Goal: Task Accomplishment & Management: Manage account settings

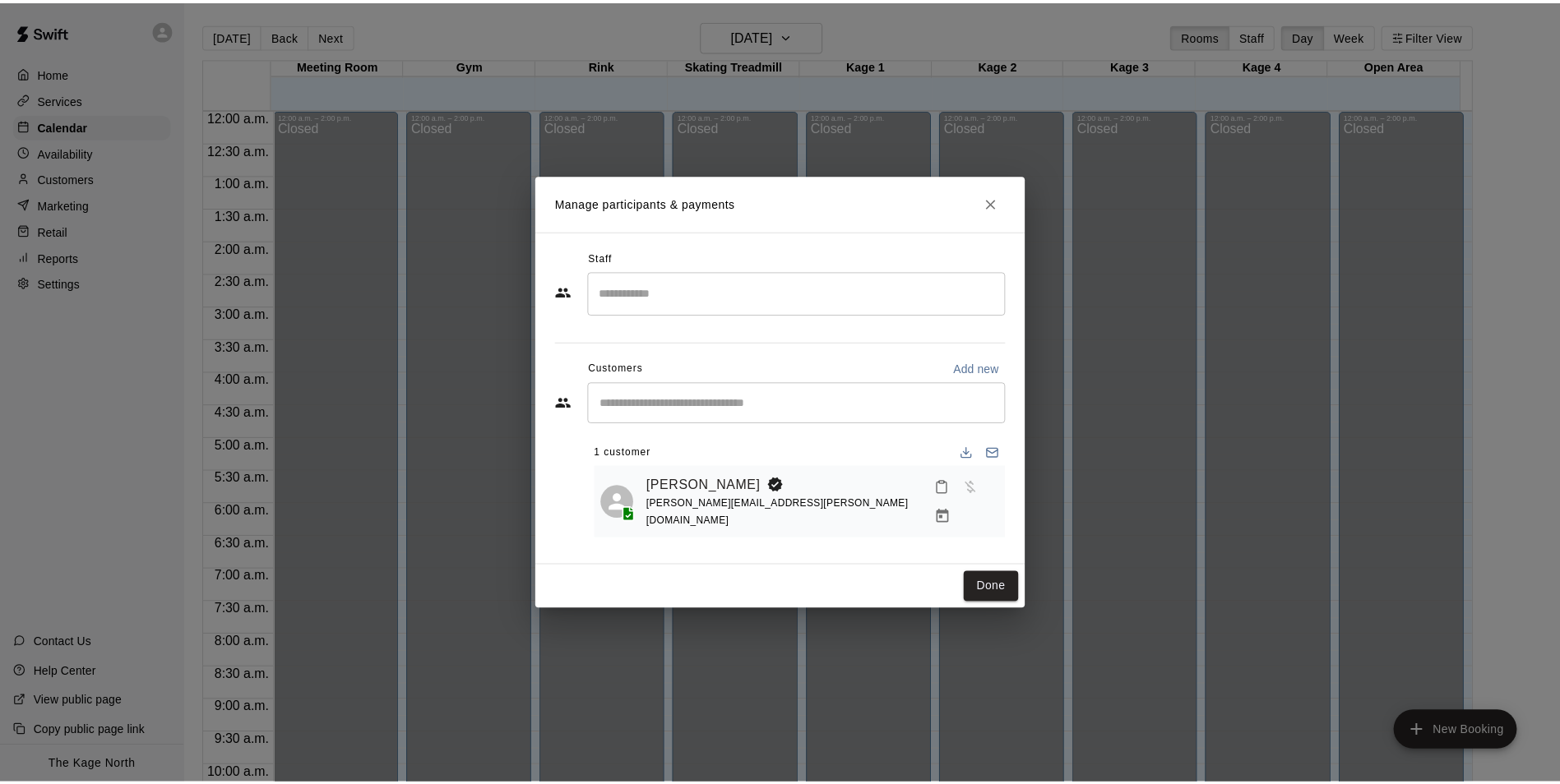
scroll to position [835, 0]
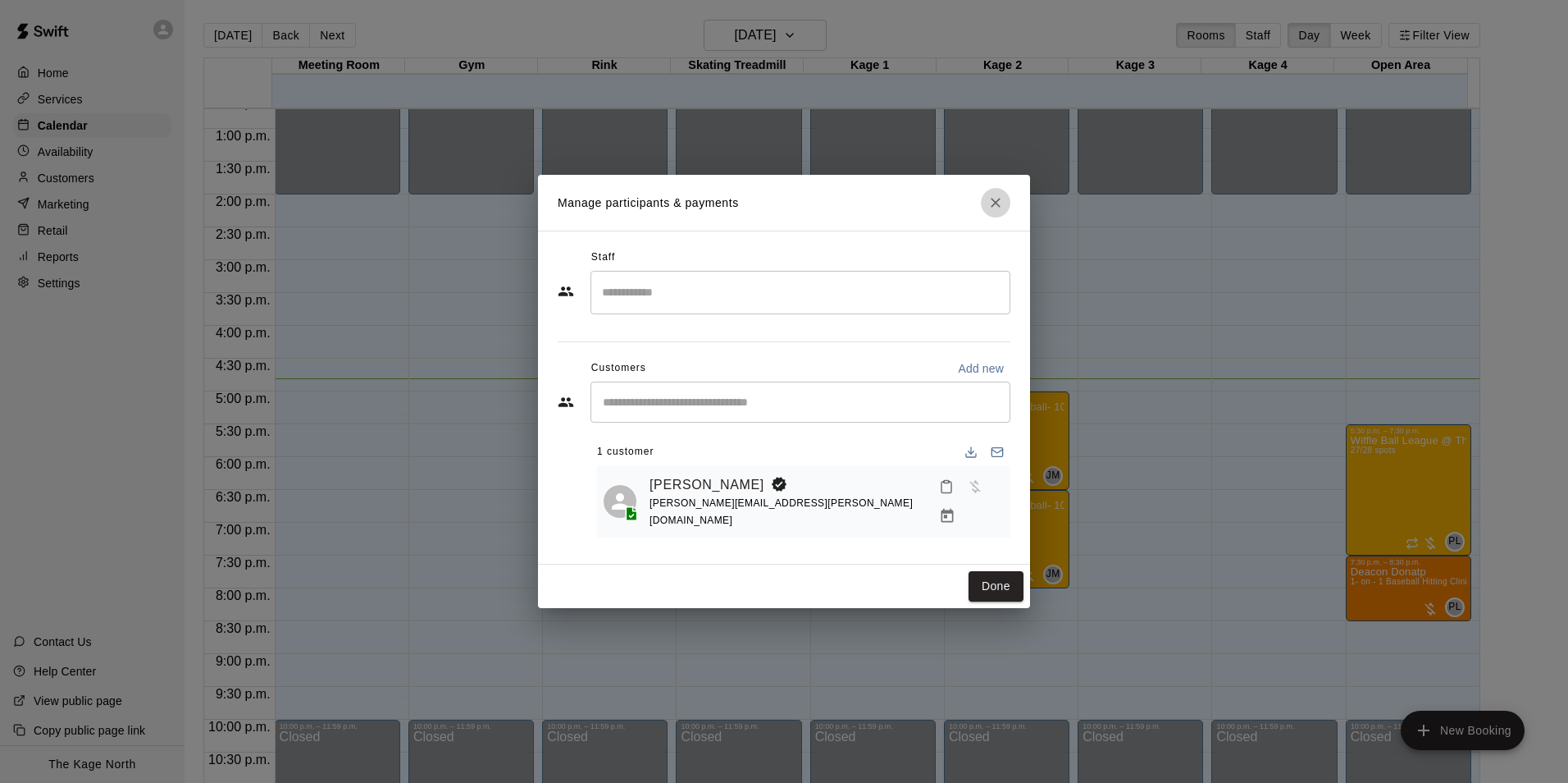
click at [997, 200] on icon "Close" at bounding box center [995, 203] width 17 height 17
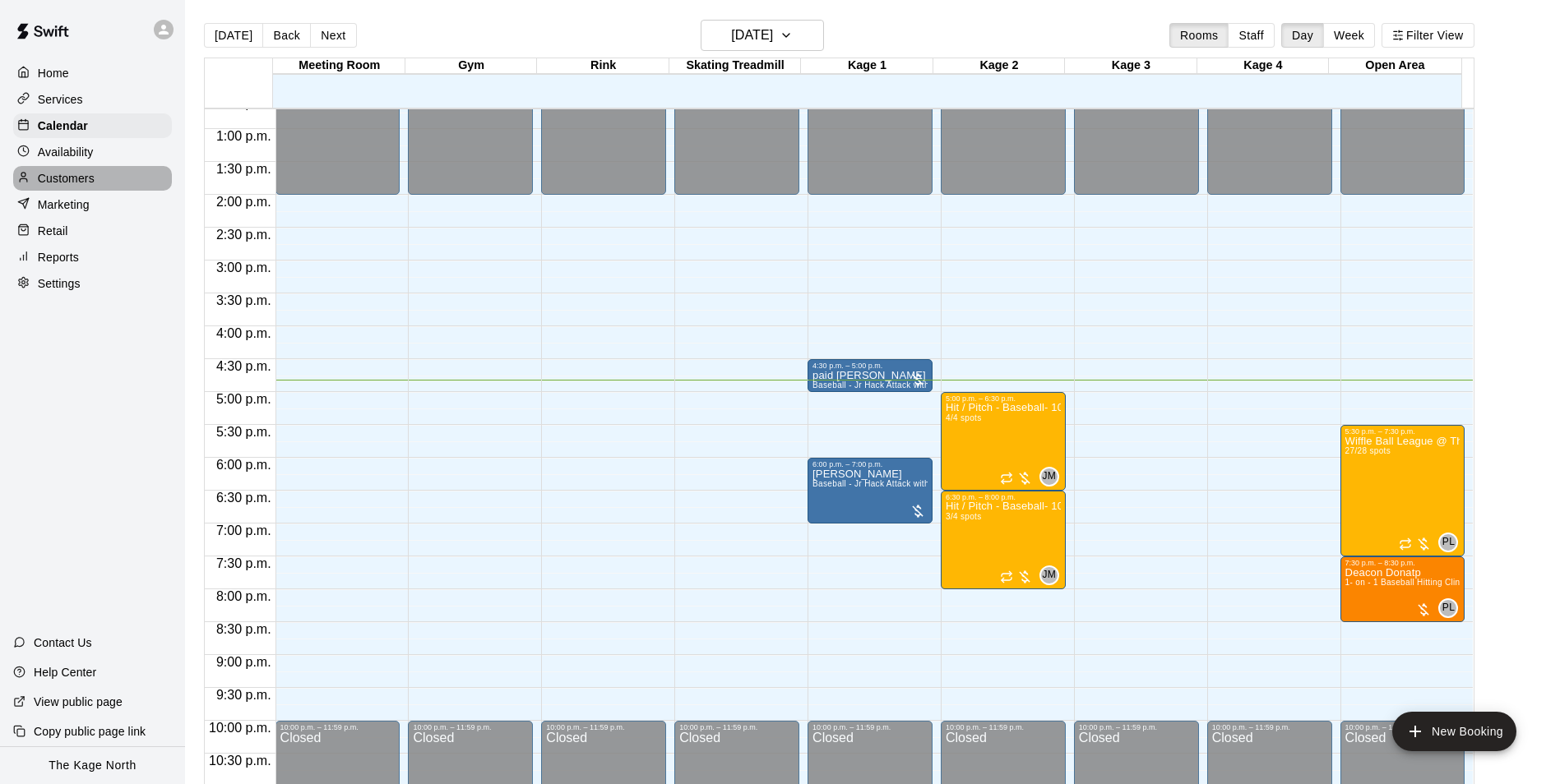
click at [61, 183] on p "Customers" at bounding box center [65, 178] width 57 height 17
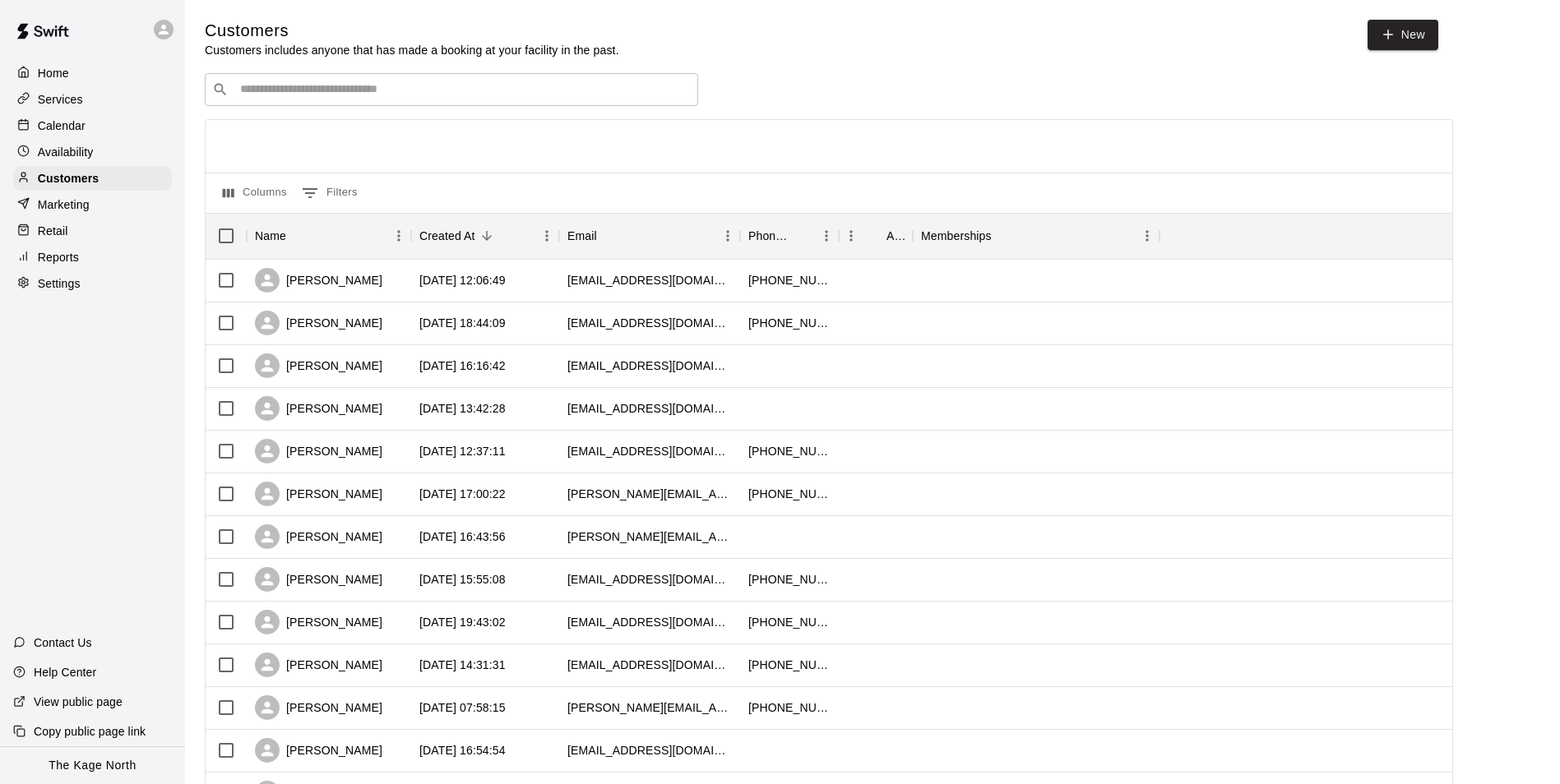
click at [89, 136] on div "Calendar" at bounding box center [92, 125] width 159 height 25
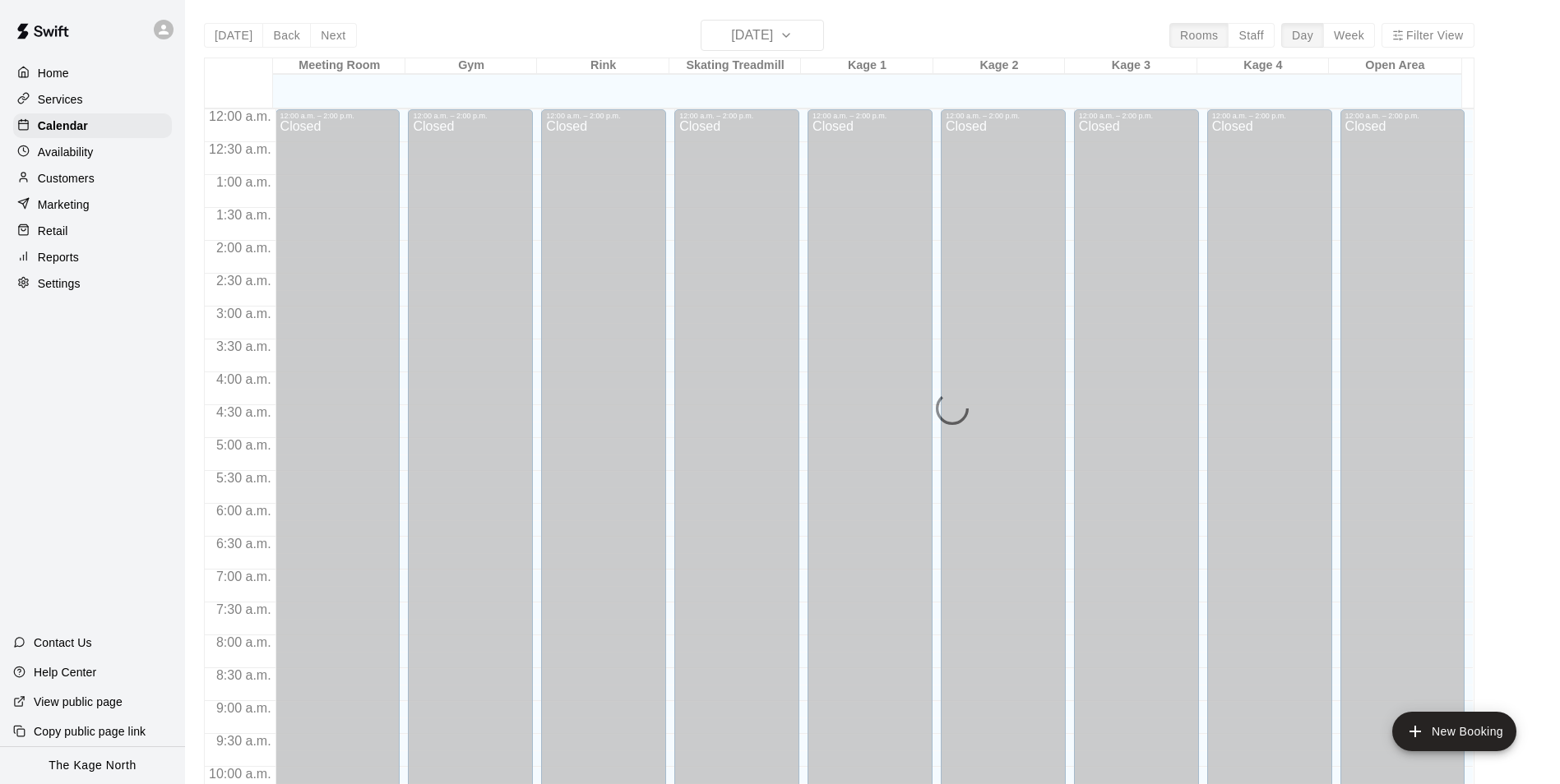
scroll to position [835, 0]
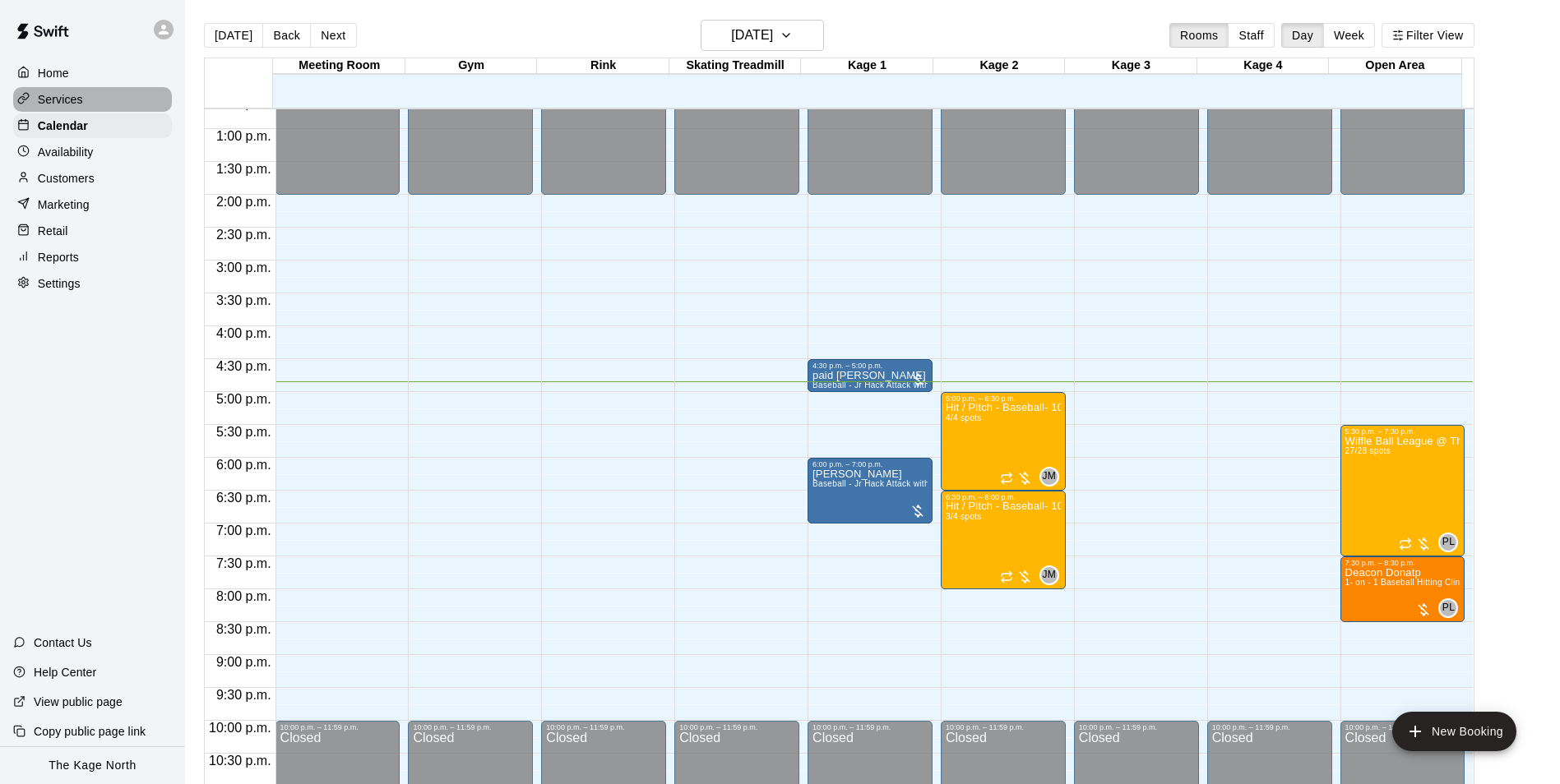
click at [67, 95] on p "Services" at bounding box center [60, 99] width 46 height 17
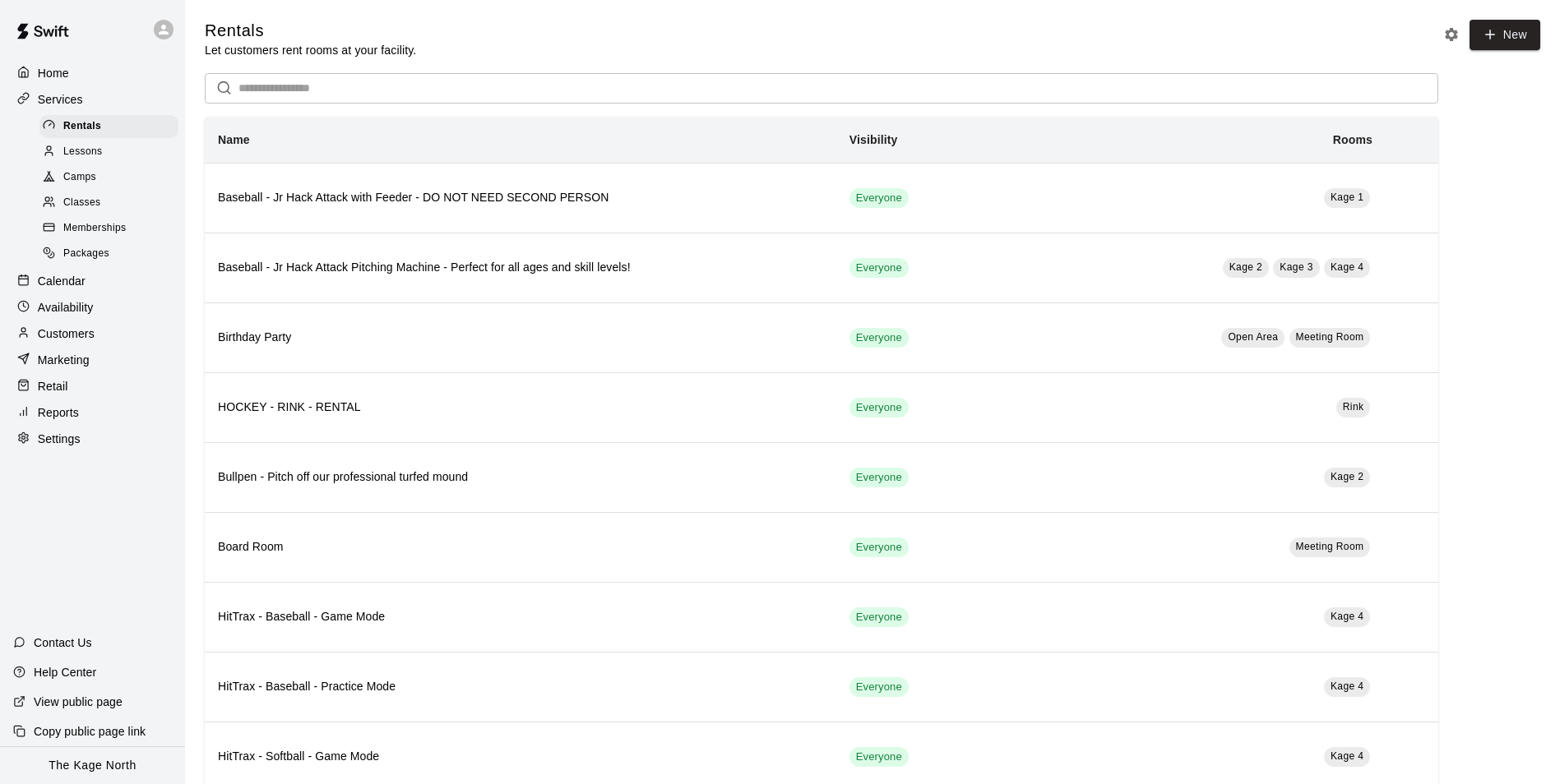
click at [62, 72] on p "Home" at bounding box center [54, 73] width 32 height 17
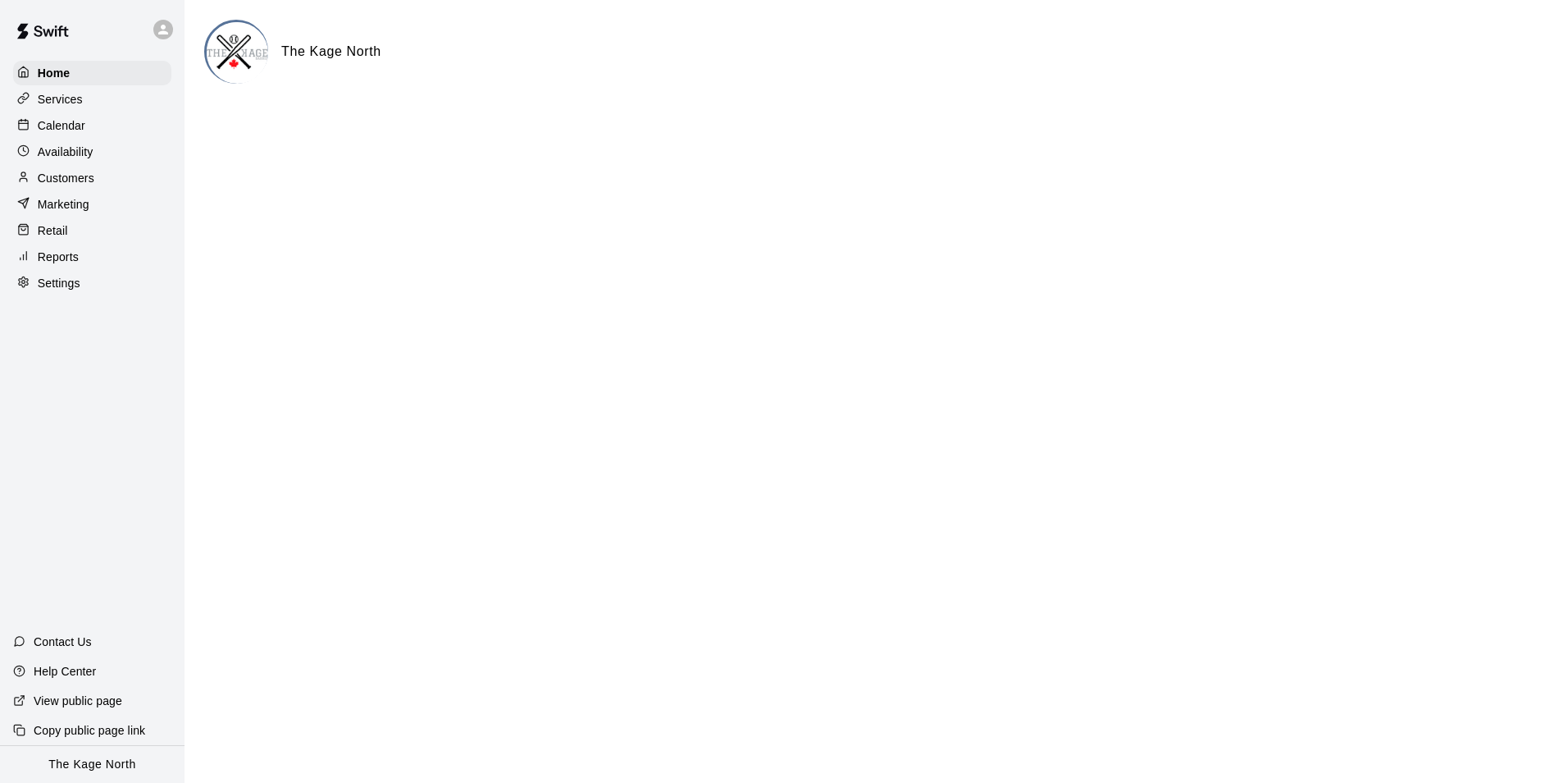
click at [68, 138] on div "Calendar" at bounding box center [92, 125] width 158 height 25
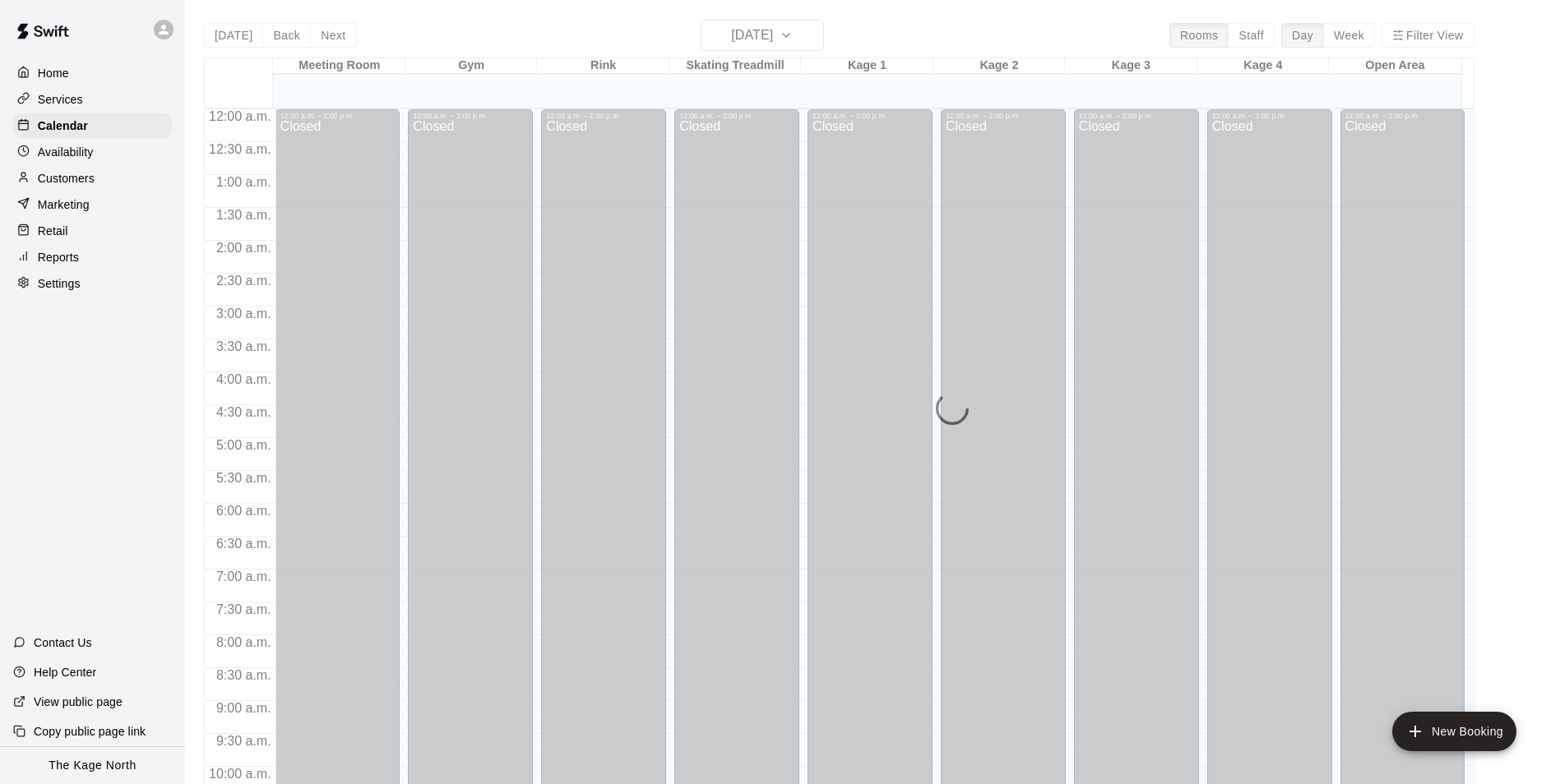
scroll to position [835, 0]
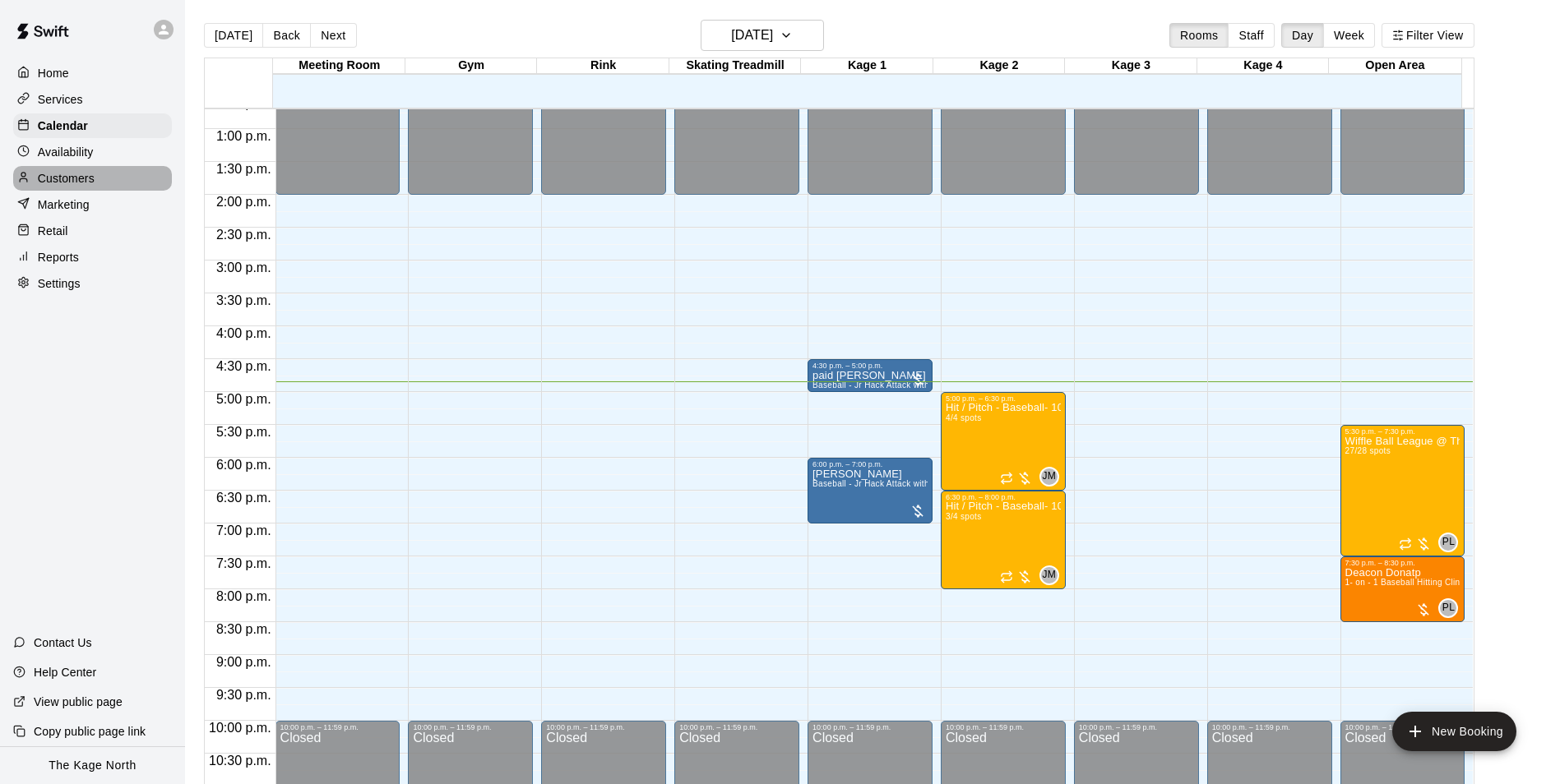
click at [94, 186] on p "Customers" at bounding box center [65, 178] width 57 height 17
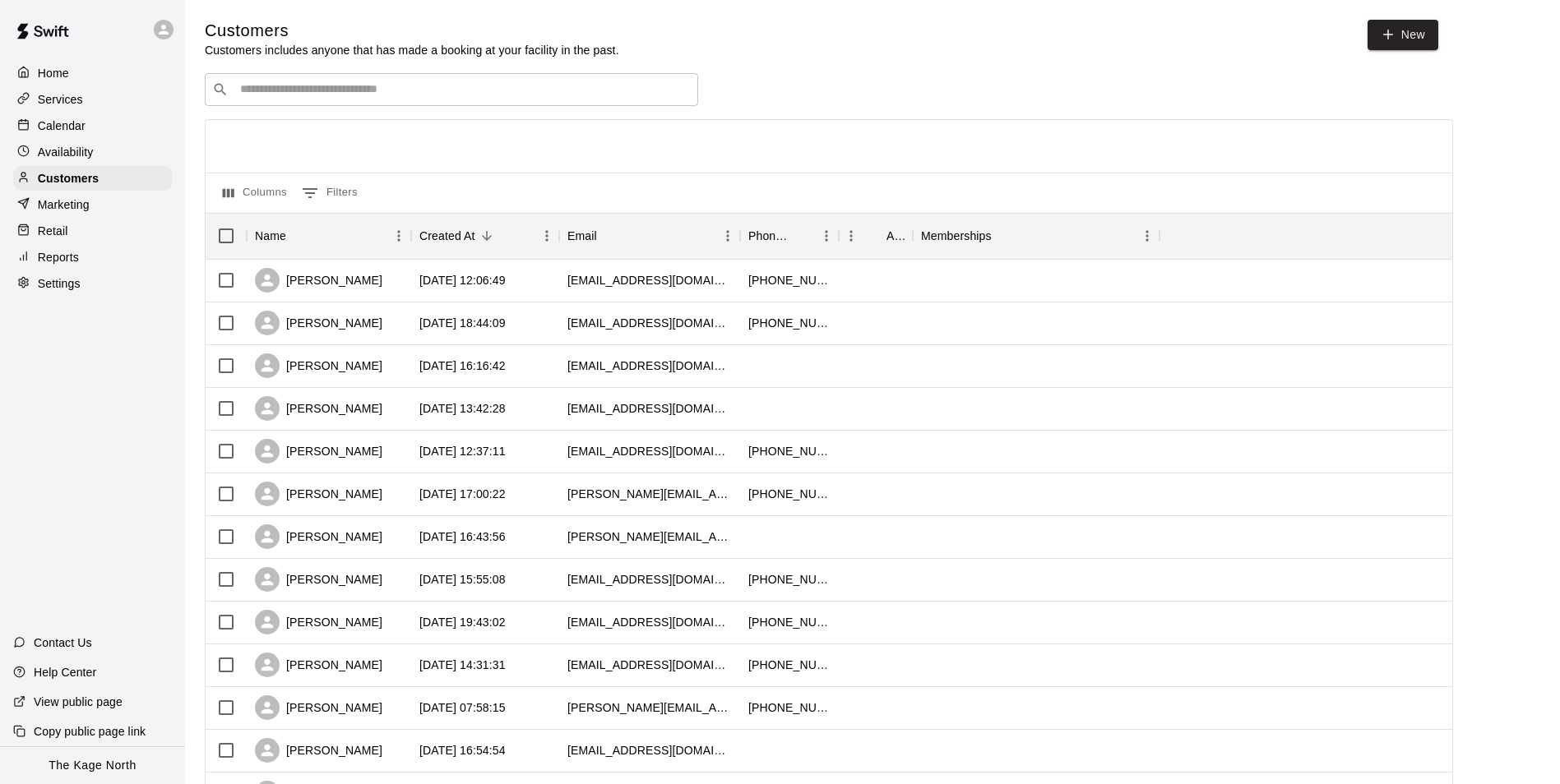
click at [58, 126] on p "Calendar" at bounding box center [61, 126] width 48 height 17
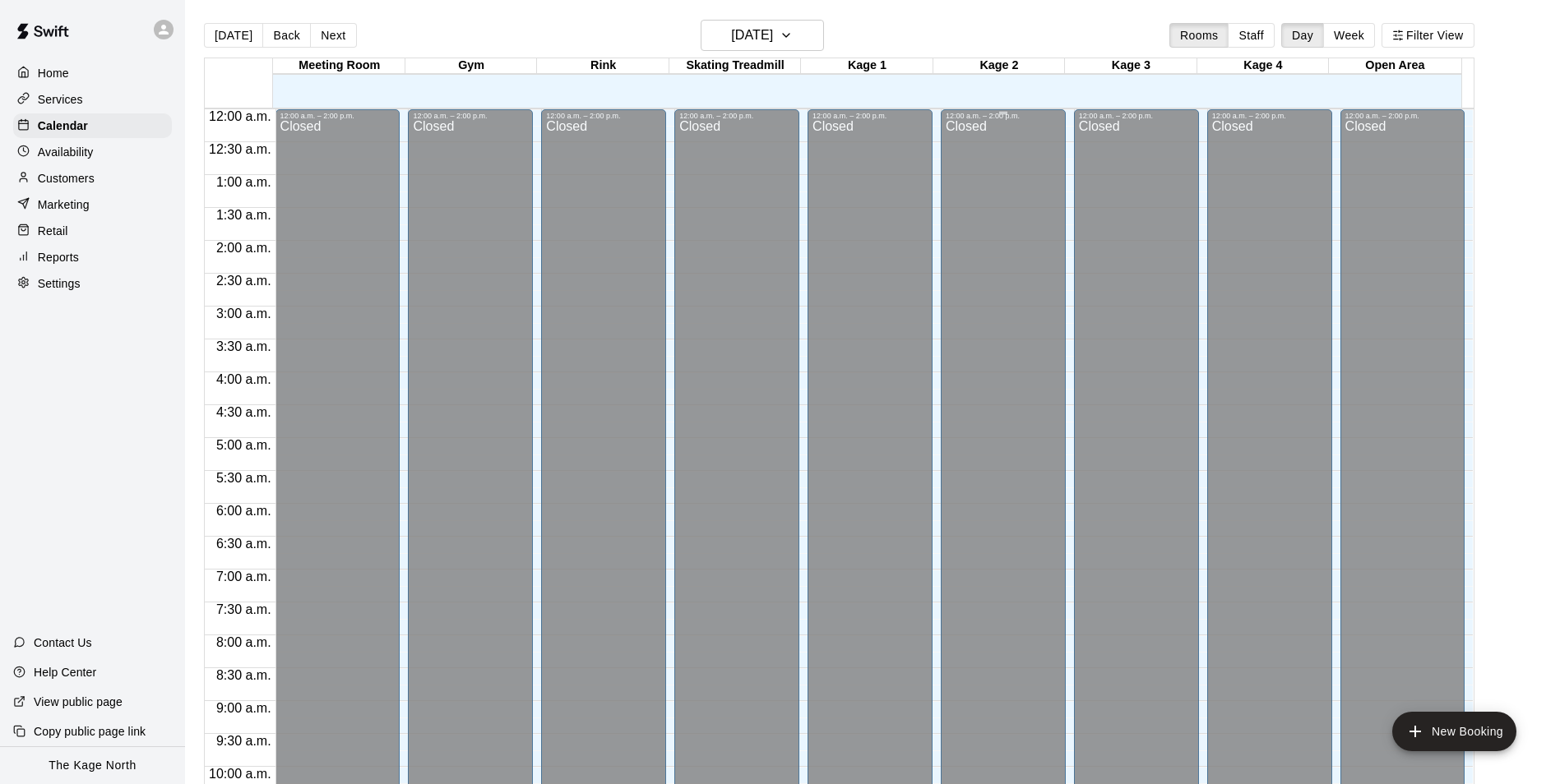
scroll to position [835, 0]
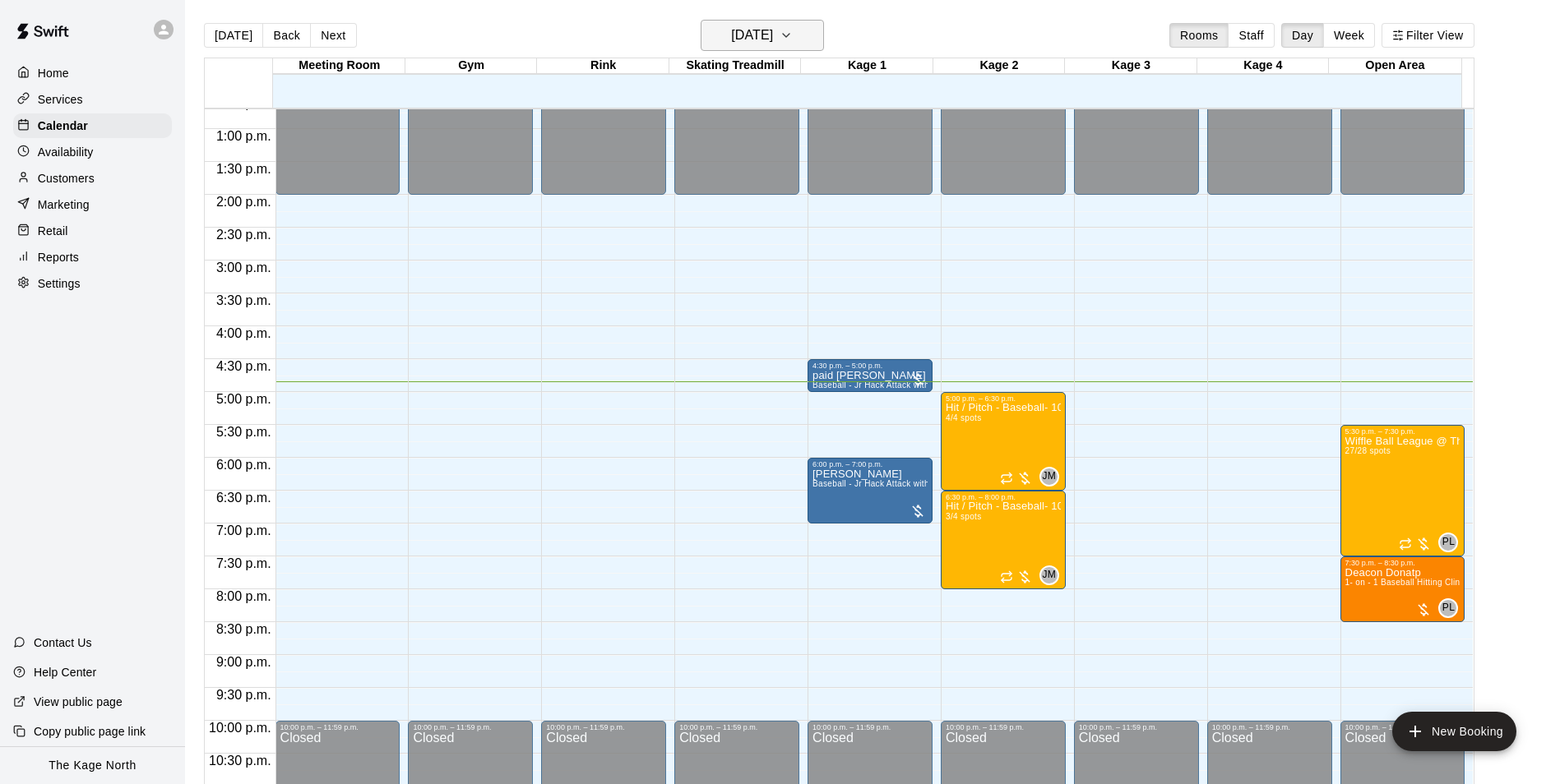
click at [773, 41] on h6 "[DATE]" at bounding box center [752, 35] width 42 height 23
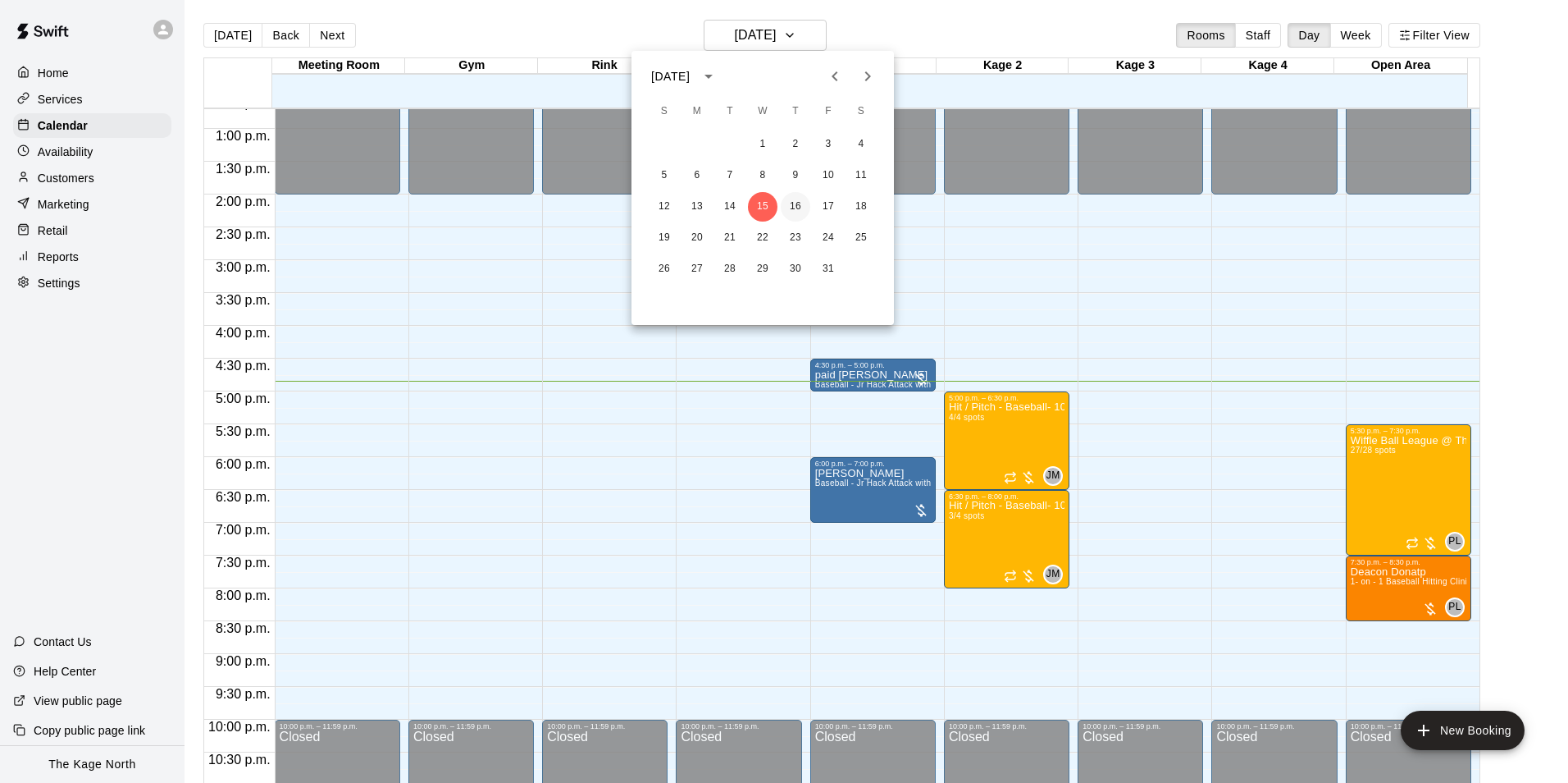
click at [788, 204] on button "16" at bounding box center [795, 207] width 30 height 30
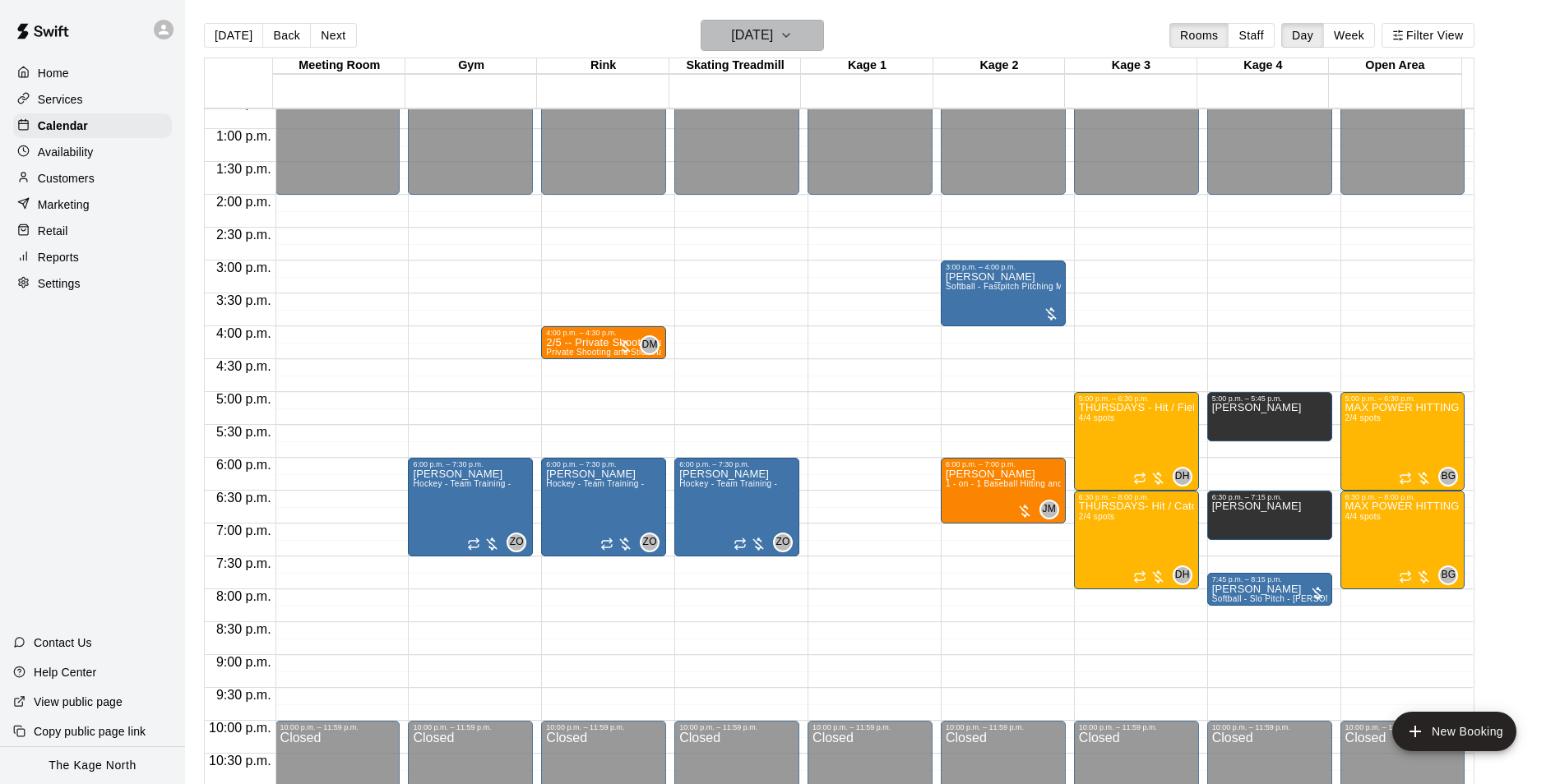
click at [773, 43] on h6 "[DATE]" at bounding box center [752, 35] width 42 height 23
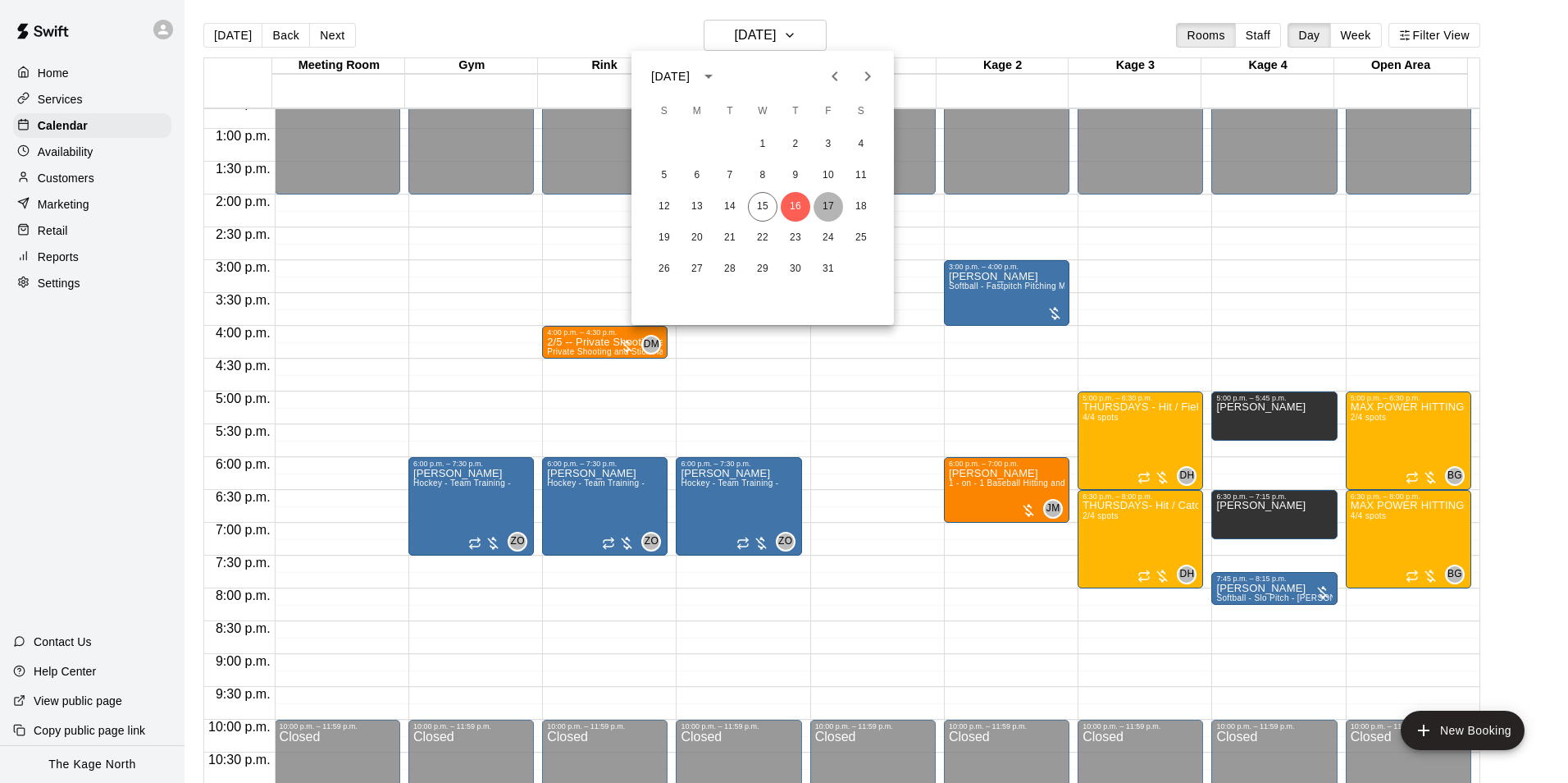
click at [822, 204] on button "17" at bounding box center [829, 207] width 30 height 30
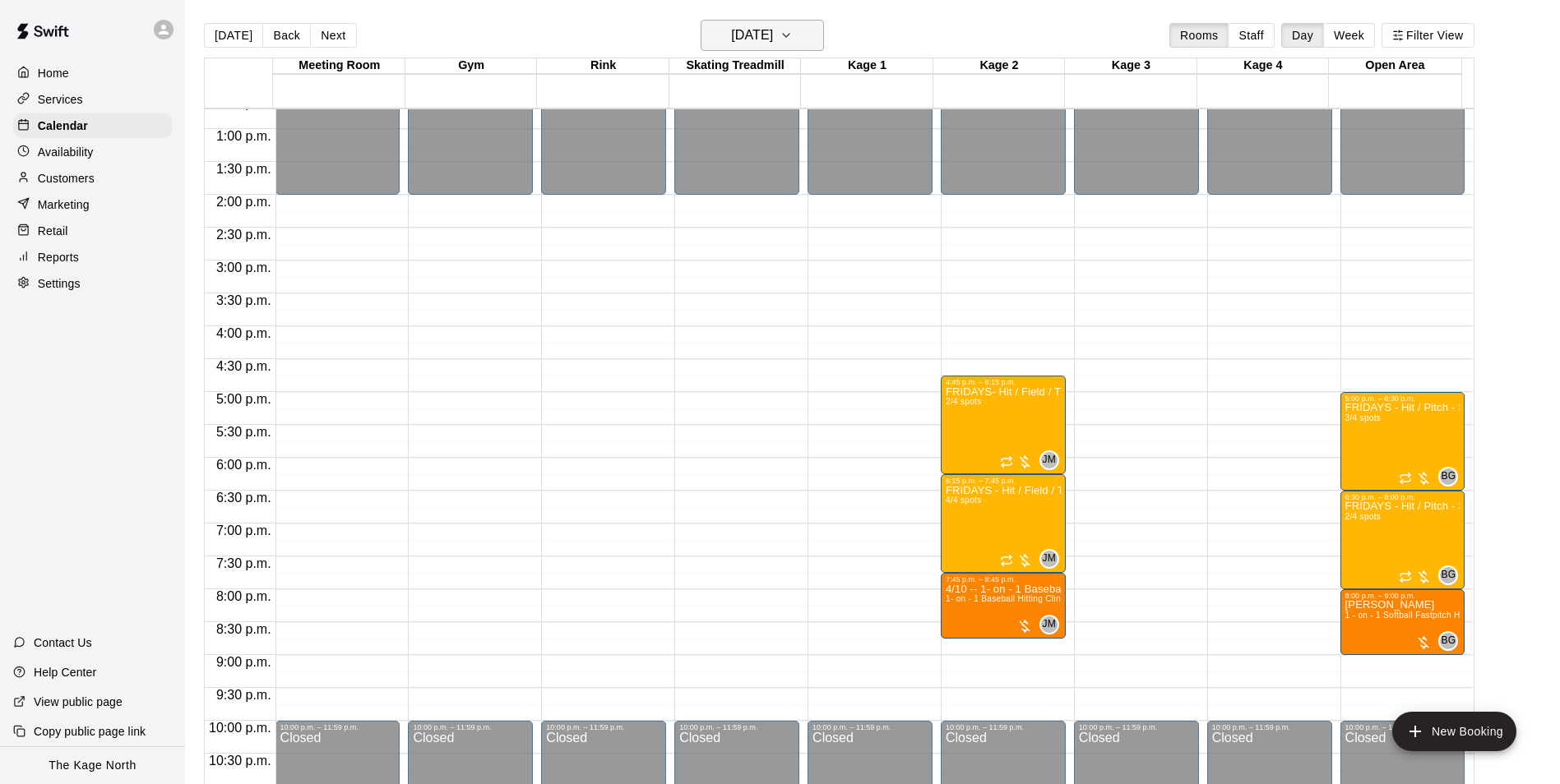
click at [767, 25] on h6 "[DATE]" at bounding box center [752, 35] width 42 height 23
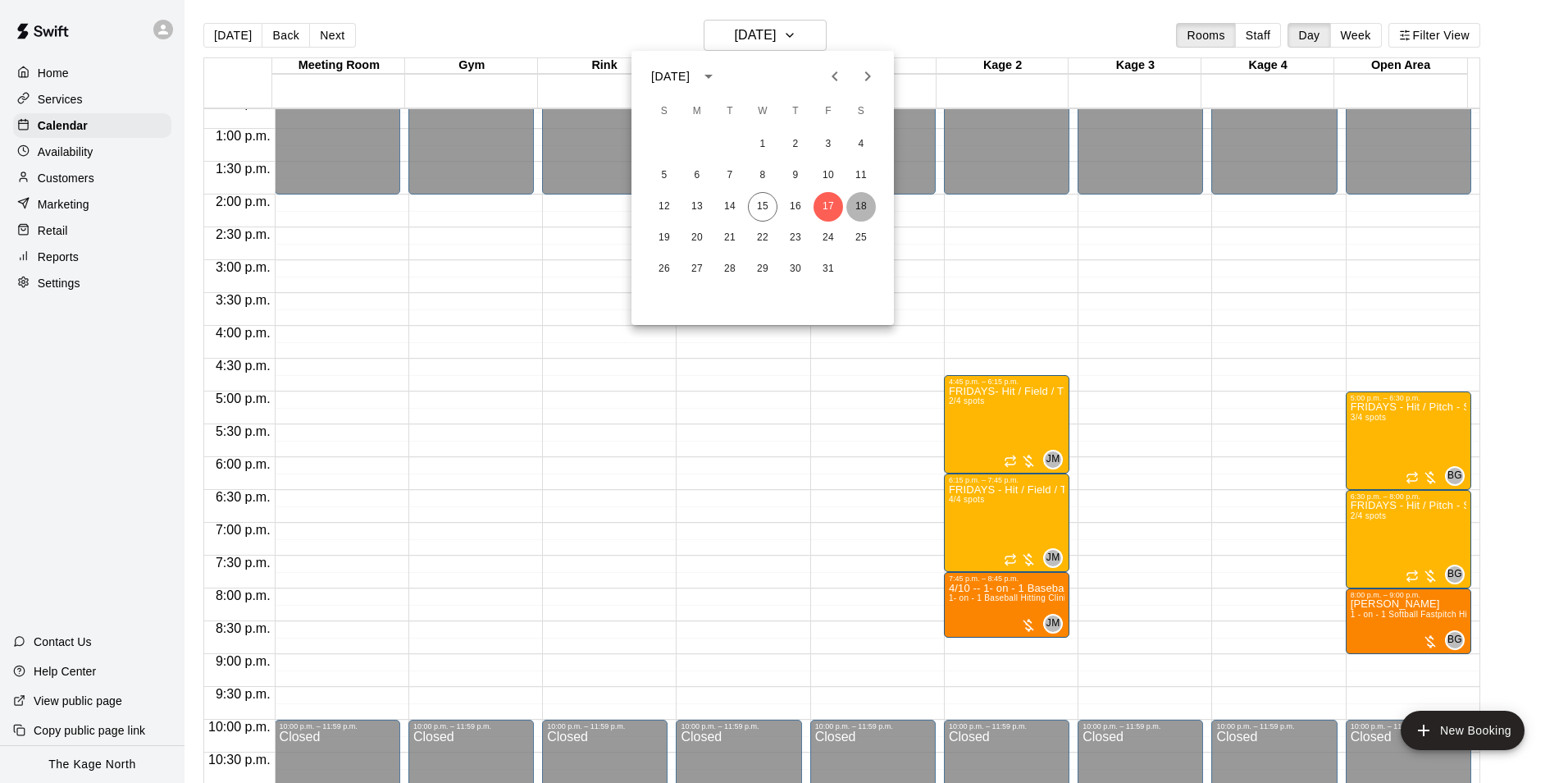
click at [861, 209] on button "18" at bounding box center [862, 207] width 30 height 30
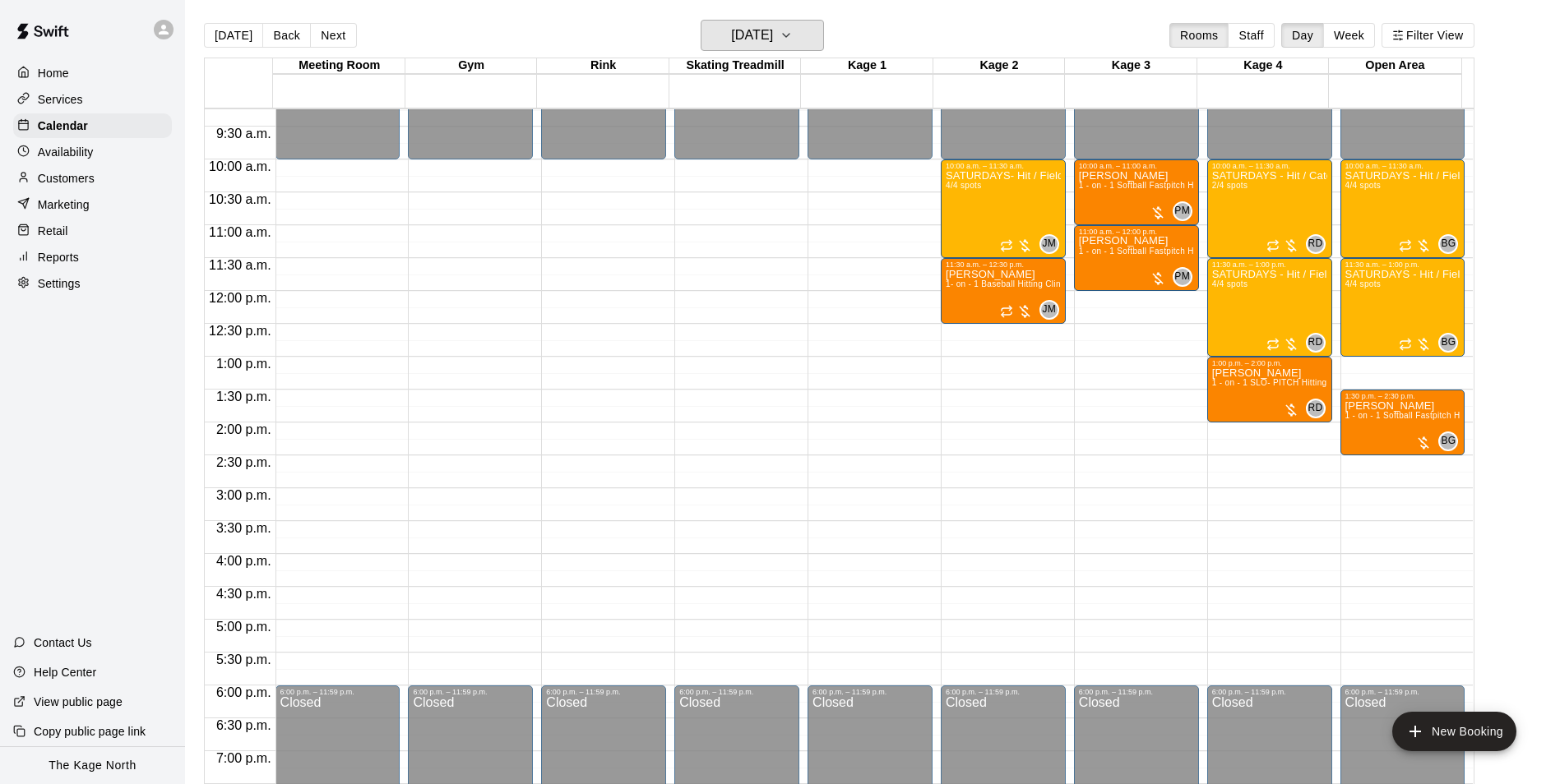
scroll to position [589, 0]
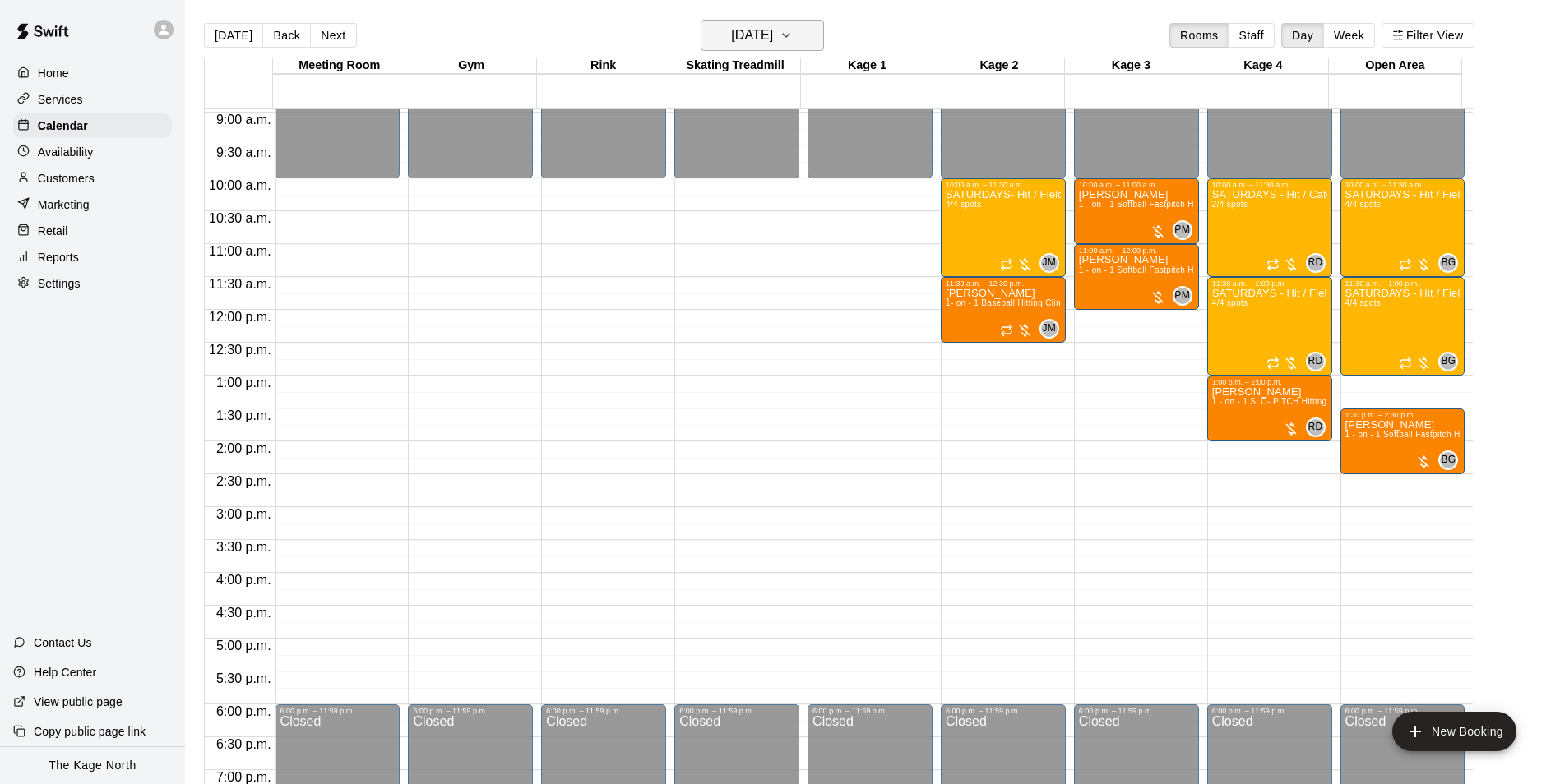
click at [773, 41] on h6 "[DATE]" at bounding box center [752, 35] width 42 height 23
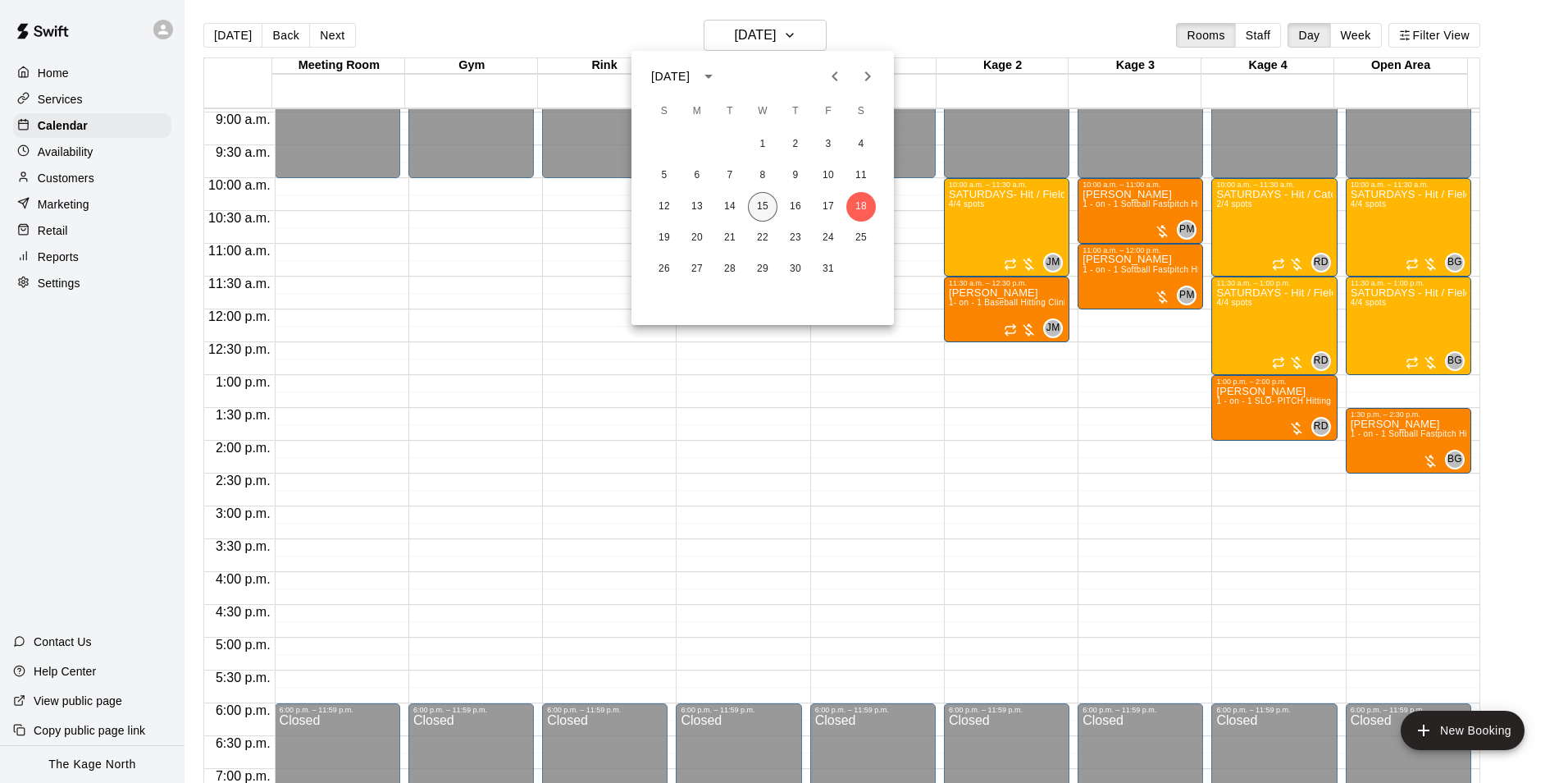
click at [769, 200] on button "15" at bounding box center [763, 207] width 30 height 30
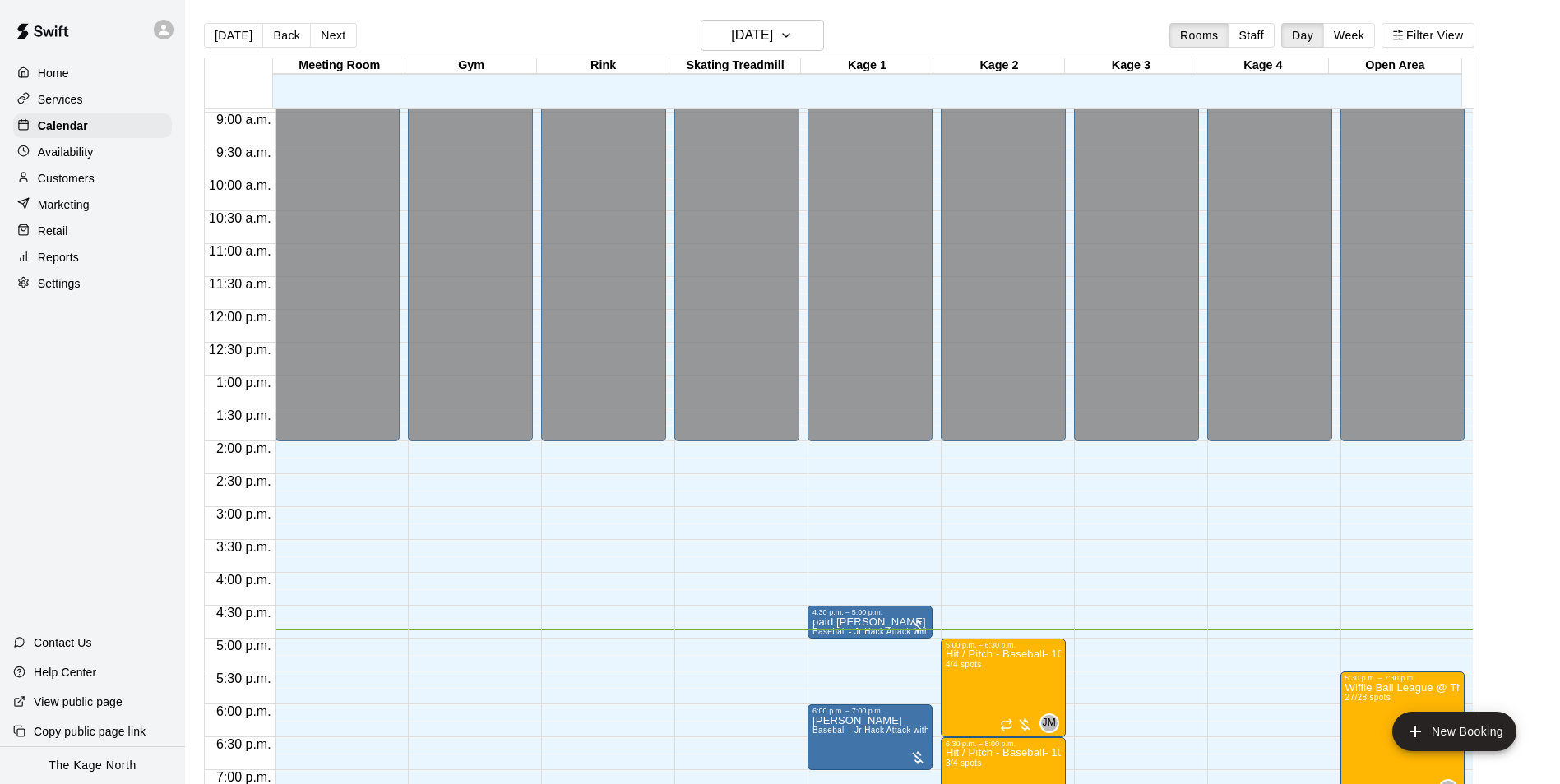
click at [97, 180] on div "Customers" at bounding box center [92, 178] width 159 height 25
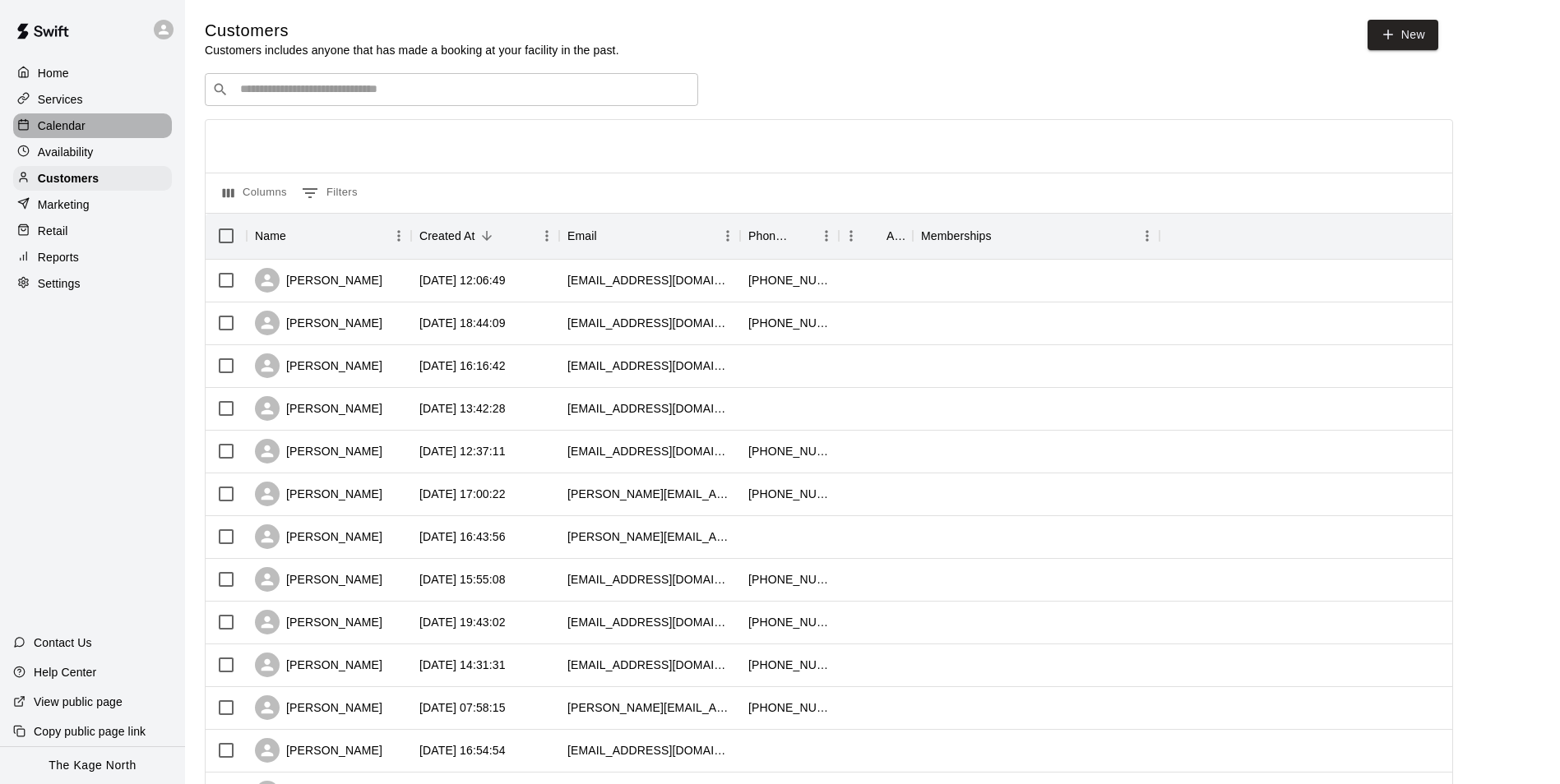
click at [87, 123] on div "Calendar" at bounding box center [92, 125] width 159 height 25
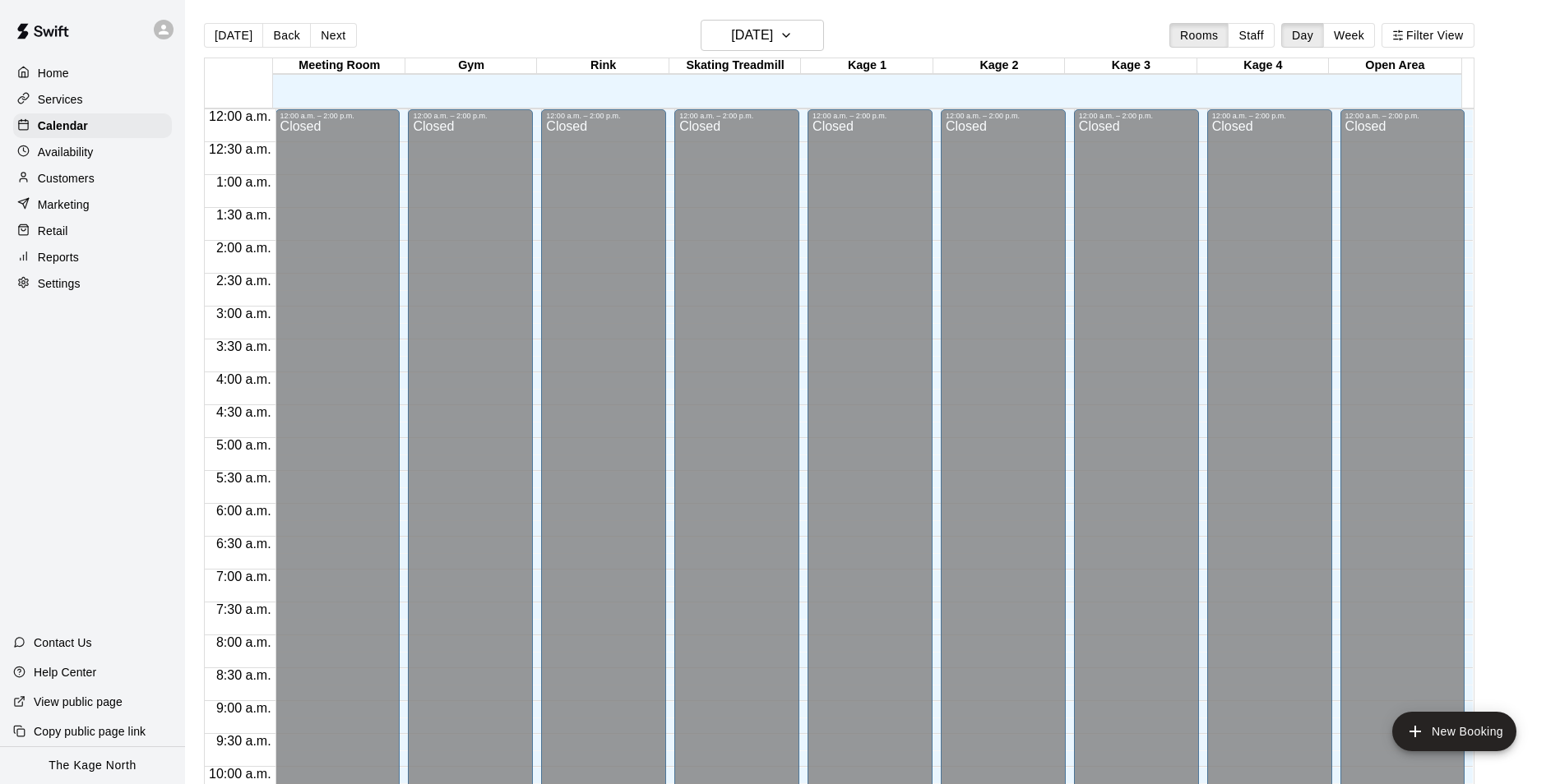
scroll to position [835, 0]
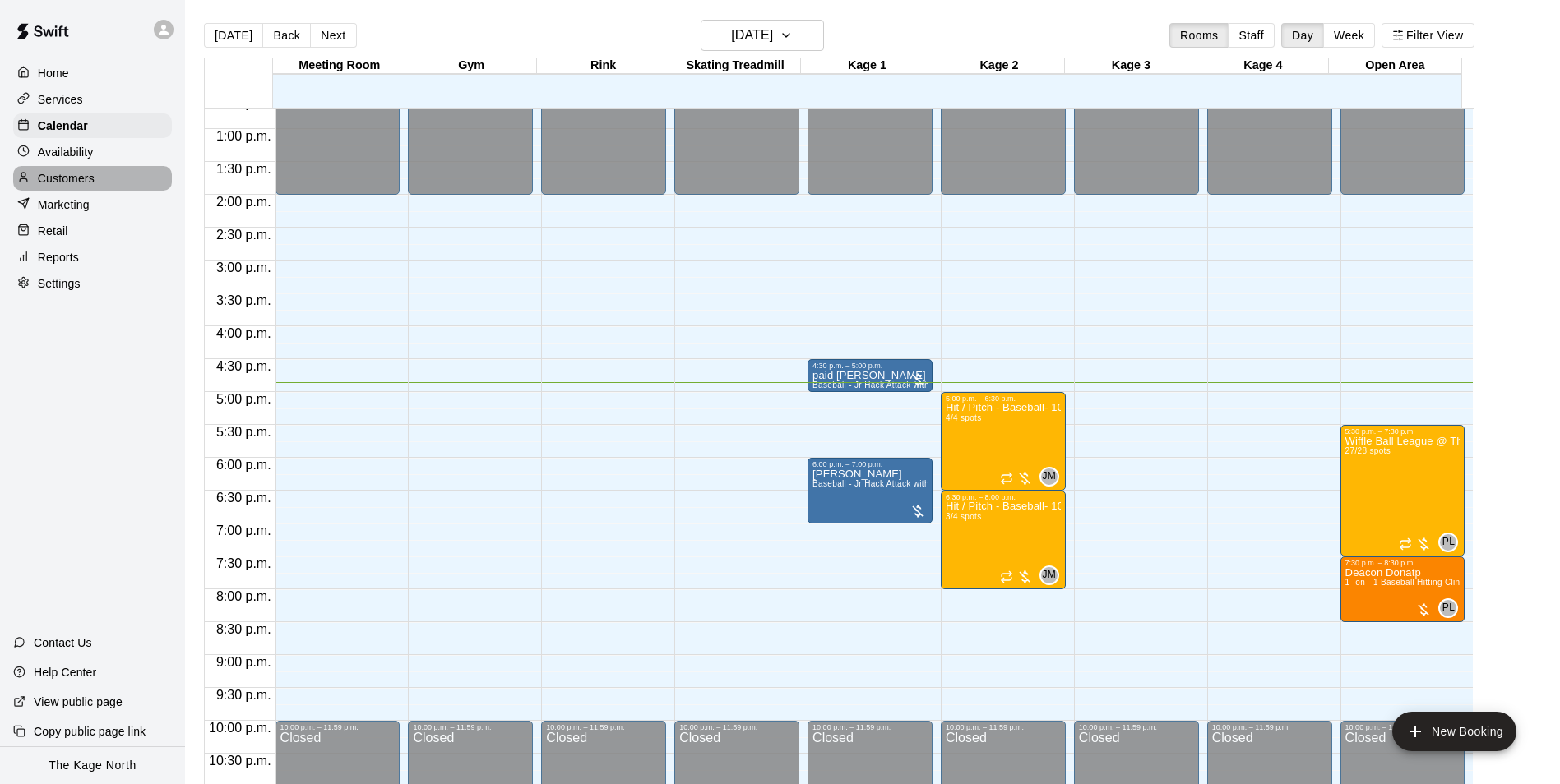
click at [80, 180] on p "Customers" at bounding box center [65, 178] width 57 height 17
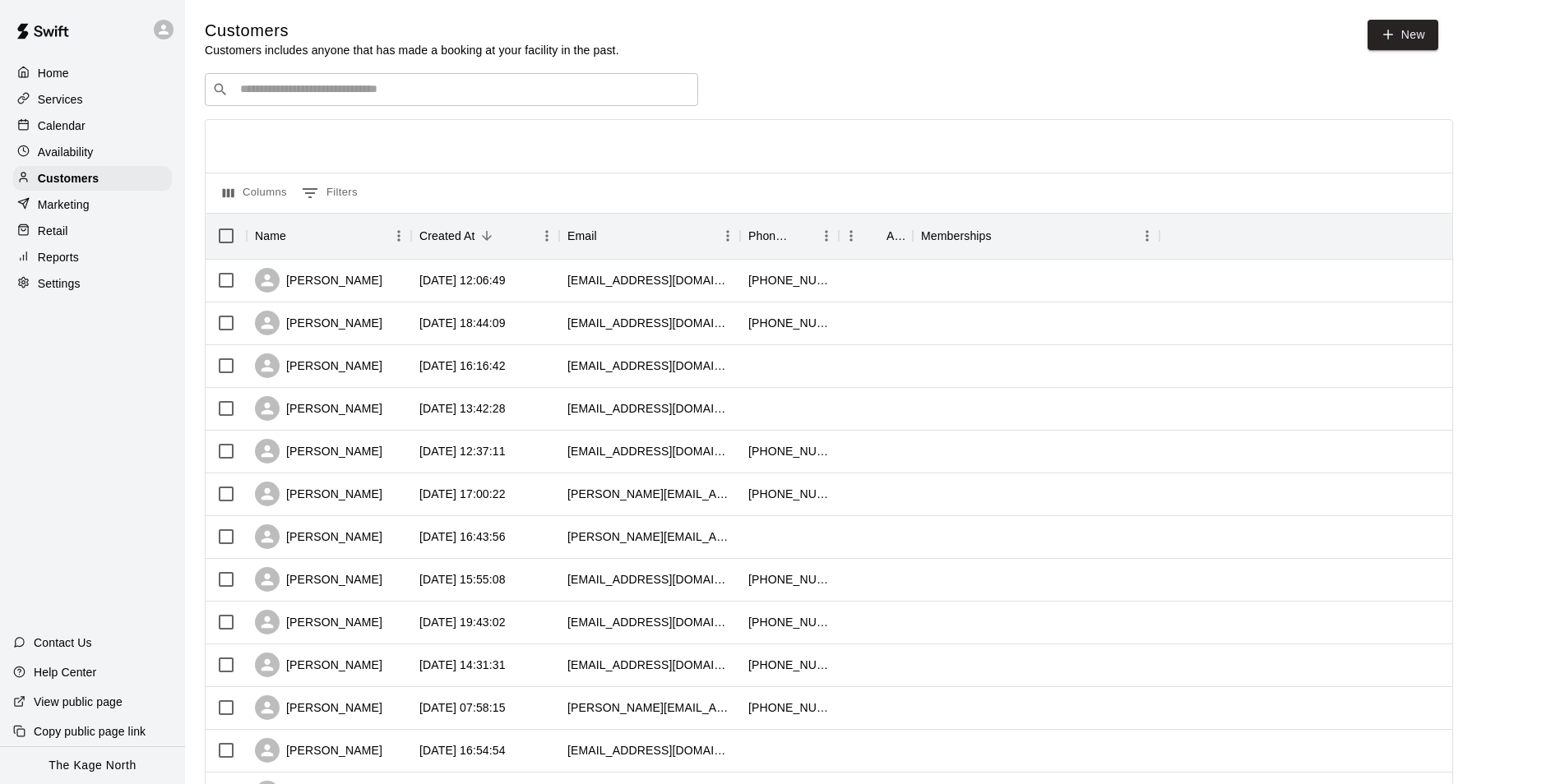
click at [69, 128] on p "Calendar" at bounding box center [61, 126] width 48 height 17
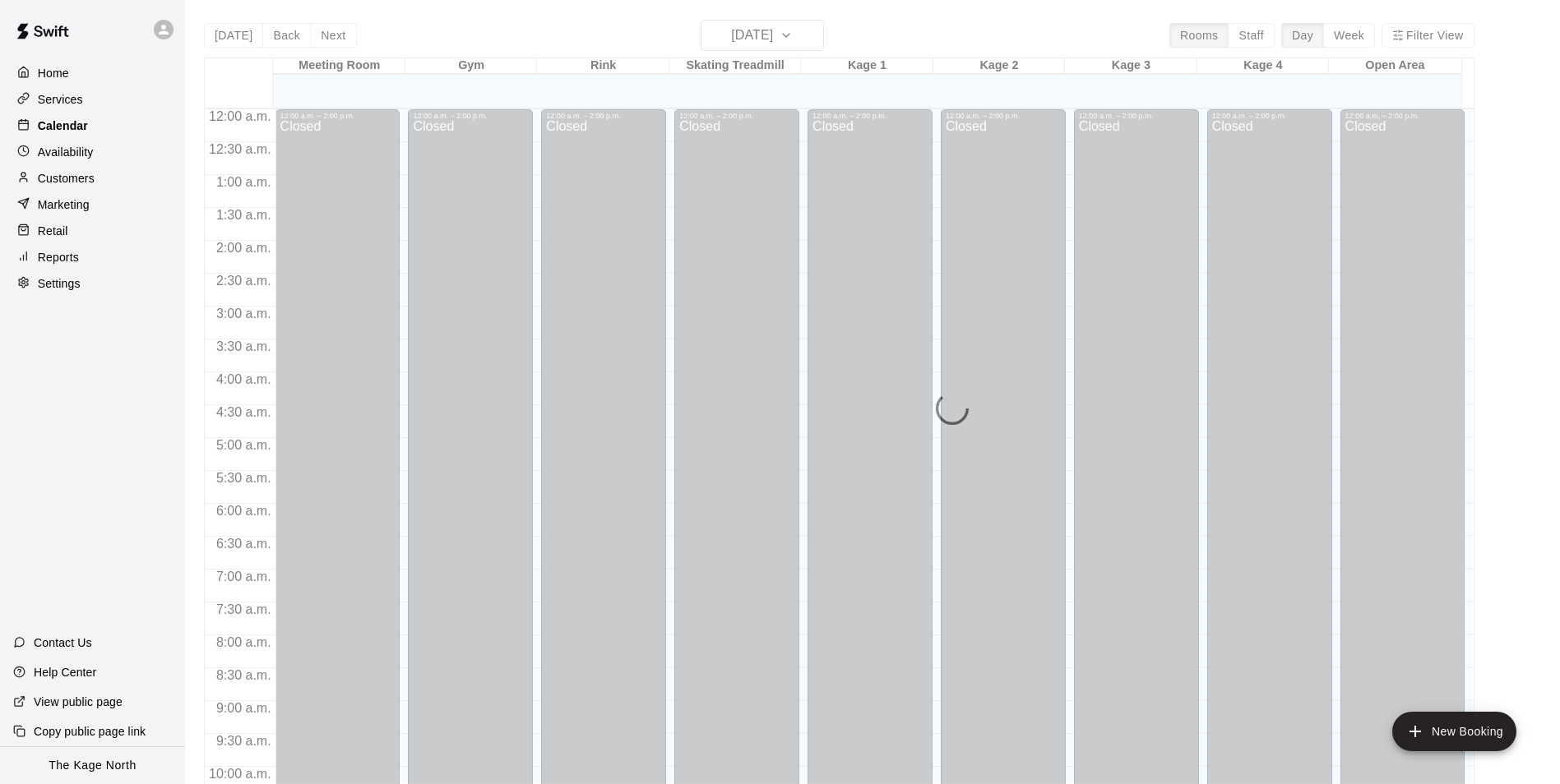
scroll to position [835, 0]
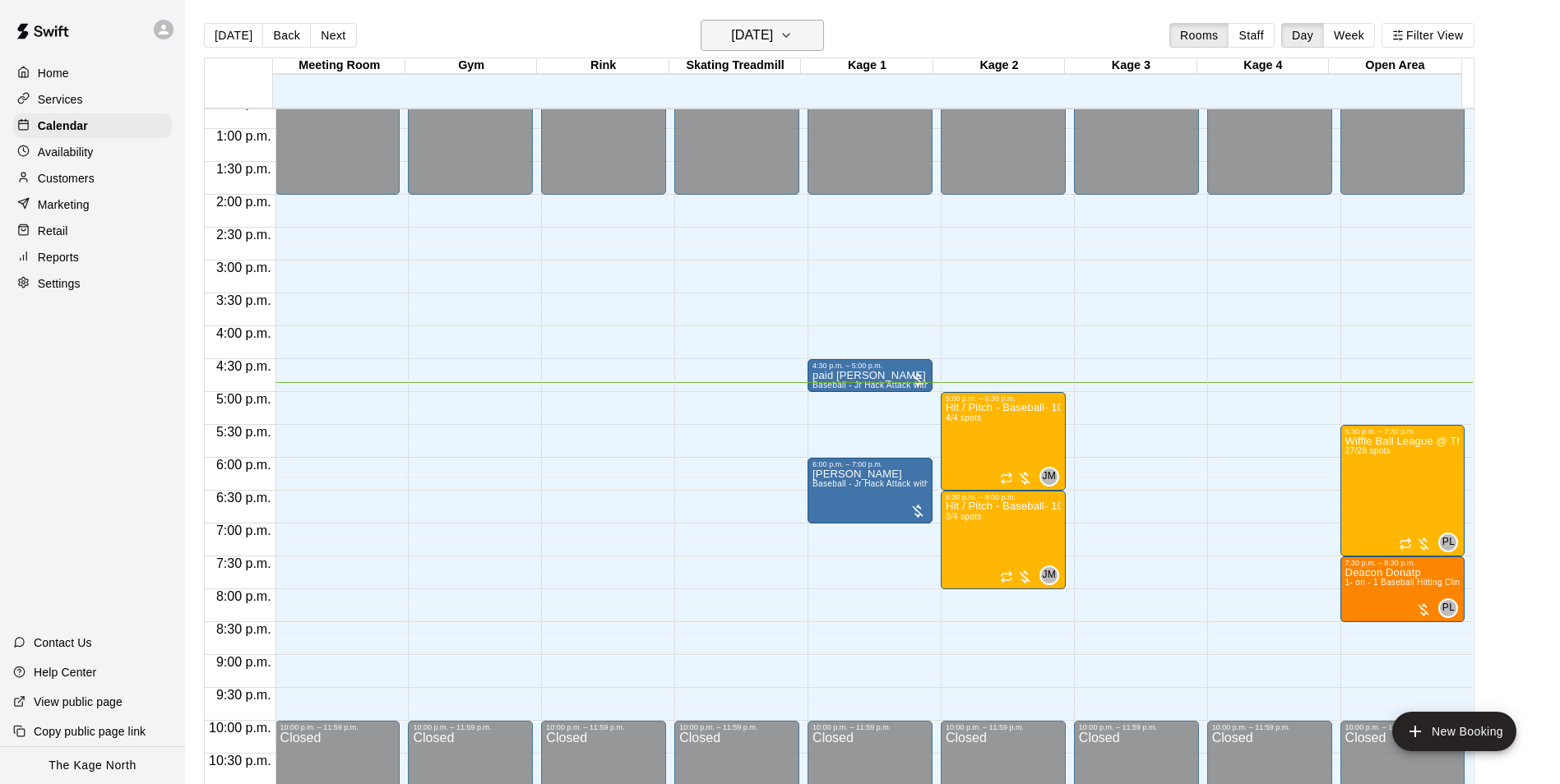
click at [773, 31] on h6 "[DATE]" at bounding box center [752, 35] width 42 height 23
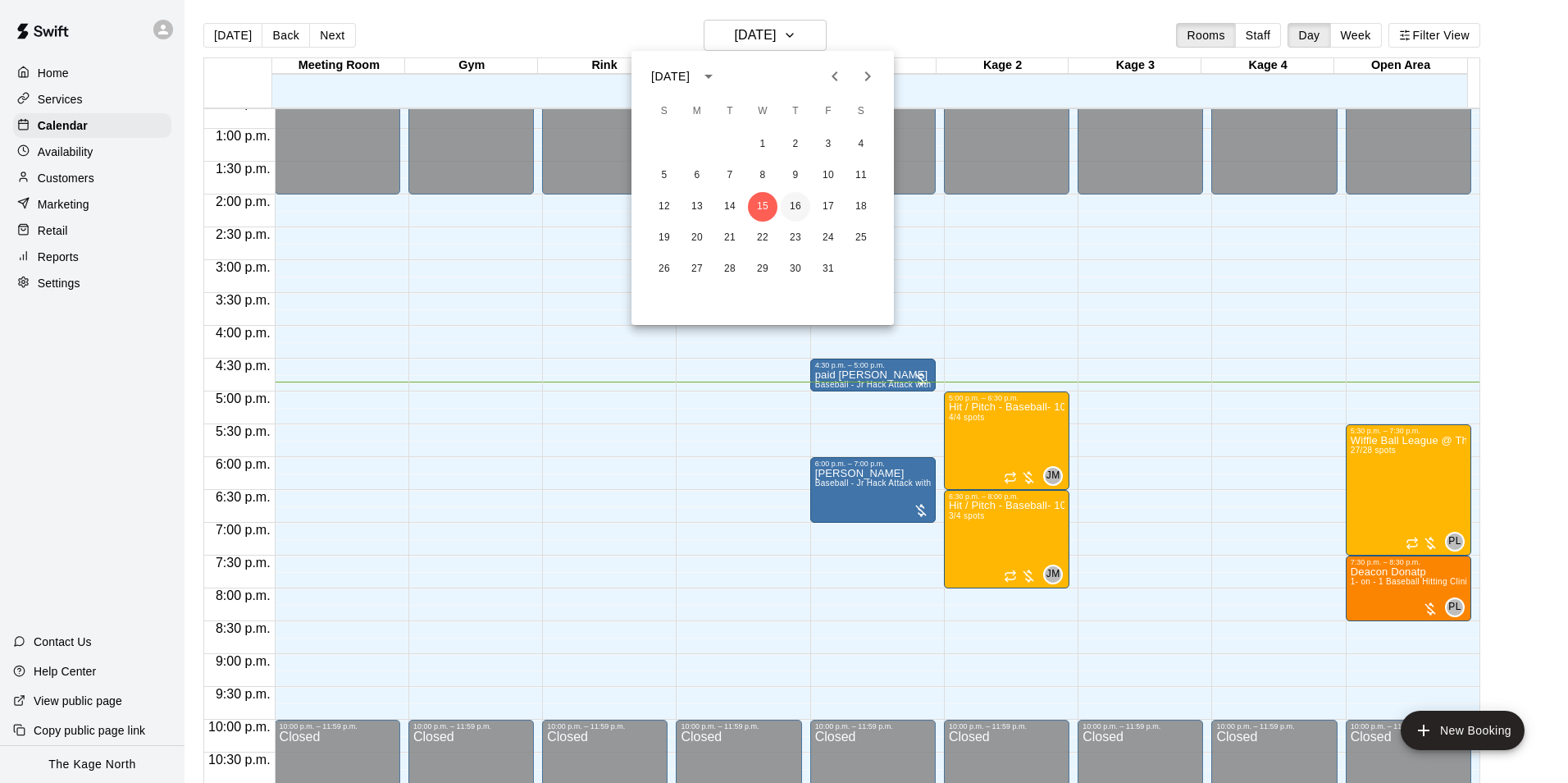
click at [804, 206] on button "16" at bounding box center [795, 207] width 30 height 30
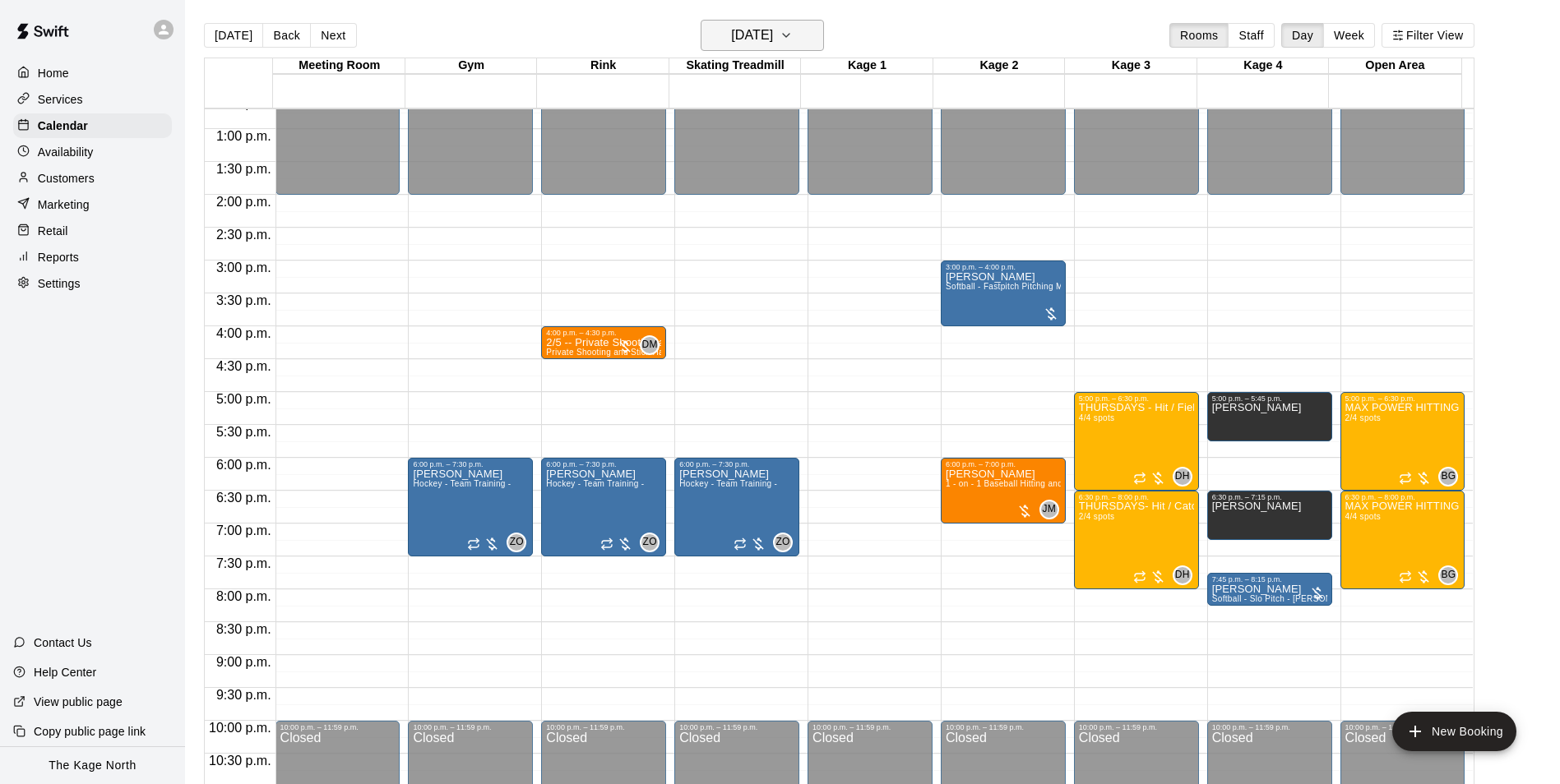
click at [773, 38] on h6 "[DATE]" at bounding box center [752, 35] width 42 height 23
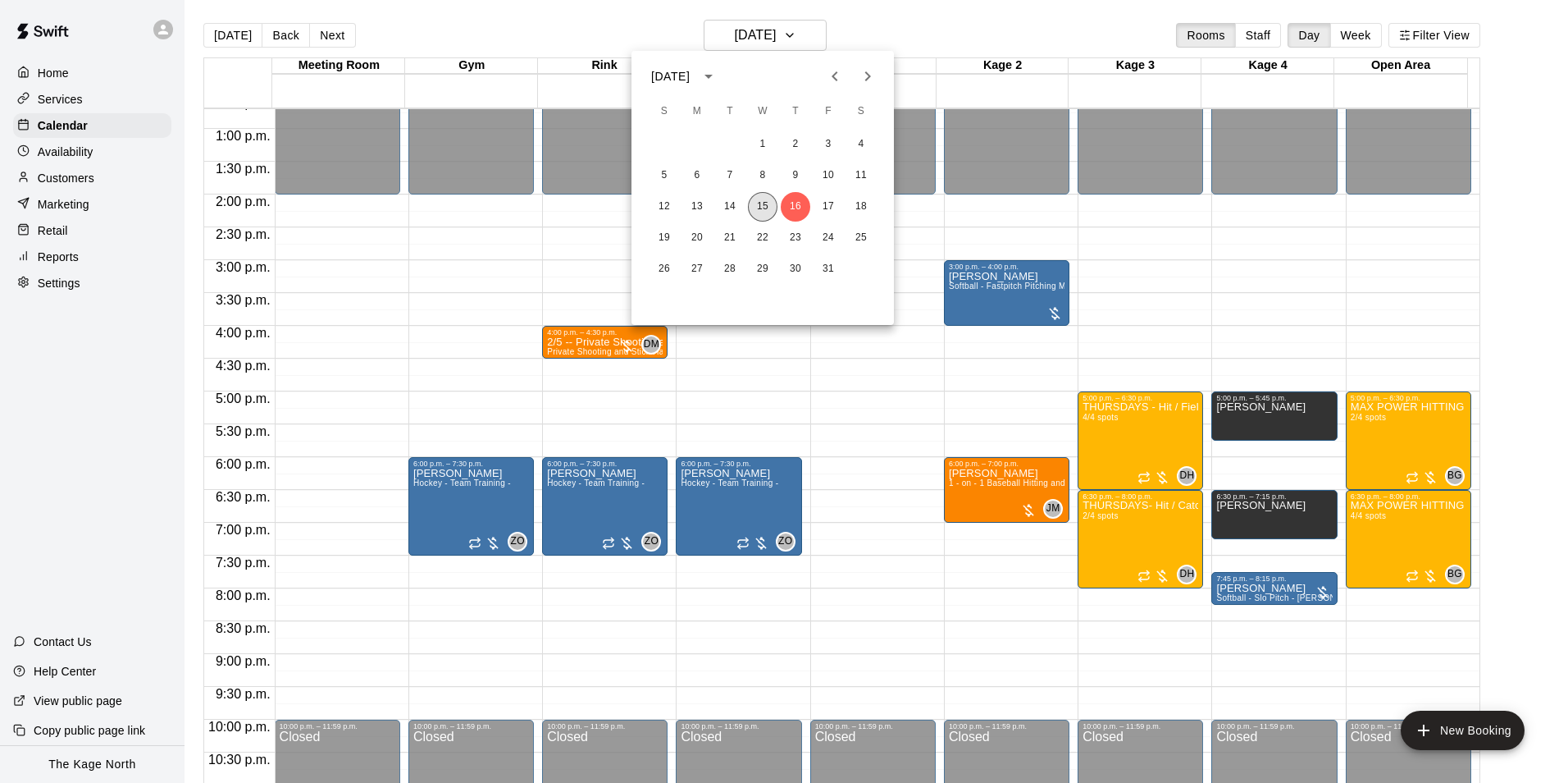
click at [765, 210] on button "15" at bounding box center [763, 207] width 30 height 30
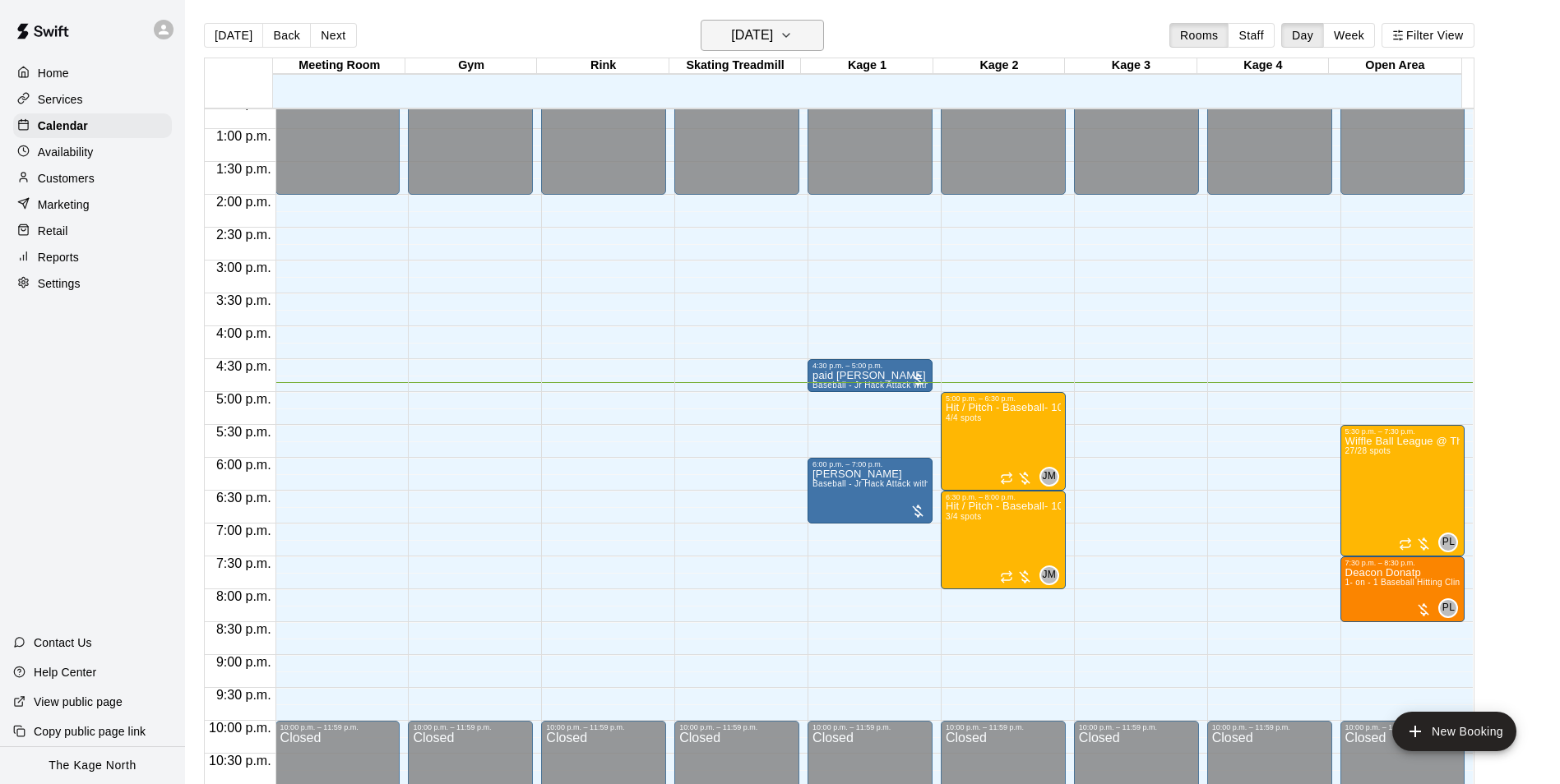
click at [792, 33] on icon "button" at bounding box center [785, 36] width 13 height 20
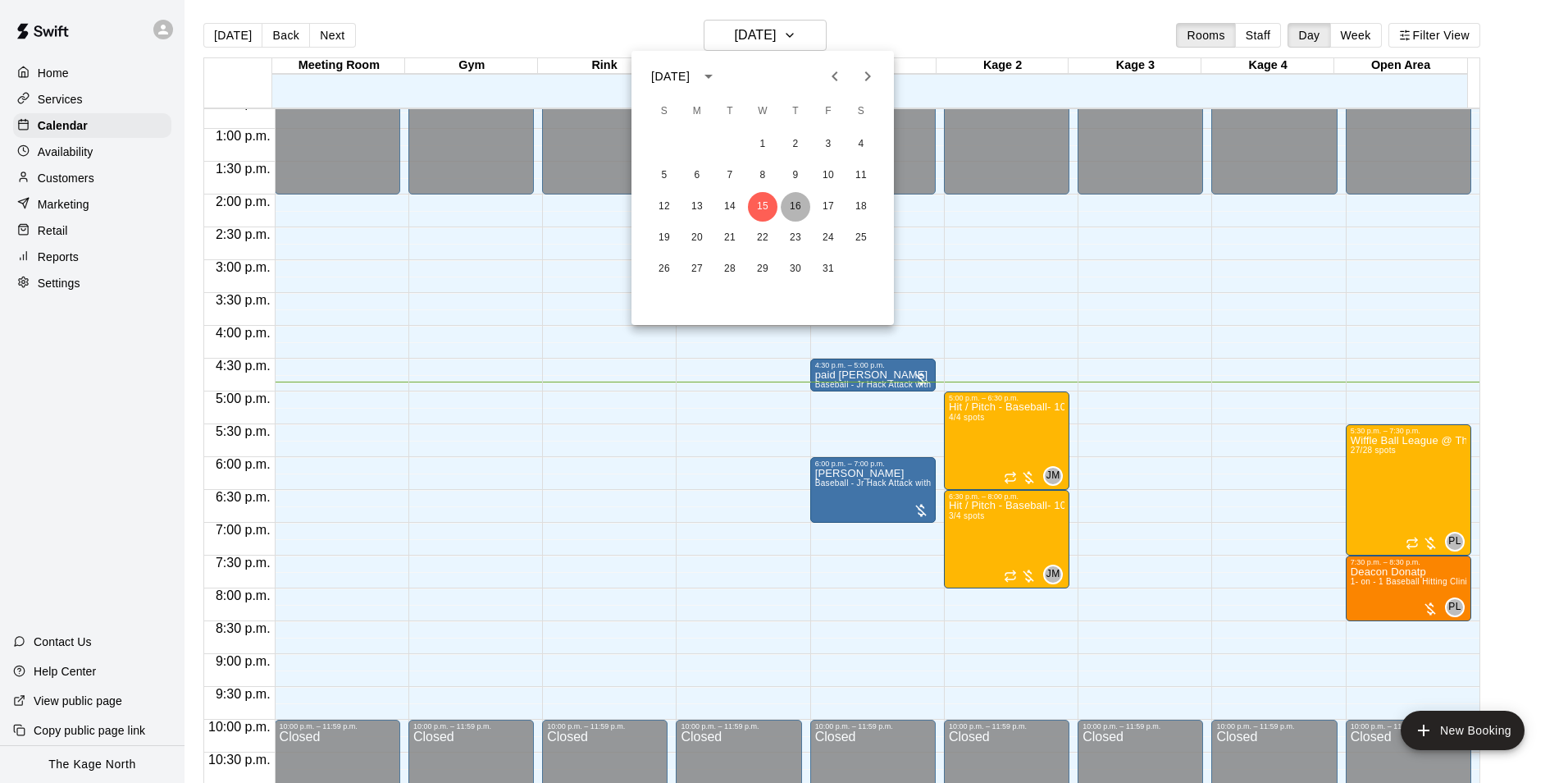
click at [789, 203] on button "16" at bounding box center [795, 207] width 30 height 30
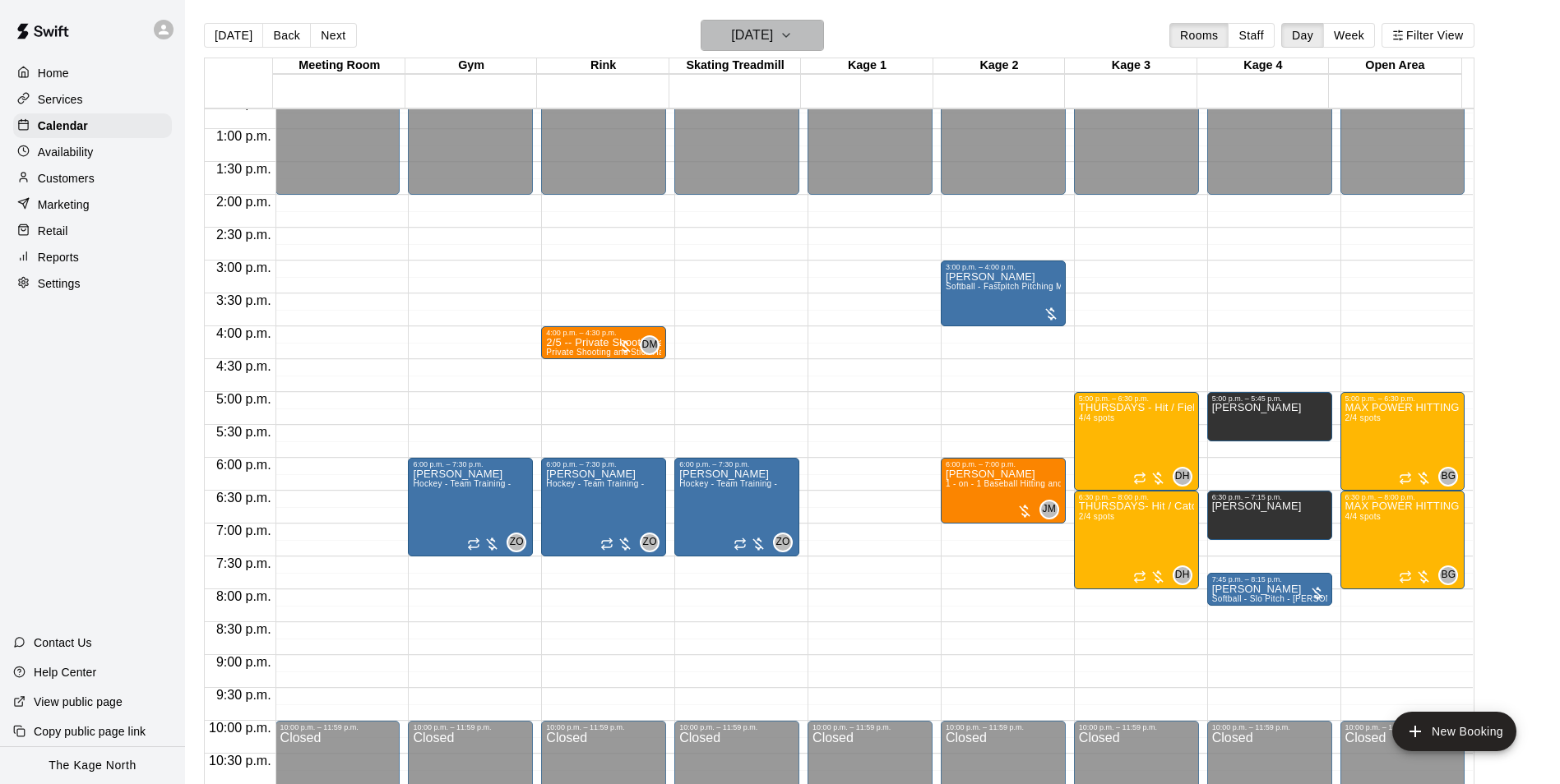
click at [773, 29] on h6 "[DATE]" at bounding box center [752, 35] width 42 height 23
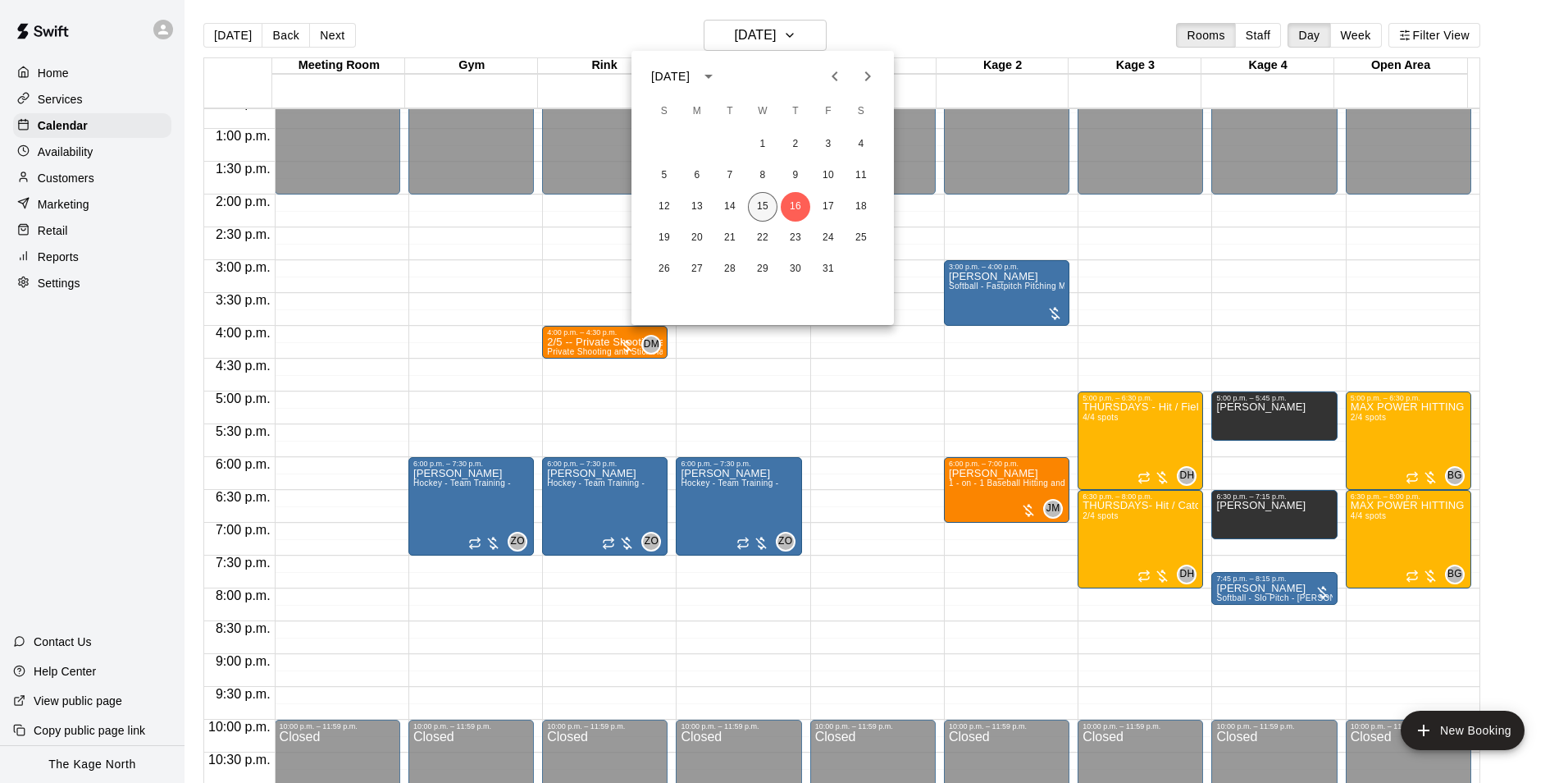
click at [757, 205] on button "15" at bounding box center [763, 207] width 30 height 30
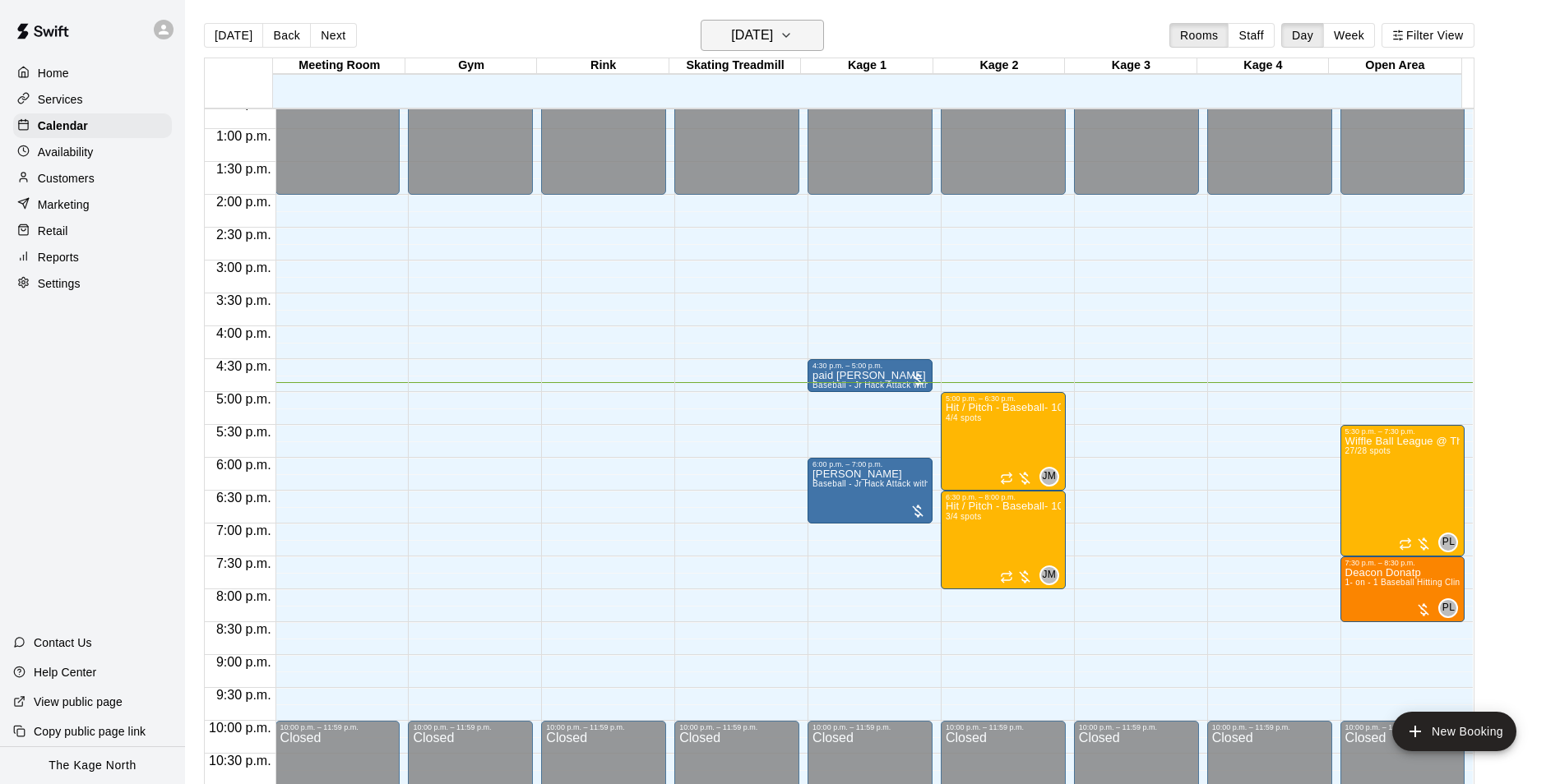
click at [773, 41] on h6 "[DATE]" at bounding box center [752, 35] width 42 height 23
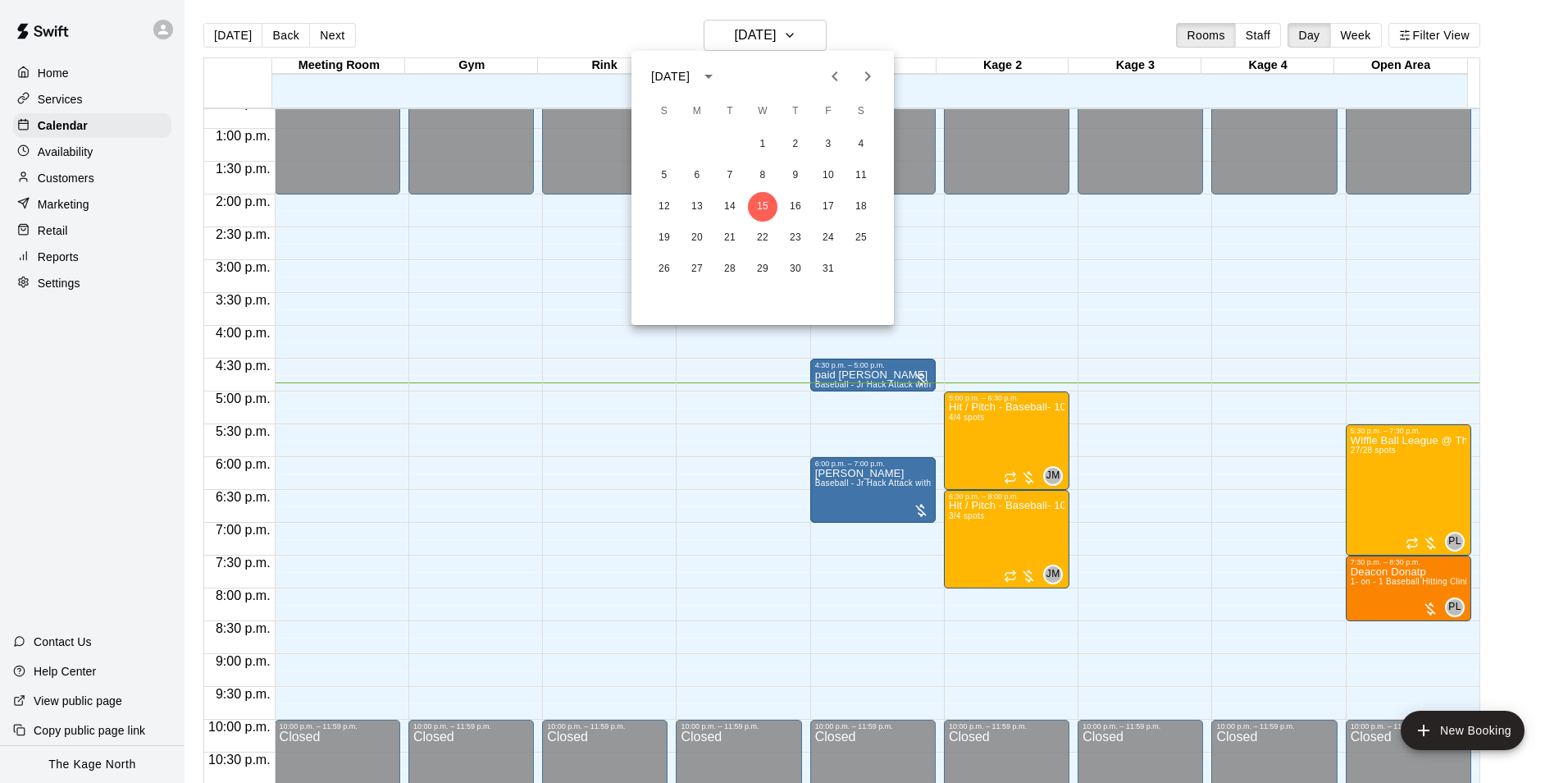
click at [968, 31] on div at bounding box center [784, 391] width 1568 height 783
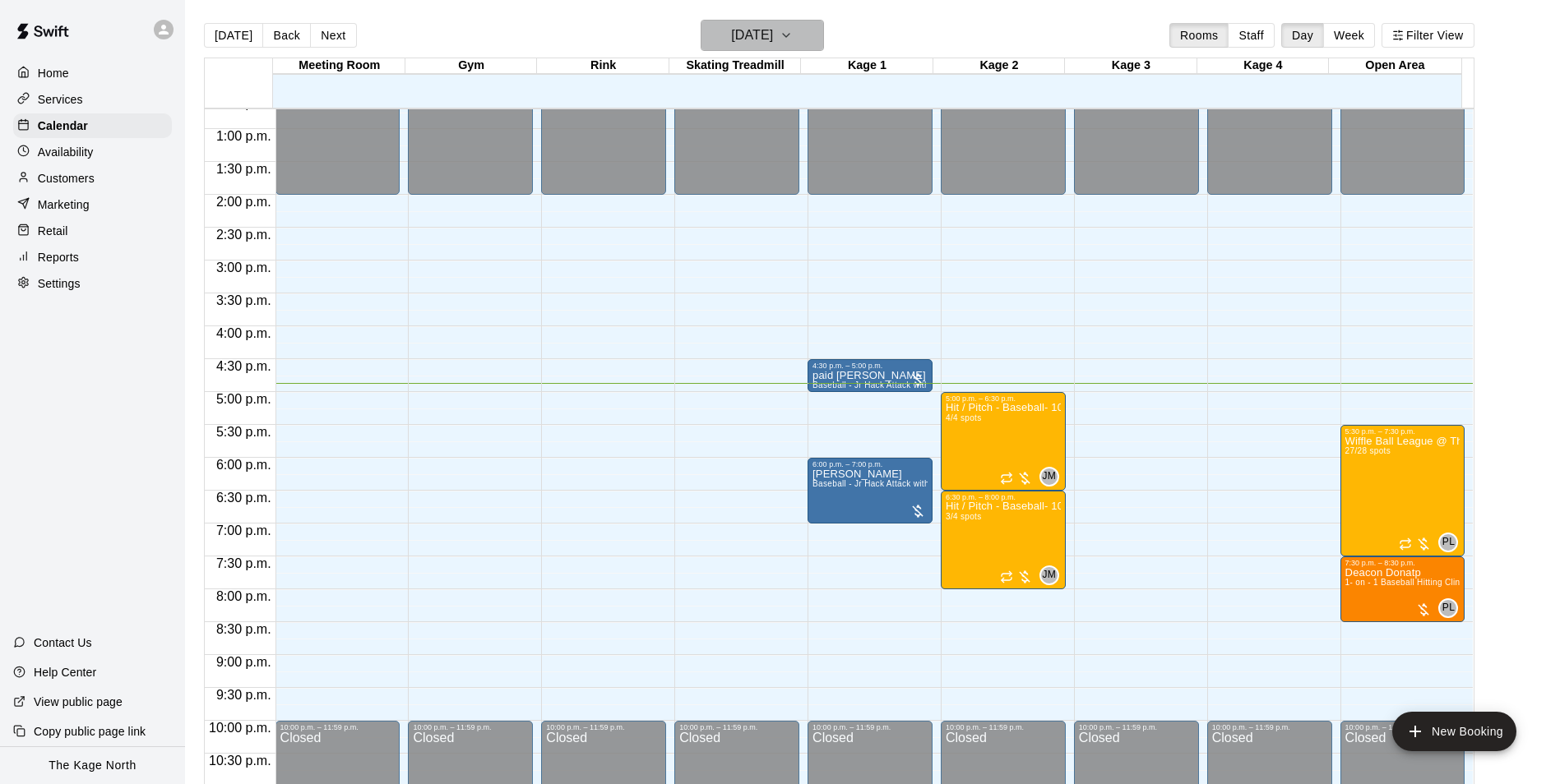
click at [773, 34] on h6 "[DATE]" at bounding box center [752, 35] width 42 height 23
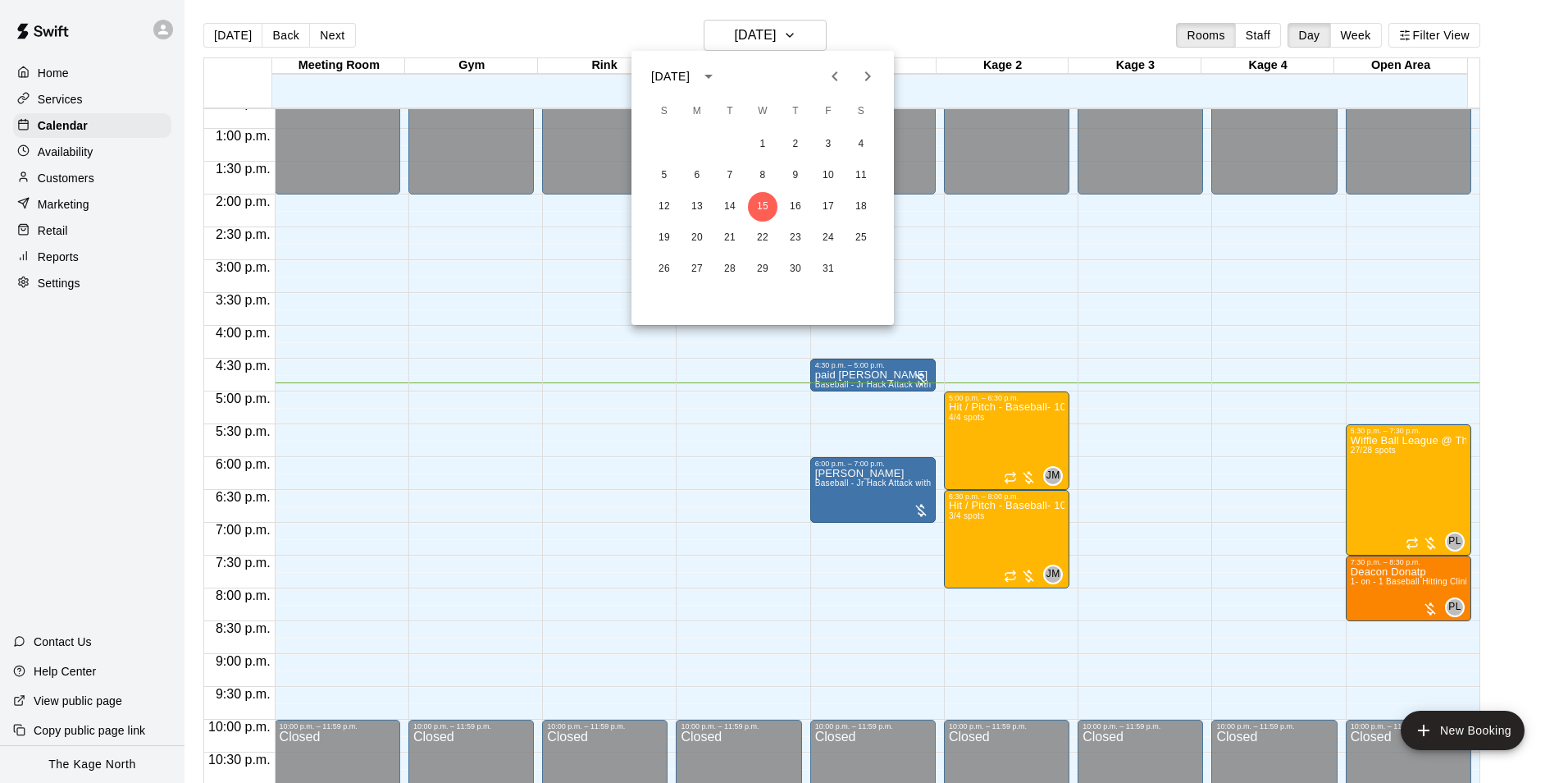
click at [866, 35] on div at bounding box center [784, 391] width 1568 height 783
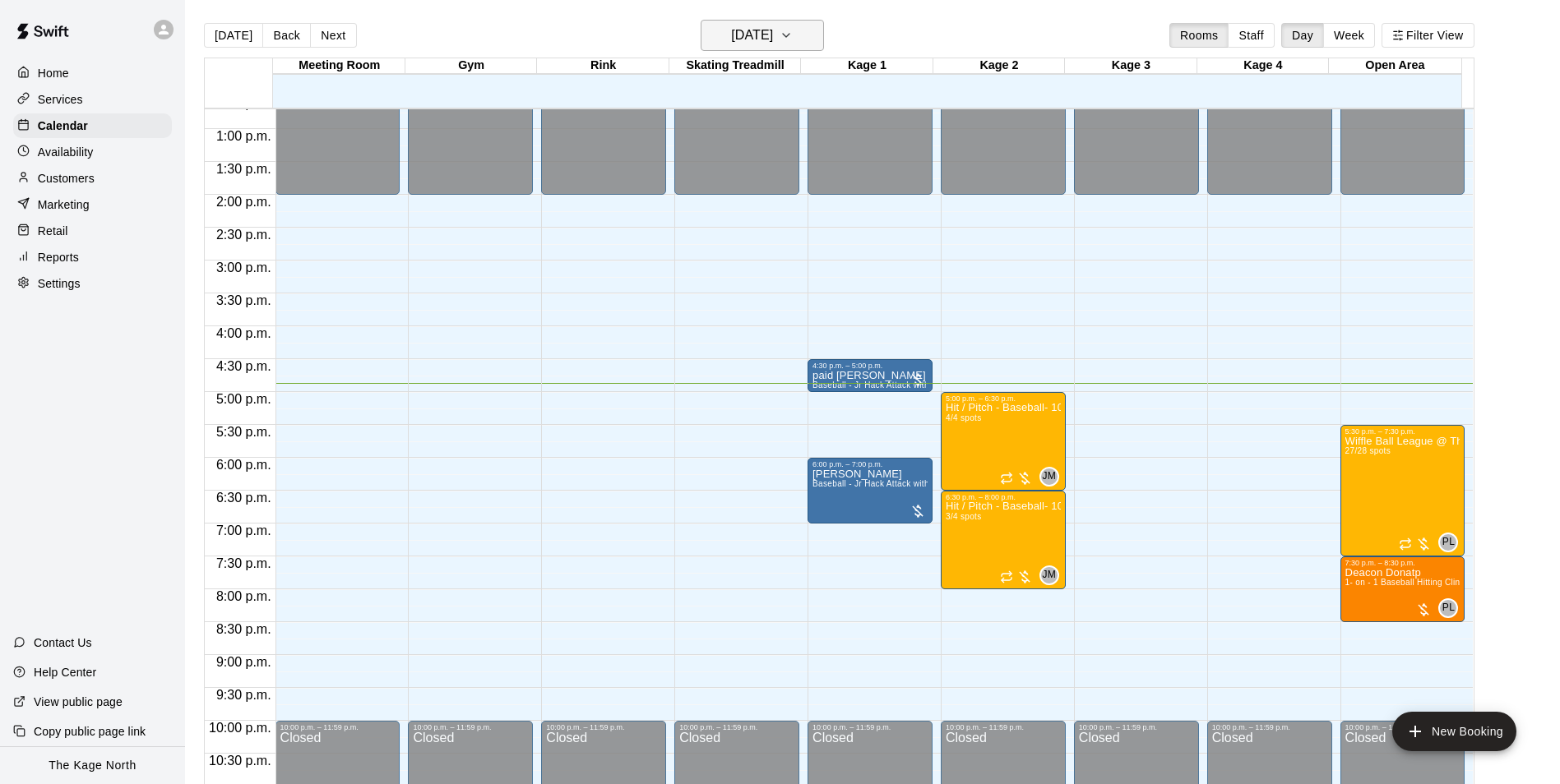
click at [814, 37] on button "[DATE]" at bounding box center [763, 36] width 123 height 32
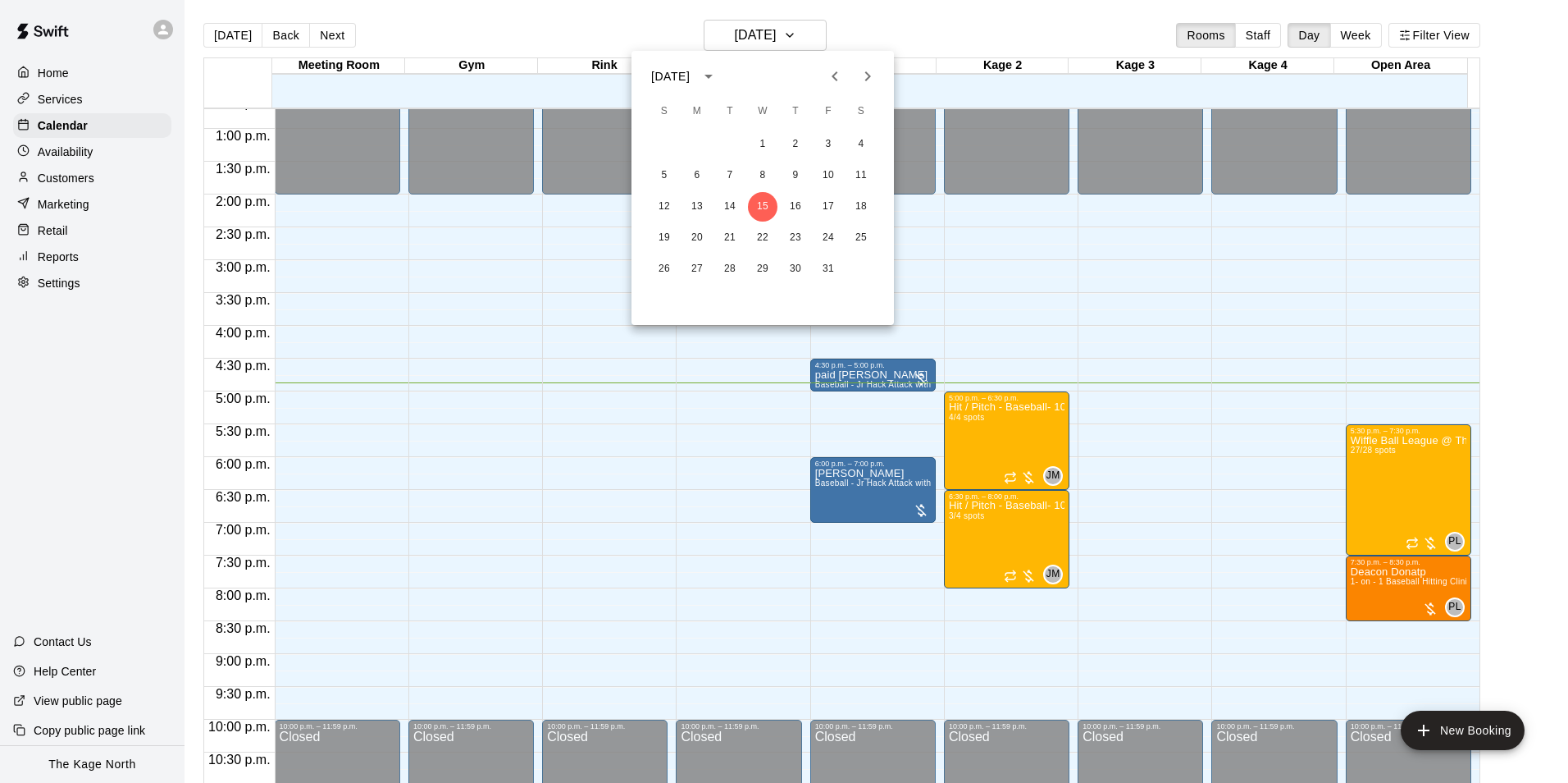
click at [950, 46] on div at bounding box center [784, 391] width 1568 height 783
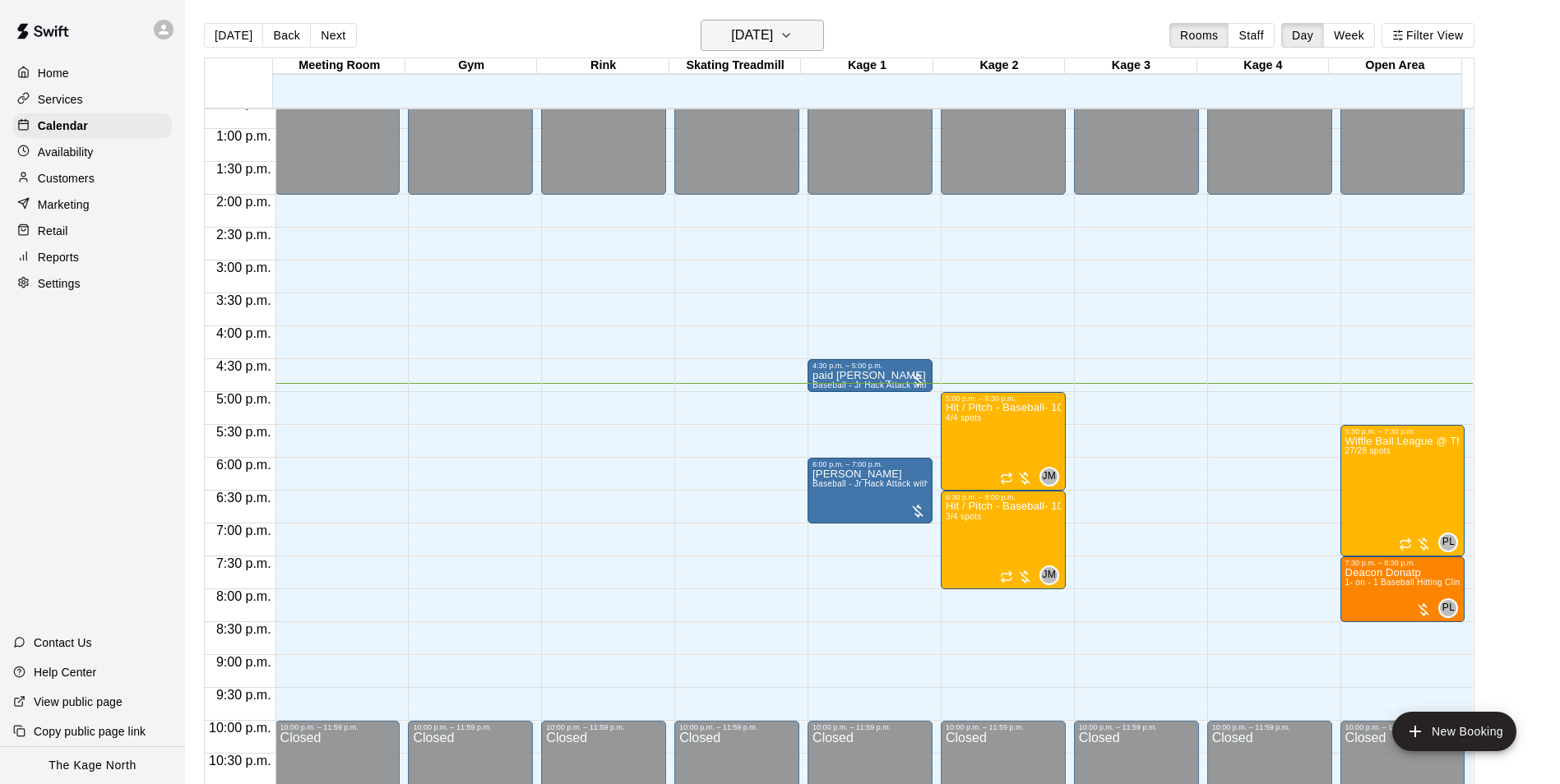
click at [773, 37] on h6 "[DATE]" at bounding box center [752, 35] width 42 height 23
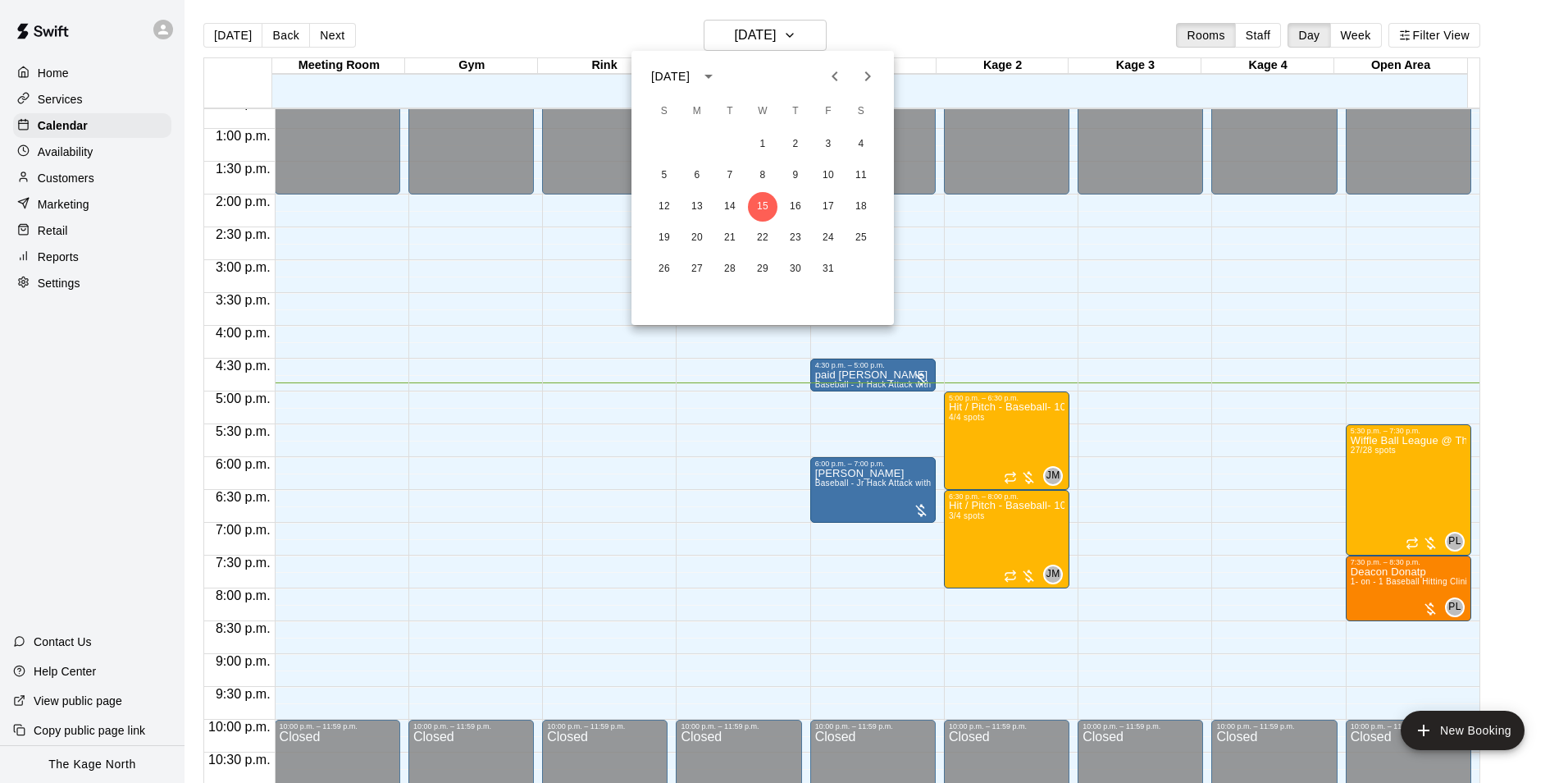
click at [917, 37] on div at bounding box center [784, 391] width 1568 height 783
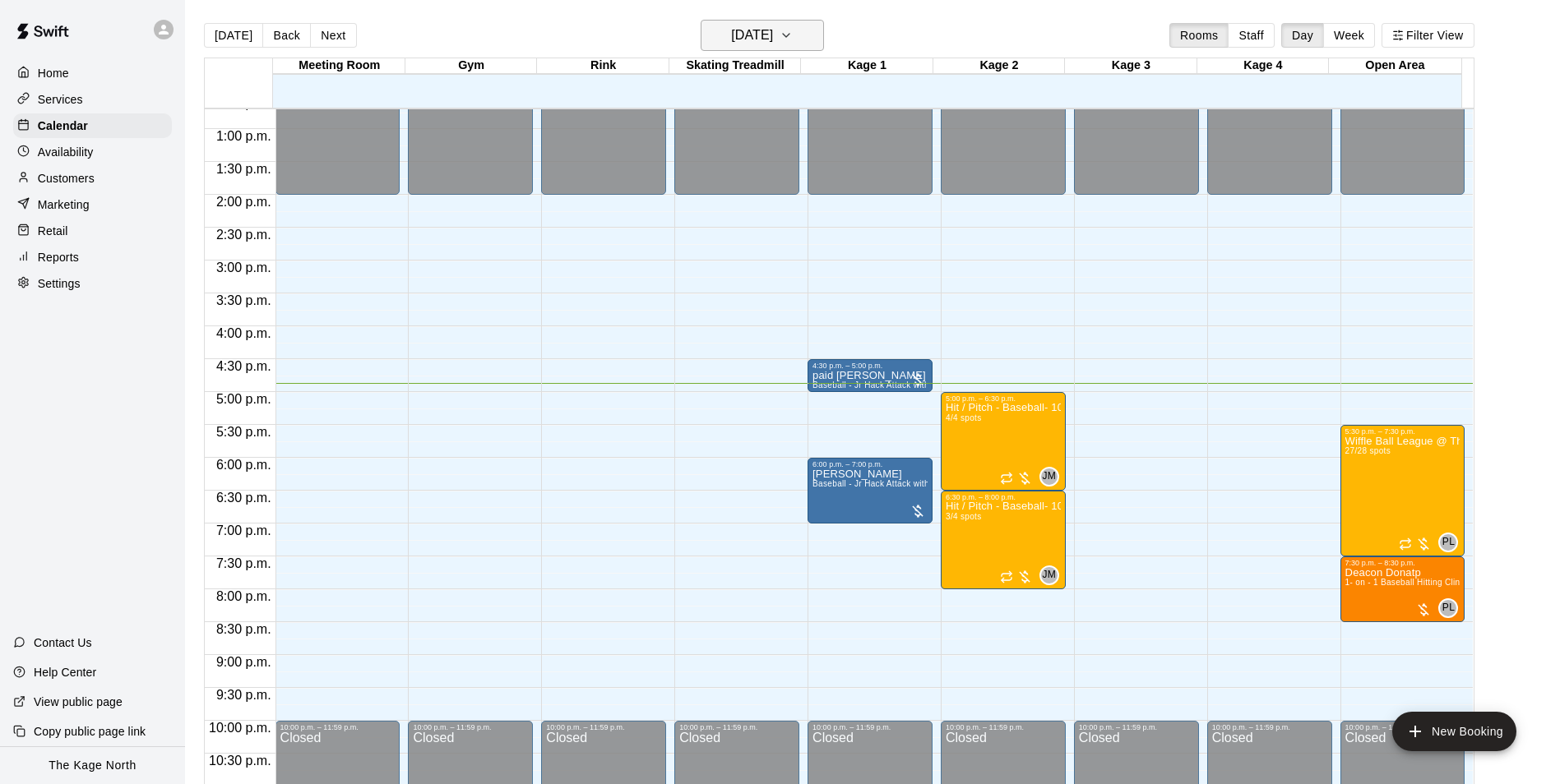
click at [773, 33] on h6 "[DATE]" at bounding box center [752, 35] width 42 height 23
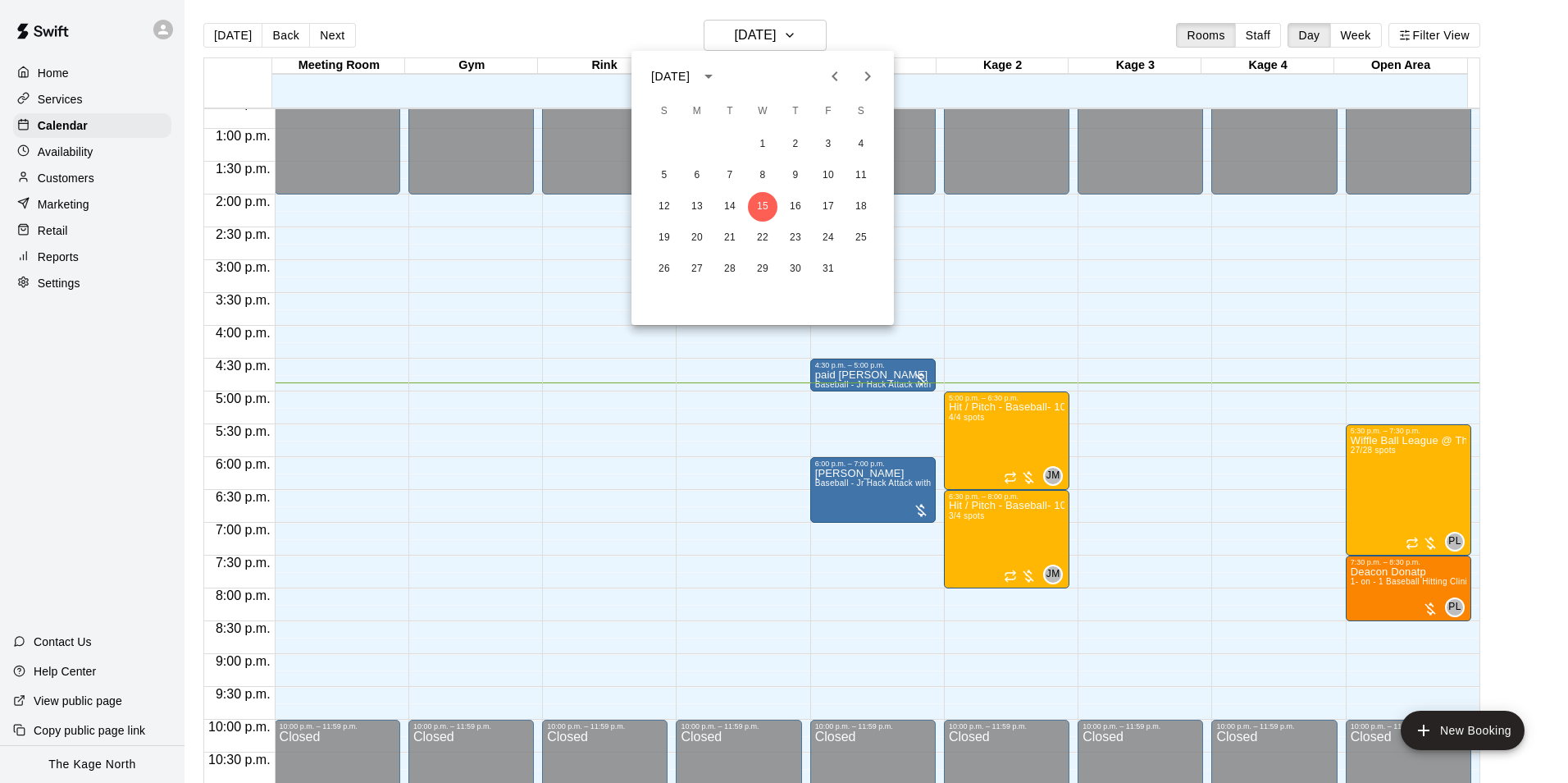
click at [71, 177] on div at bounding box center [784, 391] width 1568 height 783
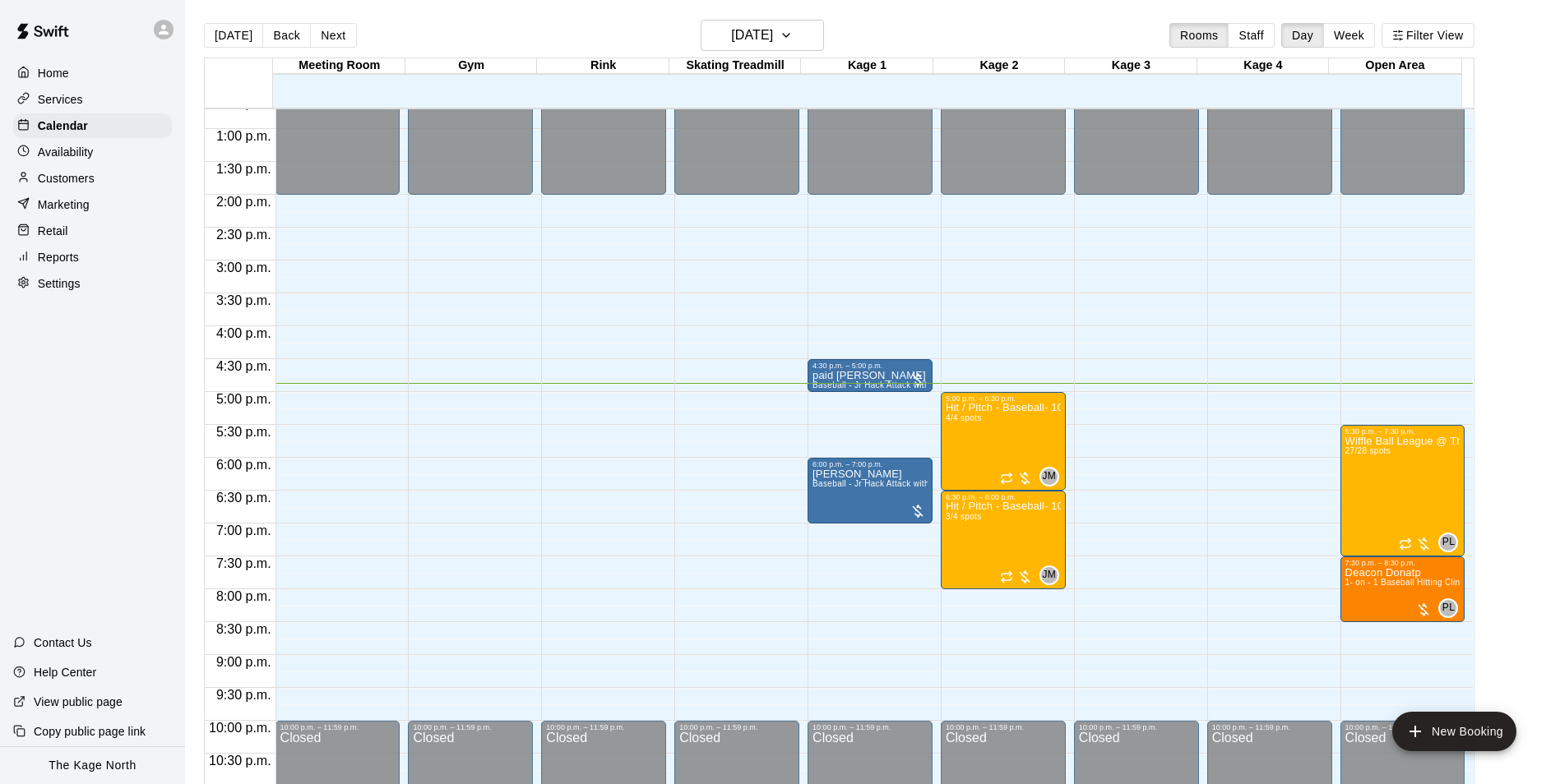
click at [72, 178] on p "Customers" at bounding box center [65, 178] width 57 height 17
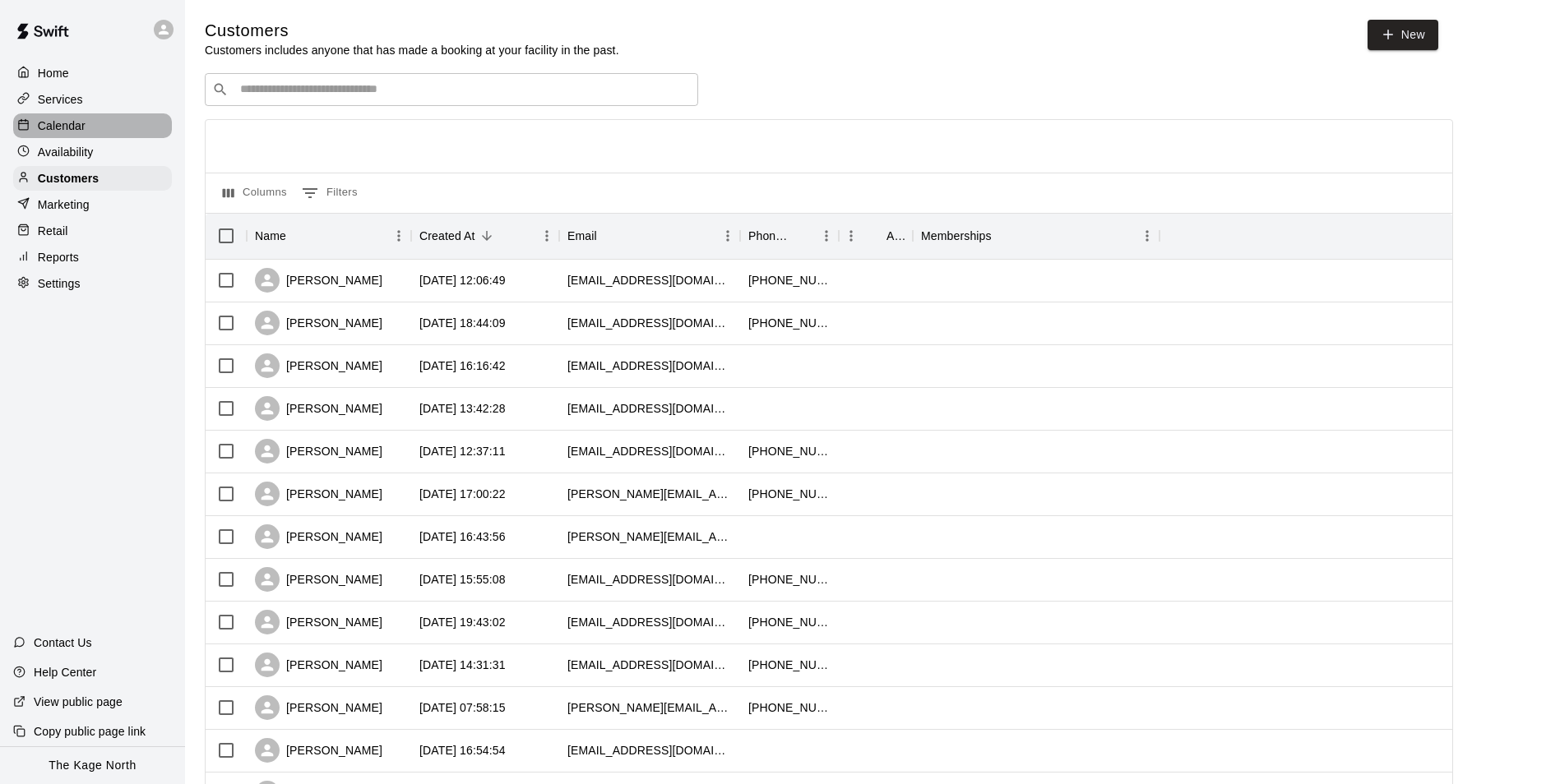
click at [71, 133] on p "Calendar" at bounding box center [61, 126] width 48 height 17
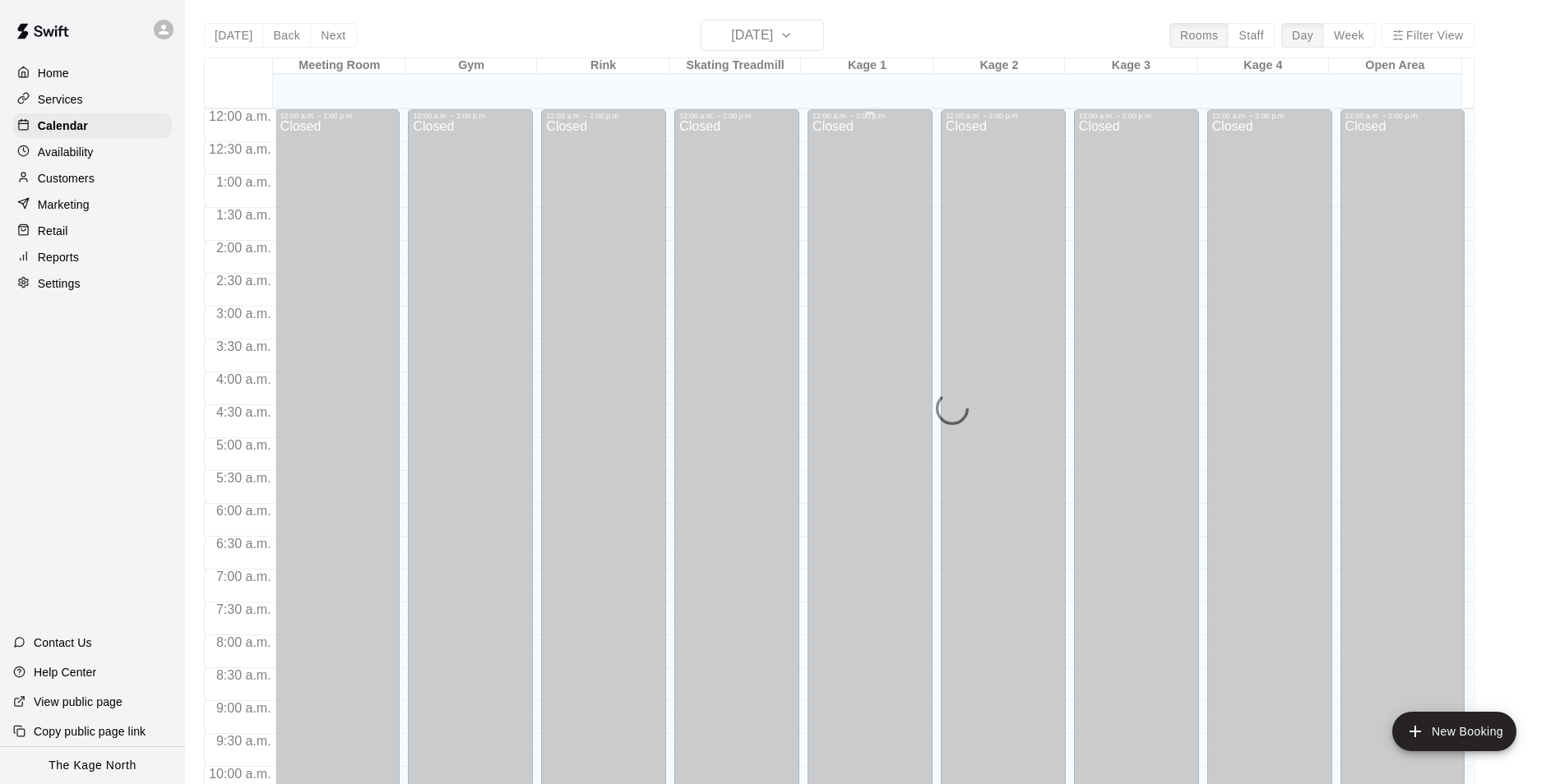
scroll to position [835, 0]
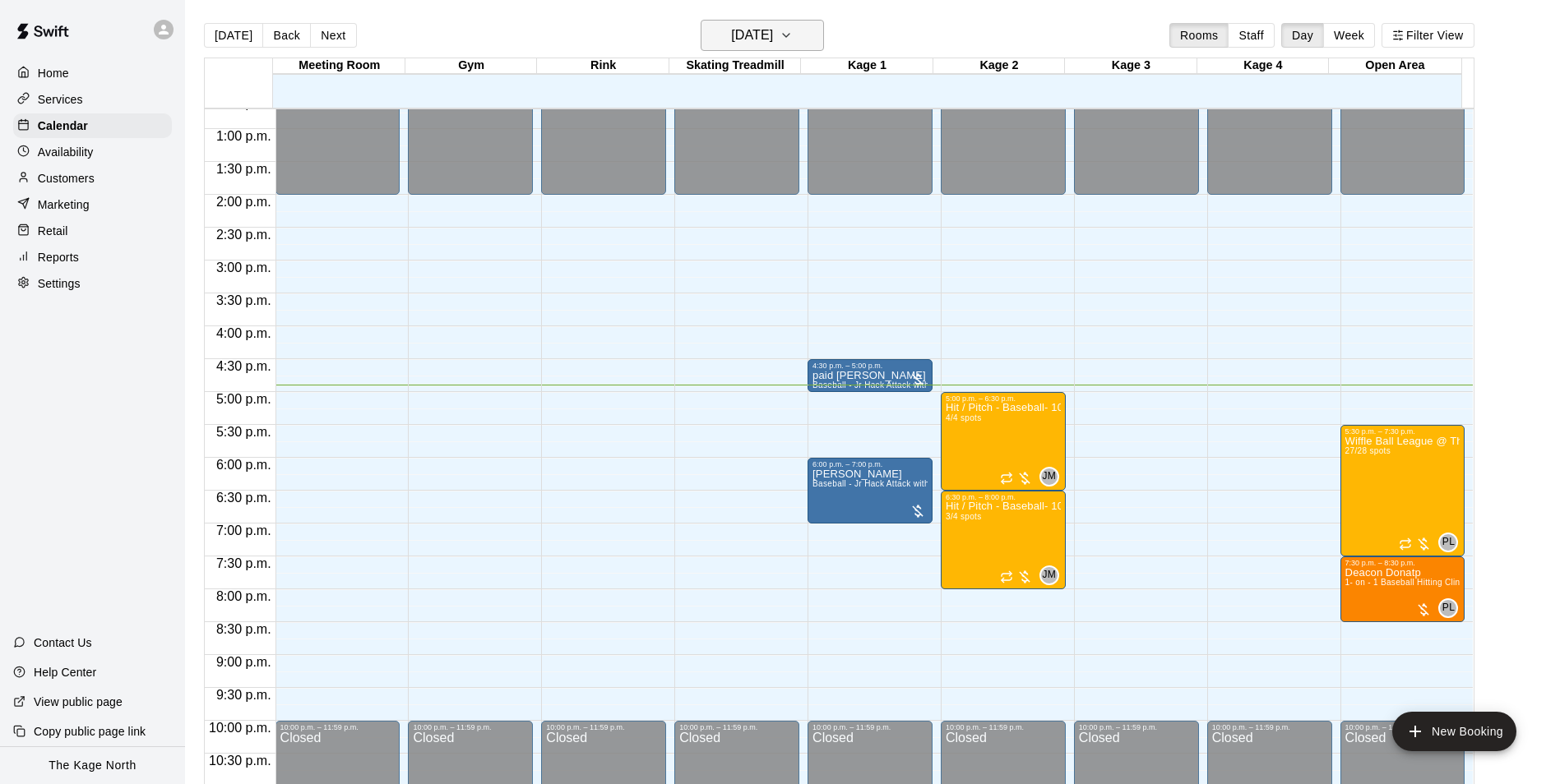
click at [773, 38] on h6 "[DATE]" at bounding box center [752, 35] width 42 height 23
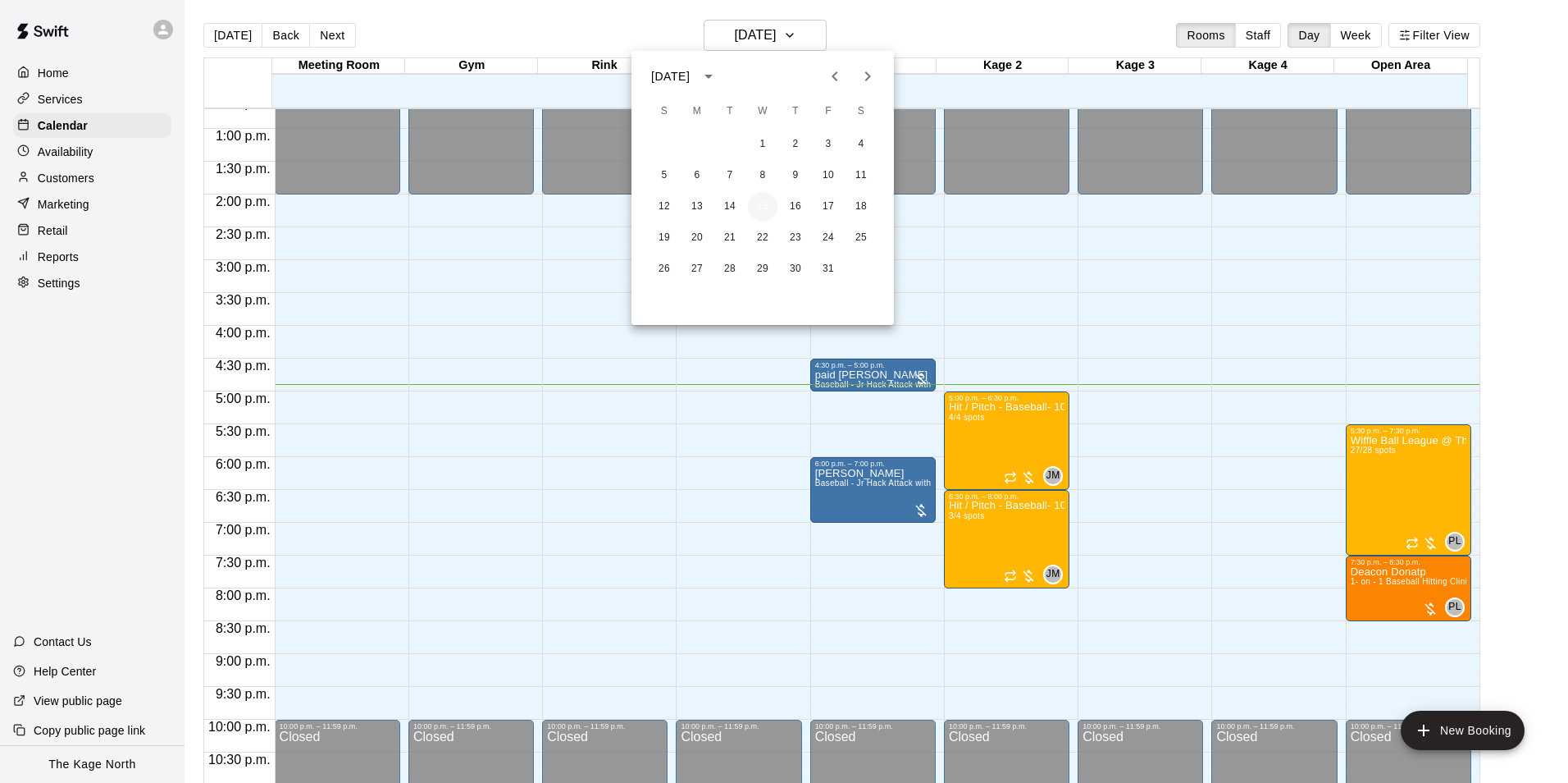
click at [766, 208] on button "15" at bounding box center [763, 207] width 30 height 30
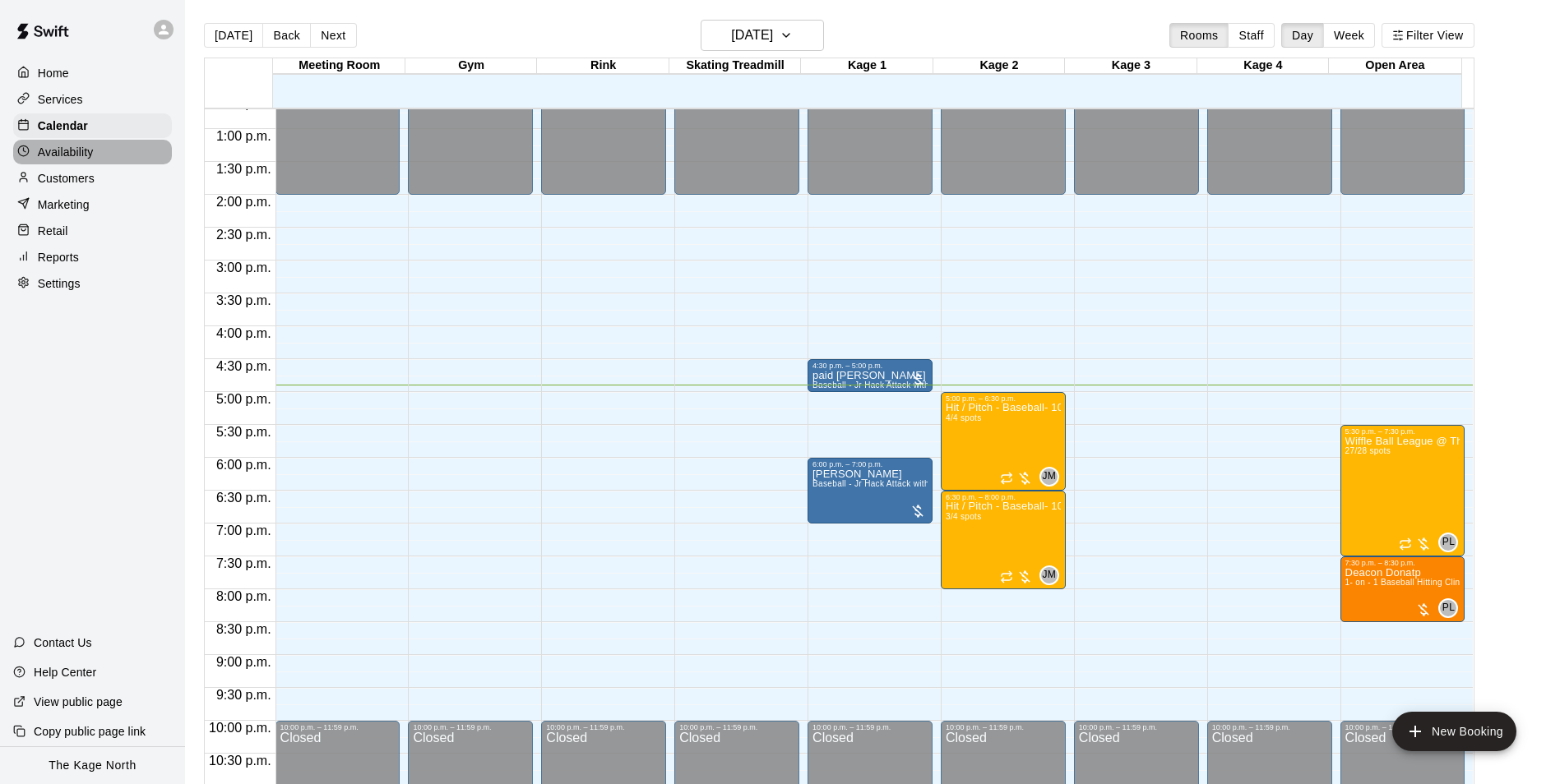
click at [93, 159] on p "Availability" at bounding box center [65, 152] width 56 height 17
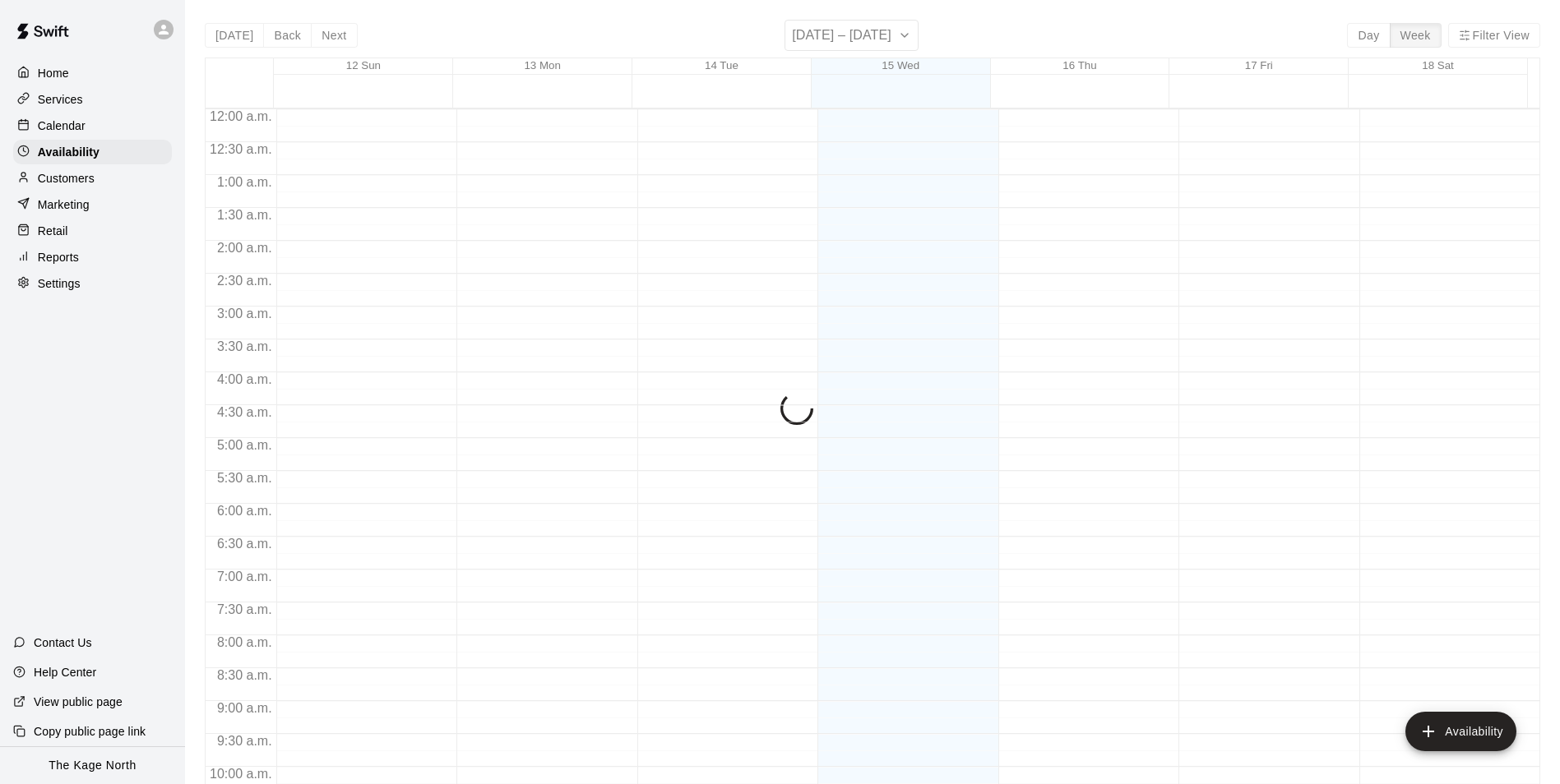
scroll to position [885, 0]
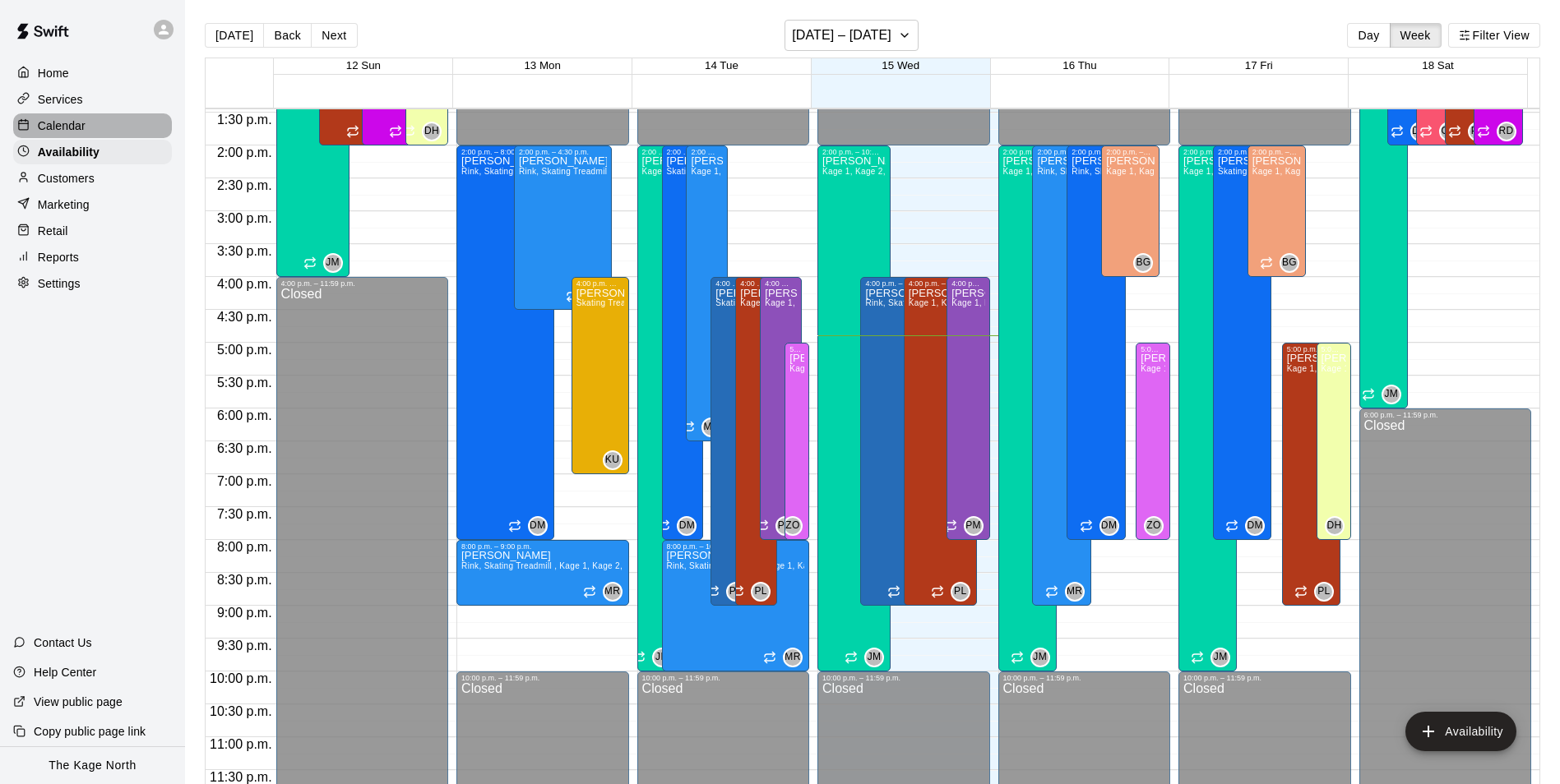
click at [90, 123] on div "Calendar" at bounding box center [92, 125] width 159 height 25
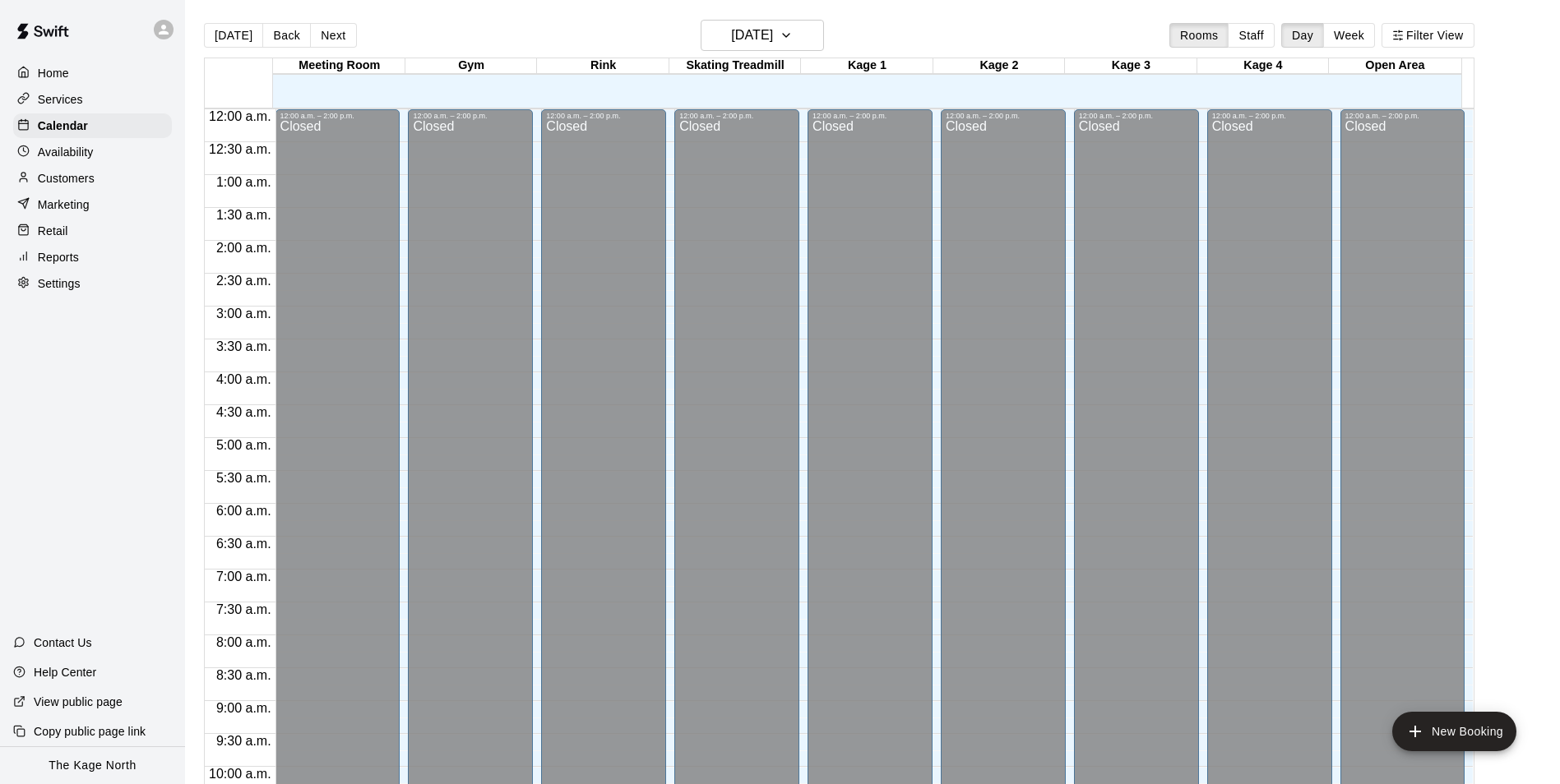
scroll to position [835, 0]
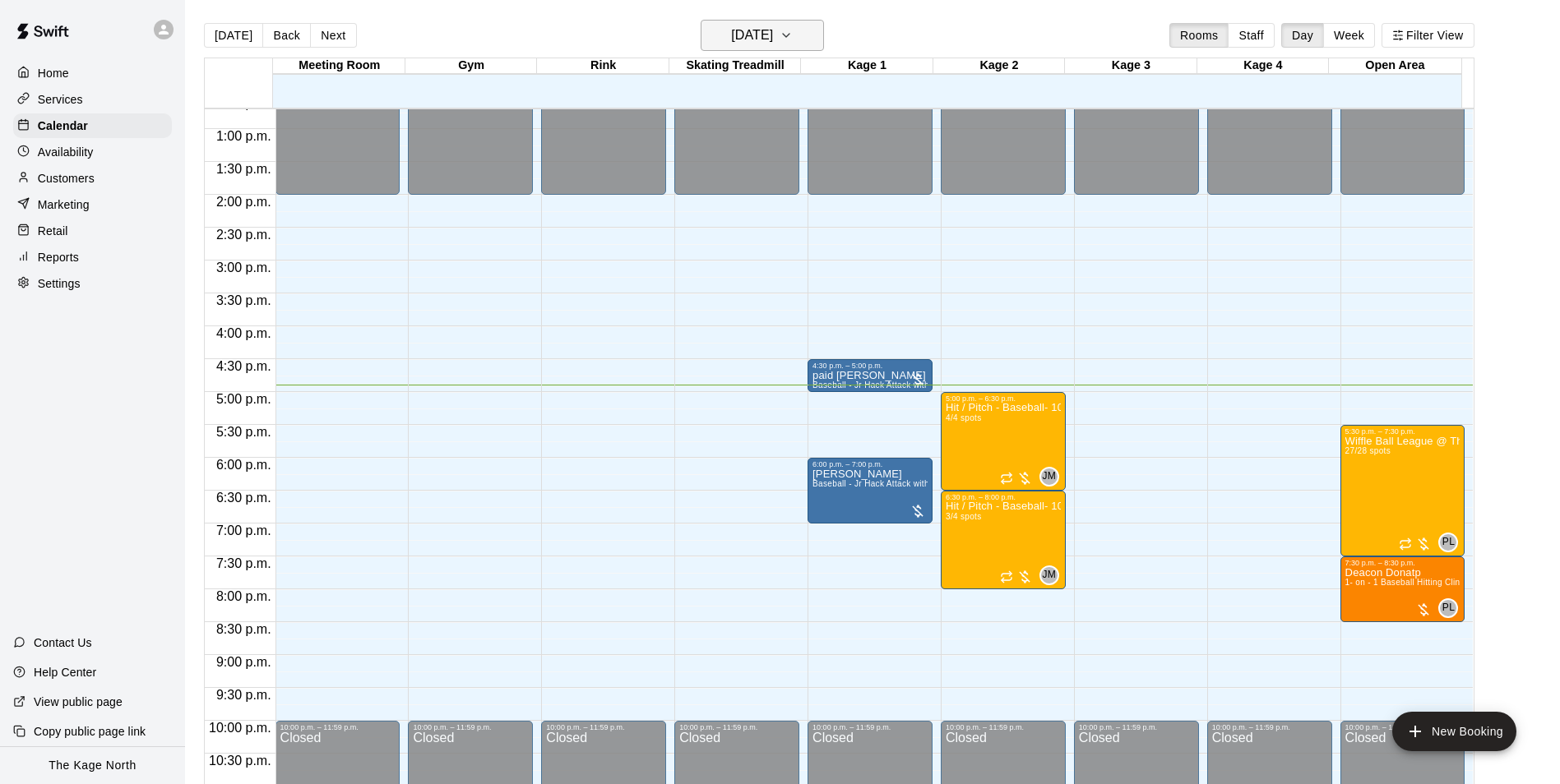
click at [773, 33] on h6 "[DATE]" at bounding box center [752, 35] width 42 height 23
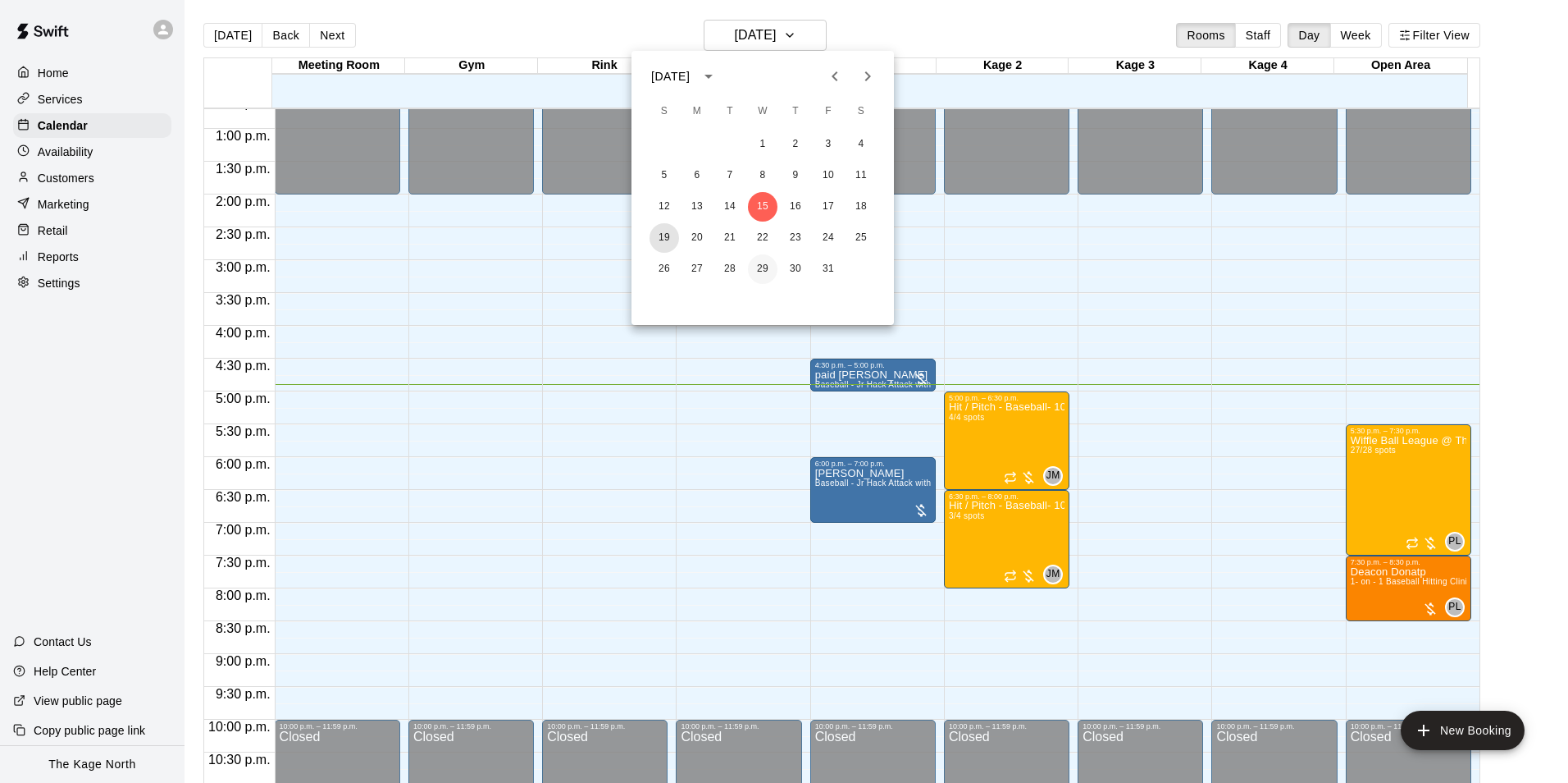
drag, startPoint x: 656, startPoint y: 235, endPoint x: 752, endPoint y: 266, distance: 100.9
click at [656, 235] on button "19" at bounding box center [665, 239] width 30 height 30
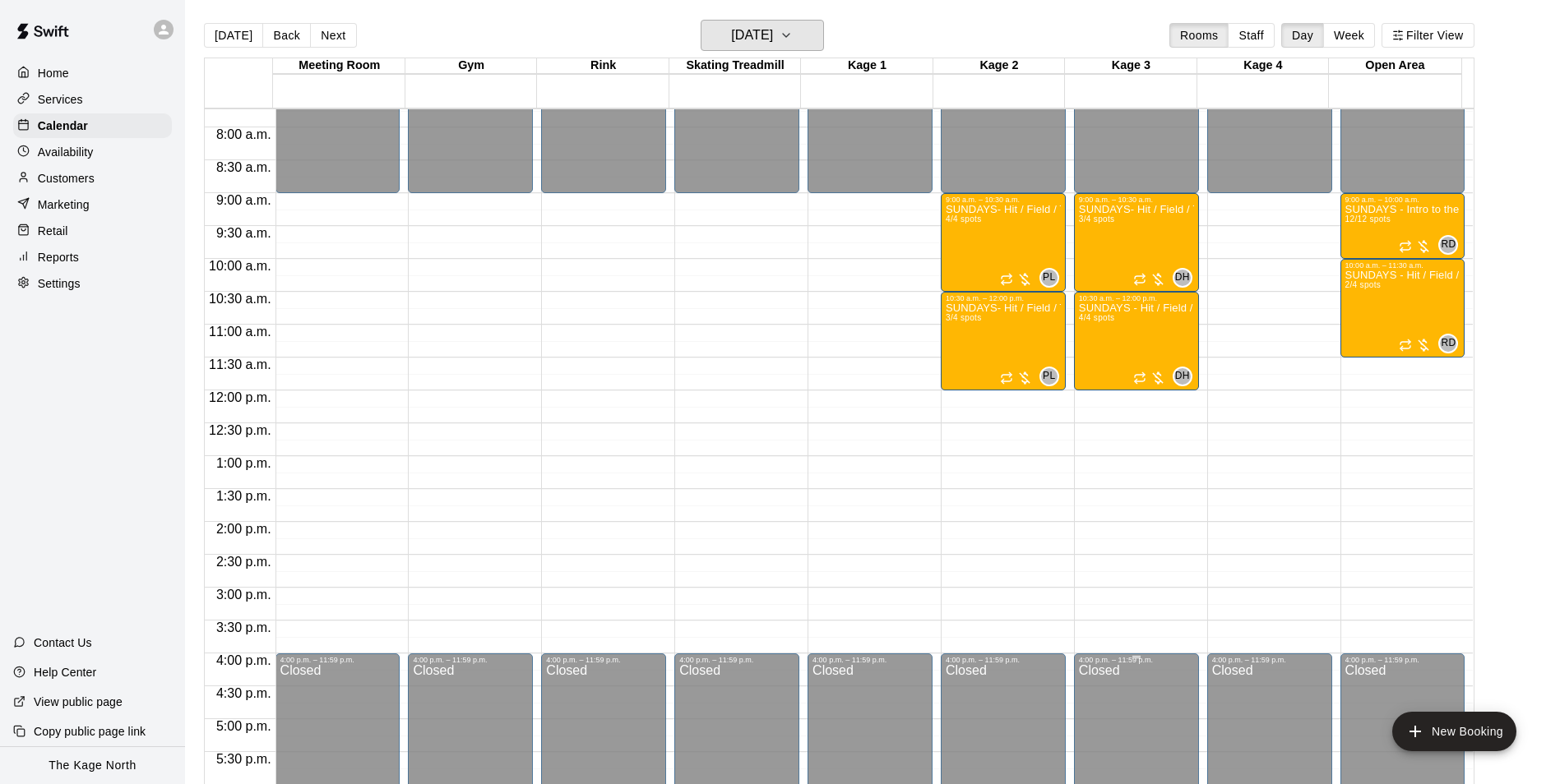
scroll to position [506, 0]
click at [773, 40] on h6 "[DATE]" at bounding box center [752, 35] width 42 height 23
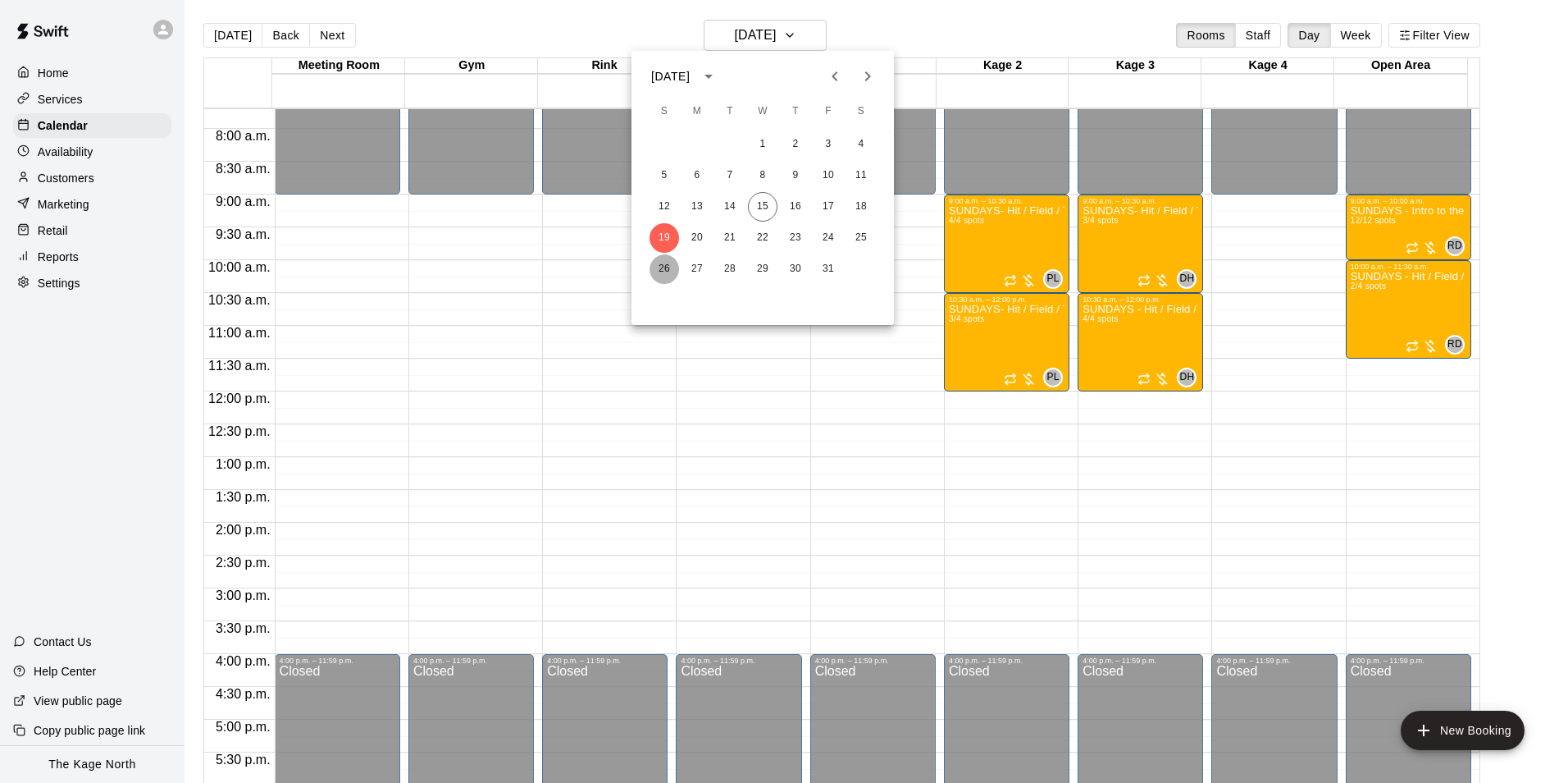
click at [665, 271] on button "26" at bounding box center [665, 269] width 30 height 30
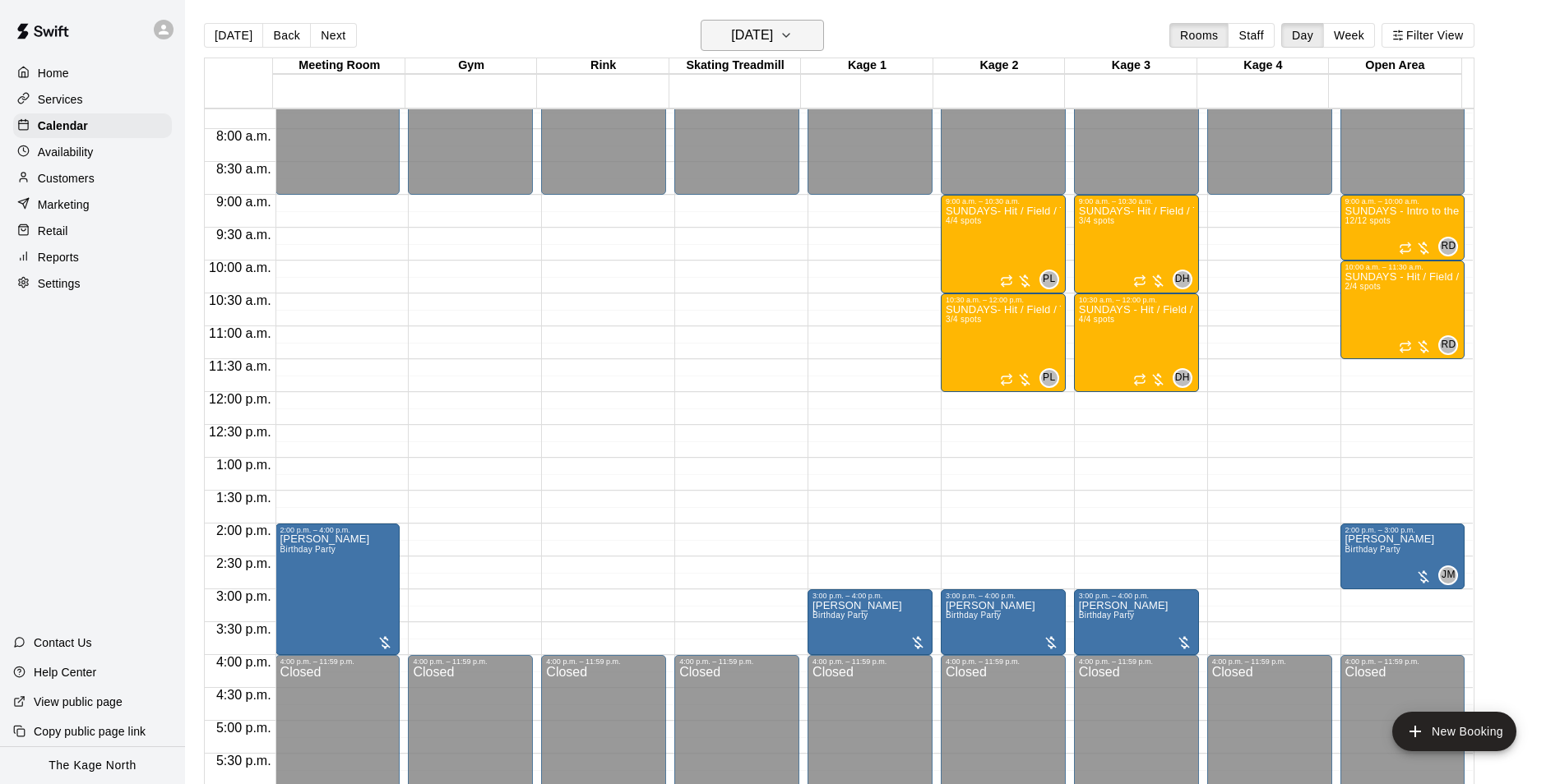
click at [773, 26] on h6 "[DATE]" at bounding box center [752, 35] width 42 height 23
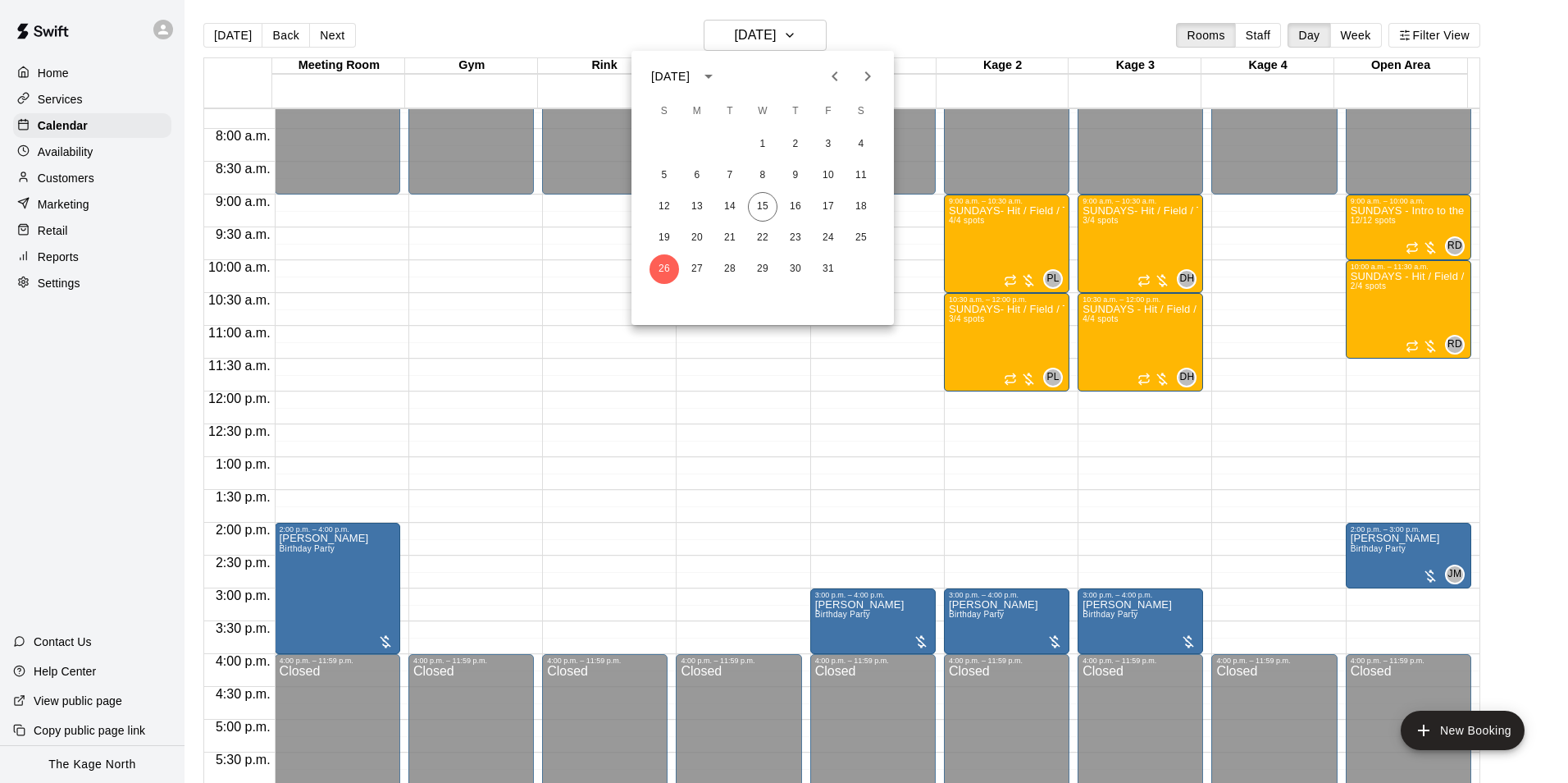
click at [872, 74] on icon "Next month" at bounding box center [868, 76] width 20 height 20
click at [661, 170] on button "2" at bounding box center [665, 176] width 30 height 30
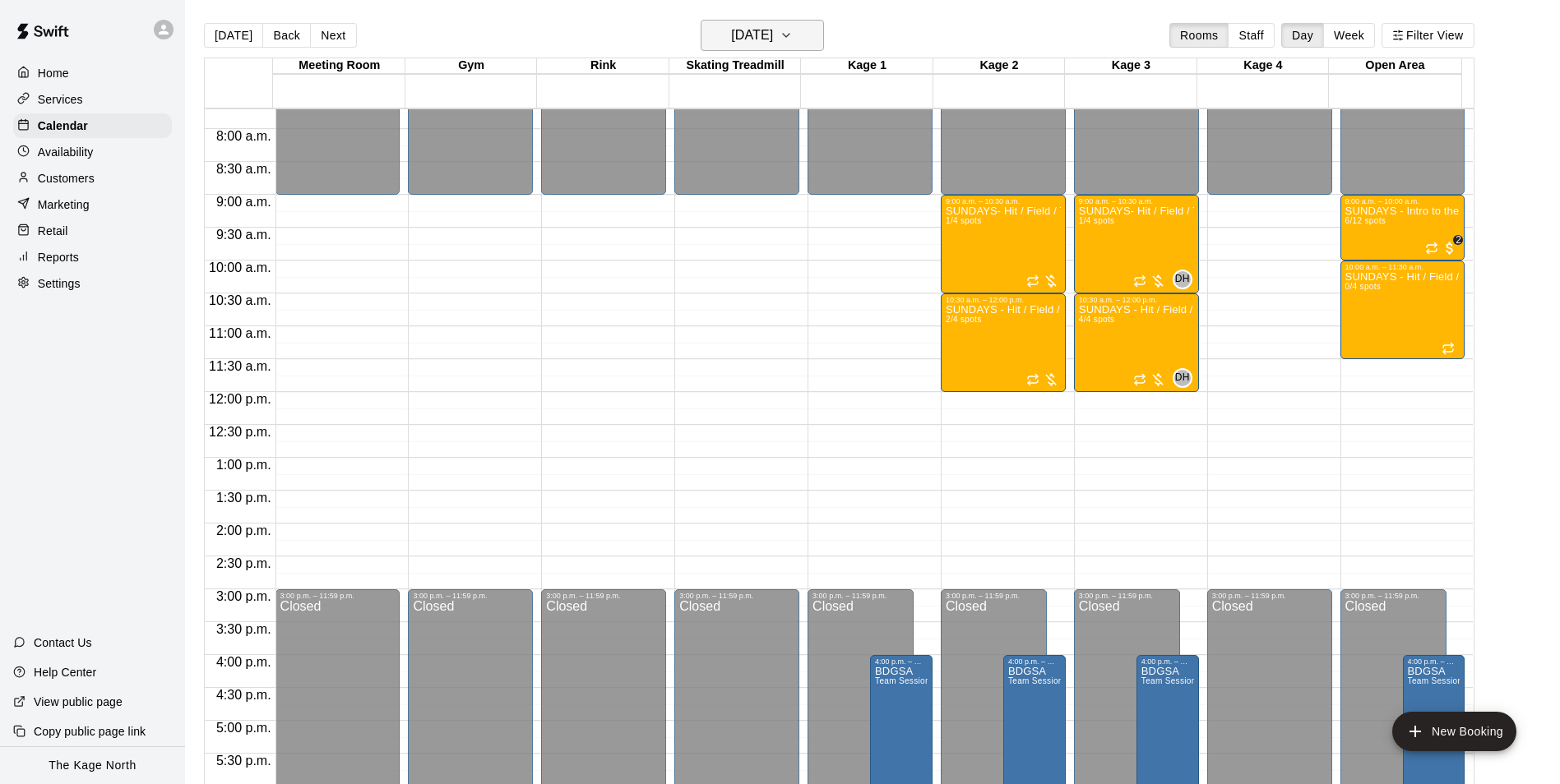
click at [731, 38] on h6 "[DATE]" at bounding box center [752, 35] width 42 height 23
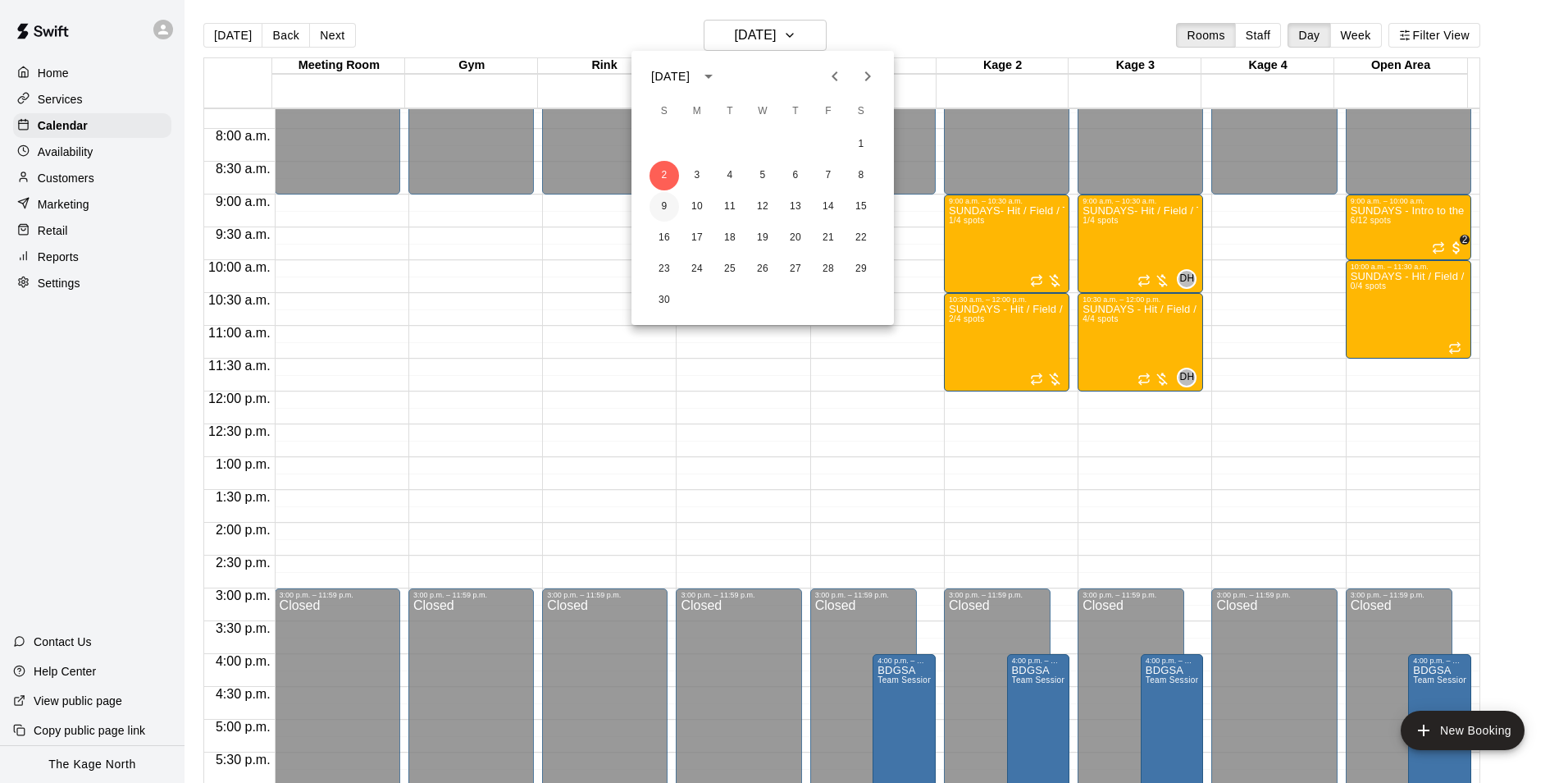
click at [660, 209] on button "9" at bounding box center [665, 207] width 30 height 30
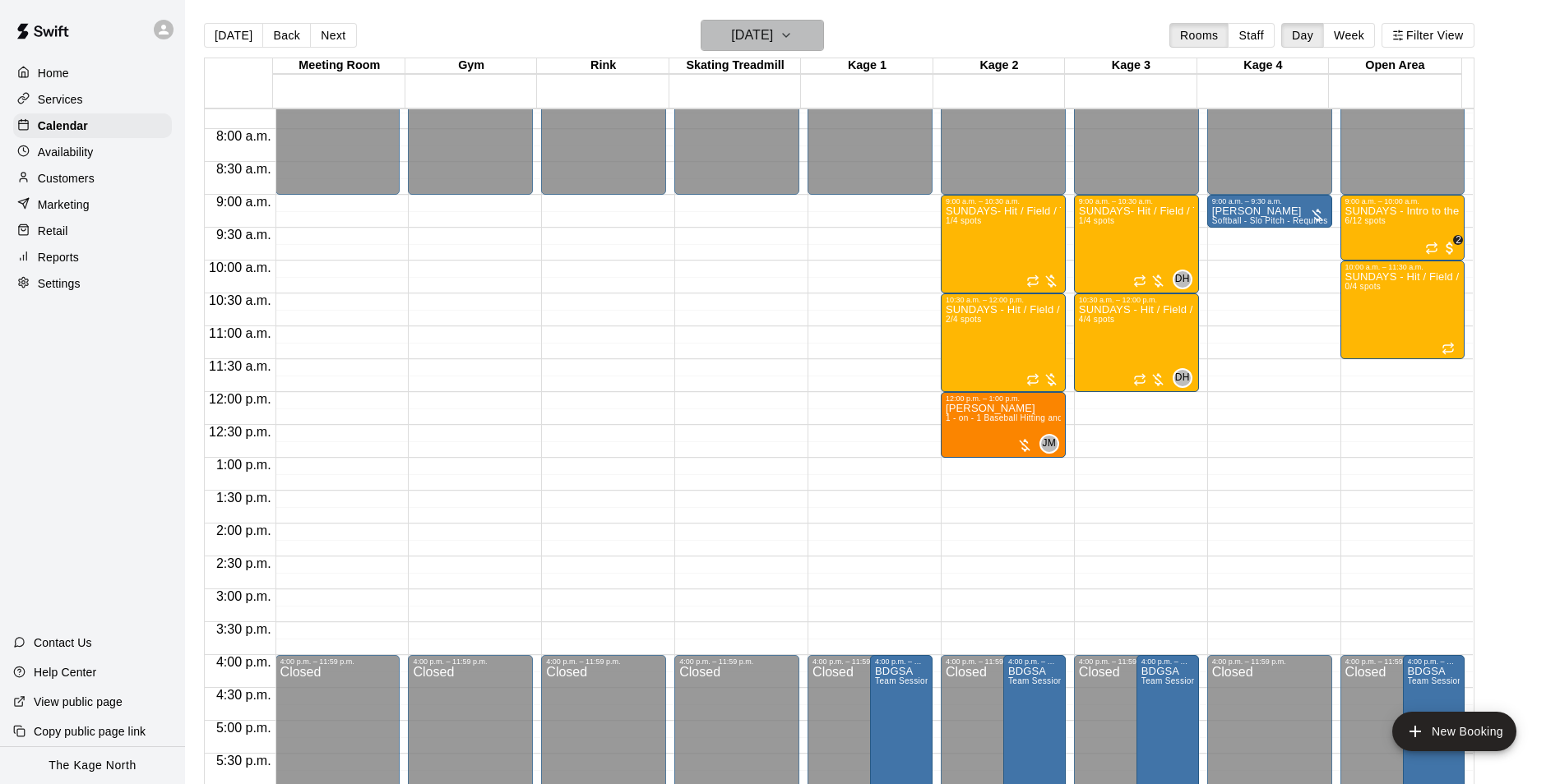
click at [773, 36] on h6 "[DATE]" at bounding box center [752, 35] width 42 height 23
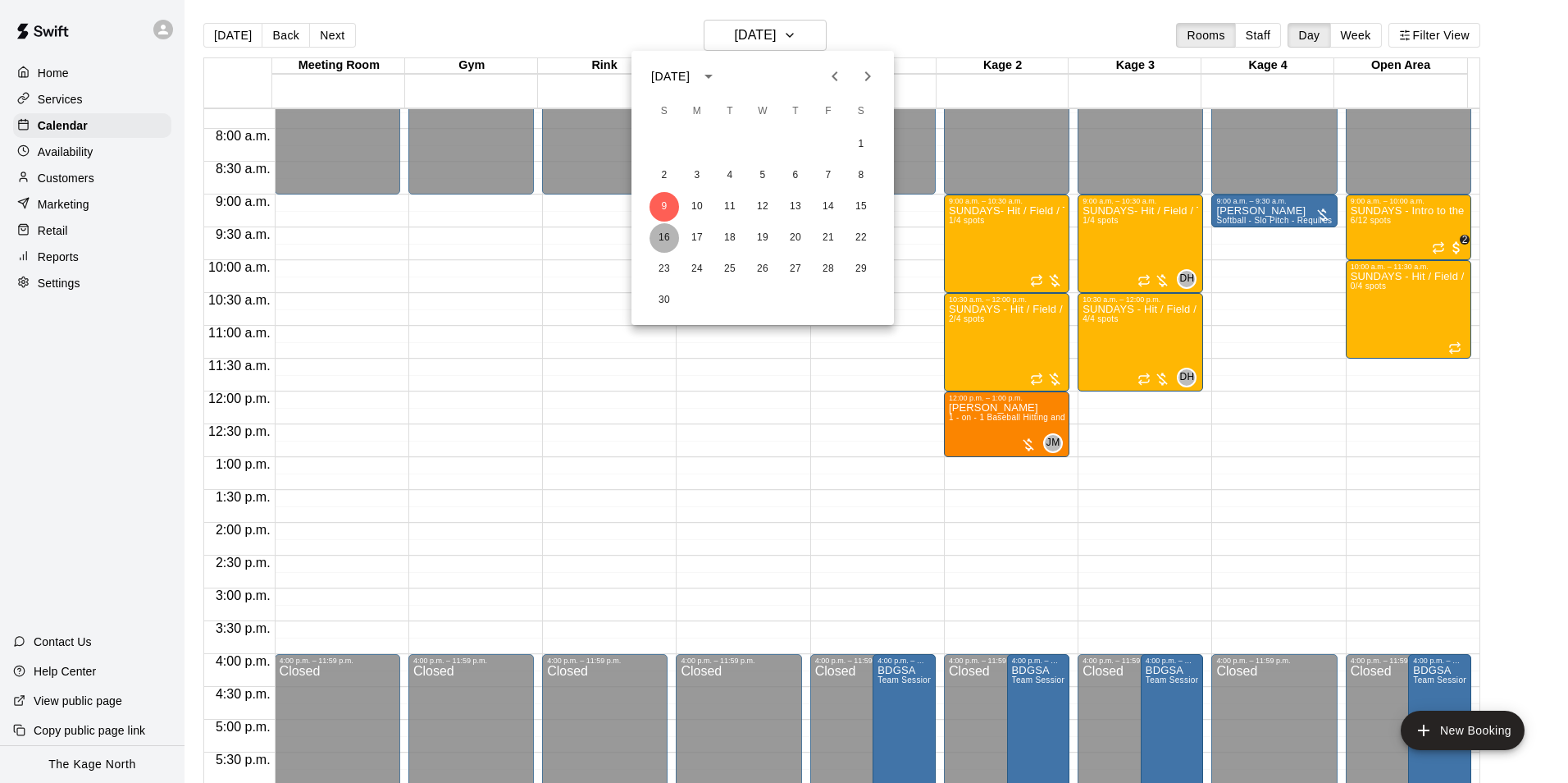
click at [665, 234] on button "16" at bounding box center [665, 239] width 30 height 30
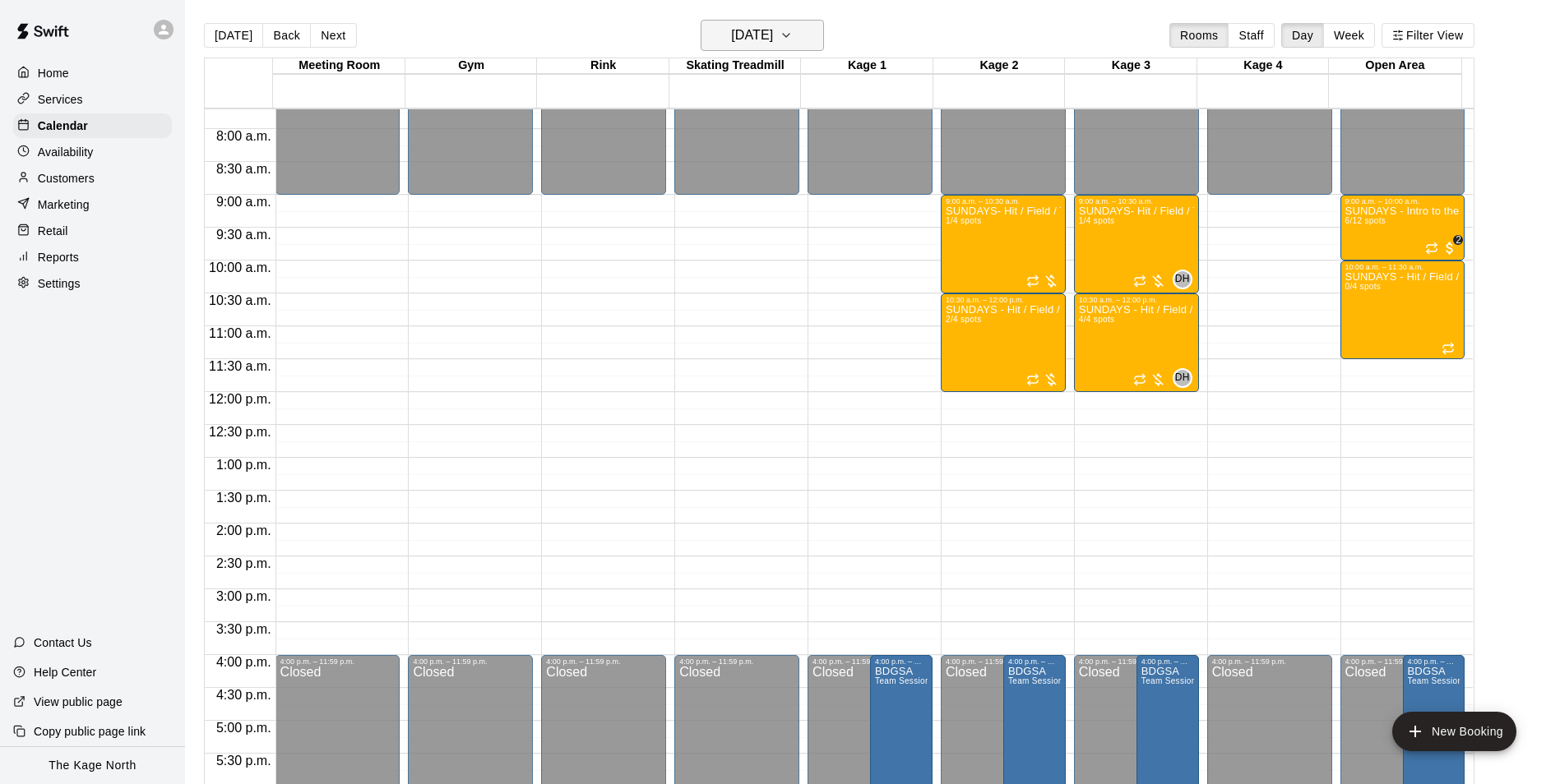
click at [773, 41] on h6 "[DATE]" at bounding box center [752, 35] width 42 height 23
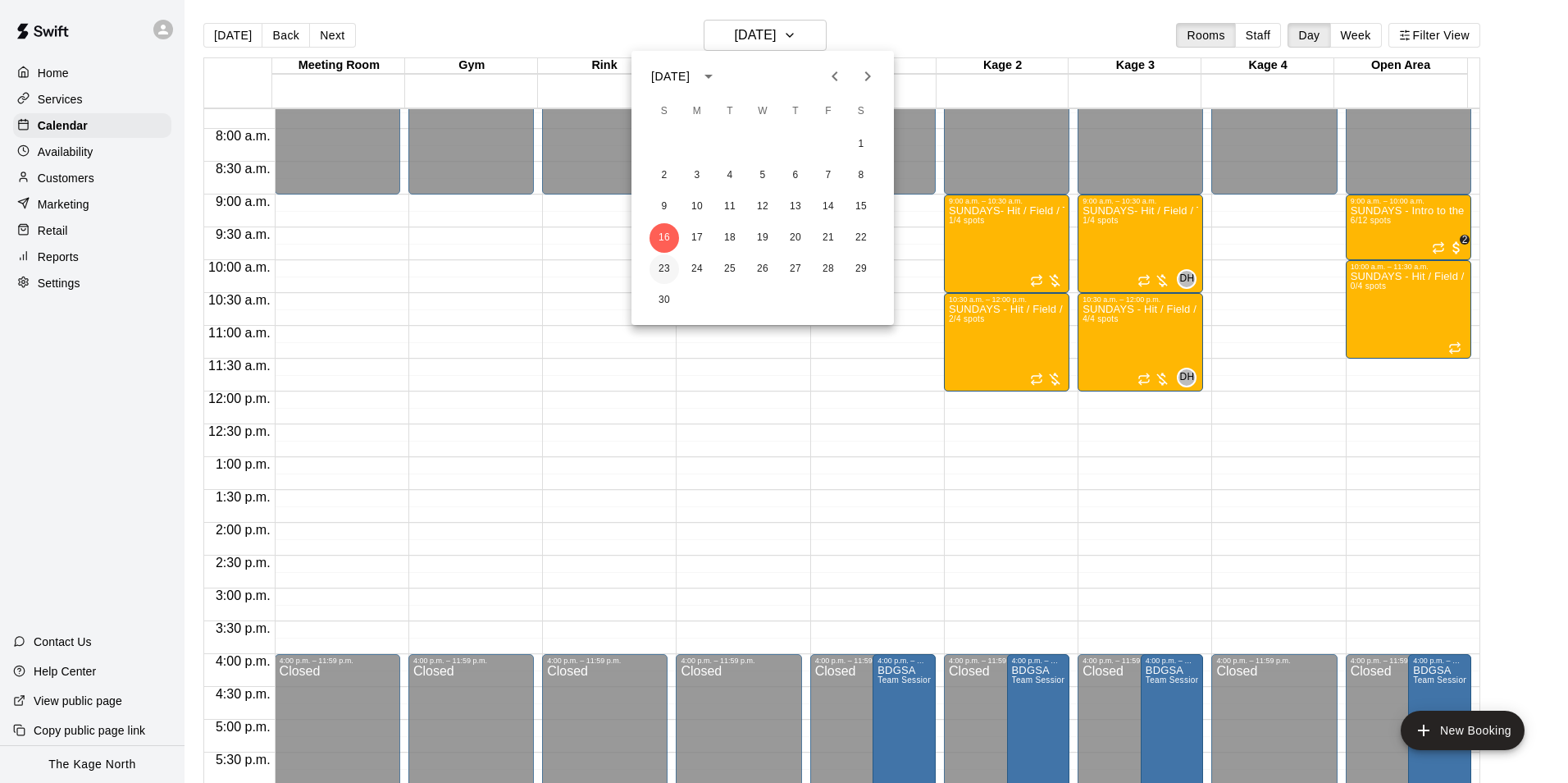
click at [666, 267] on button "23" at bounding box center [665, 269] width 30 height 30
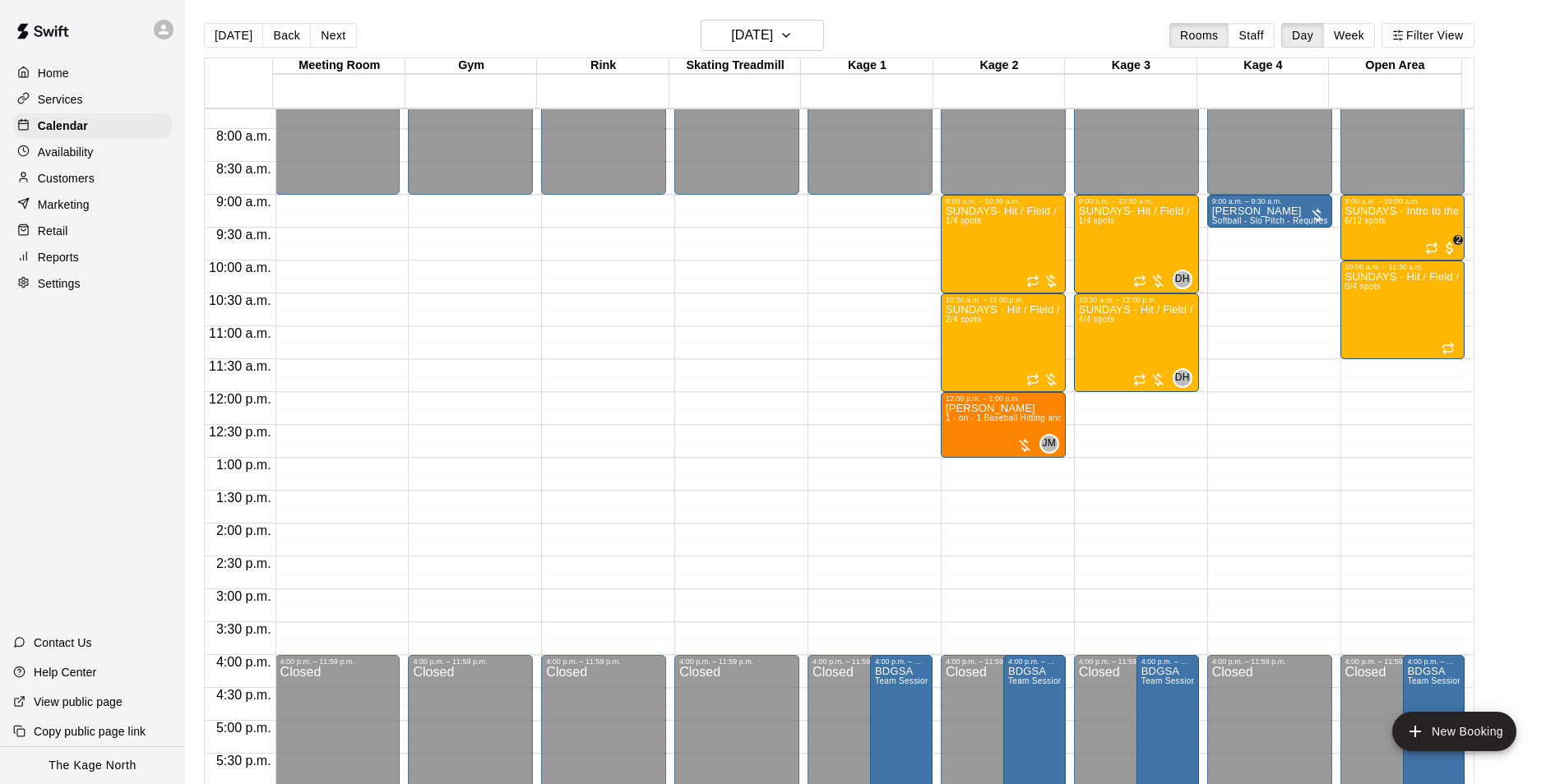
click at [44, 71] on p "Home" at bounding box center [54, 73] width 32 height 17
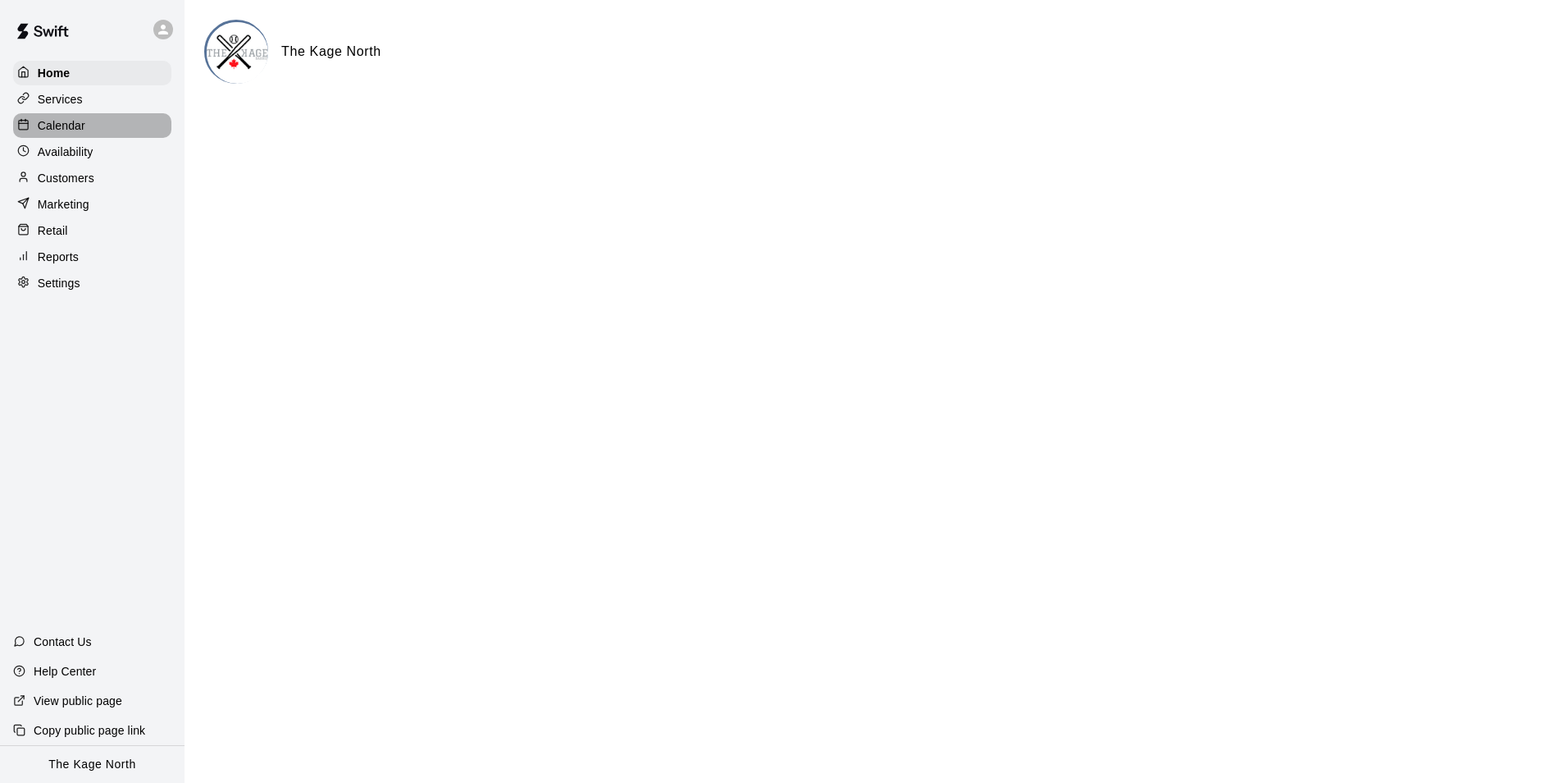
click at [87, 130] on div "Calendar" at bounding box center [92, 125] width 158 height 25
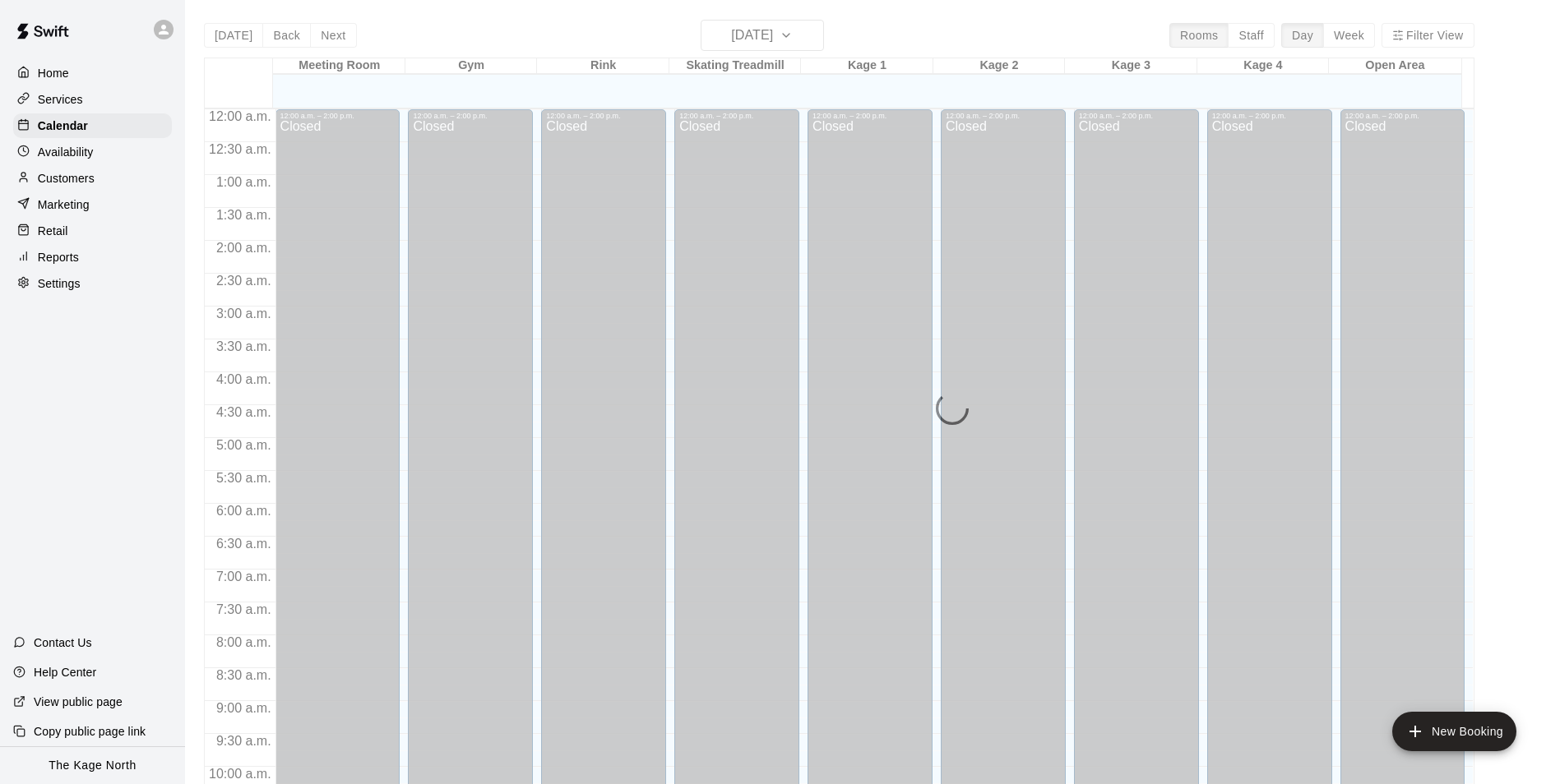
scroll to position [835, 0]
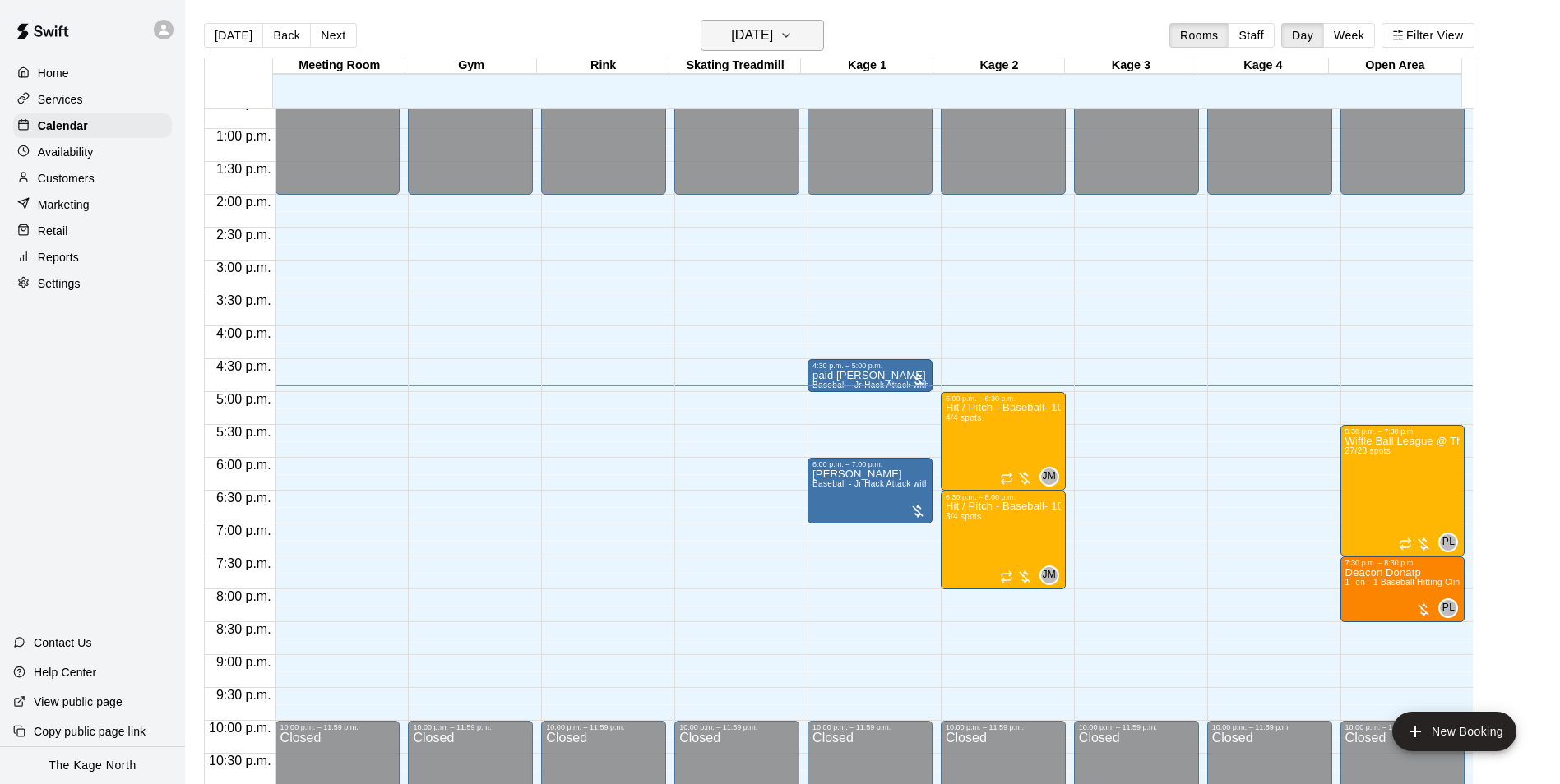
click at [773, 34] on h6 "[DATE]" at bounding box center [752, 35] width 42 height 23
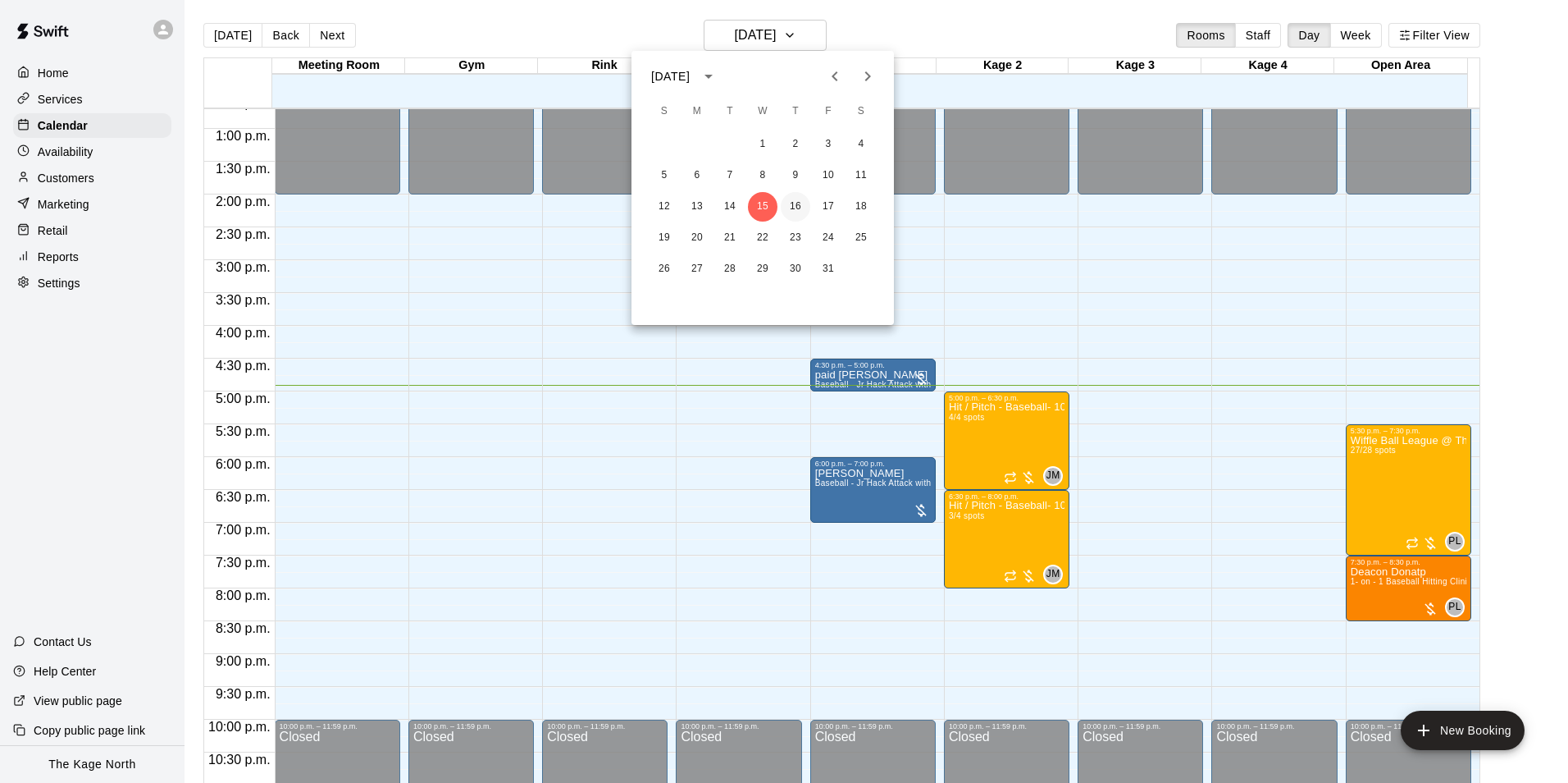
click at [801, 204] on button "16" at bounding box center [795, 207] width 30 height 30
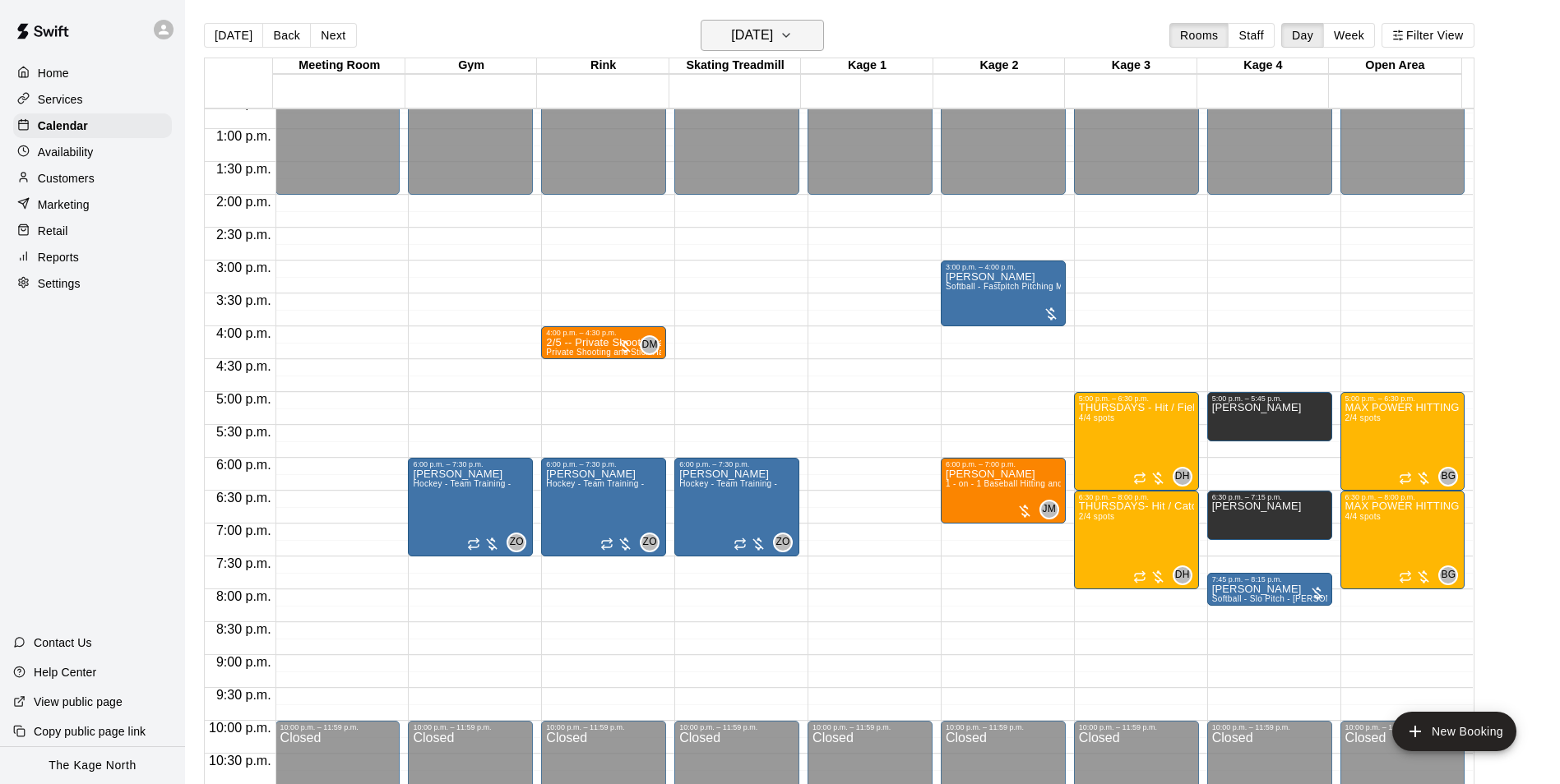
click at [773, 32] on h6 "[DATE]" at bounding box center [752, 35] width 42 height 23
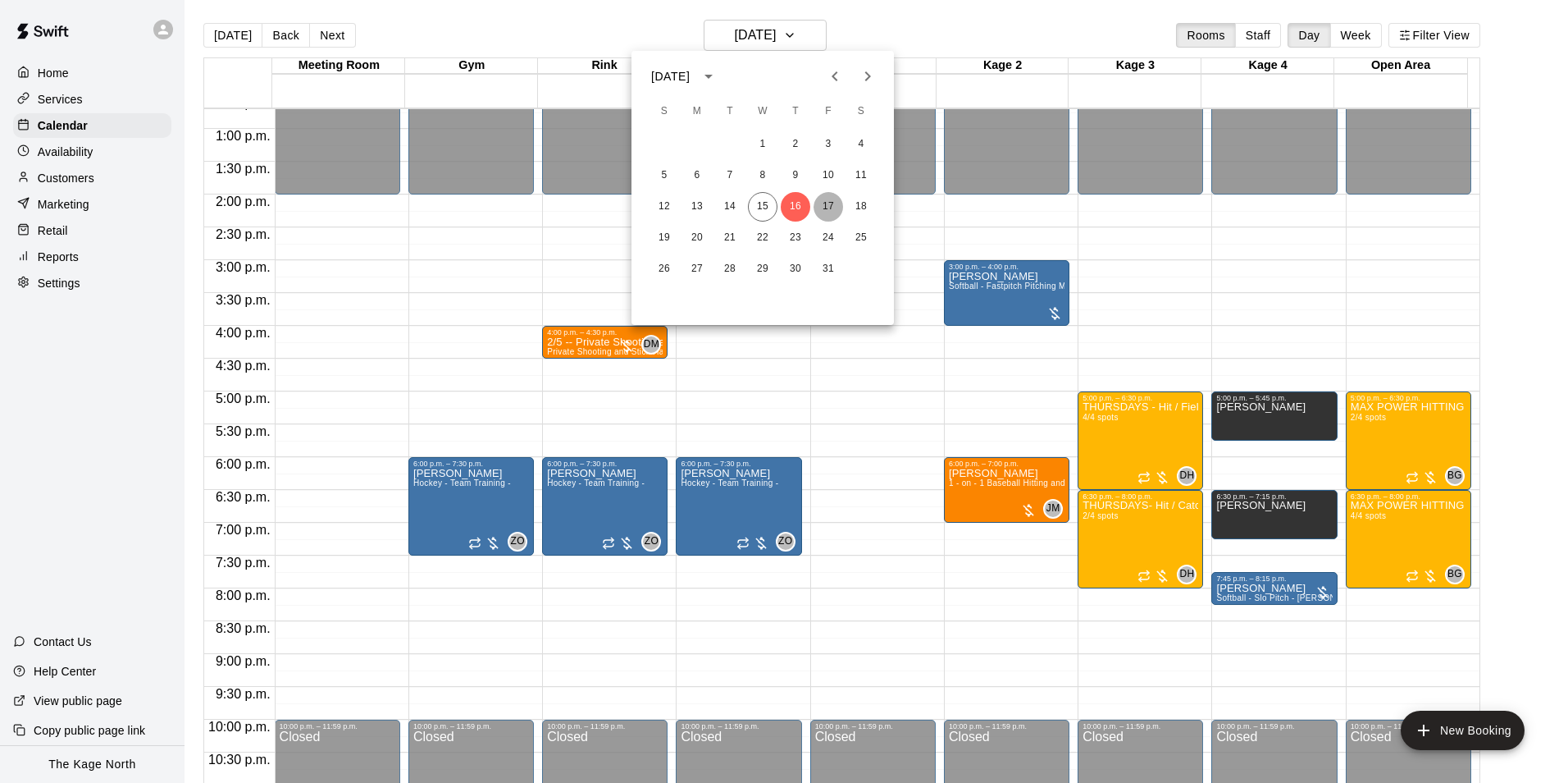
click at [831, 200] on button "17" at bounding box center [829, 207] width 30 height 30
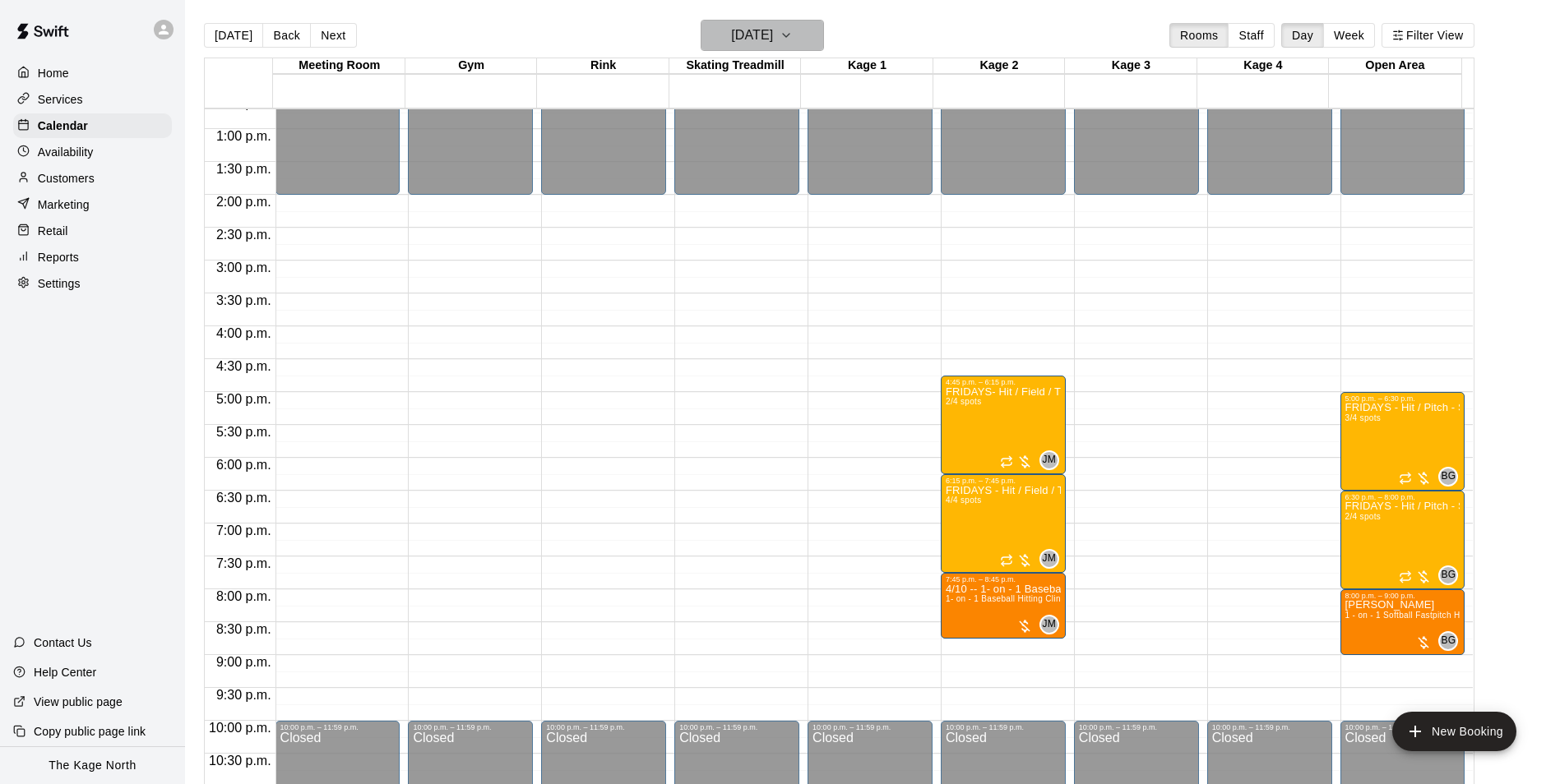
click at [773, 28] on h6 "[DATE]" at bounding box center [752, 35] width 42 height 23
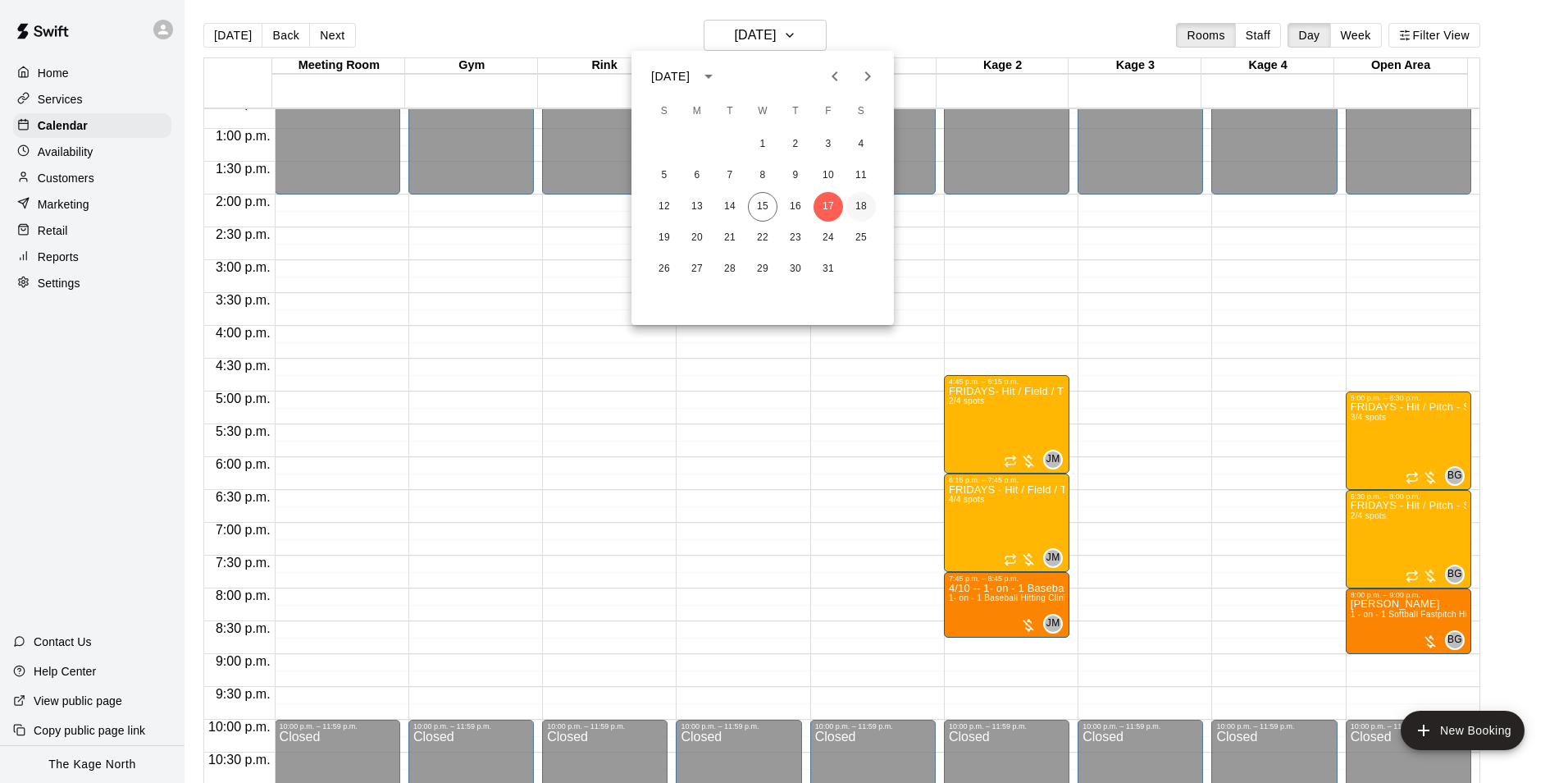
click at [864, 206] on button "18" at bounding box center [862, 207] width 30 height 30
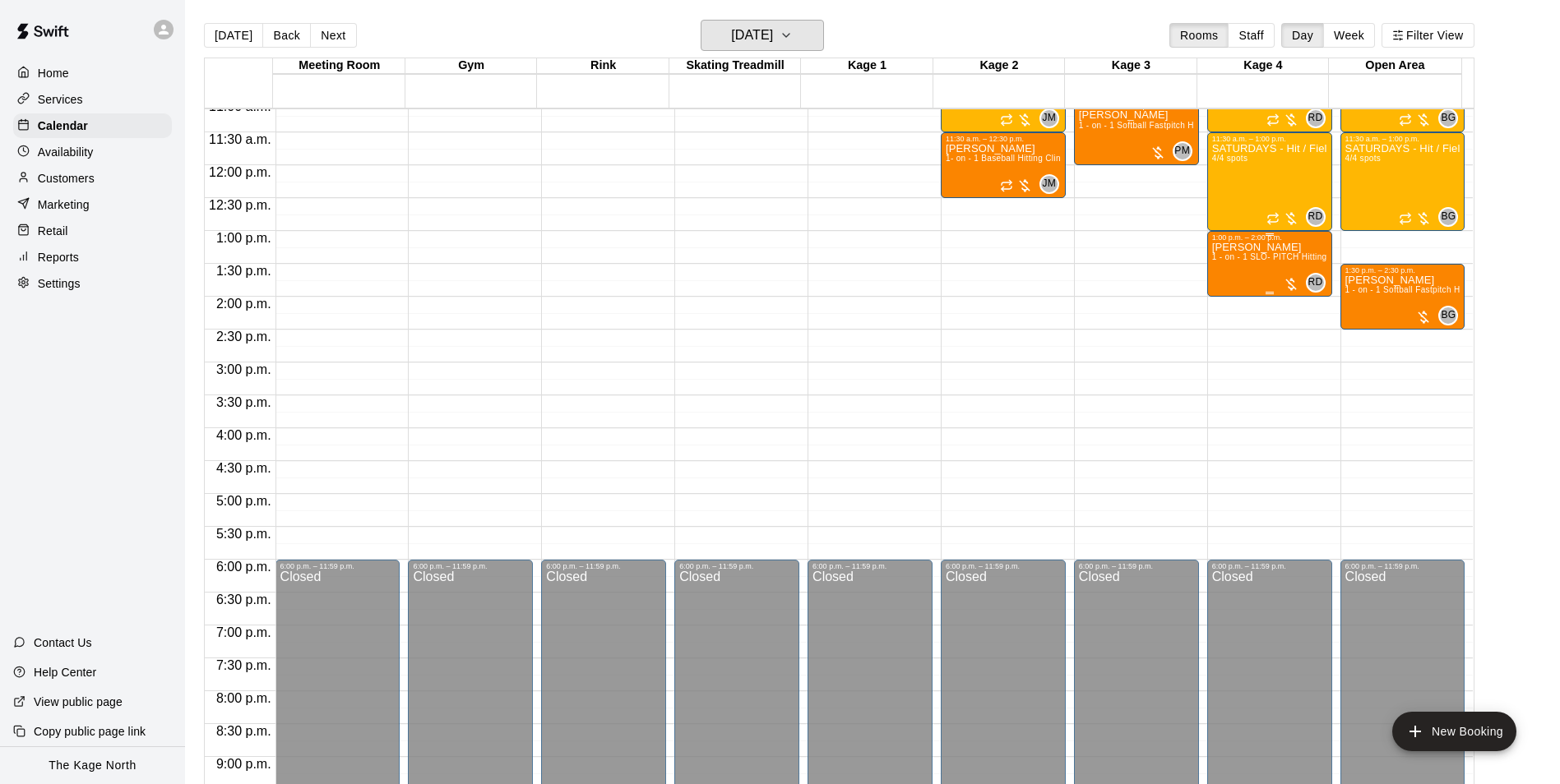
scroll to position [589, 0]
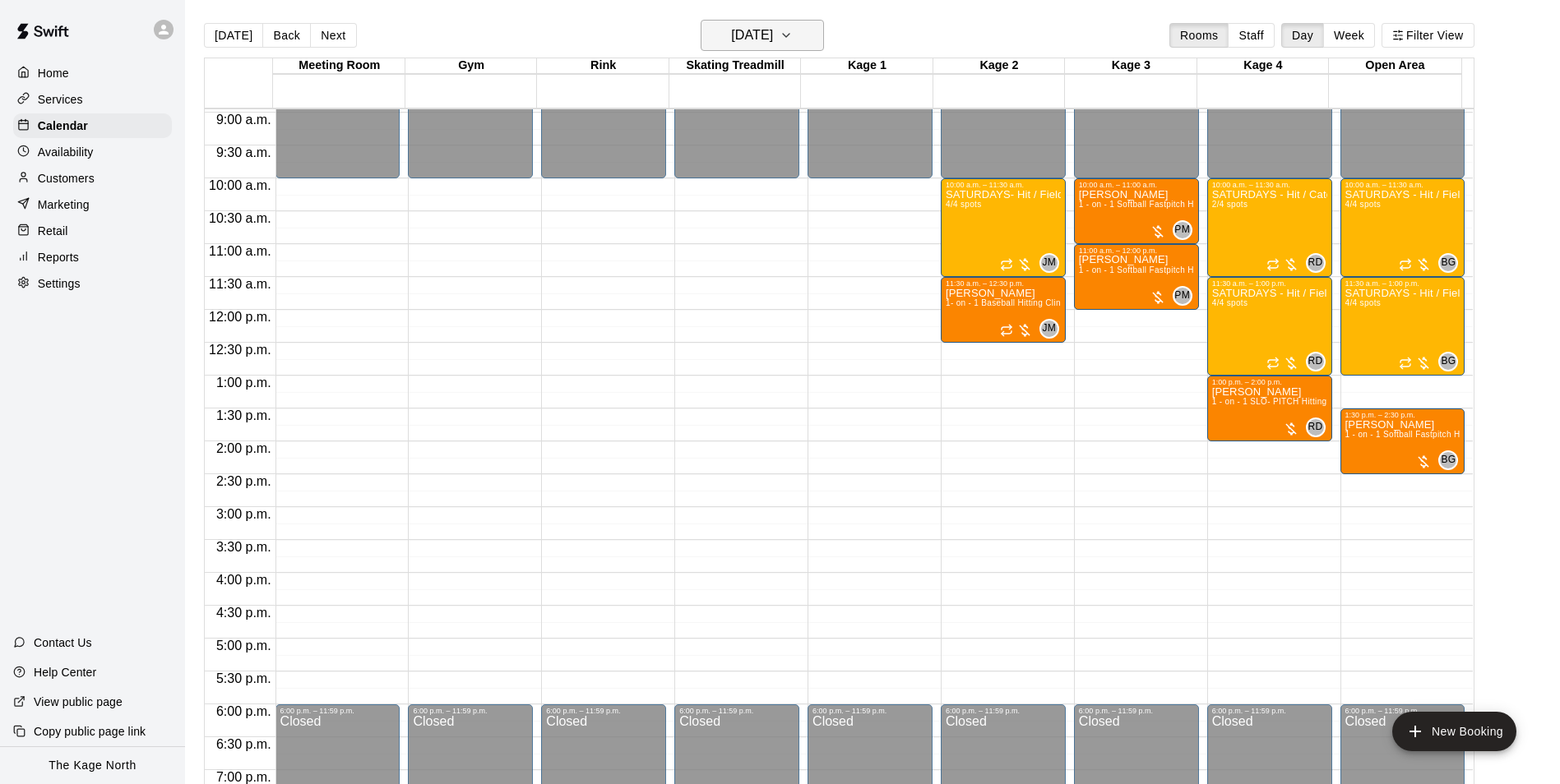
click at [803, 39] on button "[DATE]" at bounding box center [763, 36] width 123 height 32
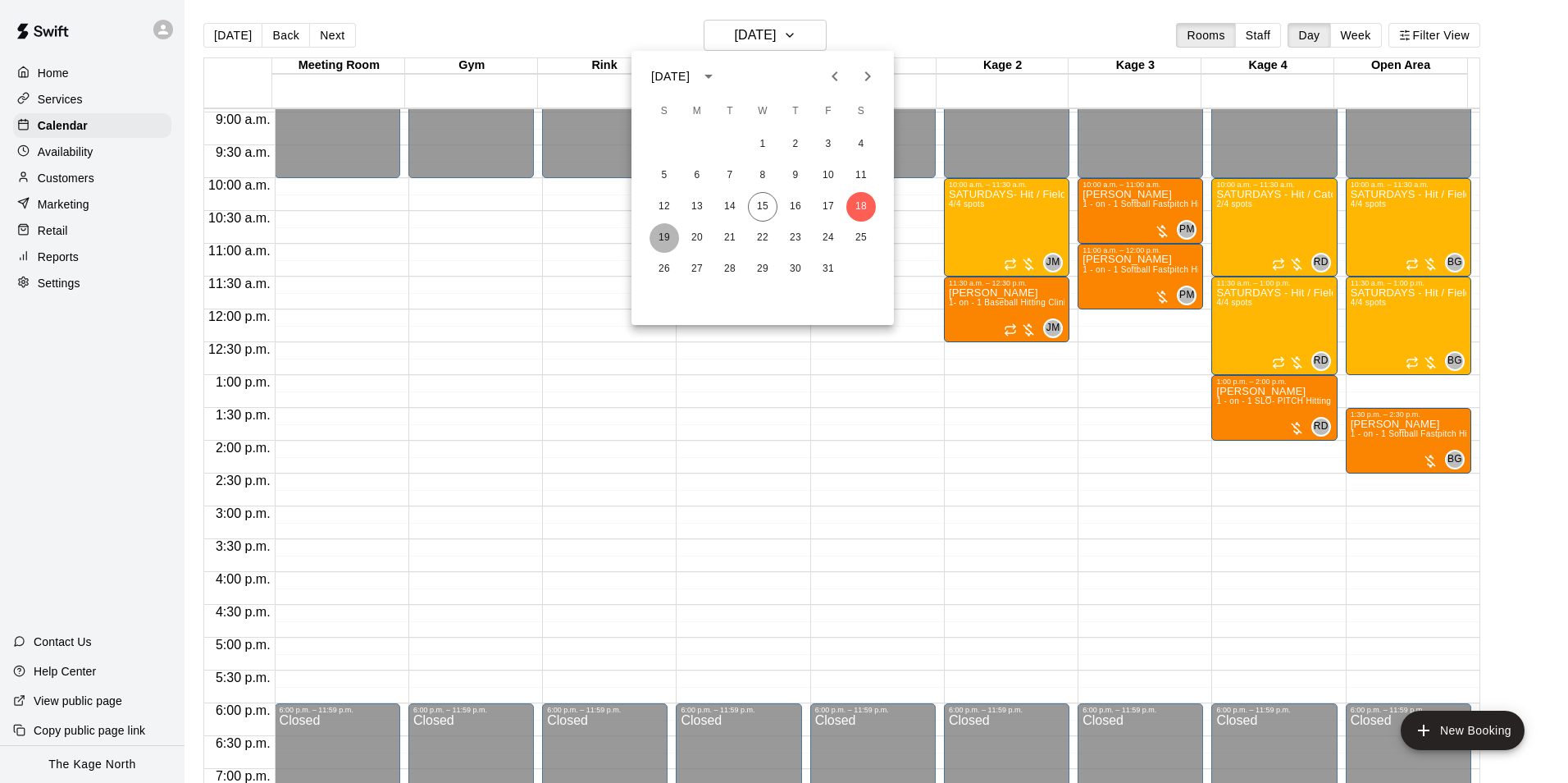
click at [669, 232] on button "19" at bounding box center [665, 239] width 30 height 30
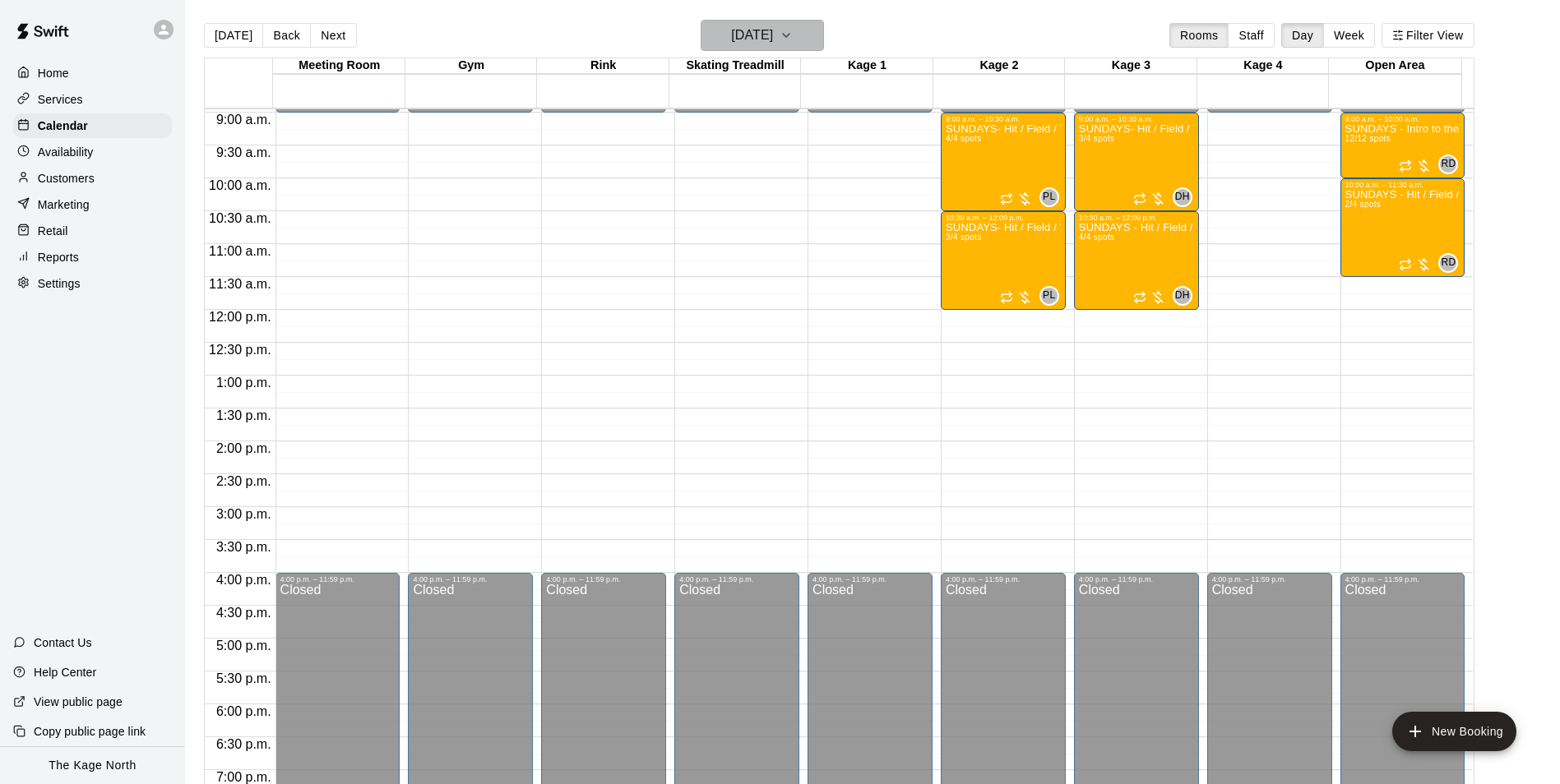
click at [773, 27] on h6 "[DATE]" at bounding box center [752, 35] width 42 height 23
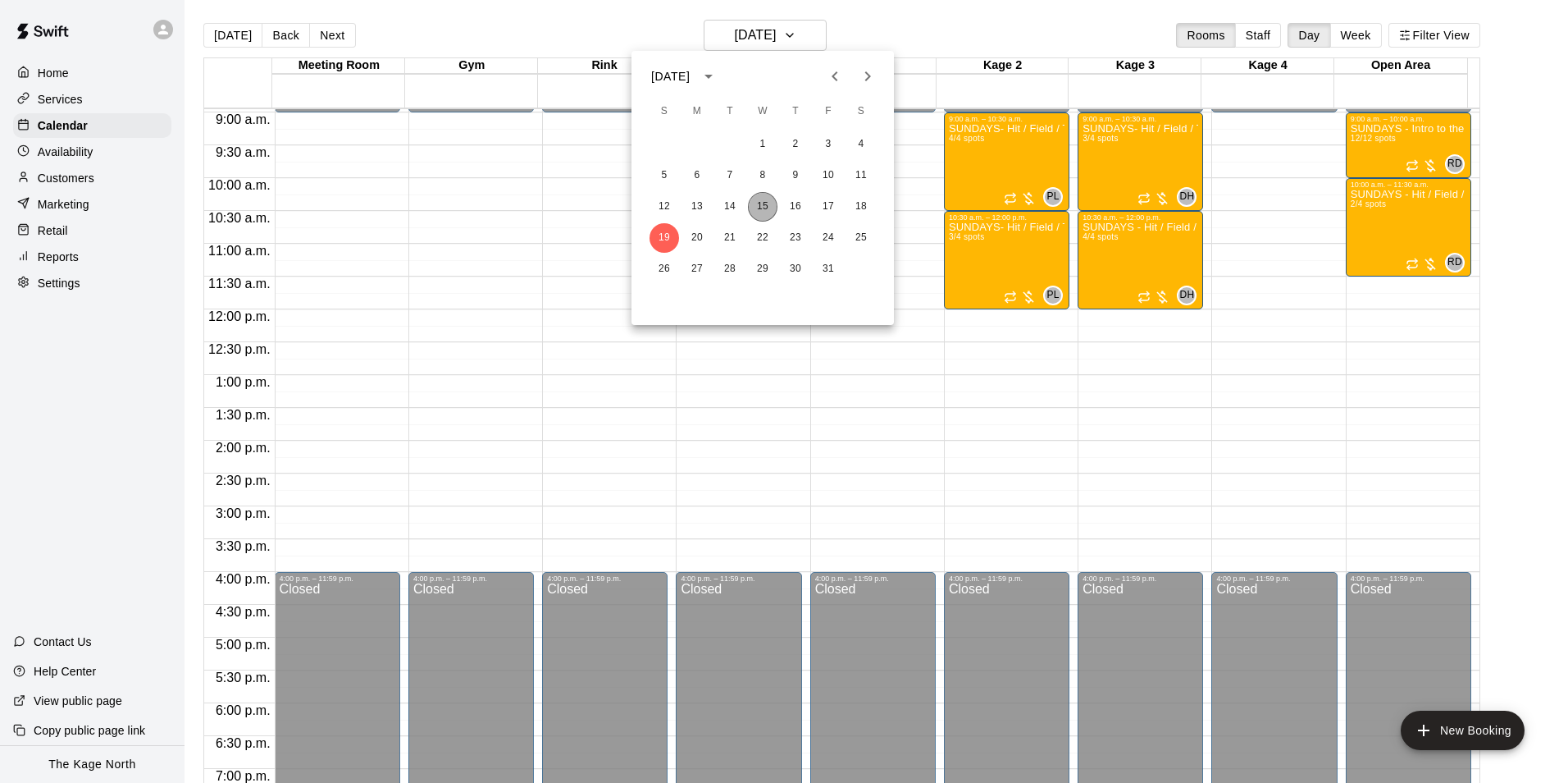
click at [766, 204] on button "15" at bounding box center [763, 207] width 30 height 30
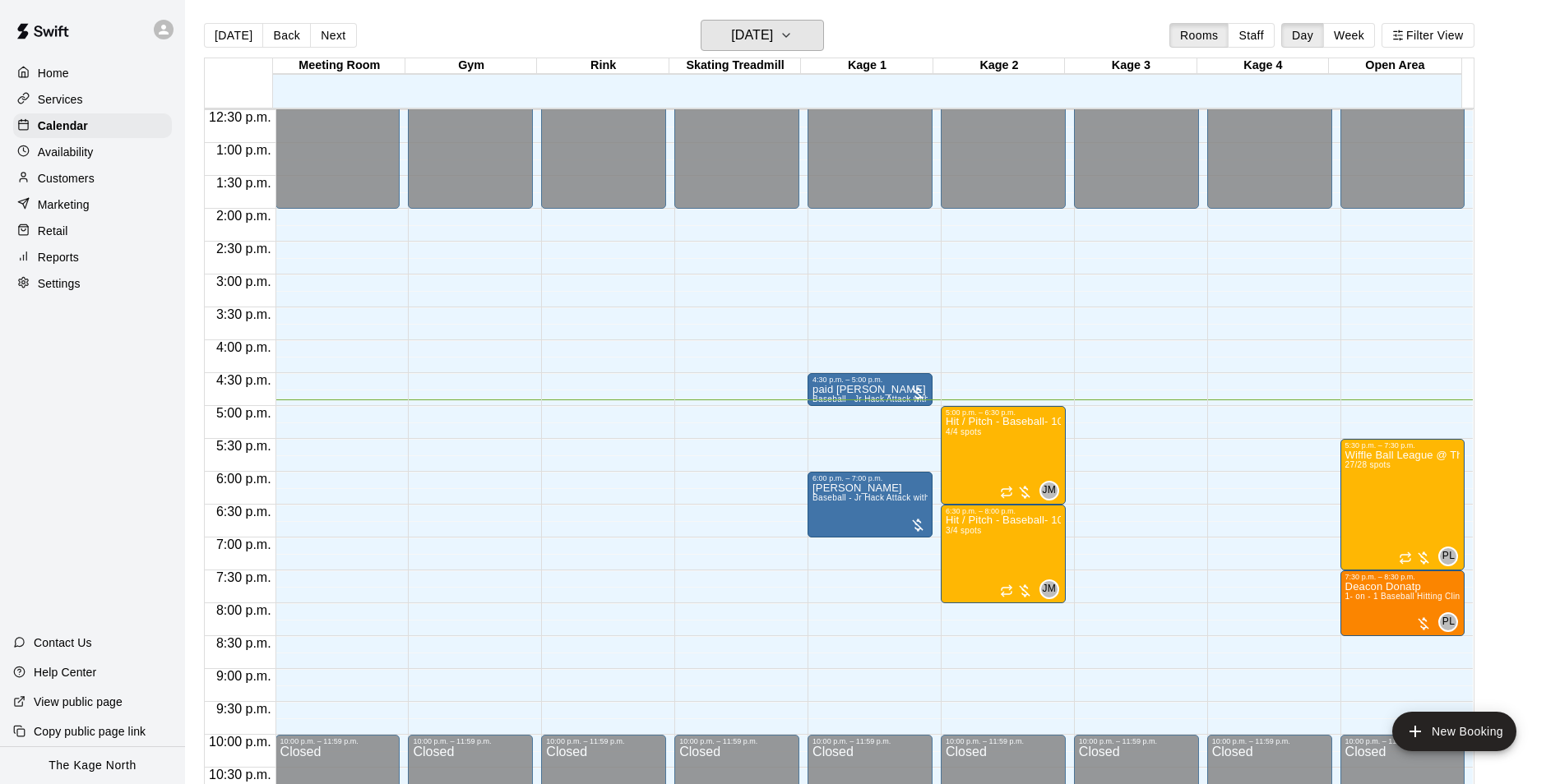
scroll to position [835, 0]
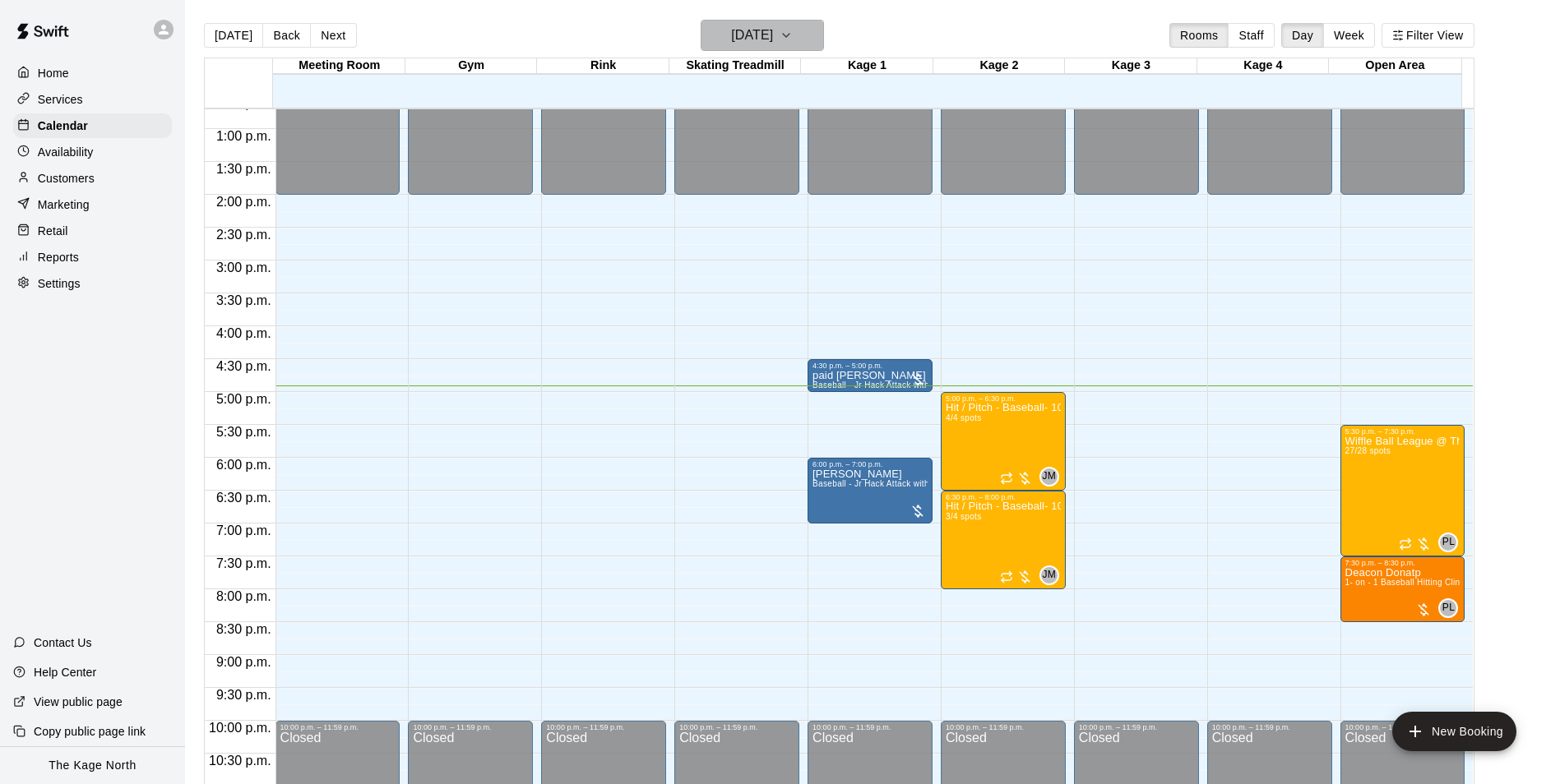
click at [773, 40] on h6 "[DATE]" at bounding box center [752, 35] width 42 height 23
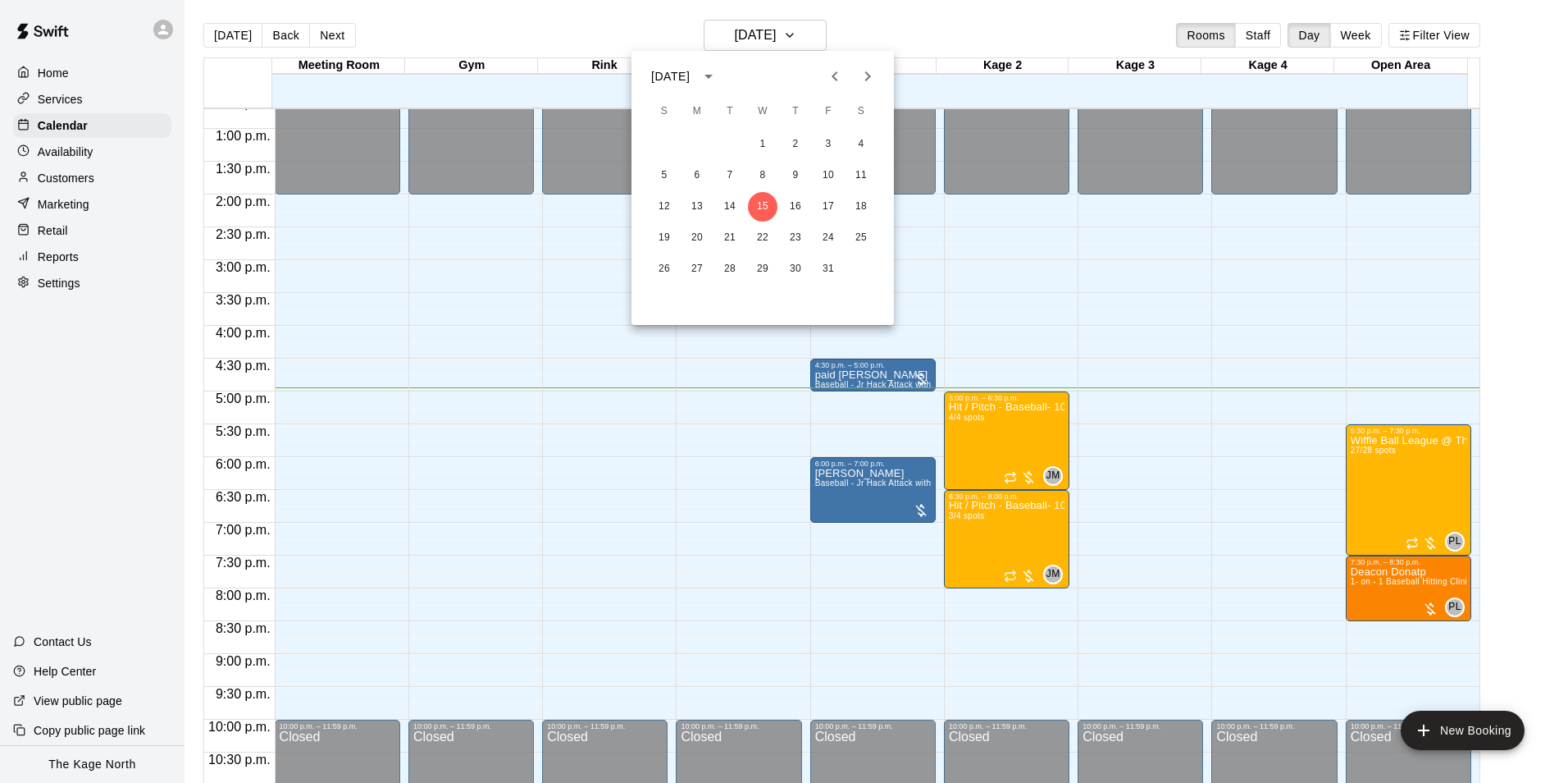
click at [49, 95] on div at bounding box center [784, 391] width 1568 height 783
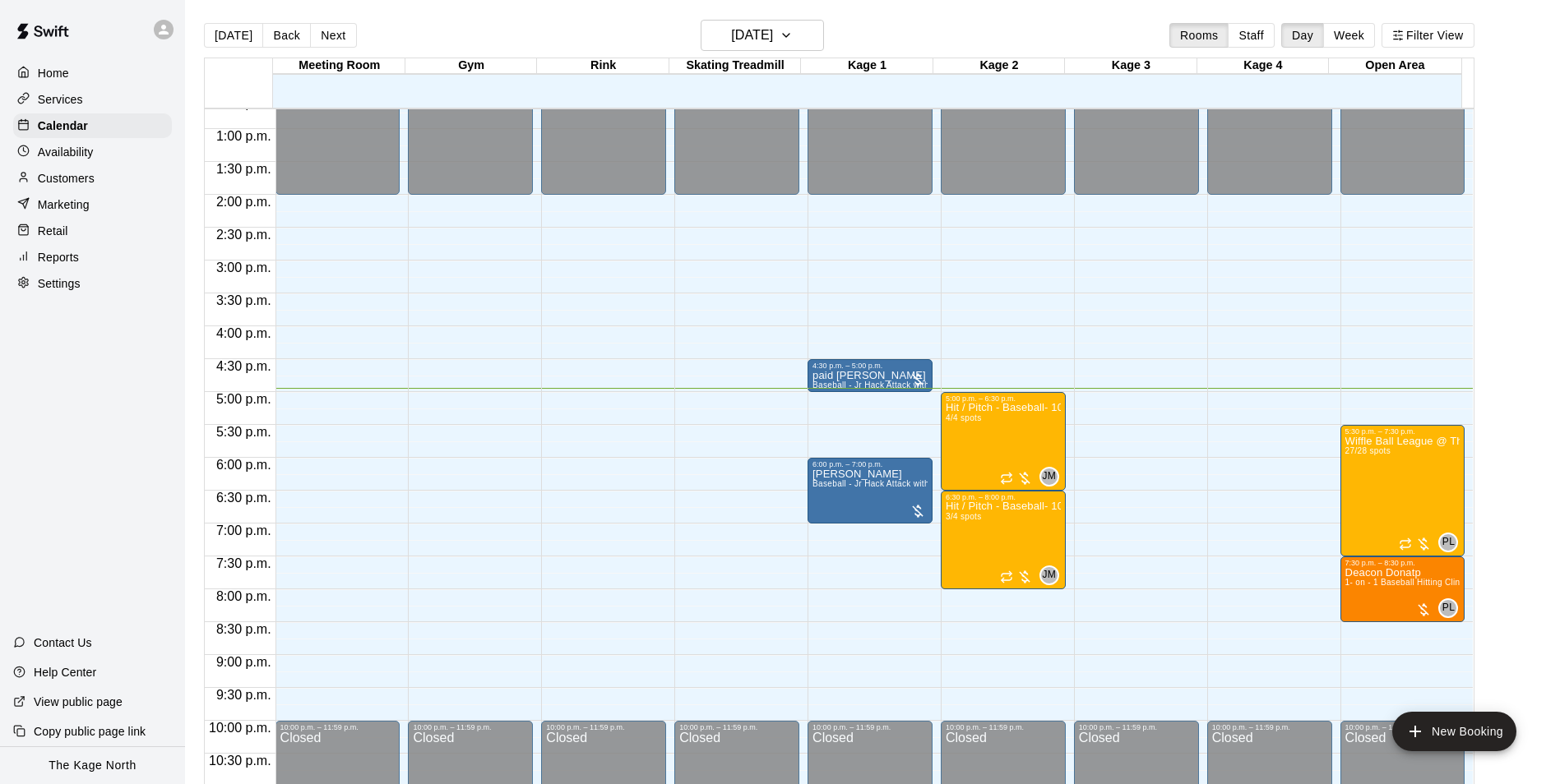
click at [60, 103] on p "Services" at bounding box center [60, 99] width 46 height 17
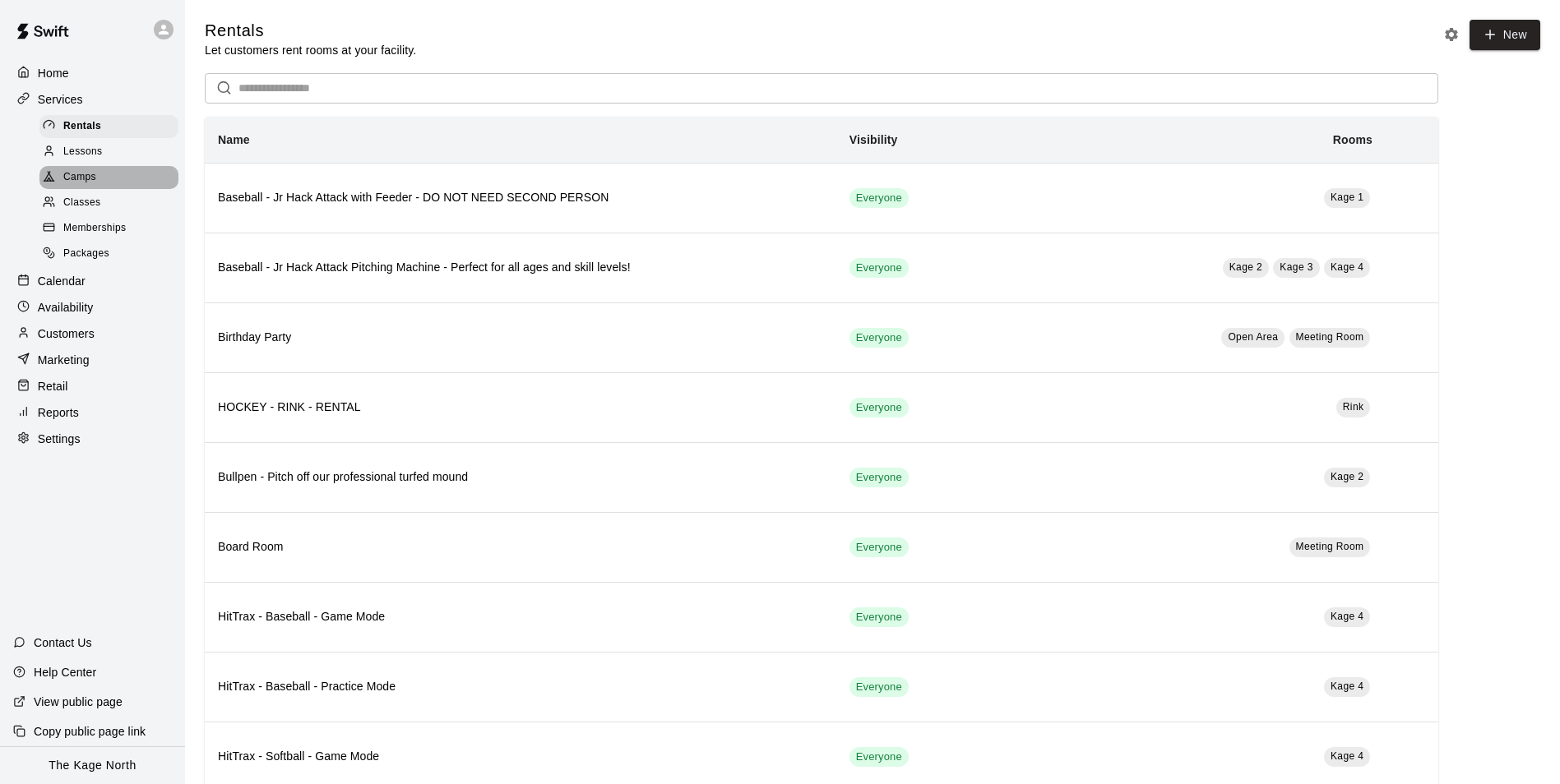
click at [81, 179] on span "Camps" at bounding box center [79, 177] width 33 height 17
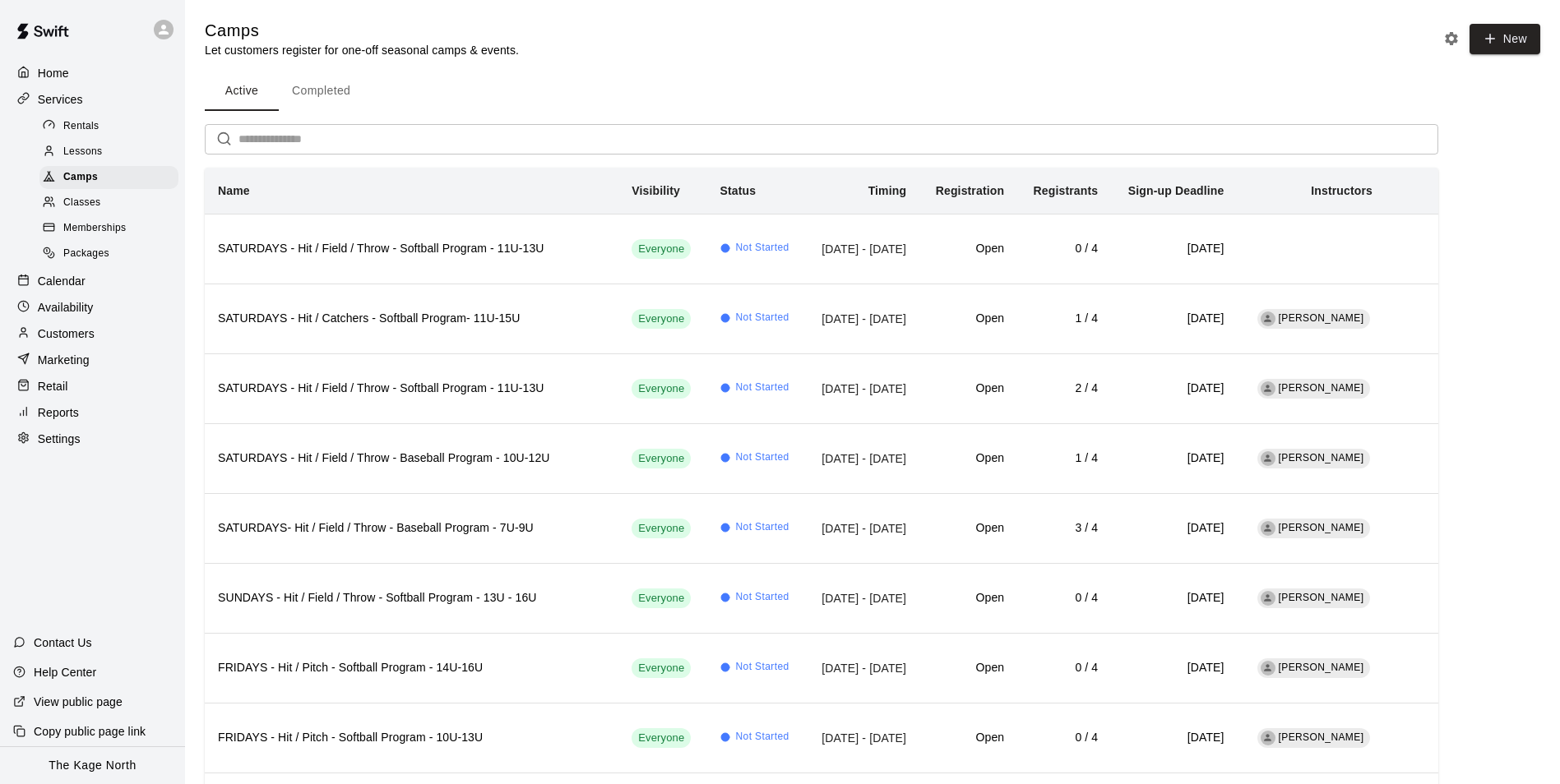
click at [61, 66] on p "Home" at bounding box center [54, 73] width 32 height 17
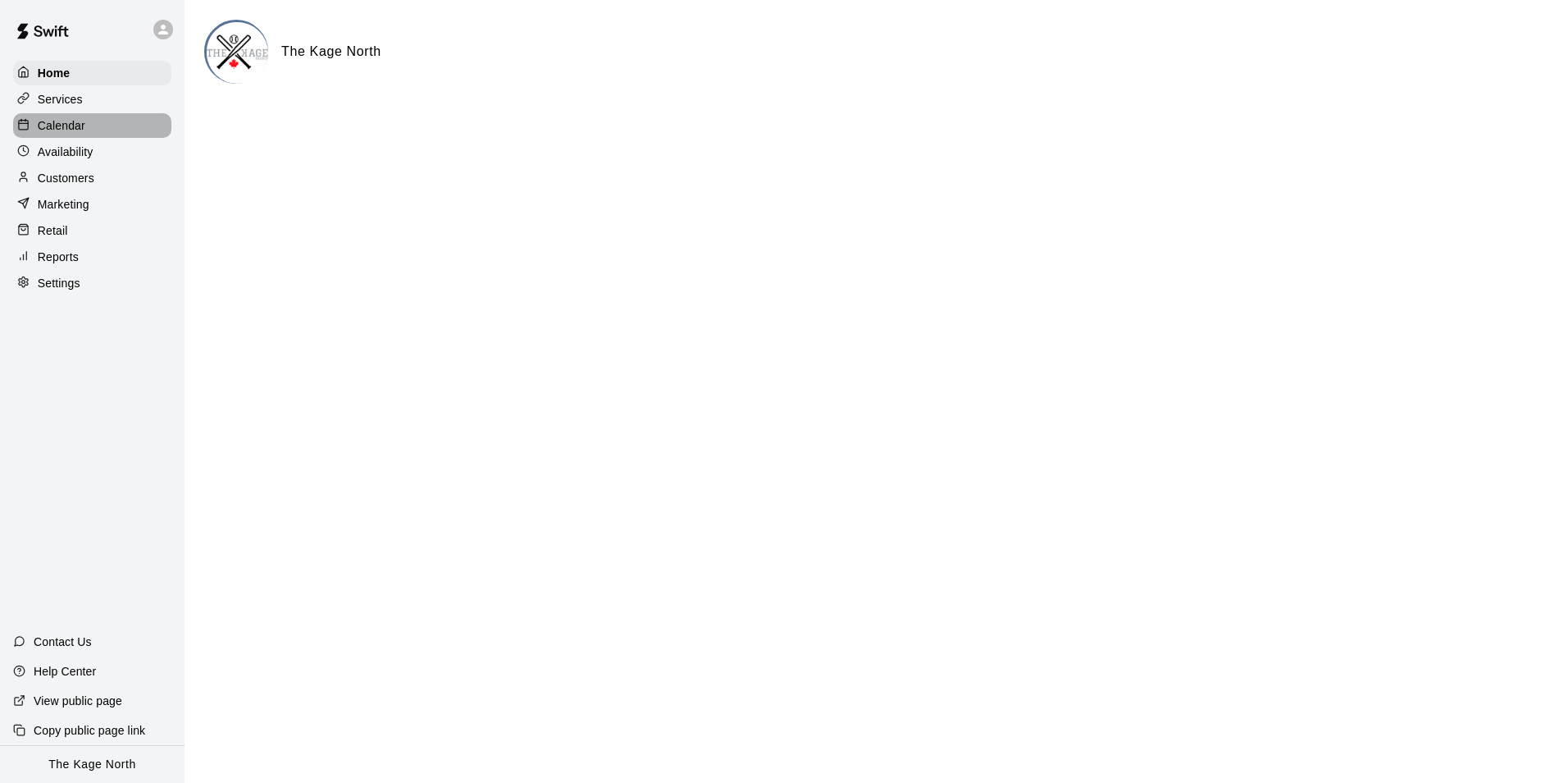
click at [73, 126] on p "Calendar" at bounding box center [61, 126] width 47 height 17
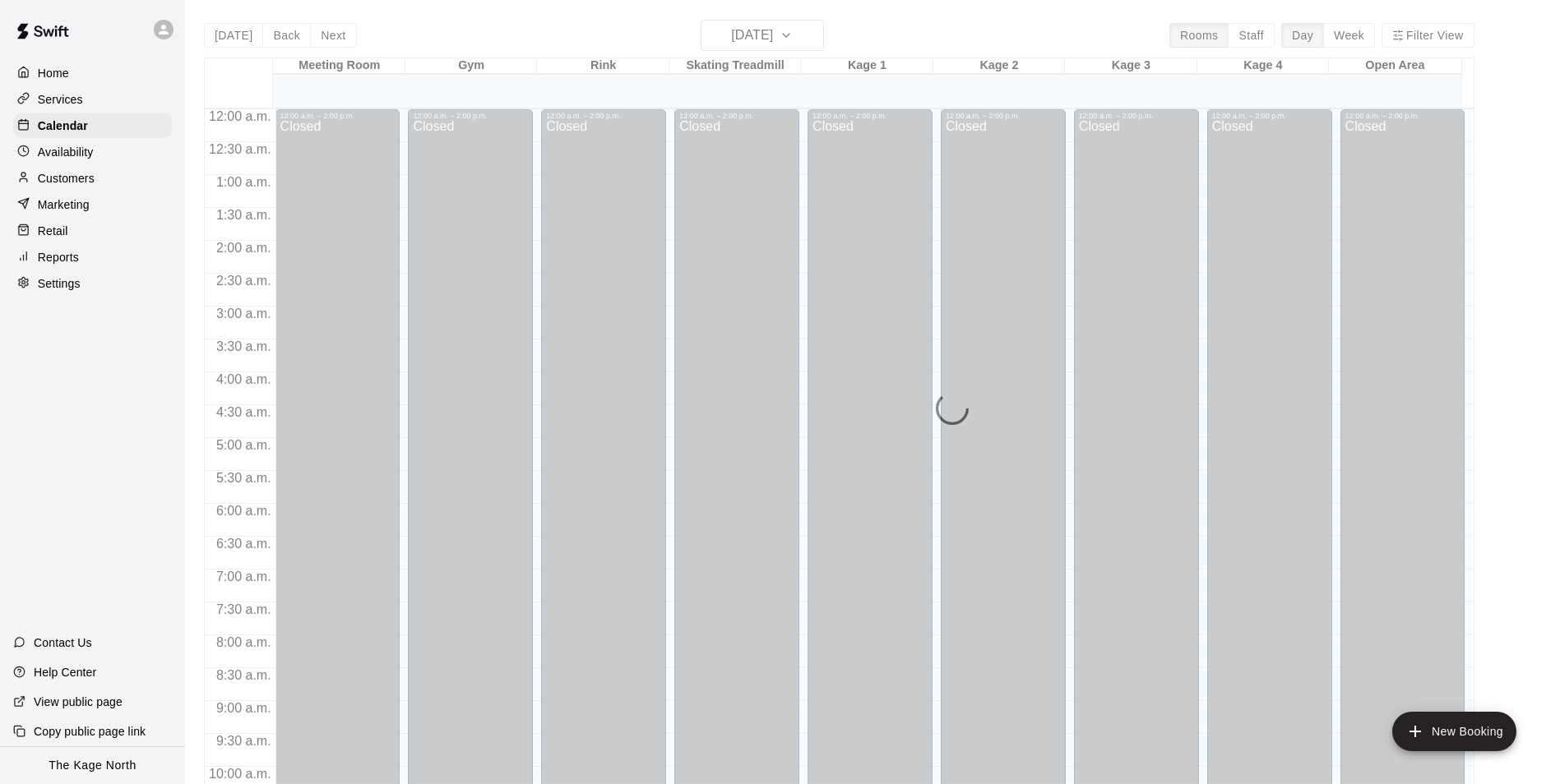
scroll to position [835, 0]
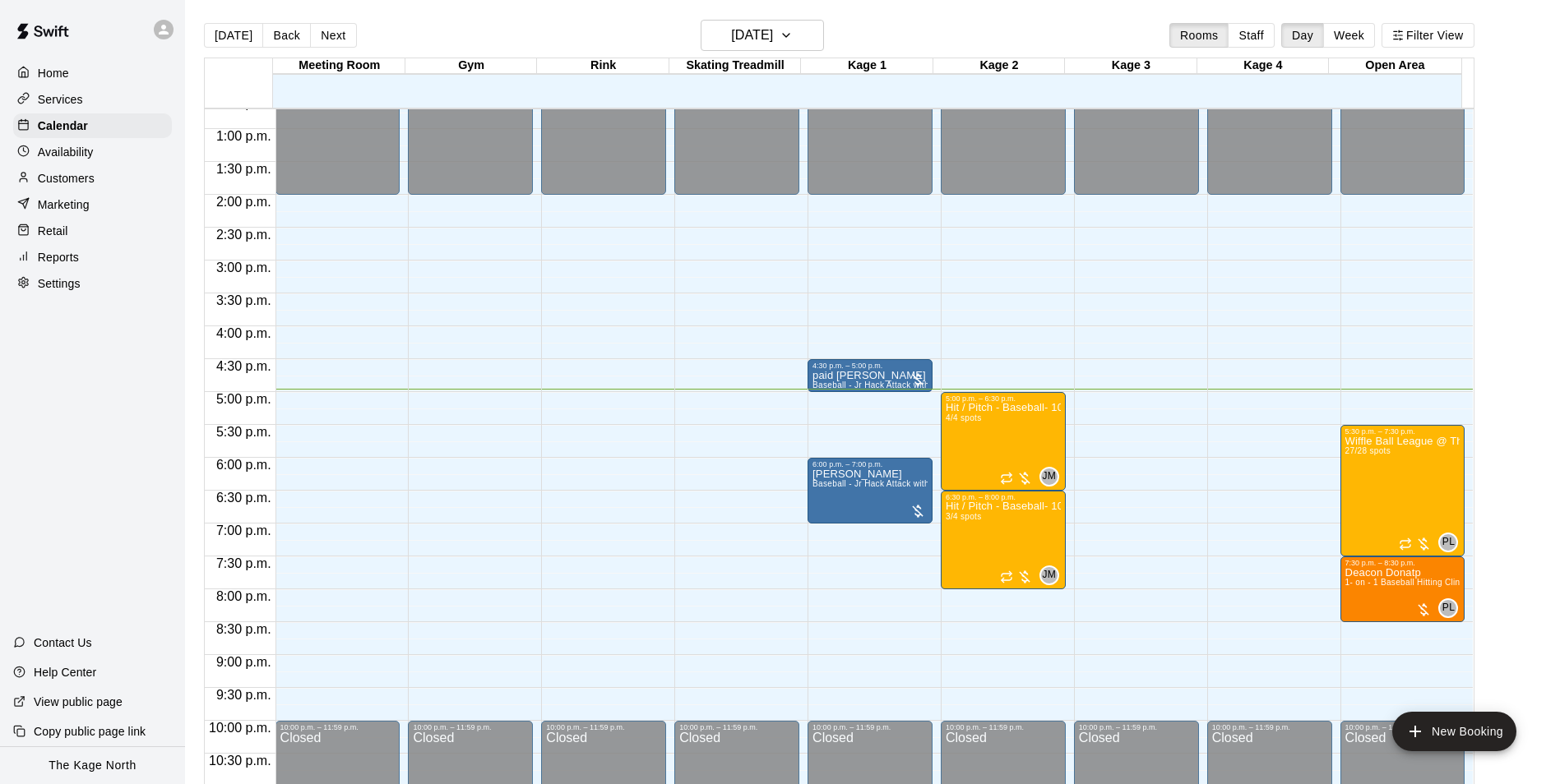
click at [581, 26] on div "[DATE] Back [DATE][DATE] Rooms Staff Day Week Filter View" at bounding box center [839, 39] width 1270 height 38
click at [917, 27] on div "[DATE] Back [DATE][DATE] Rooms Staff Day Week Filter View" at bounding box center [839, 39] width 1270 height 38
click at [516, 34] on div "[DATE] Back [DATE][DATE] Rooms Staff Day Week Filter View" at bounding box center [839, 39] width 1270 height 38
click at [420, 31] on div "[DATE] Back [DATE][DATE] Rooms Staff Day Week Filter View" at bounding box center [839, 39] width 1270 height 38
click at [773, 29] on h6 "[DATE]" at bounding box center [752, 35] width 42 height 23
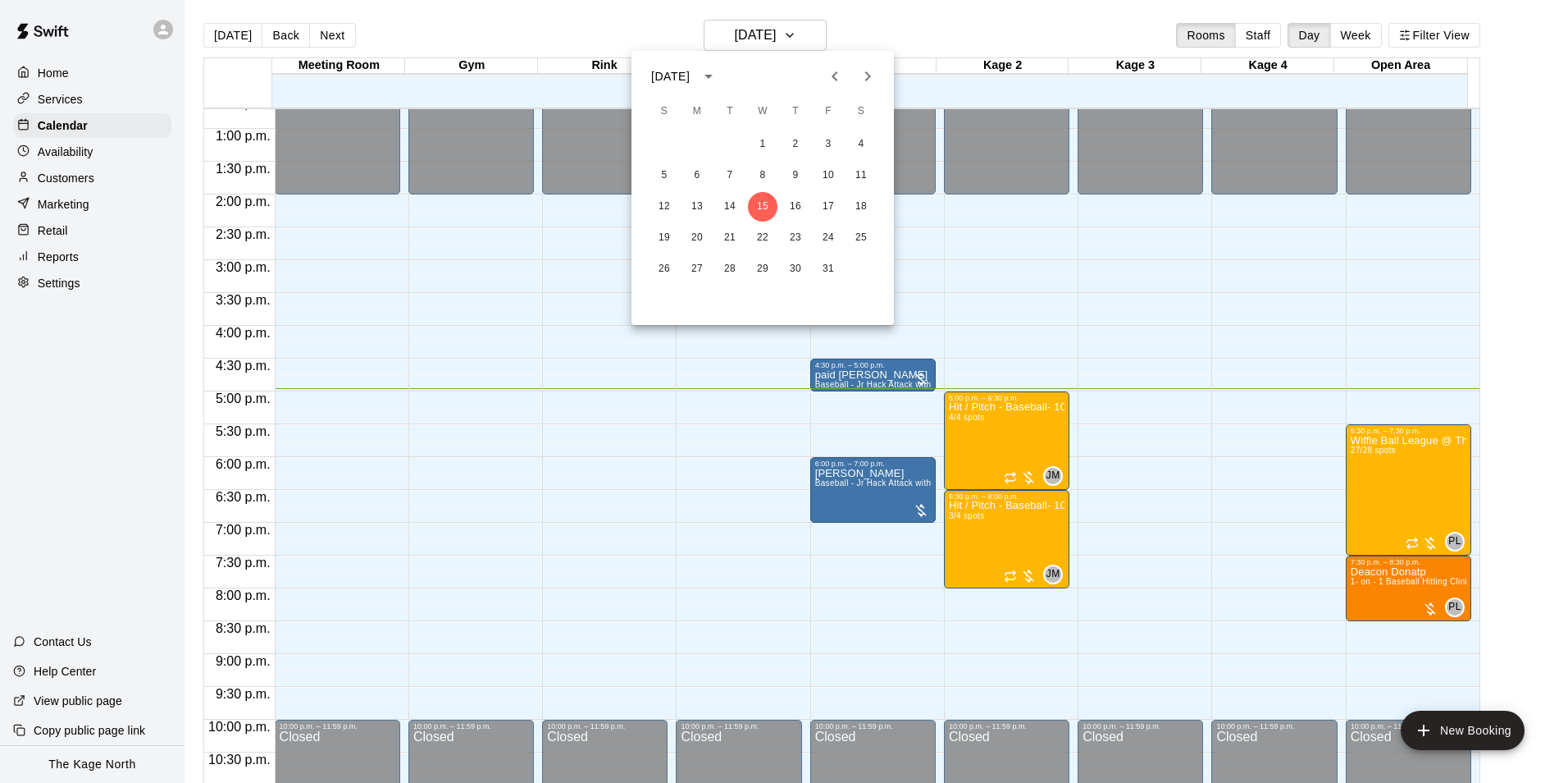
click at [922, 28] on div at bounding box center [784, 391] width 1568 height 783
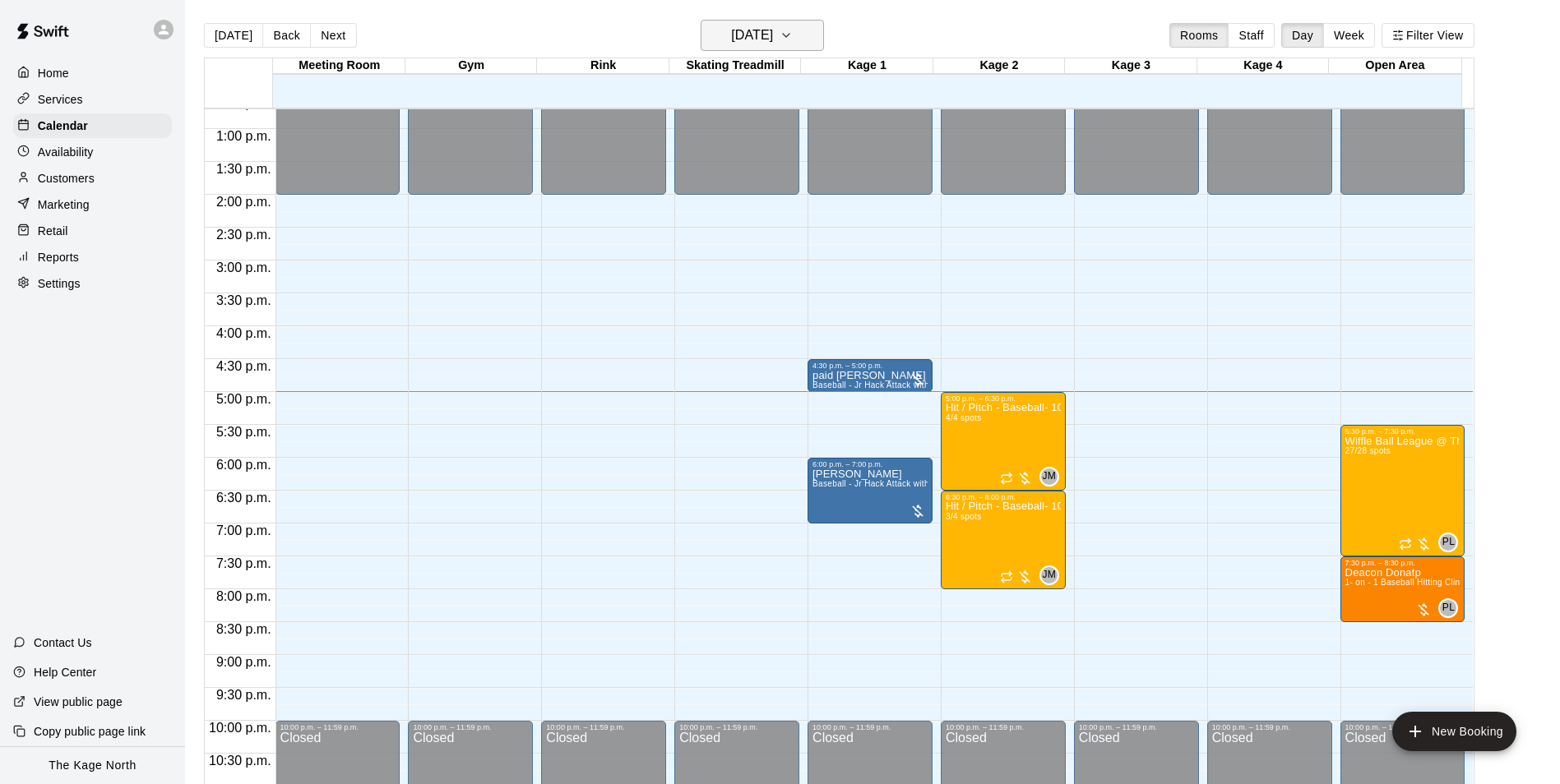
click at [806, 47] on button "[DATE]" at bounding box center [763, 36] width 123 height 32
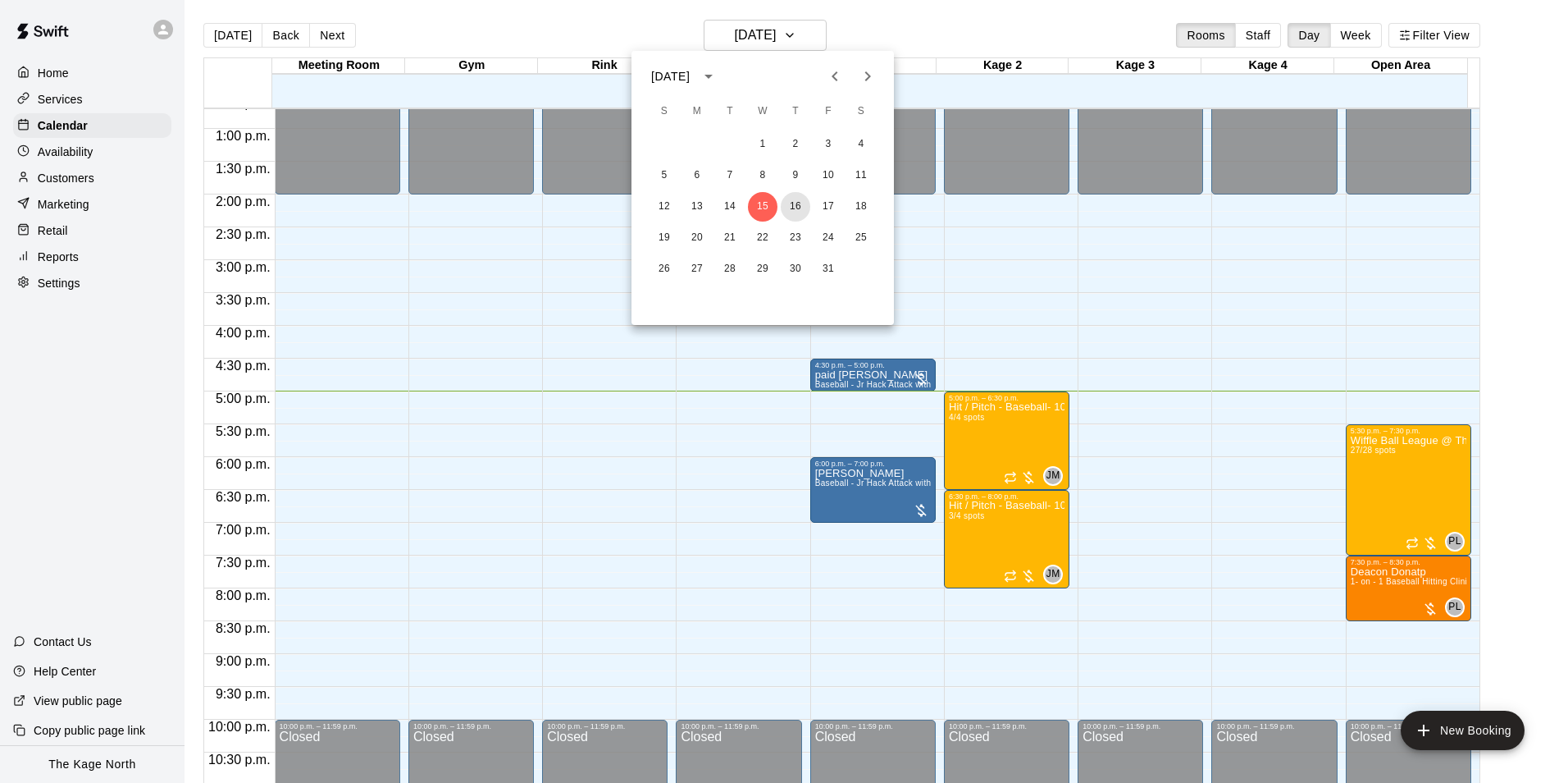
click at [793, 204] on button "16" at bounding box center [795, 207] width 30 height 30
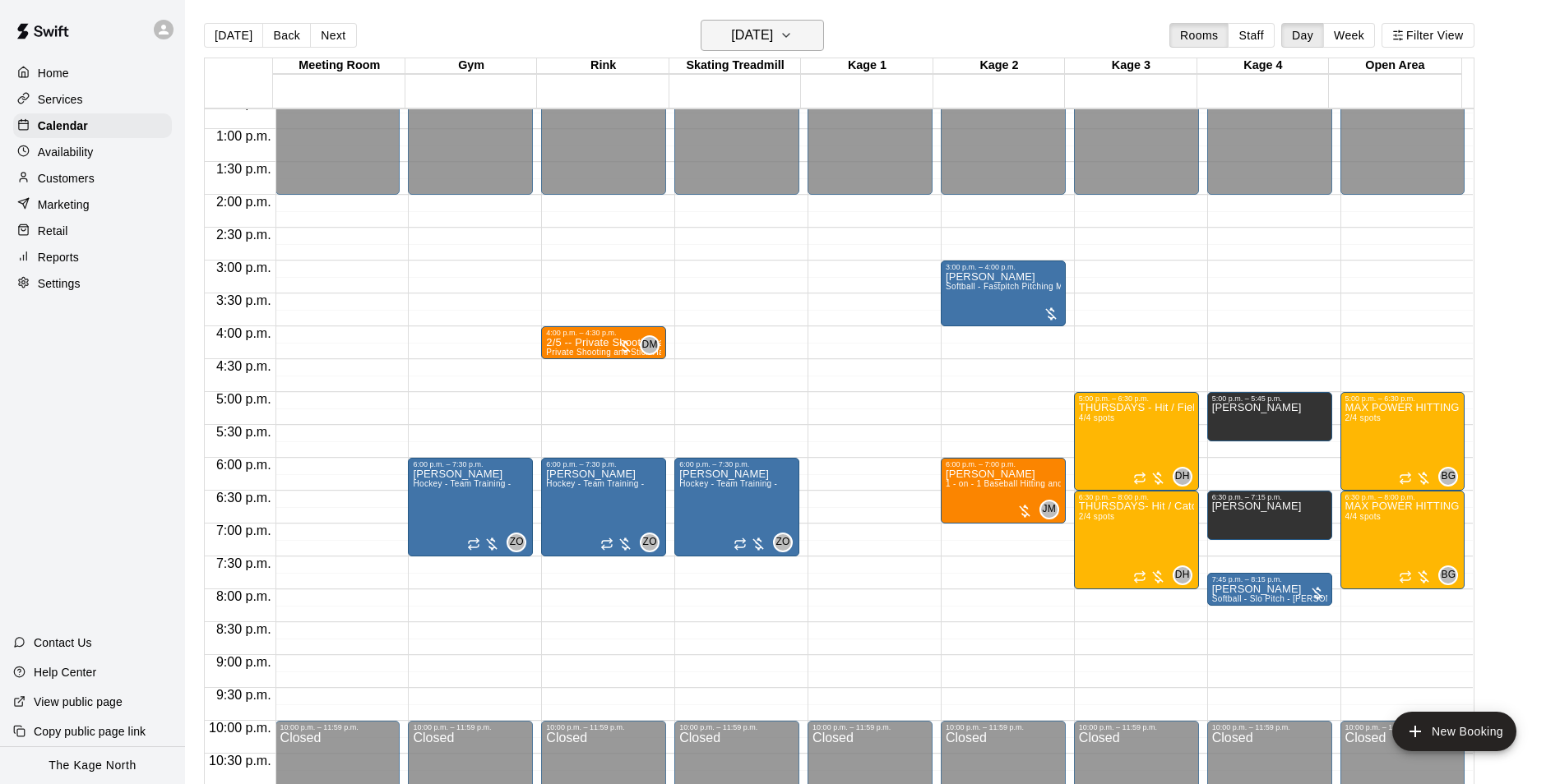
click at [773, 37] on h6 "[DATE]" at bounding box center [752, 35] width 42 height 23
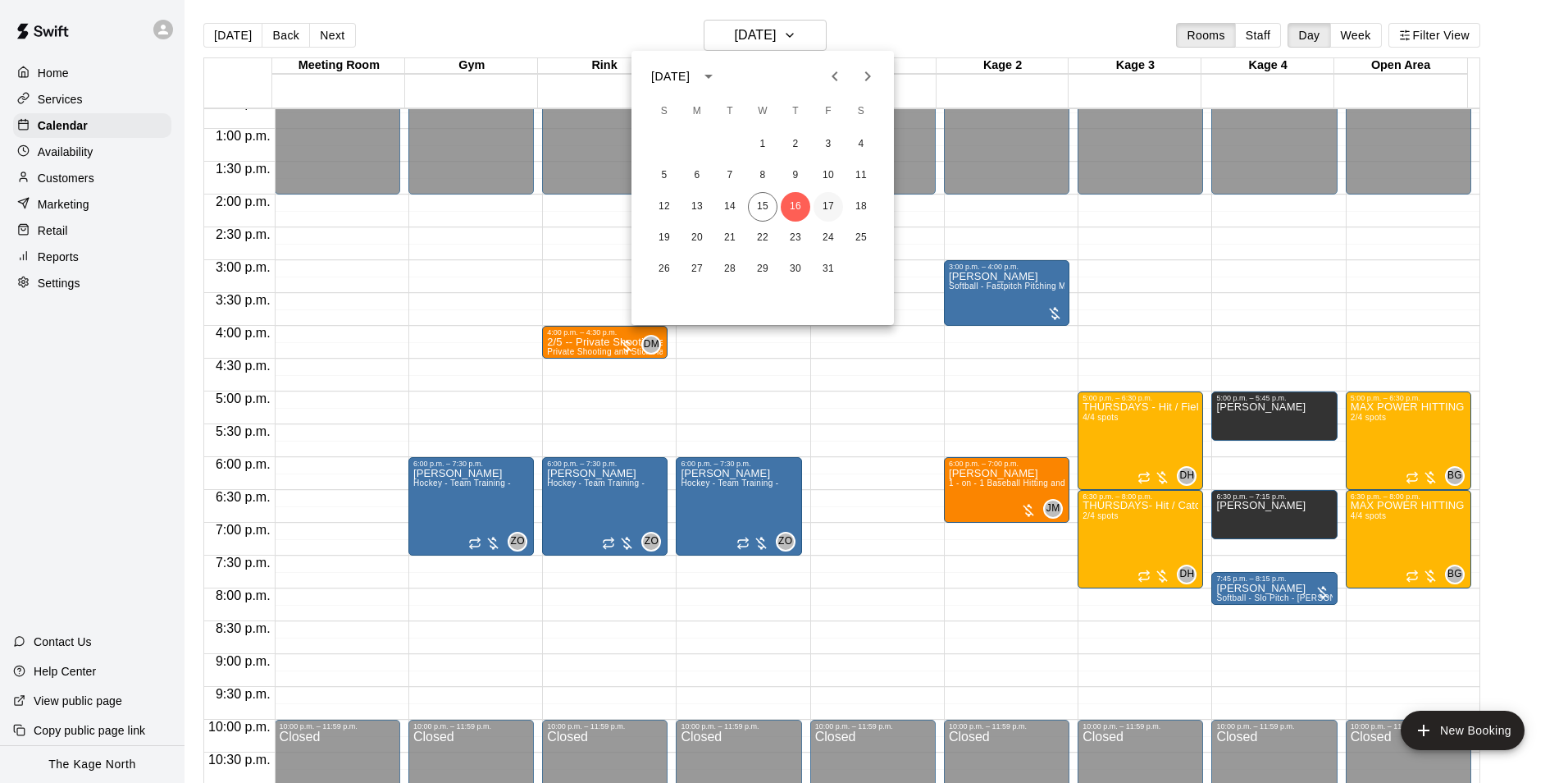
click at [828, 204] on button "17" at bounding box center [829, 207] width 30 height 30
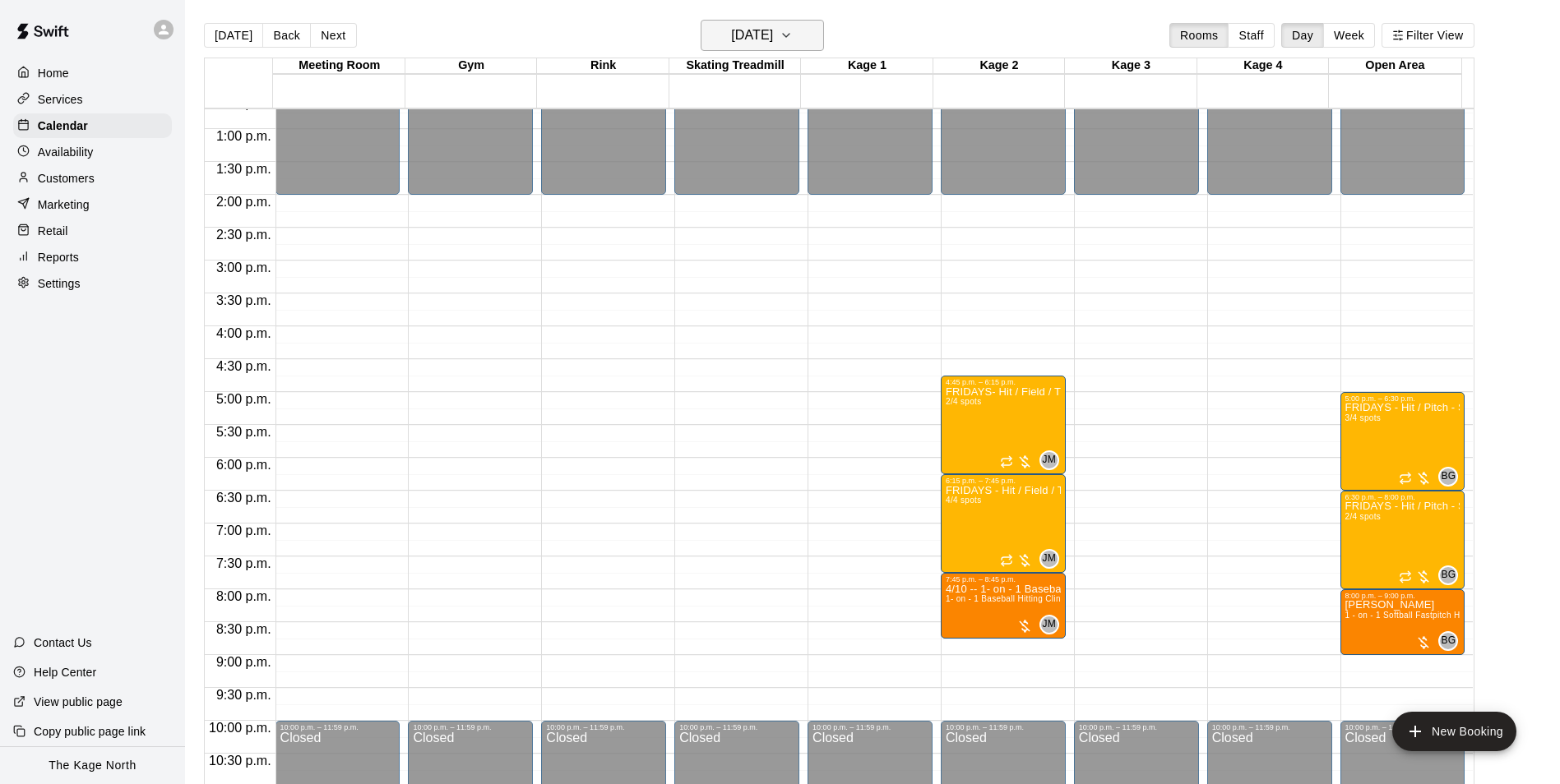
click at [773, 32] on h6 "[DATE]" at bounding box center [752, 35] width 42 height 23
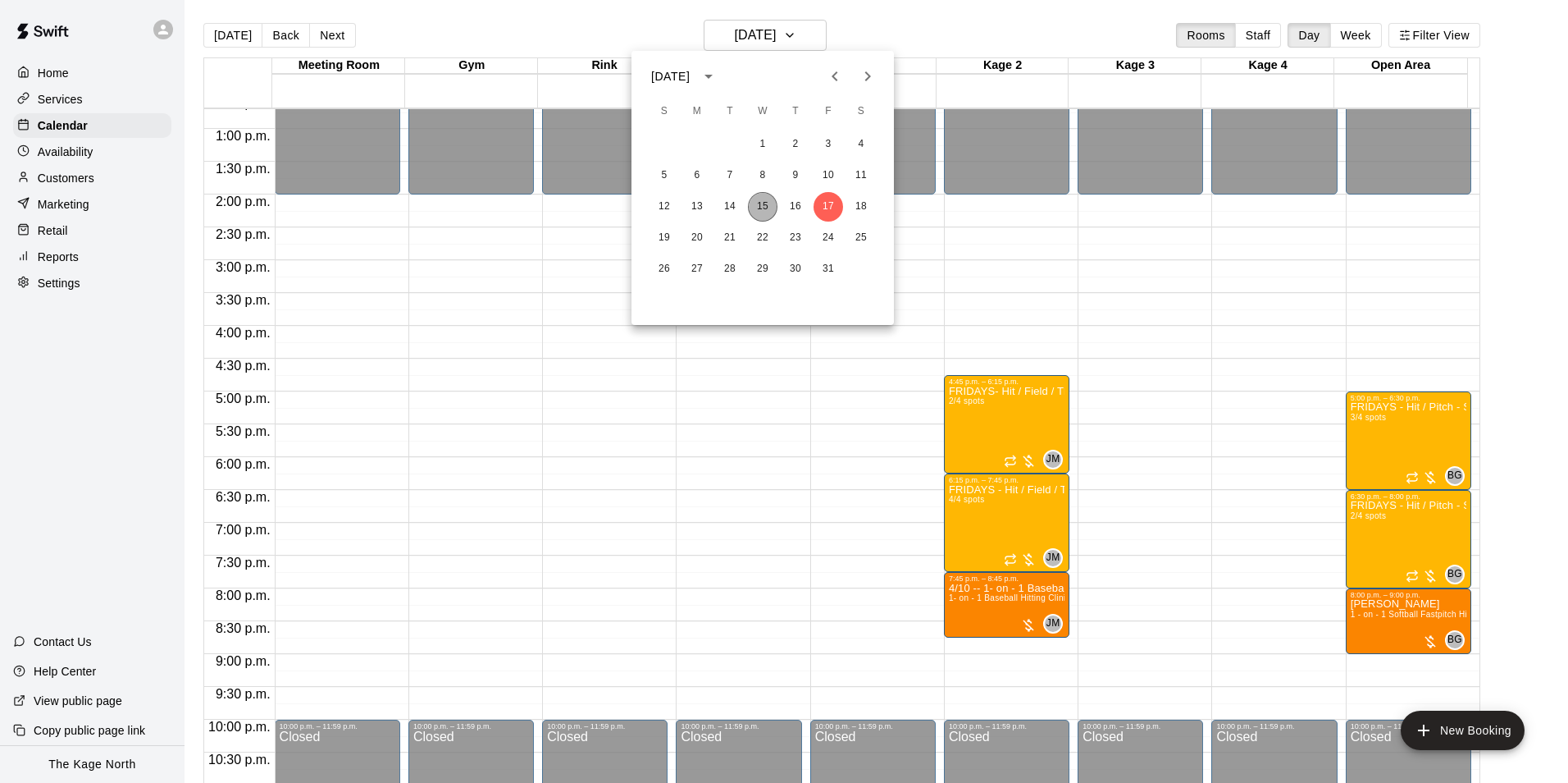
click at [767, 211] on button "15" at bounding box center [763, 207] width 30 height 30
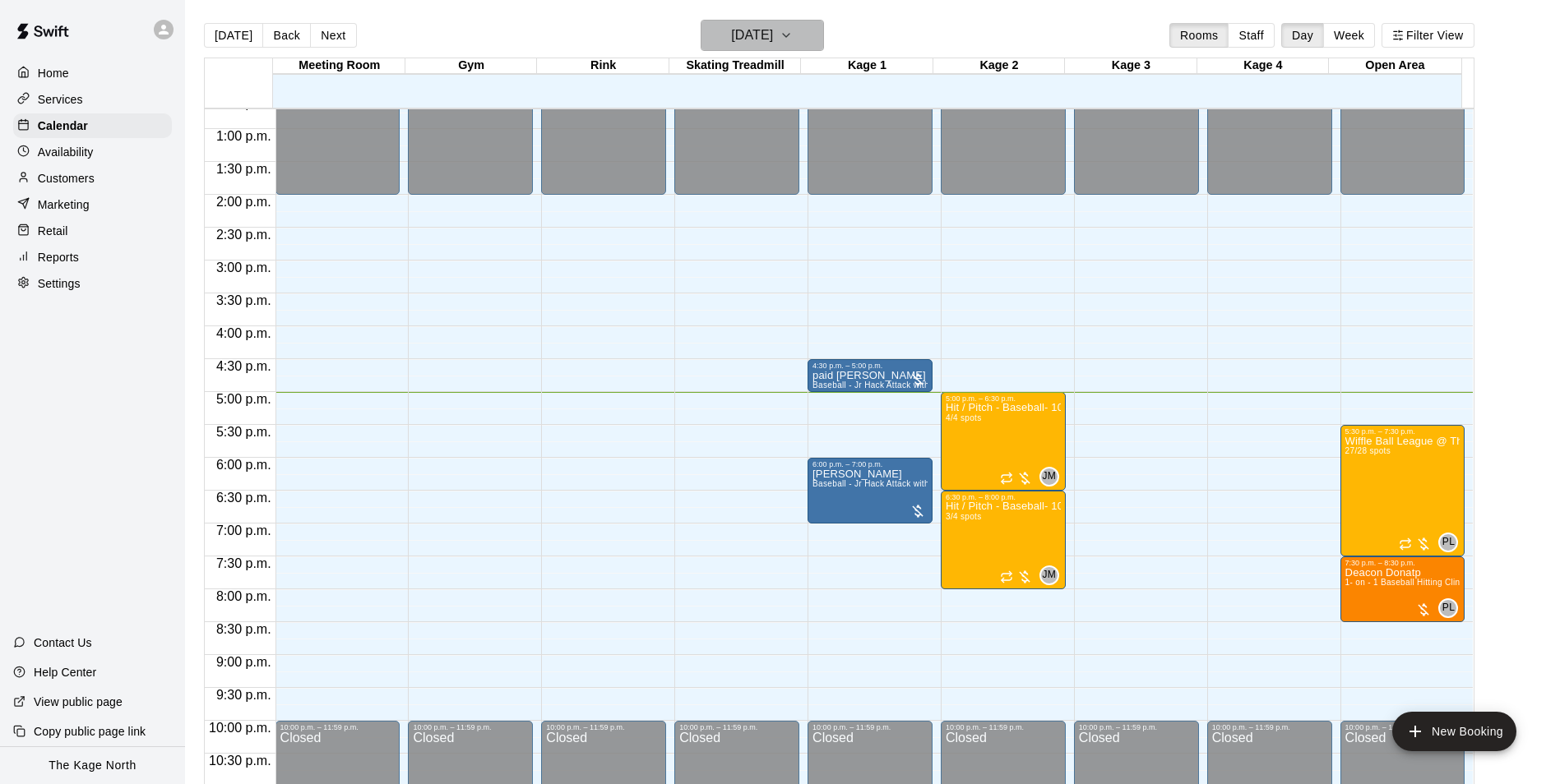
click at [773, 36] on h6 "[DATE]" at bounding box center [752, 35] width 42 height 23
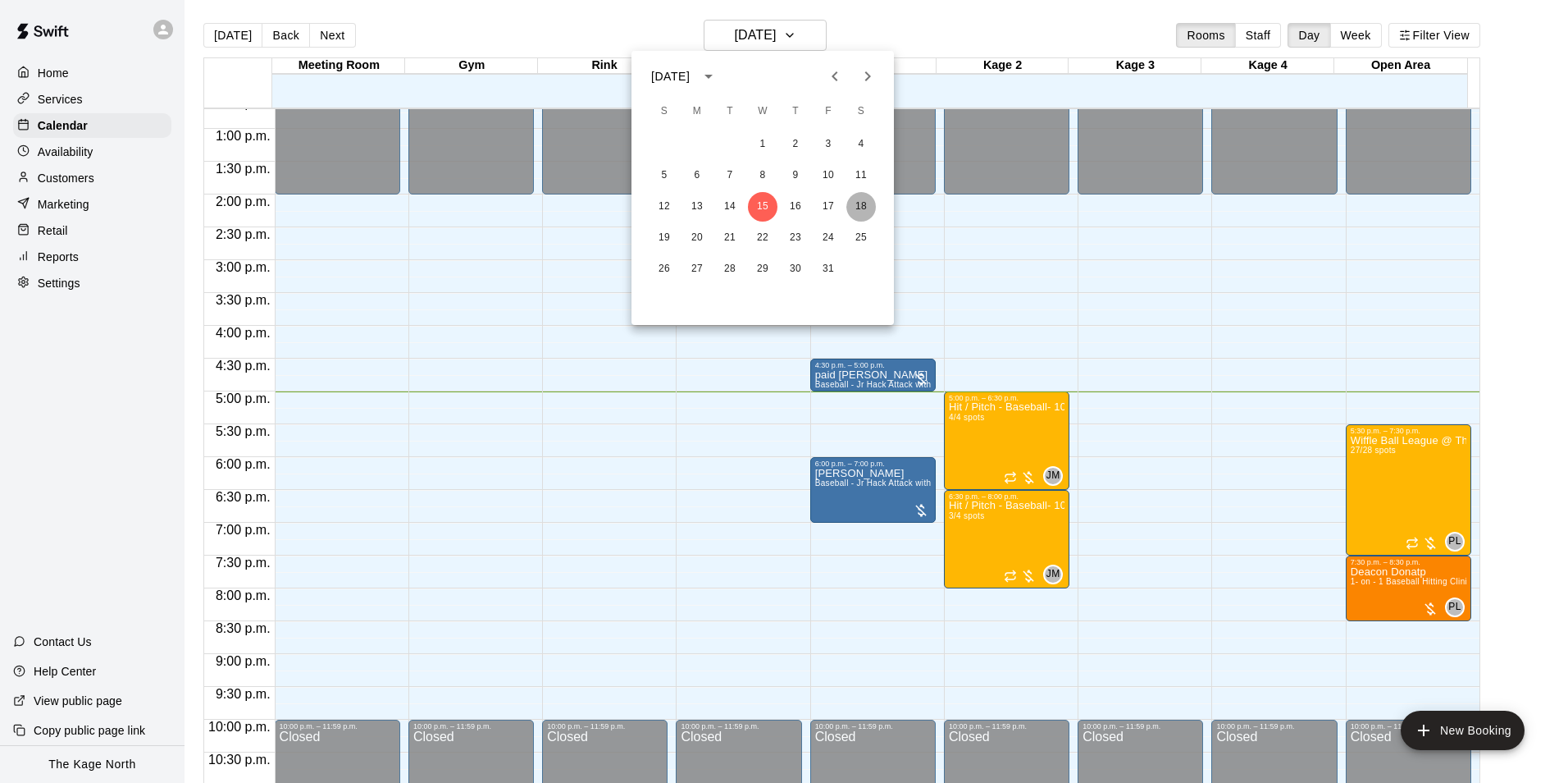
click at [860, 207] on button "18" at bounding box center [862, 207] width 30 height 30
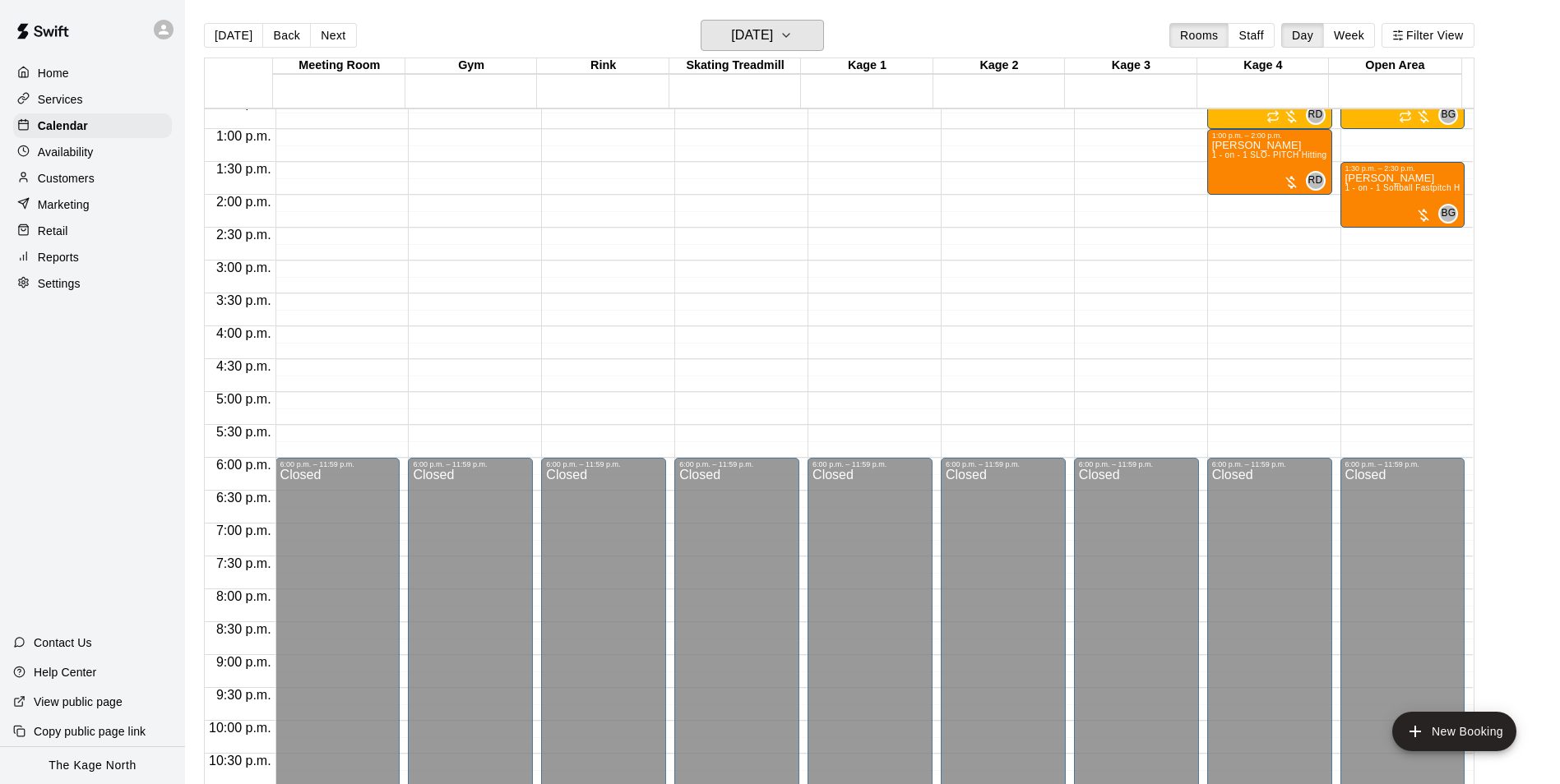
scroll to position [589, 0]
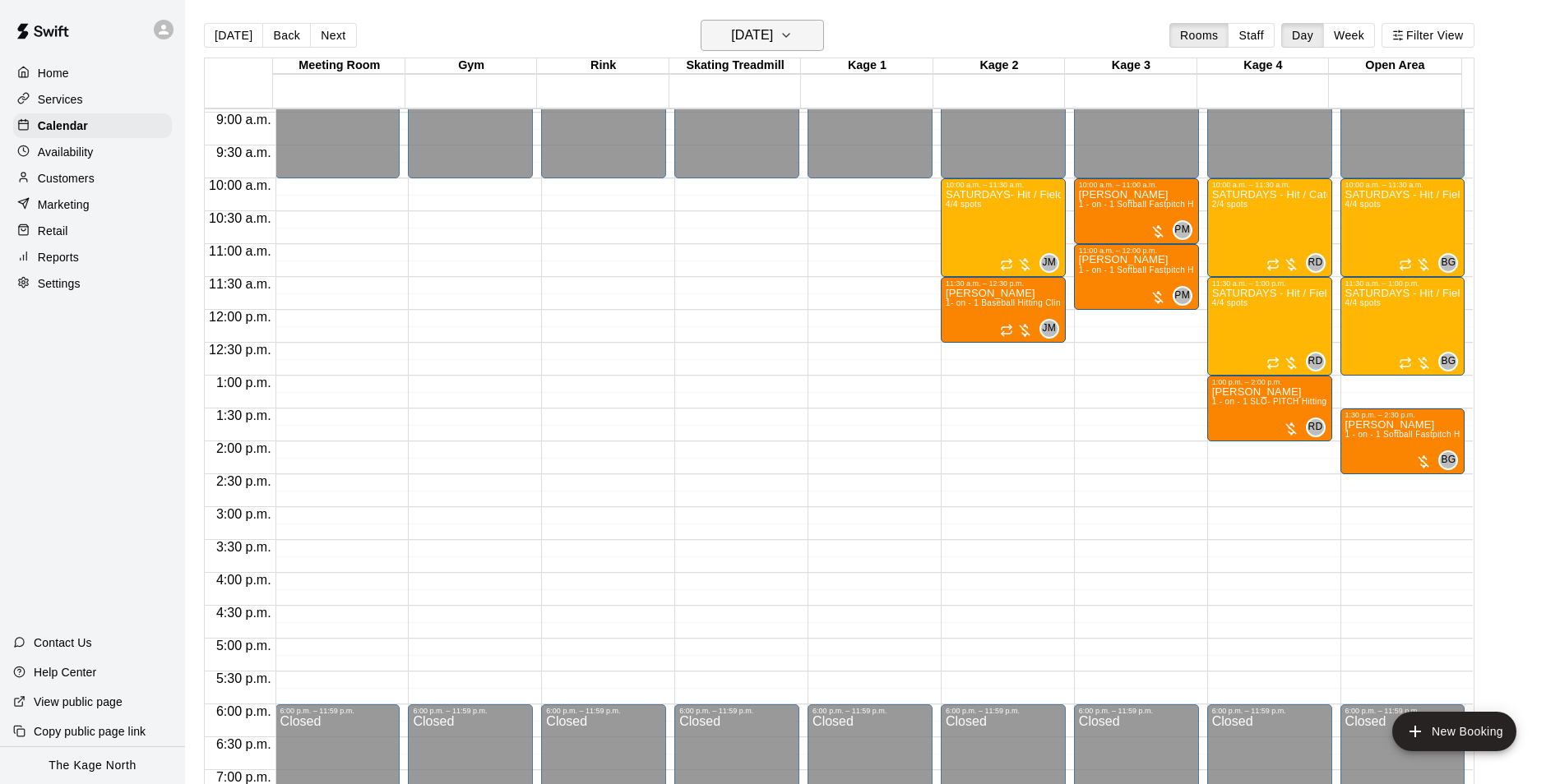
click at [806, 40] on button "[DATE]" at bounding box center [763, 36] width 123 height 32
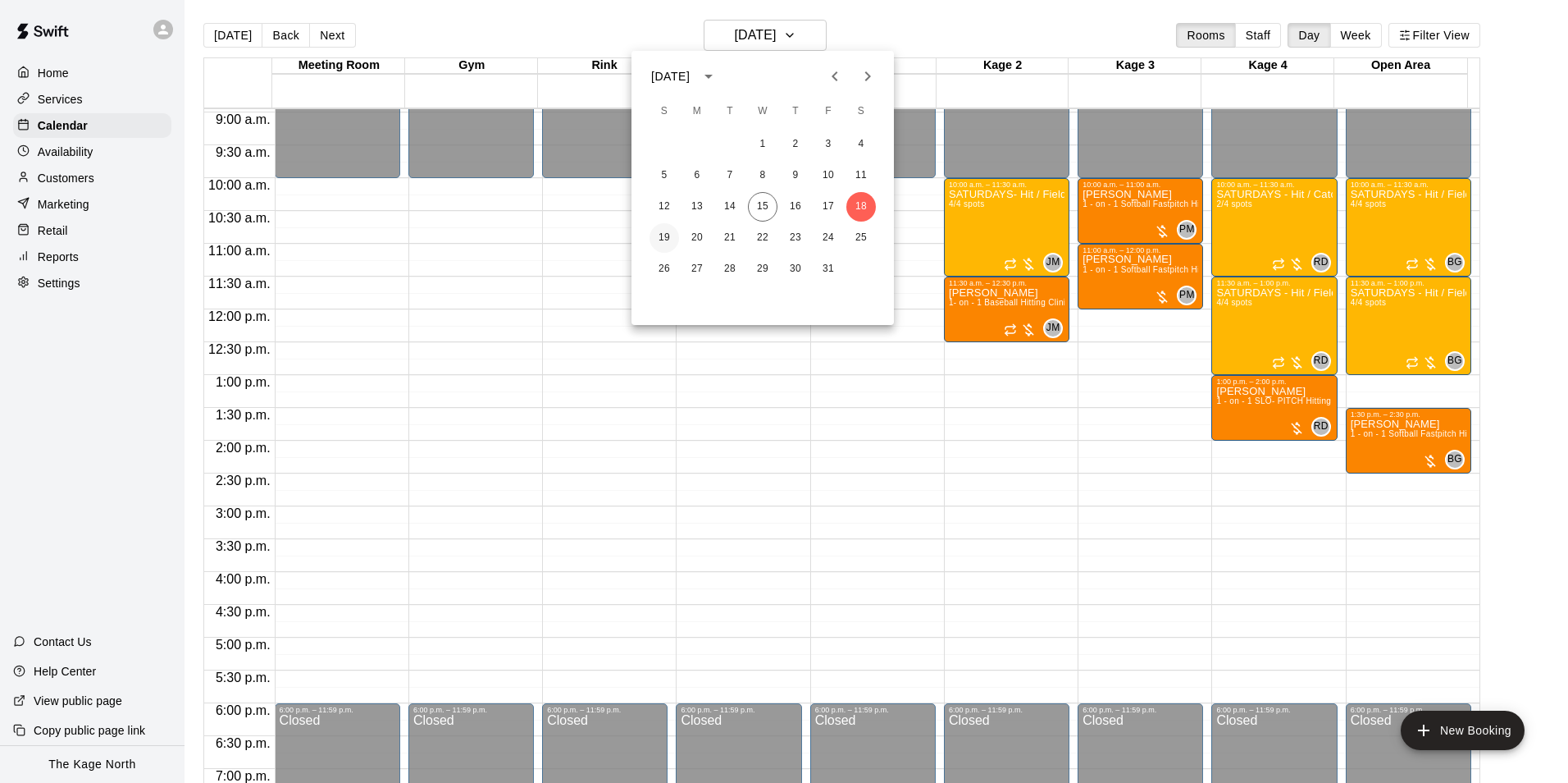
click at [672, 233] on button "19" at bounding box center [665, 239] width 30 height 30
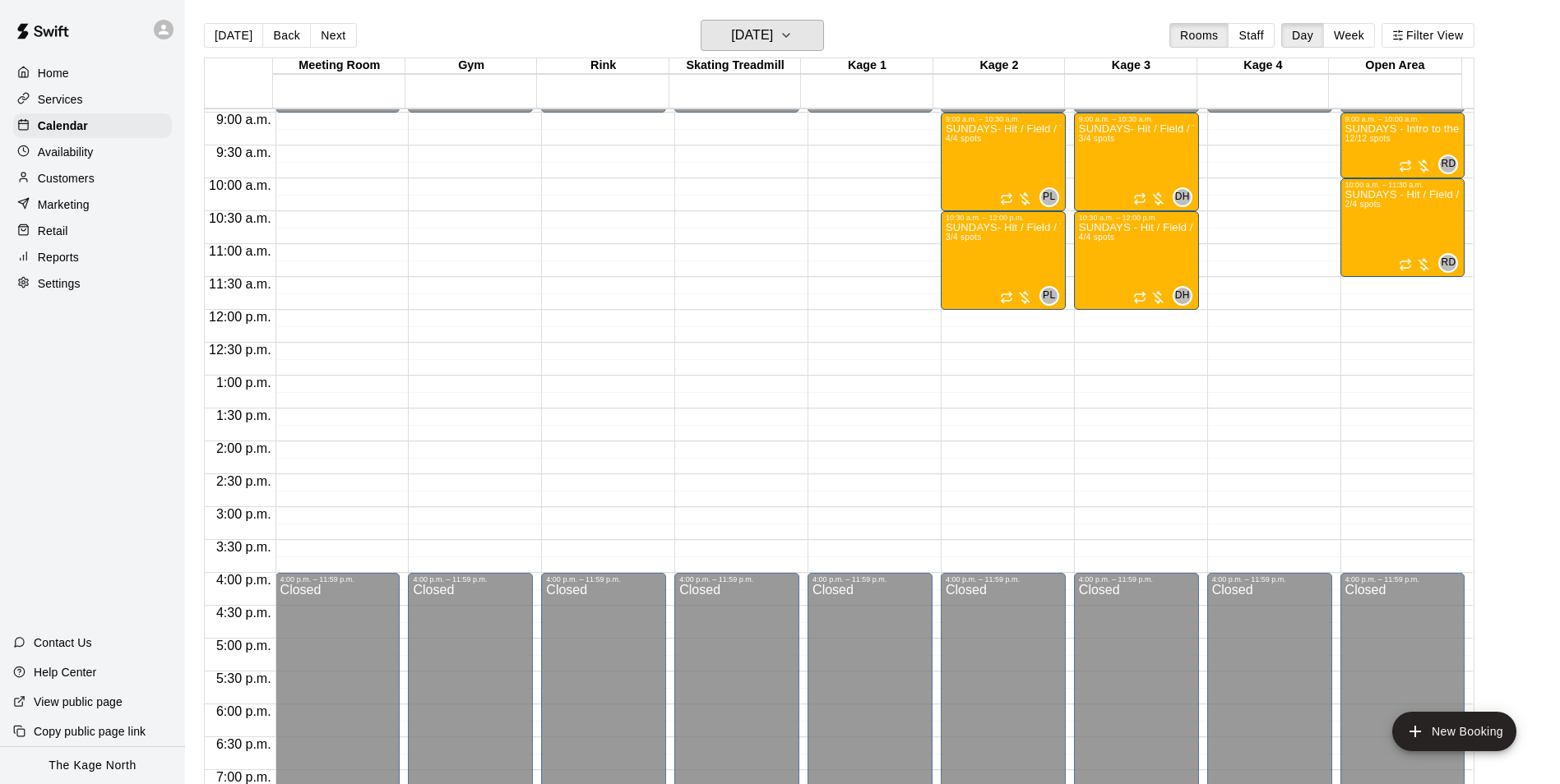
scroll to position [342, 0]
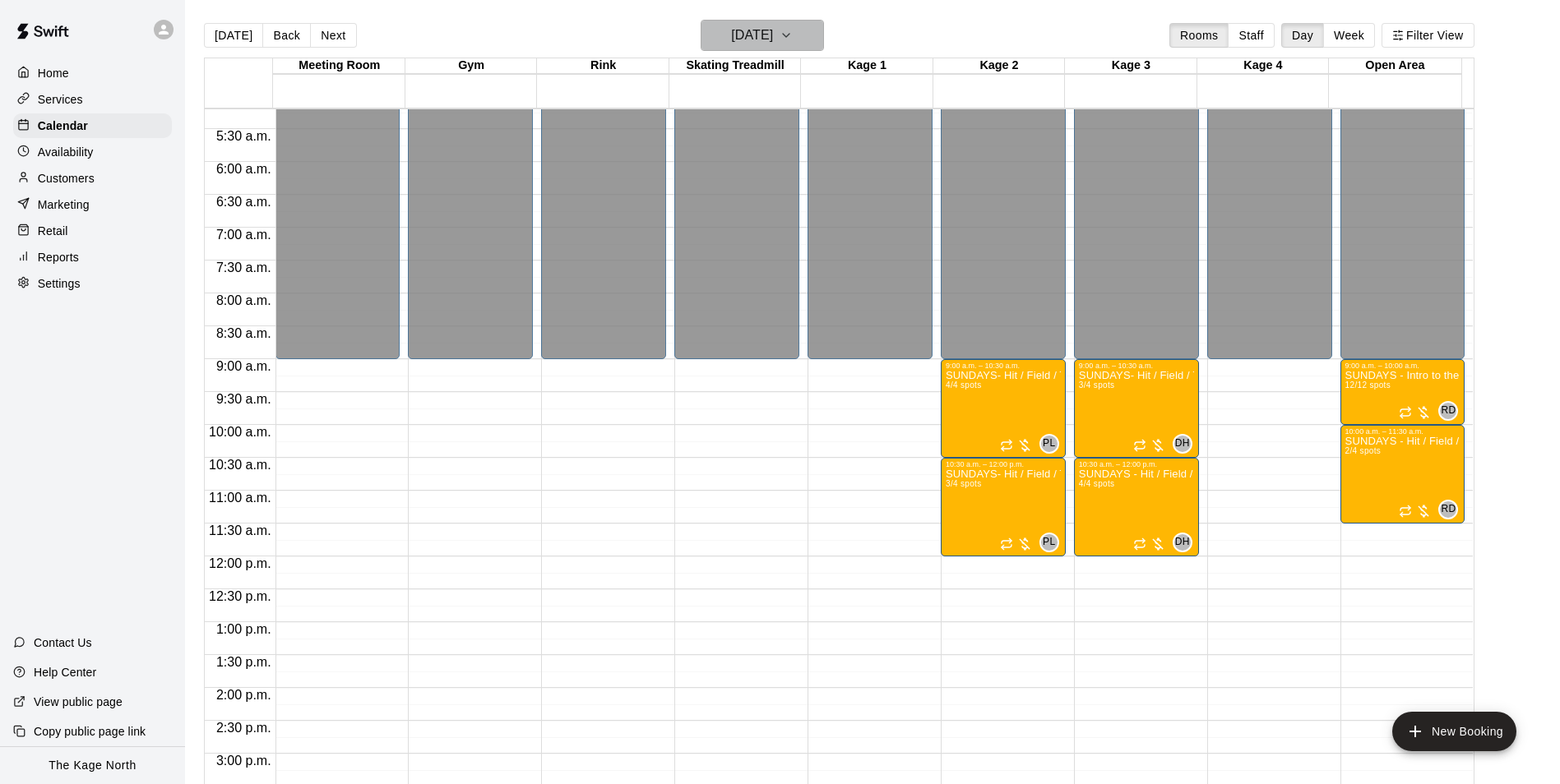
click at [773, 33] on h6 "[DATE]" at bounding box center [752, 35] width 42 height 23
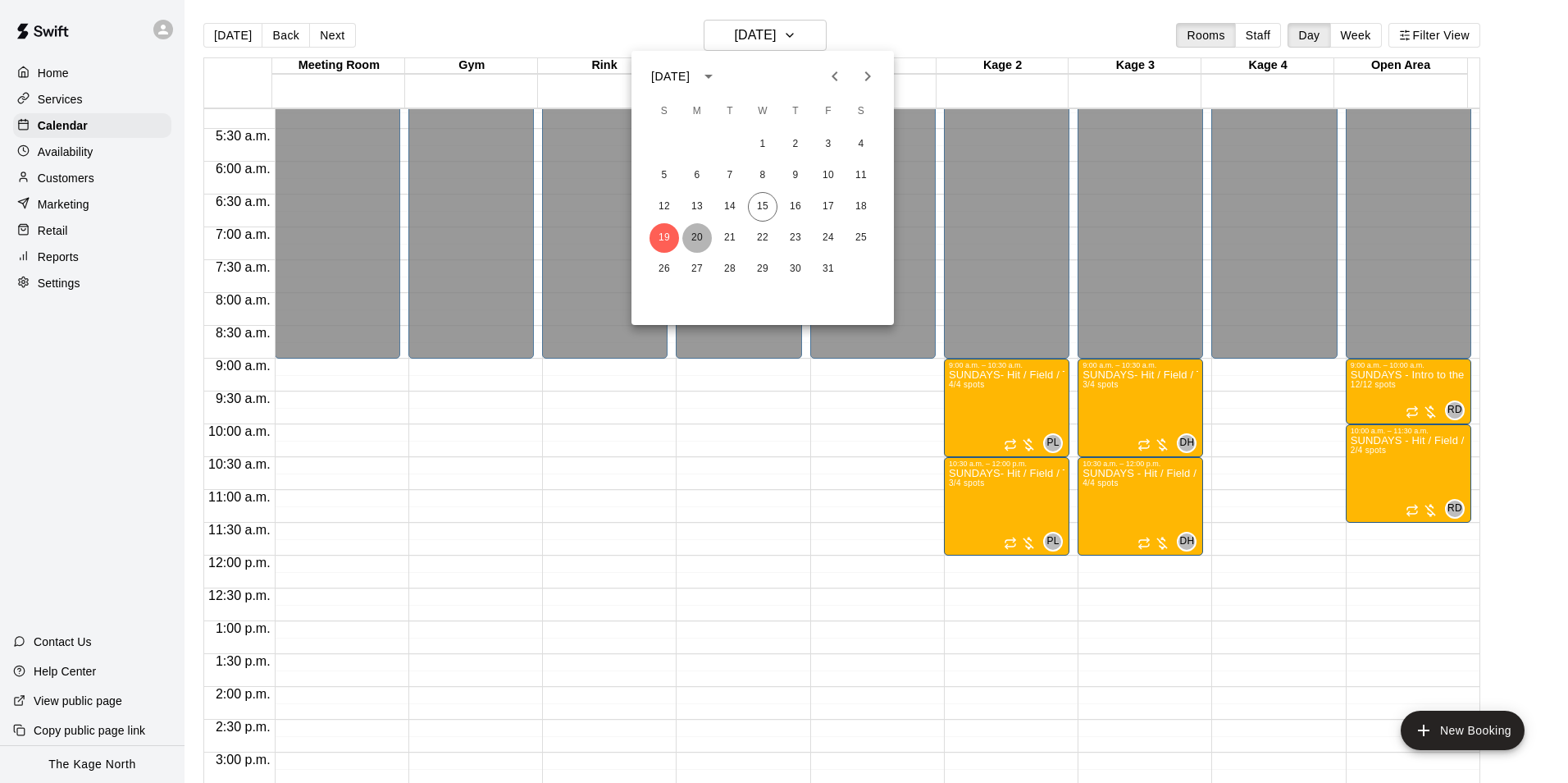
click at [705, 234] on button "20" at bounding box center [697, 239] width 30 height 30
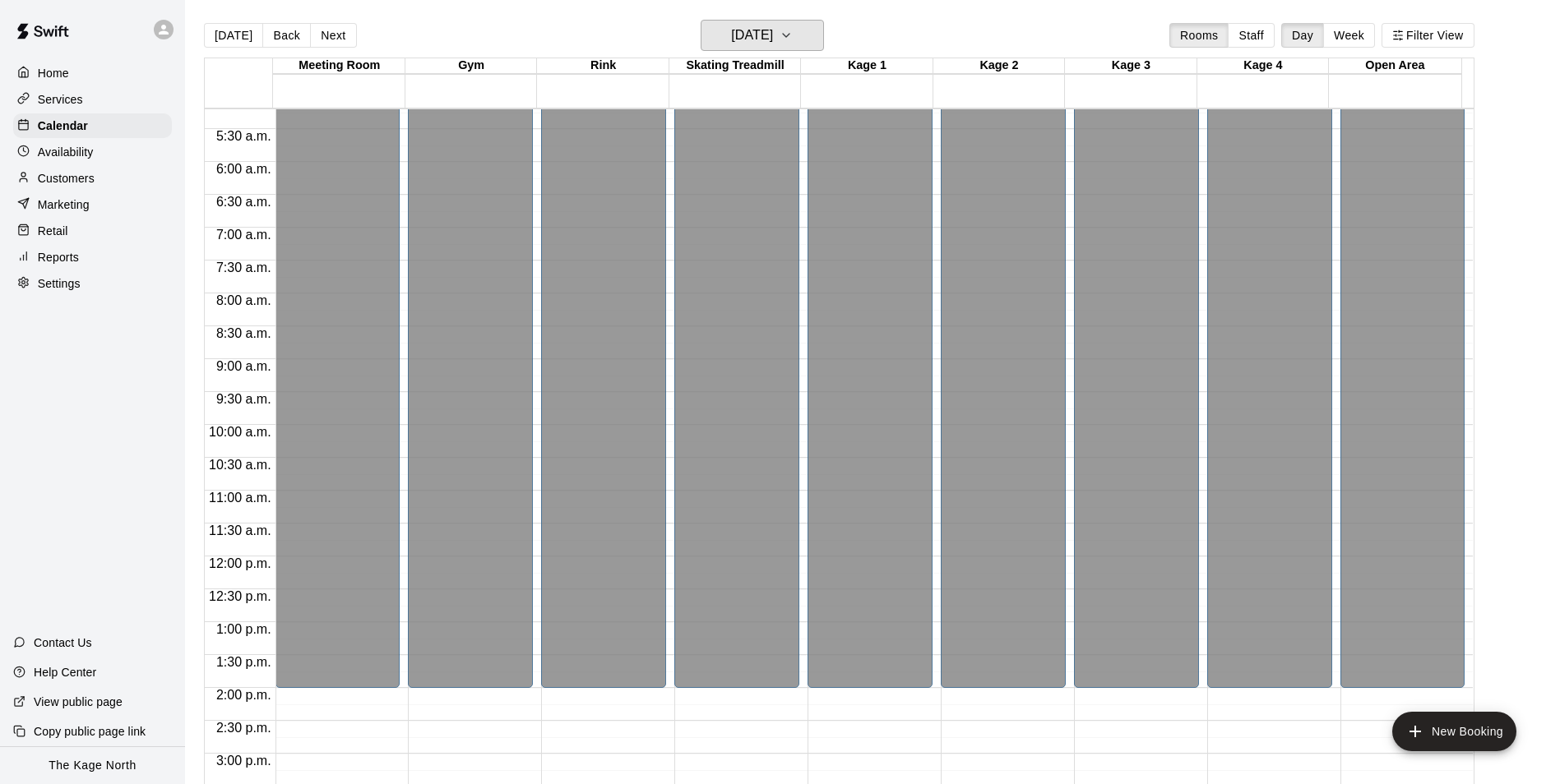
scroll to position [753, 0]
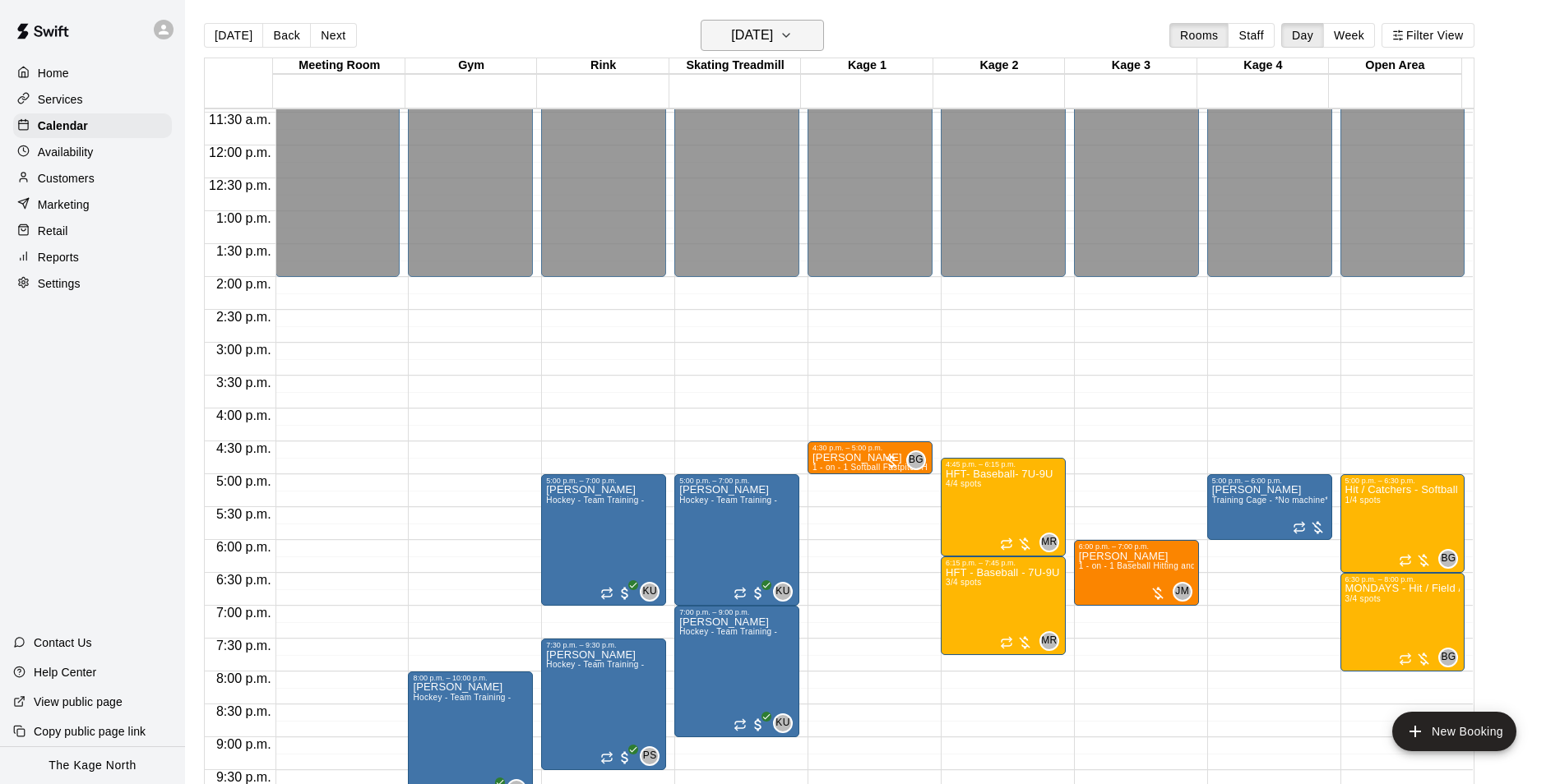
click at [804, 41] on button "[DATE]" at bounding box center [763, 36] width 123 height 32
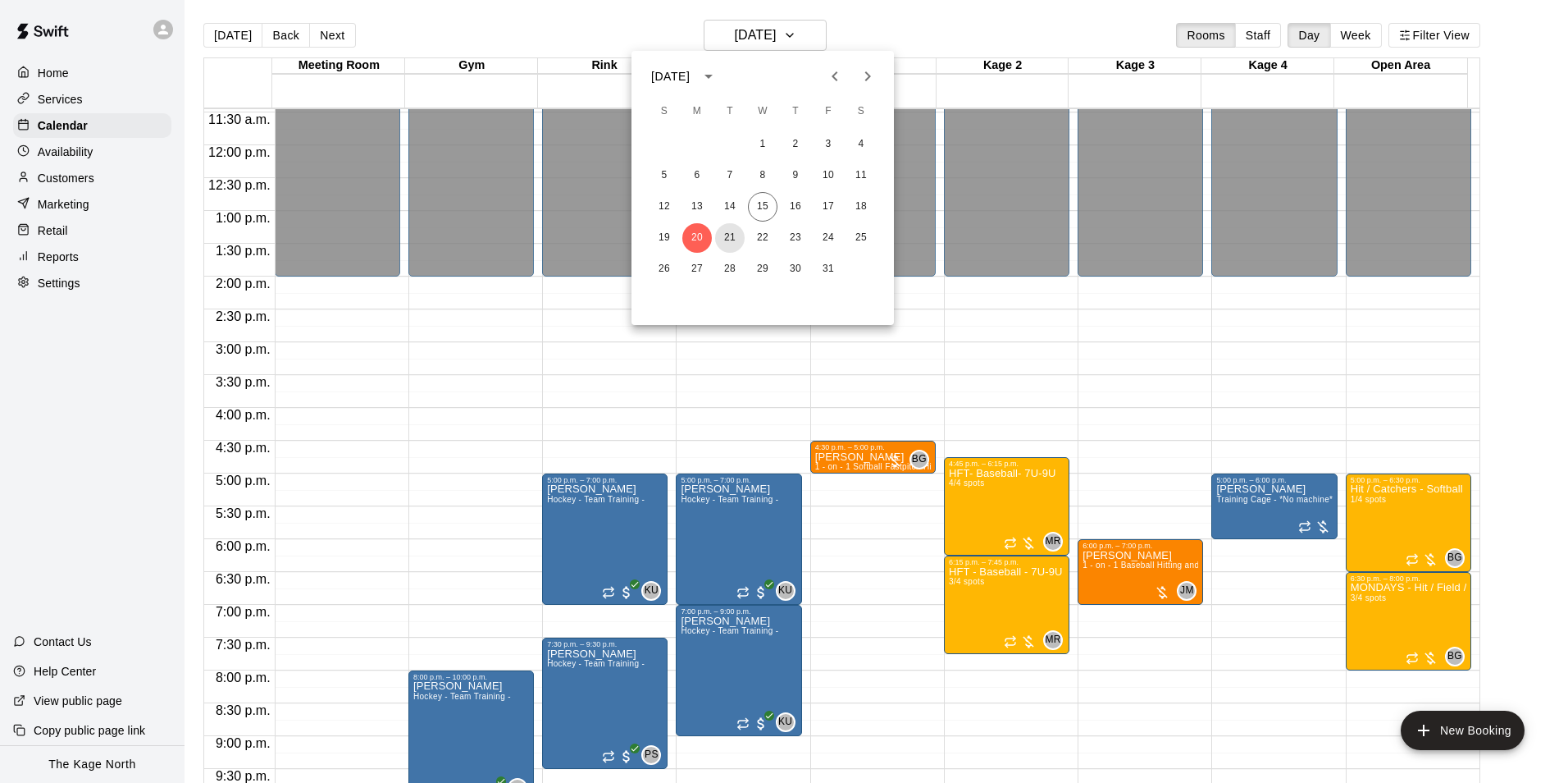
click at [737, 241] on button "21" at bounding box center [730, 239] width 30 height 30
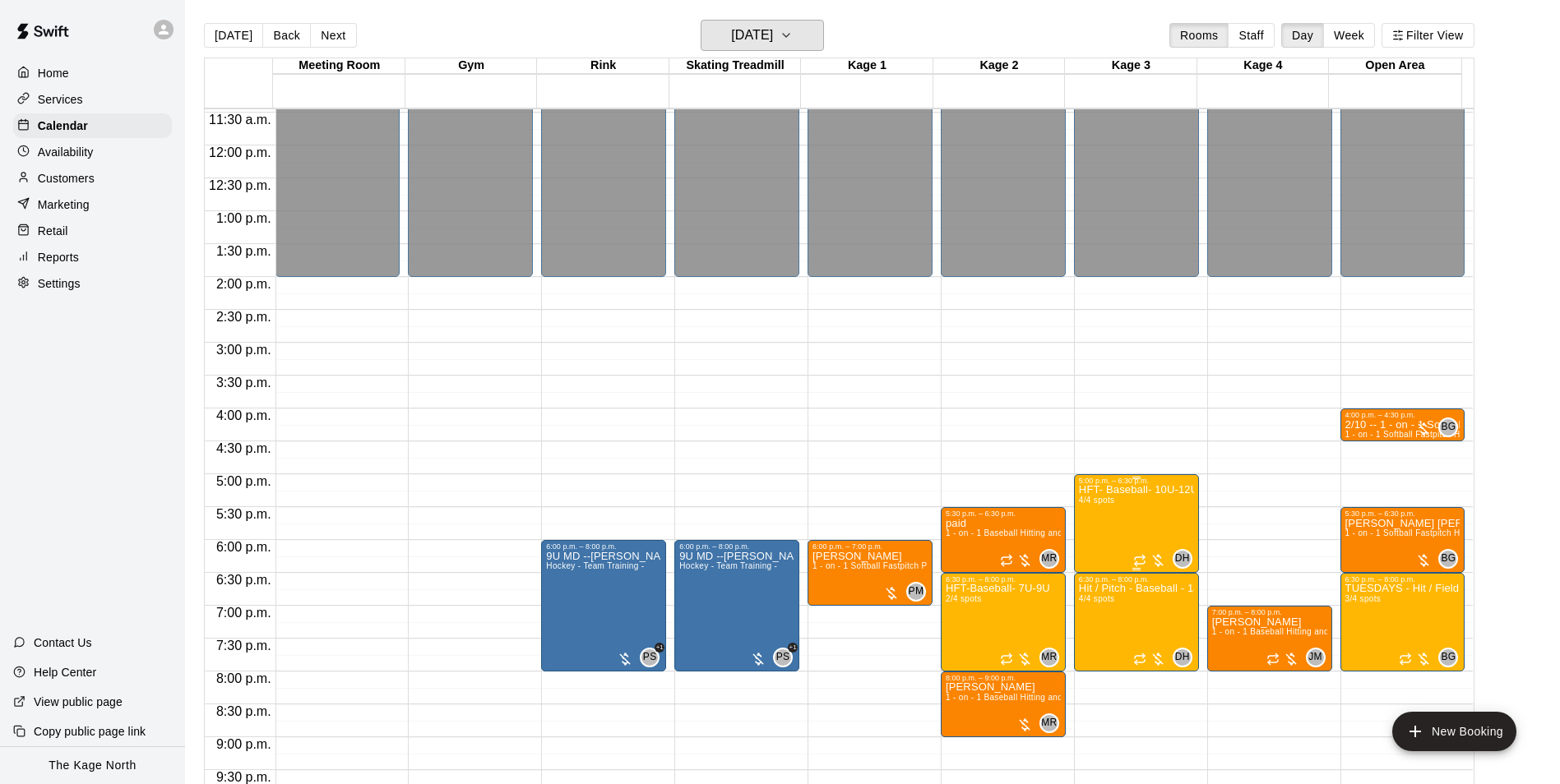
scroll to position [886, 0]
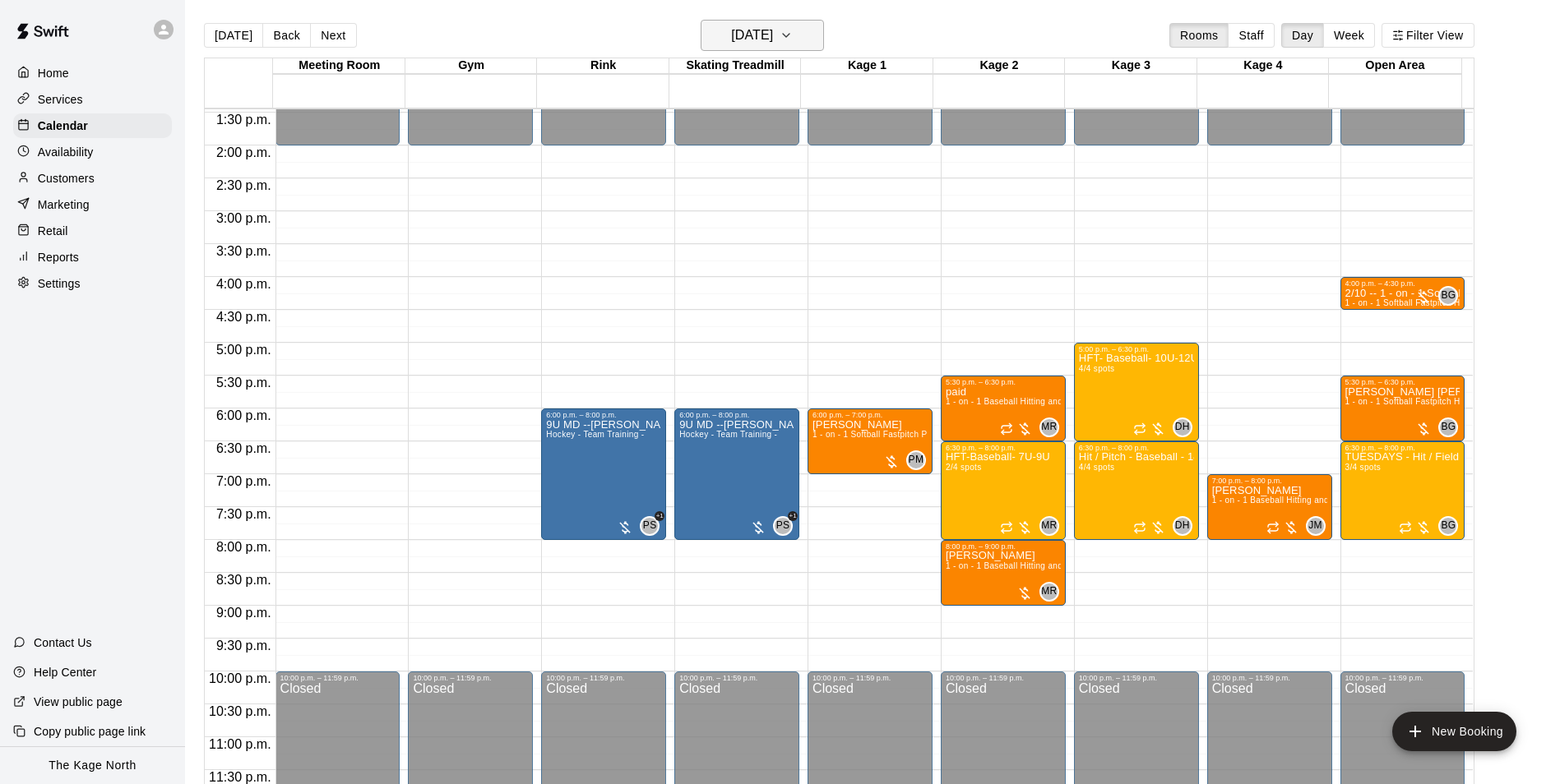
click at [773, 40] on h6 "[DATE]" at bounding box center [752, 35] width 42 height 23
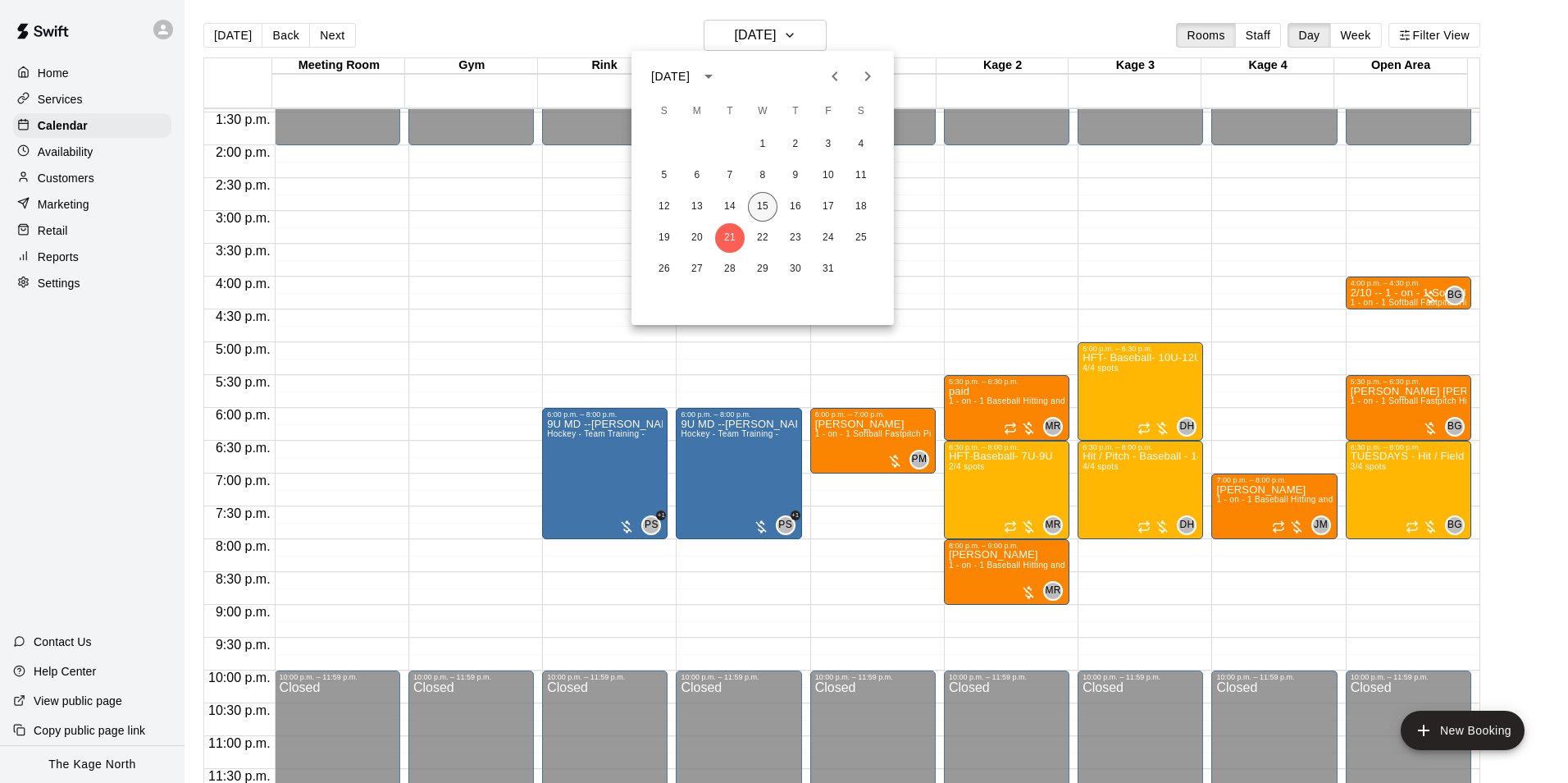
click at [764, 204] on button "15" at bounding box center [763, 207] width 30 height 30
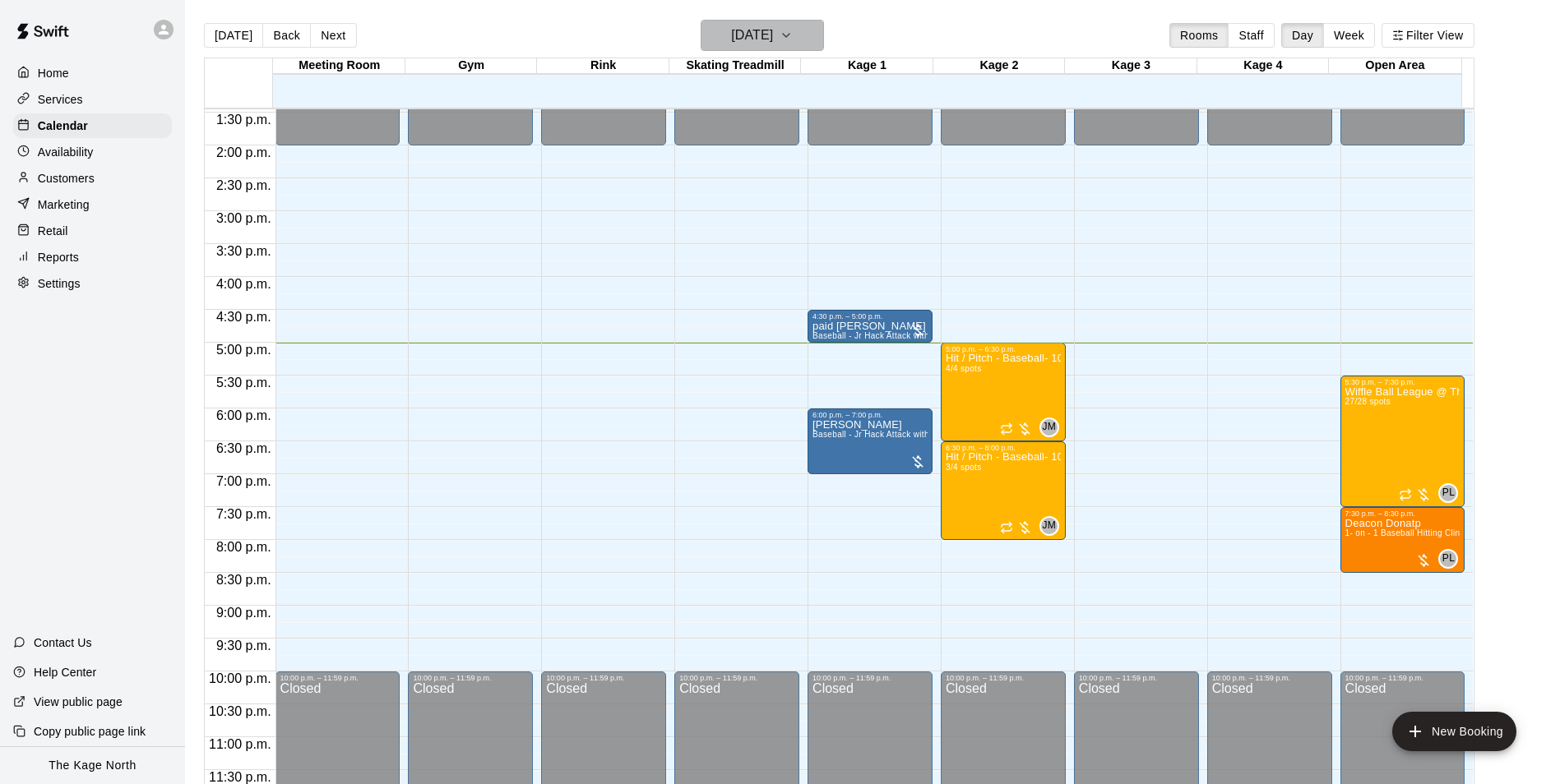
click at [792, 36] on icon "button" at bounding box center [785, 36] width 13 height 20
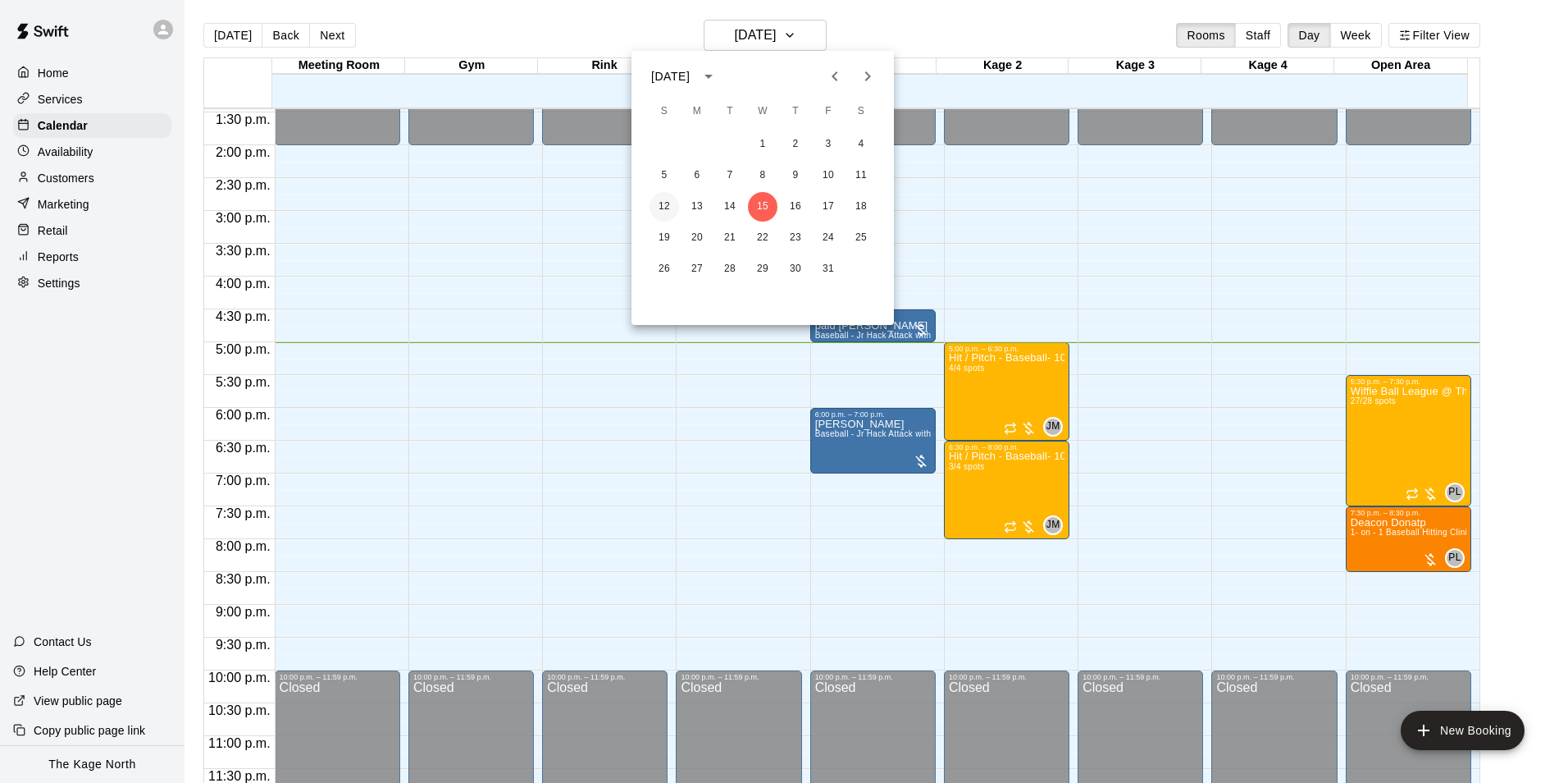
click at [662, 208] on button "12" at bounding box center [665, 207] width 30 height 30
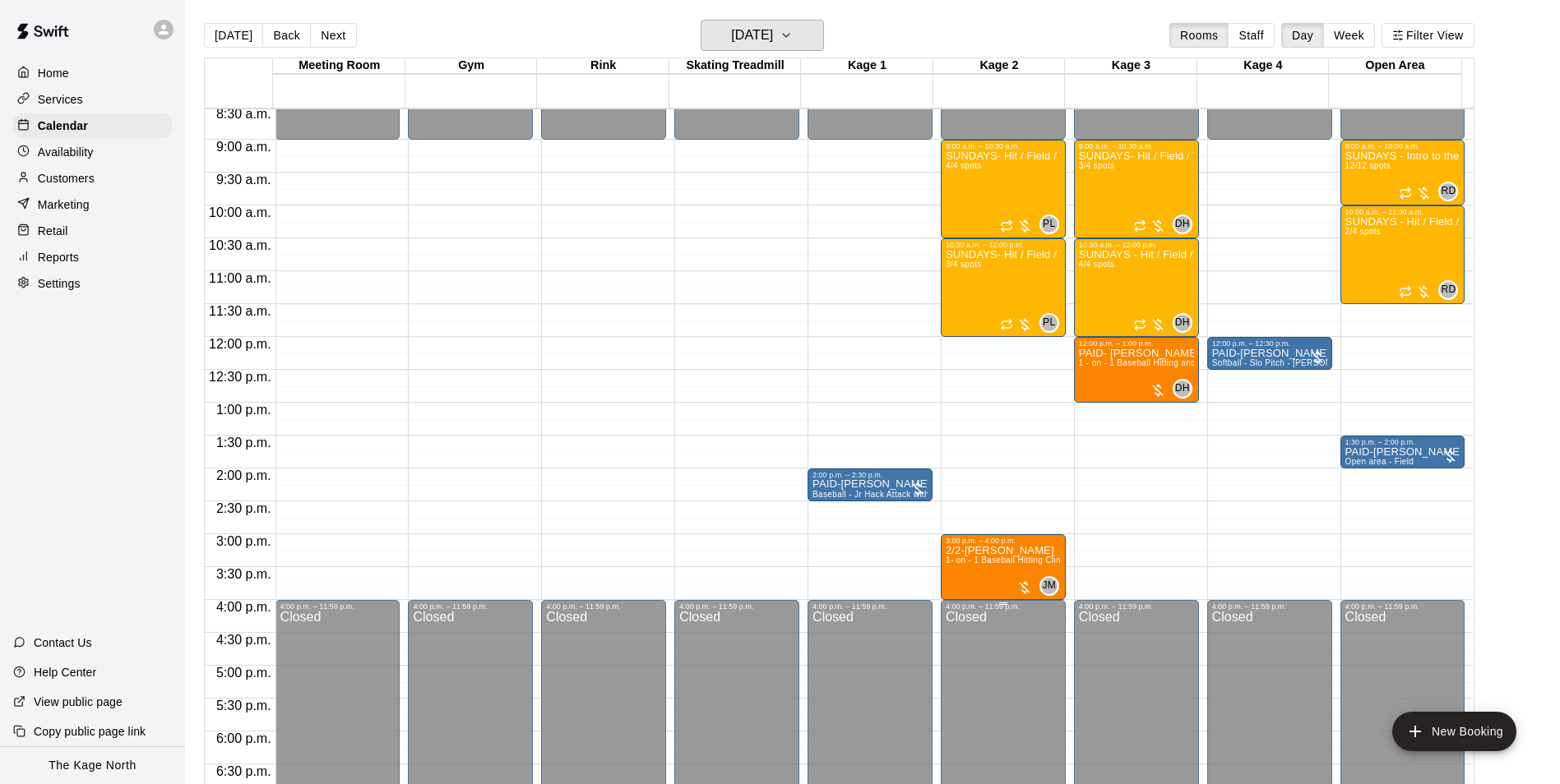
scroll to position [557, 0]
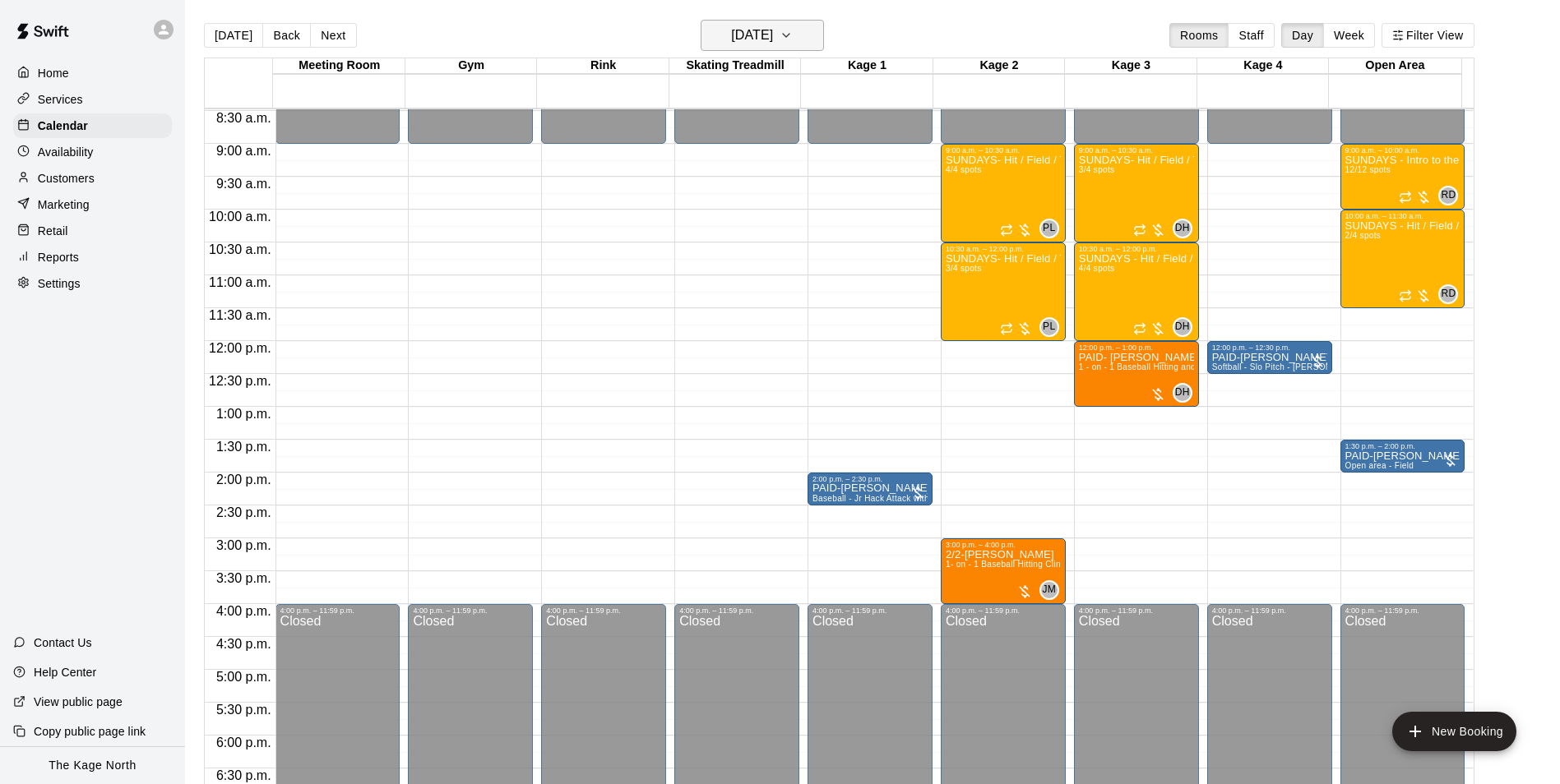
click at [803, 35] on button "[DATE]" at bounding box center [763, 36] width 123 height 32
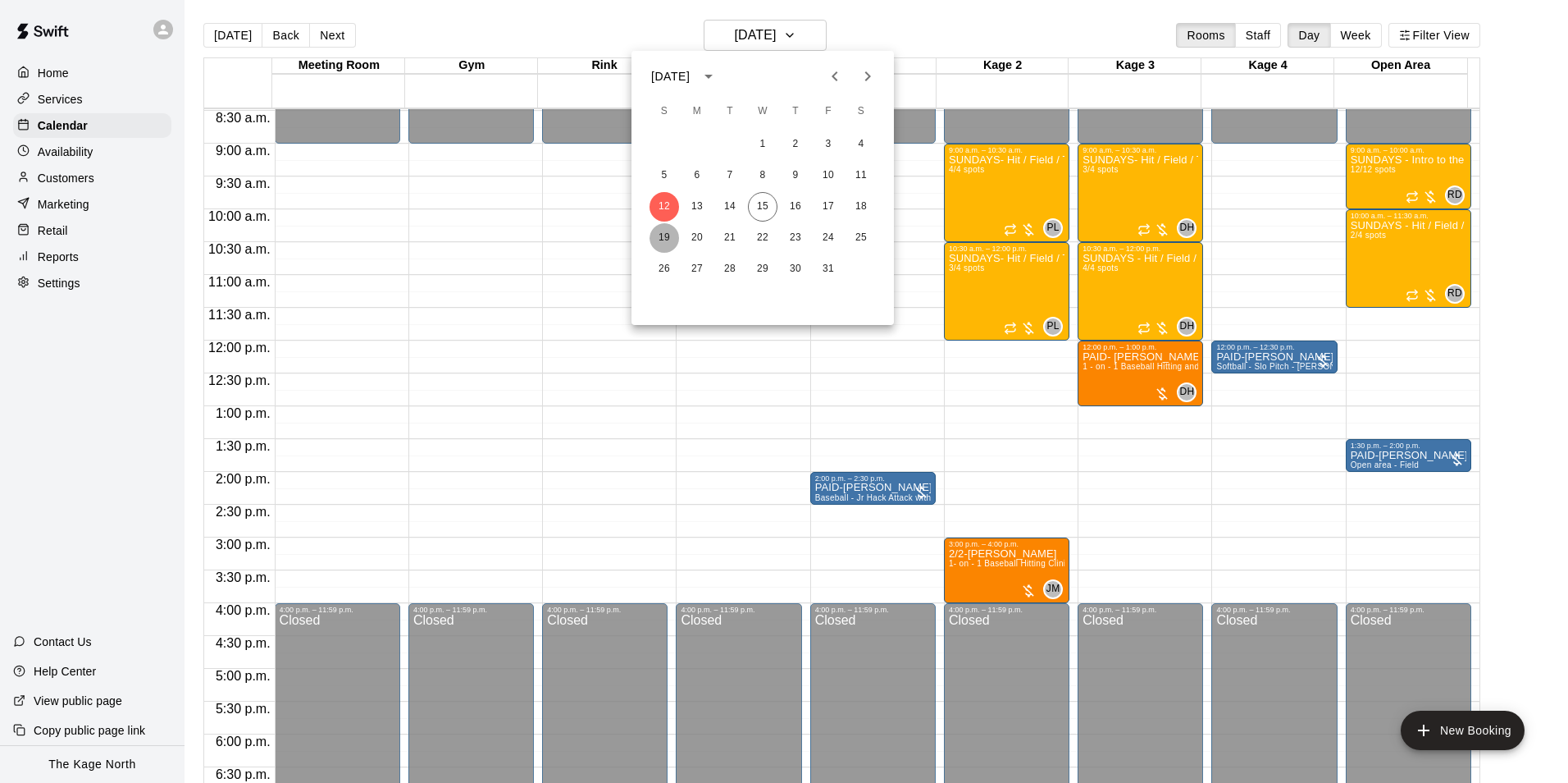
click at [663, 238] on button "19" at bounding box center [665, 239] width 30 height 30
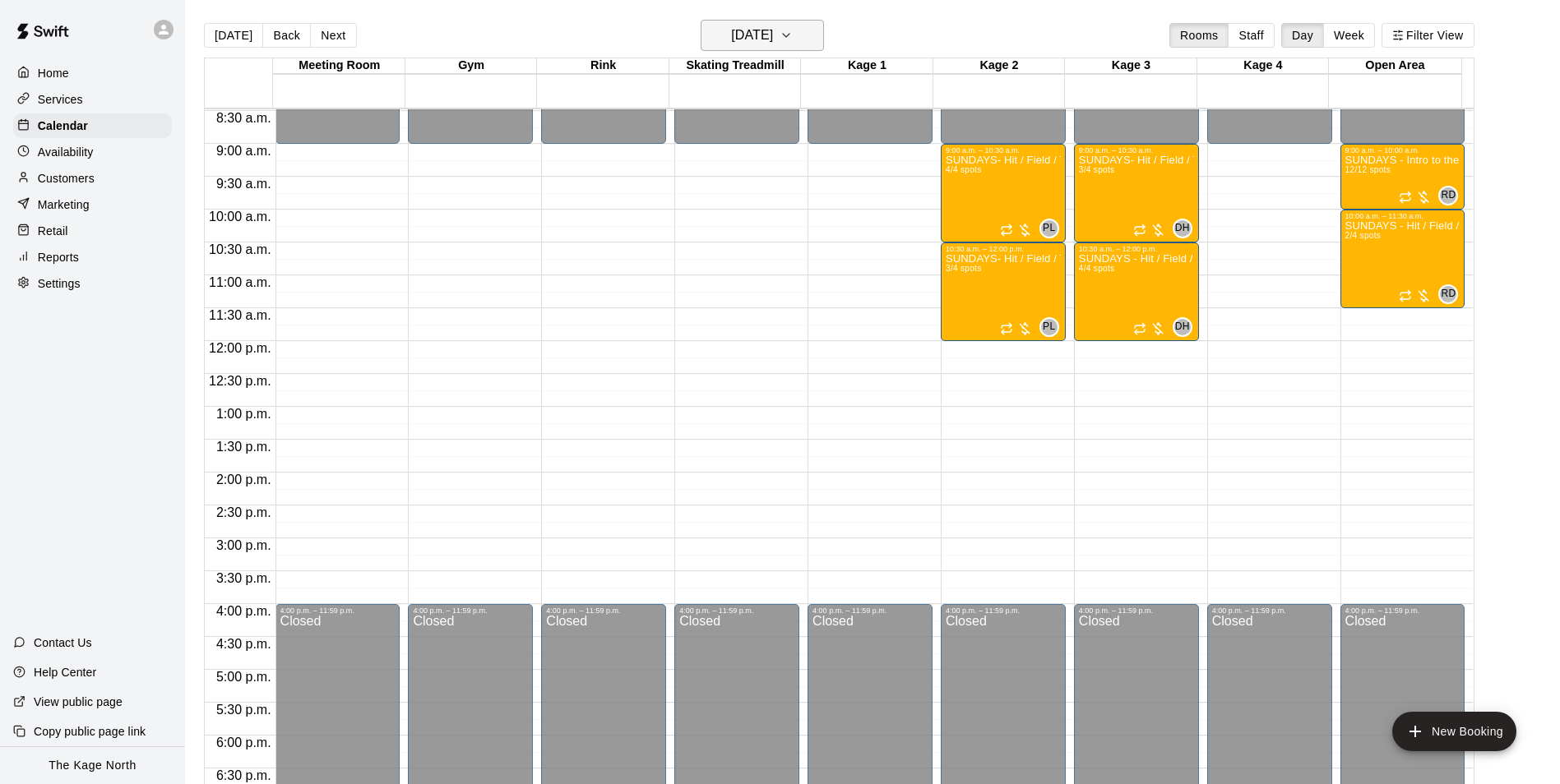
click at [773, 36] on h6 "[DATE]" at bounding box center [752, 35] width 42 height 23
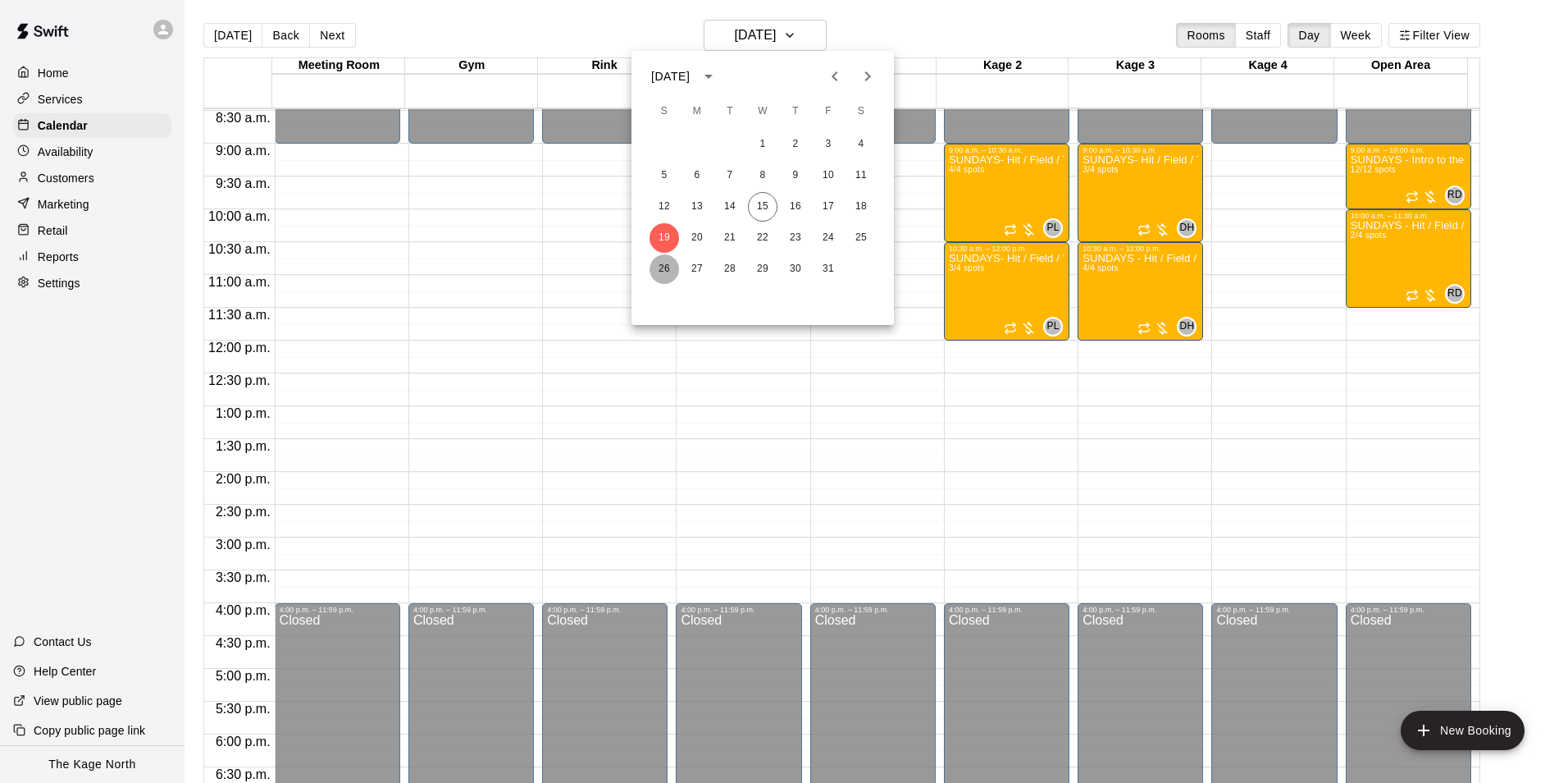
click at [664, 271] on button "26" at bounding box center [665, 269] width 30 height 30
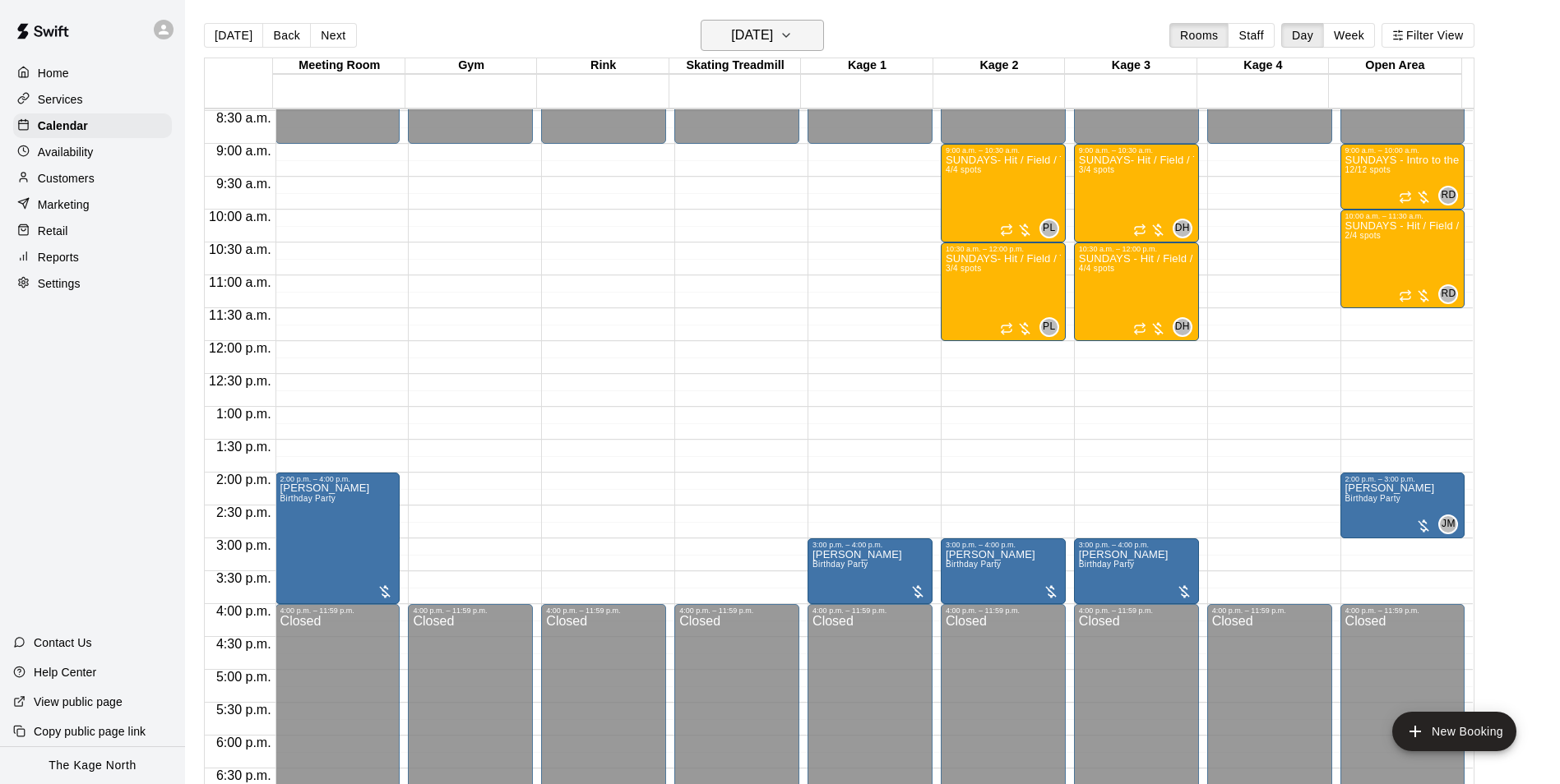
click at [773, 46] on h6 "[DATE]" at bounding box center [752, 35] width 42 height 23
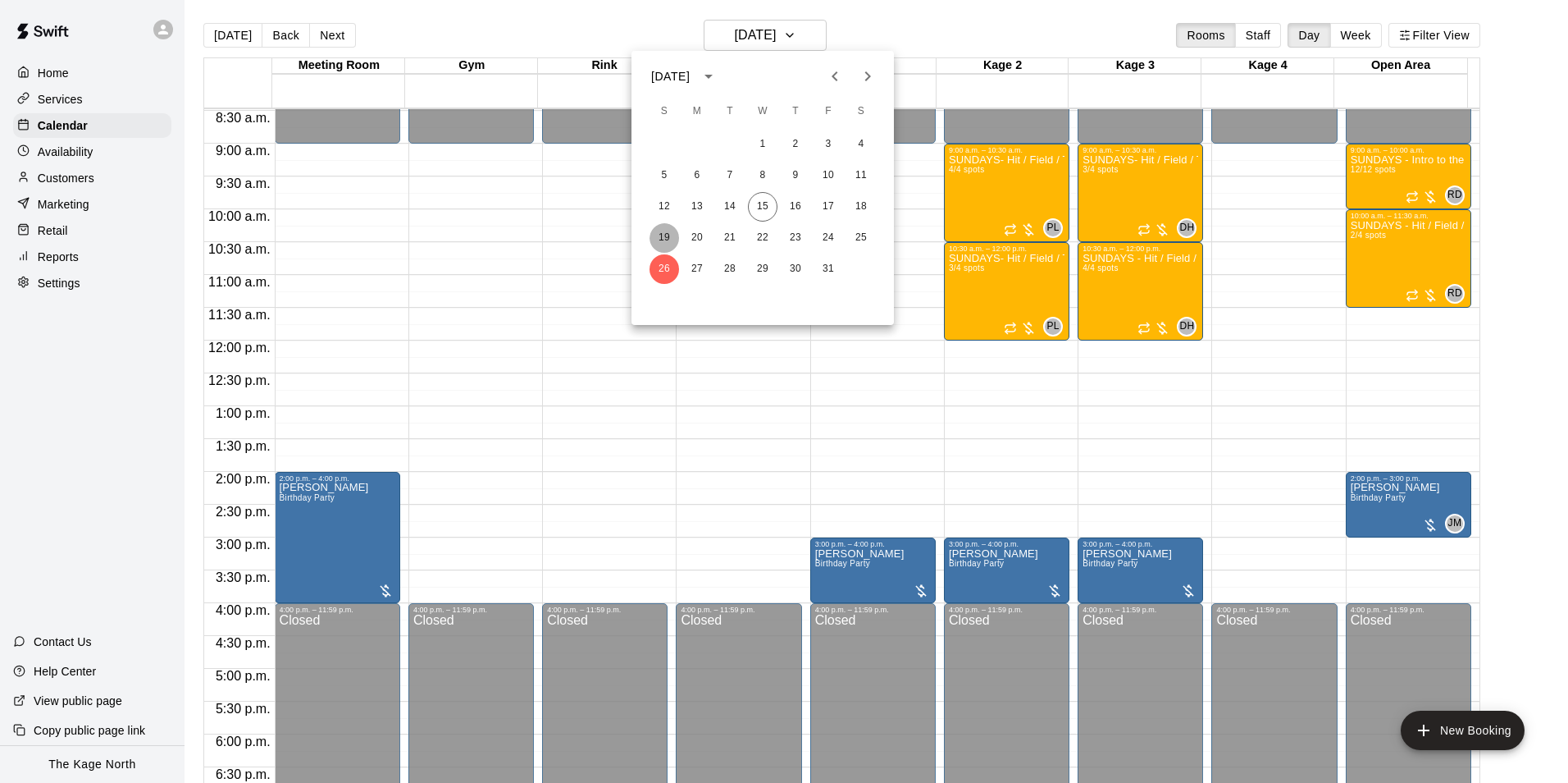
click at [677, 240] on button "19" at bounding box center [665, 239] width 30 height 30
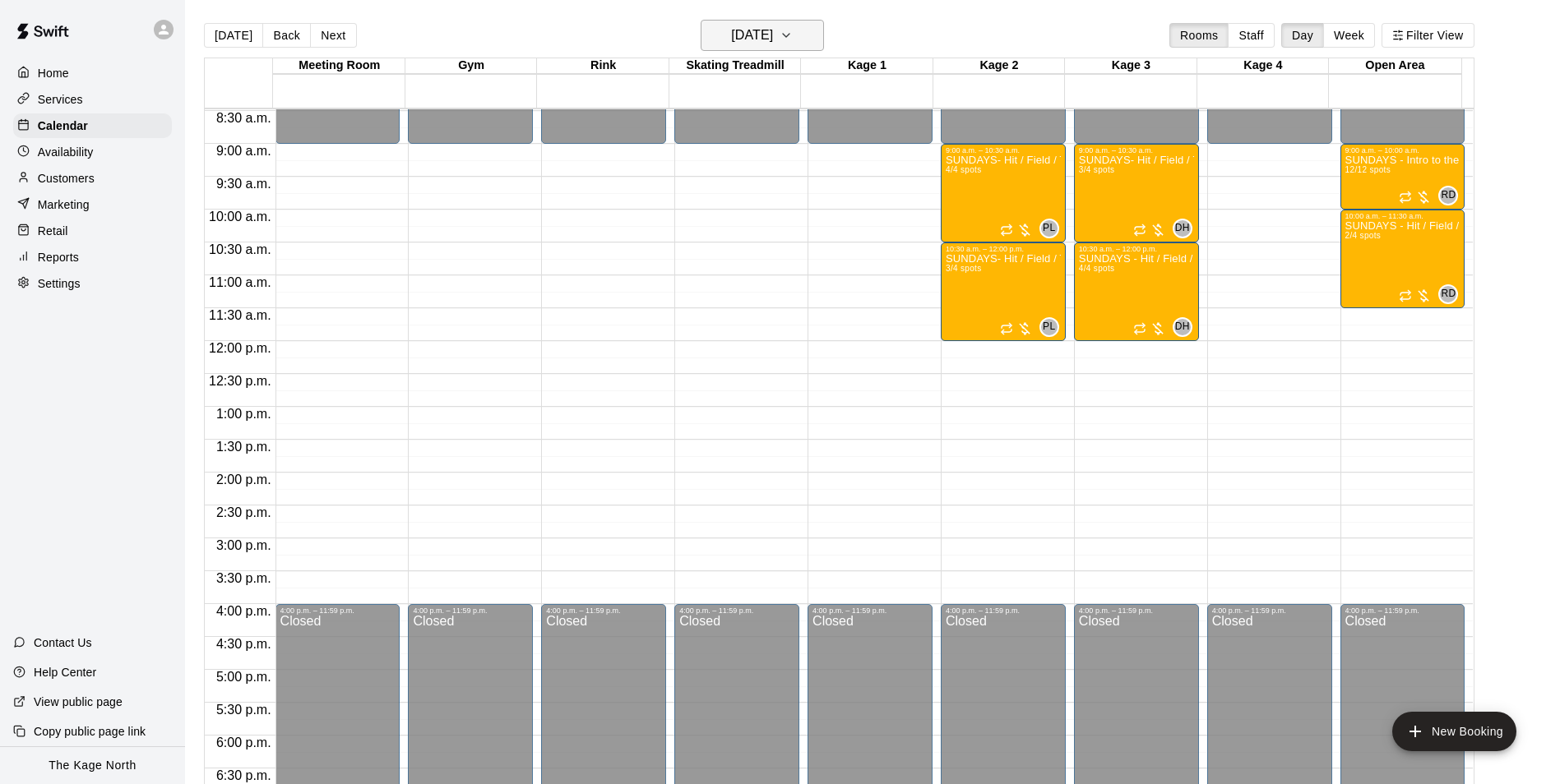
click at [787, 48] on button "[DATE]" at bounding box center [763, 36] width 123 height 32
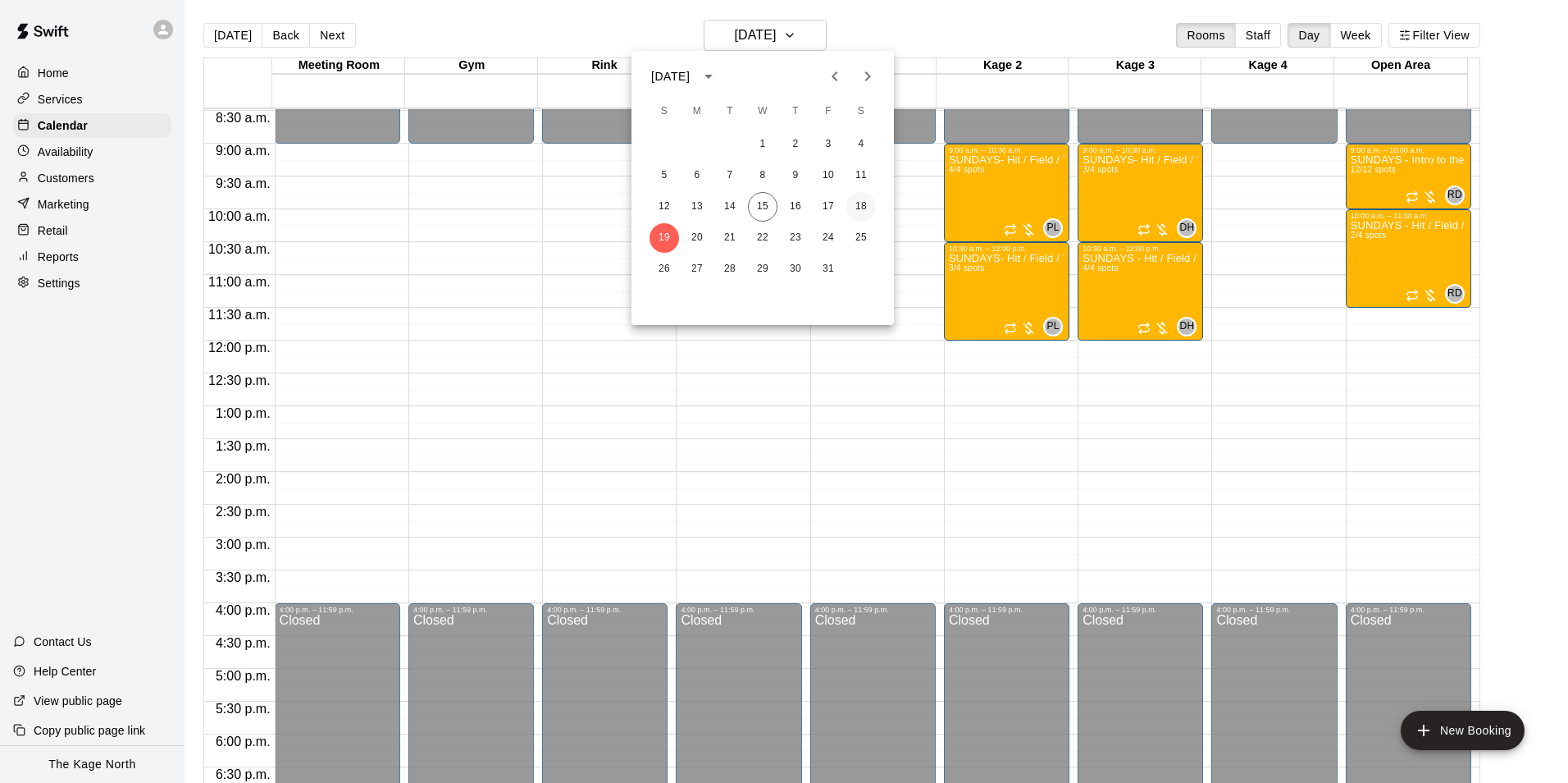
click at [863, 197] on button "18" at bounding box center [862, 207] width 30 height 30
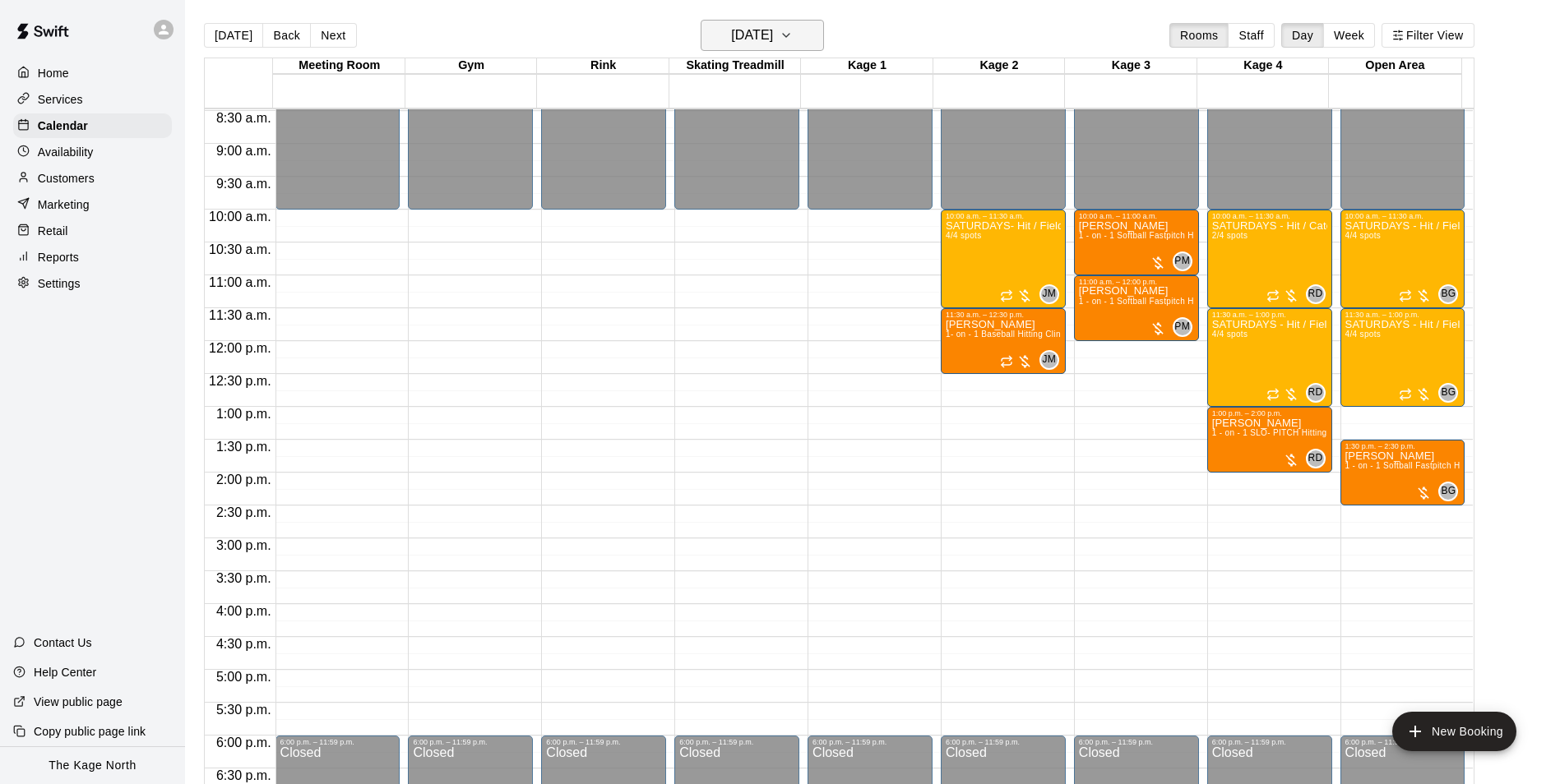
click at [804, 42] on button "[DATE]" at bounding box center [763, 36] width 123 height 32
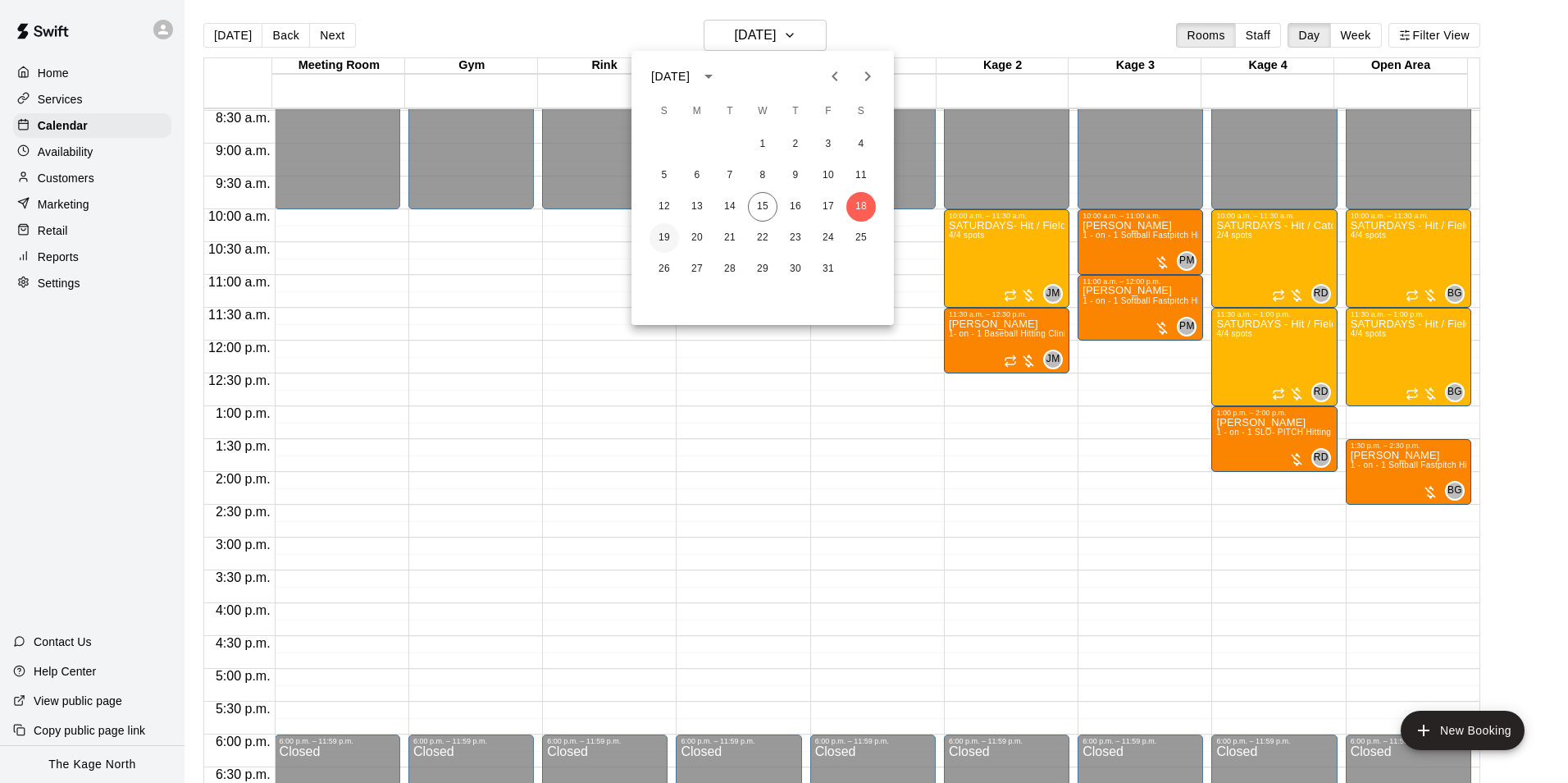
click at [666, 240] on button "19" at bounding box center [665, 239] width 30 height 30
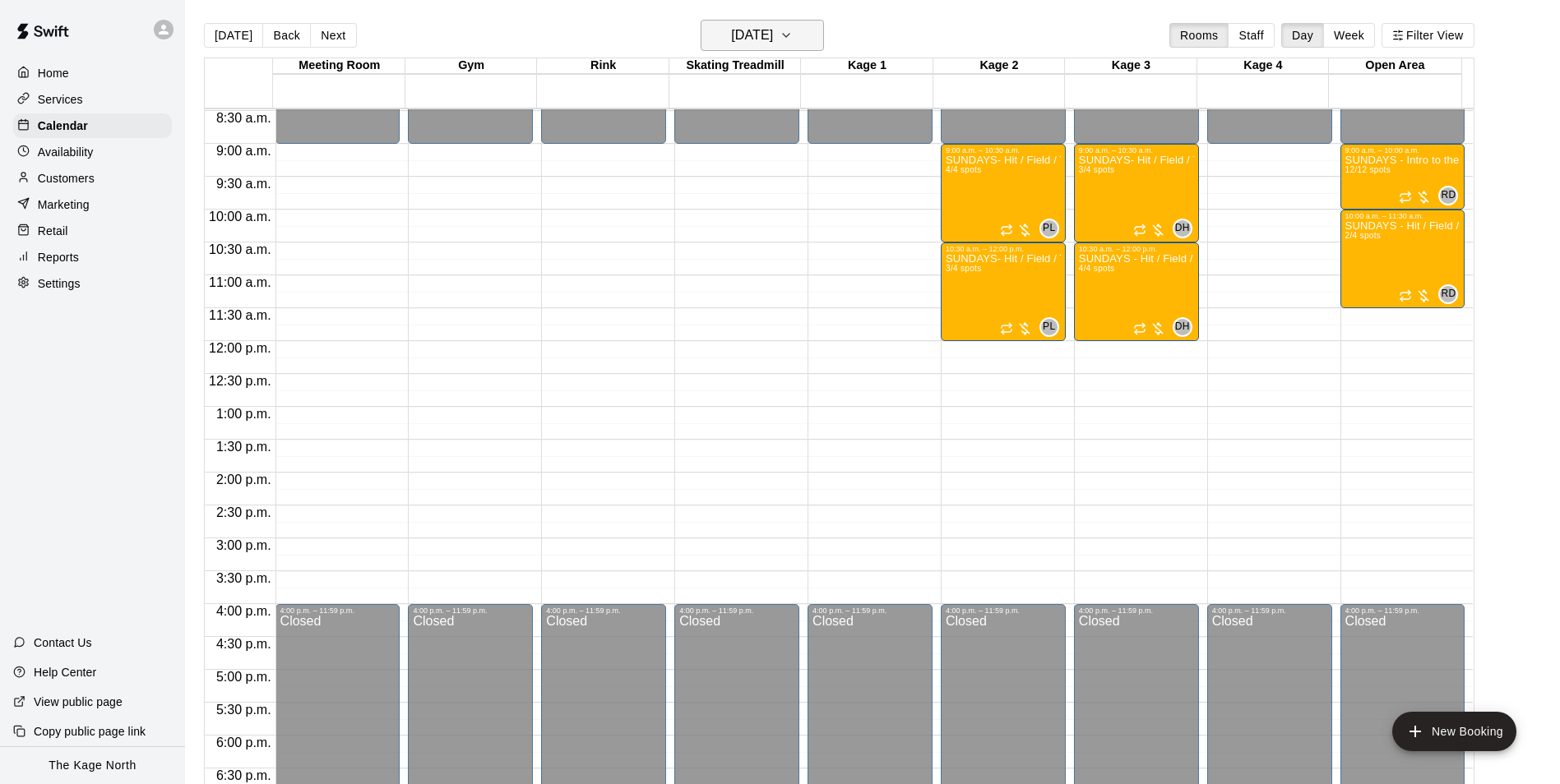
click at [773, 34] on h6 "[DATE]" at bounding box center [752, 35] width 42 height 23
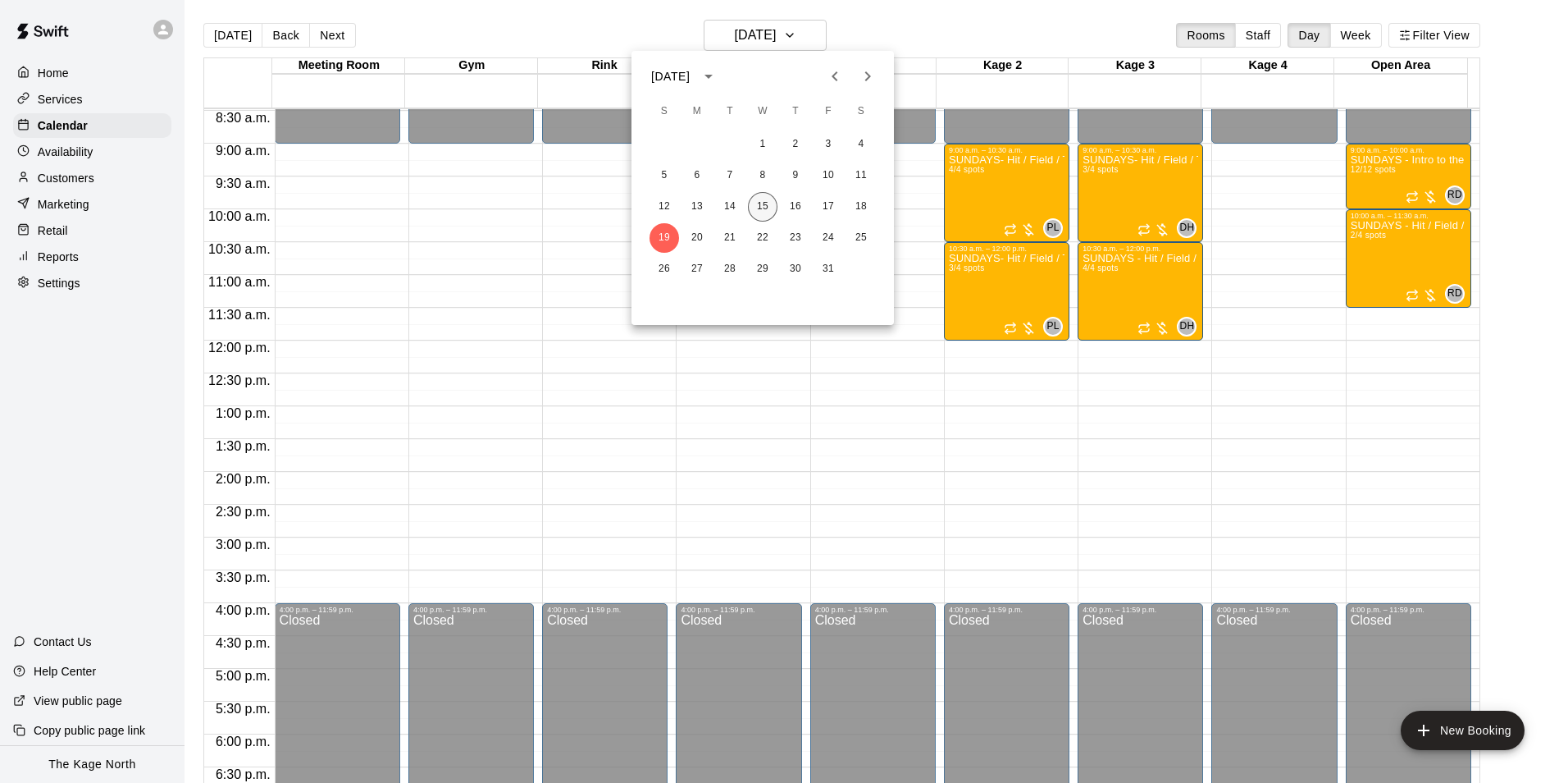
click at [751, 204] on button "15" at bounding box center [763, 207] width 30 height 30
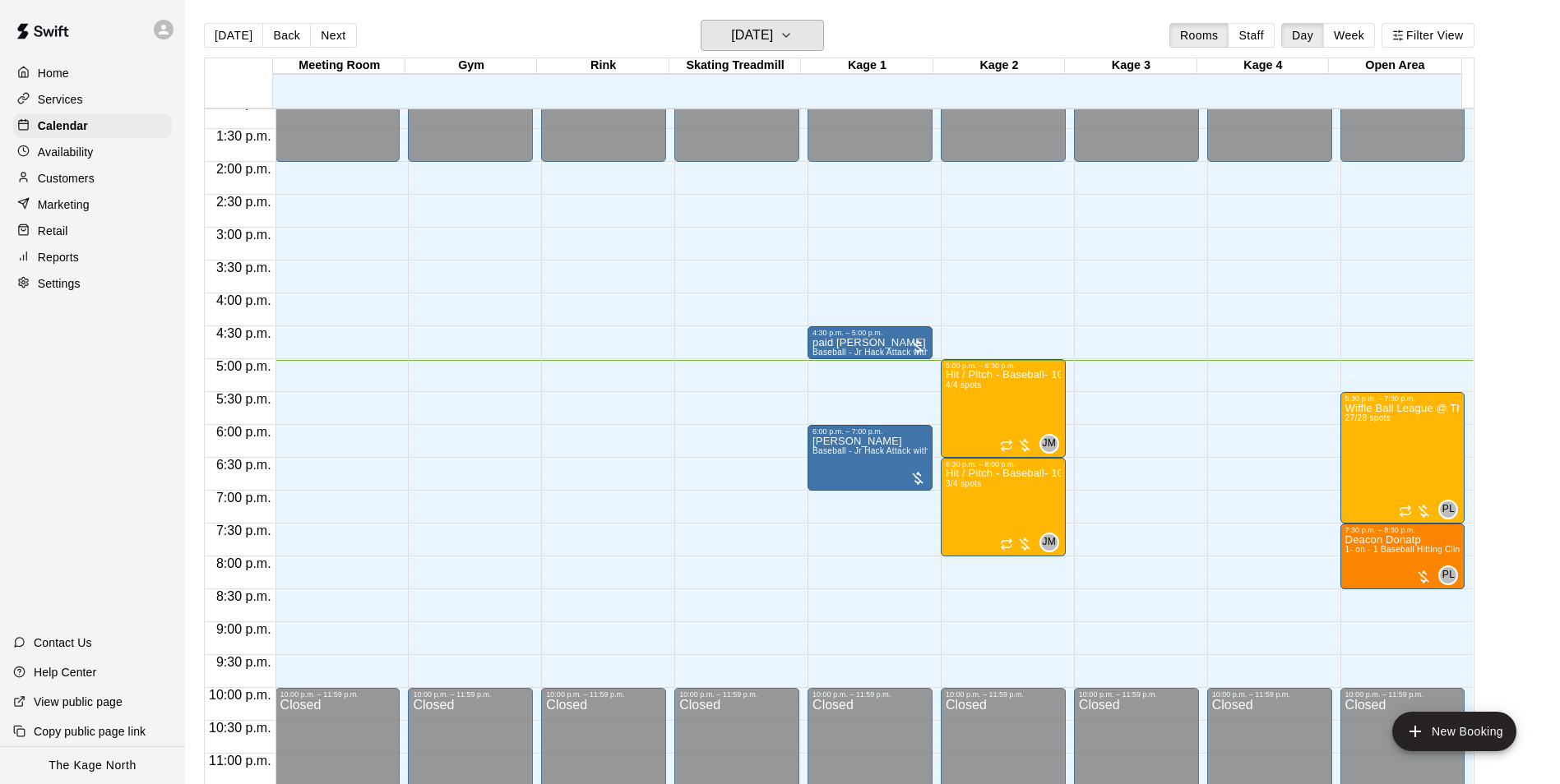
scroll to position [886, 0]
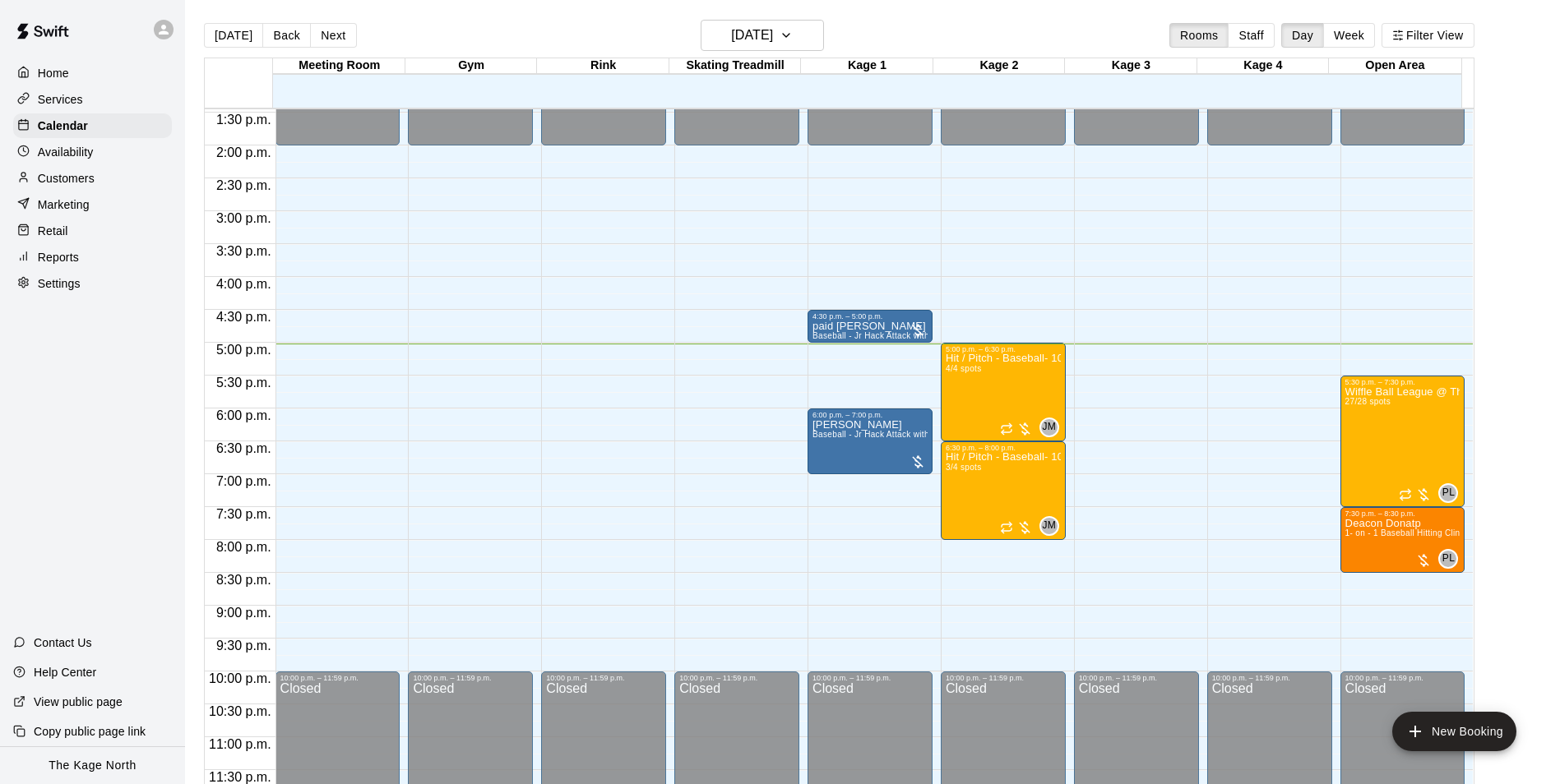
click at [47, 184] on p "Customers" at bounding box center [65, 178] width 57 height 17
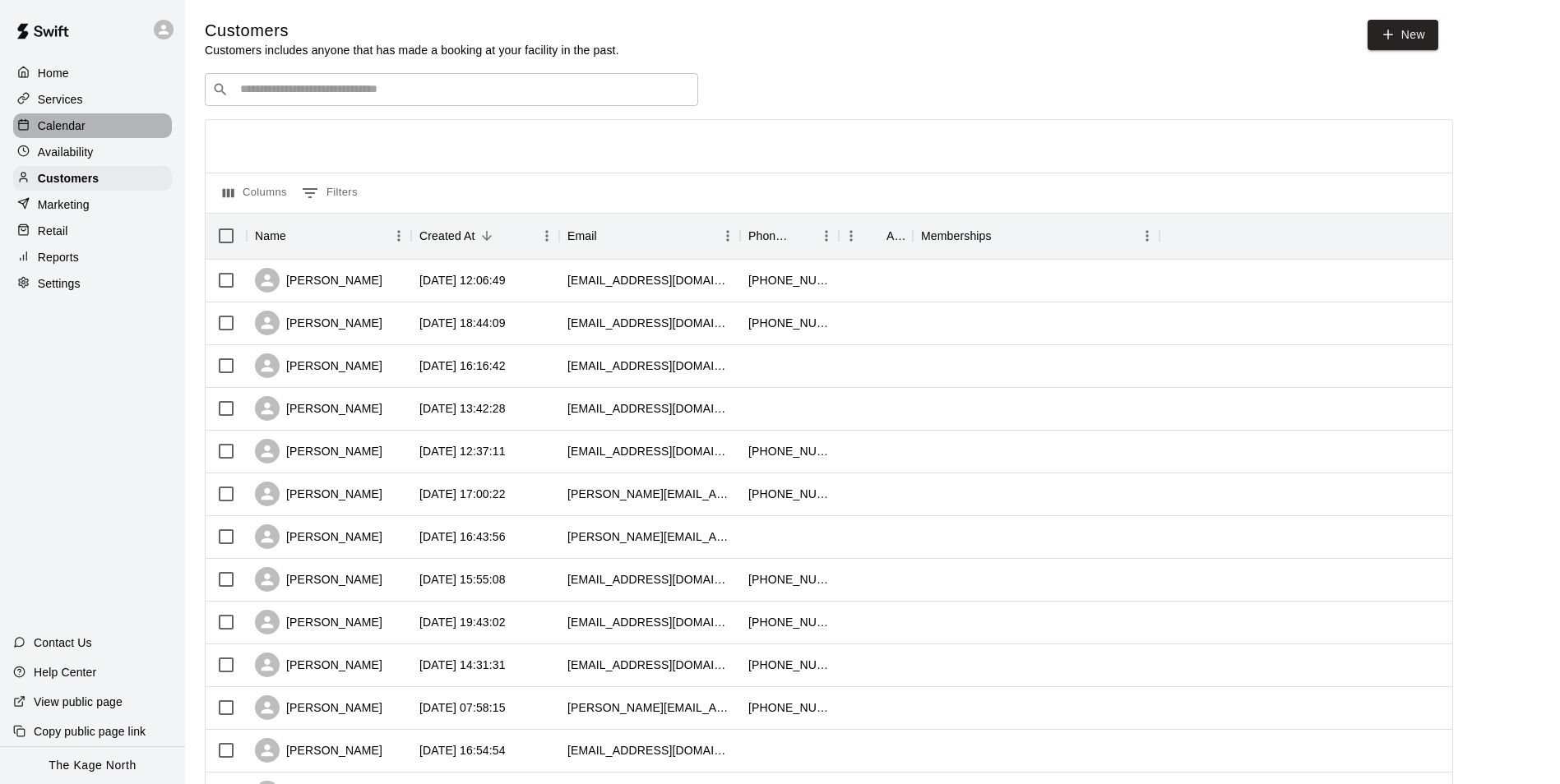
click at [75, 125] on p "Calendar" at bounding box center [61, 126] width 48 height 17
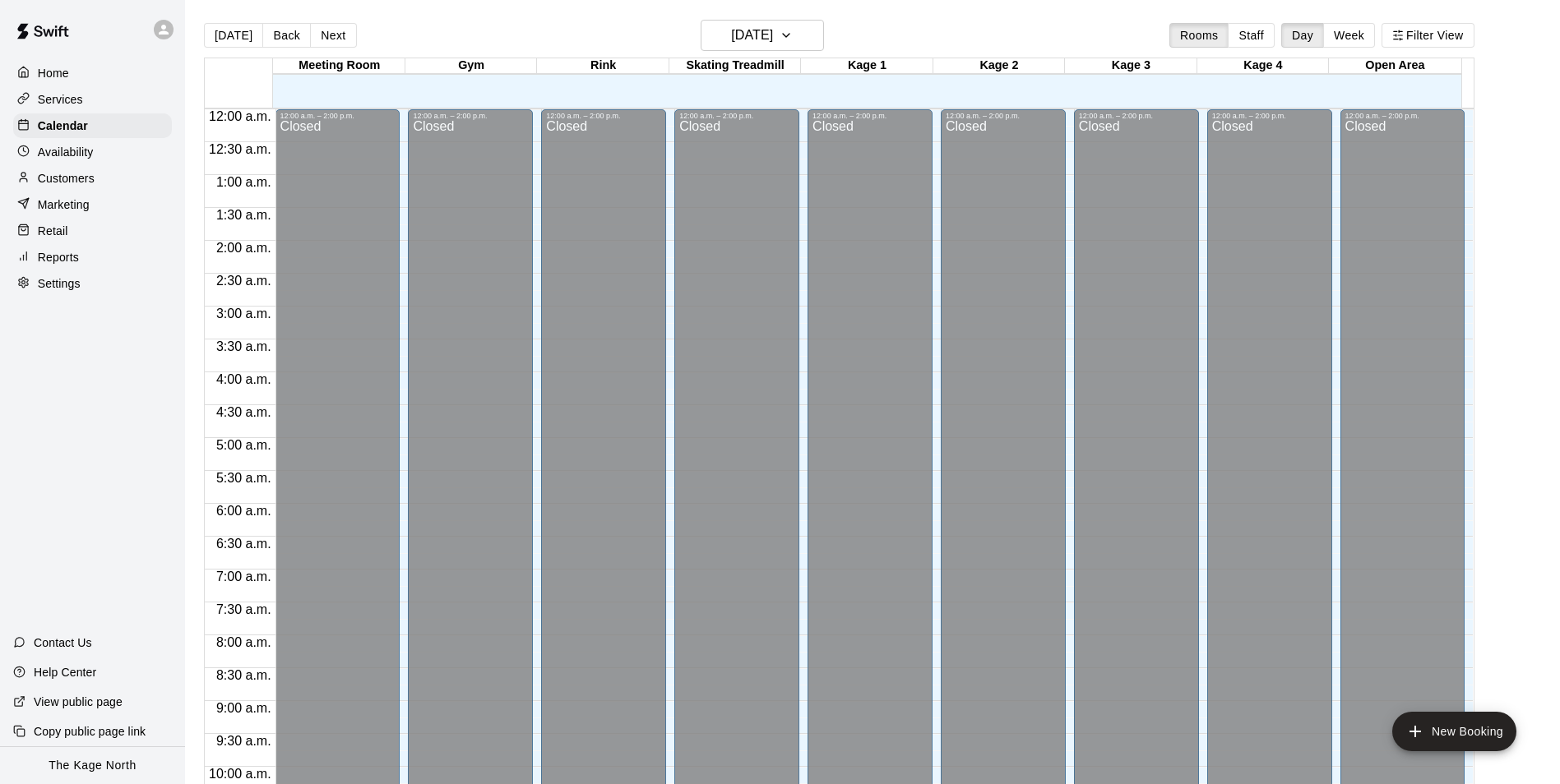
scroll to position [835, 0]
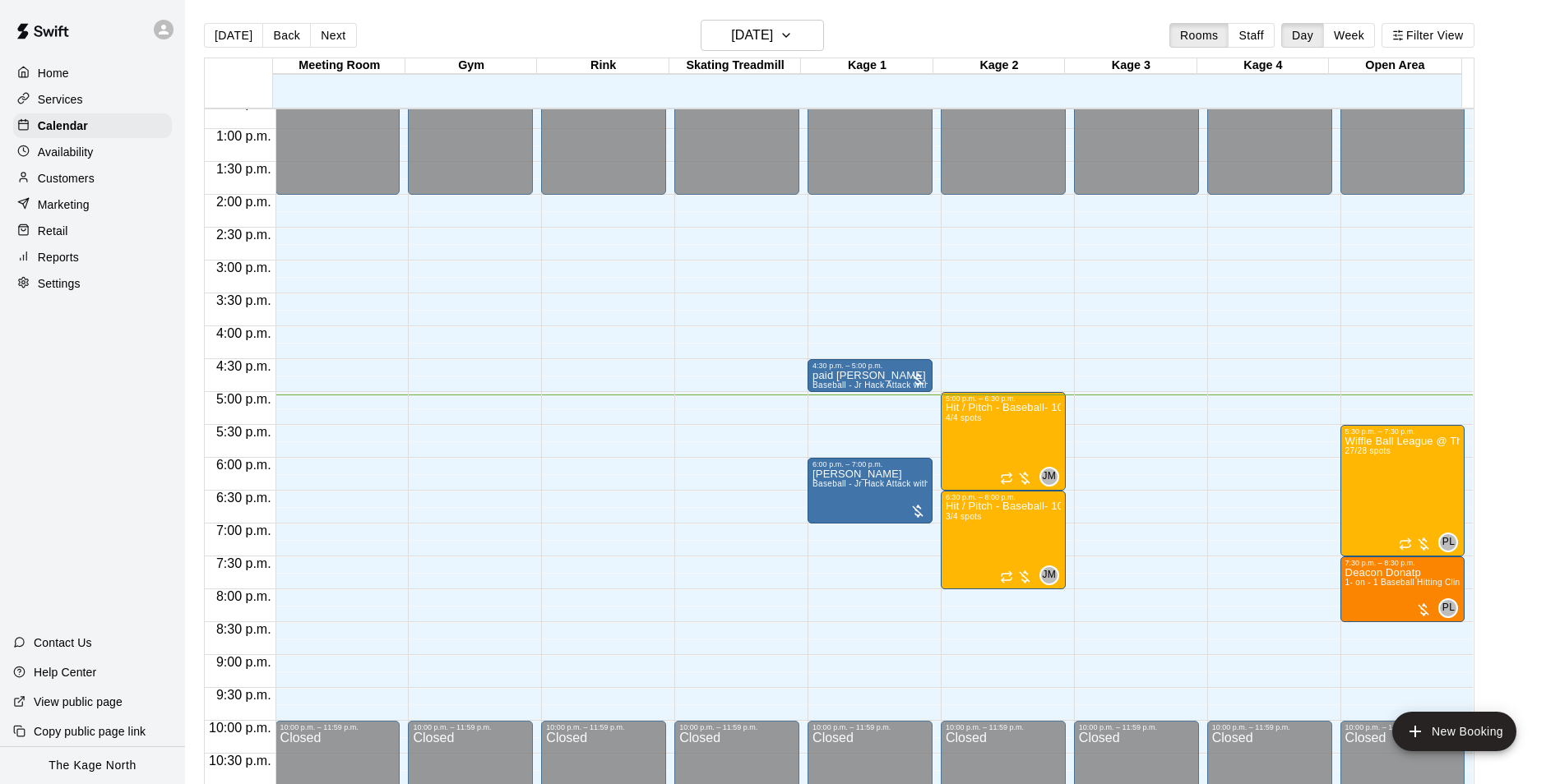
click at [74, 102] on p "Services" at bounding box center [60, 99] width 46 height 17
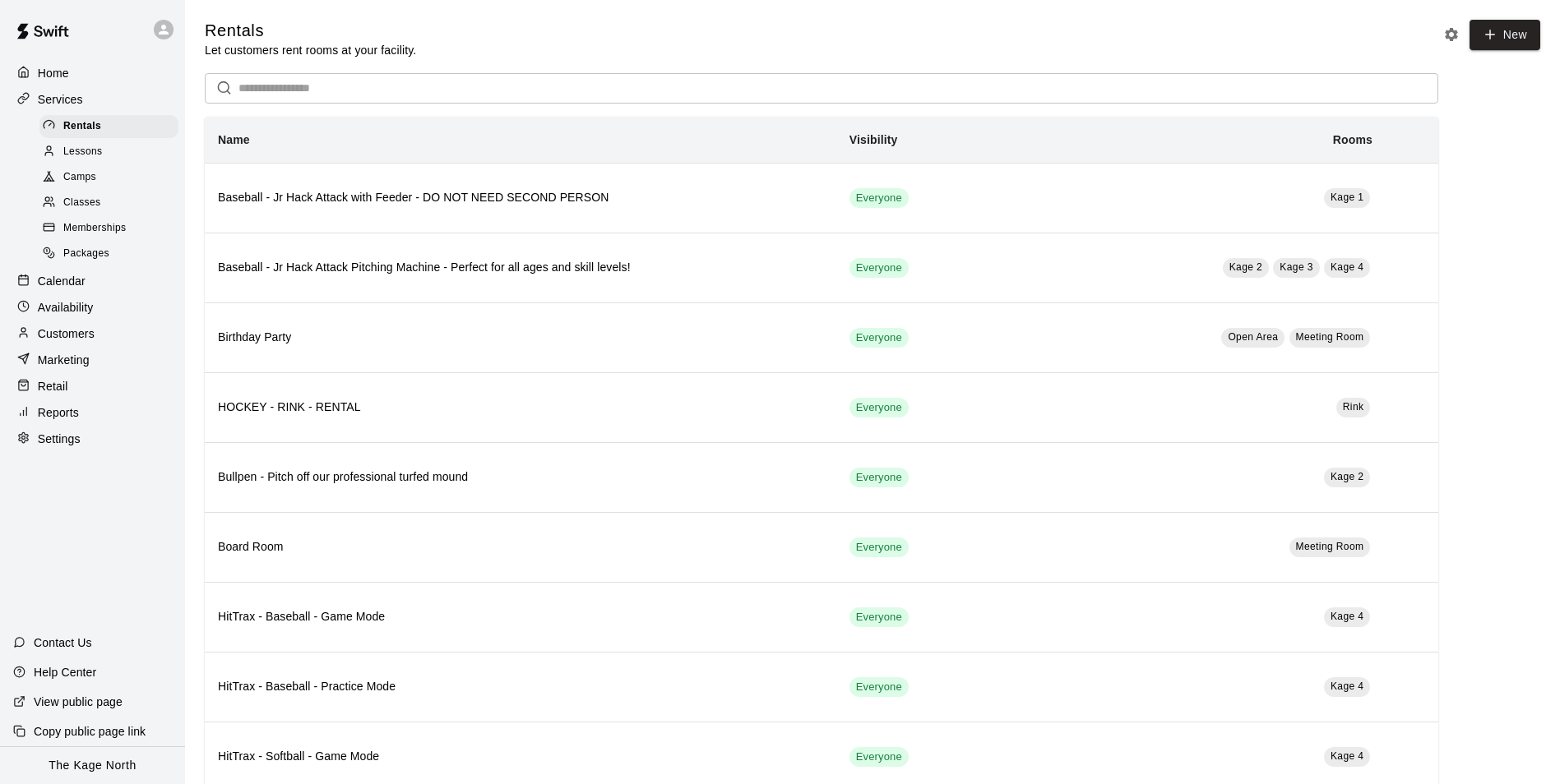
click at [81, 182] on span "Camps" at bounding box center [79, 177] width 33 height 17
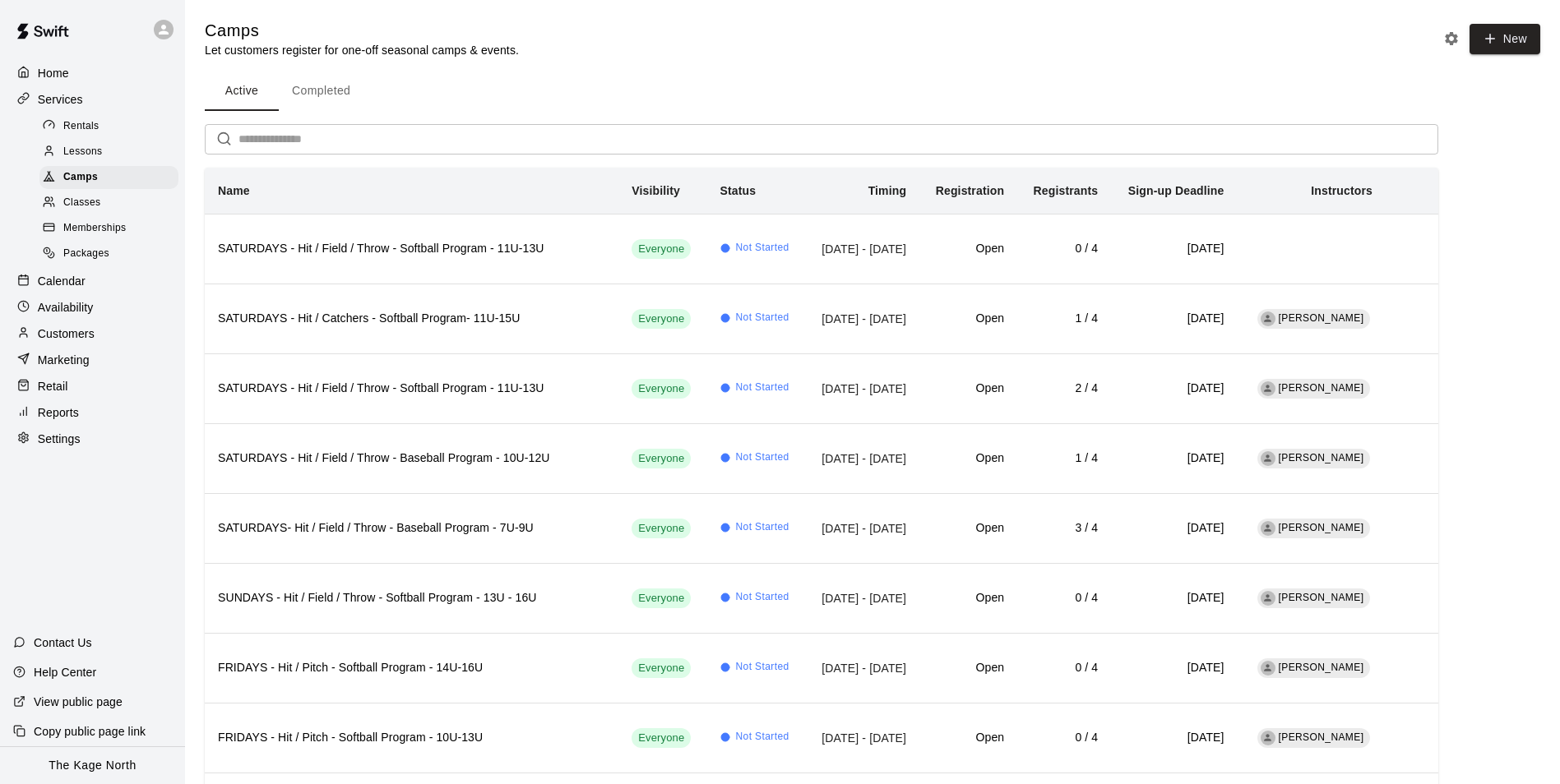
click at [69, 77] on div "Home" at bounding box center [92, 72] width 159 height 25
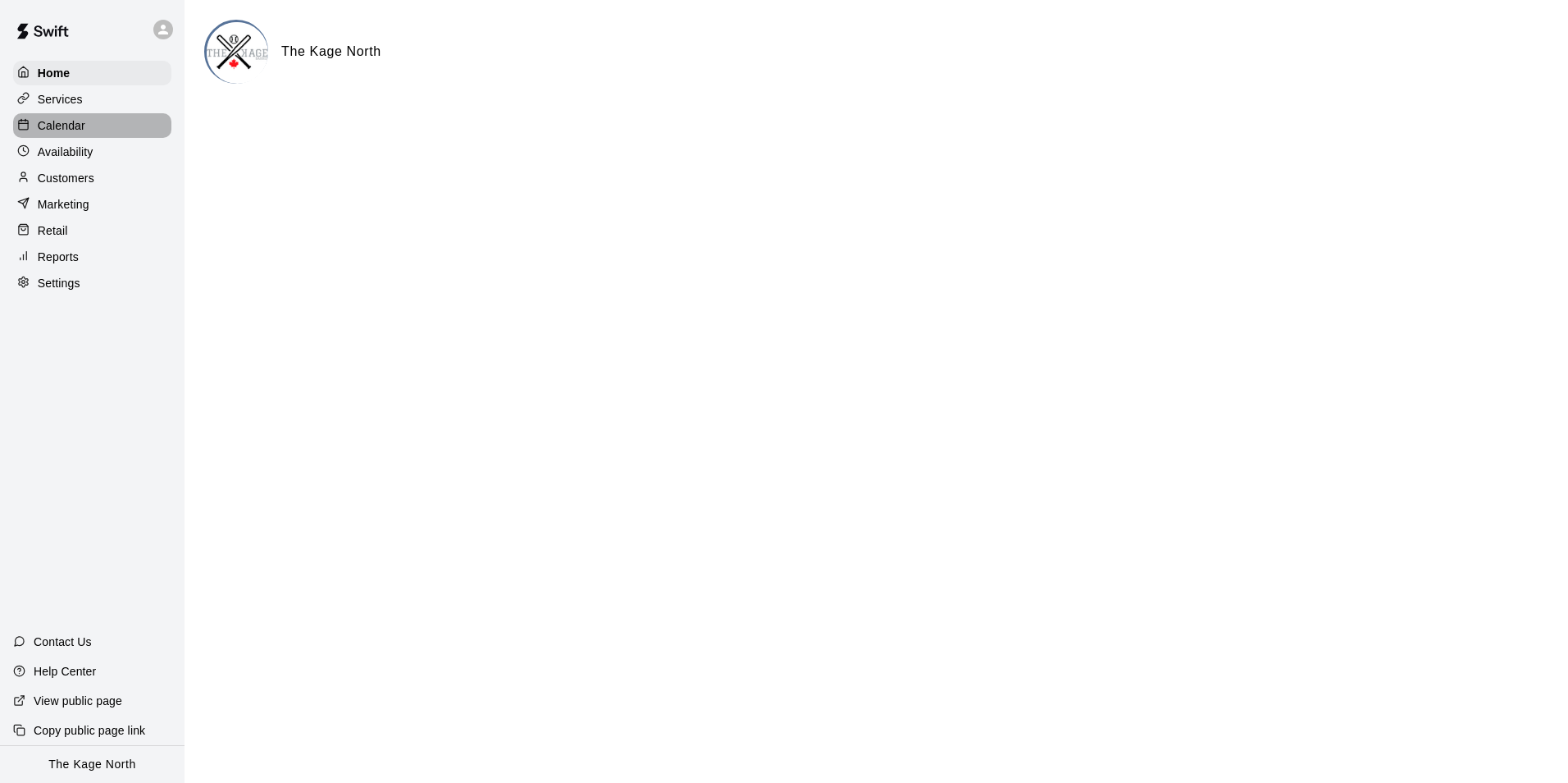
click at [72, 125] on p "Calendar" at bounding box center [61, 126] width 47 height 17
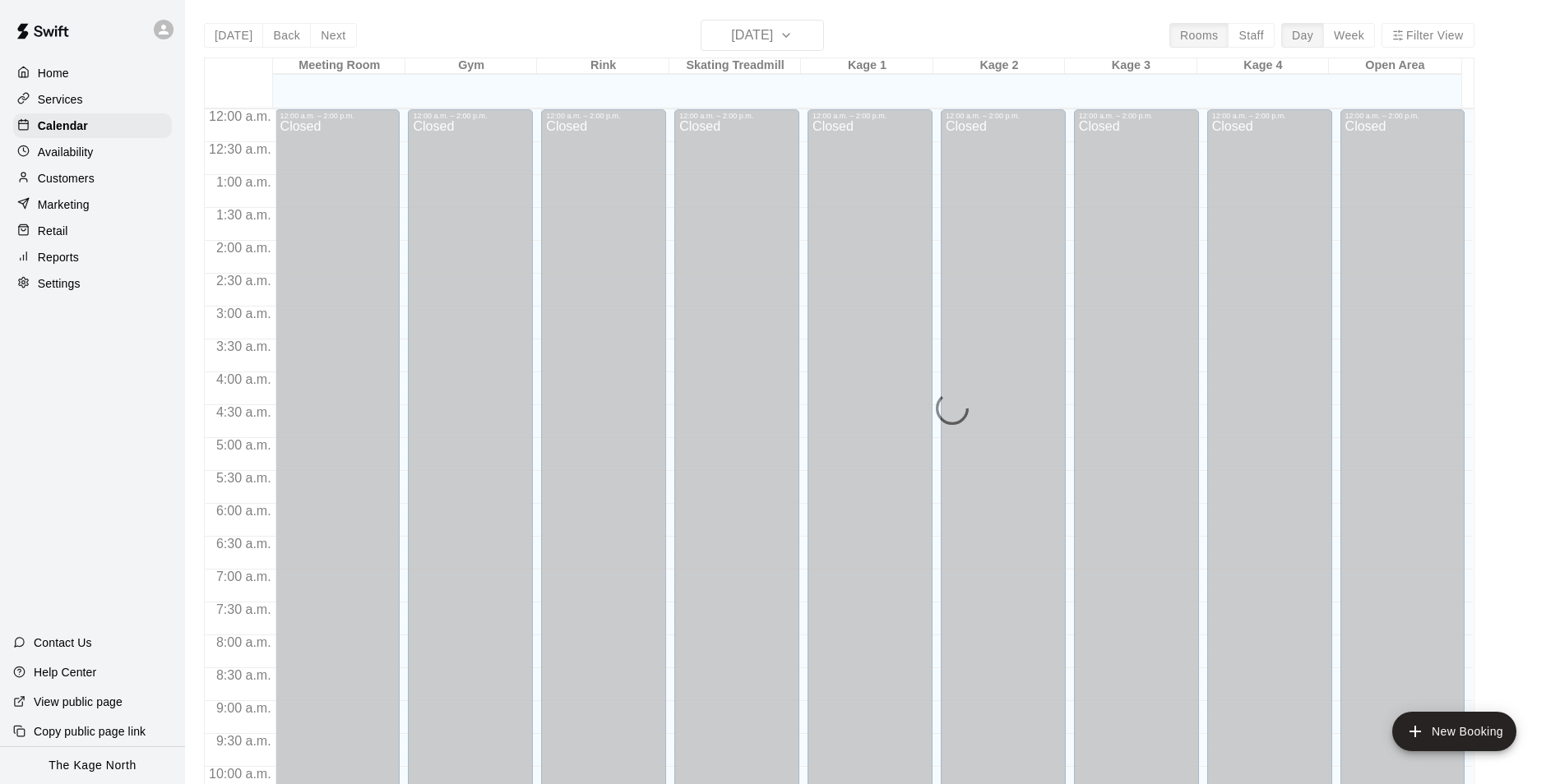
scroll to position [835, 0]
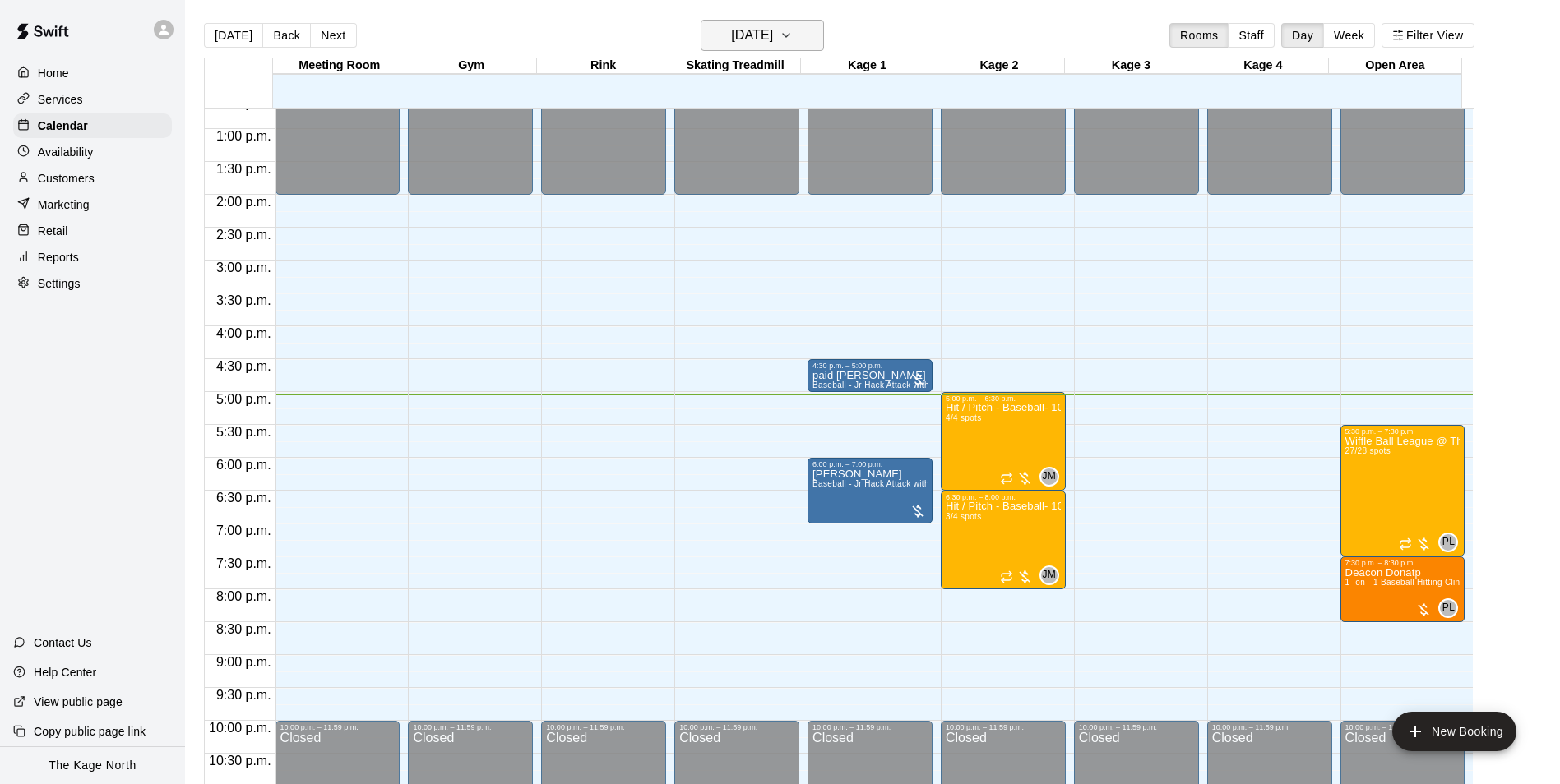
click at [792, 27] on icon "button" at bounding box center [785, 36] width 13 height 20
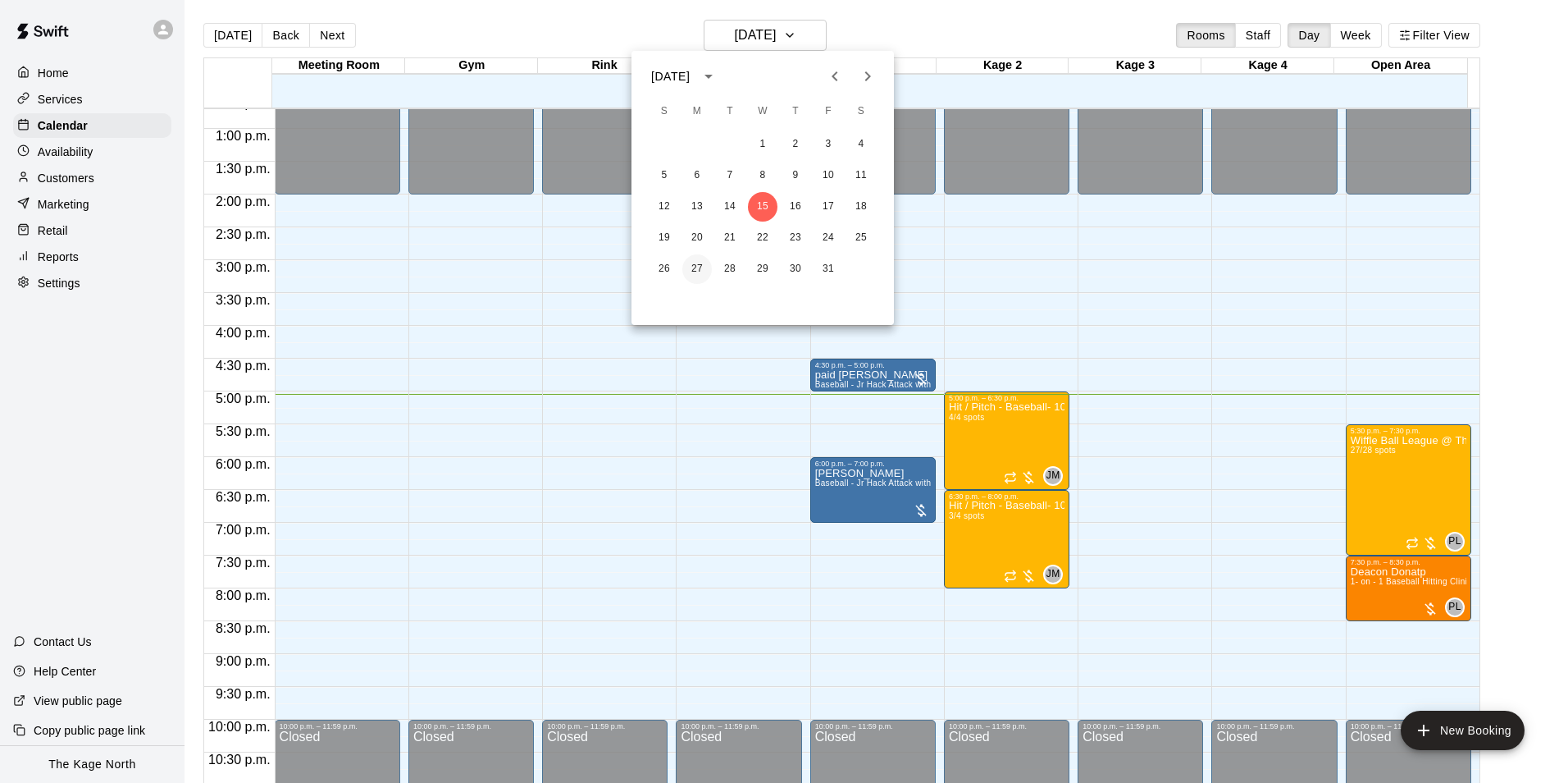
click at [698, 264] on button "27" at bounding box center [697, 269] width 30 height 30
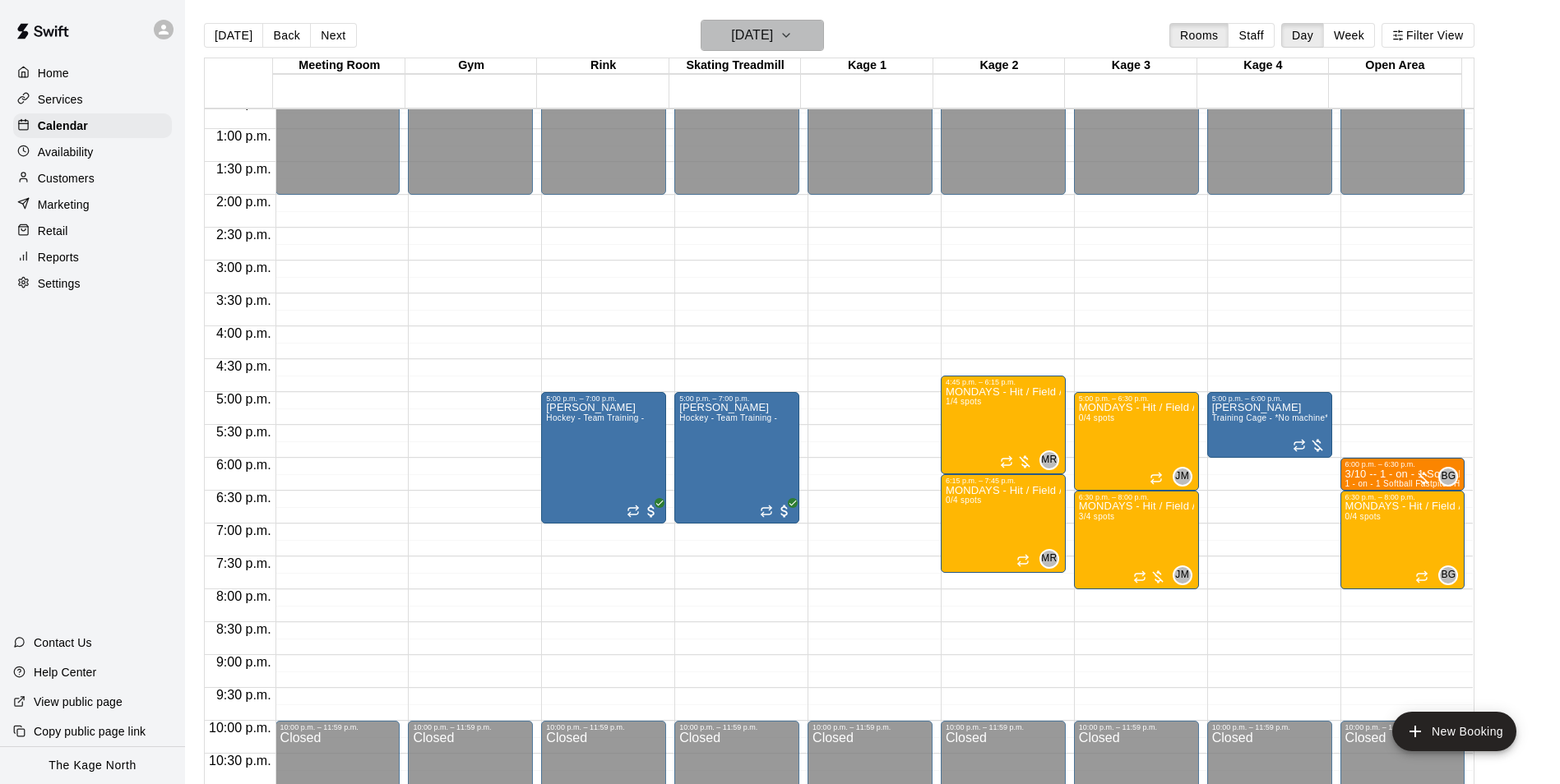
click at [769, 31] on h6 "[DATE]" at bounding box center [752, 35] width 42 height 23
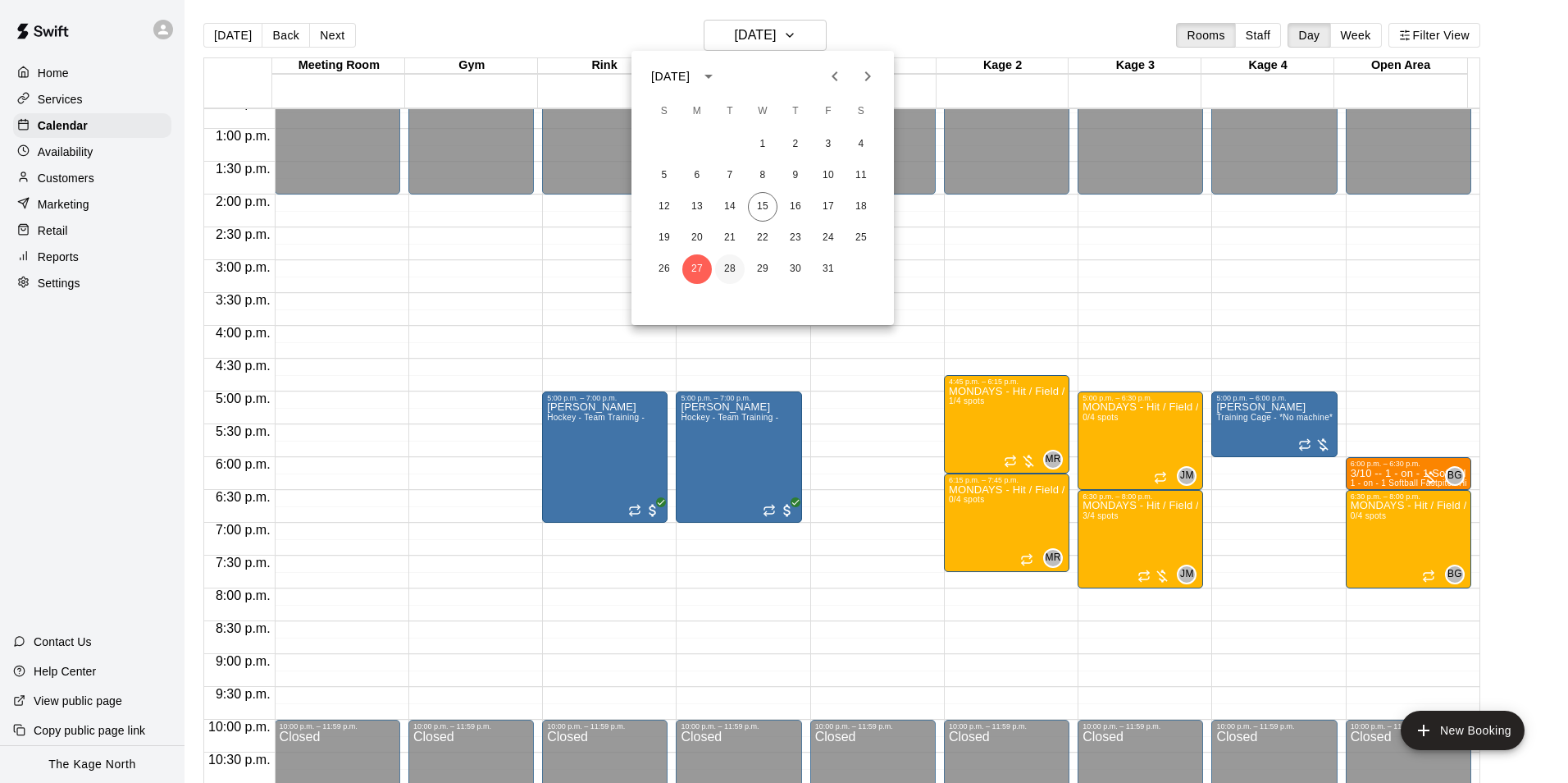
click at [732, 262] on button "28" at bounding box center [730, 269] width 30 height 30
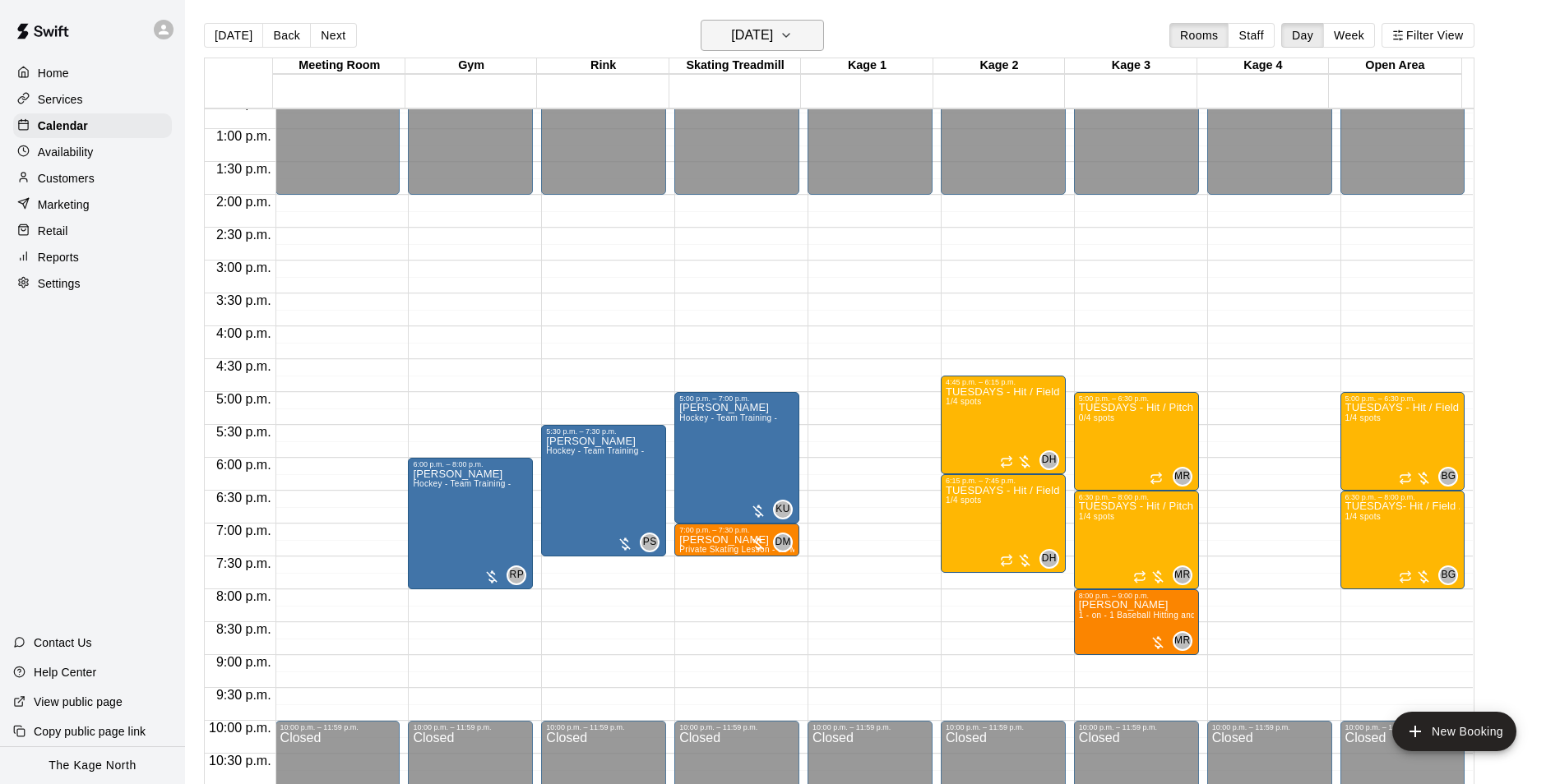
click at [753, 42] on h6 "[DATE]" at bounding box center [752, 35] width 42 height 23
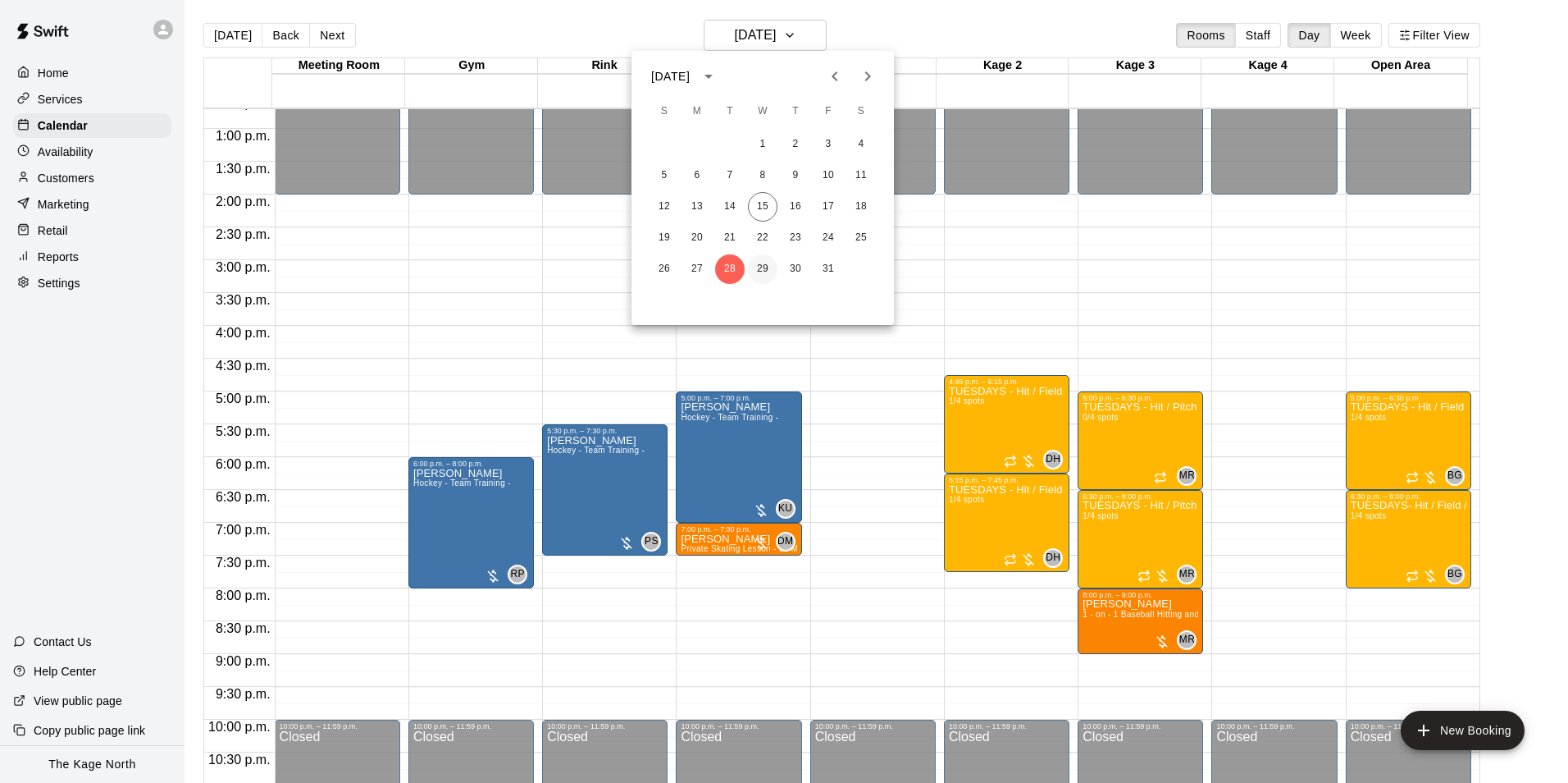
click at [760, 280] on button "29" at bounding box center [763, 269] width 30 height 30
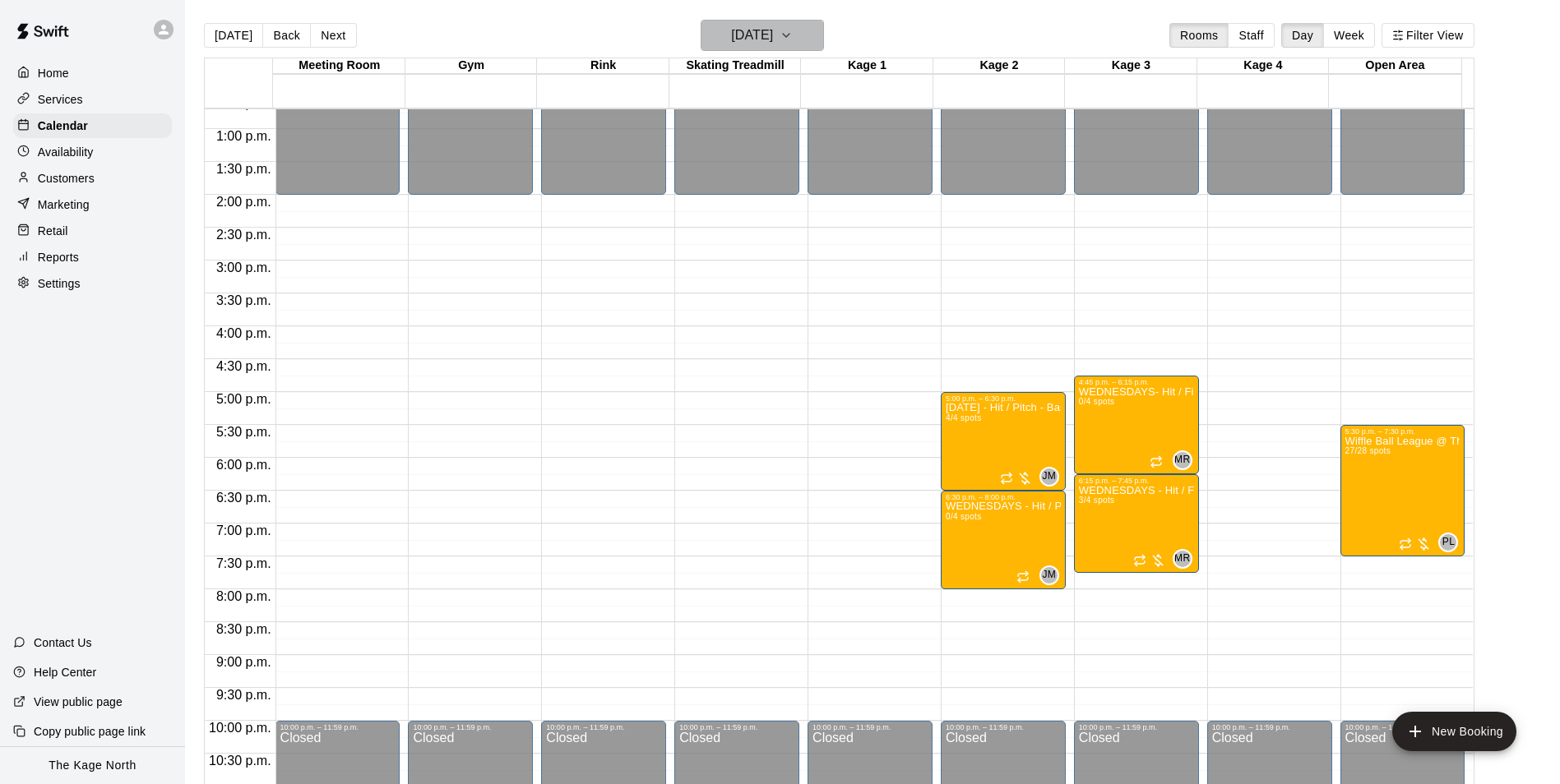
click at [773, 36] on h6 "[DATE]" at bounding box center [752, 35] width 42 height 23
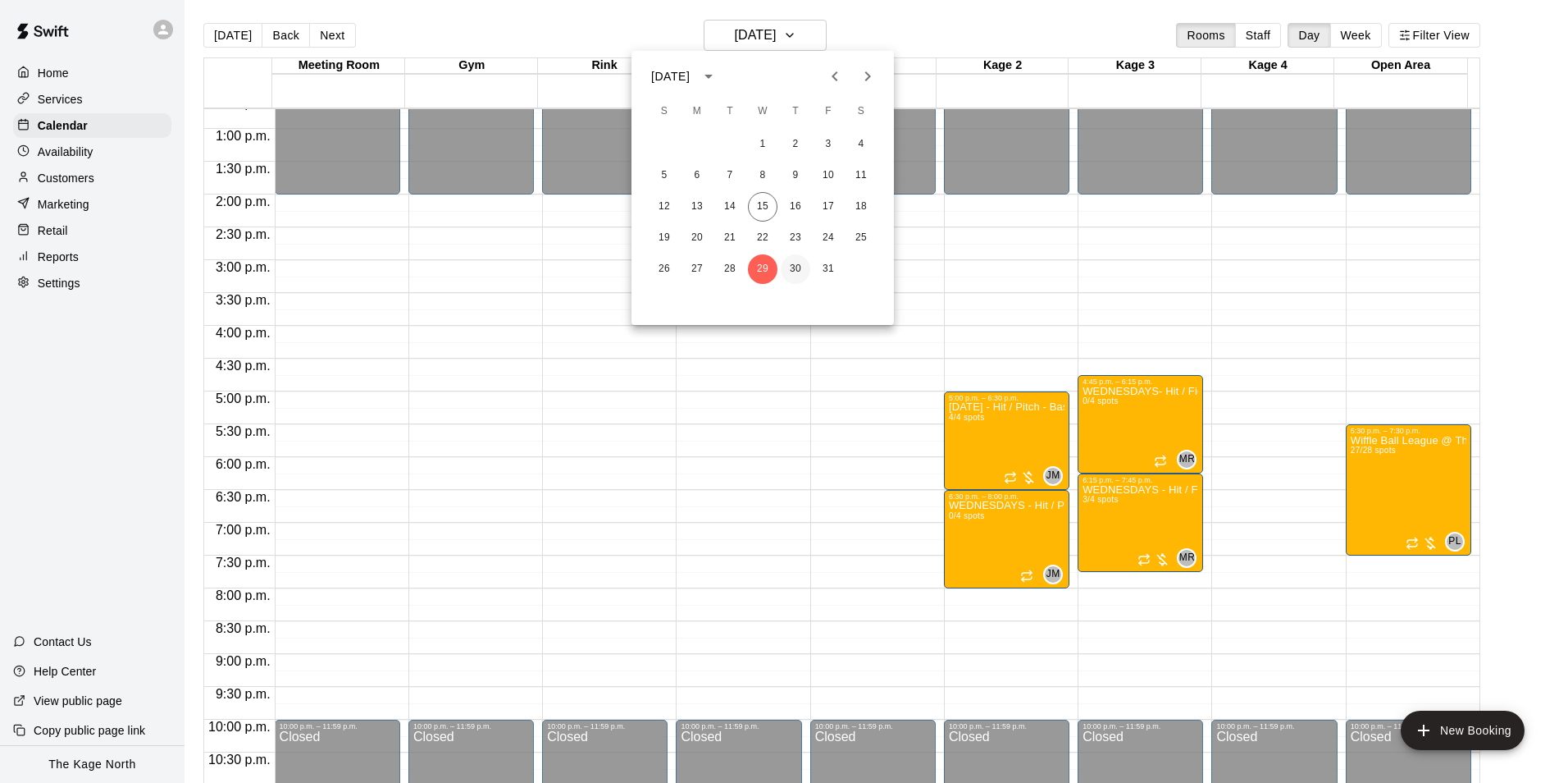
click at [798, 265] on button "30" at bounding box center [795, 269] width 30 height 30
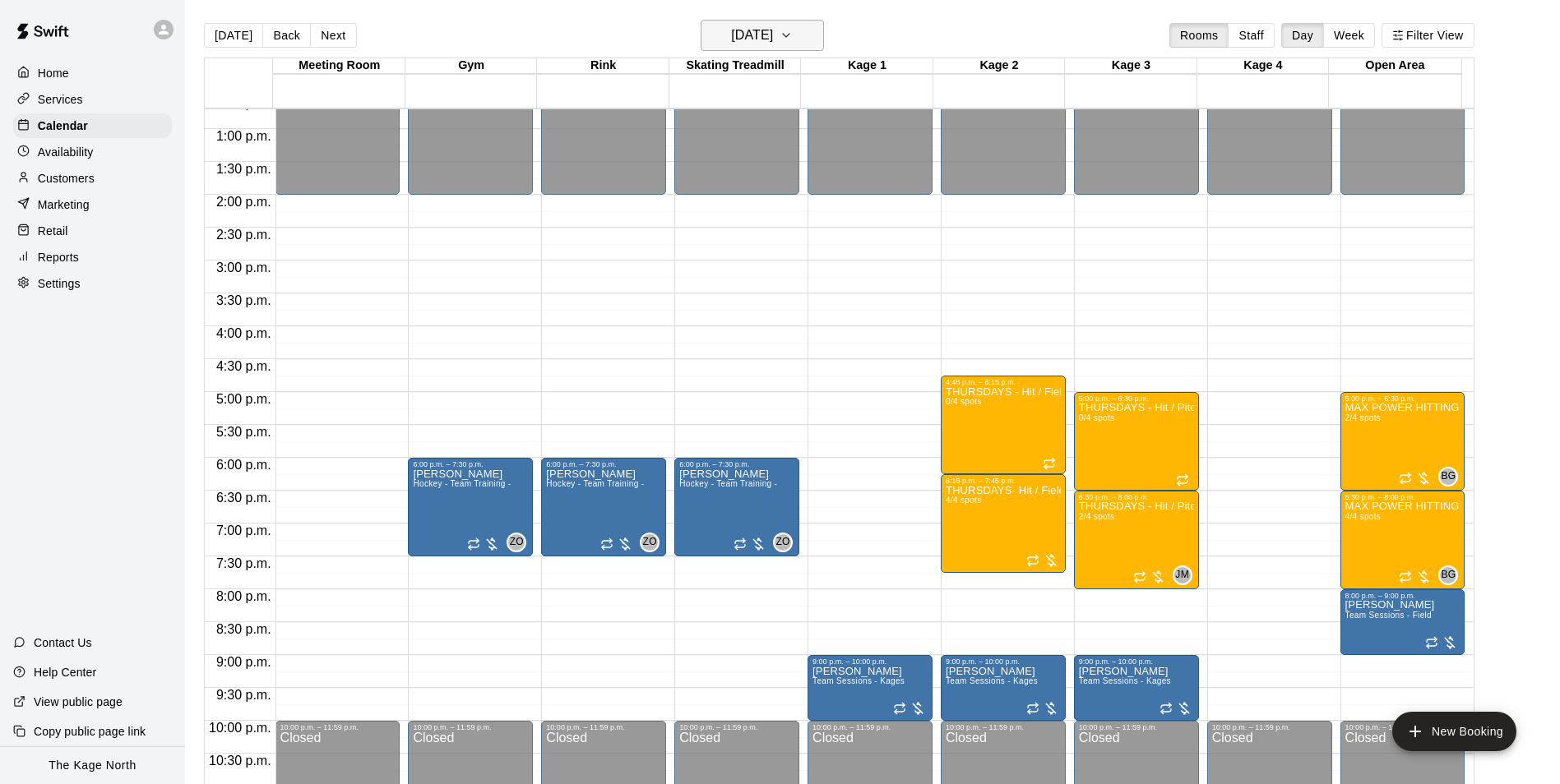
click at [808, 34] on button "[DATE]" at bounding box center [763, 36] width 123 height 32
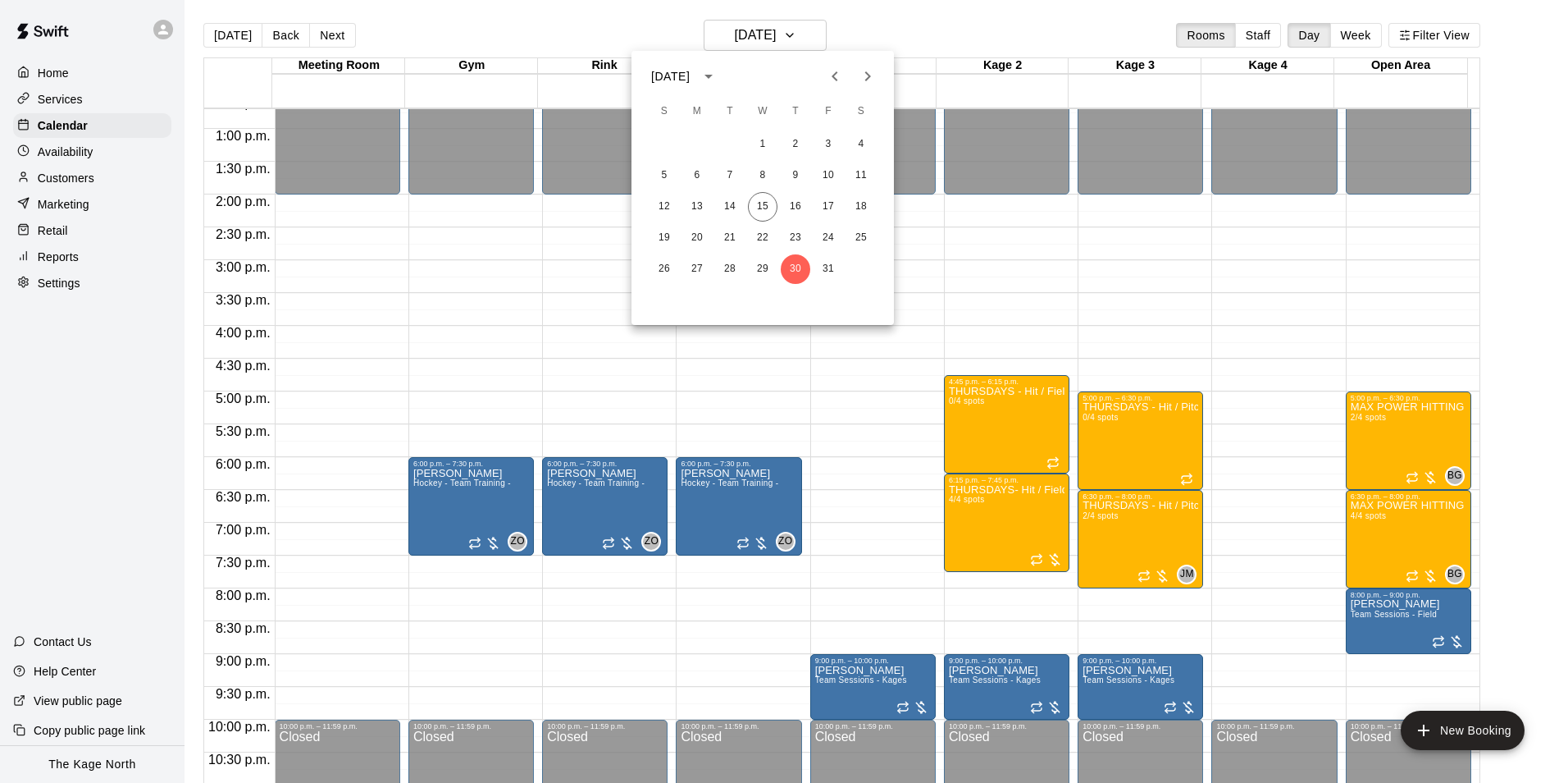
click at [867, 74] on icon "Next month" at bounding box center [868, 76] width 20 height 20
click at [831, 175] on button "7" at bounding box center [829, 176] width 30 height 30
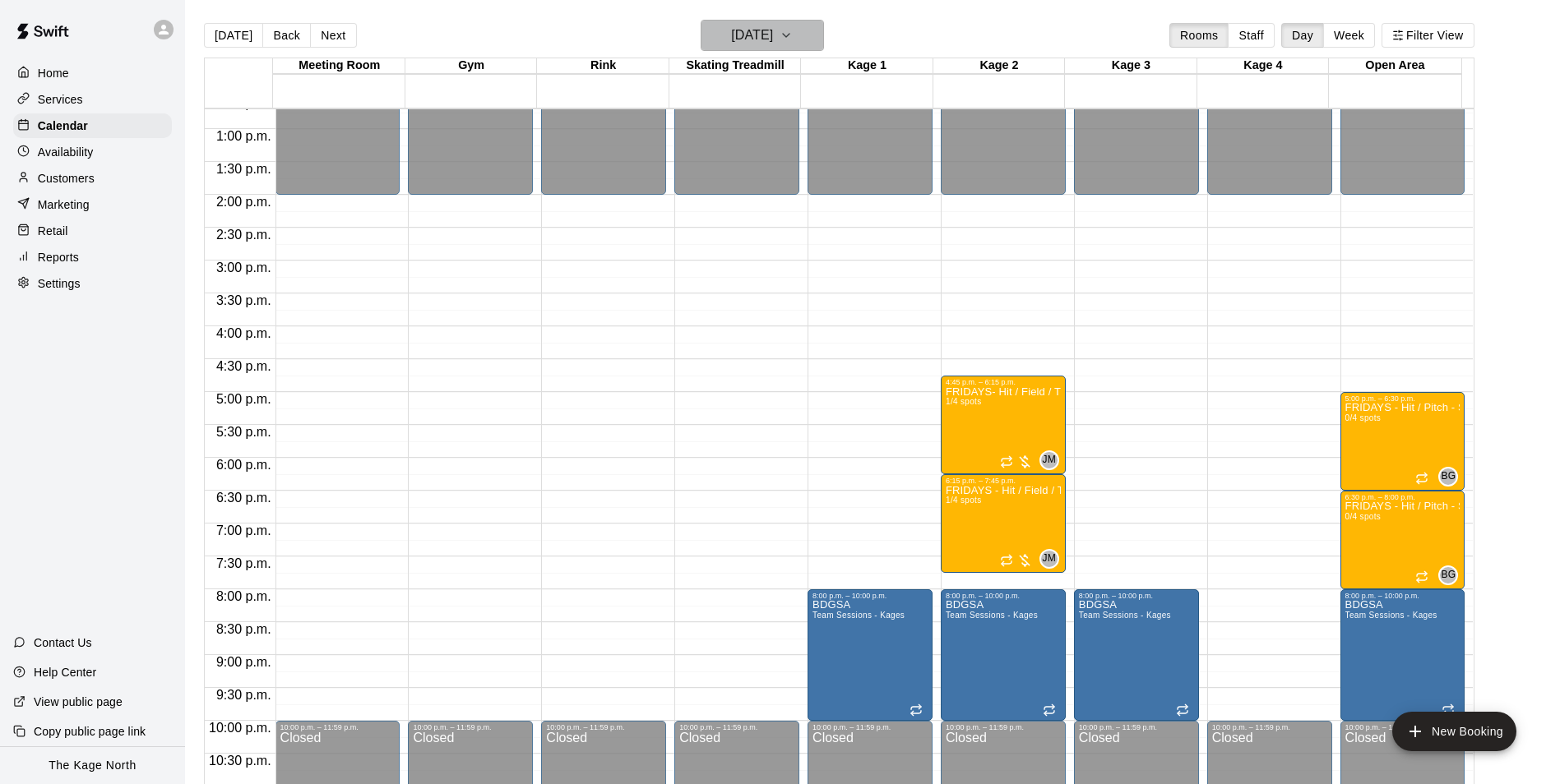
click at [773, 33] on h6 "[DATE]" at bounding box center [752, 35] width 42 height 23
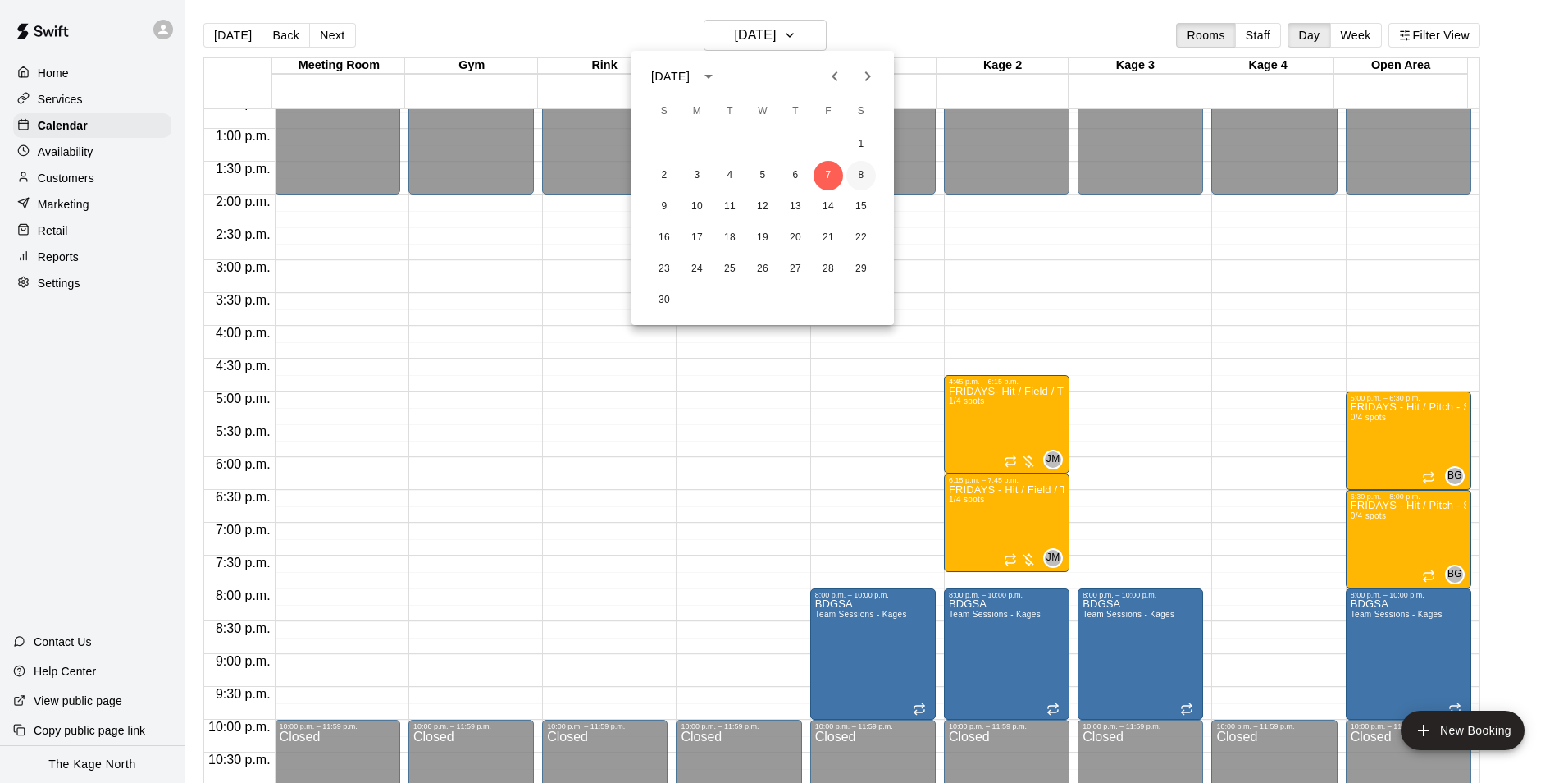
click at [865, 175] on button "8" at bounding box center [862, 176] width 30 height 30
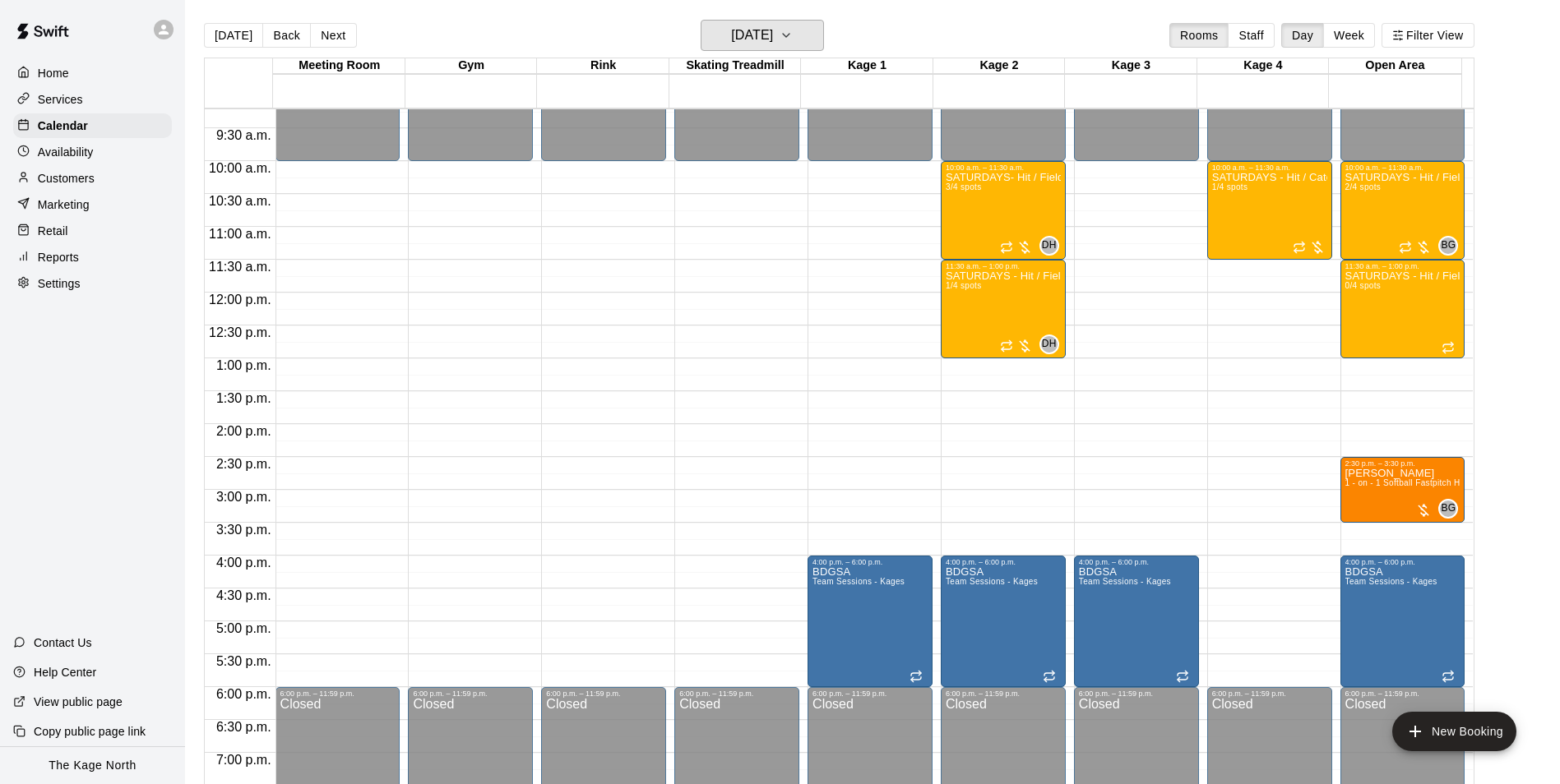
scroll to position [589, 0]
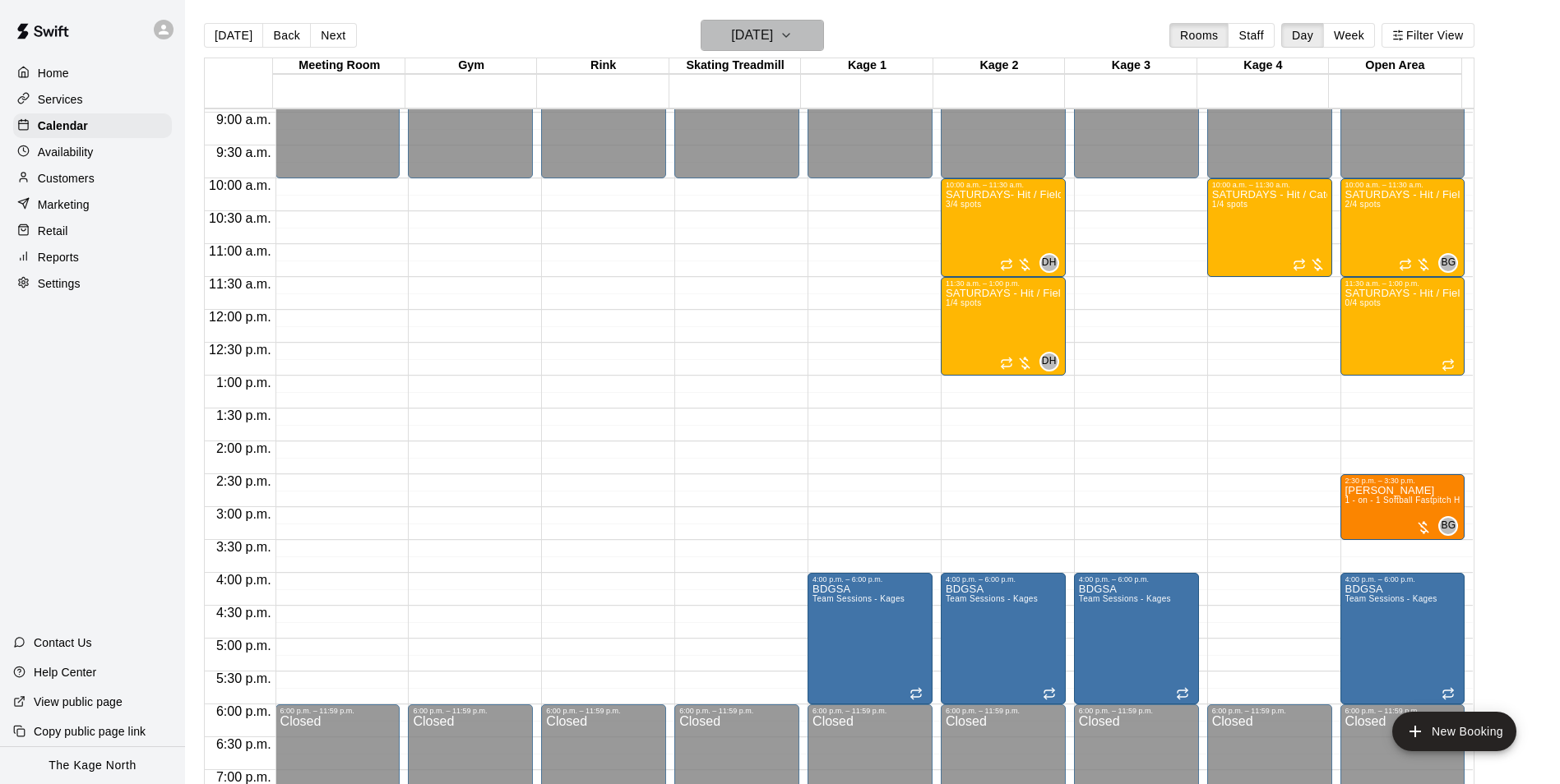
click at [809, 34] on button "[DATE]" at bounding box center [763, 36] width 123 height 32
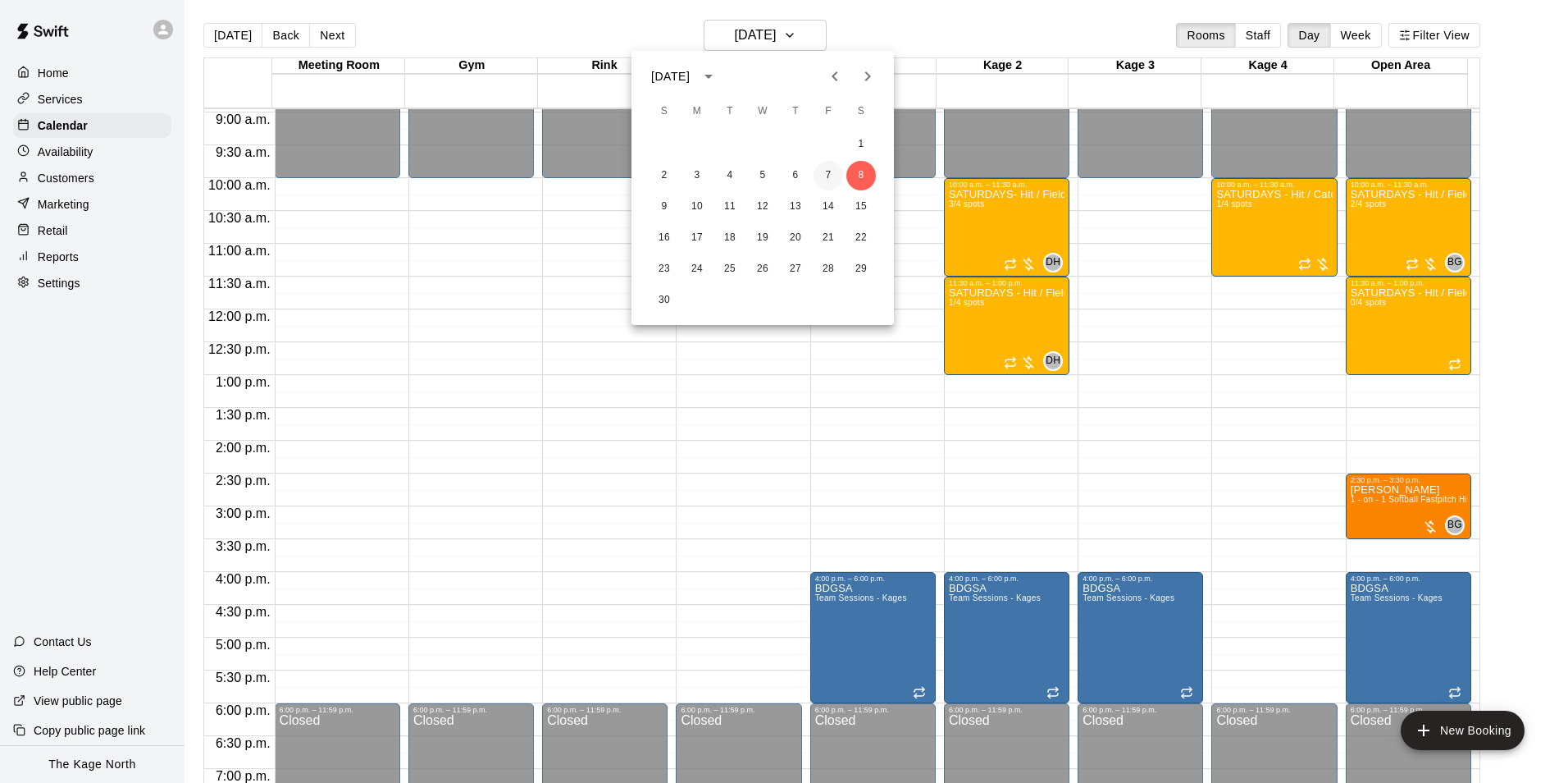
click at [832, 173] on button "7" at bounding box center [829, 176] width 30 height 30
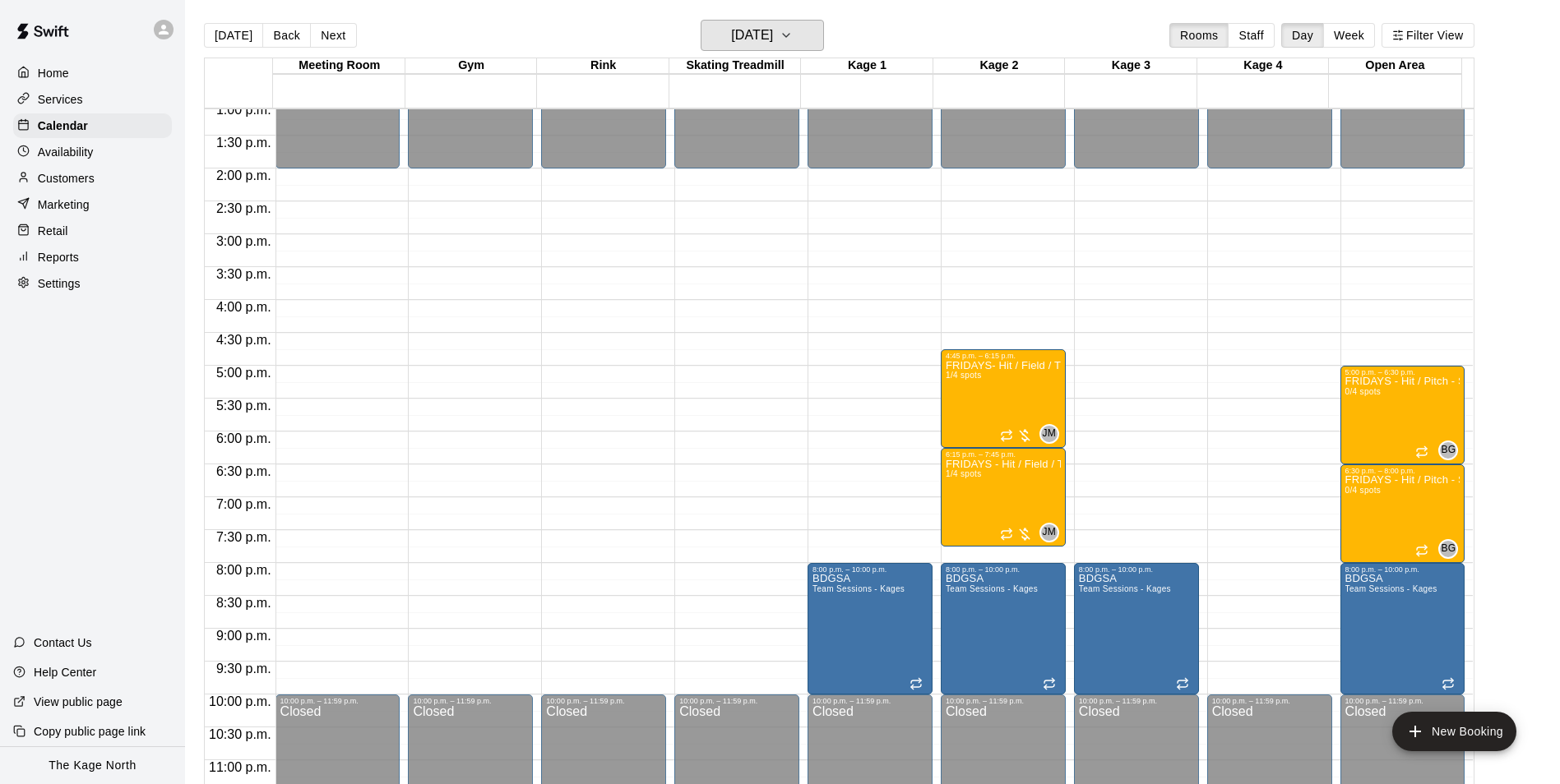
scroll to position [886, 0]
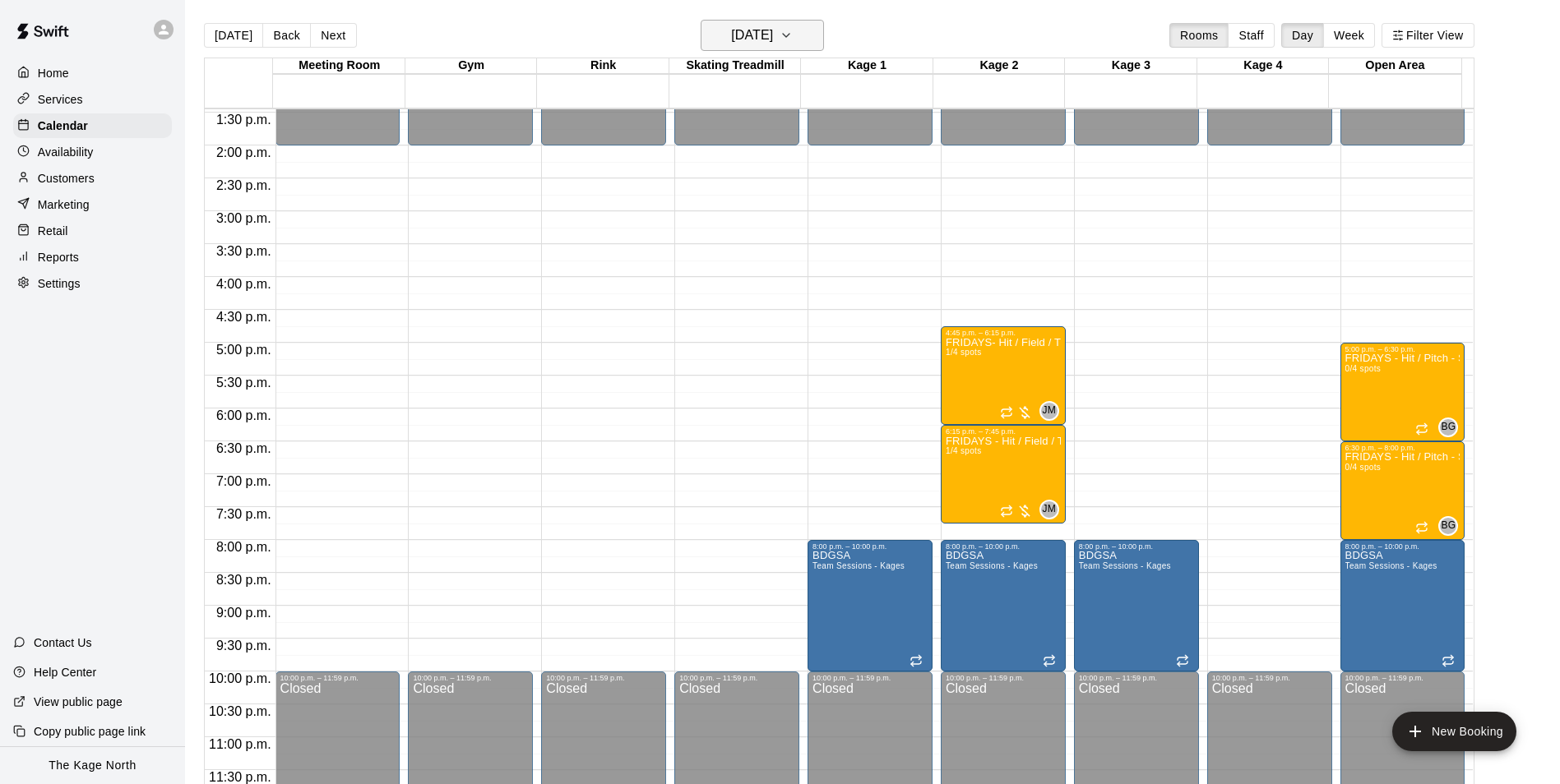
click at [773, 38] on h6 "[DATE]" at bounding box center [752, 35] width 42 height 23
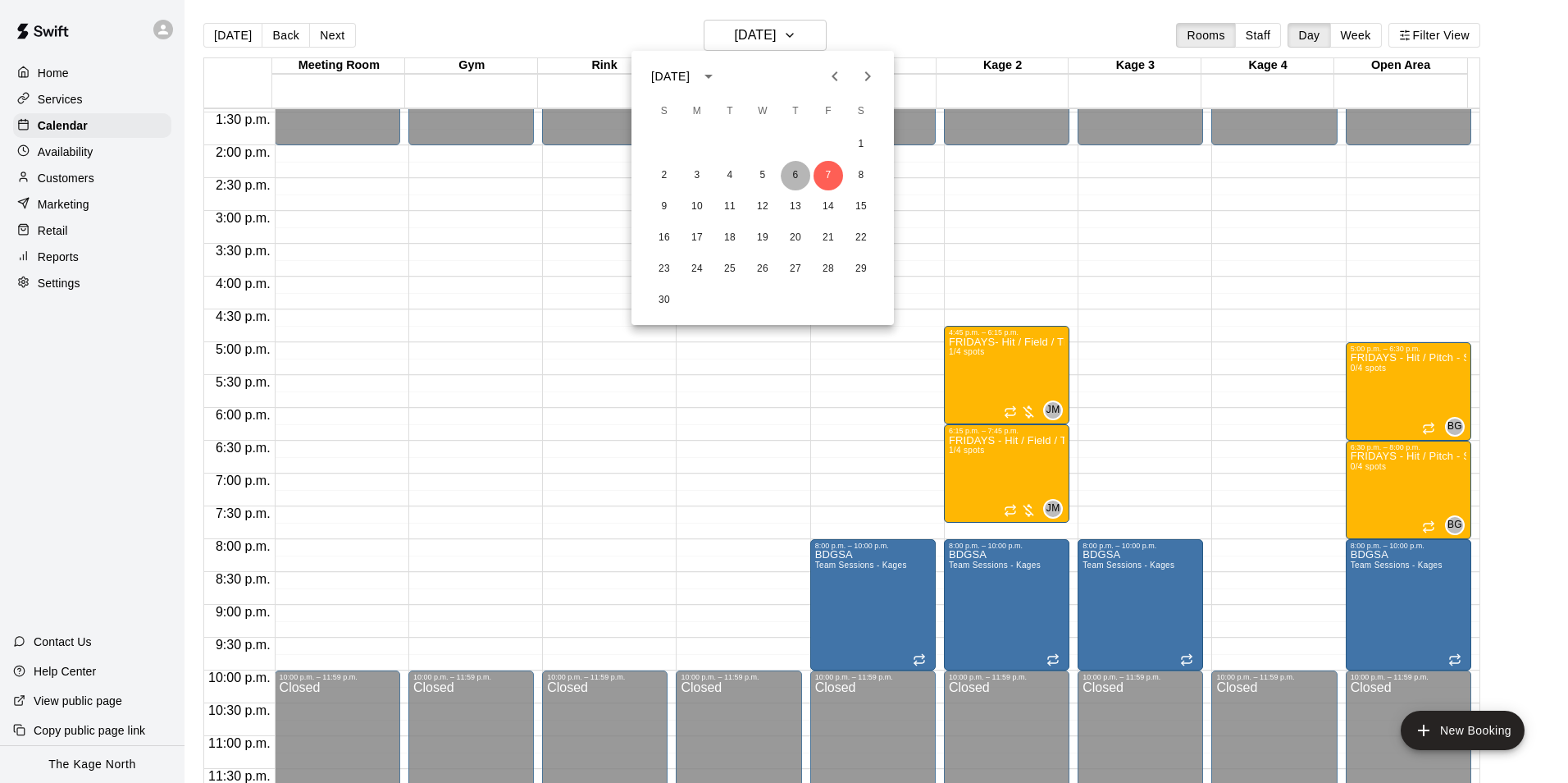
click at [804, 180] on button "6" at bounding box center [795, 176] width 30 height 30
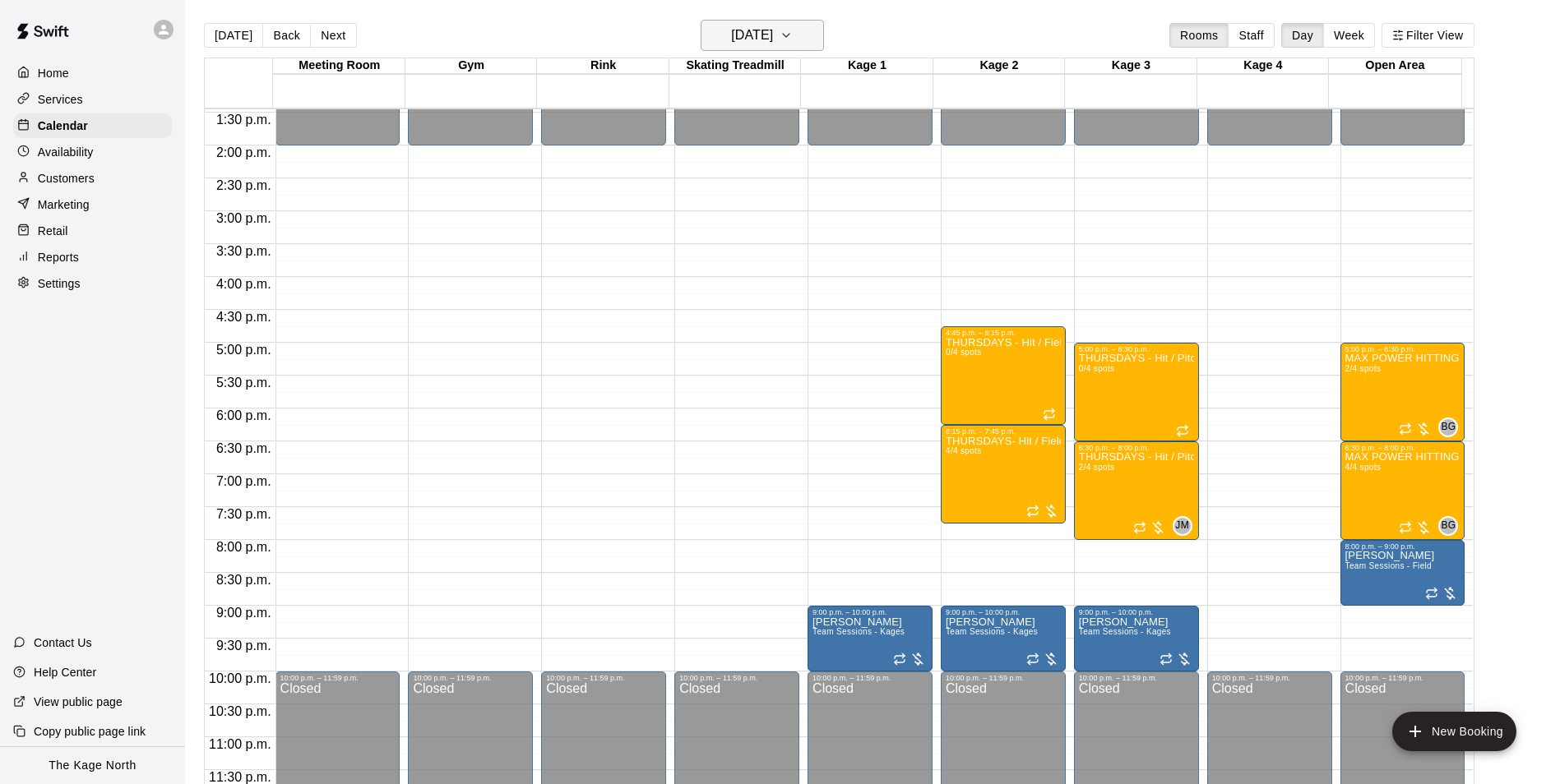
click at [773, 36] on h6 "[DATE]" at bounding box center [752, 35] width 42 height 23
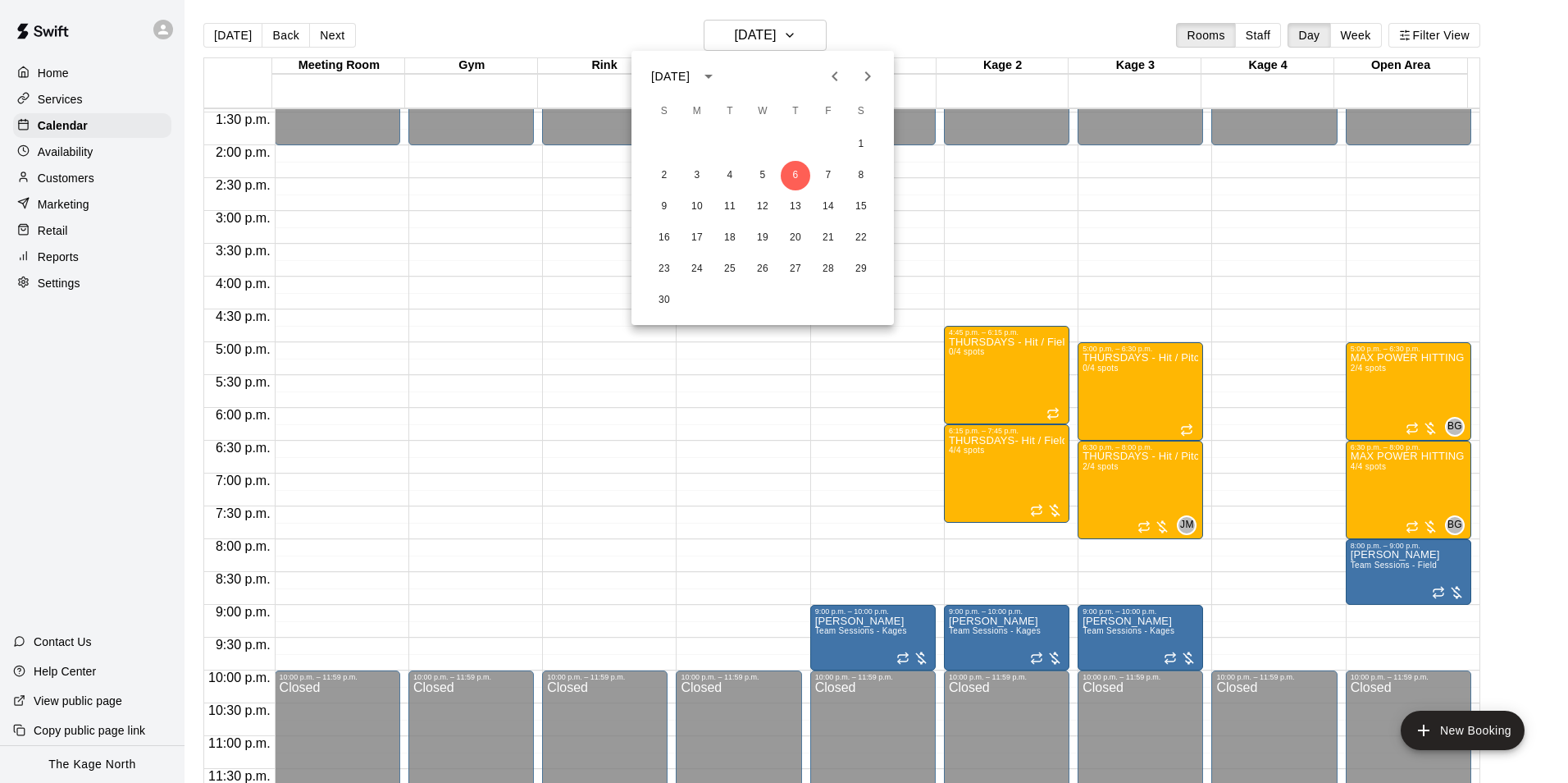
click at [832, 82] on icon "Previous month" at bounding box center [835, 76] width 20 height 20
drag, startPoint x: 762, startPoint y: 199, endPoint x: 1084, endPoint y: 378, distance: 368.4
click at [762, 199] on button "15" at bounding box center [763, 207] width 30 height 30
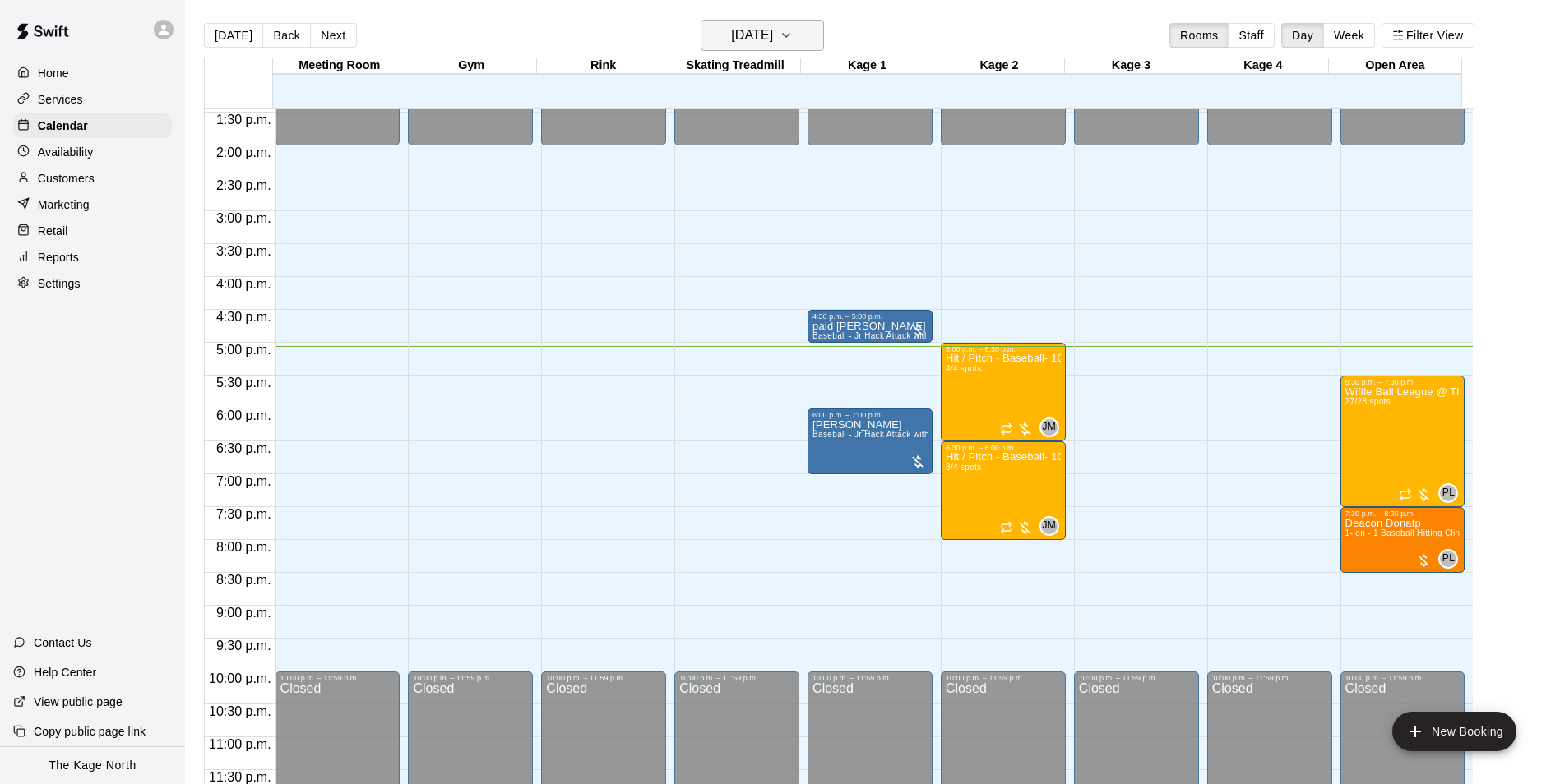
click at [773, 35] on h6 "[DATE]" at bounding box center [752, 35] width 42 height 23
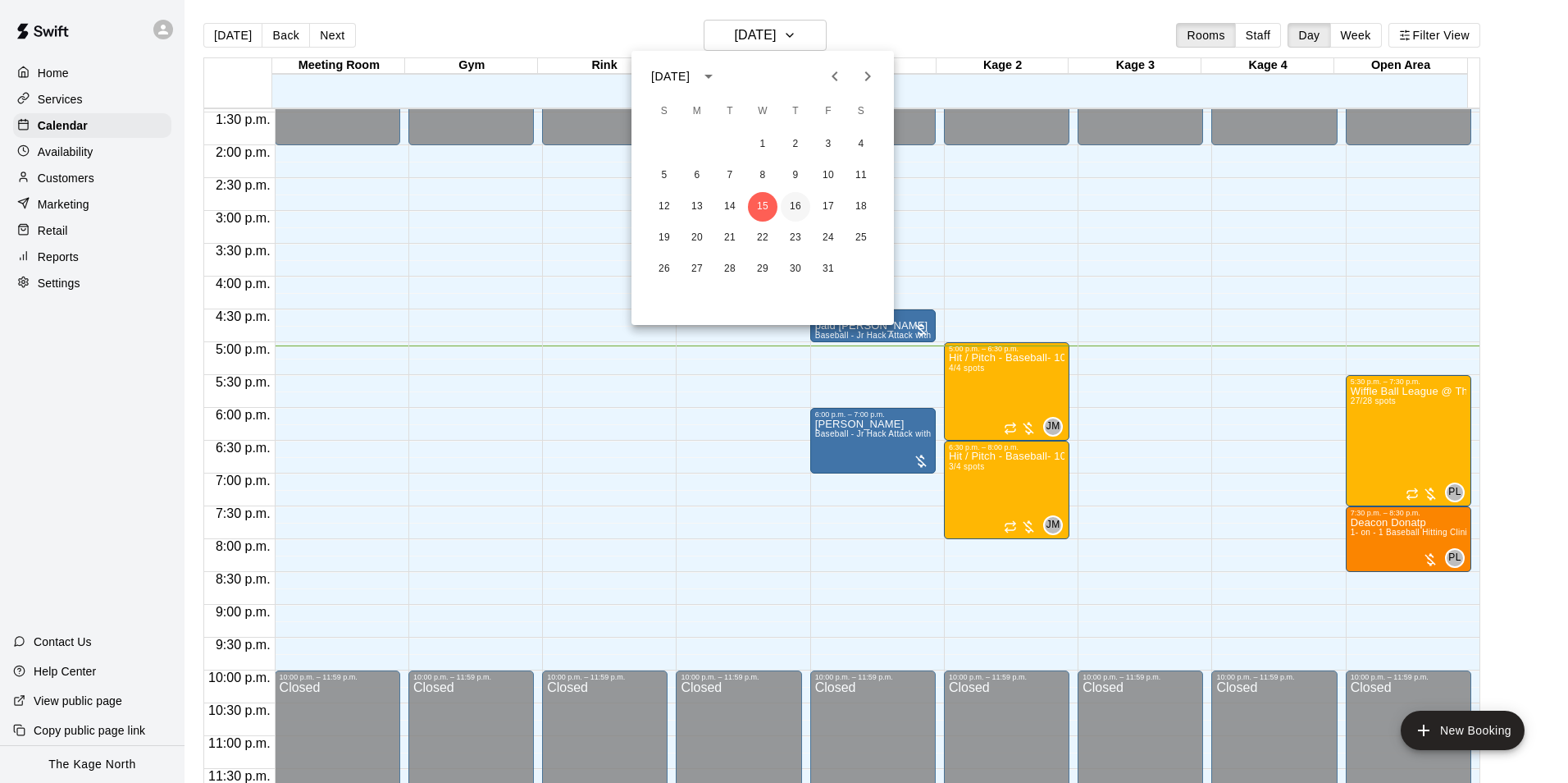
click at [789, 207] on button "16" at bounding box center [795, 207] width 30 height 30
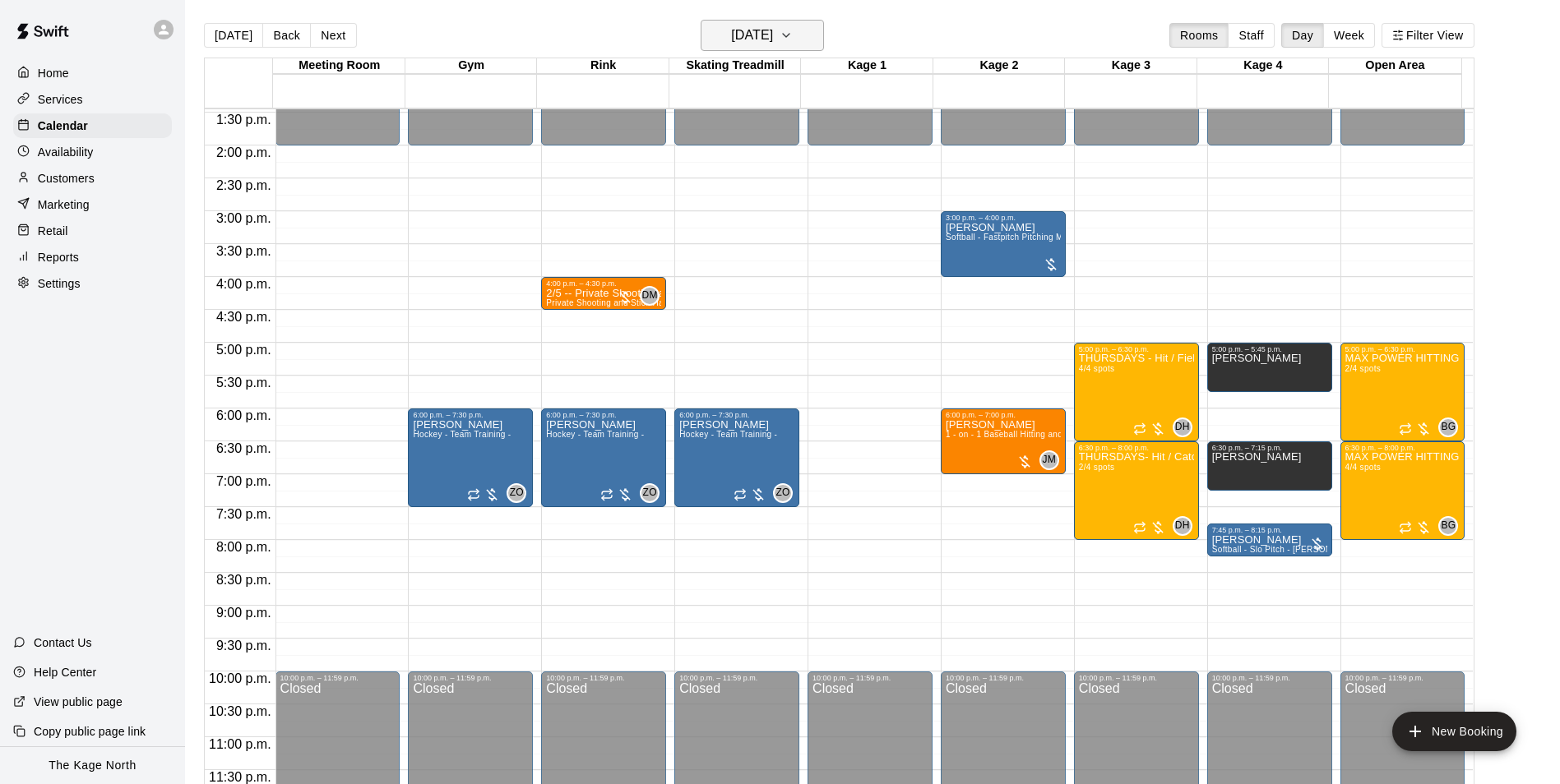
click at [773, 42] on h6 "[DATE]" at bounding box center [752, 35] width 42 height 23
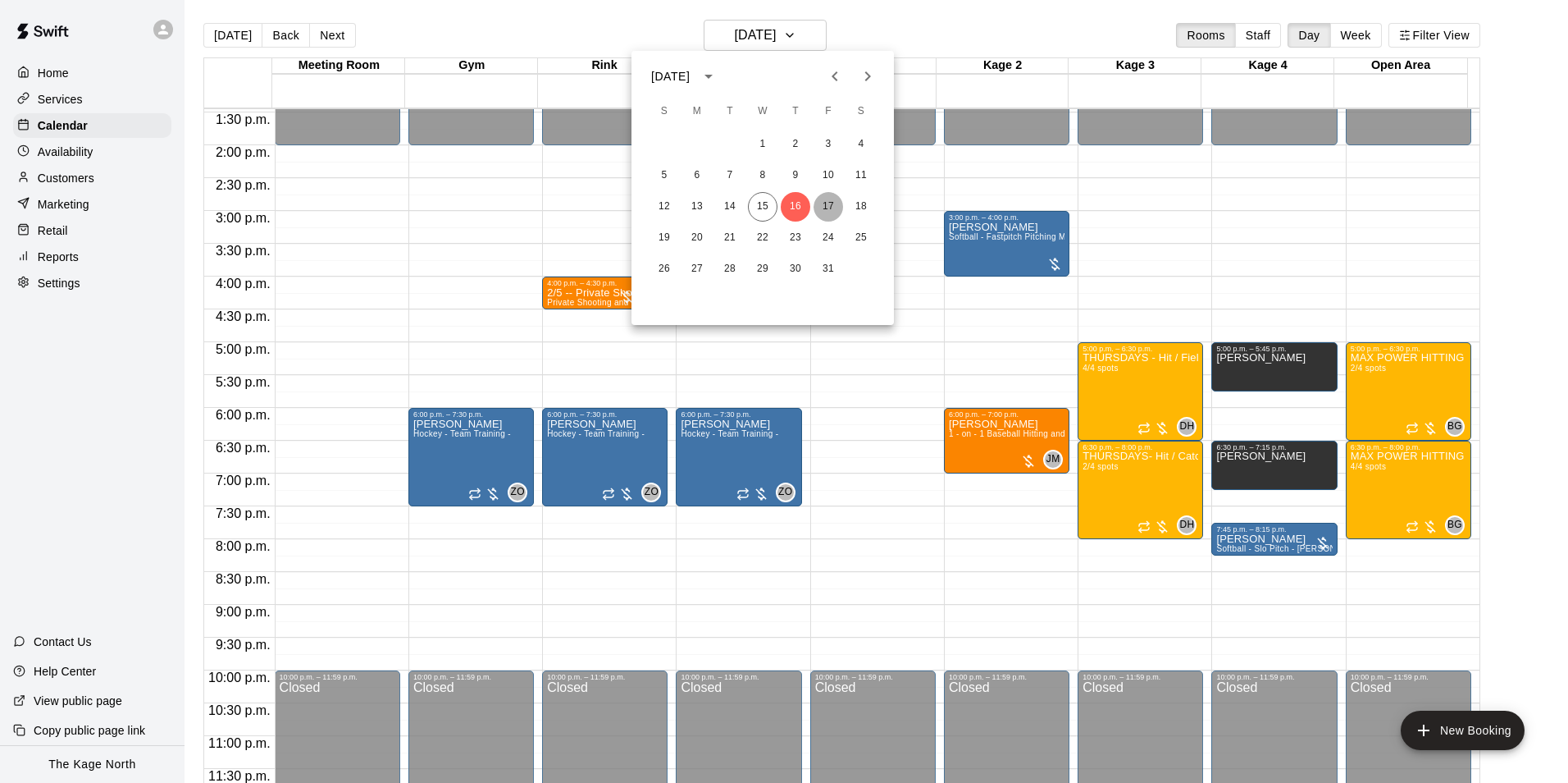
click at [834, 203] on button "17" at bounding box center [829, 207] width 30 height 30
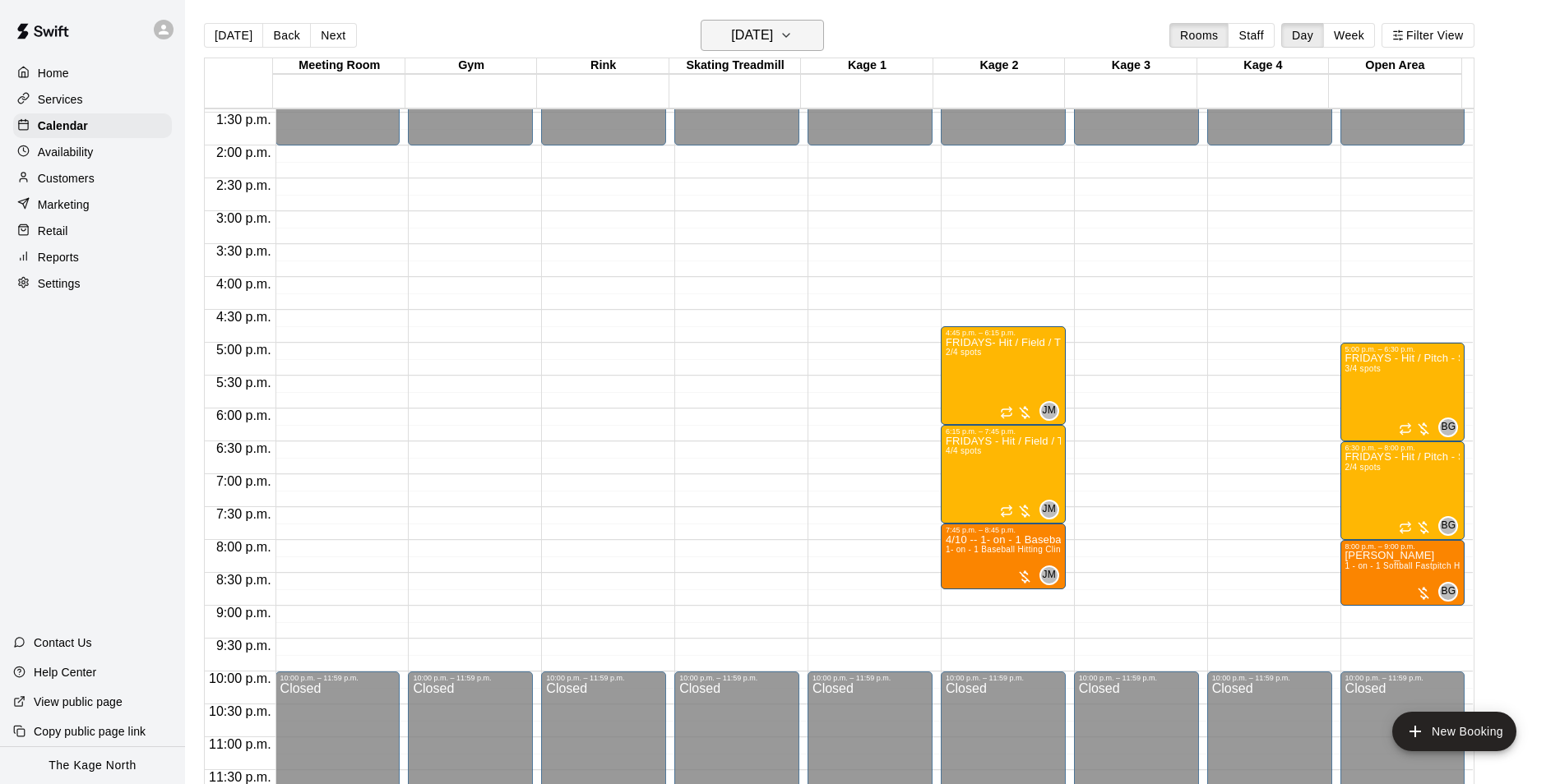
click at [773, 31] on h6 "[DATE]" at bounding box center [752, 35] width 42 height 23
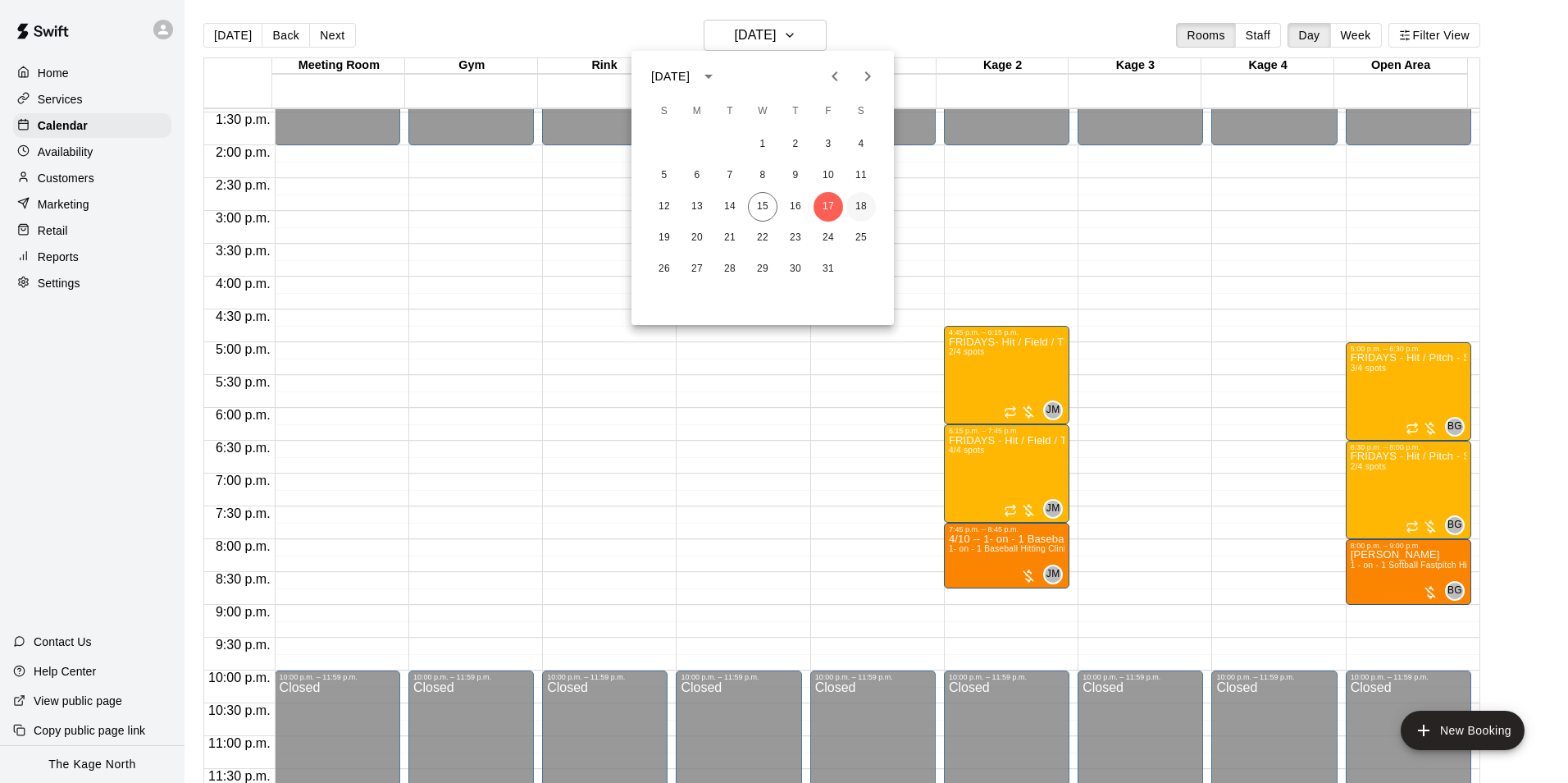
click at [861, 204] on button "18" at bounding box center [862, 207] width 30 height 30
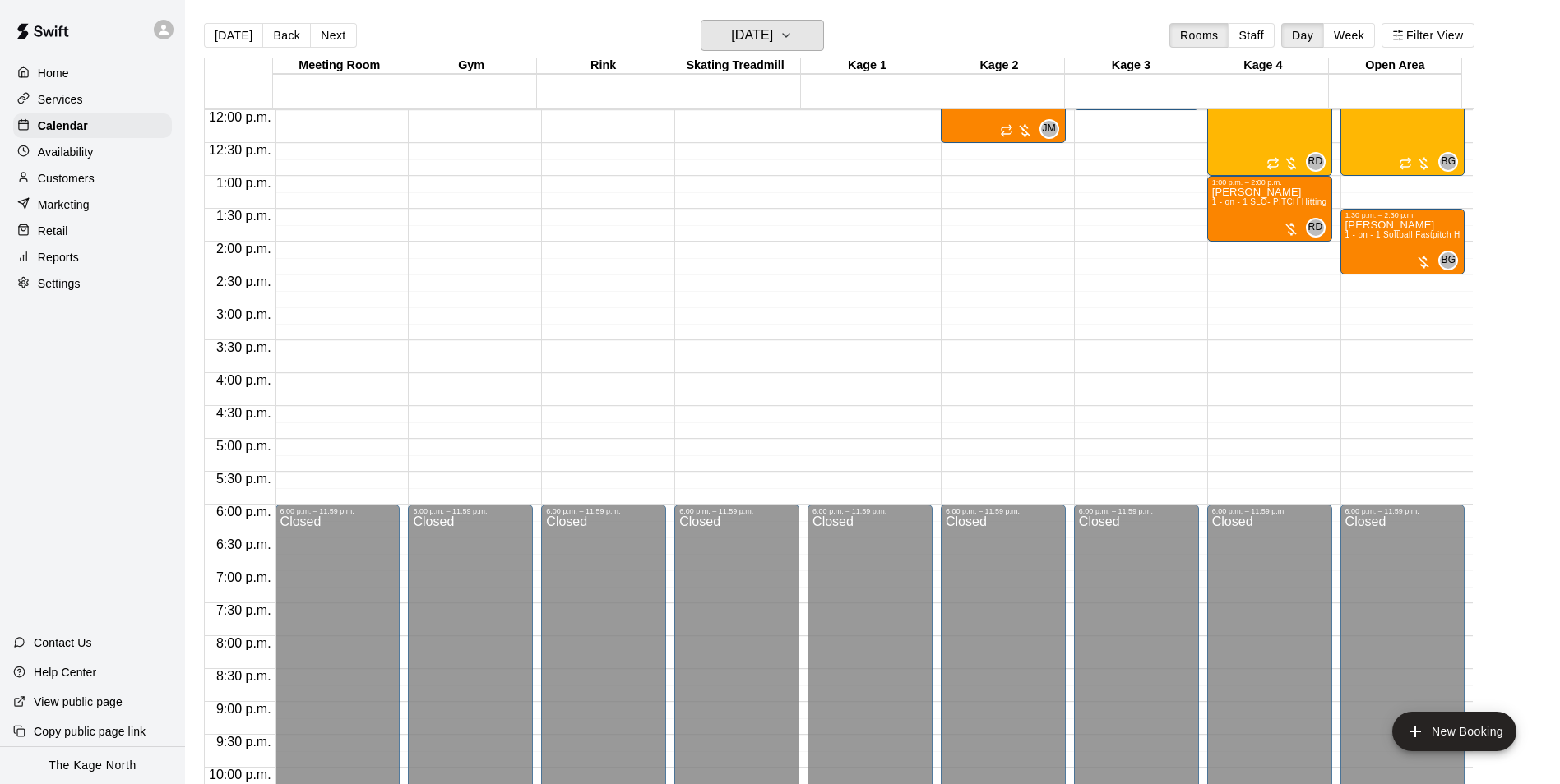
scroll to position [639, 0]
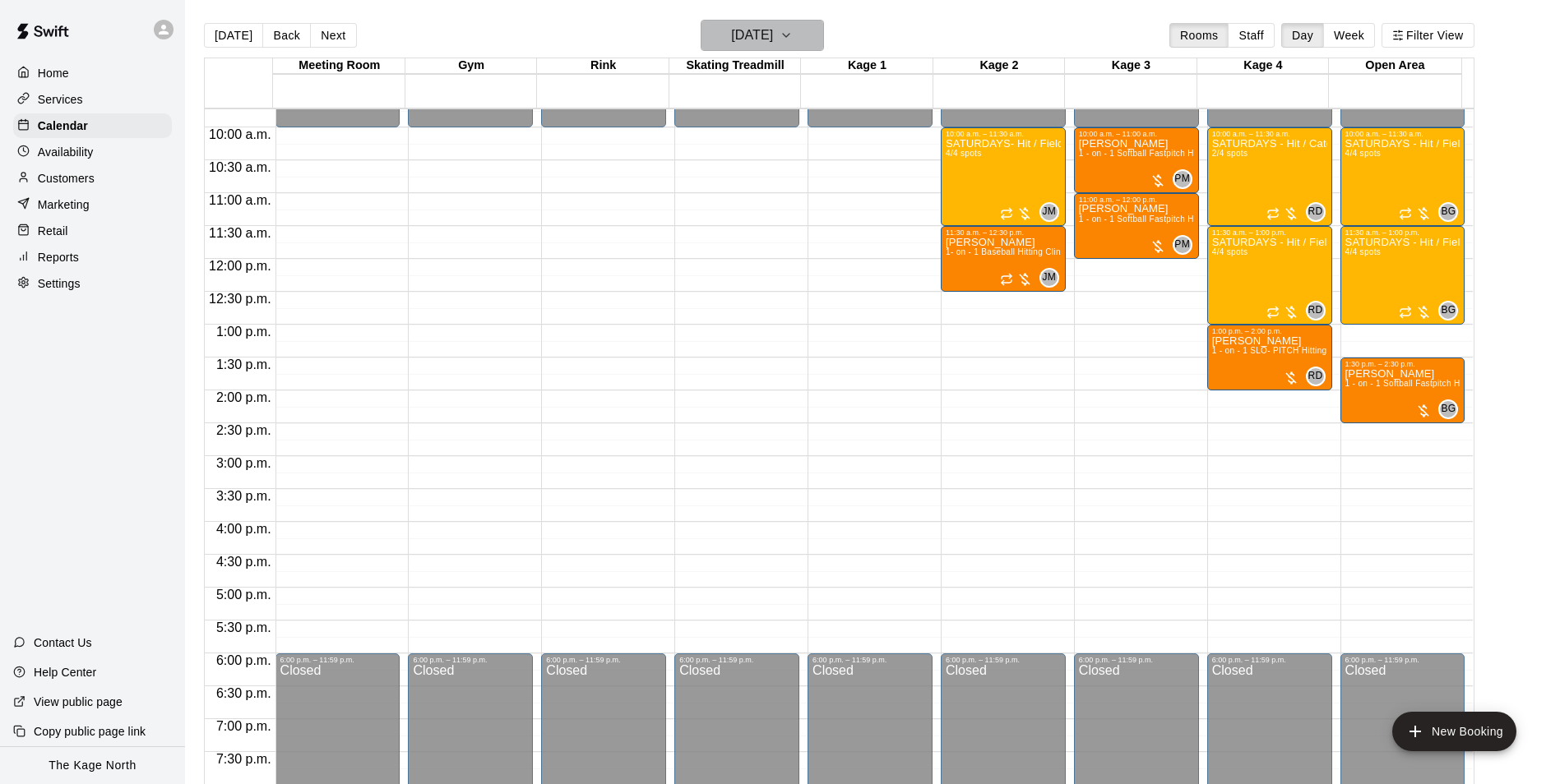
click at [773, 39] on h6 "[DATE]" at bounding box center [752, 35] width 42 height 23
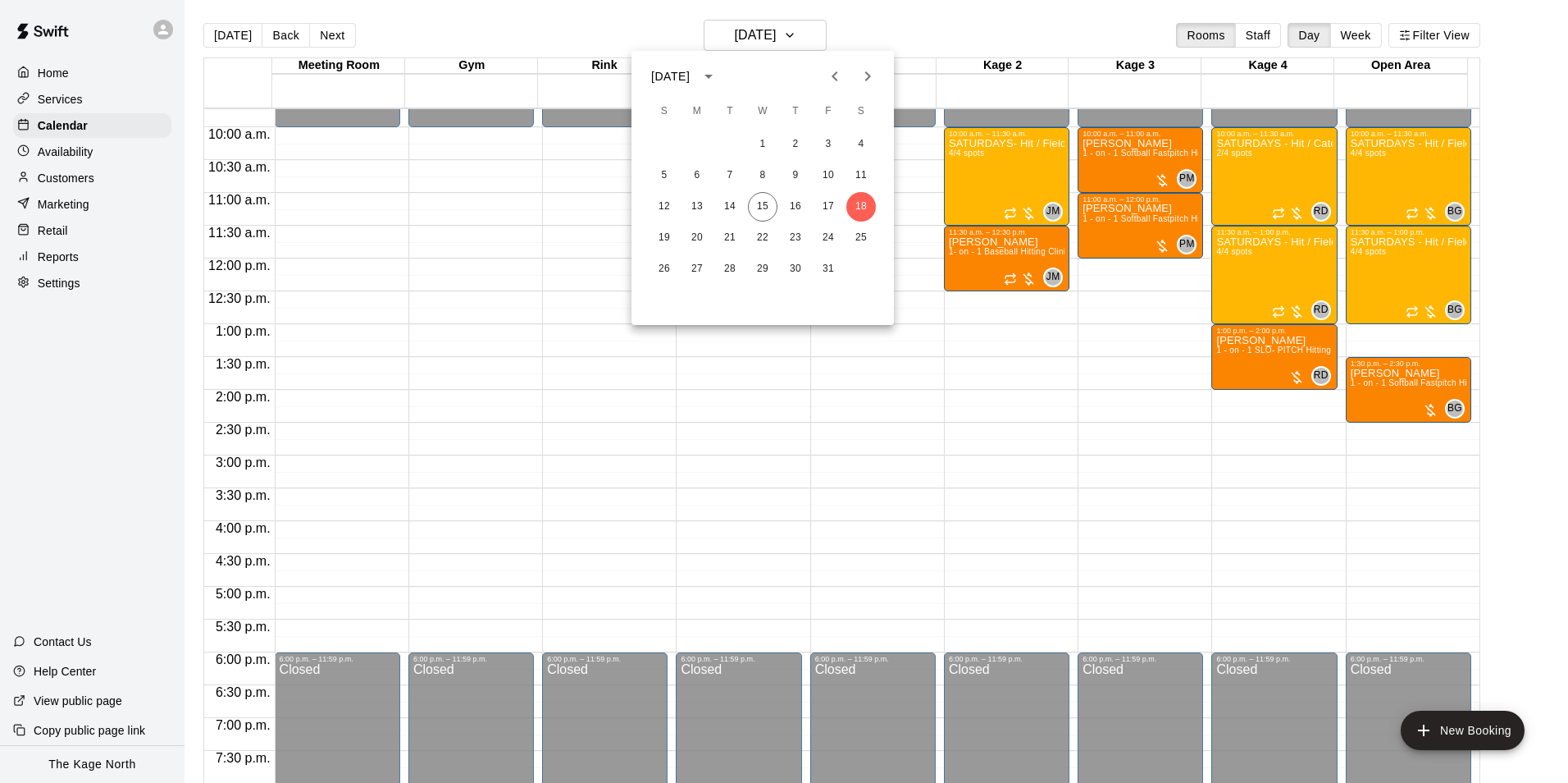
click at [868, 16] on div at bounding box center [784, 391] width 1568 height 783
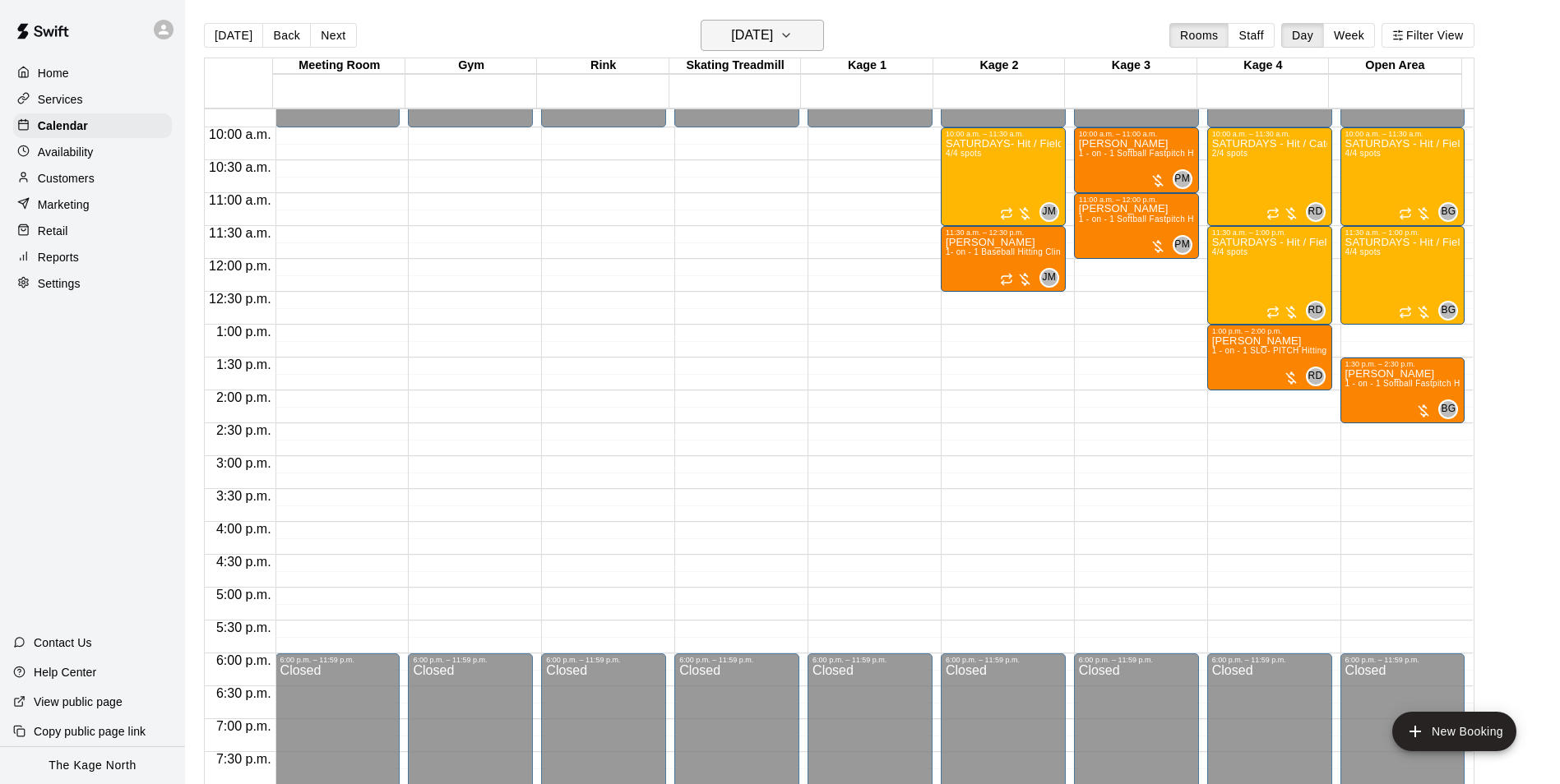
click at [773, 39] on h6 "[DATE]" at bounding box center [752, 35] width 42 height 23
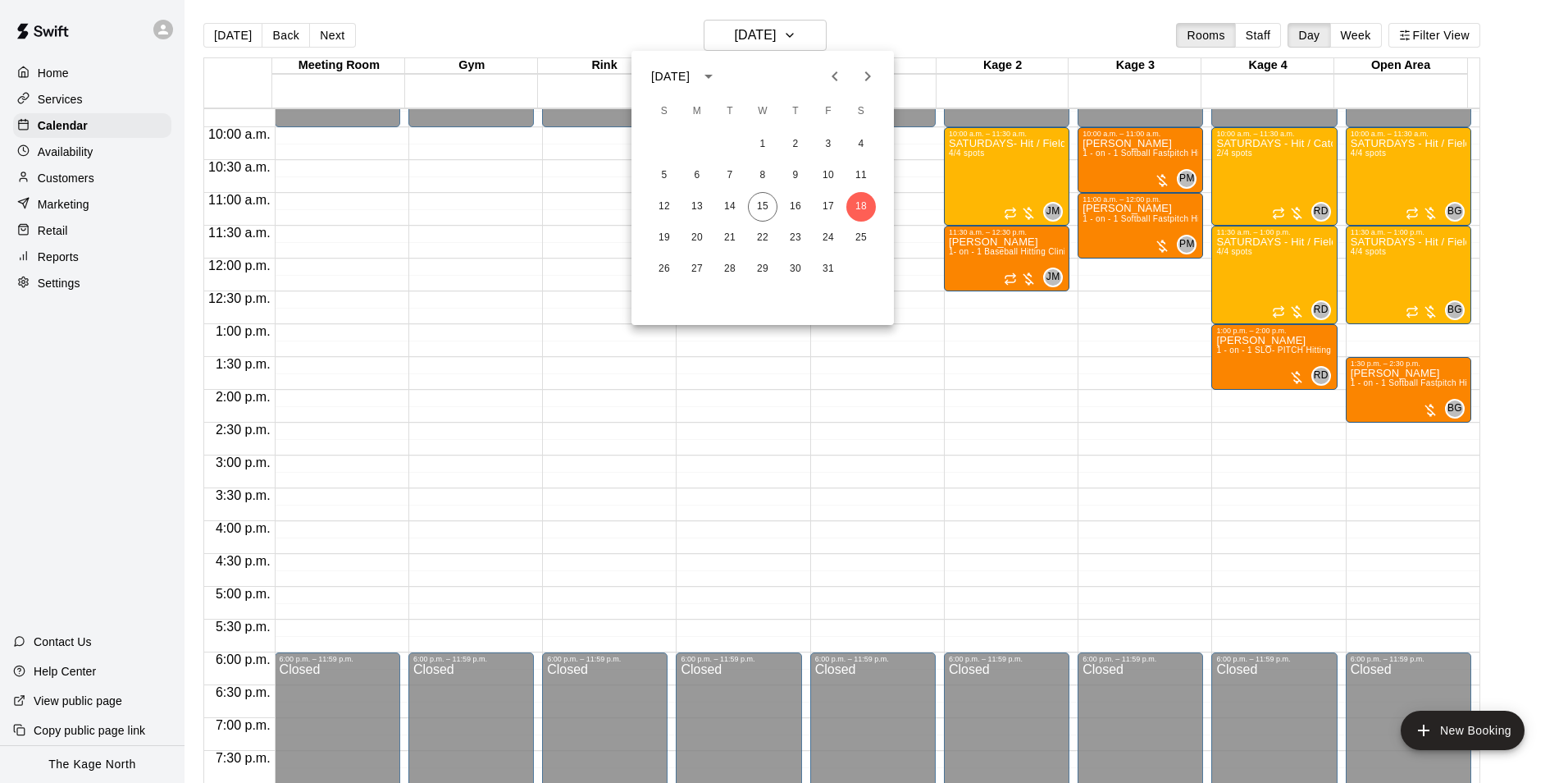
click at [891, 26] on div at bounding box center [784, 391] width 1568 height 783
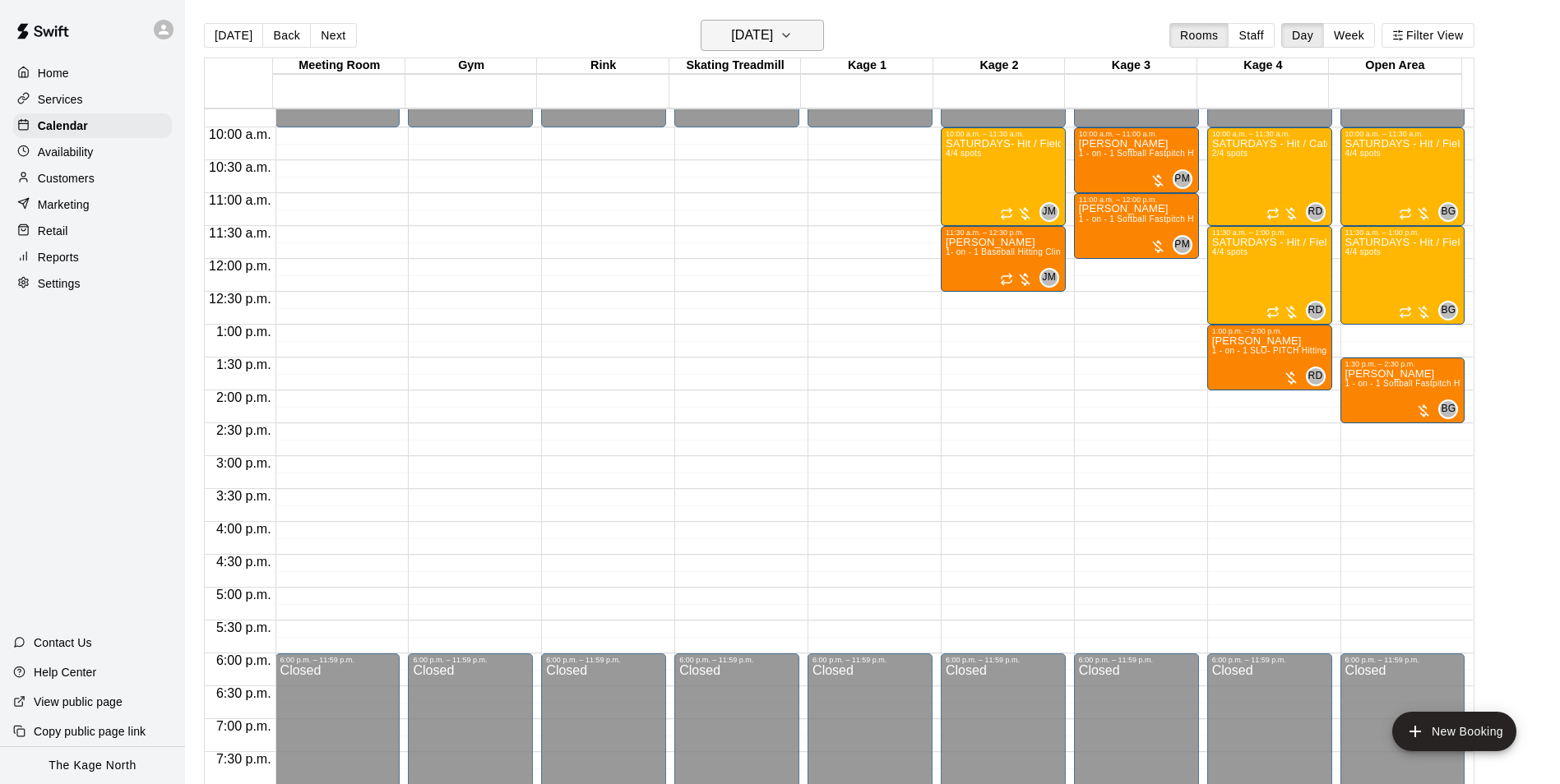
click at [803, 37] on button "[DATE]" at bounding box center [763, 36] width 123 height 32
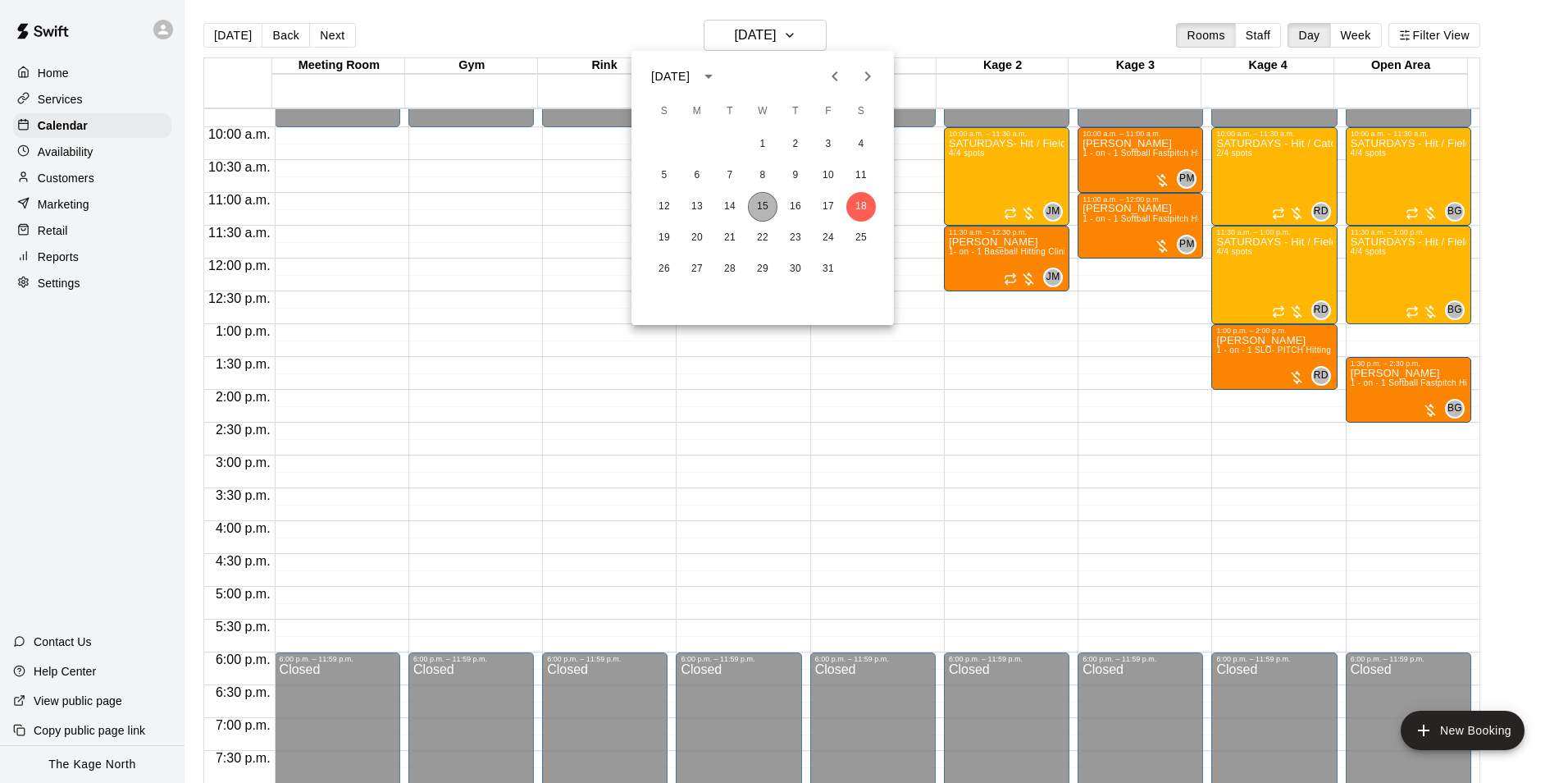
click at [761, 204] on button "15" at bounding box center [763, 207] width 30 height 30
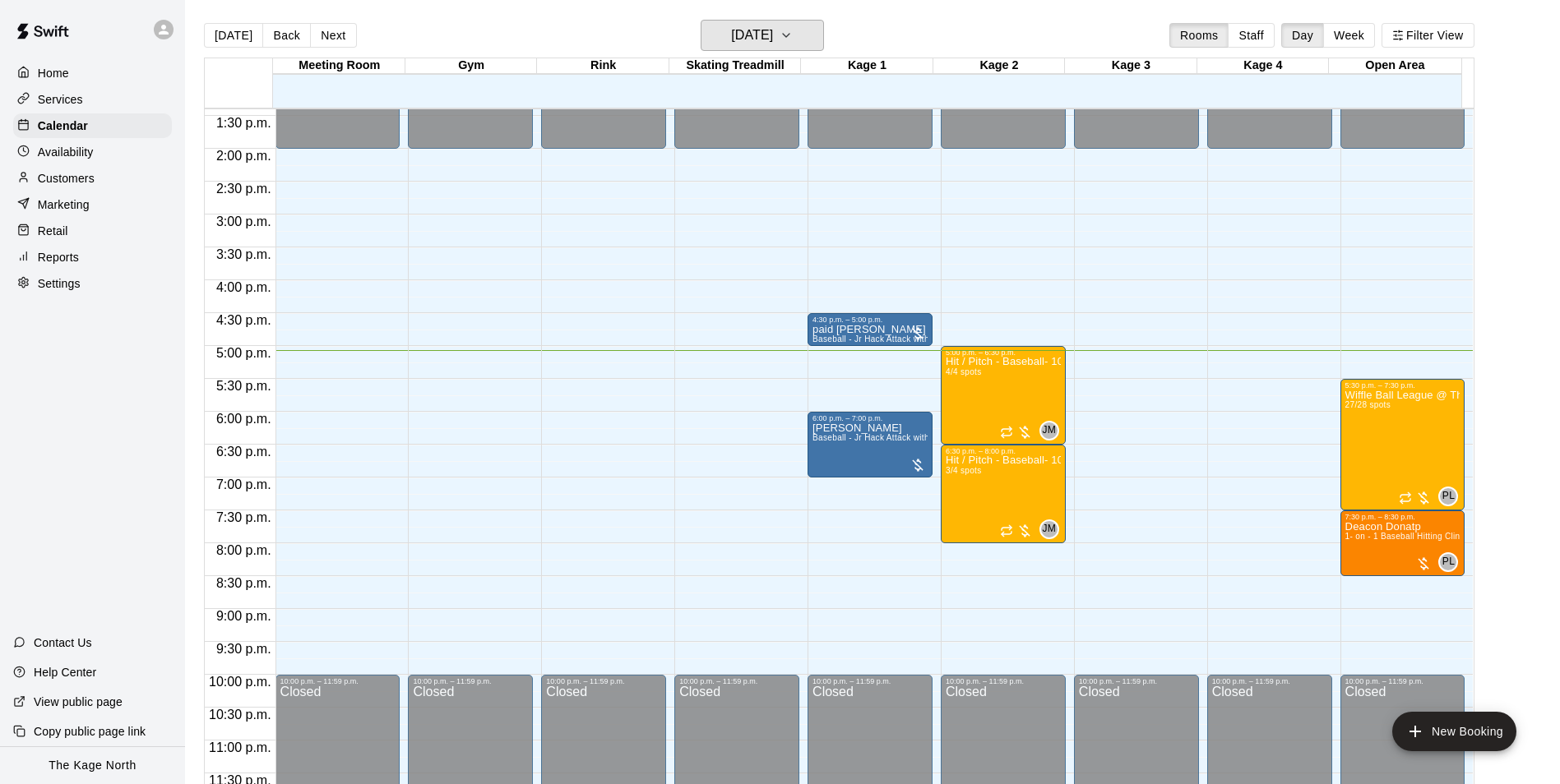
scroll to position [886, 0]
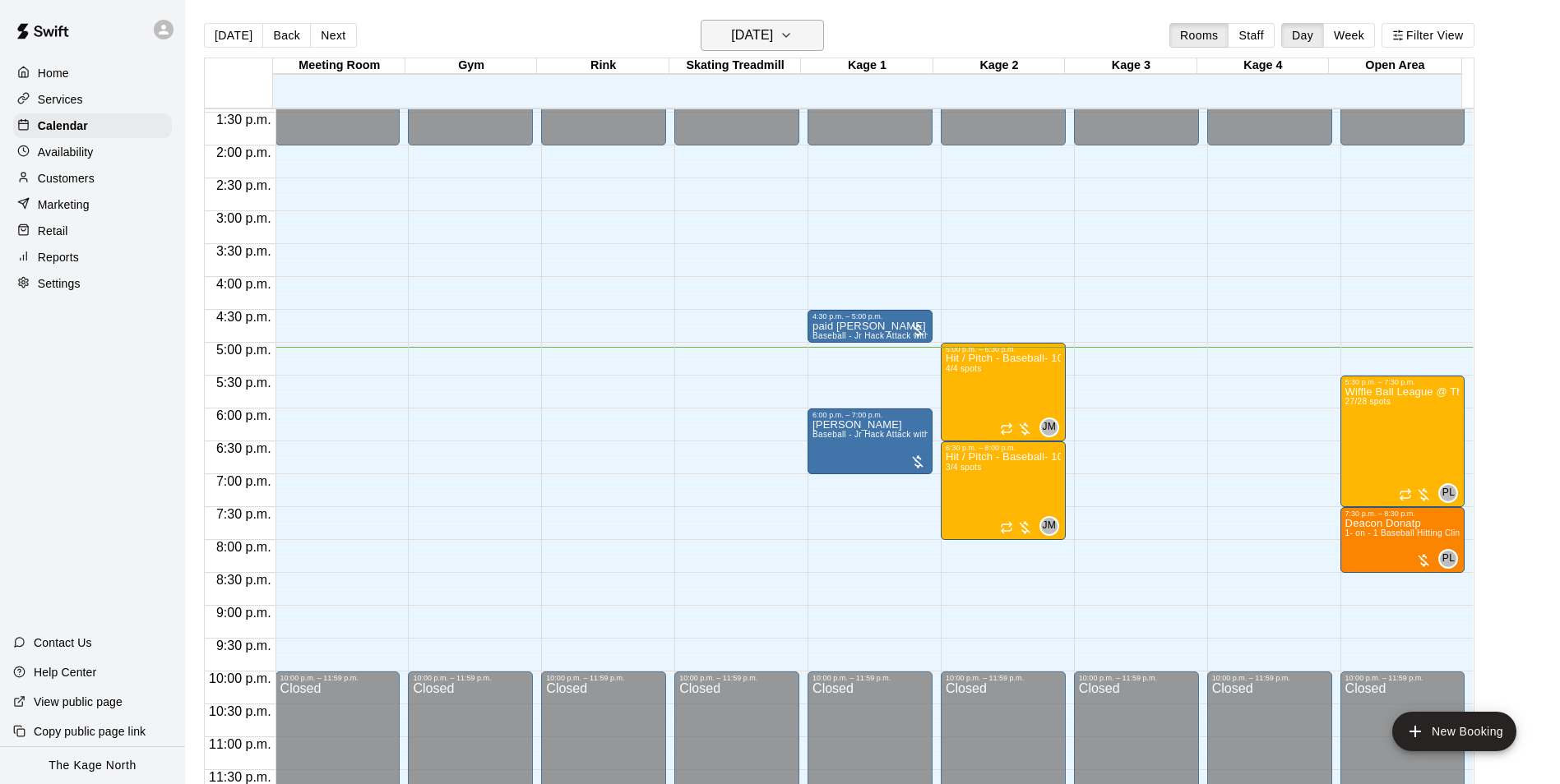
click at [816, 37] on button "[DATE]" at bounding box center [763, 36] width 123 height 32
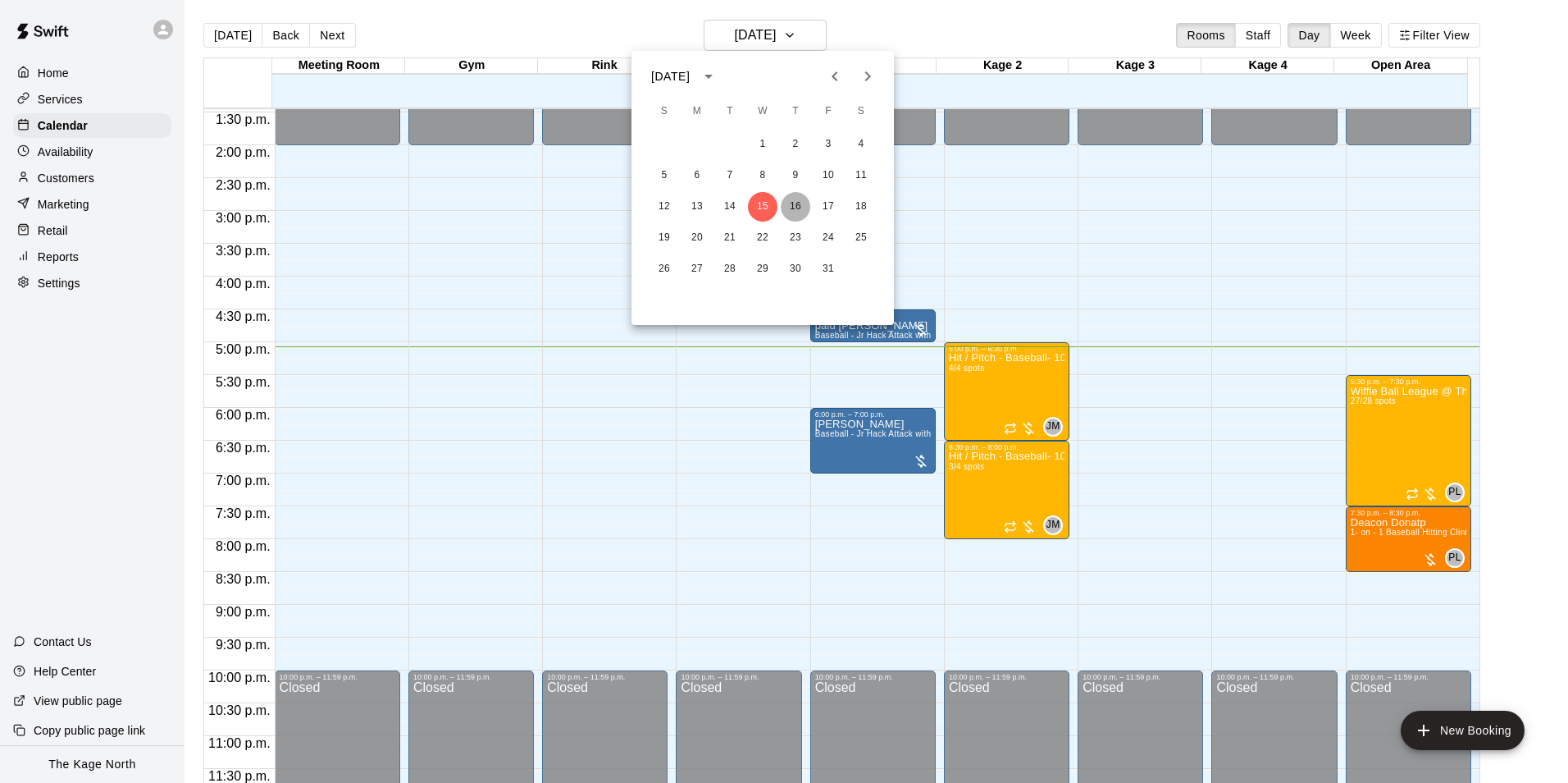
click at [791, 209] on button "16" at bounding box center [795, 207] width 30 height 30
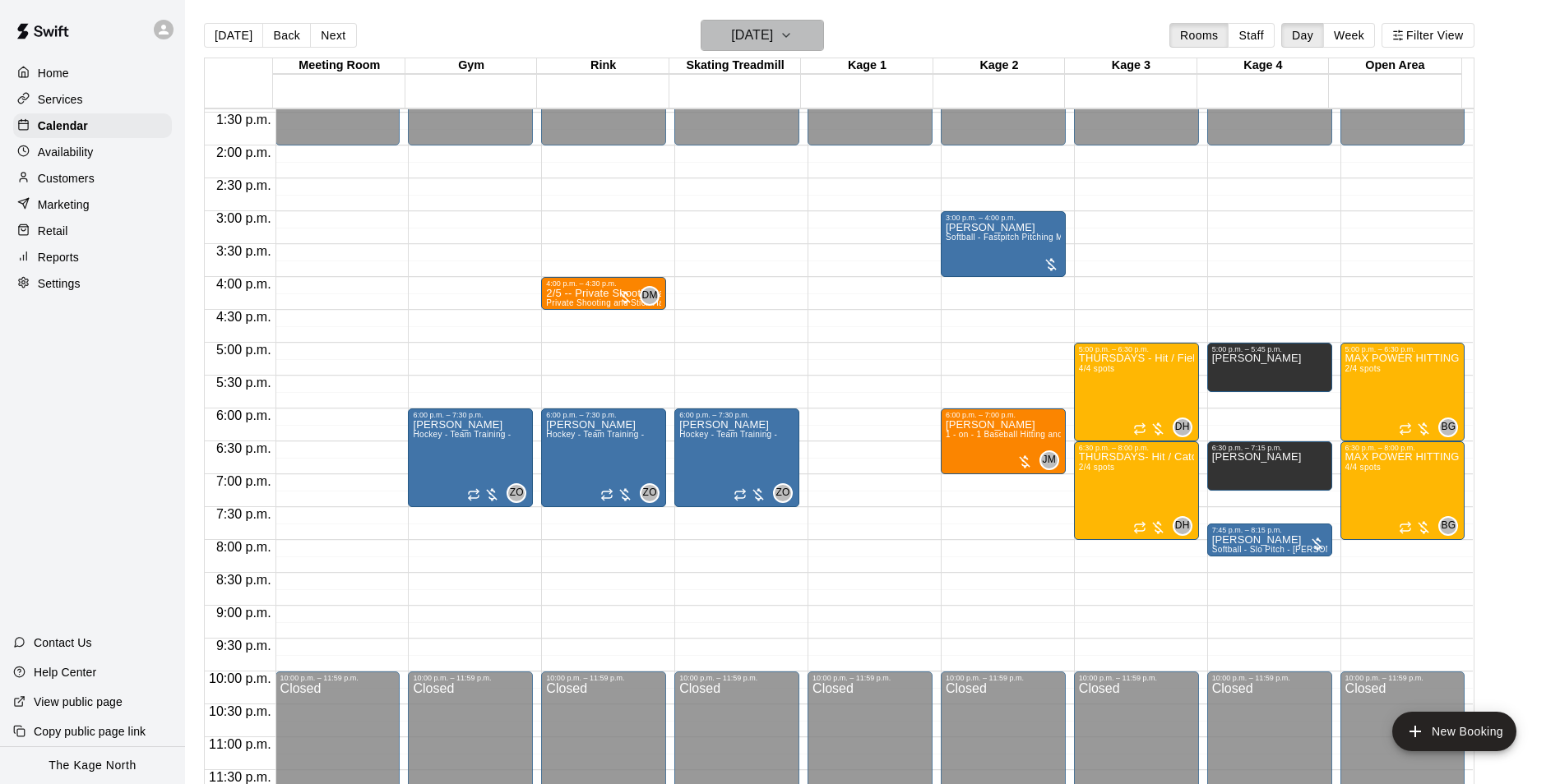
click at [773, 30] on h6 "[DATE]" at bounding box center [752, 35] width 42 height 23
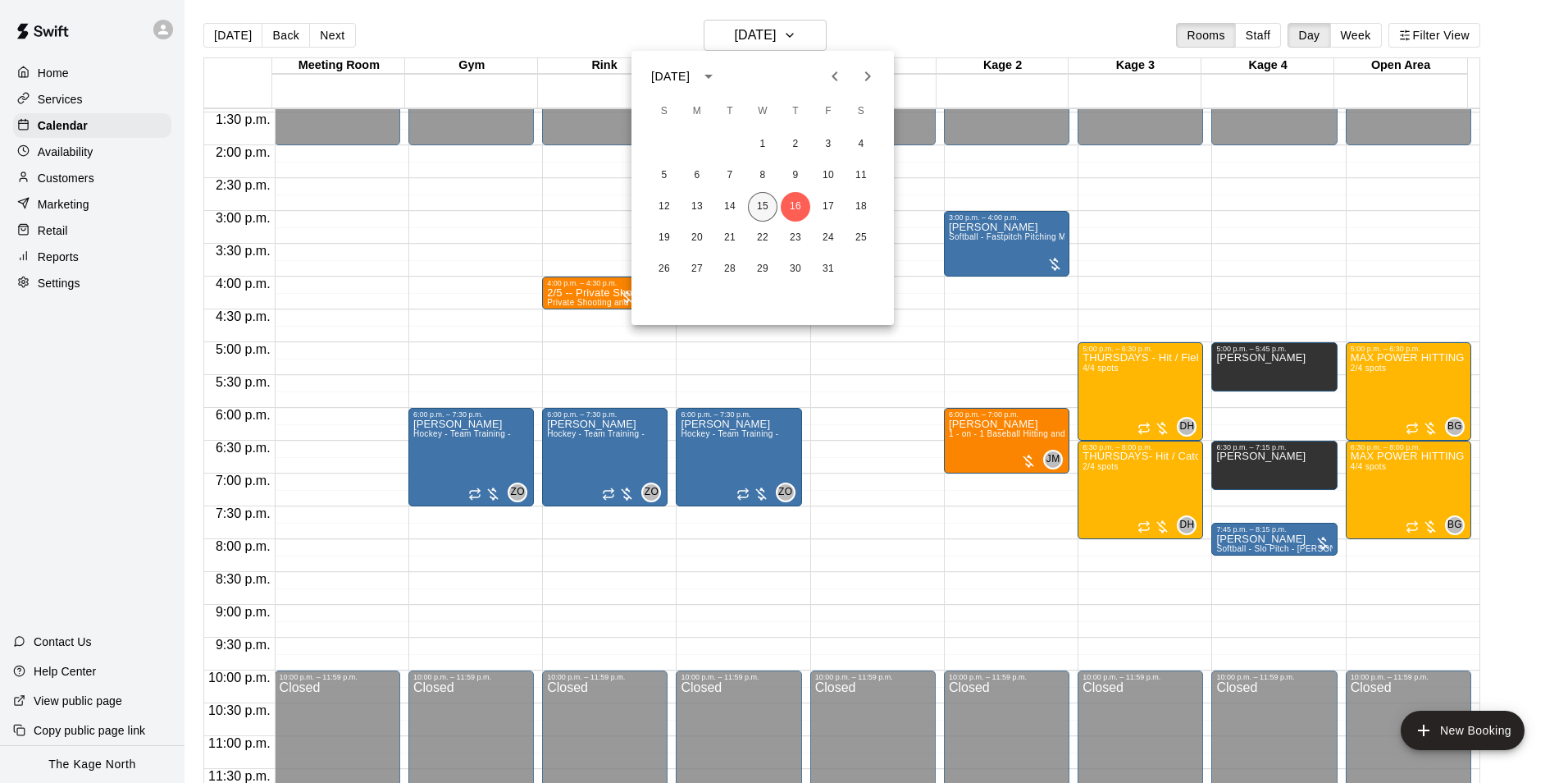
click at [758, 204] on button "15" at bounding box center [763, 207] width 30 height 30
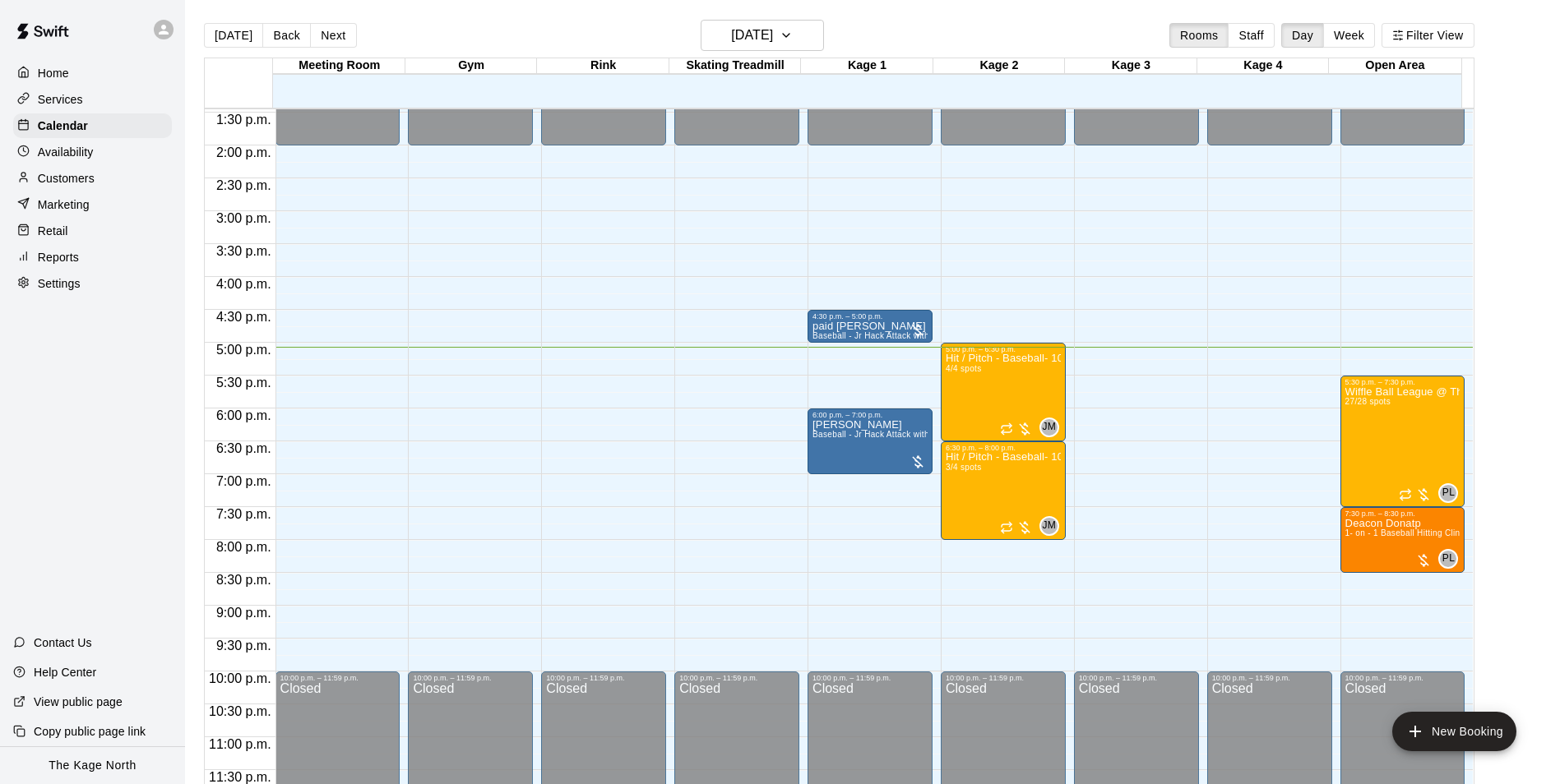
click at [158, 27] on icon at bounding box center [164, 29] width 15 height 15
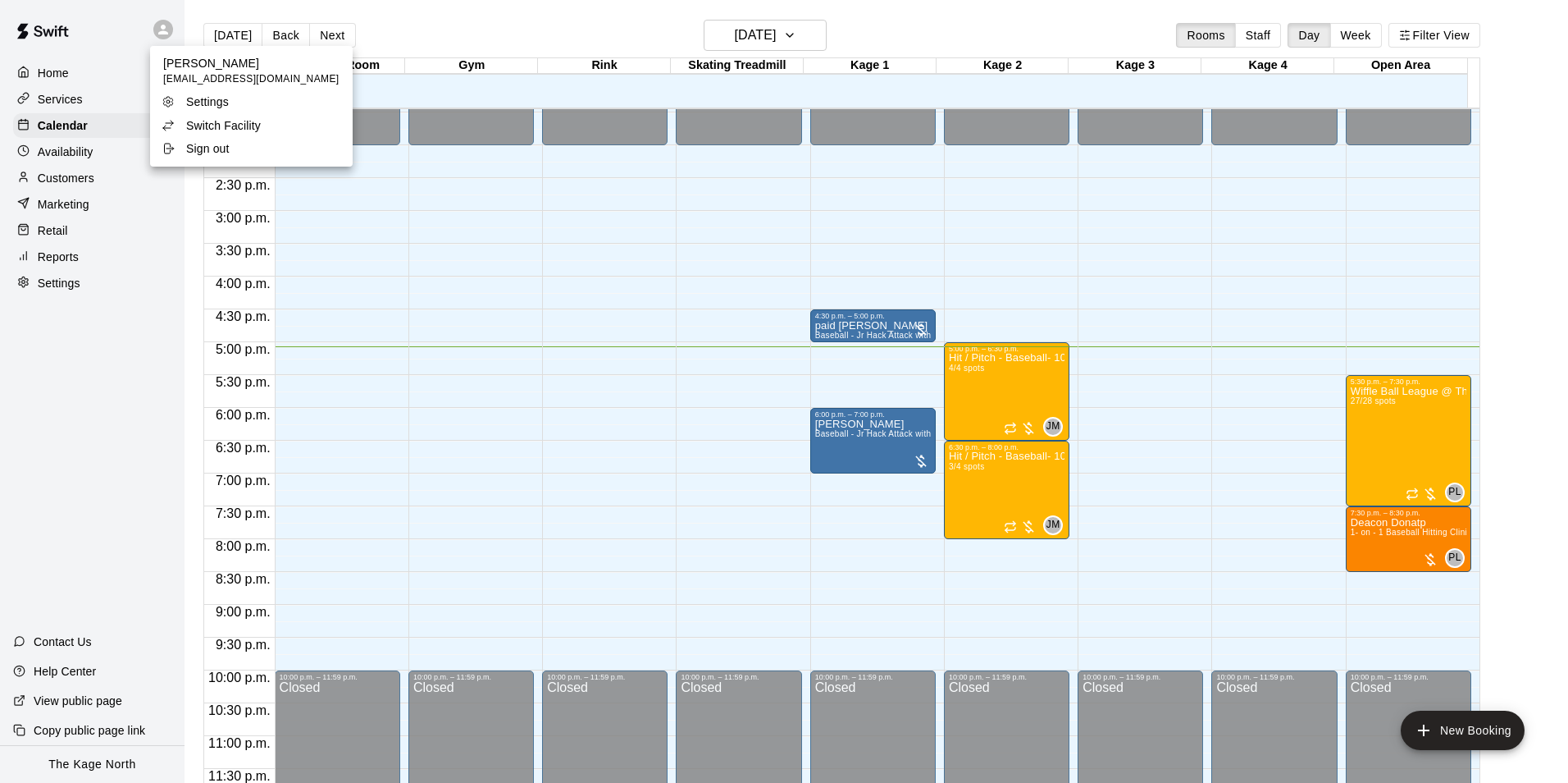
click at [257, 128] on p "Switch Facility" at bounding box center [223, 126] width 74 height 17
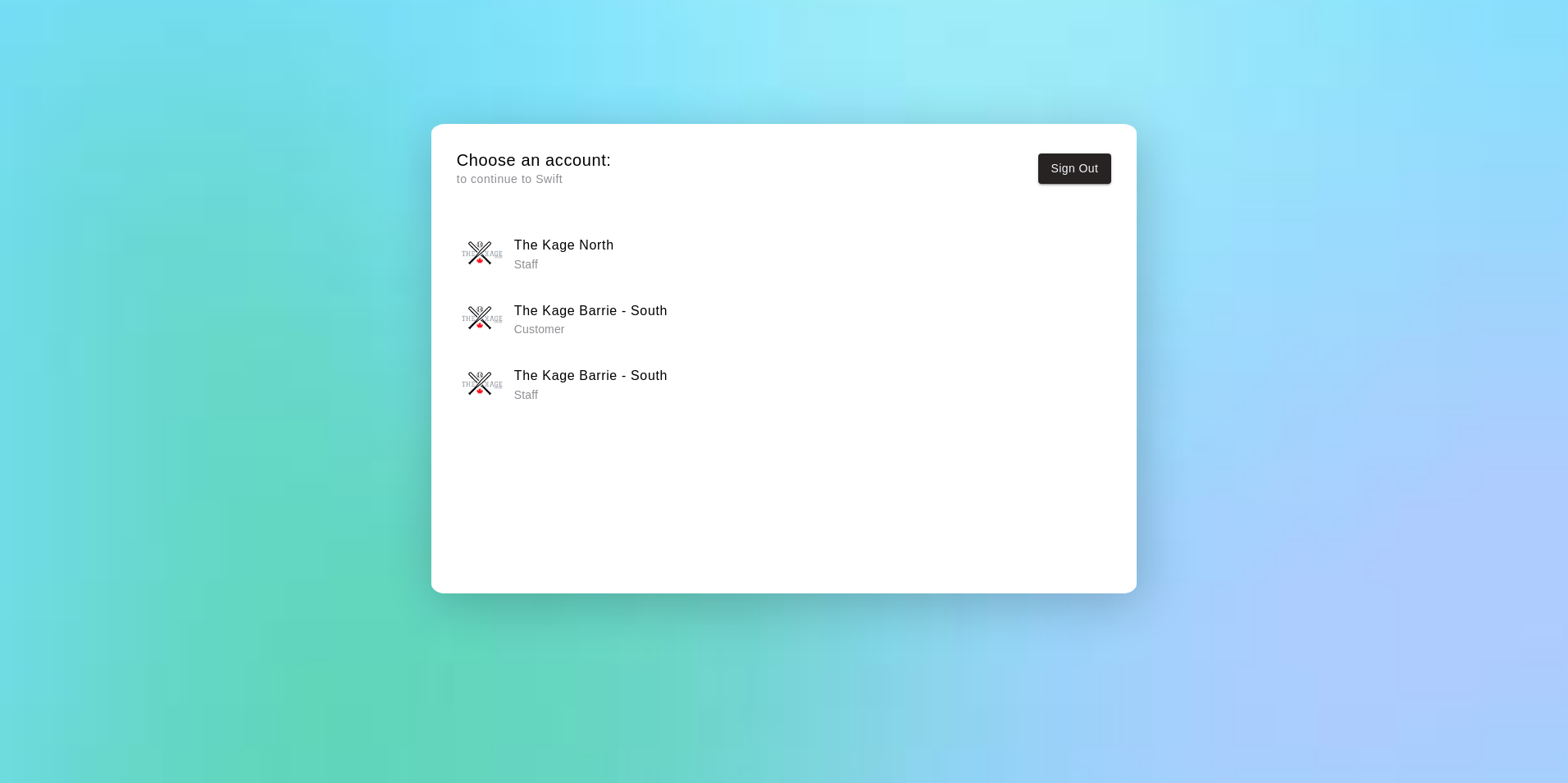
click at [663, 387] on p "Staff" at bounding box center [591, 395] width 153 height 17
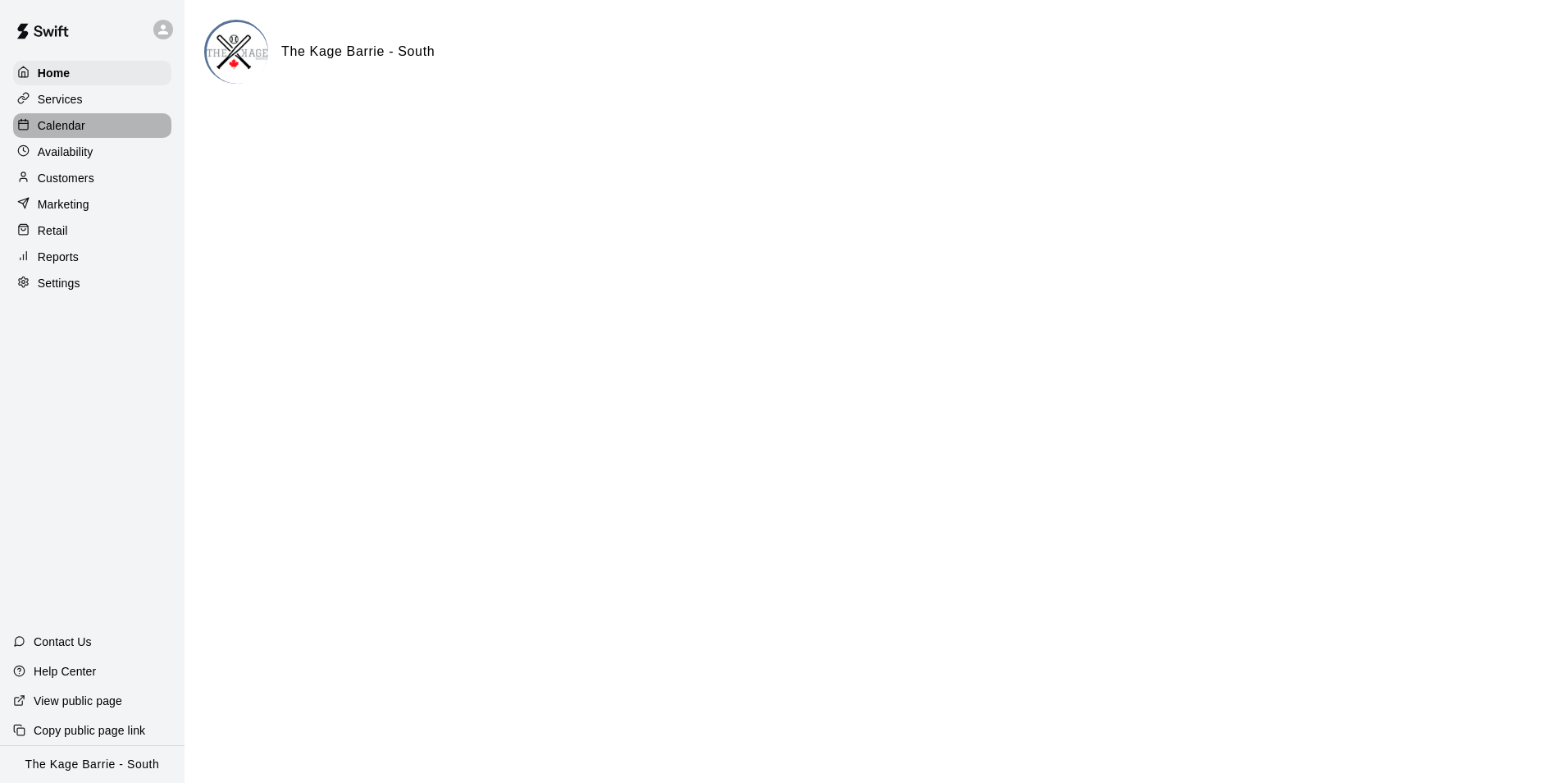
click at [77, 134] on p "Calendar" at bounding box center [61, 126] width 47 height 17
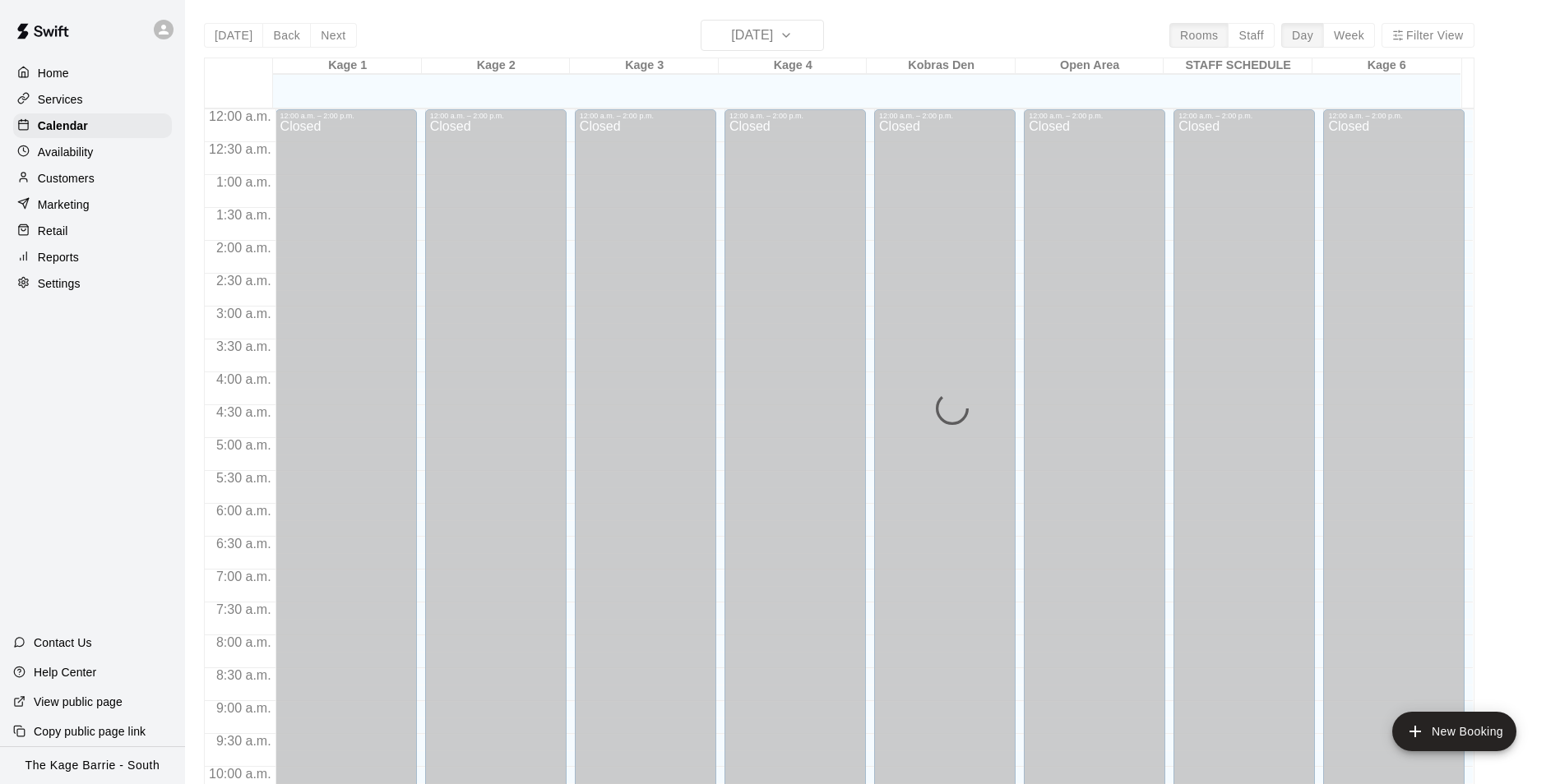
scroll to position [835, 0]
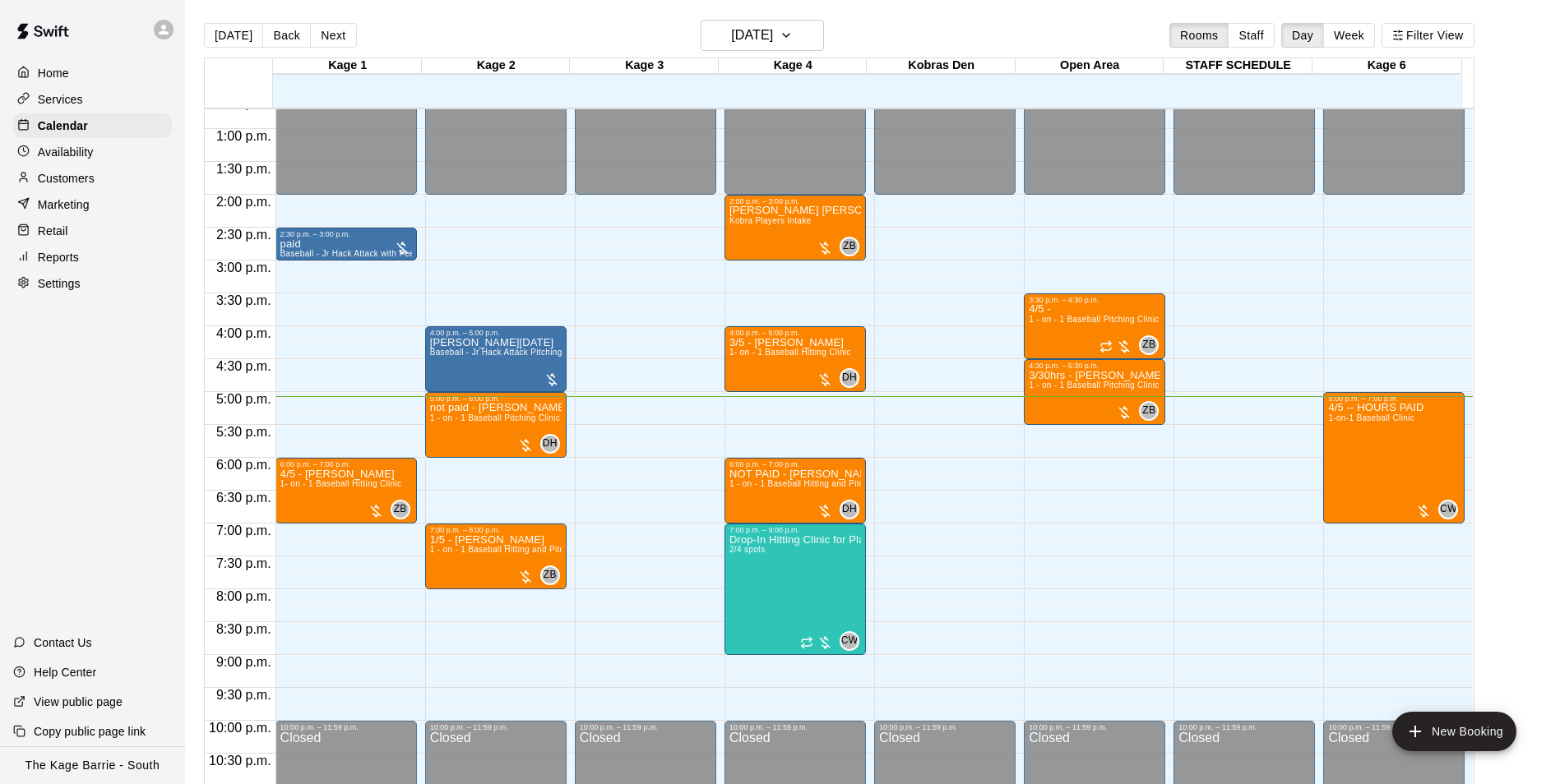
click at [156, 35] on div at bounding box center [164, 30] width 20 height 20
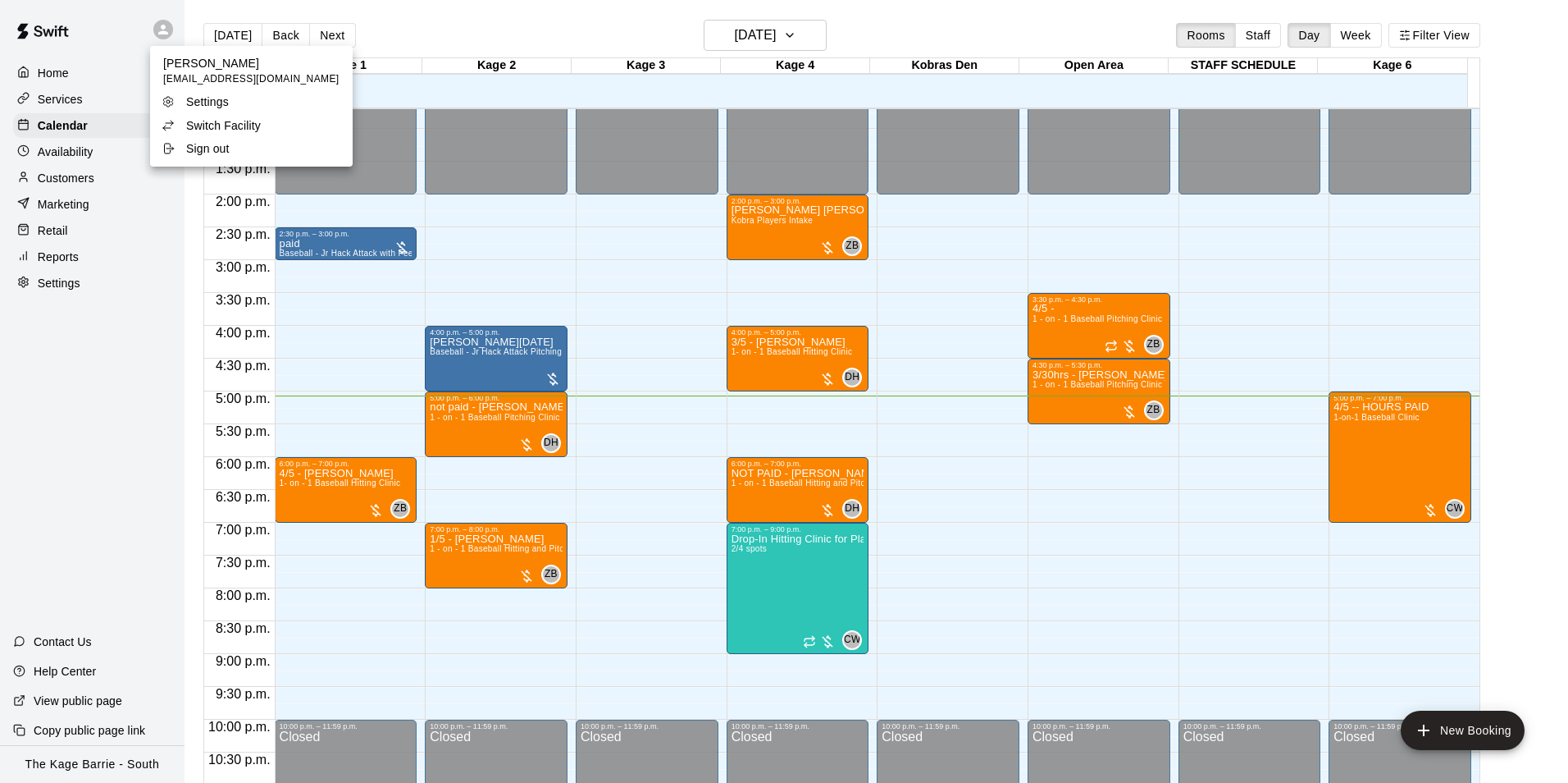
click at [241, 123] on p "Switch Facility" at bounding box center [223, 126] width 74 height 17
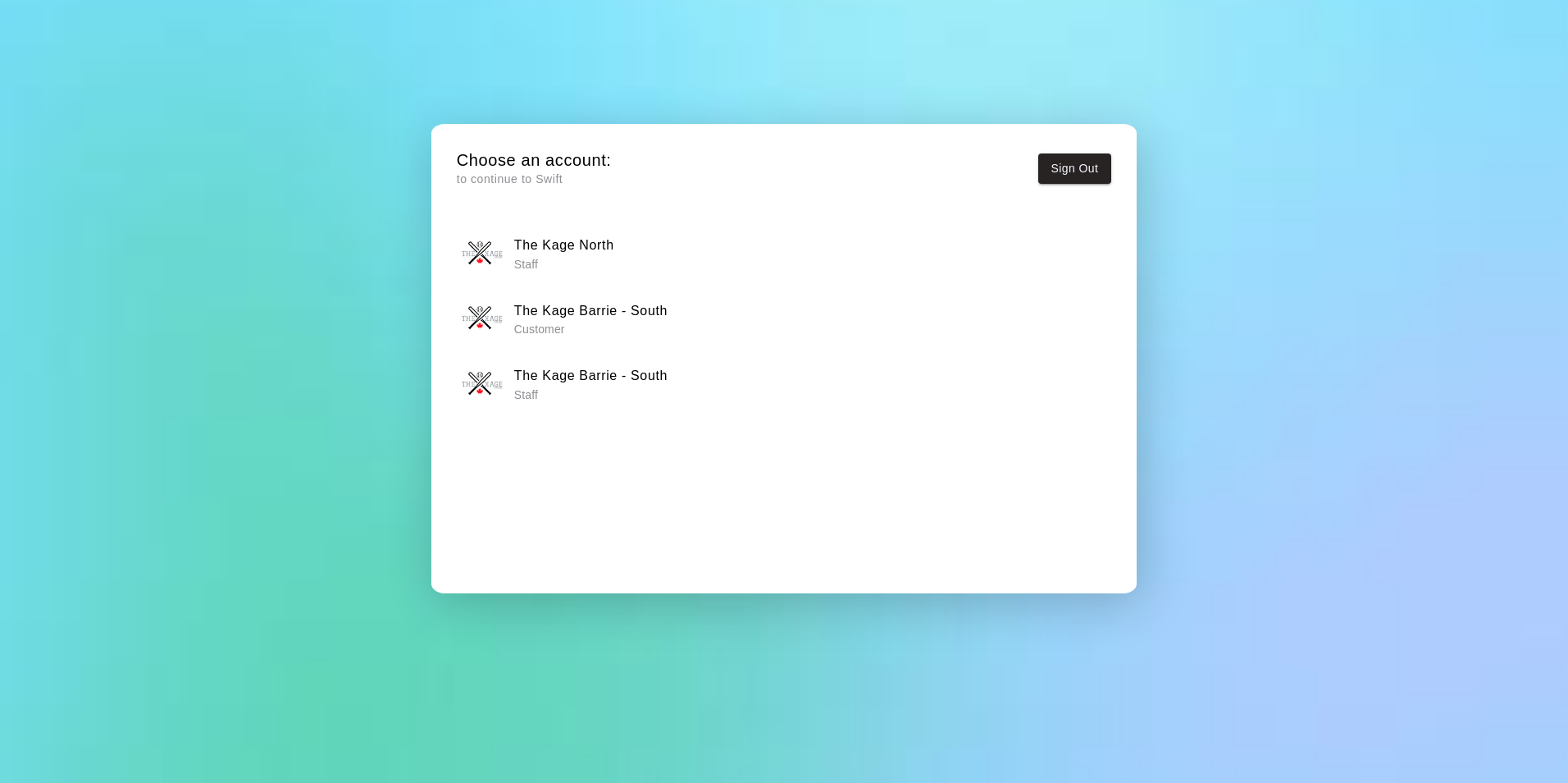
click at [567, 243] on h6 "The Kage North" at bounding box center [564, 245] width 100 height 22
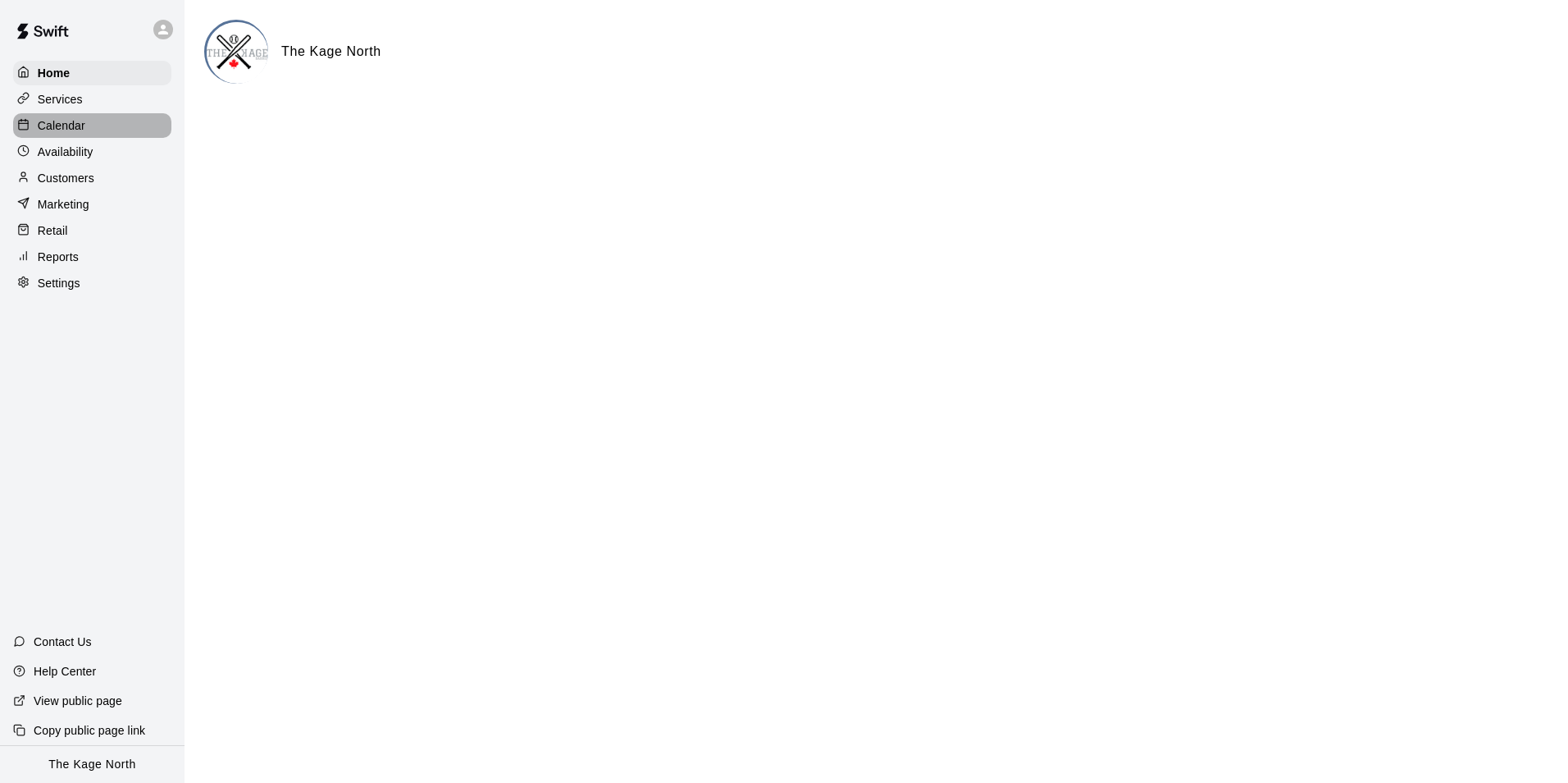
click at [106, 134] on div "Calendar" at bounding box center [92, 125] width 158 height 25
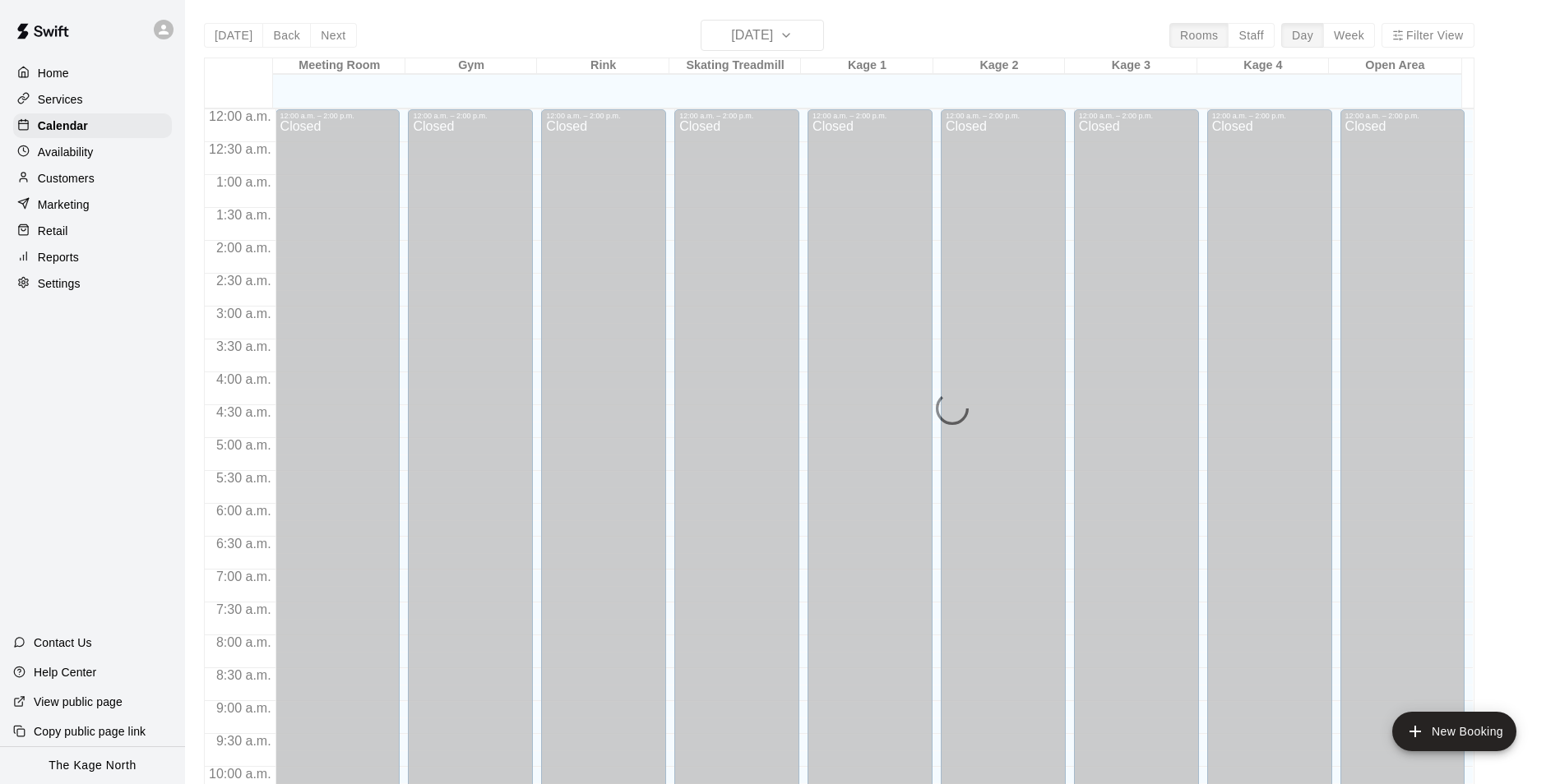
scroll to position [835, 0]
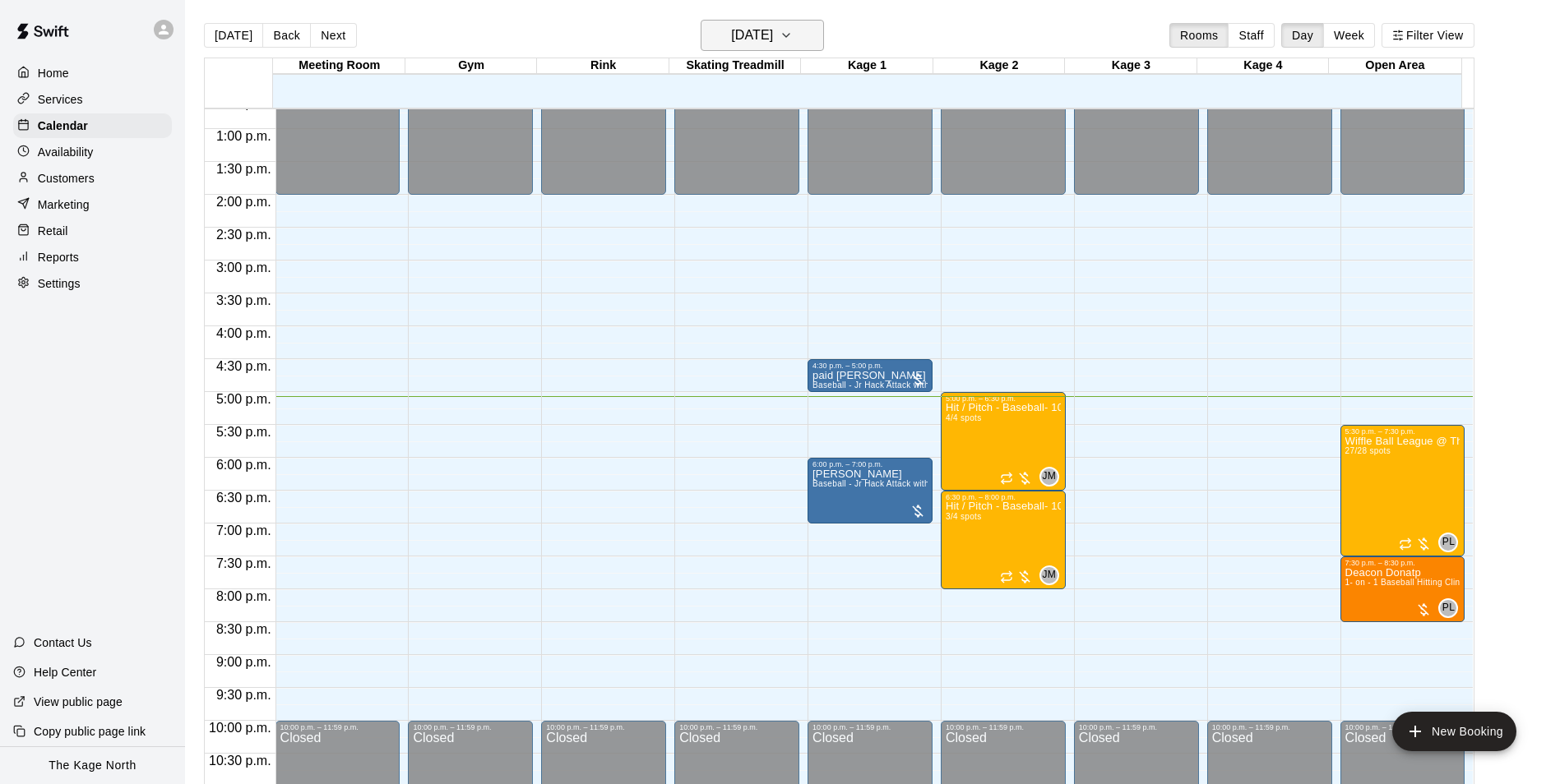
click at [812, 46] on button "[DATE]" at bounding box center [763, 36] width 123 height 32
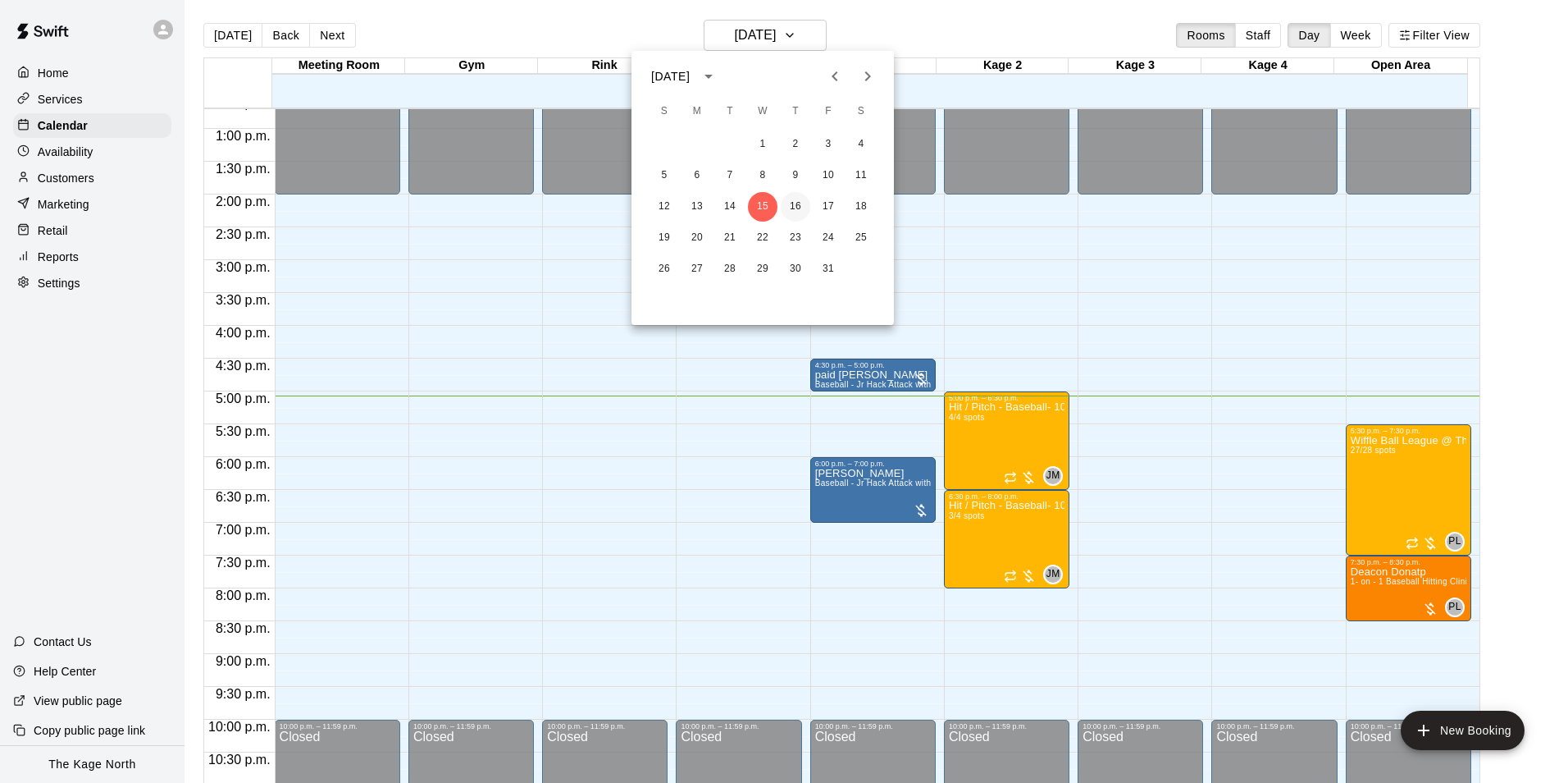
click at [799, 211] on button "16" at bounding box center [795, 207] width 30 height 30
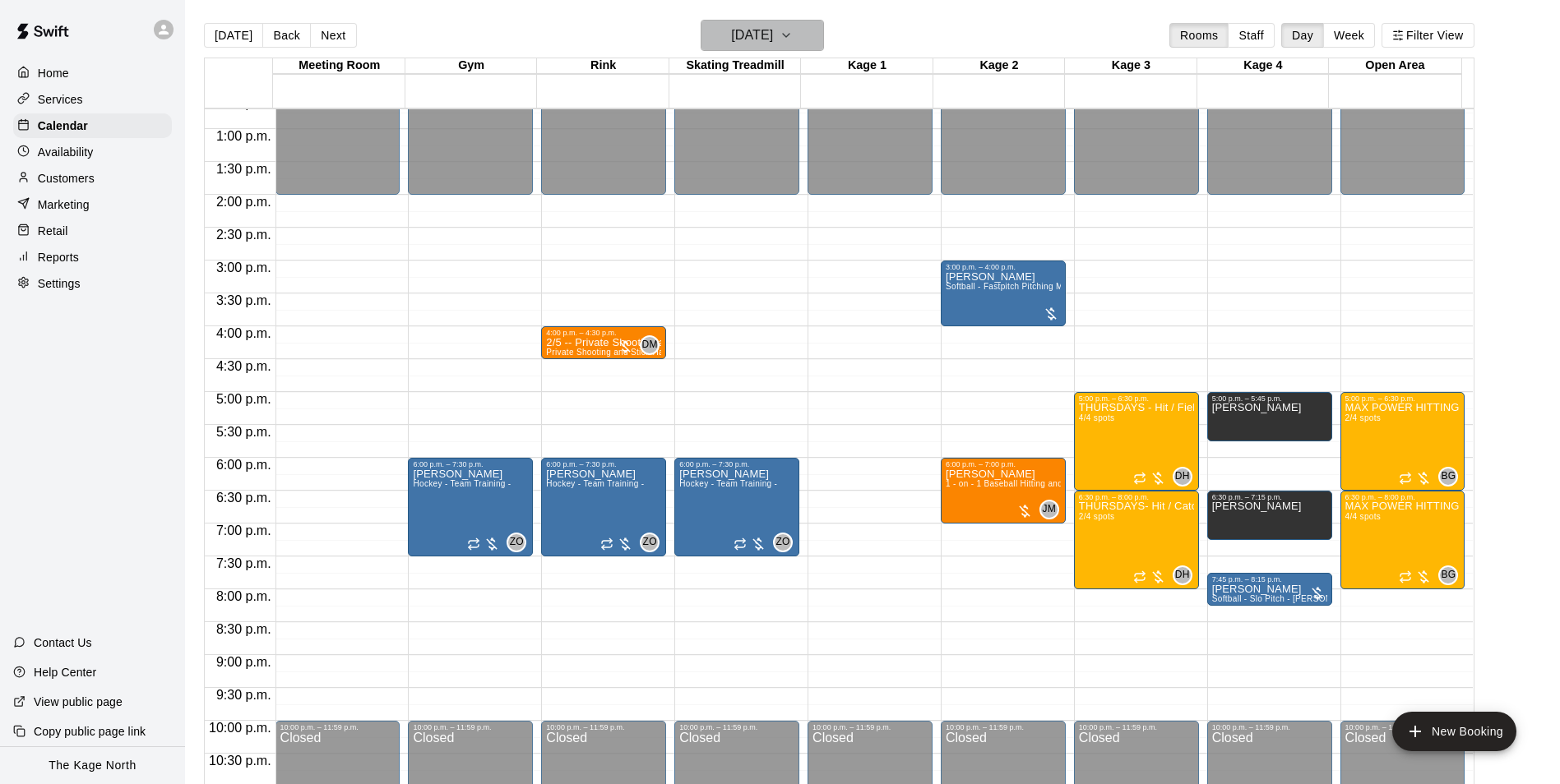
click at [773, 35] on h6 "[DATE]" at bounding box center [752, 35] width 42 height 23
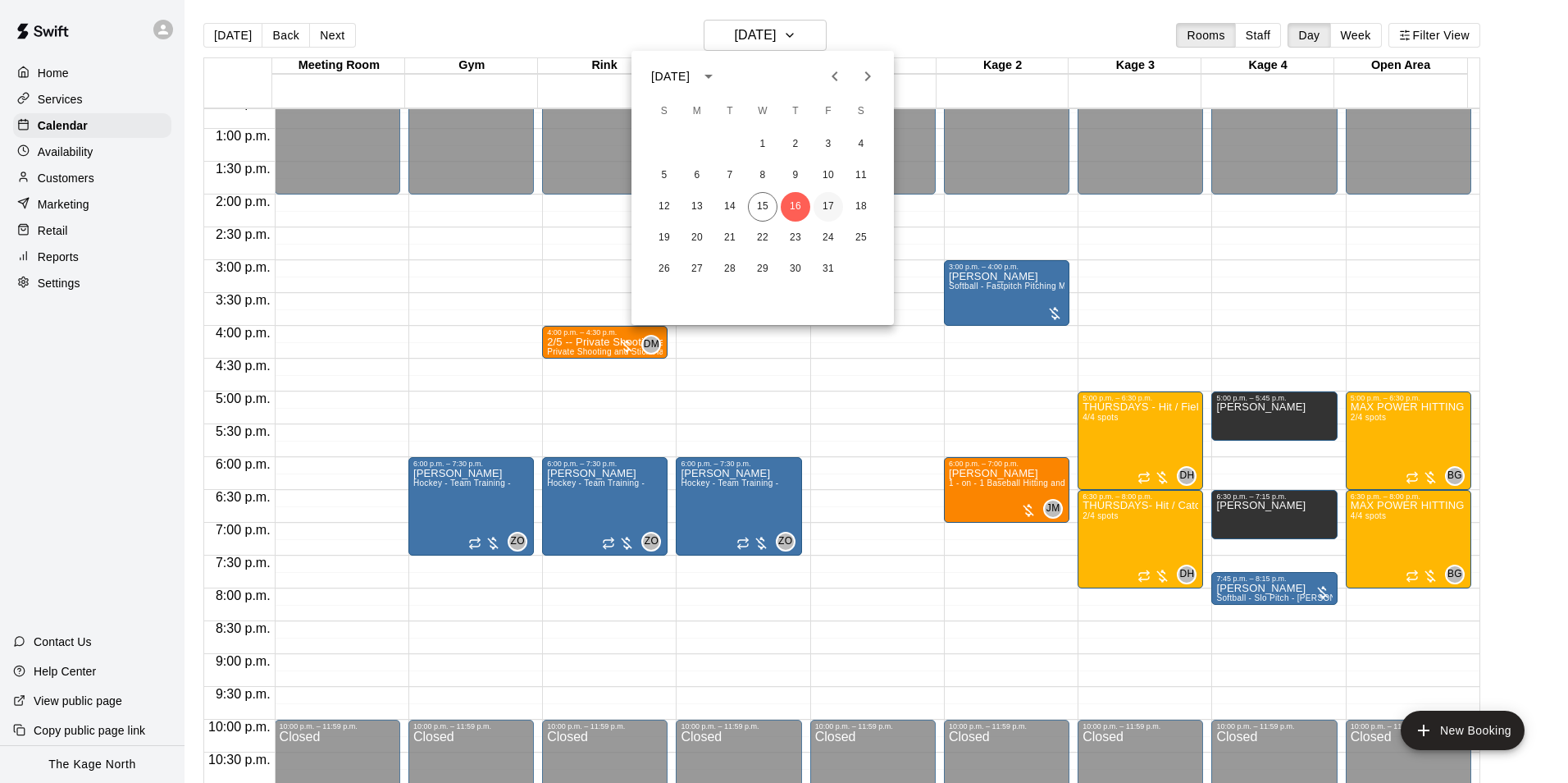
click at [825, 204] on button "17" at bounding box center [829, 207] width 30 height 30
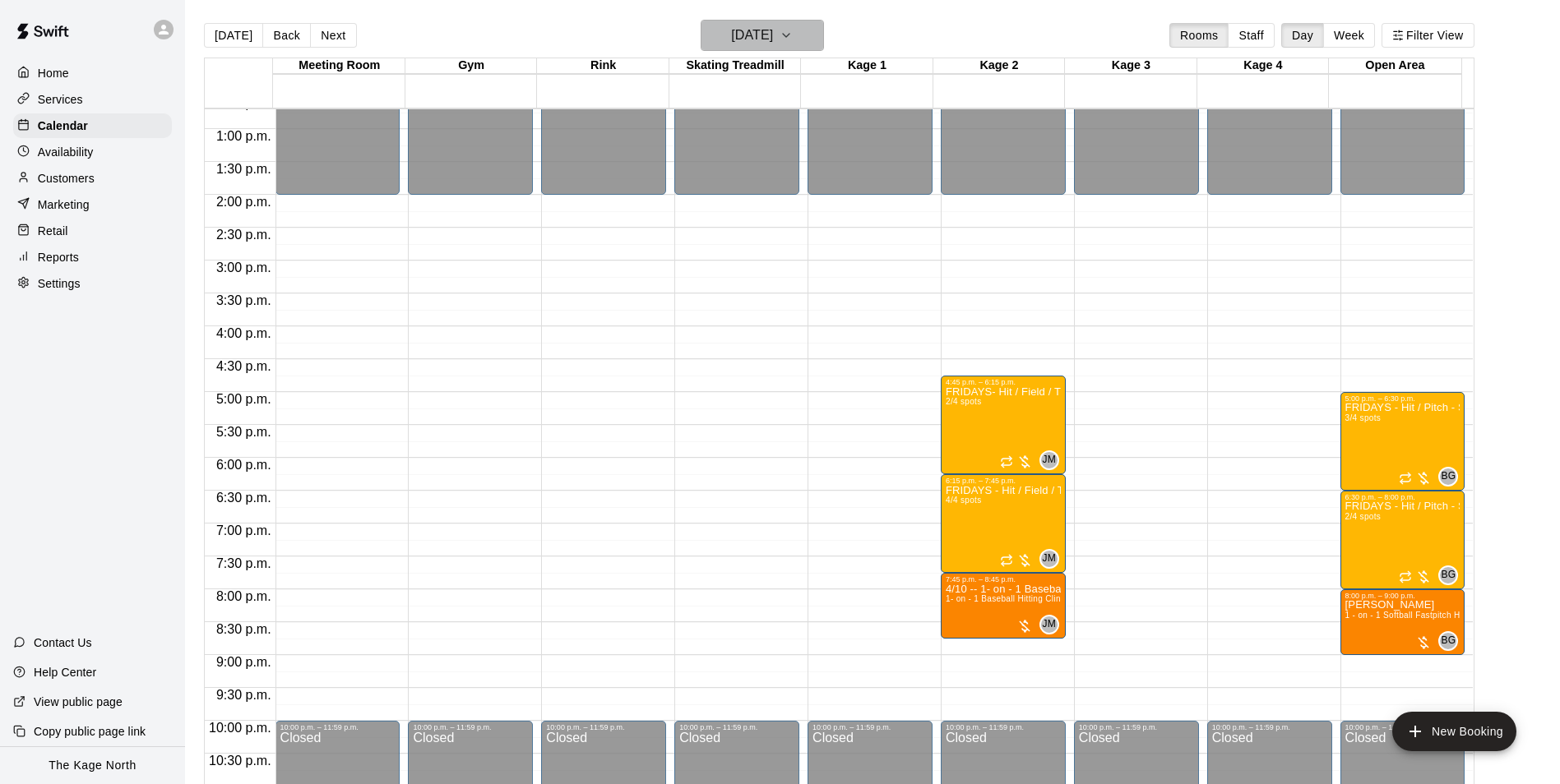
click at [773, 33] on h6 "[DATE]" at bounding box center [752, 35] width 42 height 23
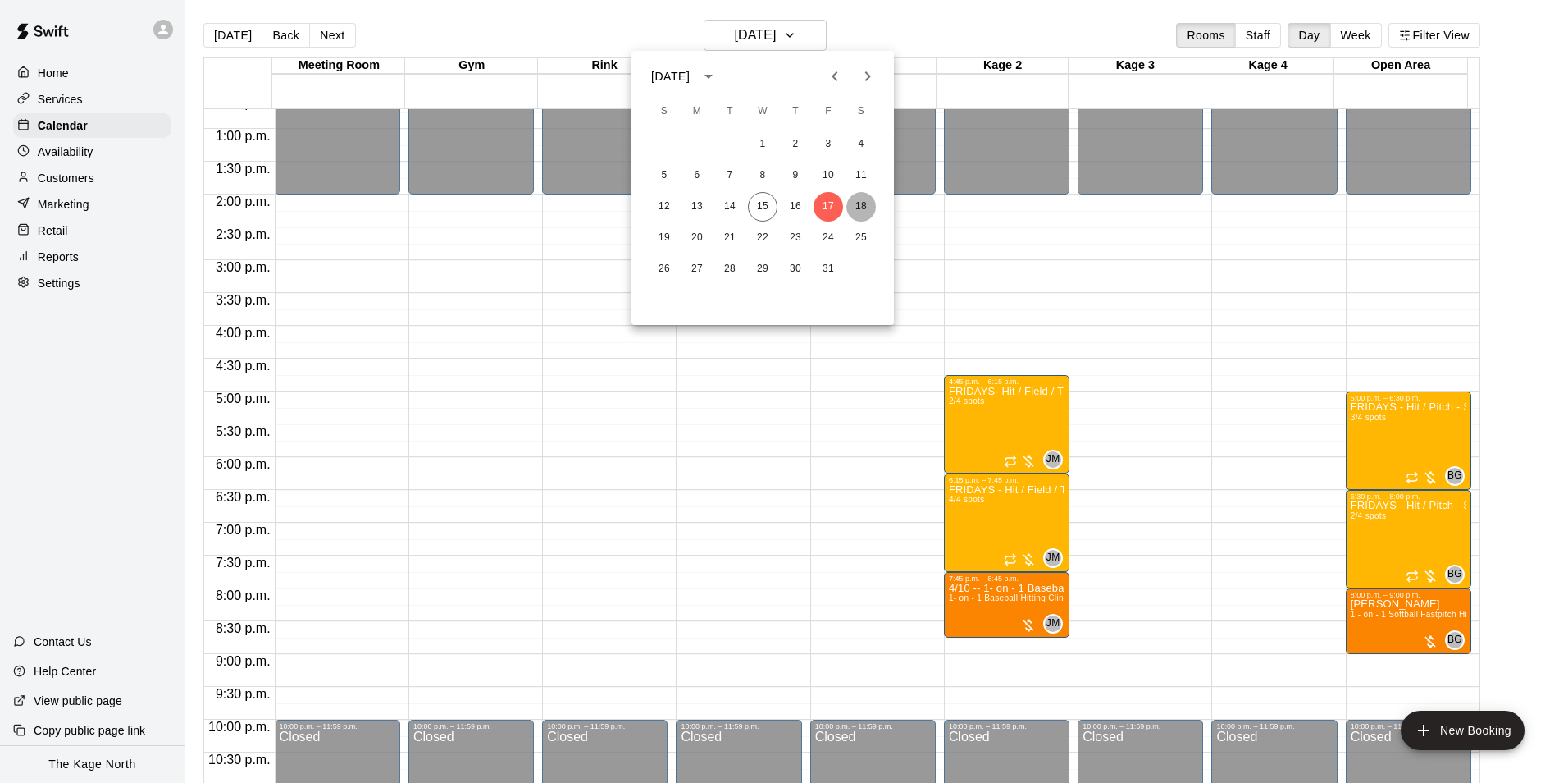
click at [864, 206] on button "18" at bounding box center [862, 207] width 30 height 30
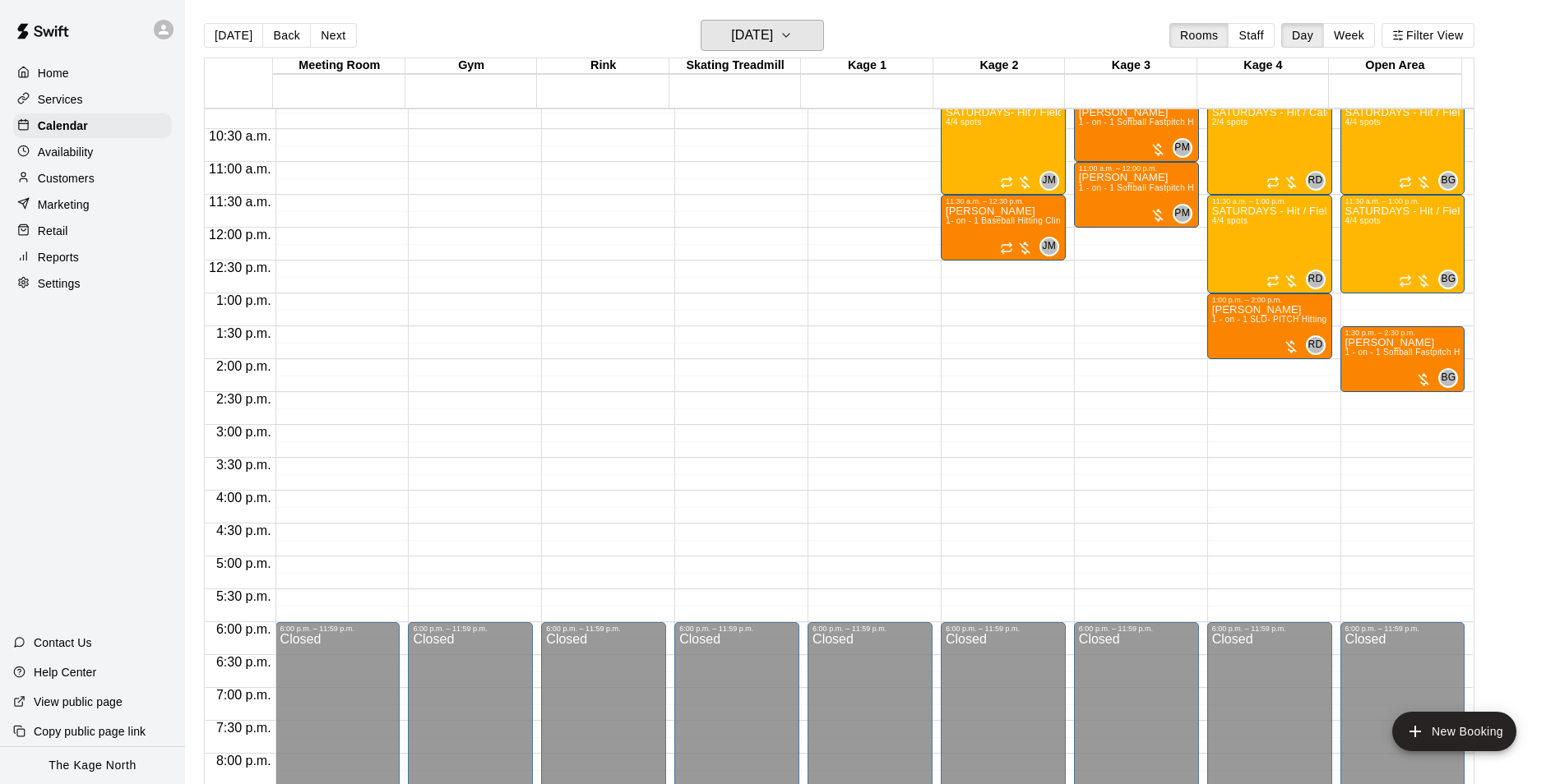
scroll to position [589, 0]
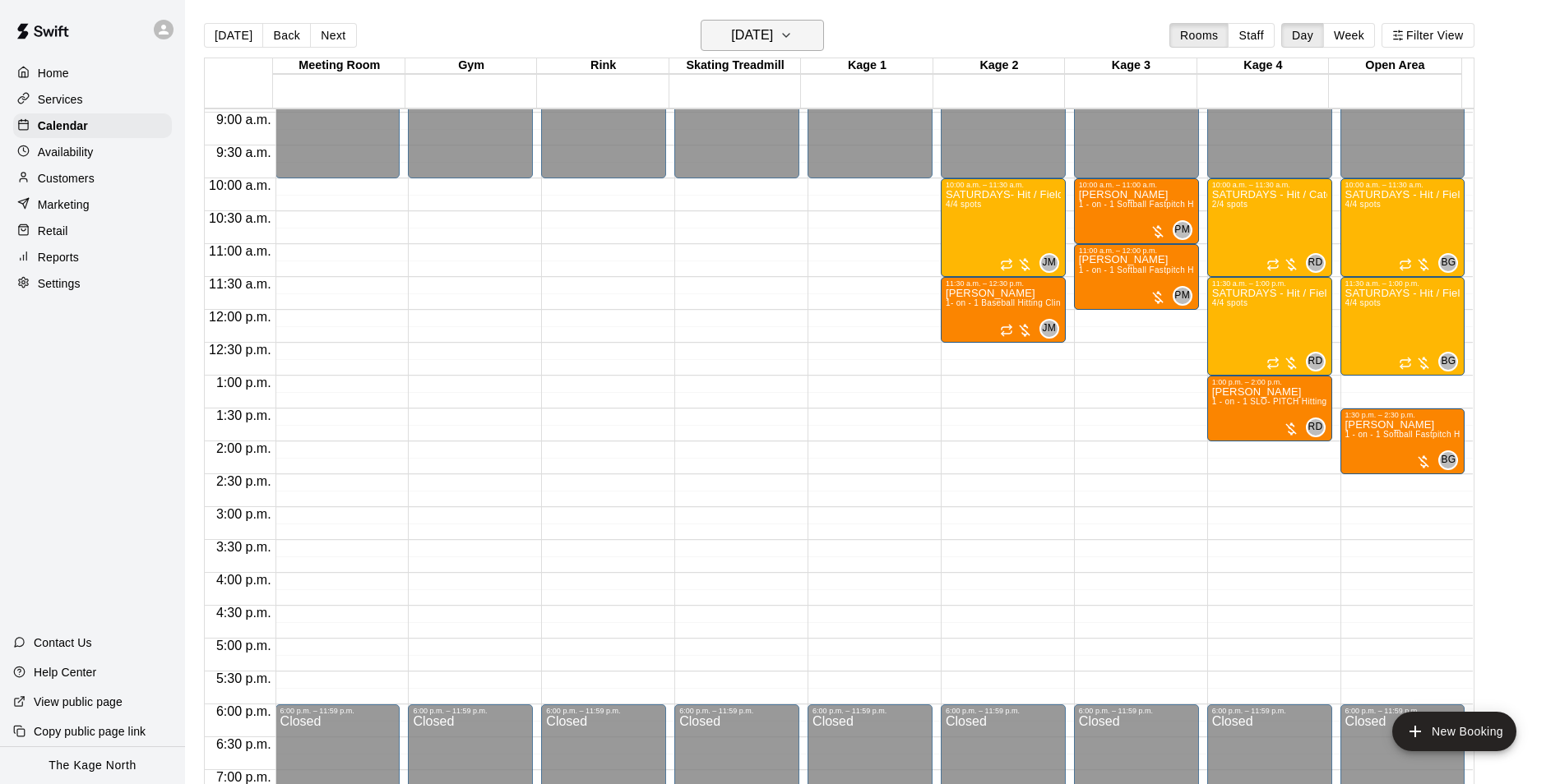
click at [773, 29] on h6 "[DATE]" at bounding box center [752, 35] width 42 height 23
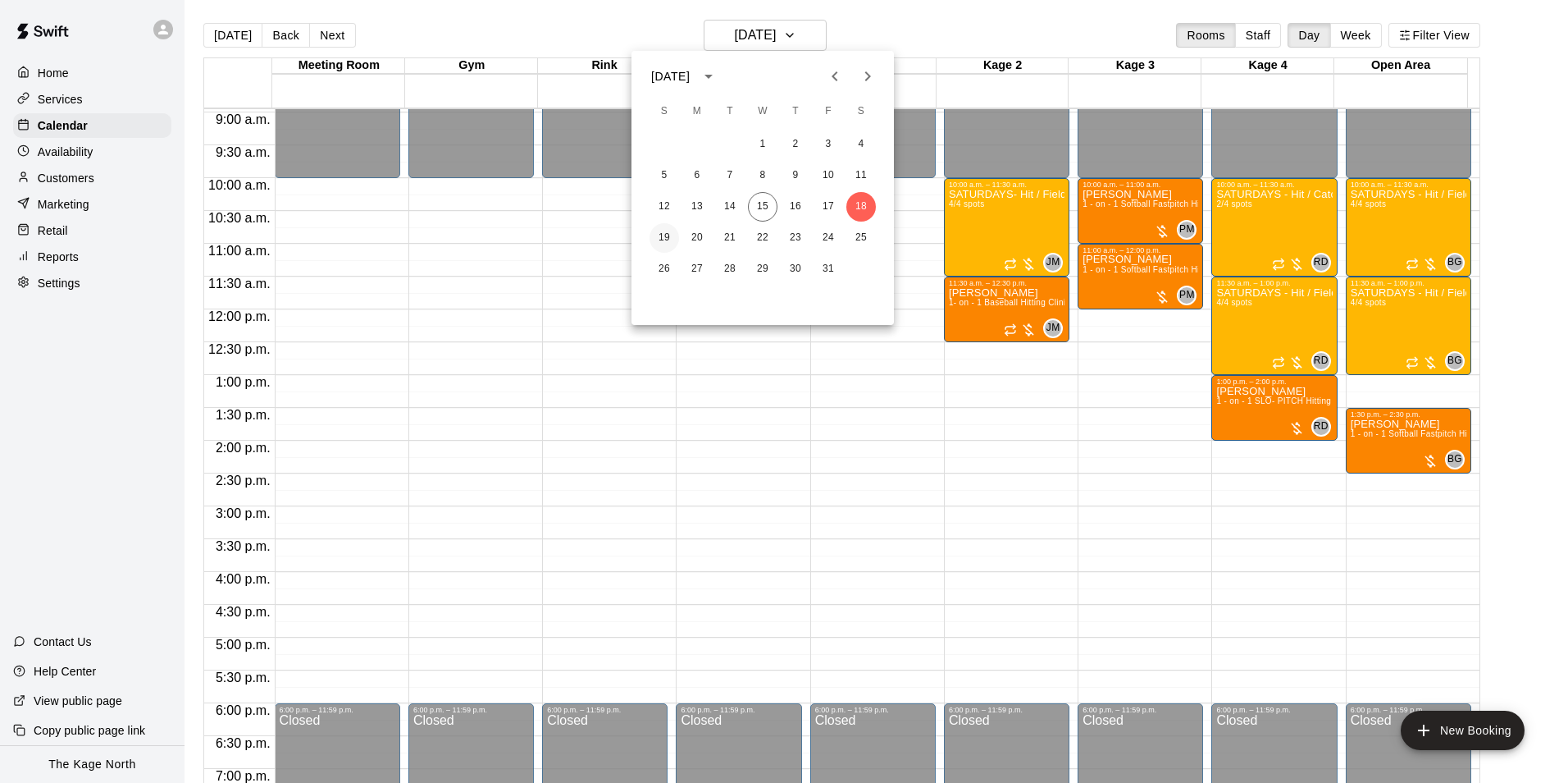
click at [671, 238] on button "19" at bounding box center [665, 239] width 30 height 30
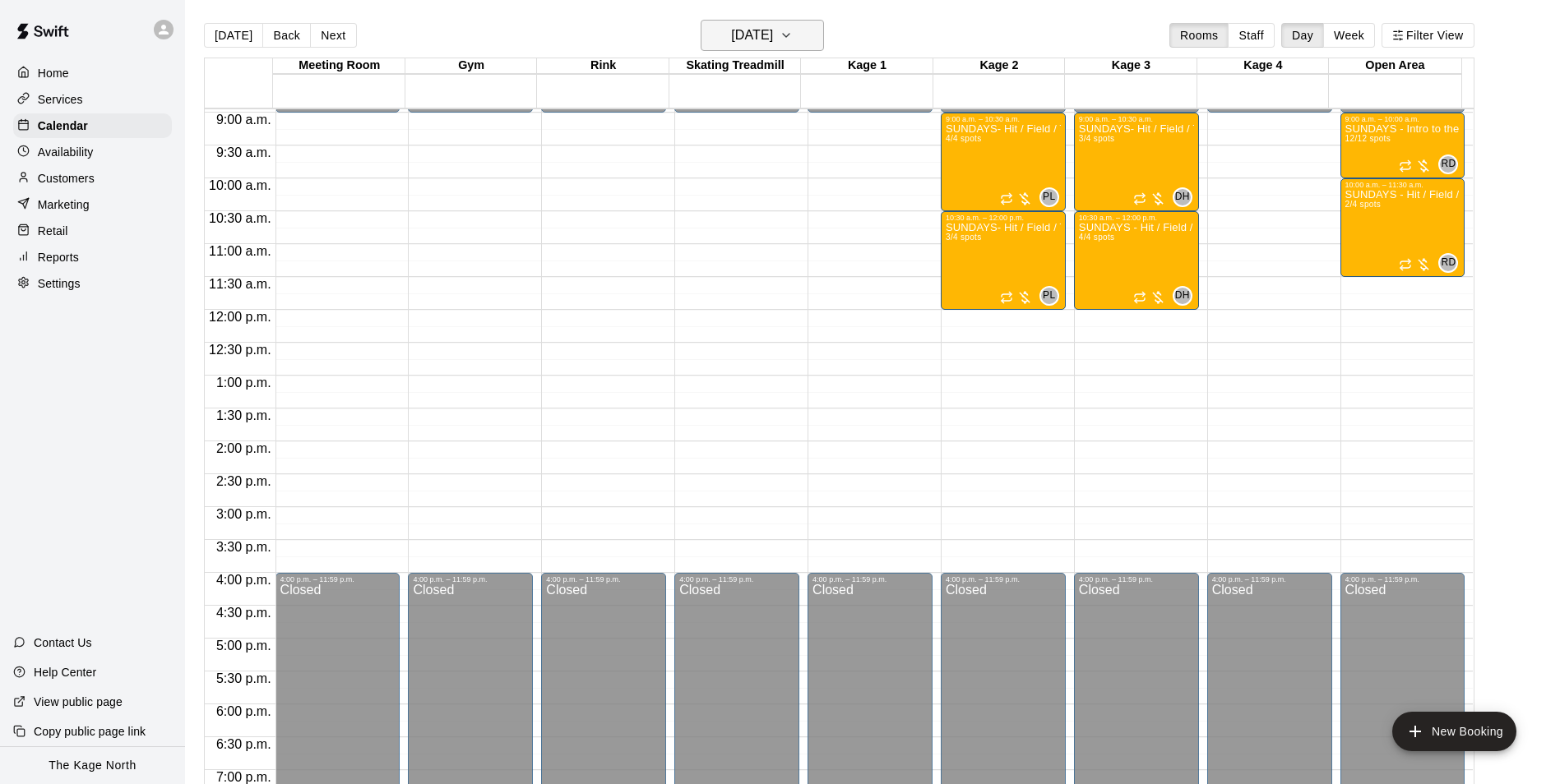
click at [773, 30] on h6 "[DATE]" at bounding box center [752, 35] width 42 height 23
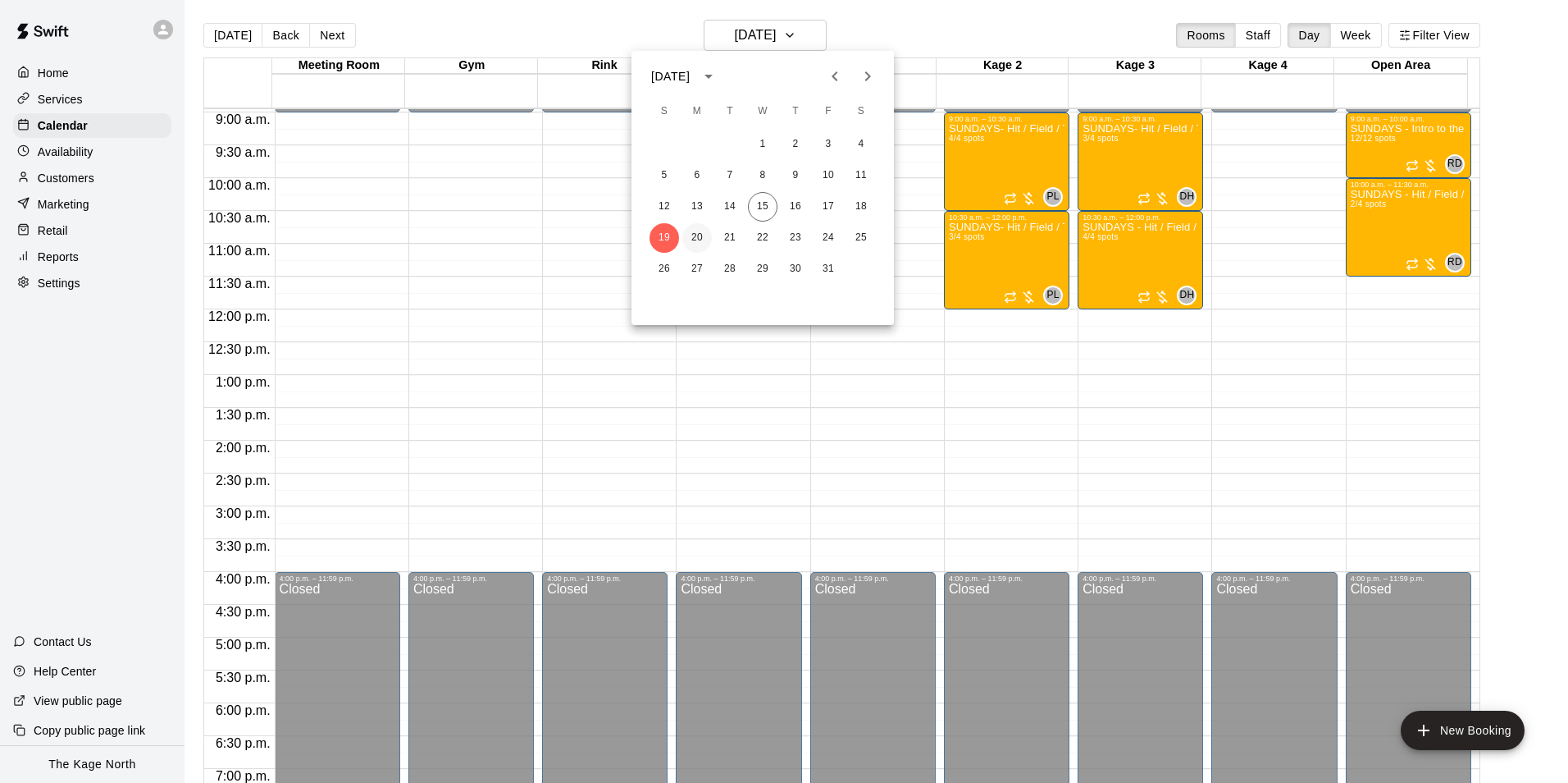
click at [698, 238] on button "20" at bounding box center [697, 239] width 30 height 30
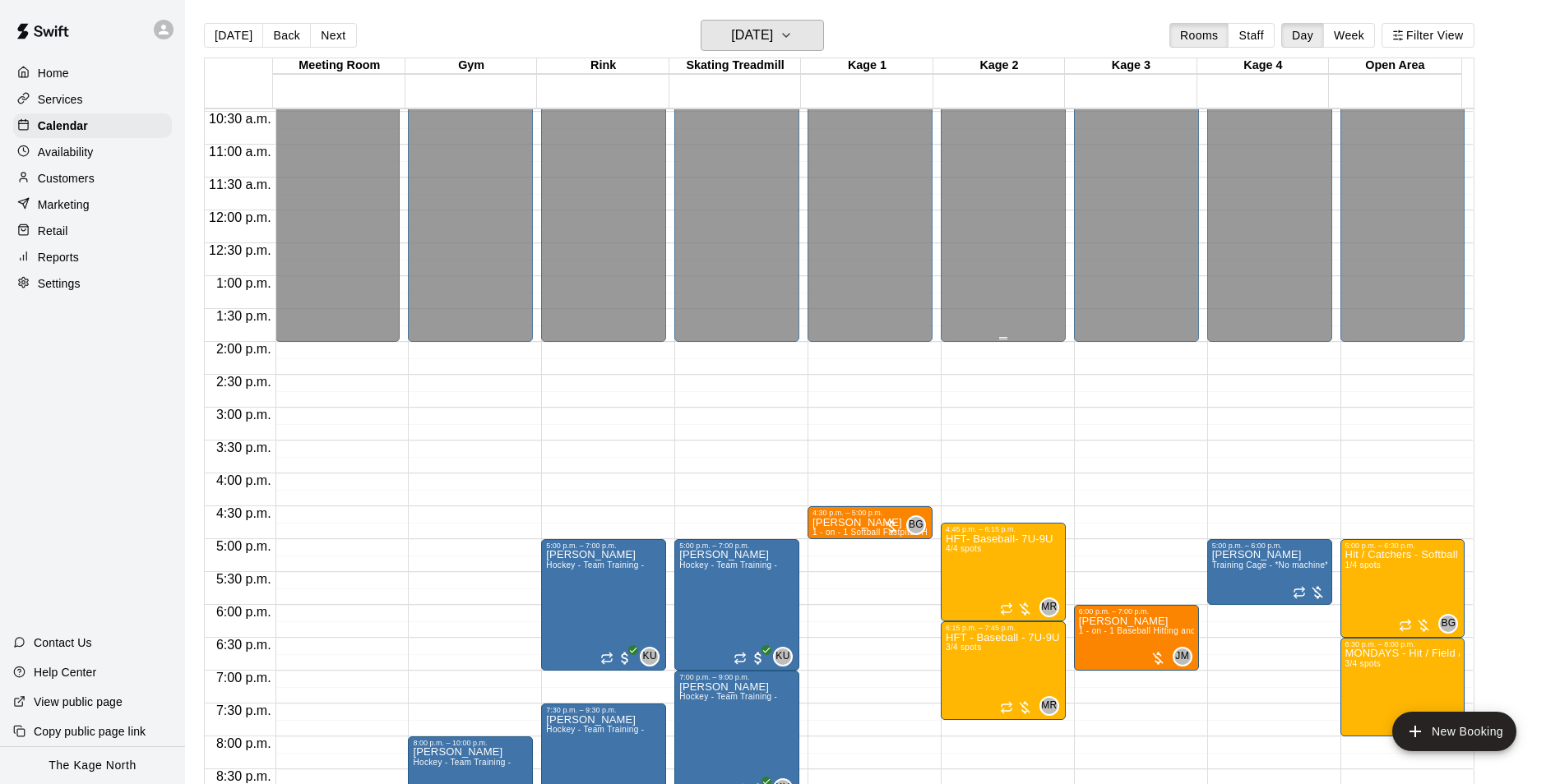
scroll to position [835, 0]
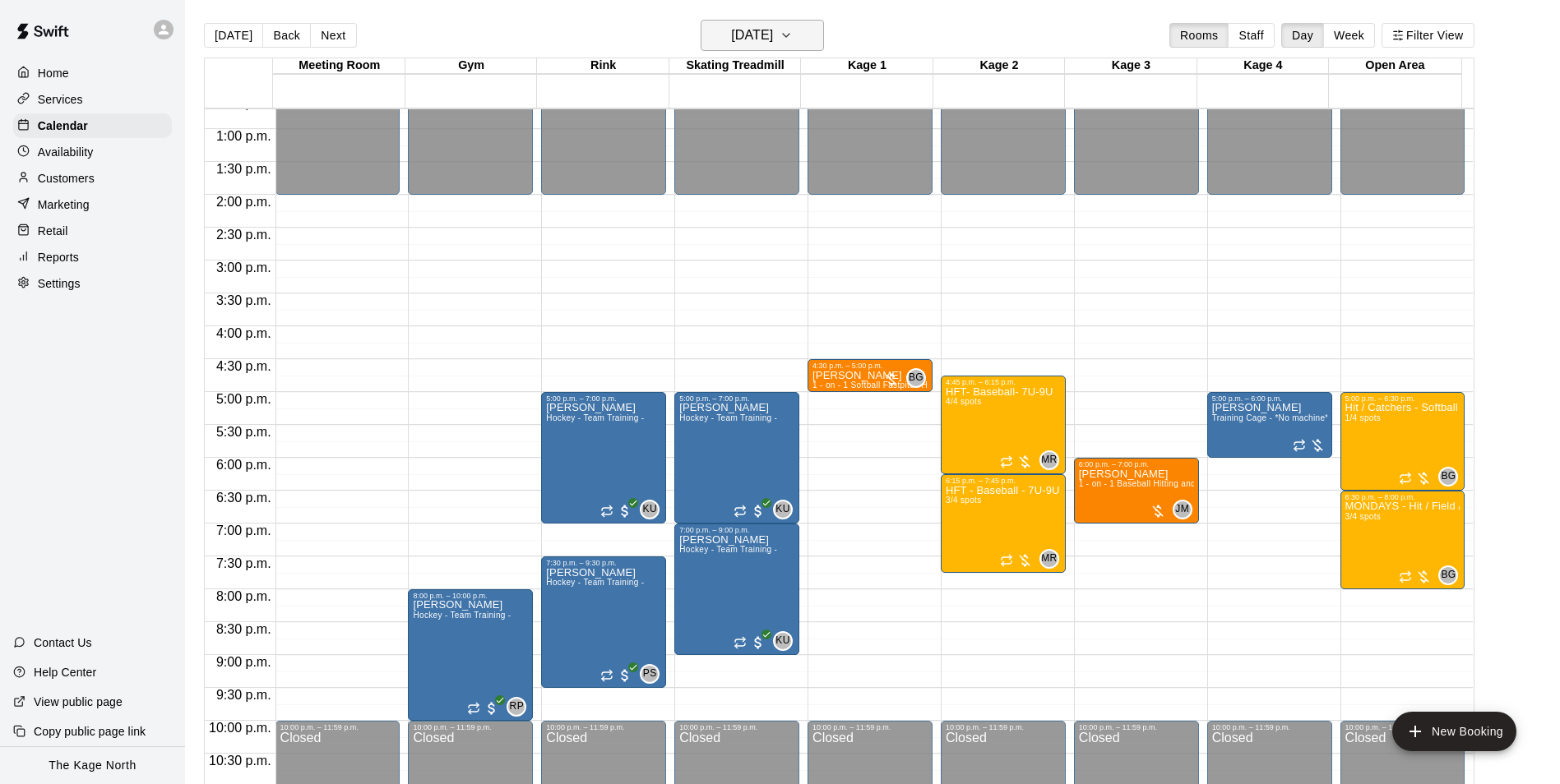
click at [764, 26] on h6 "[DATE]" at bounding box center [752, 35] width 42 height 23
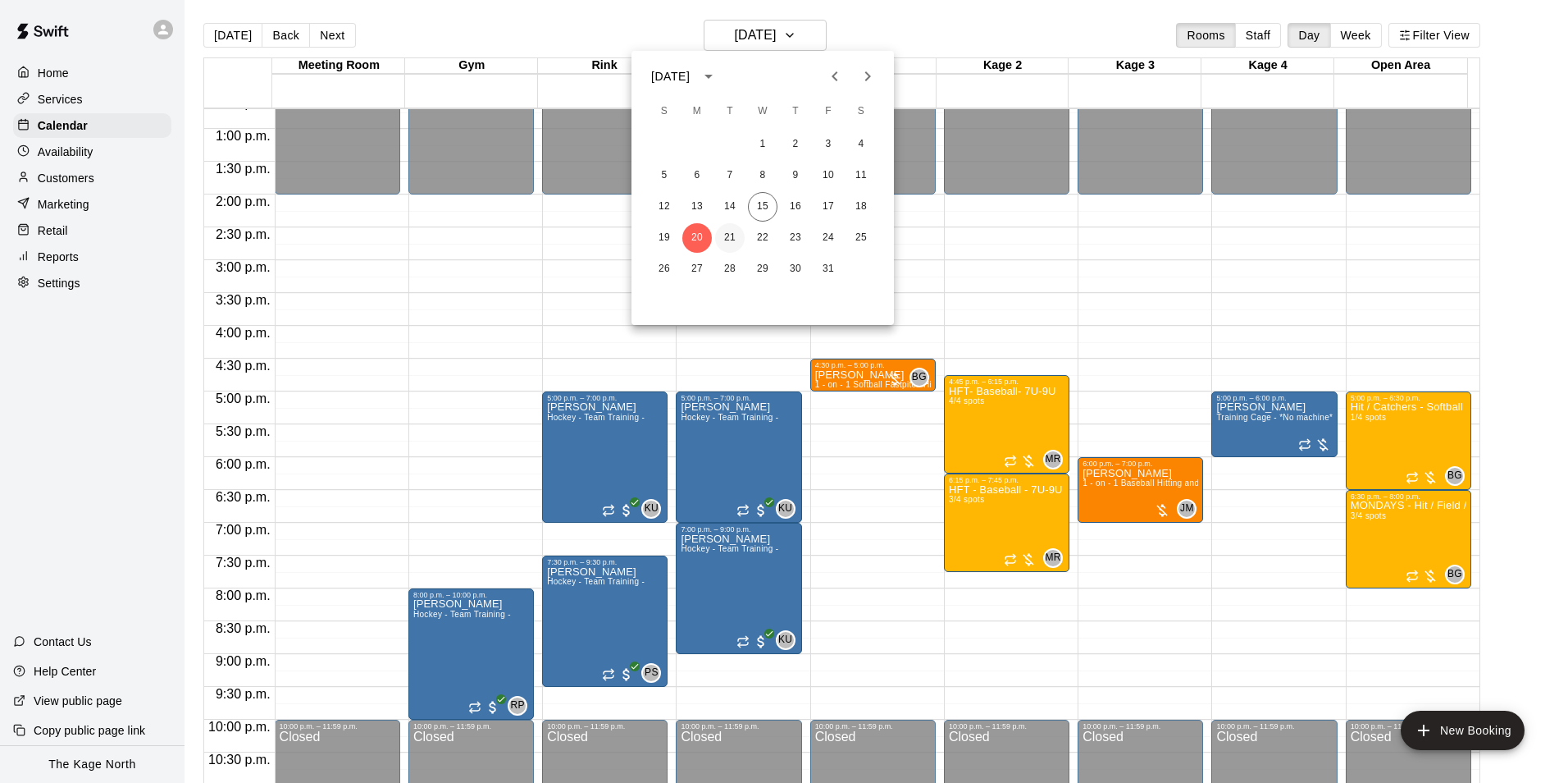
click at [723, 243] on button "21" at bounding box center [730, 239] width 30 height 30
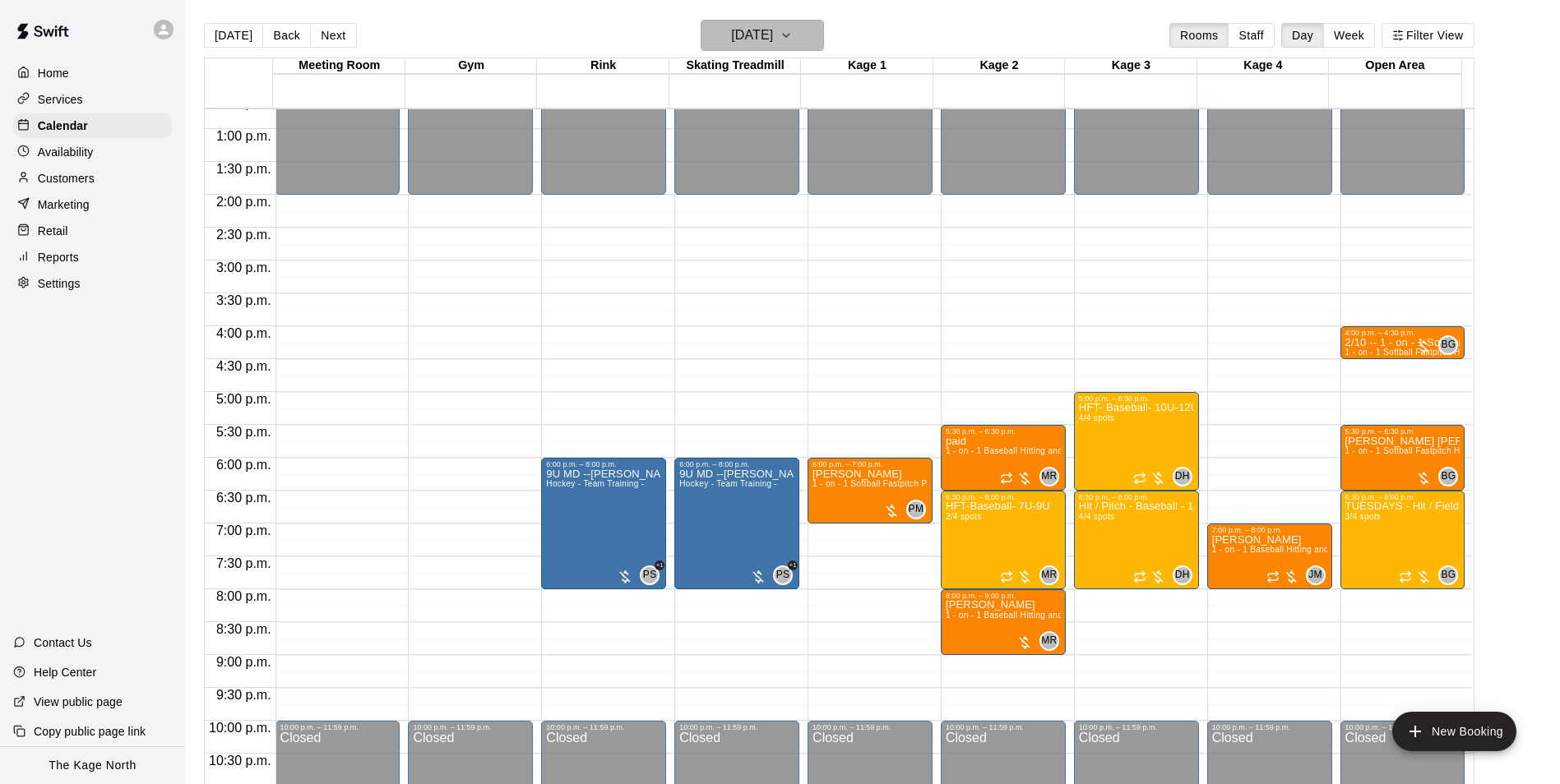
click at [773, 33] on h6 "[DATE]" at bounding box center [752, 35] width 42 height 23
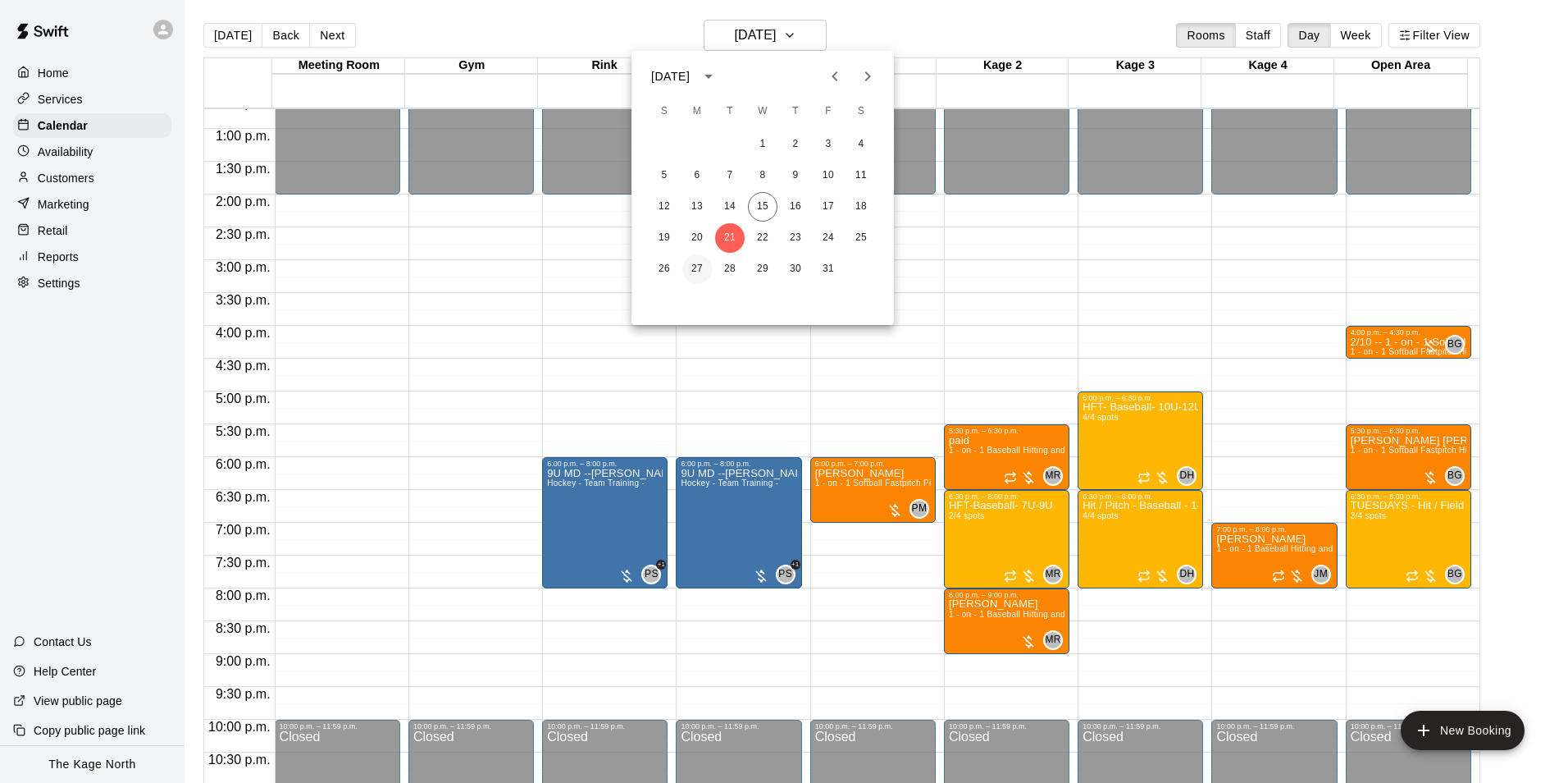
click at [696, 274] on button "27" at bounding box center [697, 269] width 30 height 30
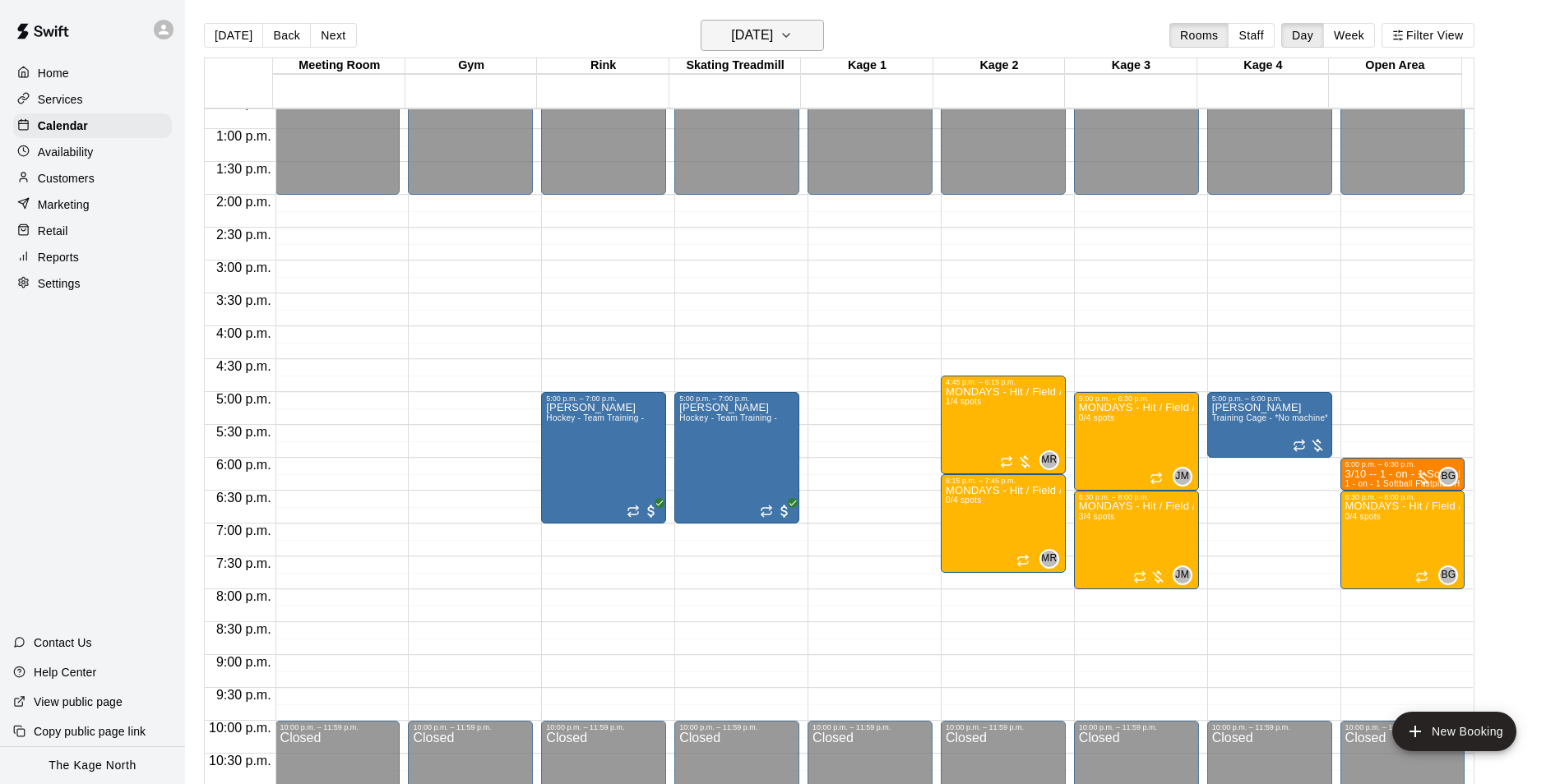
click at [773, 38] on h6 "[DATE]" at bounding box center [752, 35] width 42 height 23
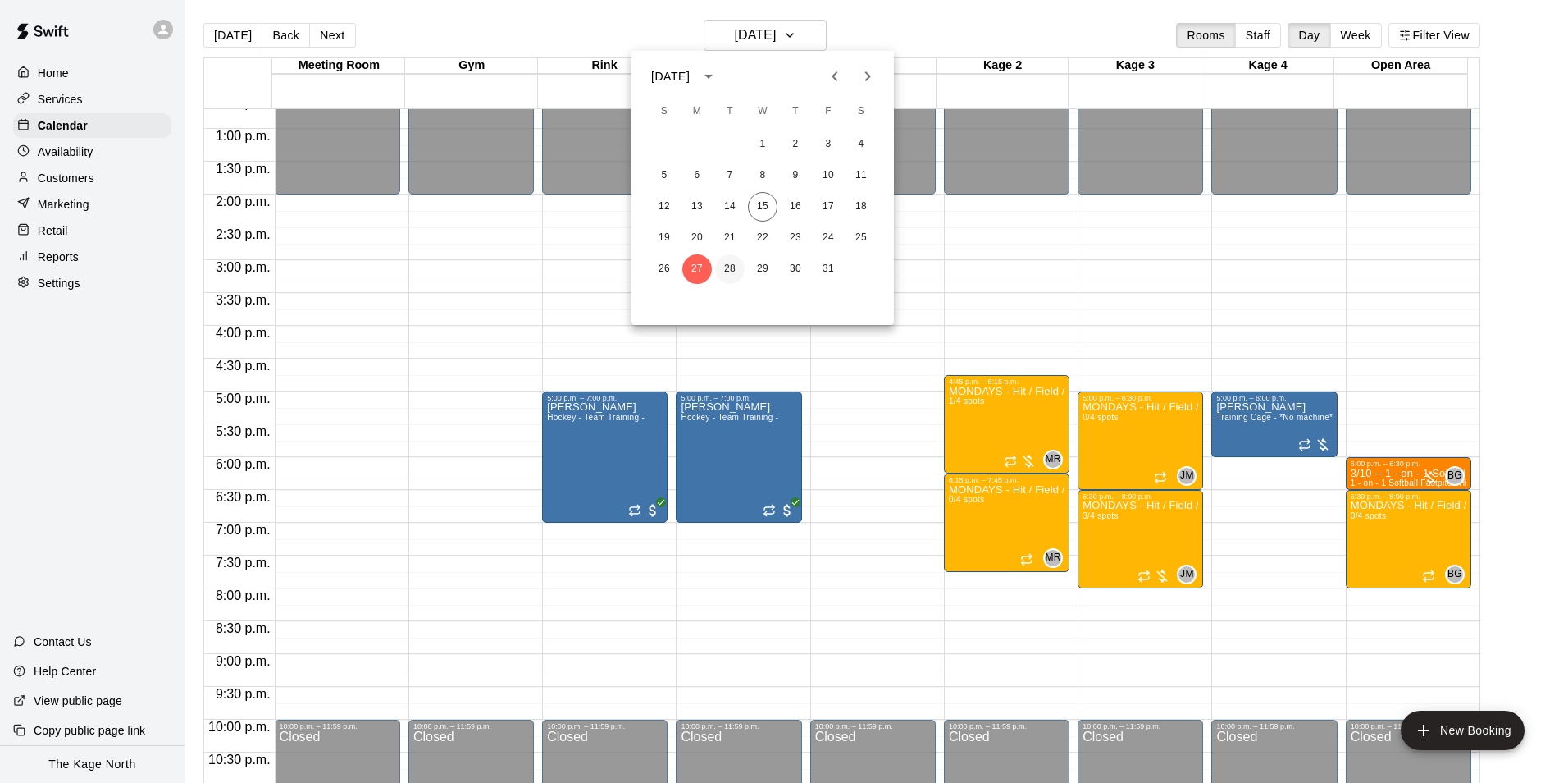
click at [729, 263] on button "28" at bounding box center [730, 269] width 30 height 30
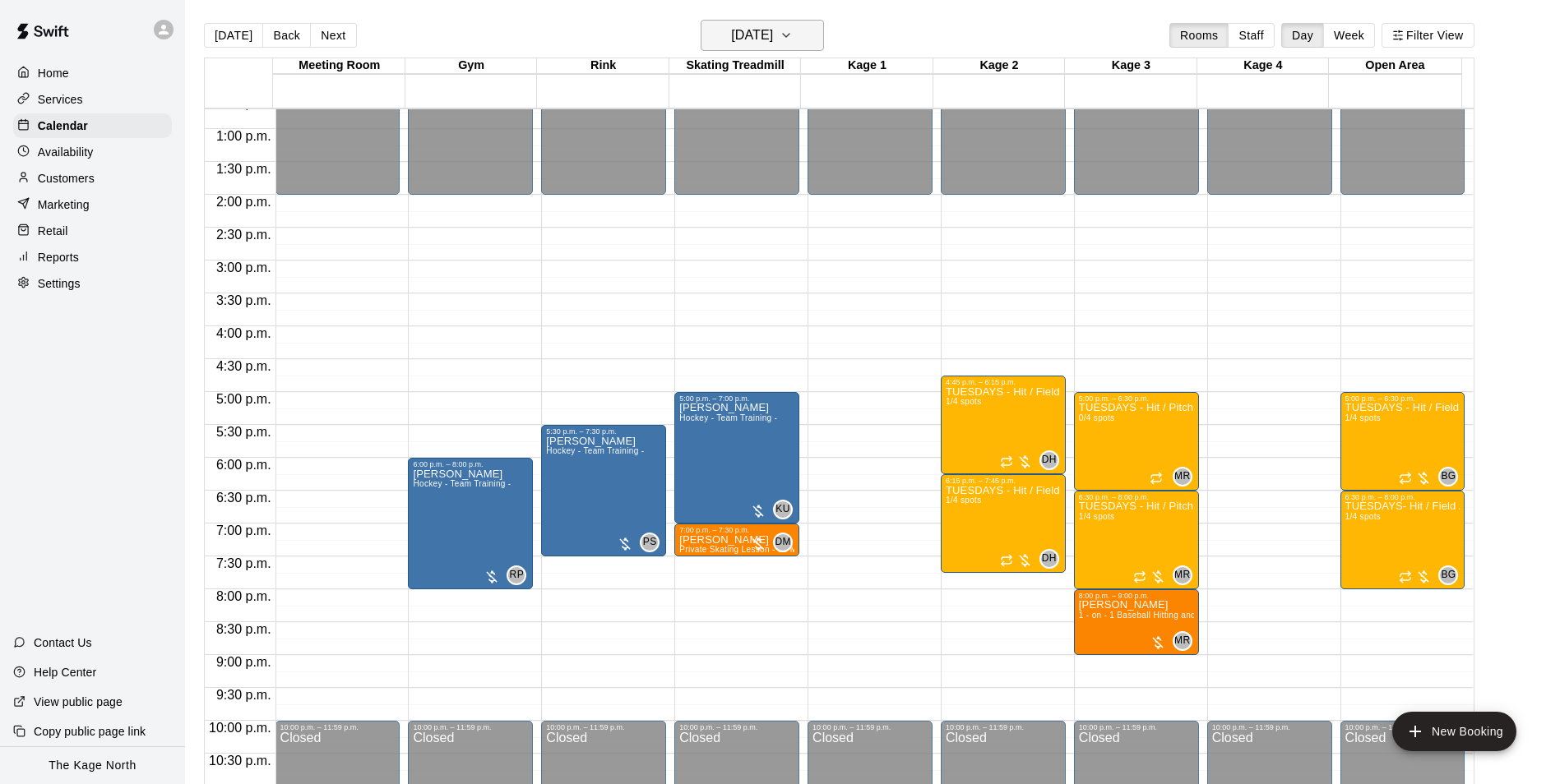
click at [773, 41] on h6 "[DATE]" at bounding box center [752, 35] width 42 height 23
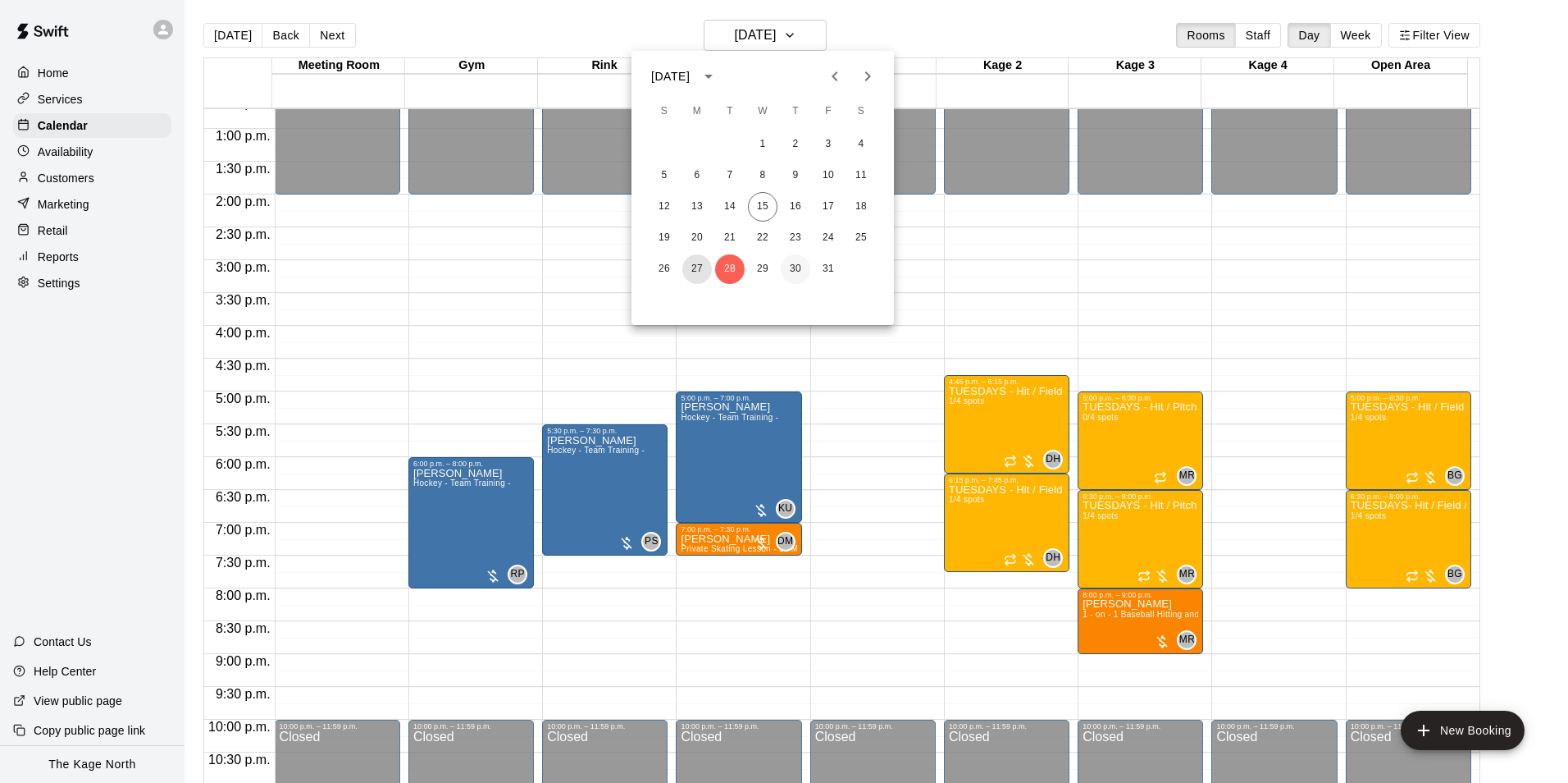
click at [696, 266] on button "27" at bounding box center [697, 269] width 30 height 30
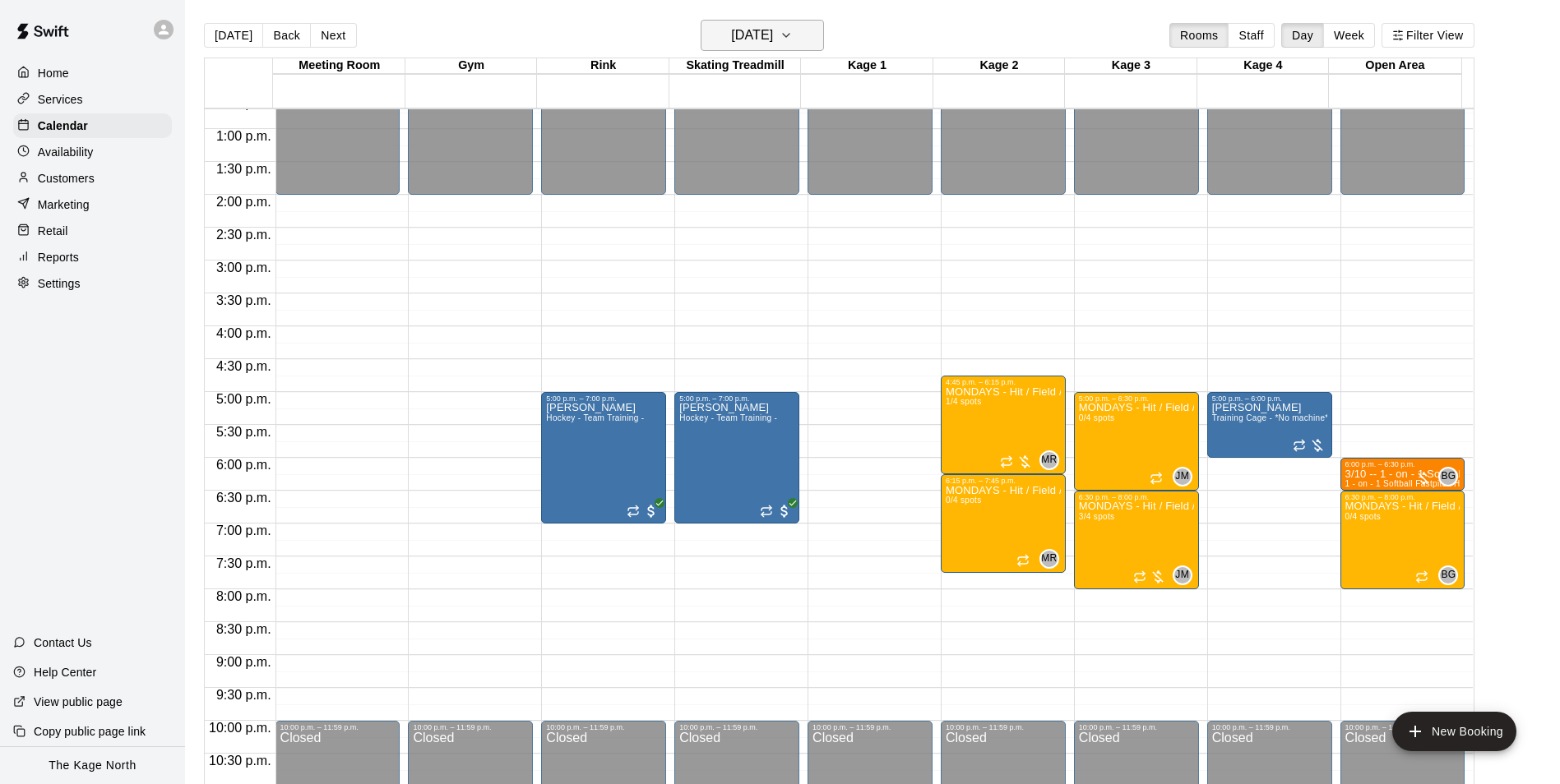
click at [769, 22] on button "[DATE]" at bounding box center [763, 36] width 123 height 32
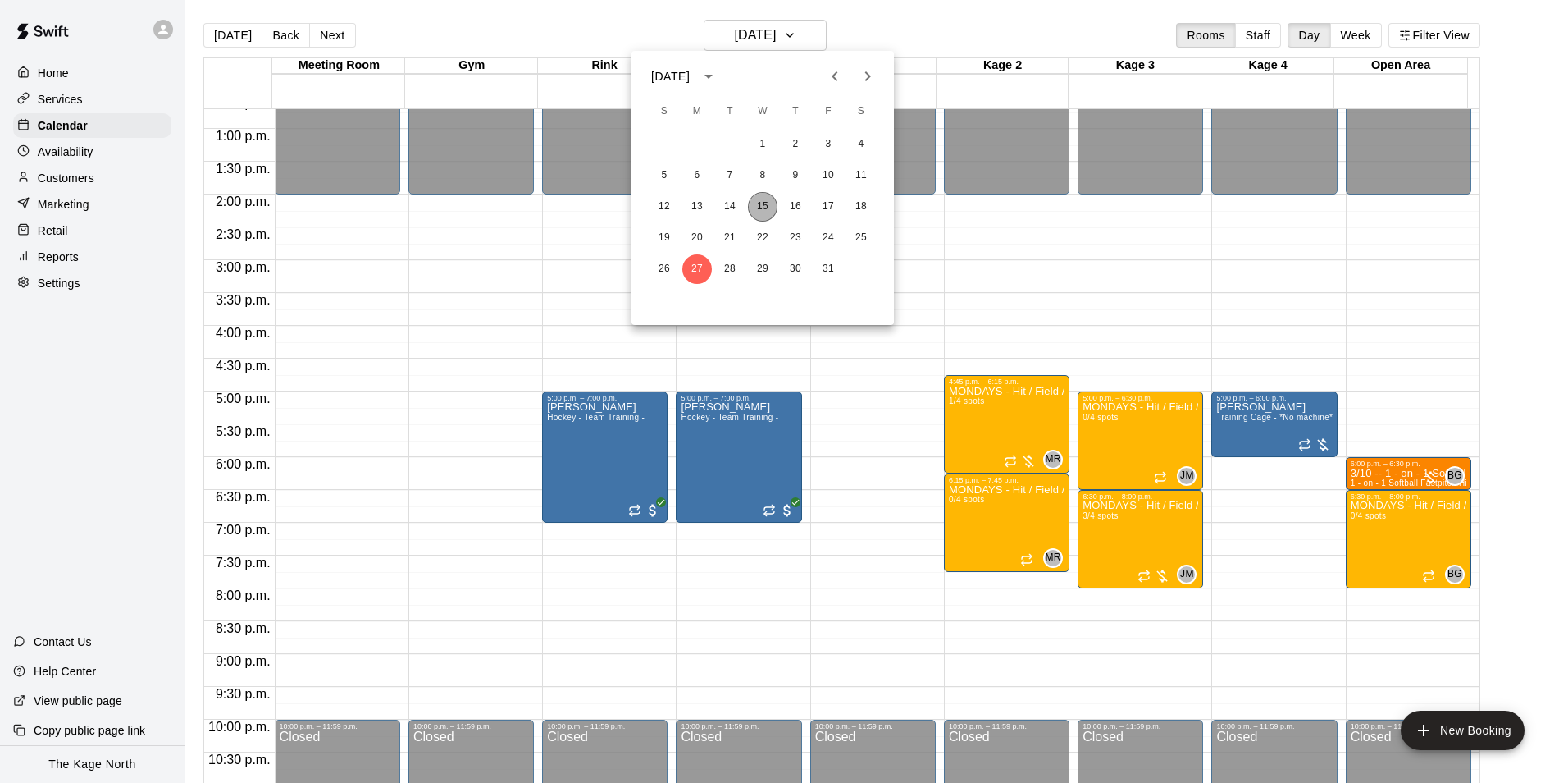
click at [760, 204] on button "15" at bounding box center [763, 207] width 30 height 30
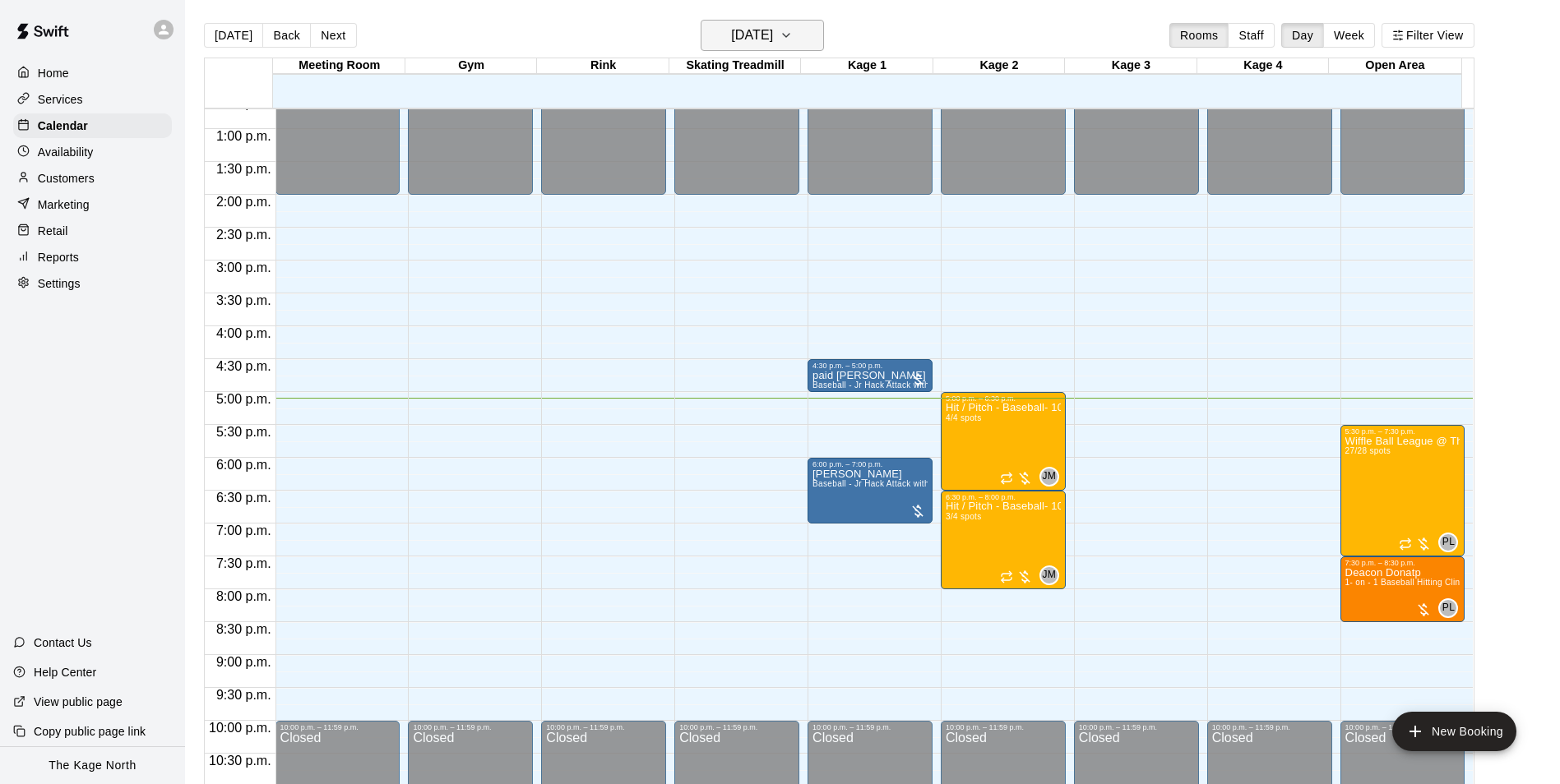
click at [816, 47] on button "[DATE]" at bounding box center [763, 36] width 123 height 32
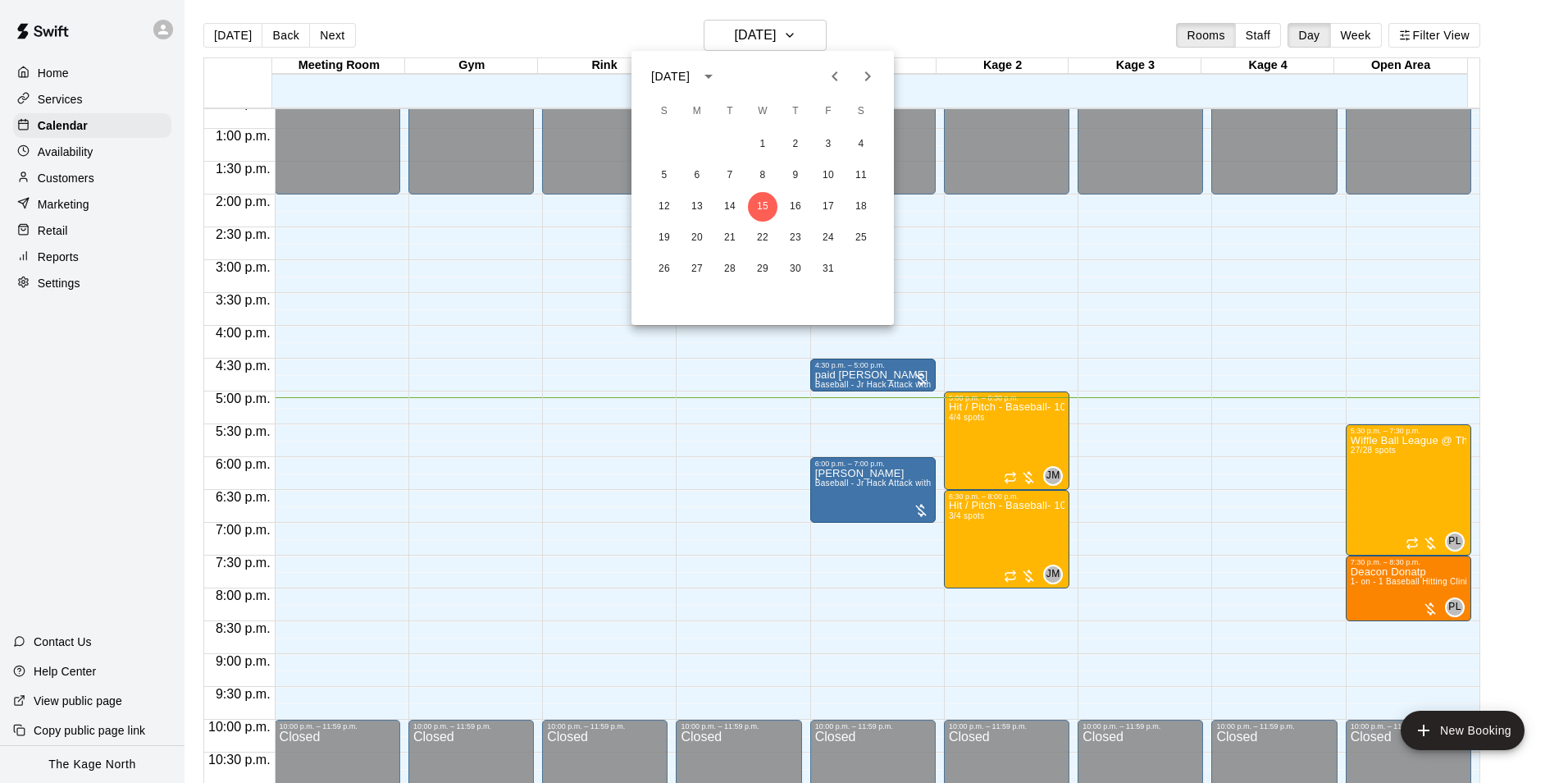
click at [876, 26] on div at bounding box center [784, 391] width 1568 height 783
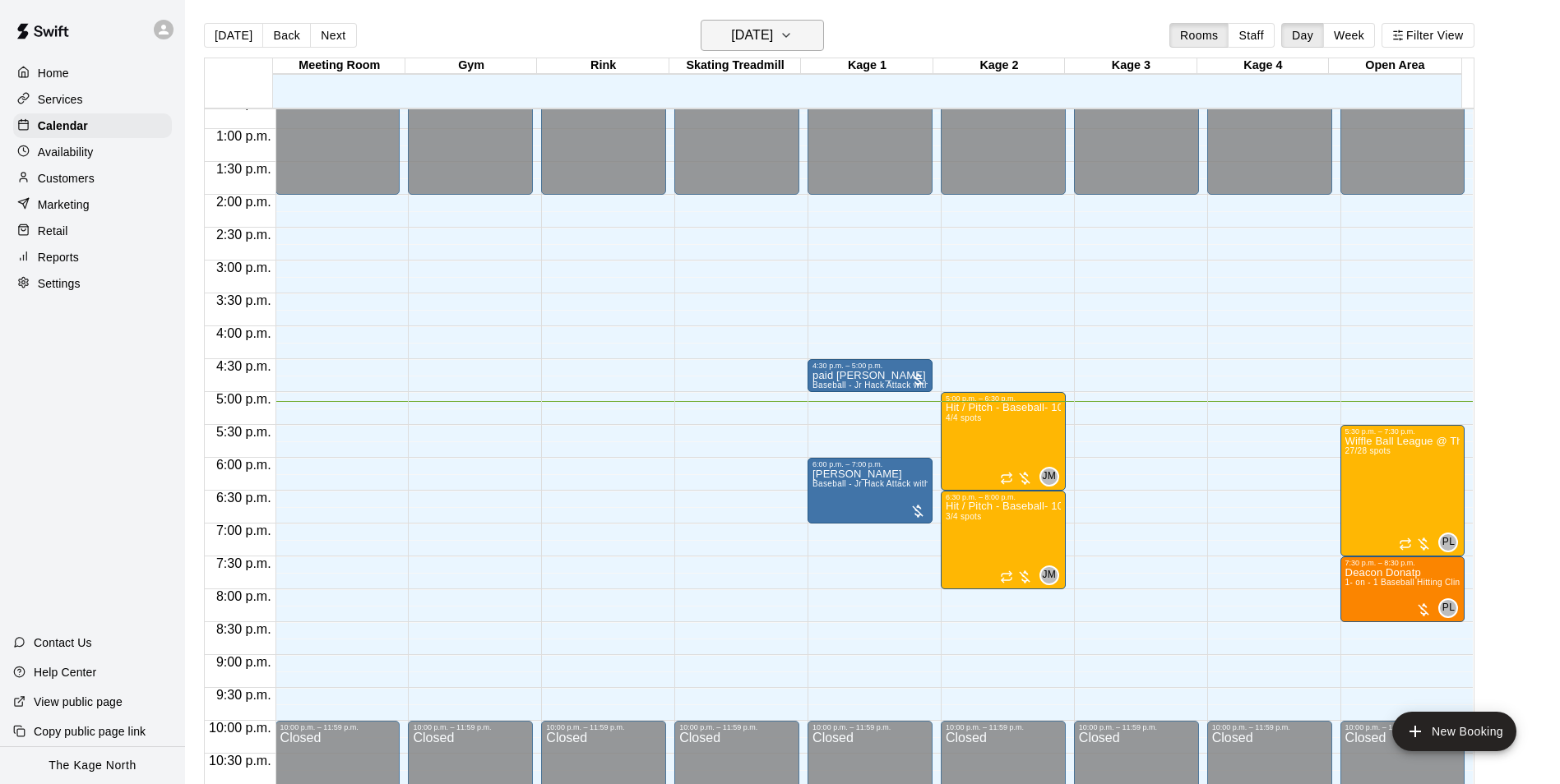
click at [813, 39] on button "[DATE]" at bounding box center [763, 36] width 123 height 32
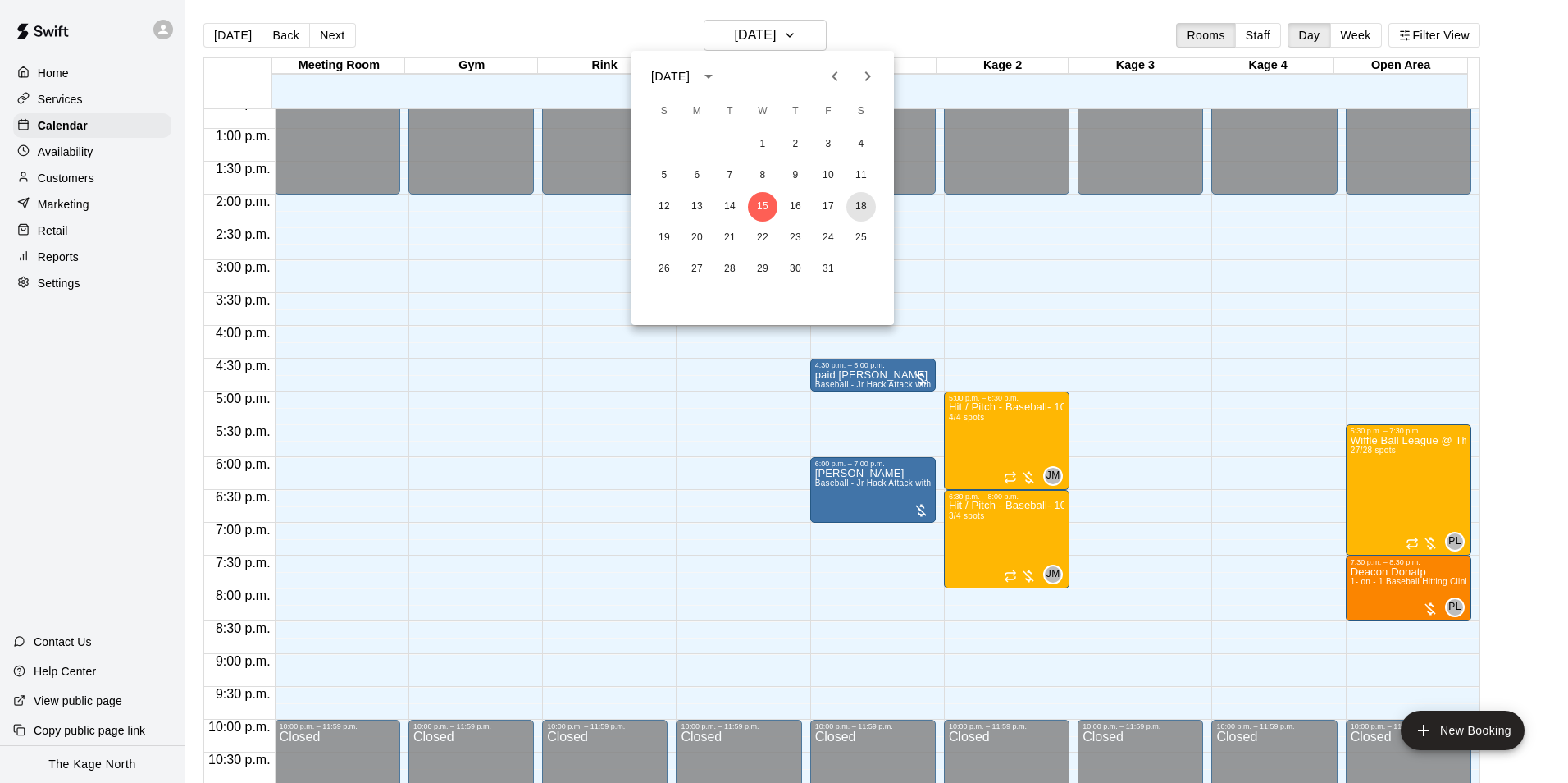
drag, startPoint x: 867, startPoint y: 205, endPoint x: 1249, endPoint y: 391, distance: 424.9
click at [867, 205] on button "18" at bounding box center [862, 207] width 30 height 30
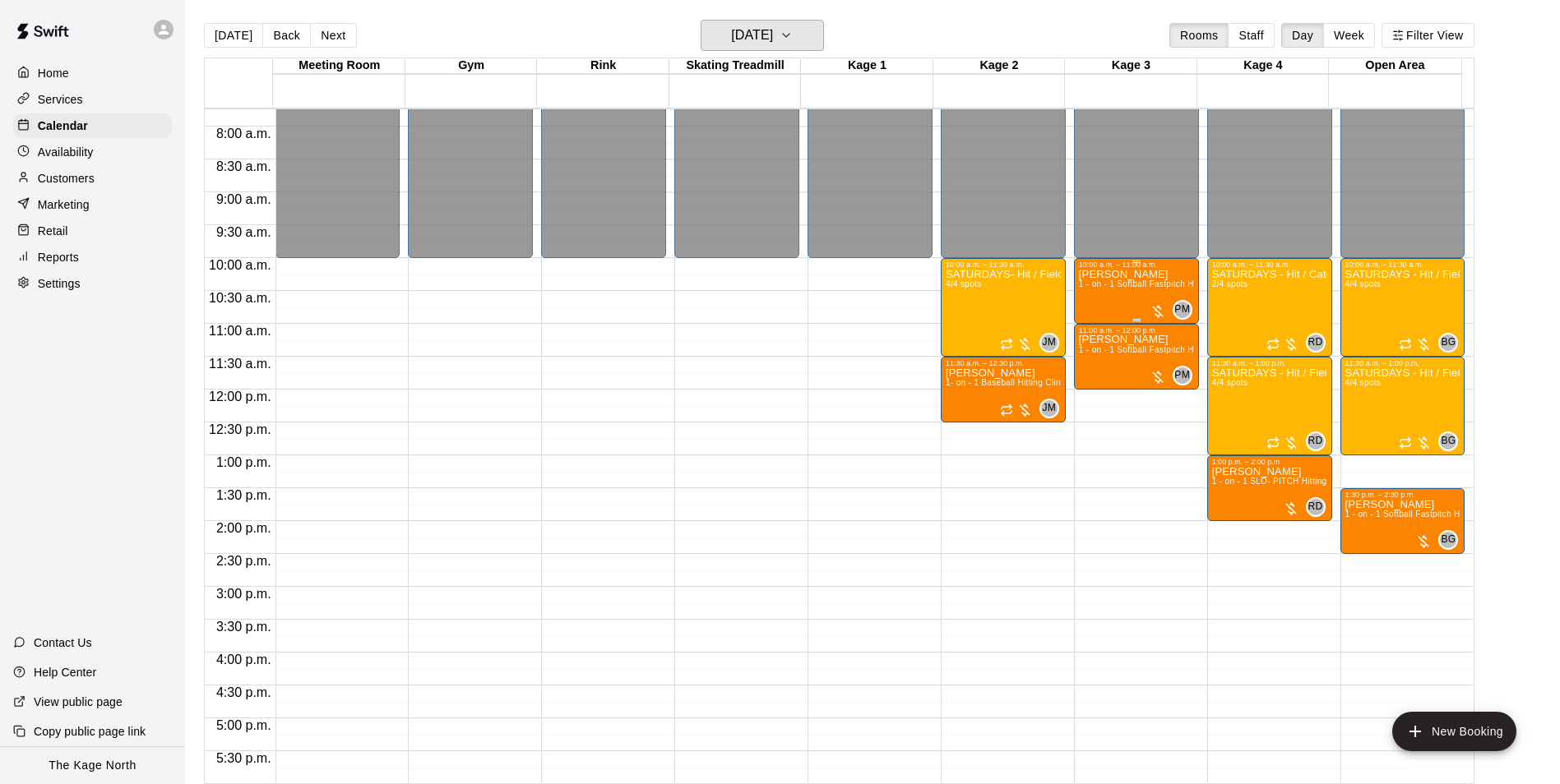
scroll to position [506, 0]
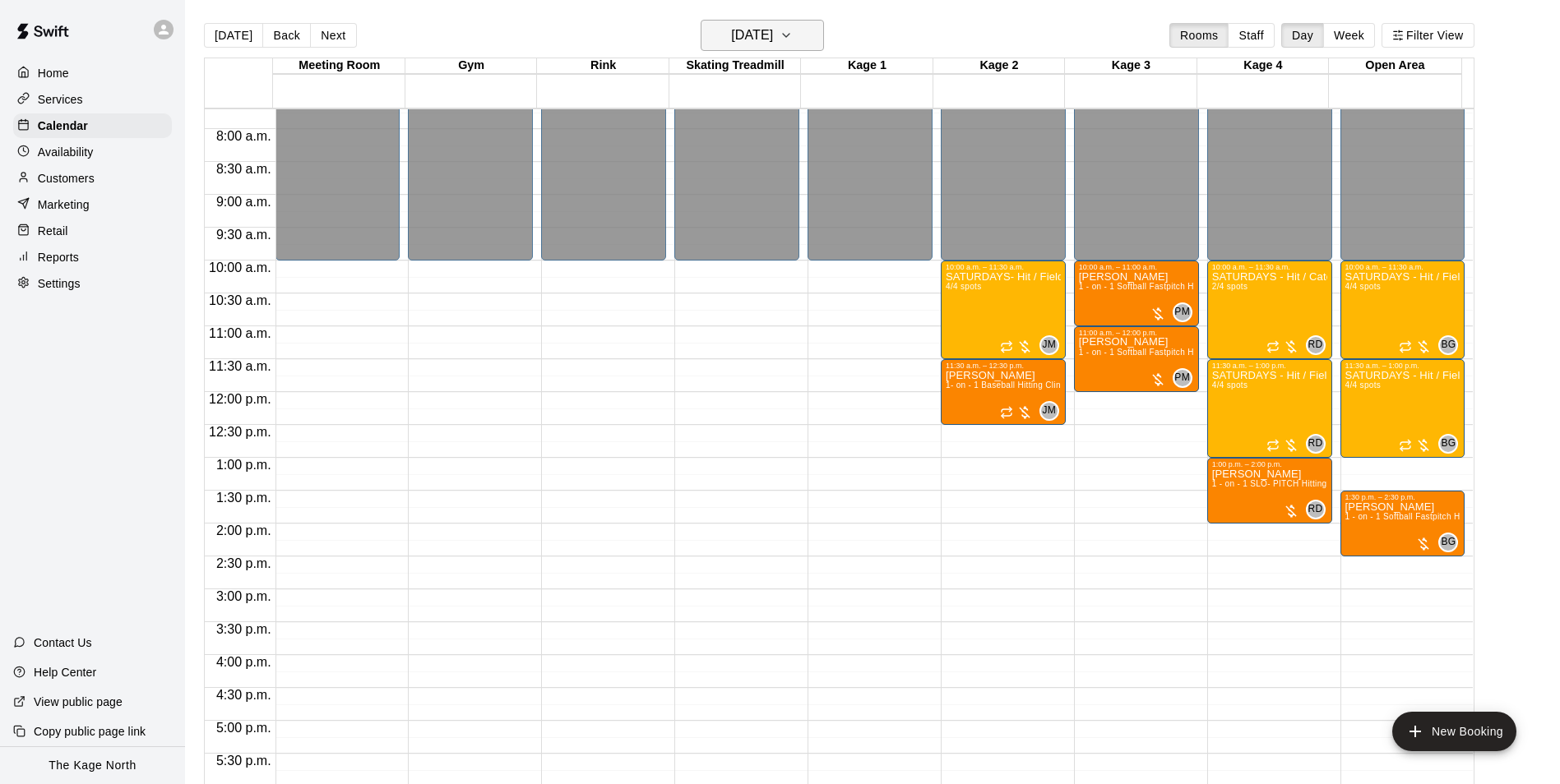
click at [764, 38] on h6 "[DATE]" at bounding box center [752, 35] width 42 height 23
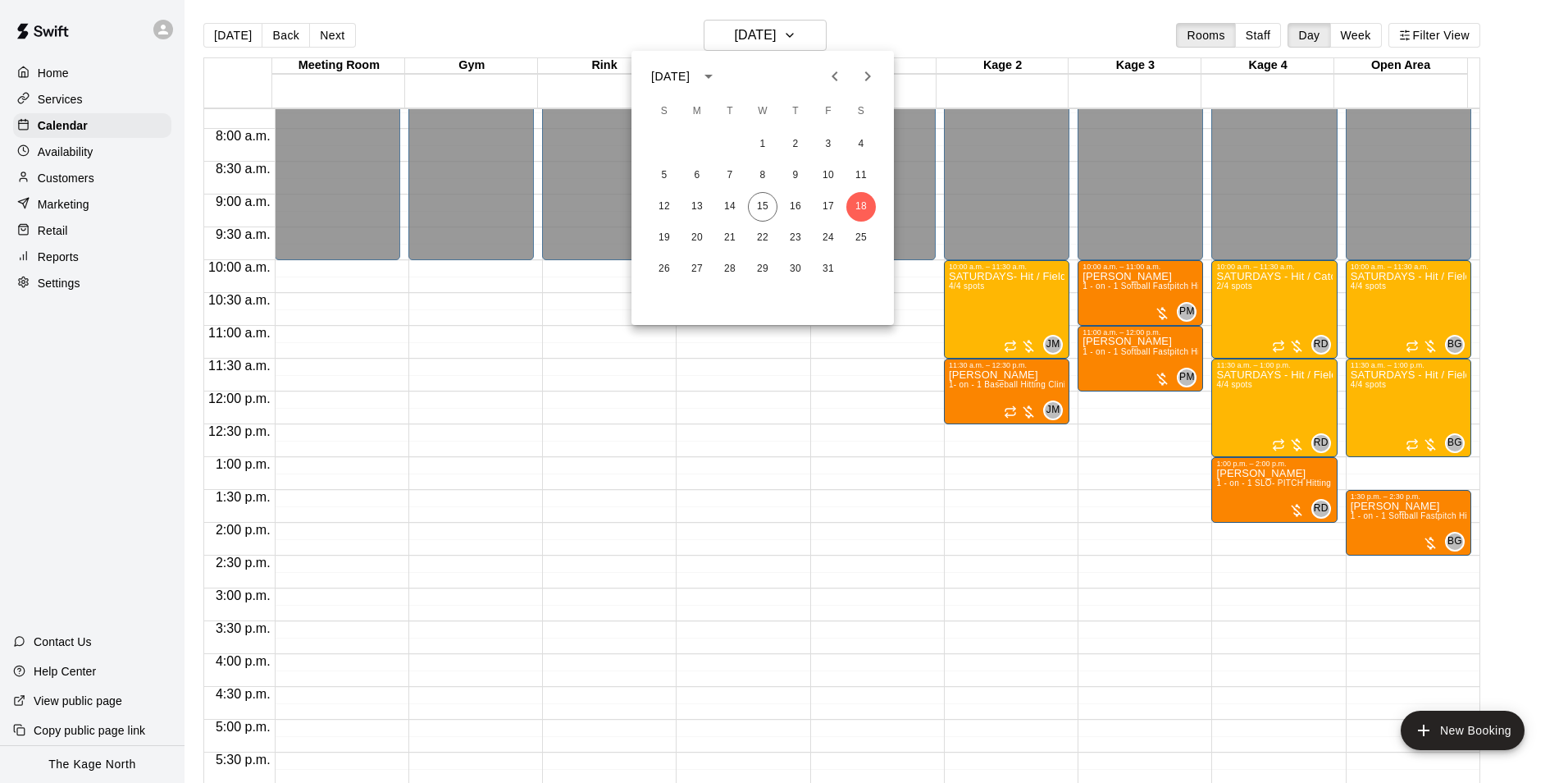
click at [649, 243] on div "19 20 21 22 23 24 25" at bounding box center [763, 239] width 262 height 30
drag, startPoint x: 663, startPoint y: 243, endPoint x: 1266, endPoint y: 422, distance: 629.0
click at [666, 243] on button "19" at bounding box center [665, 239] width 30 height 30
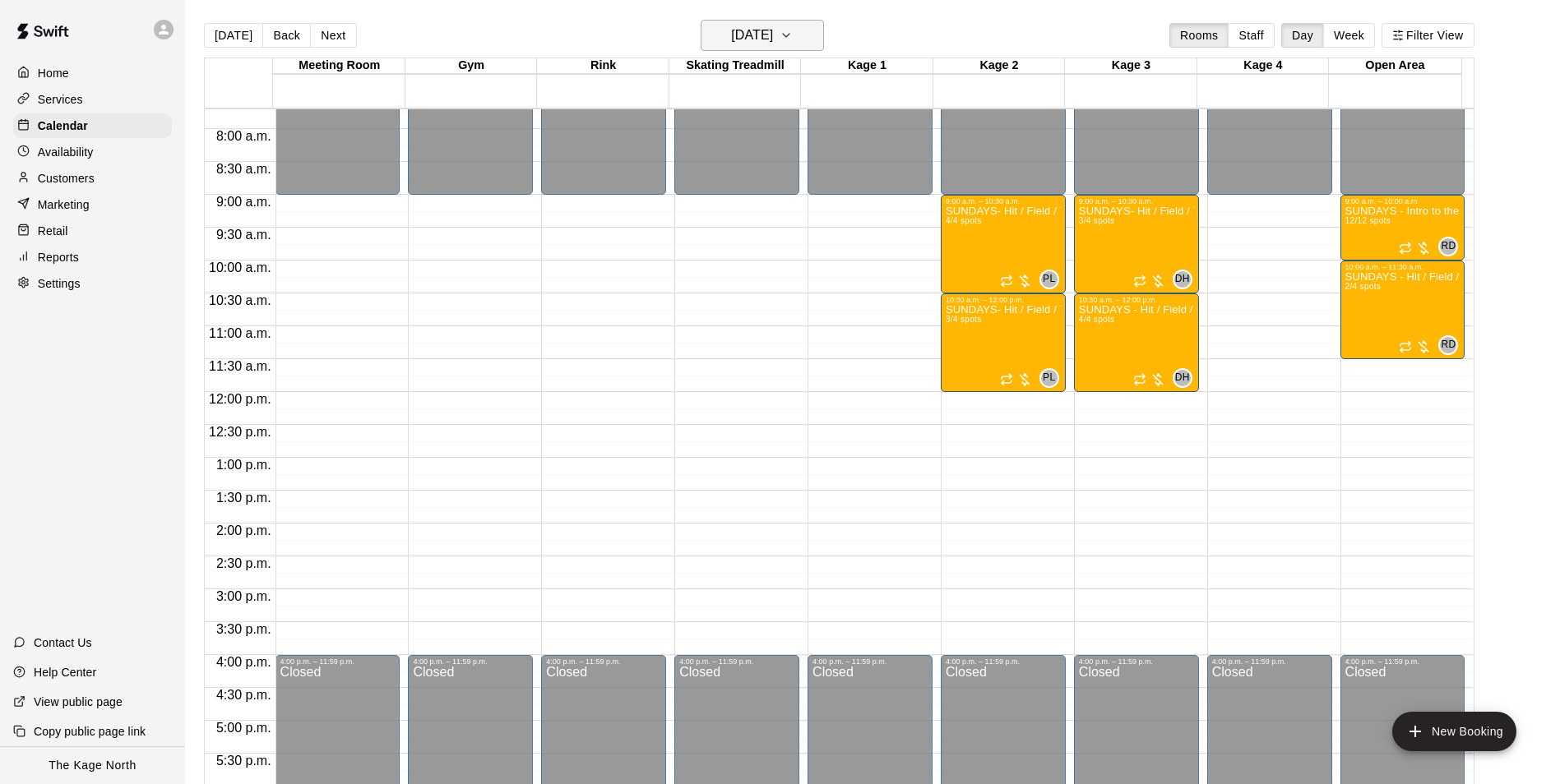
click at [773, 38] on h6 "[DATE]" at bounding box center [752, 35] width 42 height 23
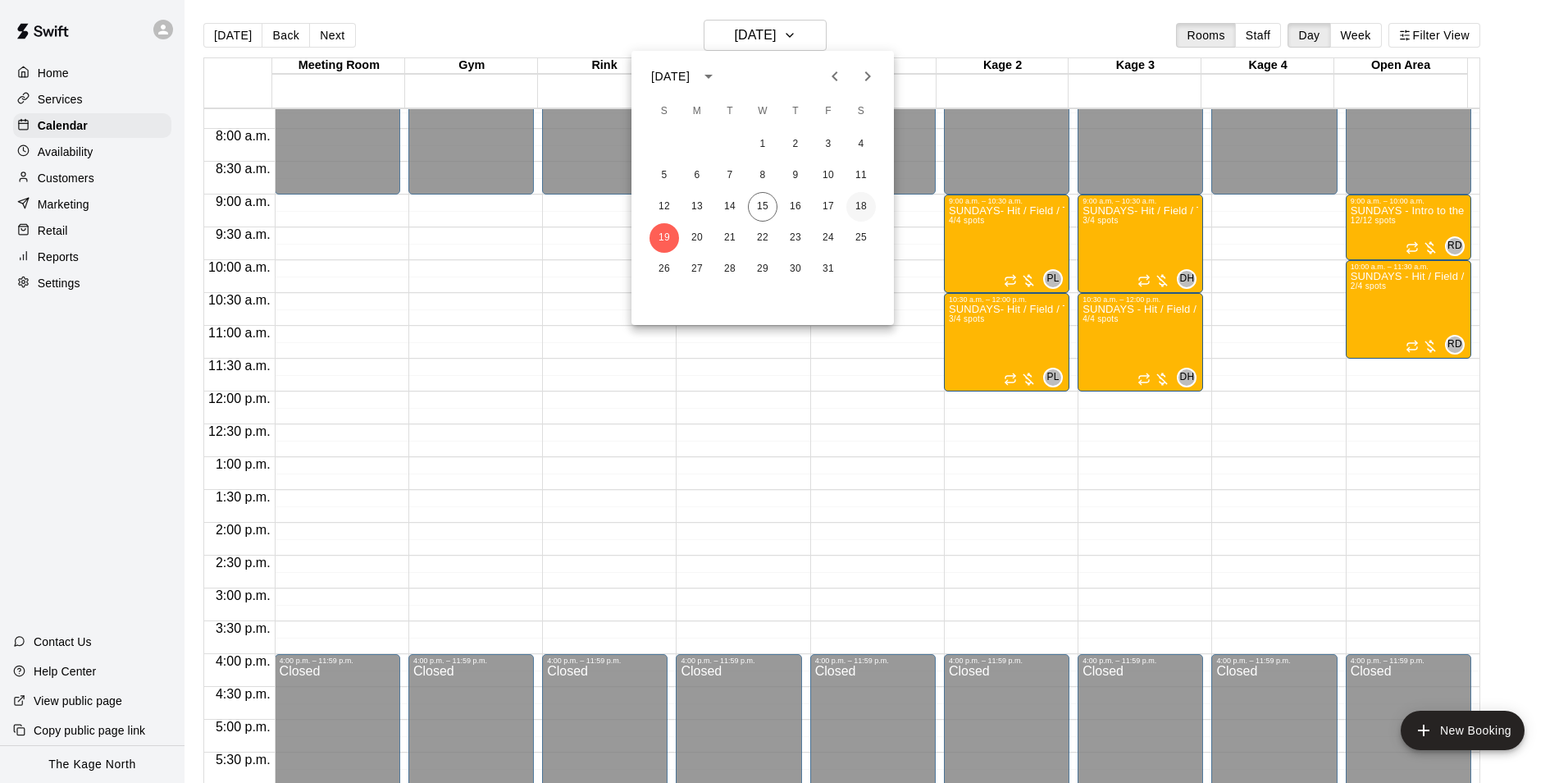
click at [854, 209] on button "18" at bounding box center [862, 207] width 30 height 30
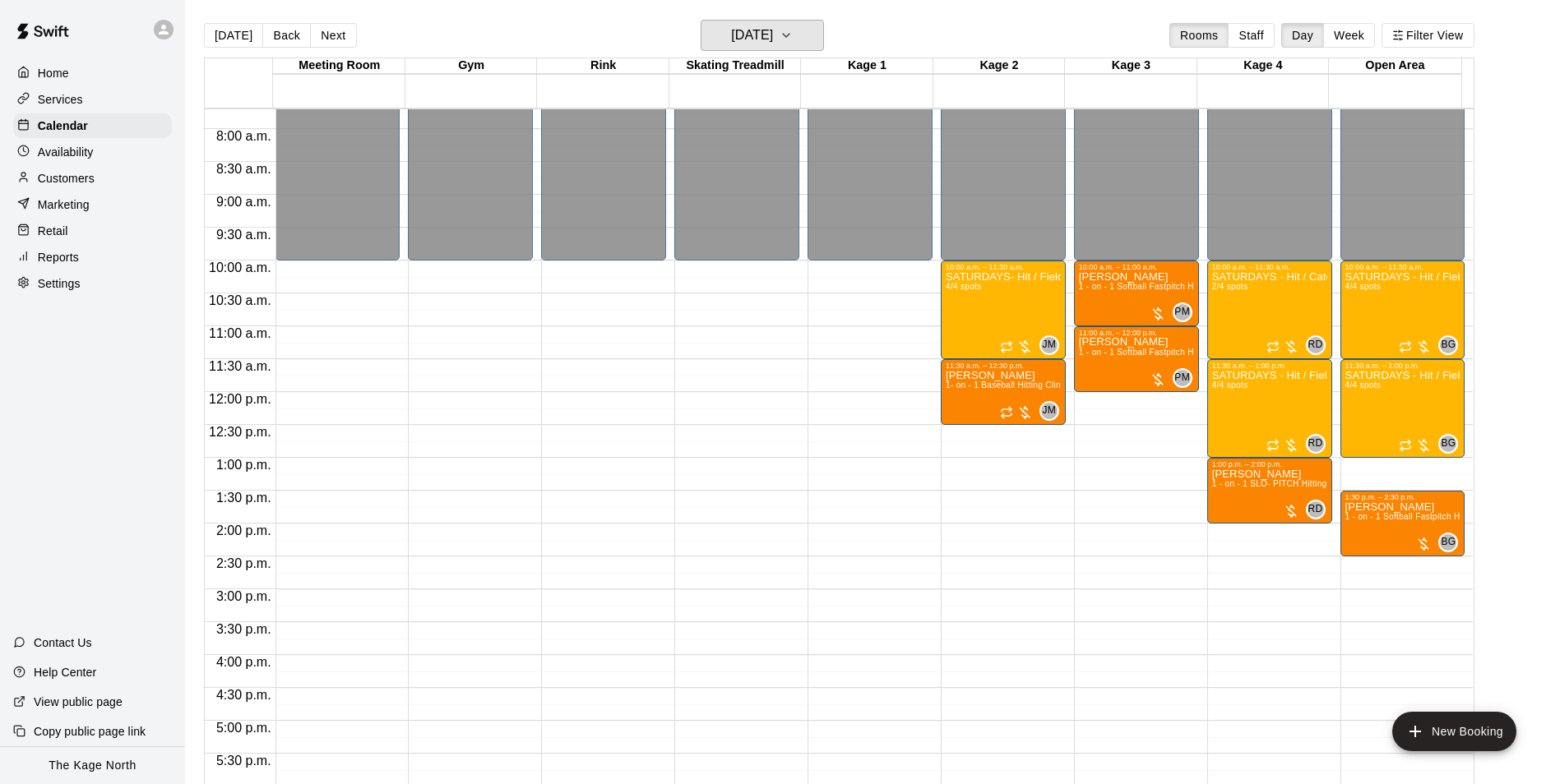
scroll to position [671, 0]
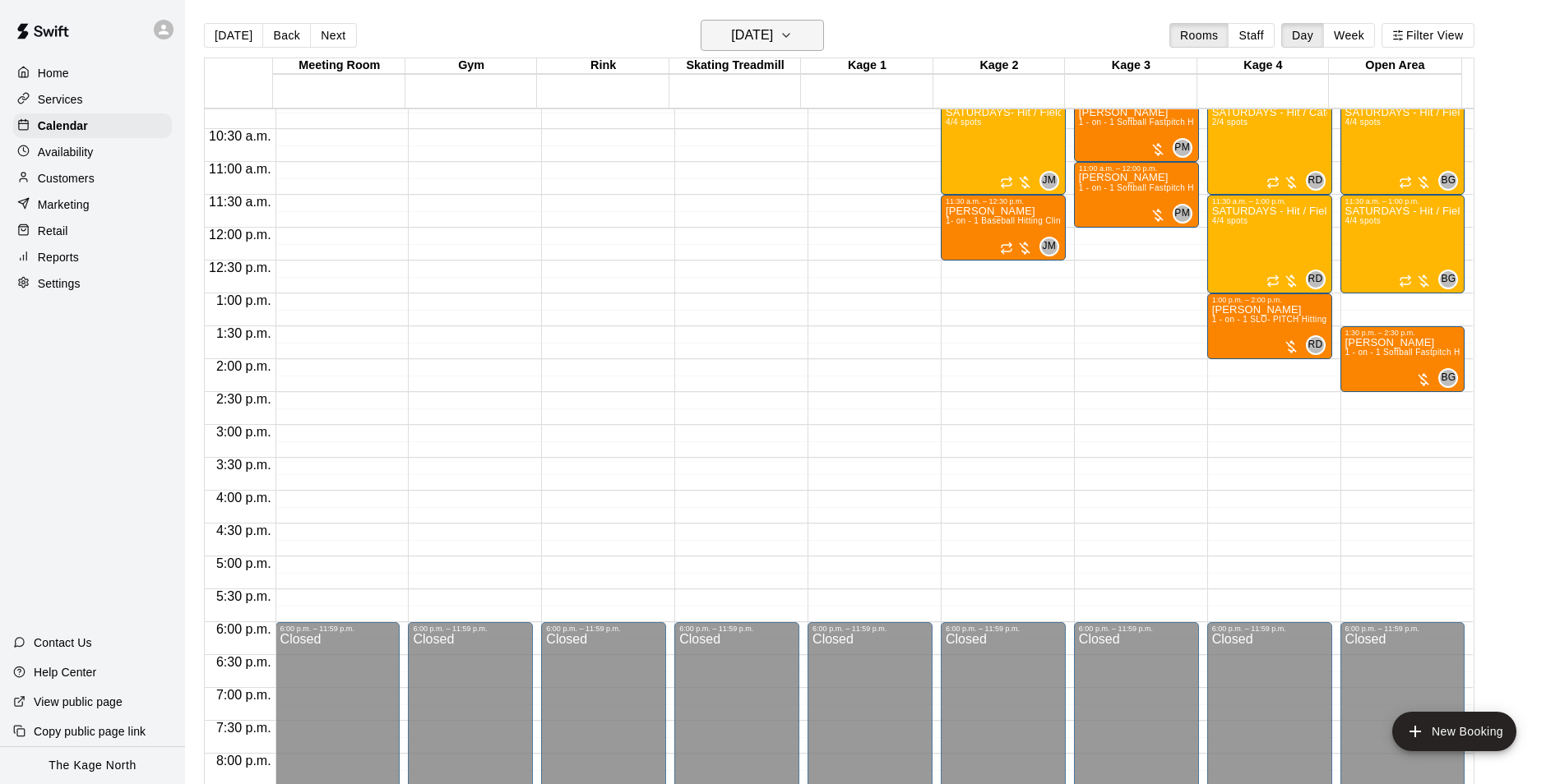
click at [773, 46] on h6 "[DATE]" at bounding box center [752, 35] width 42 height 23
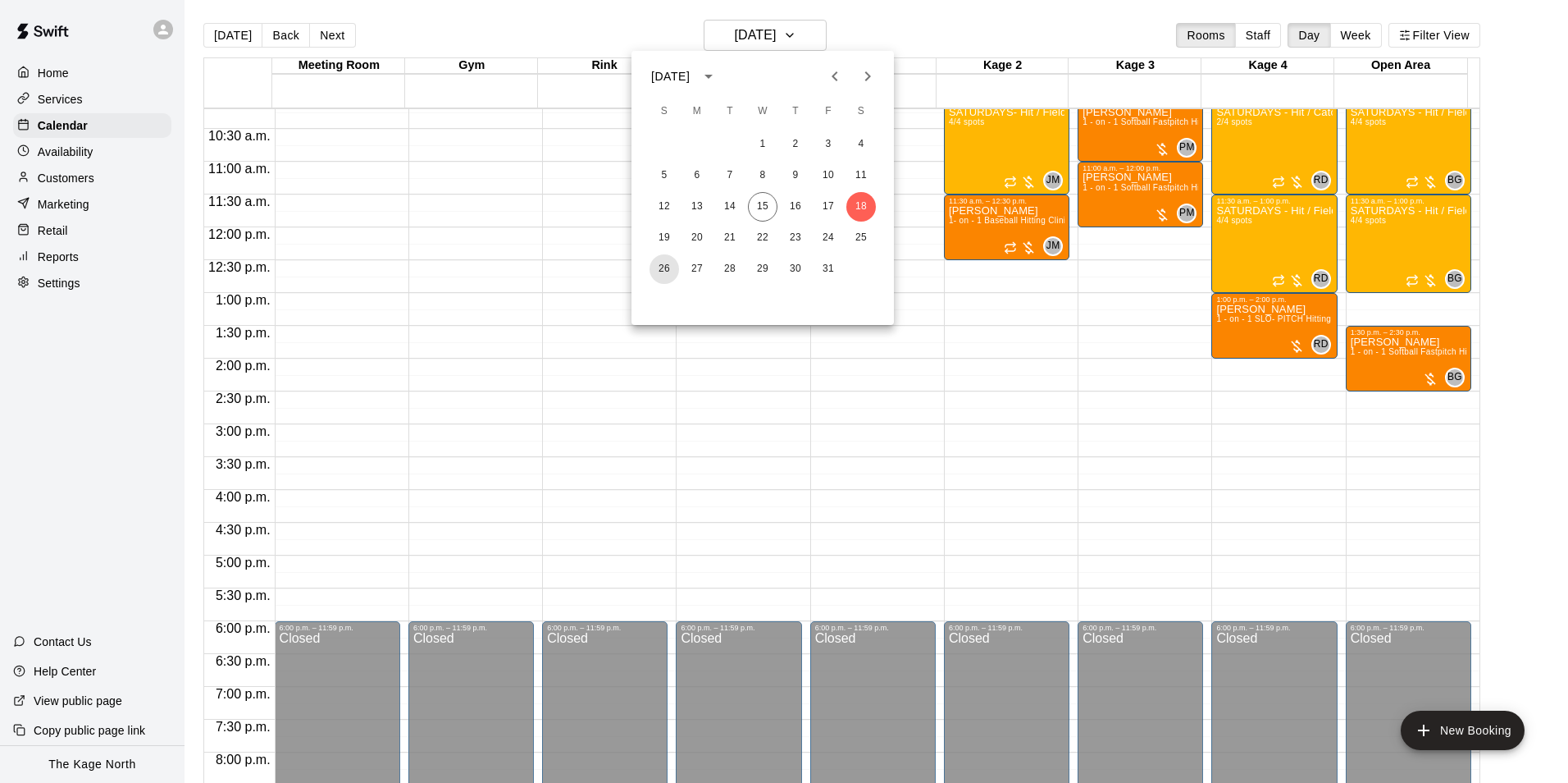
click at [670, 271] on button "26" at bounding box center [665, 269] width 30 height 30
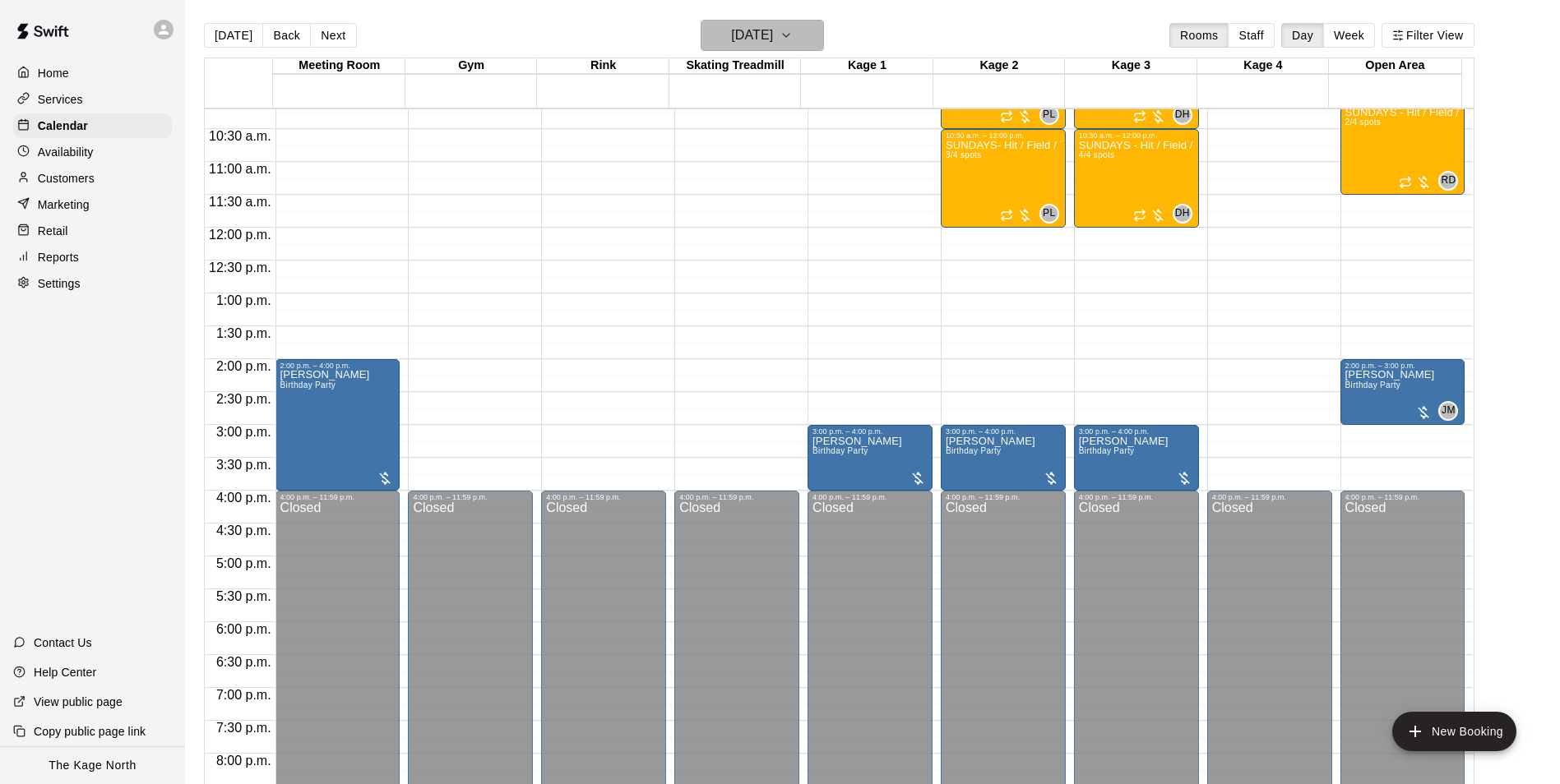
click at [773, 34] on h6 "[DATE]" at bounding box center [752, 35] width 42 height 23
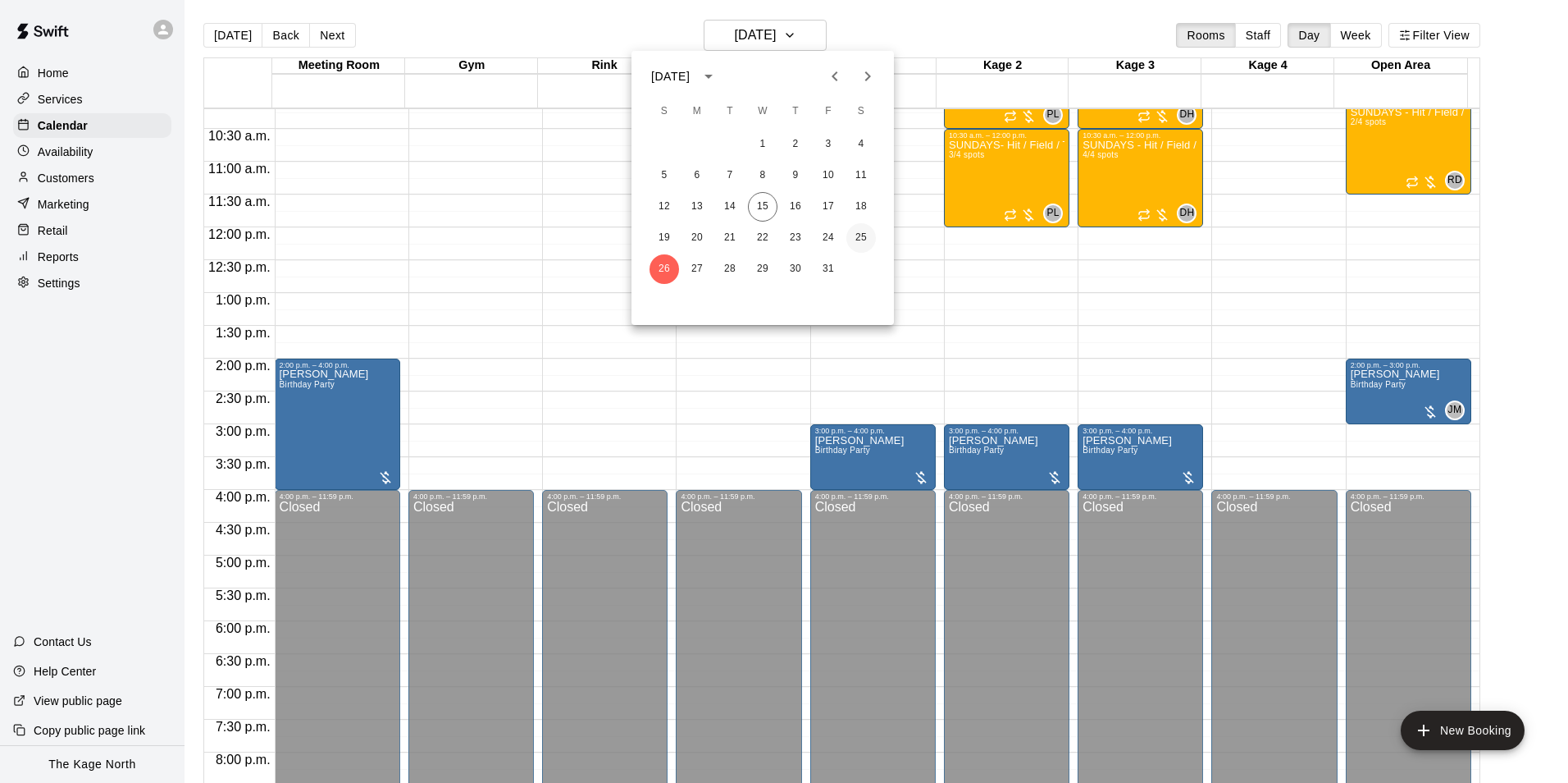
click at [863, 237] on button "25" at bounding box center [862, 239] width 30 height 30
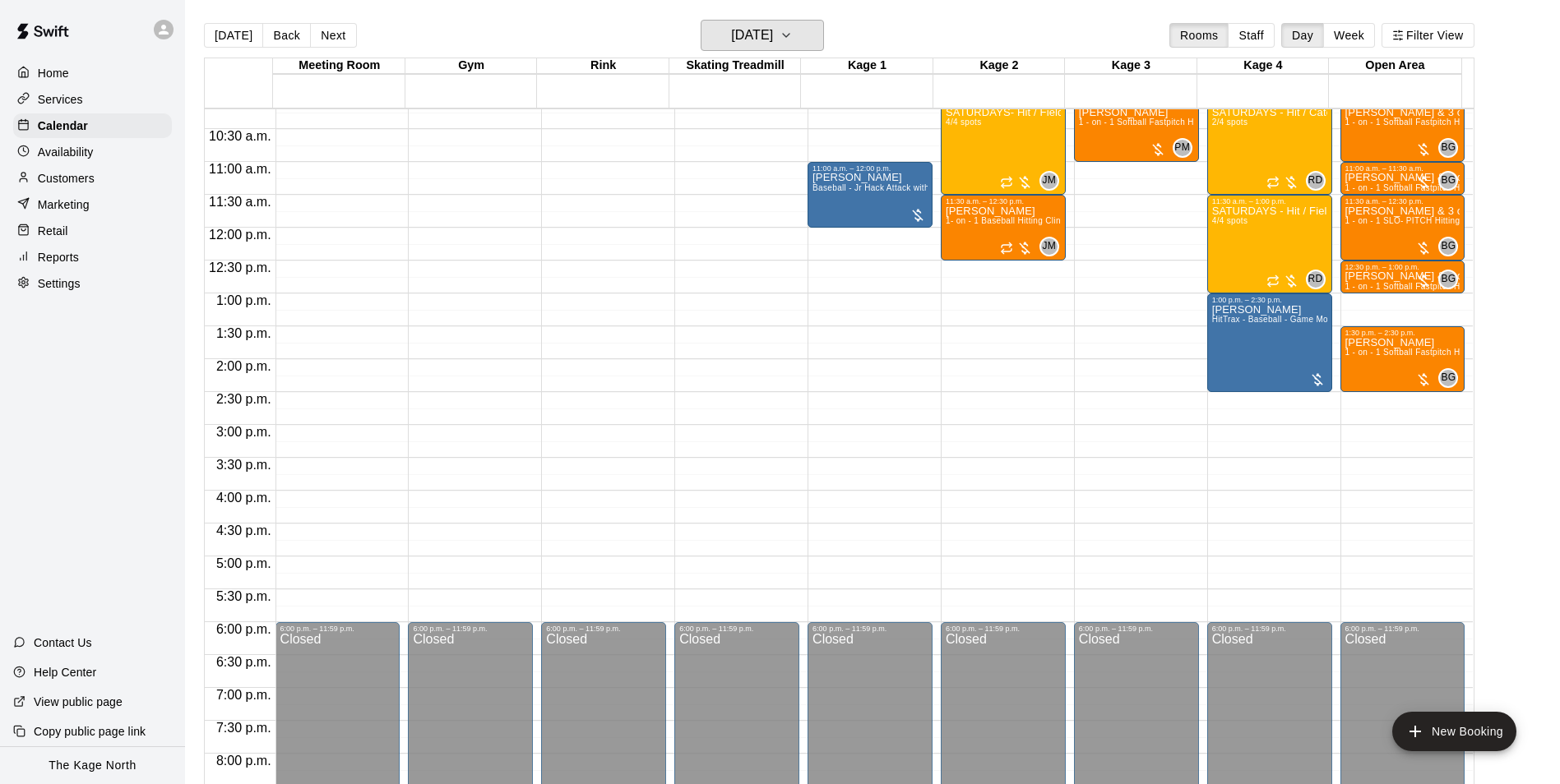
scroll to position [589, 0]
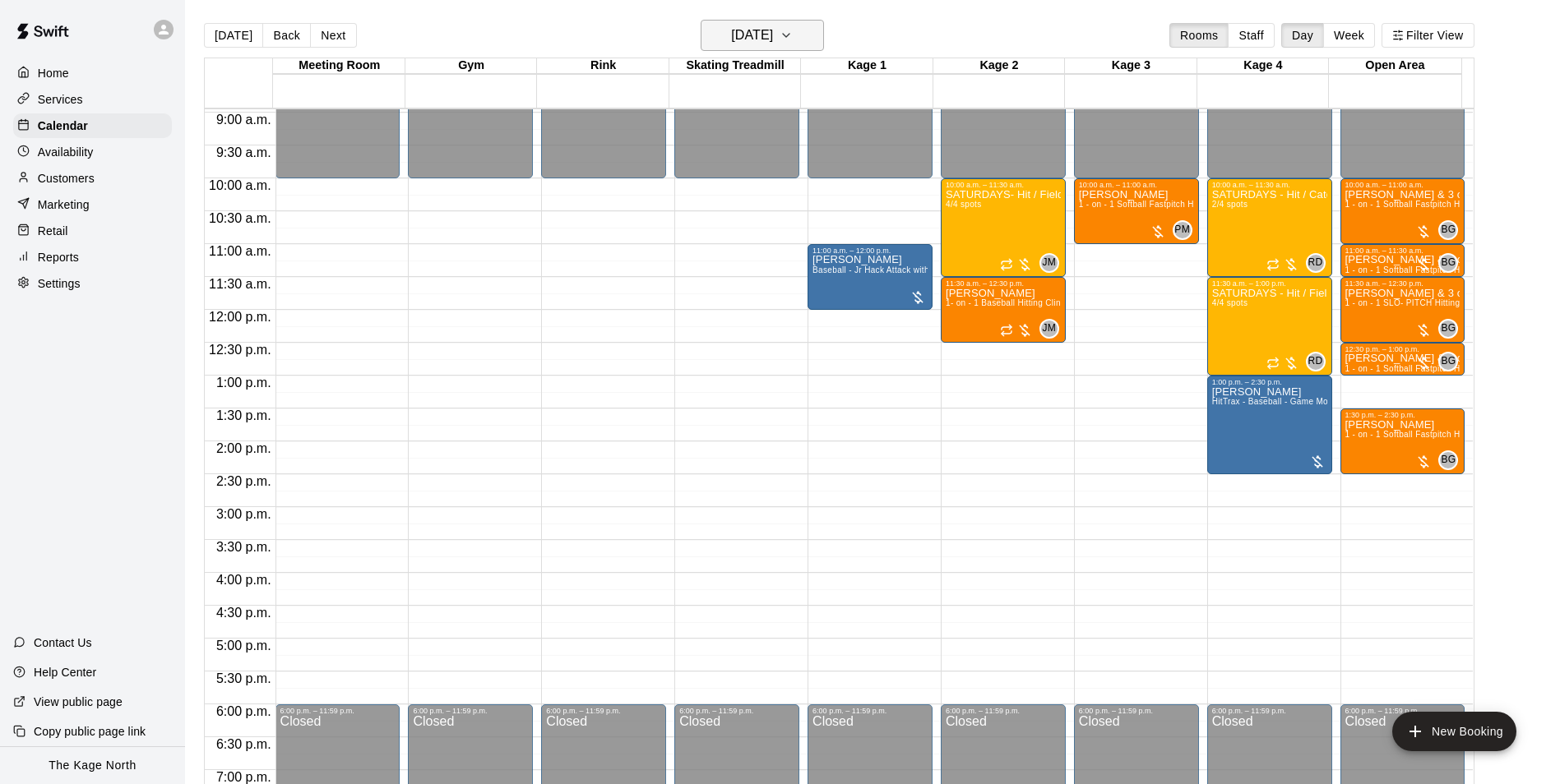
click at [758, 46] on h6 "[DATE]" at bounding box center [752, 35] width 42 height 23
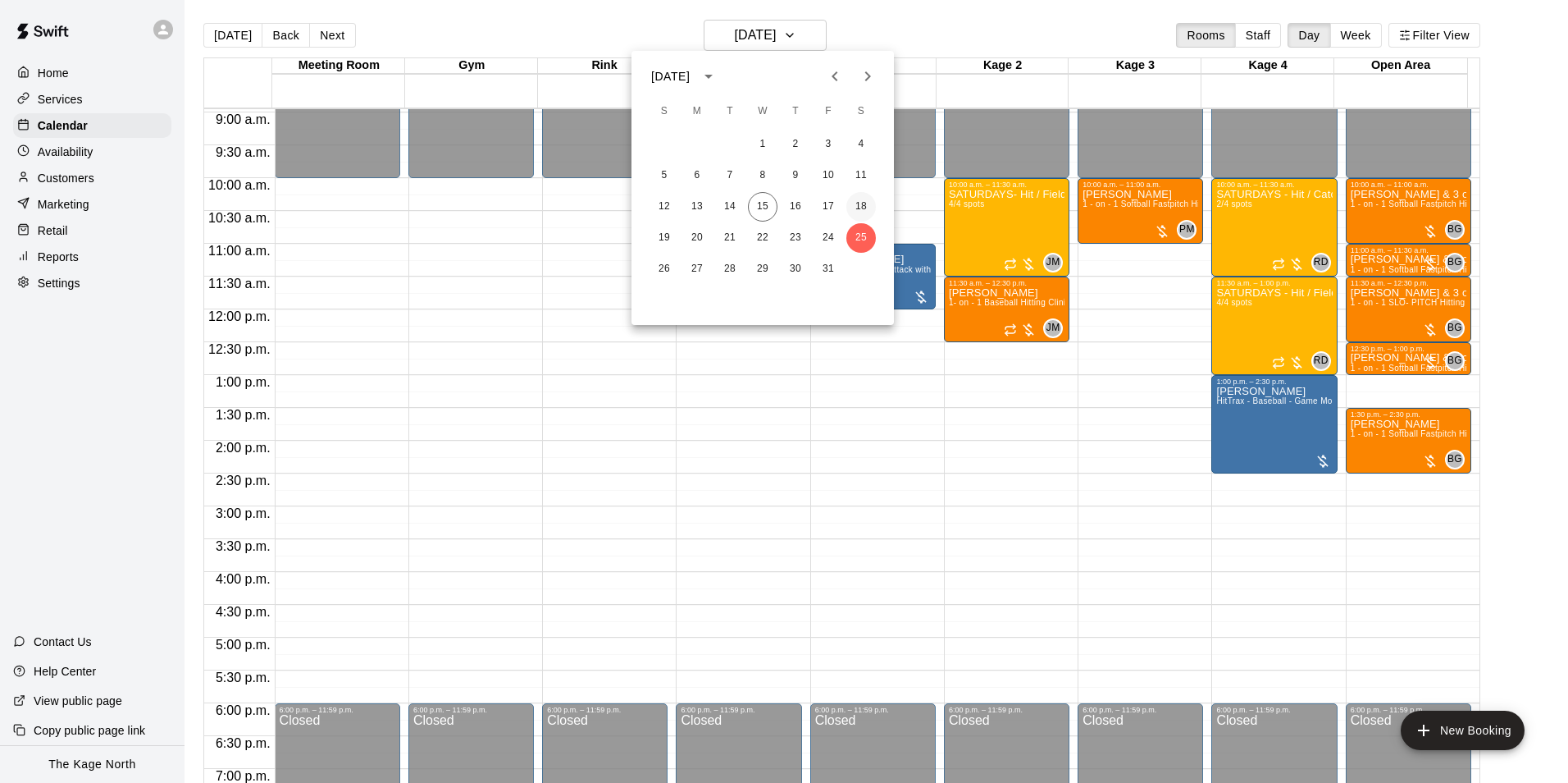
click at [864, 208] on button "18" at bounding box center [862, 207] width 30 height 30
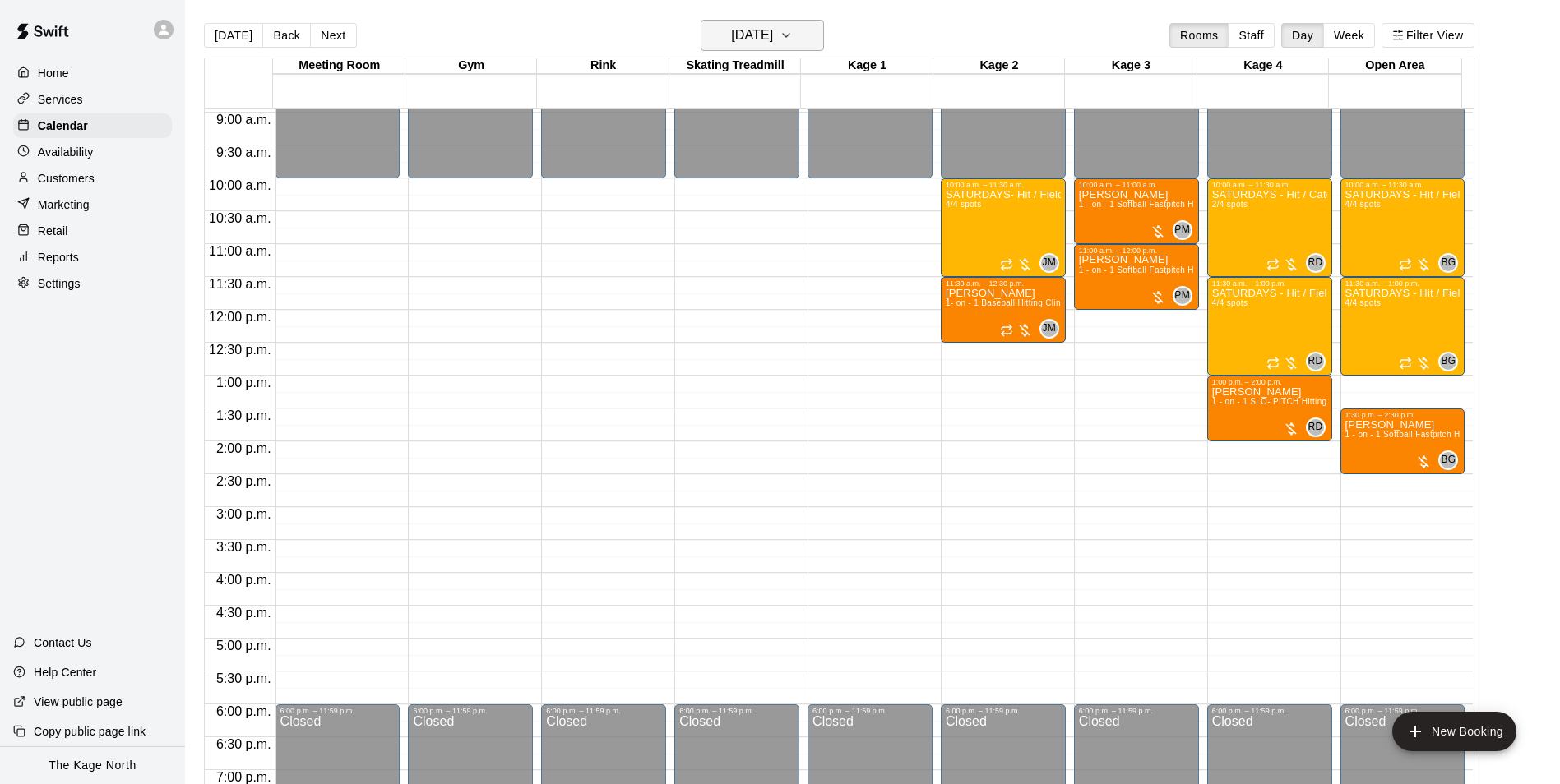
click at [792, 41] on icon "button" at bounding box center [785, 36] width 13 height 20
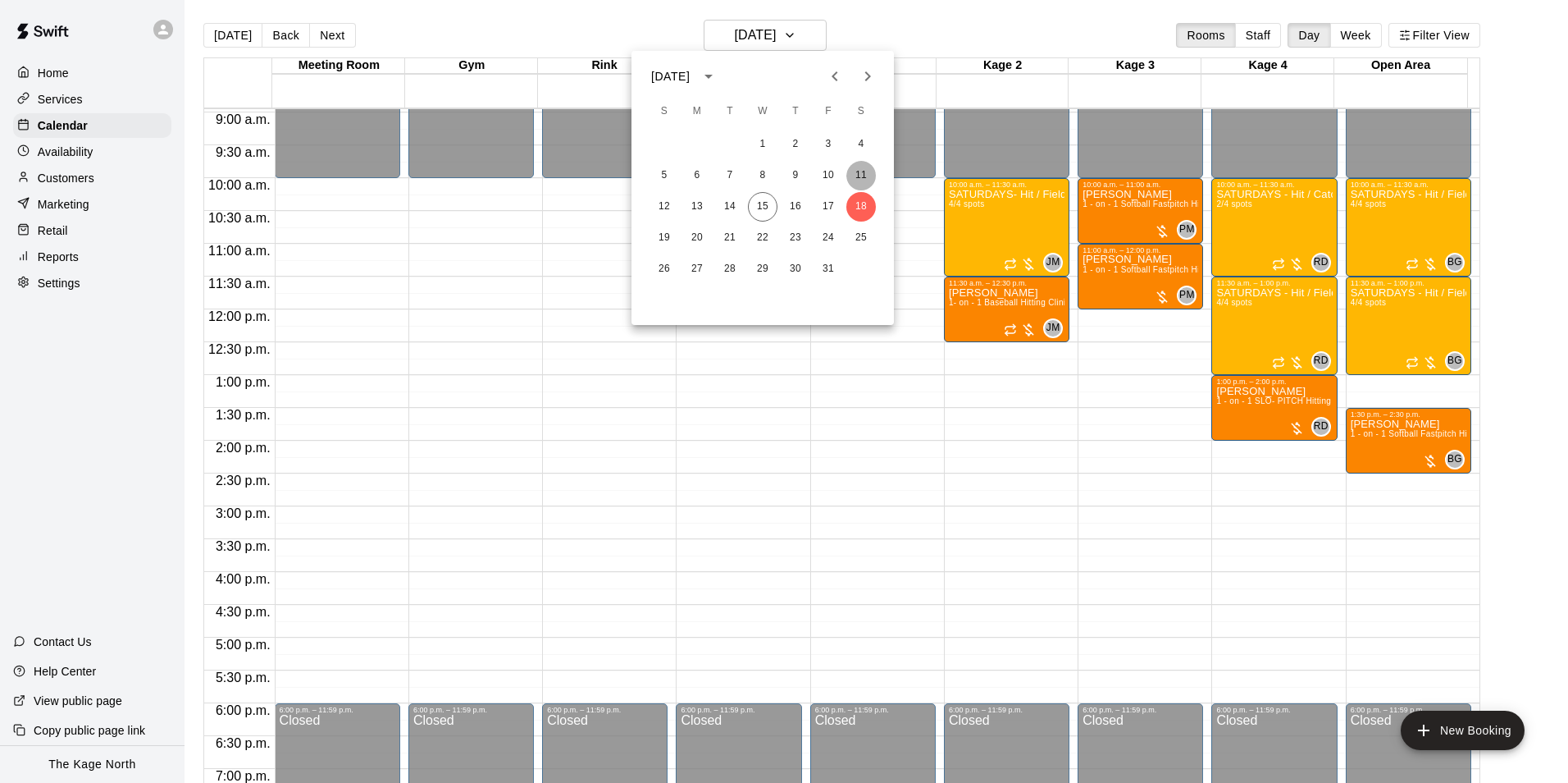
click at [865, 177] on button "11" at bounding box center [862, 176] width 30 height 30
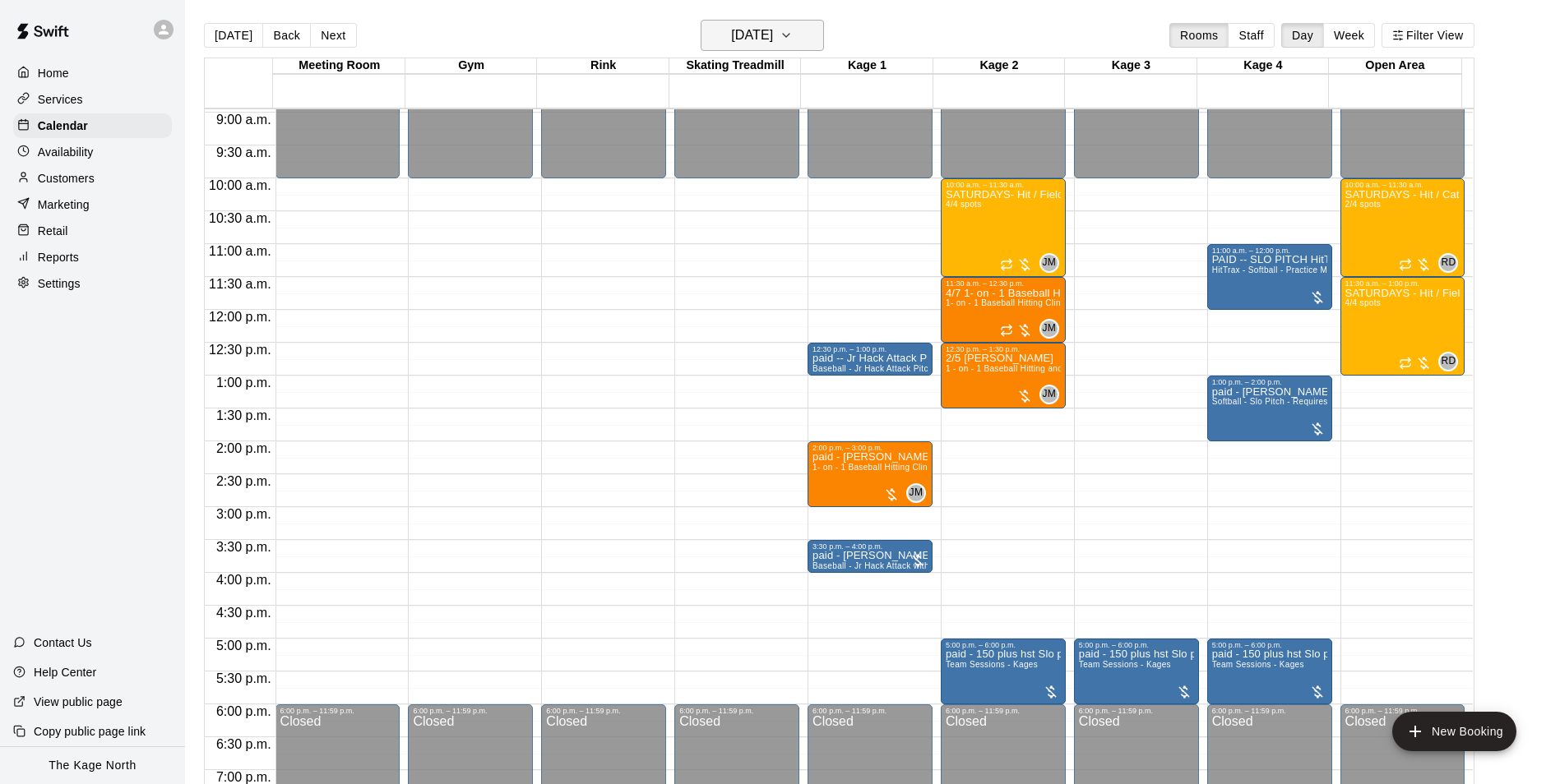
click at [792, 32] on icon "button" at bounding box center [785, 36] width 13 height 20
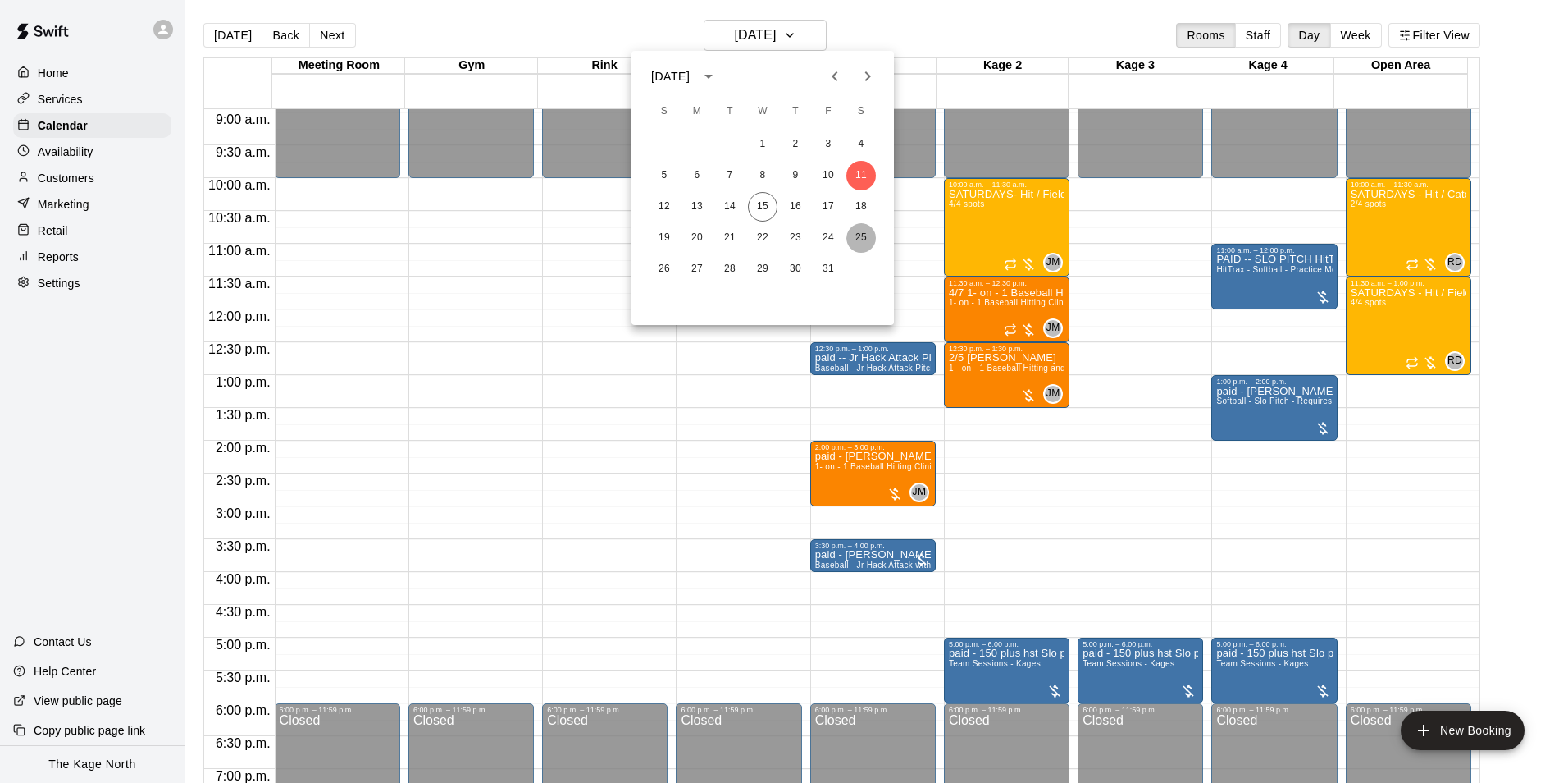
click at [863, 232] on button "25" at bounding box center [862, 239] width 30 height 30
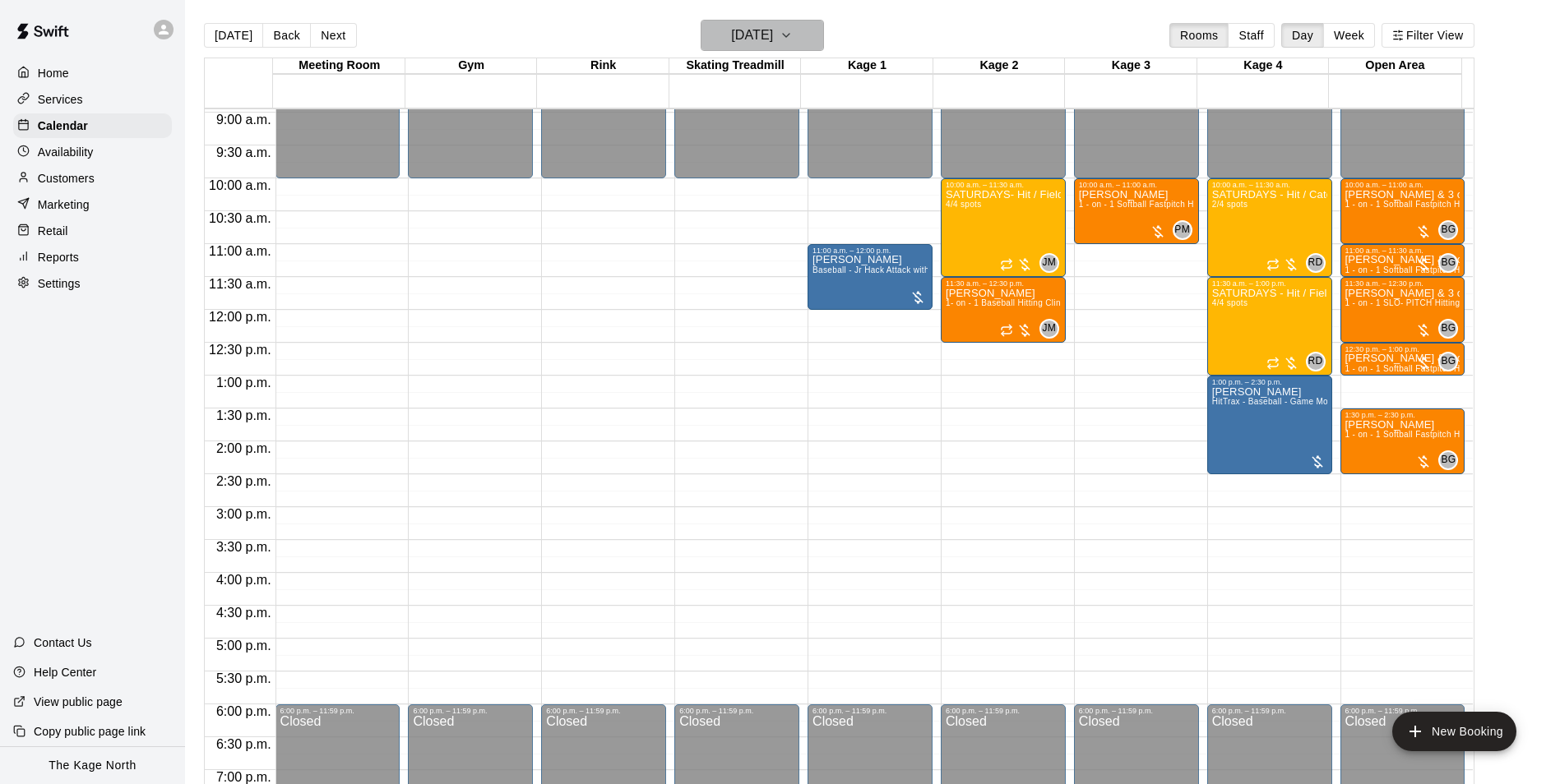
click at [806, 40] on button "[DATE]" at bounding box center [763, 36] width 123 height 32
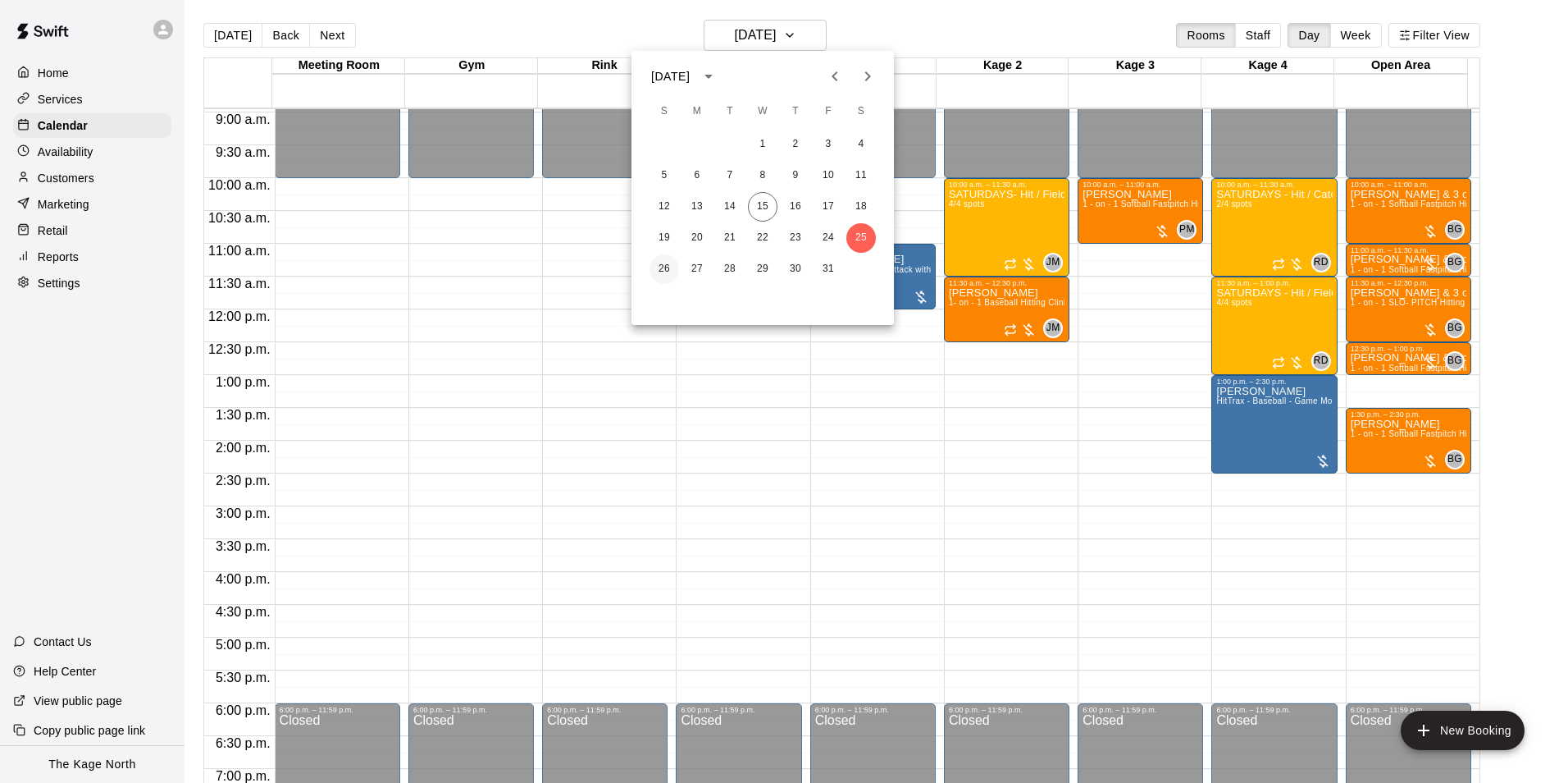
click at [665, 270] on button "26" at bounding box center [665, 269] width 30 height 30
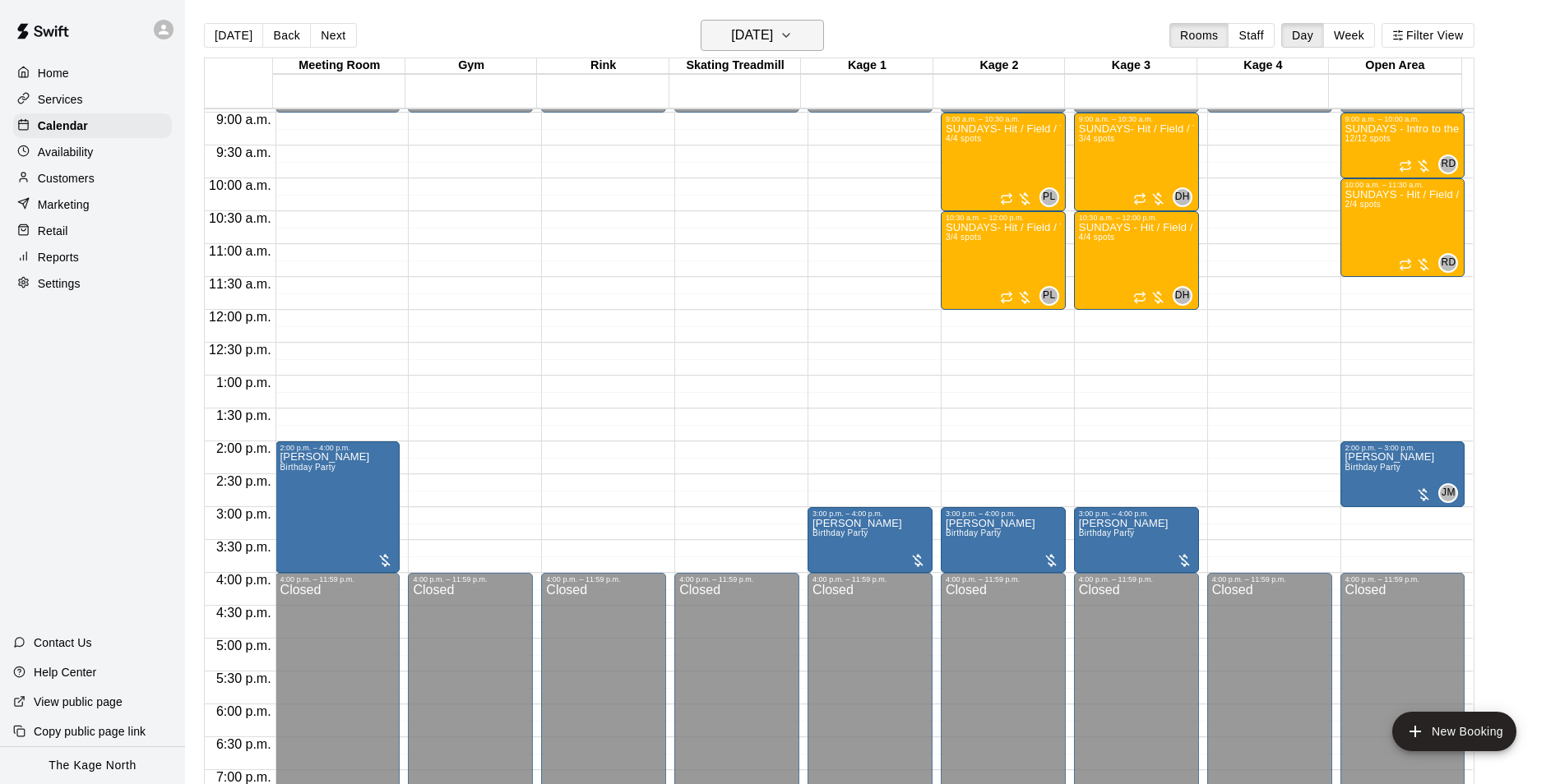
click at [773, 41] on h6 "[DATE]" at bounding box center [752, 35] width 42 height 23
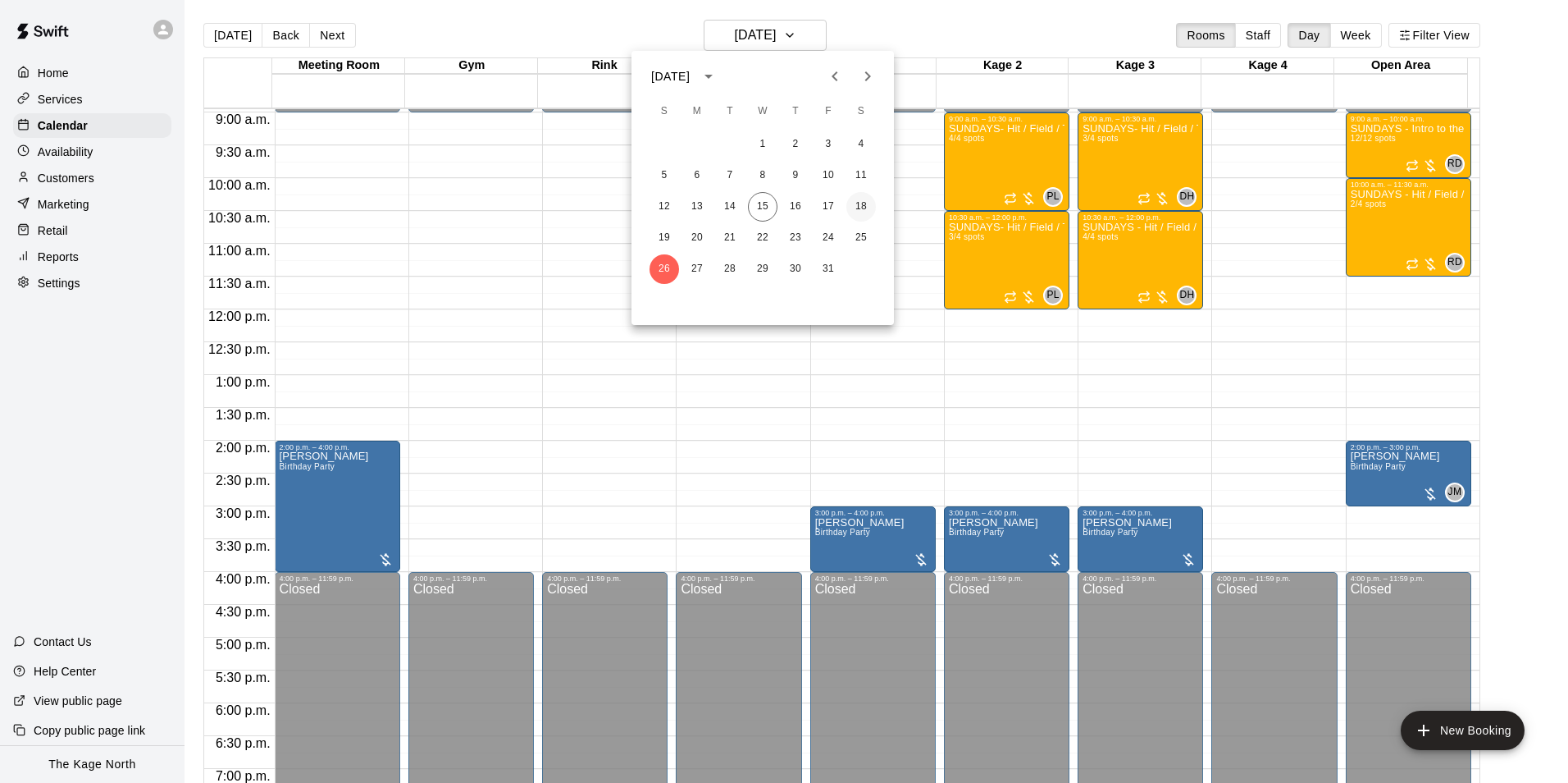
click at [863, 201] on button "18" at bounding box center [862, 207] width 30 height 30
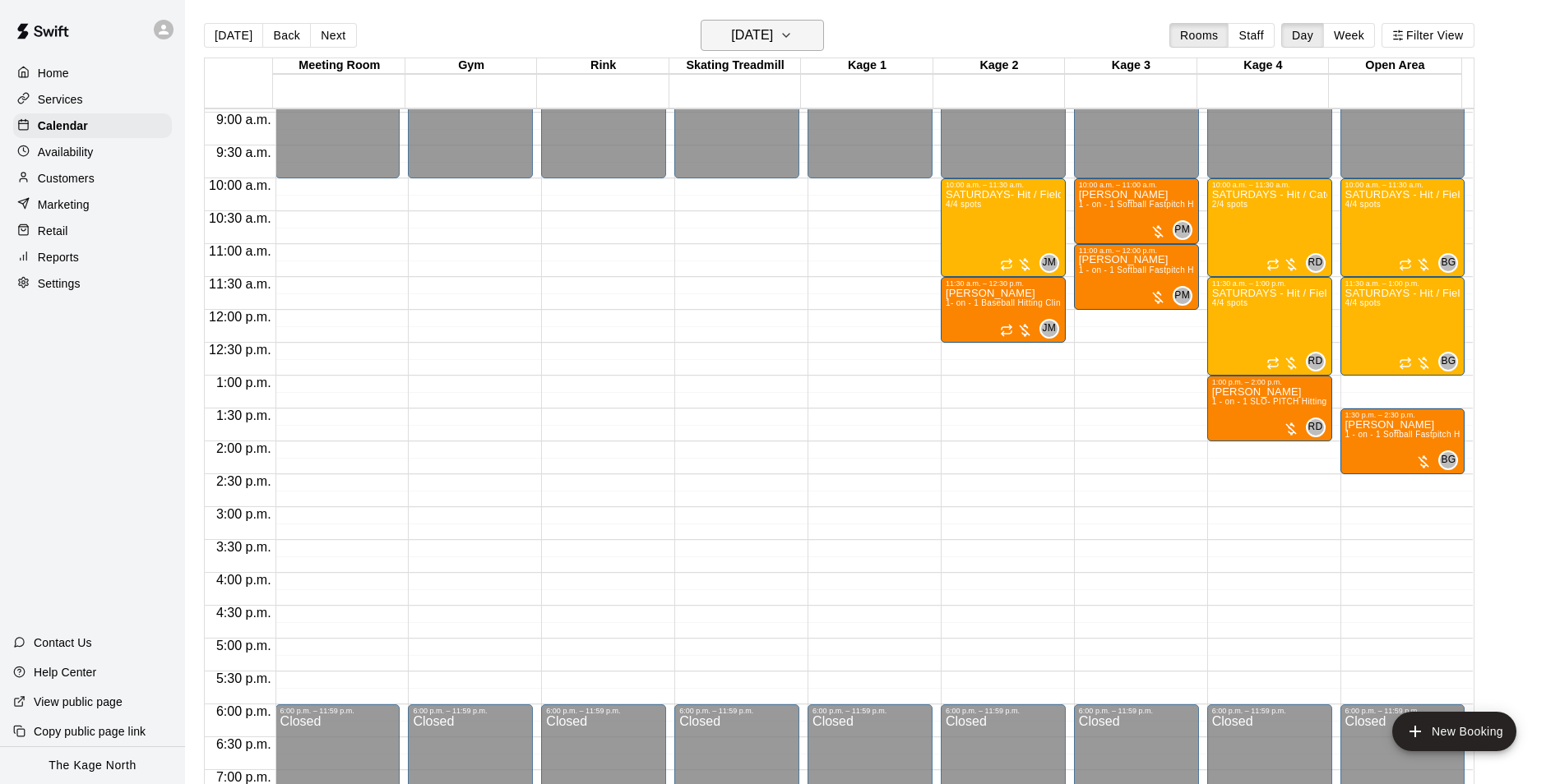
click at [803, 41] on button "[DATE]" at bounding box center [763, 36] width 123 height 32
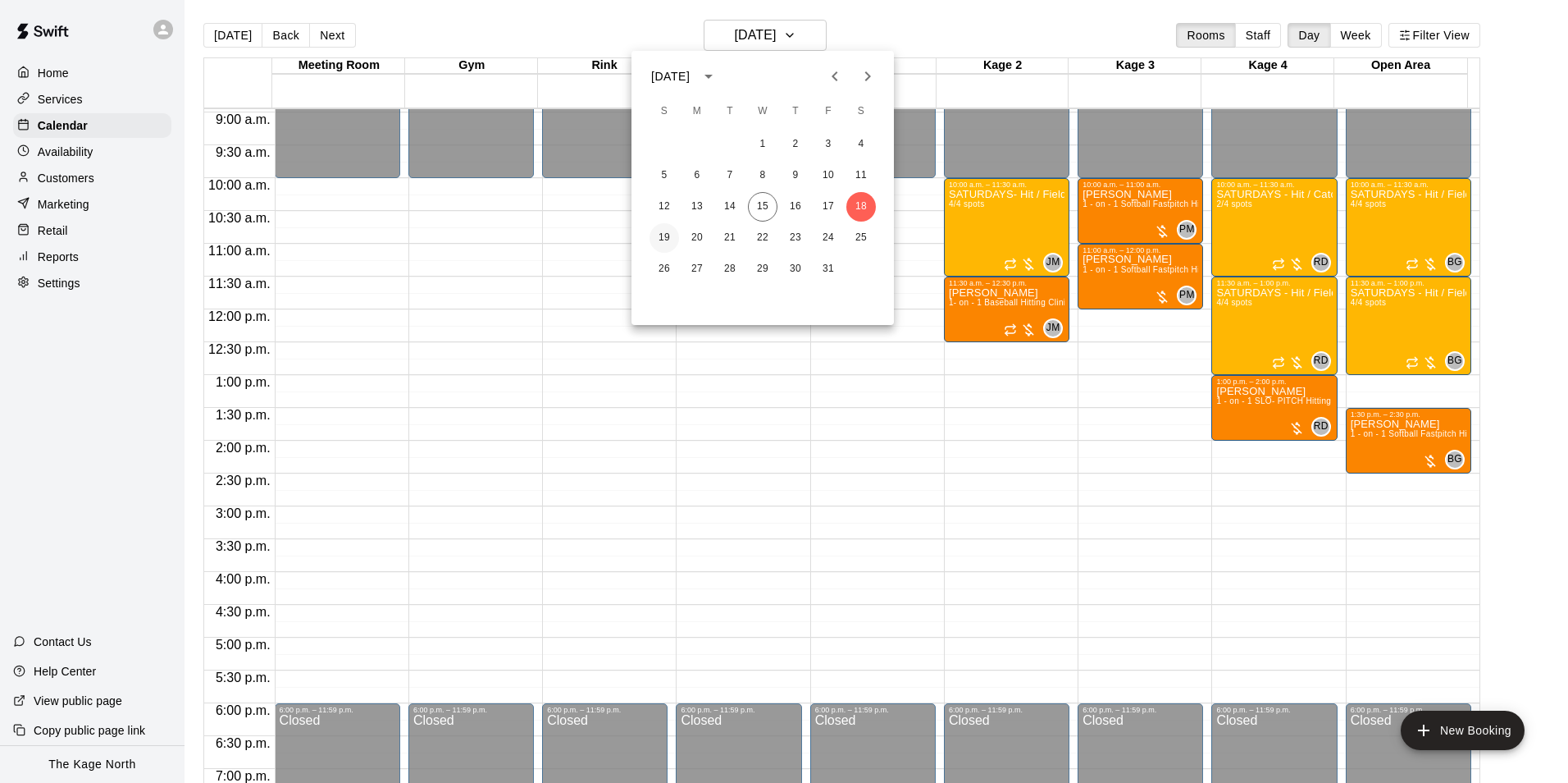
click at [671, 238] on button "19" at bounding box center [665, 239] width 30 height 30
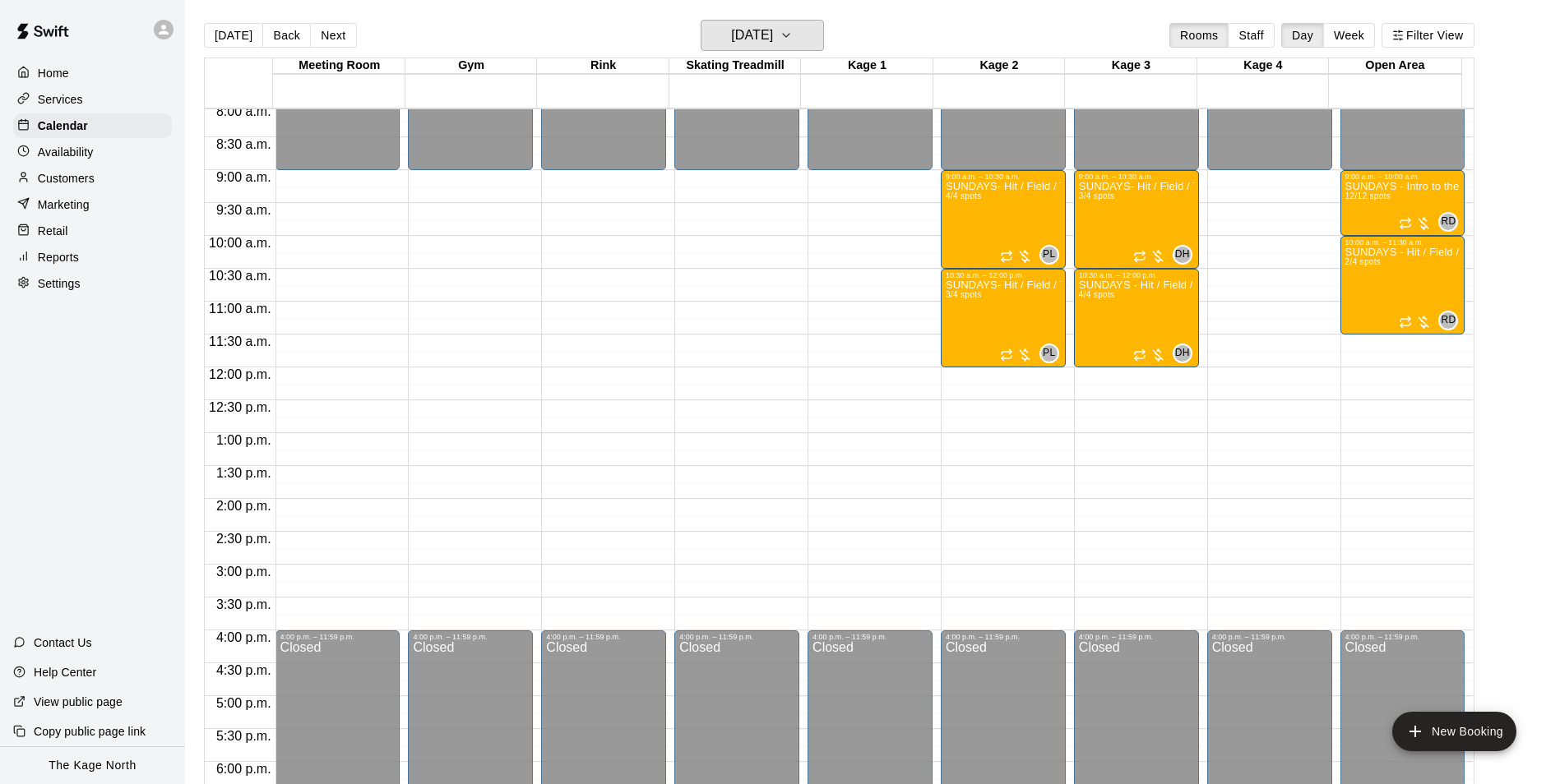
scroll to position [506, 0]
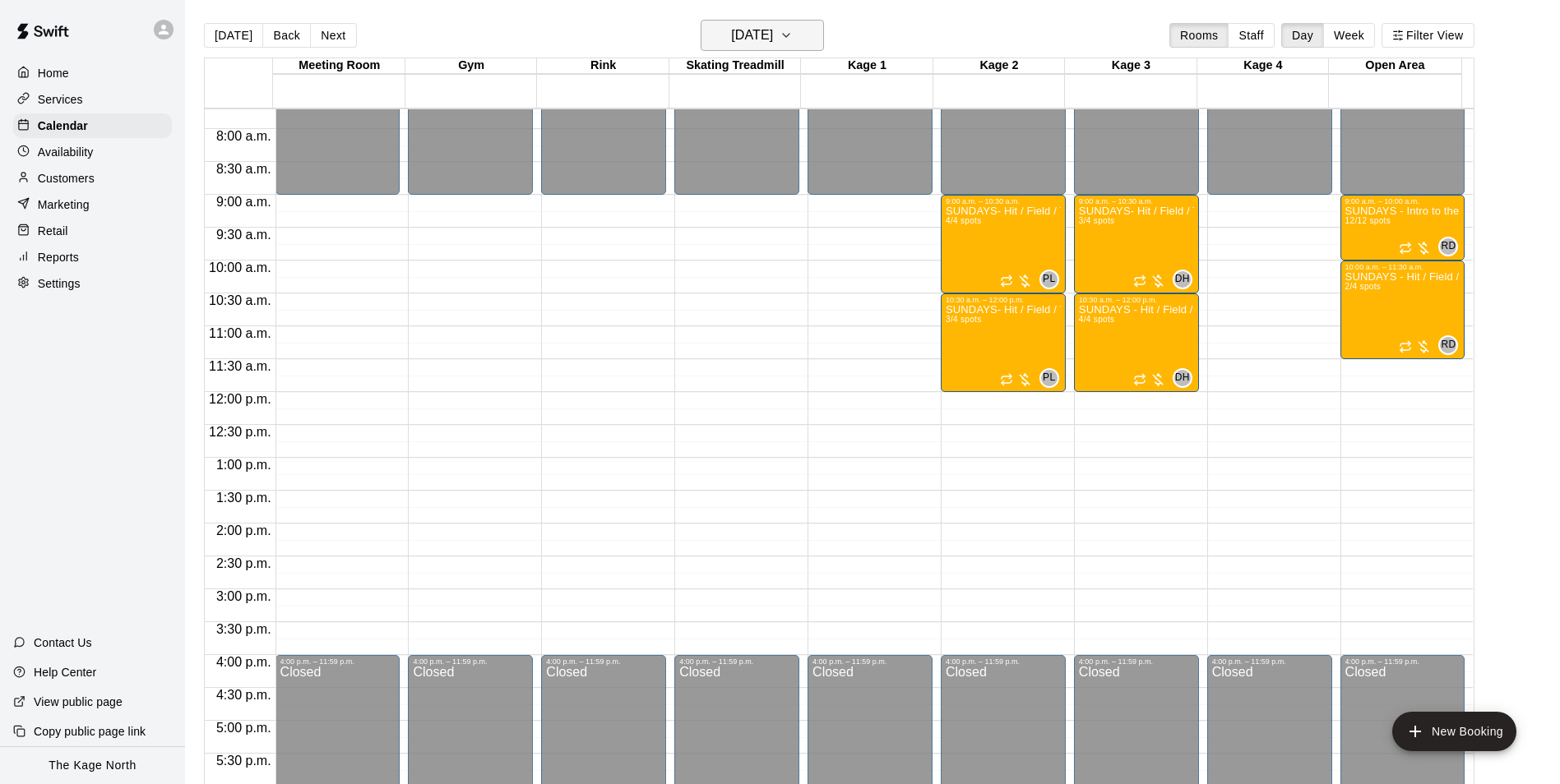
click at [792, 36] on icon "button" at bounding box center [785, 36] width 13 height 20
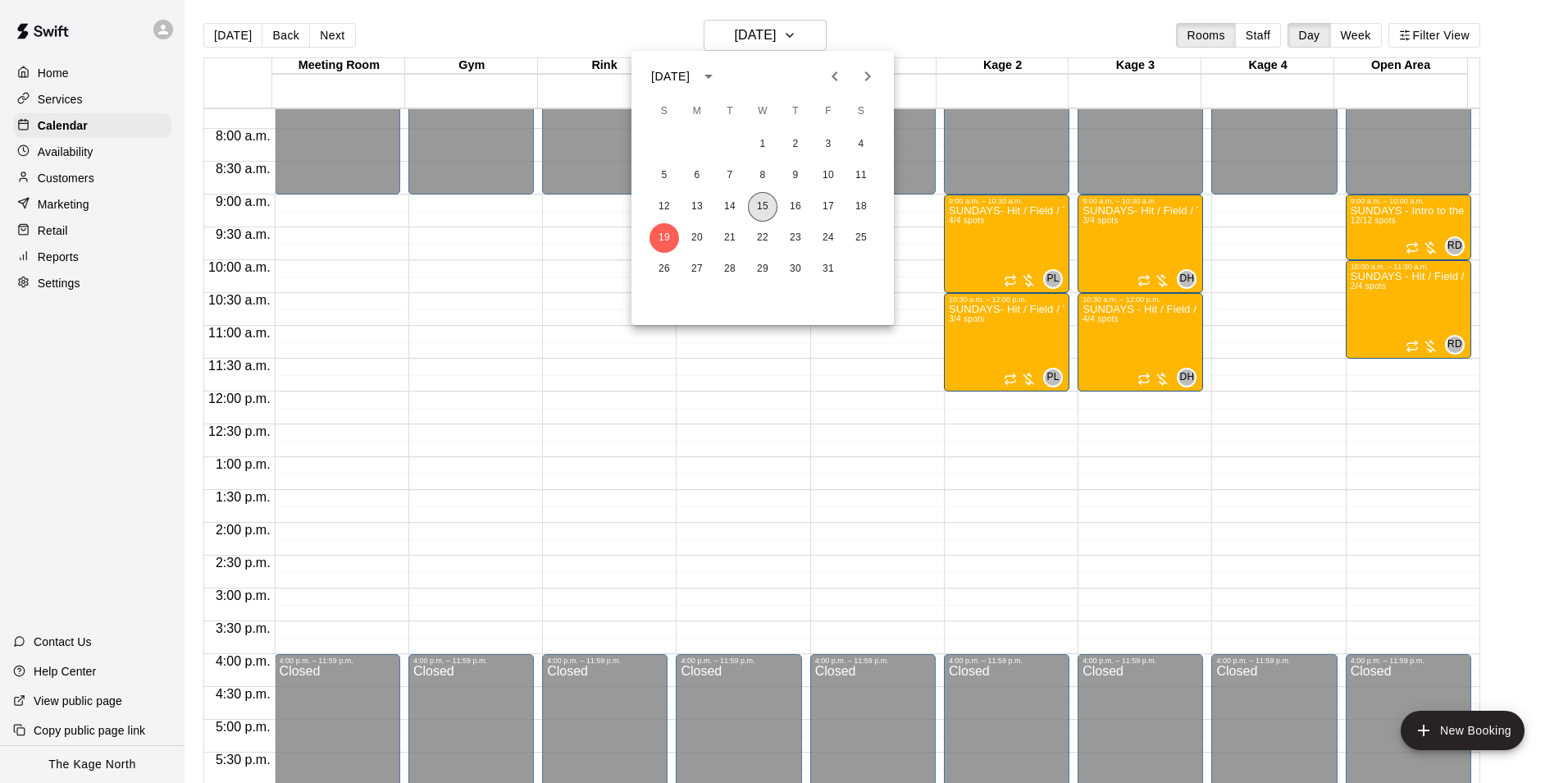
click at [762, 206] on button "15" at bounding box center [763, 207] width 30 height 30
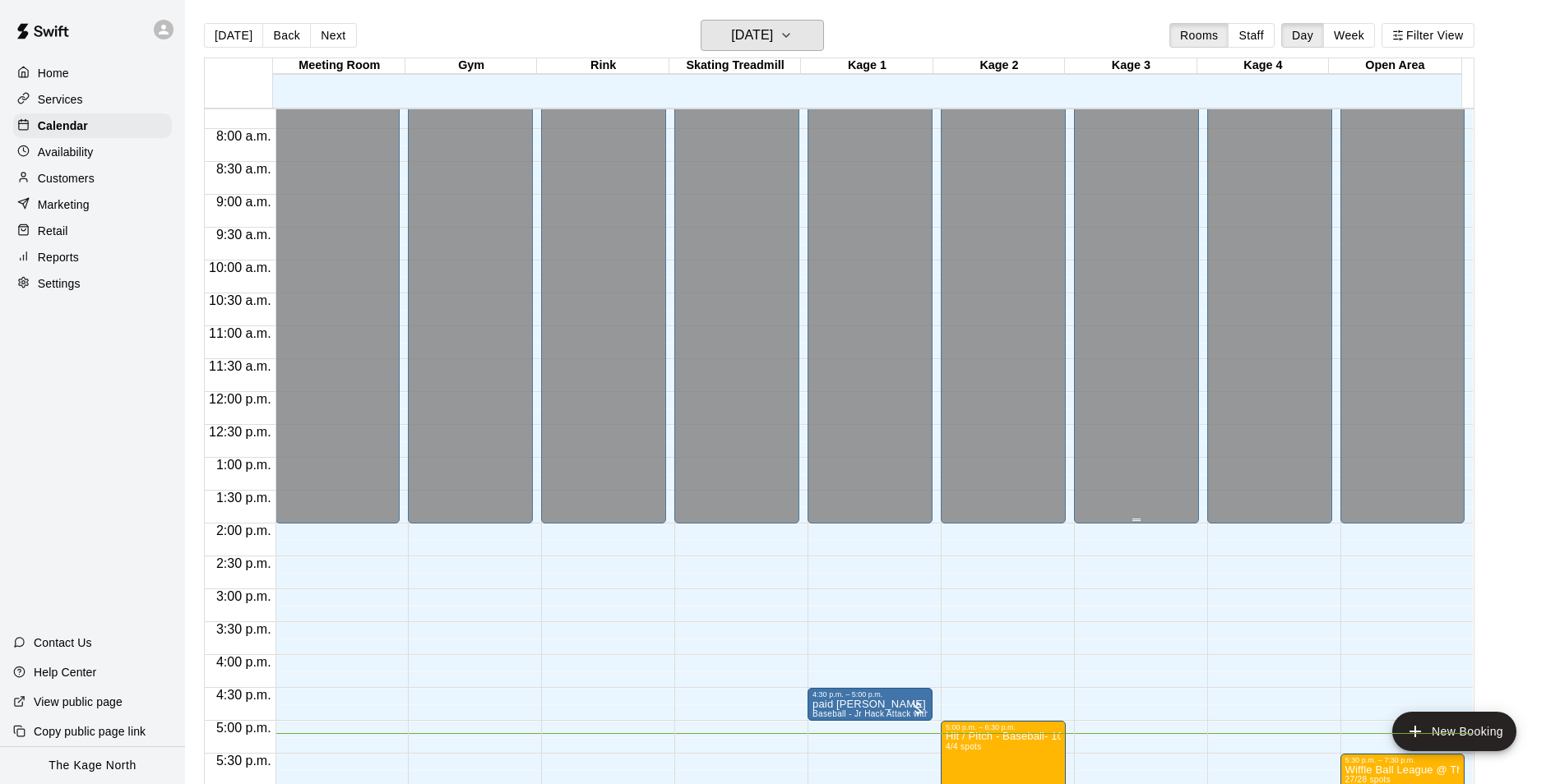
scroll to position [835, 0]
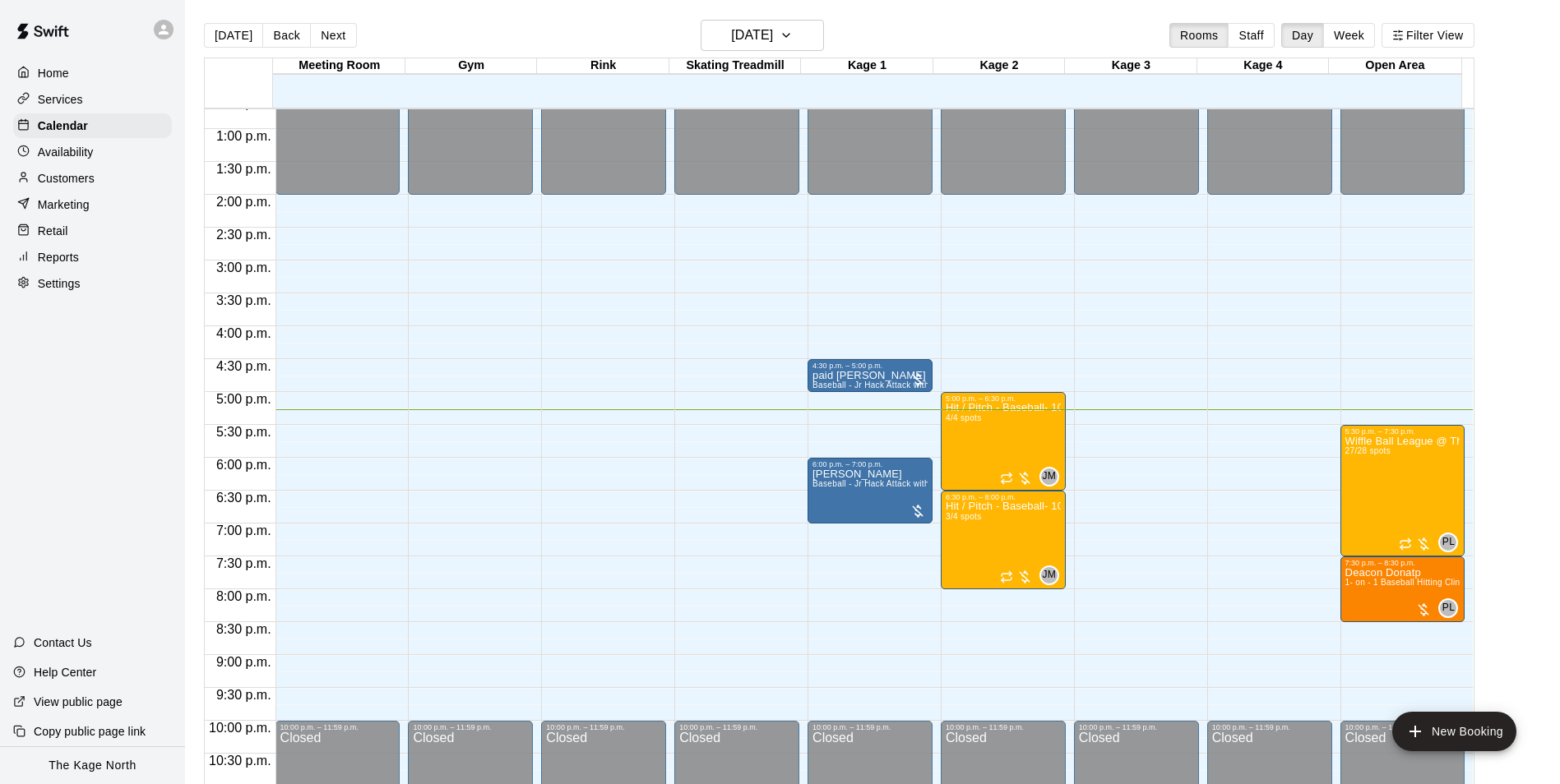
click at [86, 176] on p "Customers" at bounding box center [65, 178] width 57 height 17
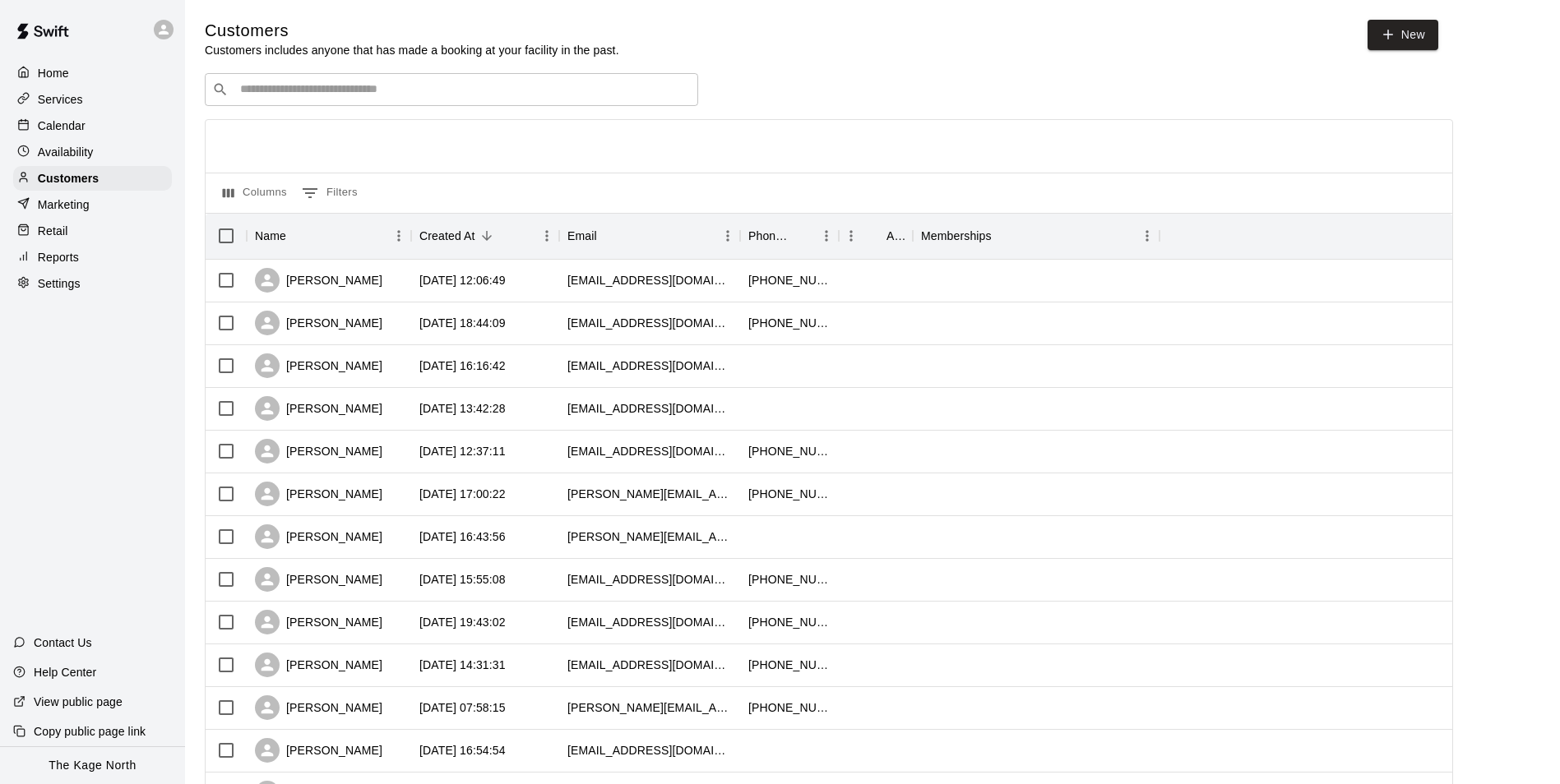
click at [74, 127] on p "Calendar" at bounding box center [61, 126] width 48 height 17
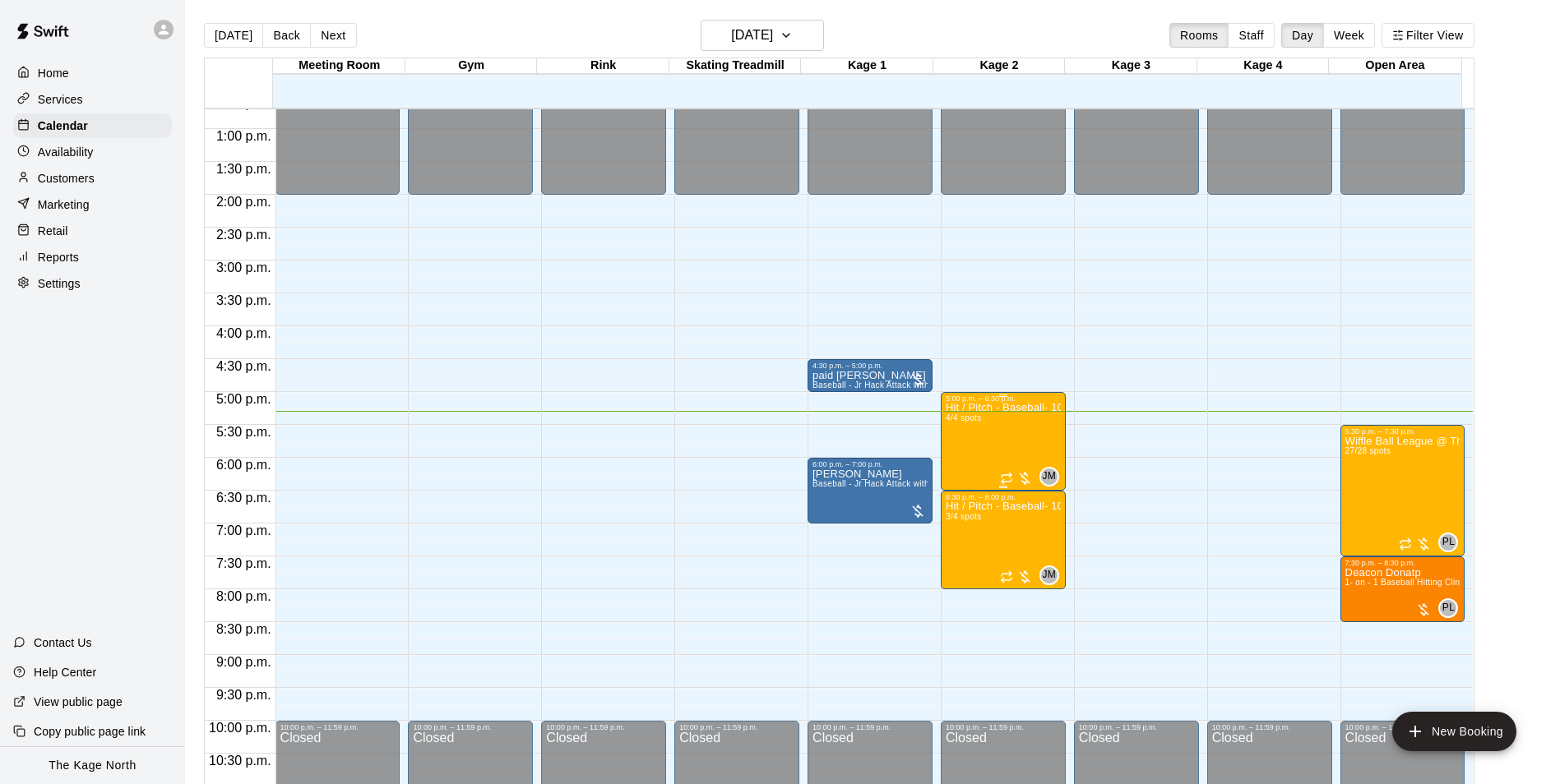
scroll to position [886, 0]
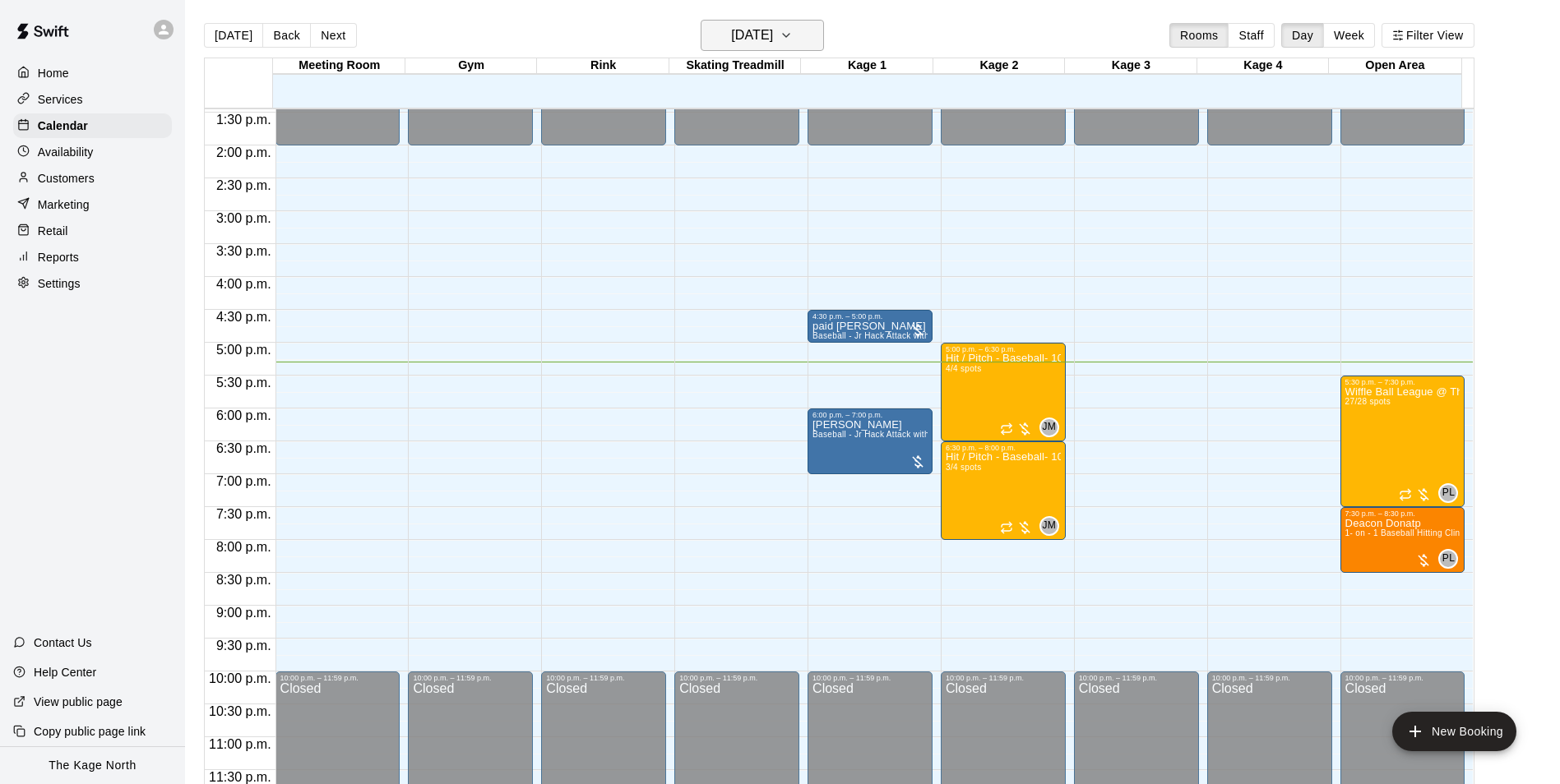
click at [789, 22] on button "[DATE]" at bounding box center [763, 36] width 123 height 32
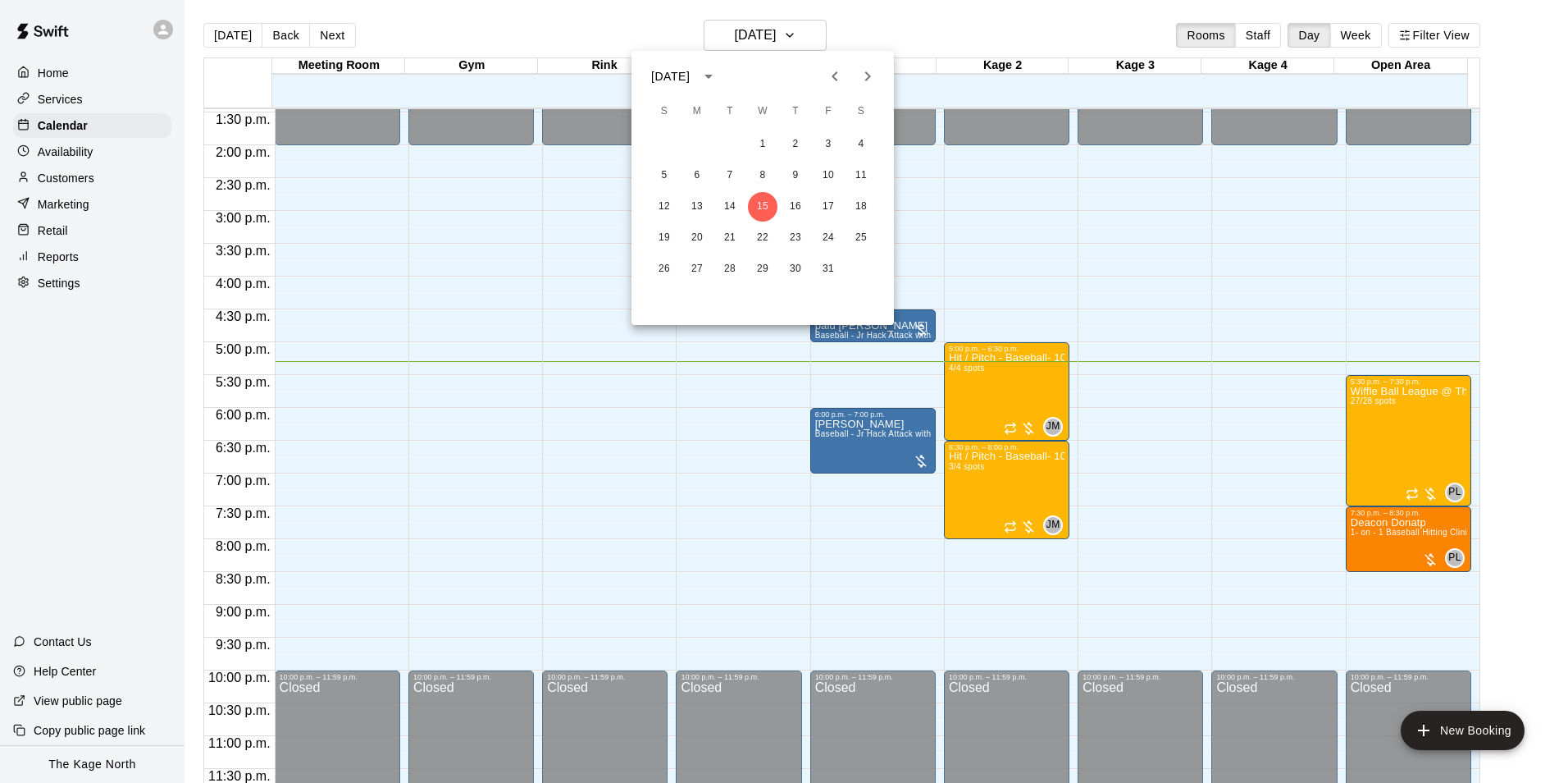
click at [910, 27] on div at bounding box center [784, 391] width 1568 height 783
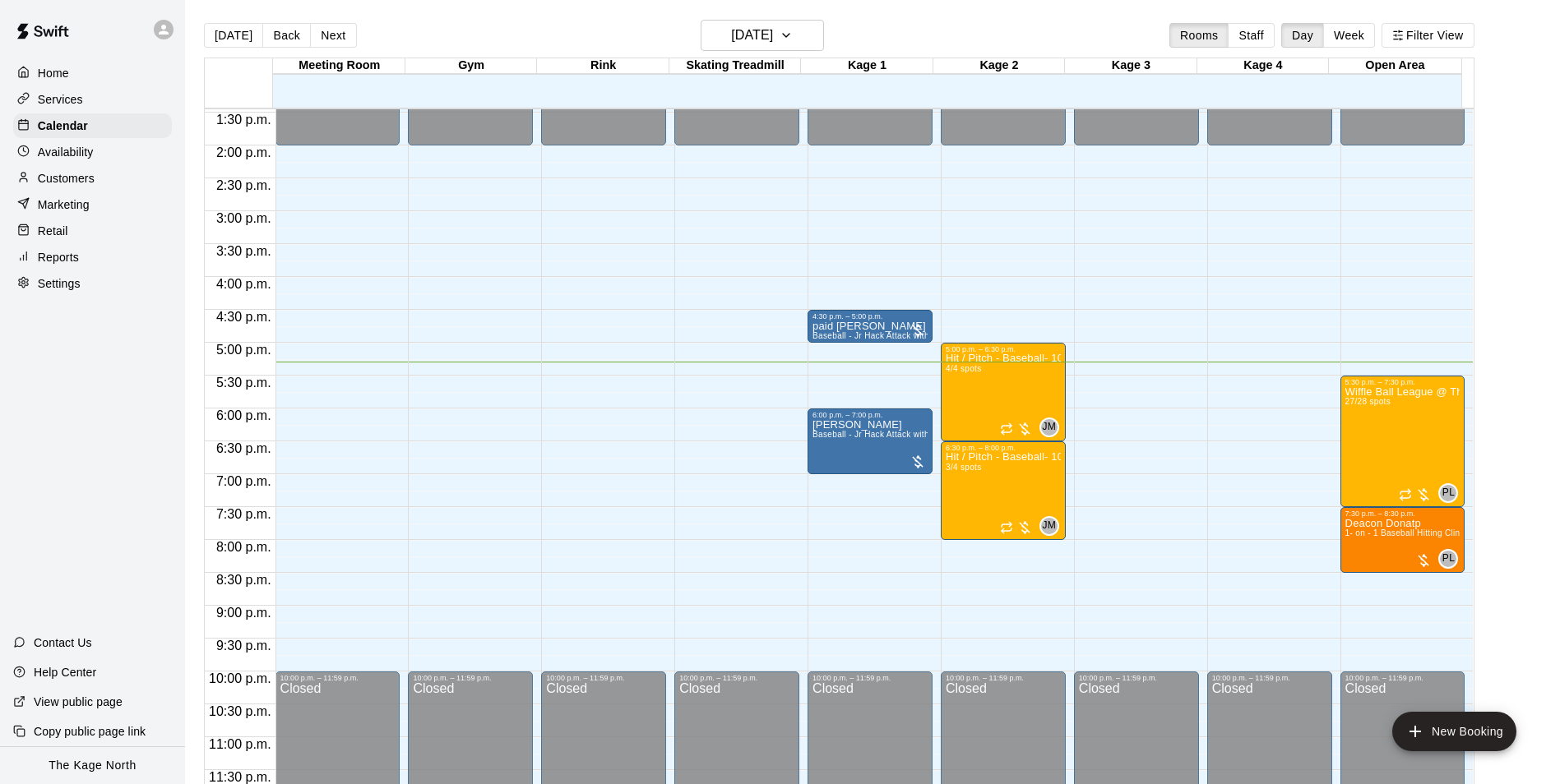
click at [79, 185] on p "Customers" at bounding box center [65, 178] width 57 height 17
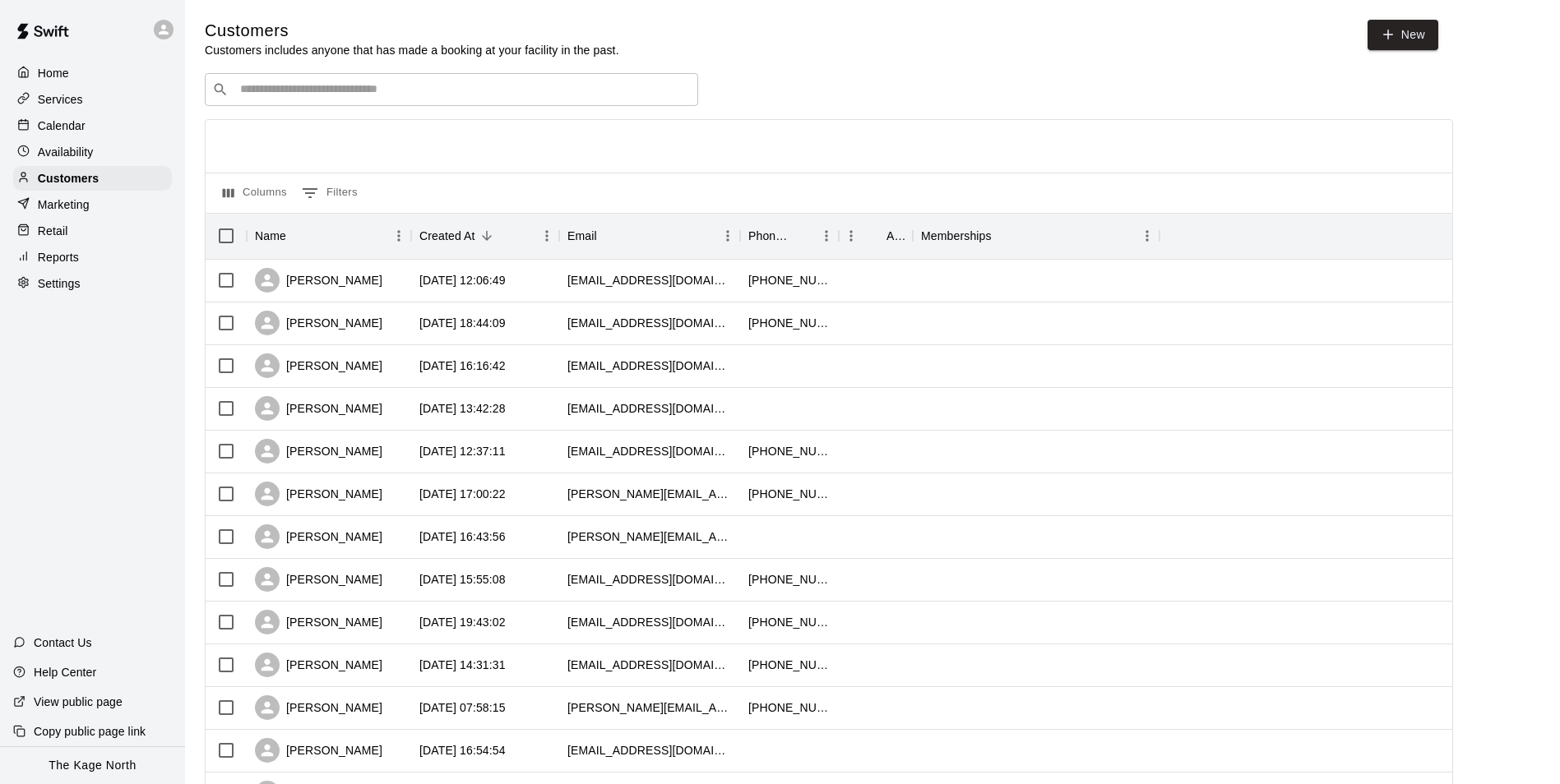
click at [94, 126] on div "Calendar" at bounding box center [92, 125] width 159 height 25
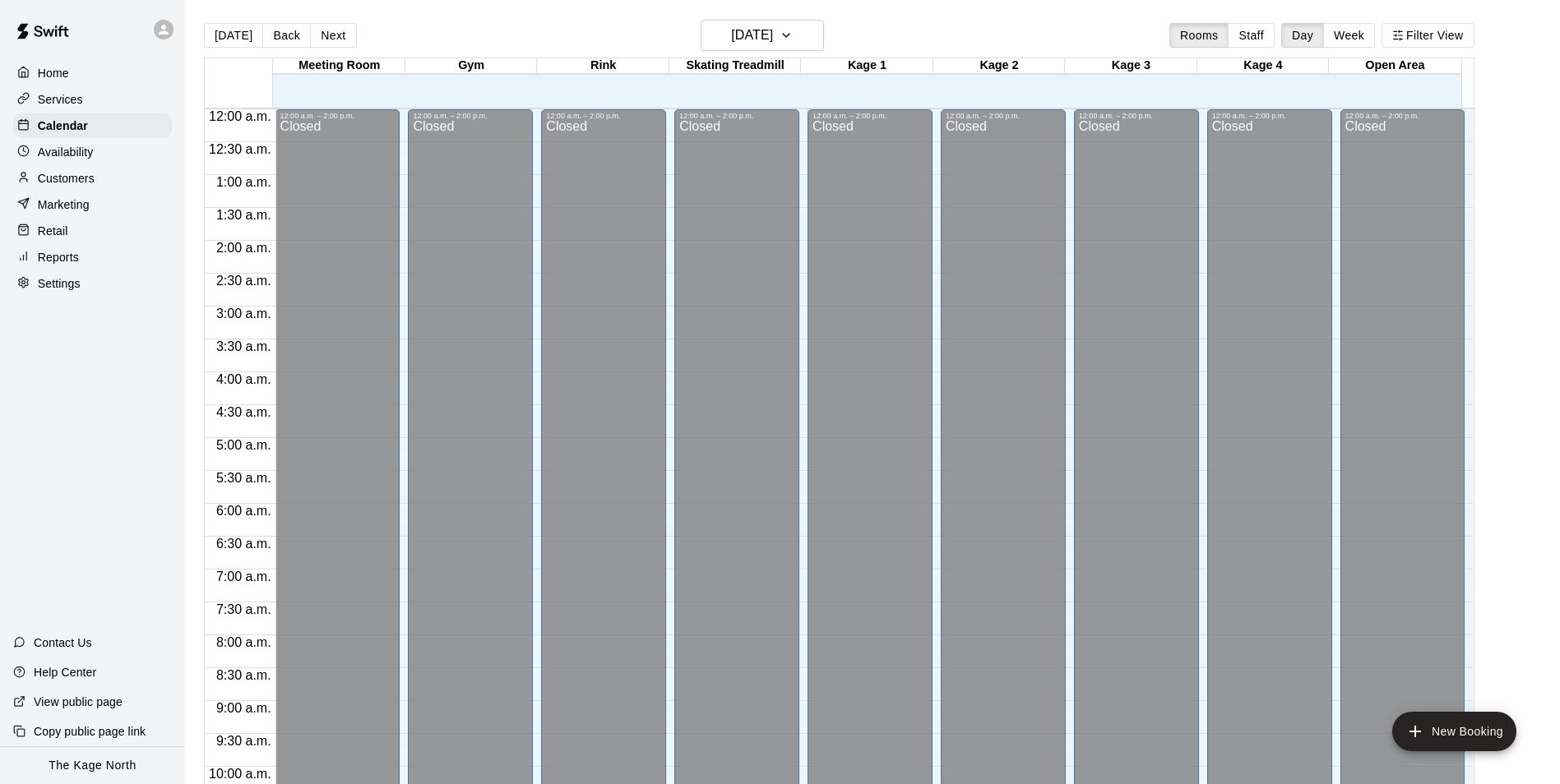
scroll to position [835, 0]
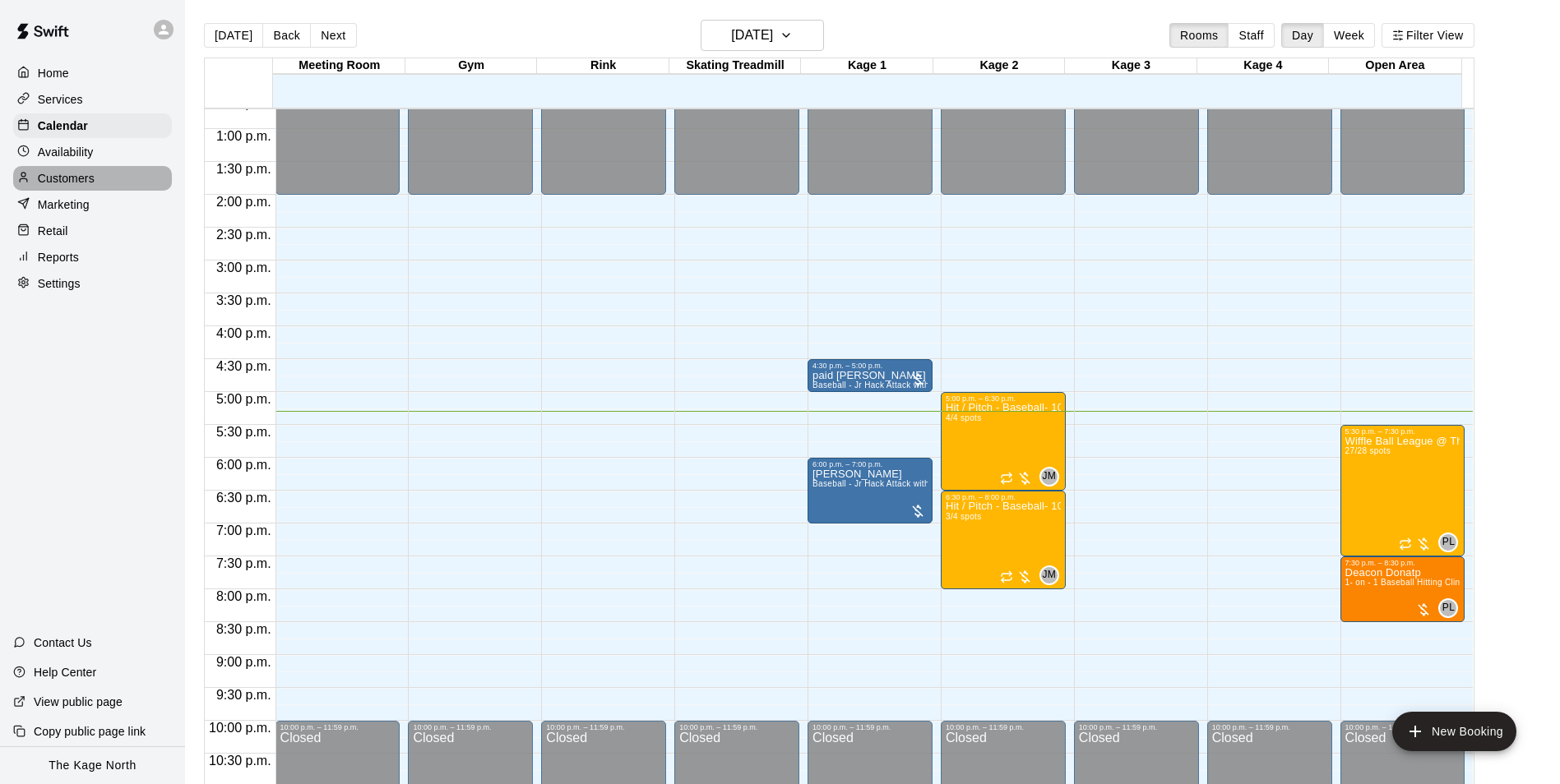
click at [108, 179] on div "Customers" at bounding box center [92, 178] width 159 height 25
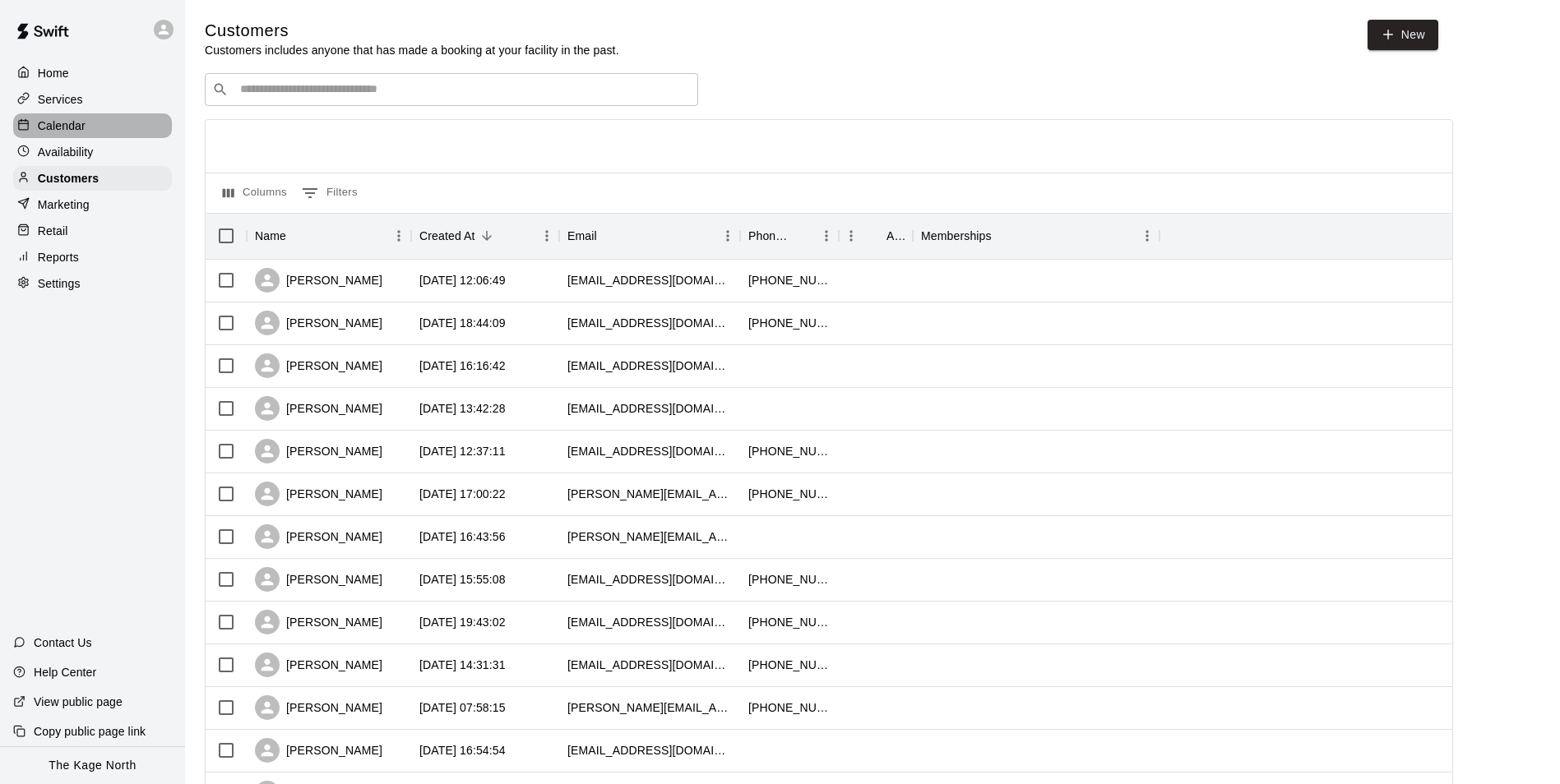
click at [89, 133] on div "Calendar" at bounding box center [92, 125] width 159 height 25
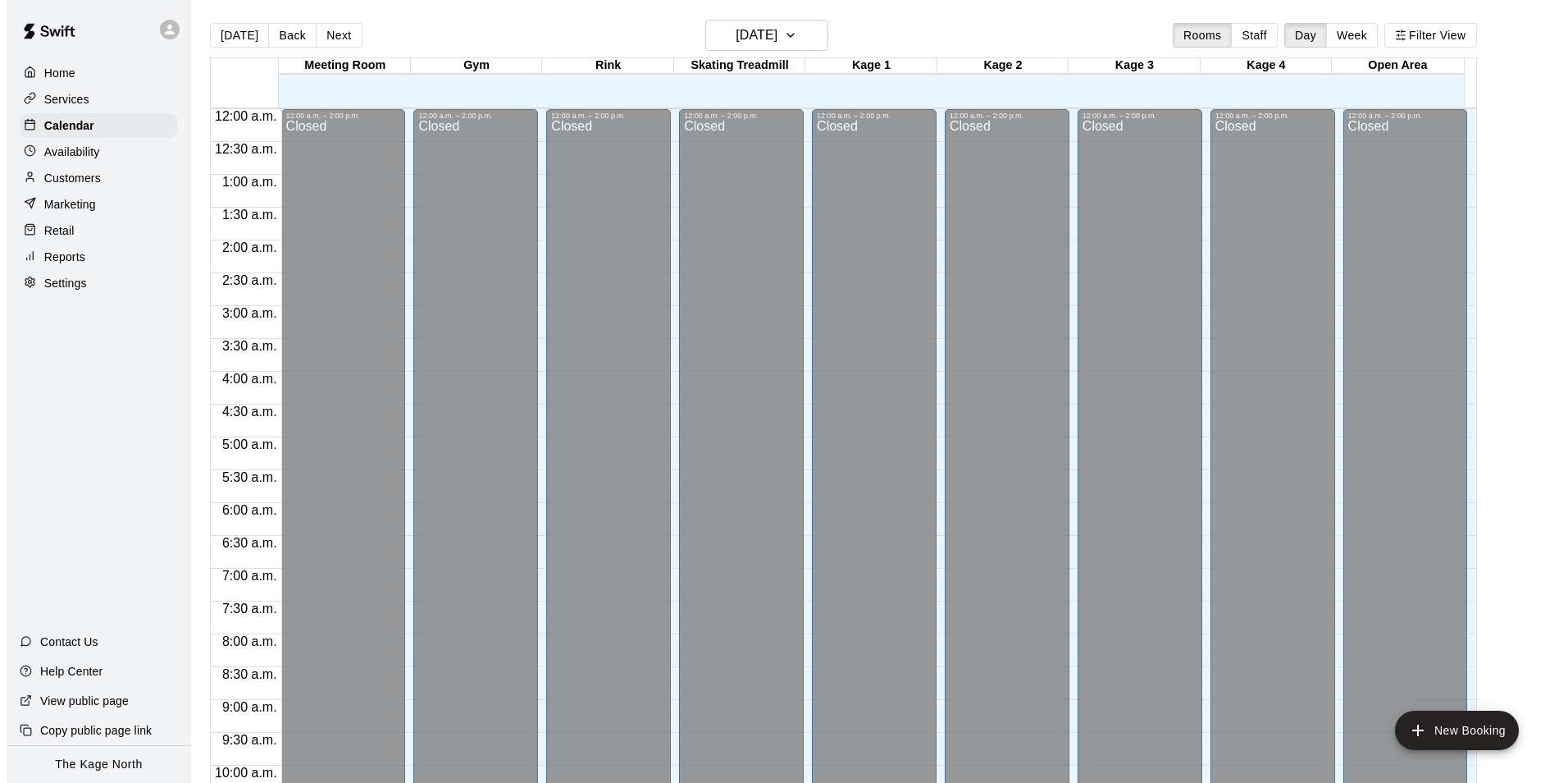
scroll to position [833, 0]
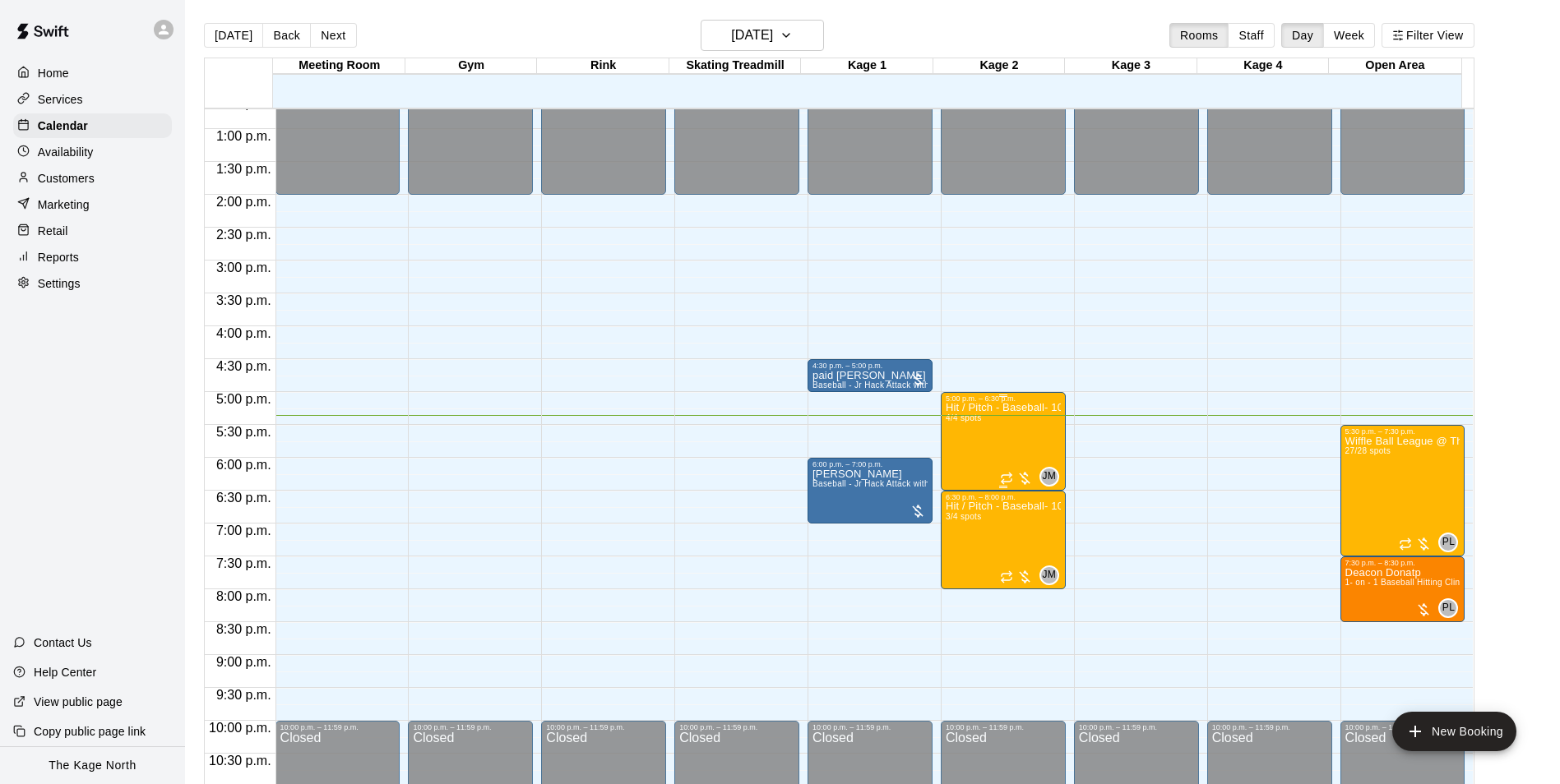
click at [1004, 421] on div "Hit / Pitch - Baseball- 10U-11U 4/4 spots" at bounding box center [1004, 794] width 115 height 784
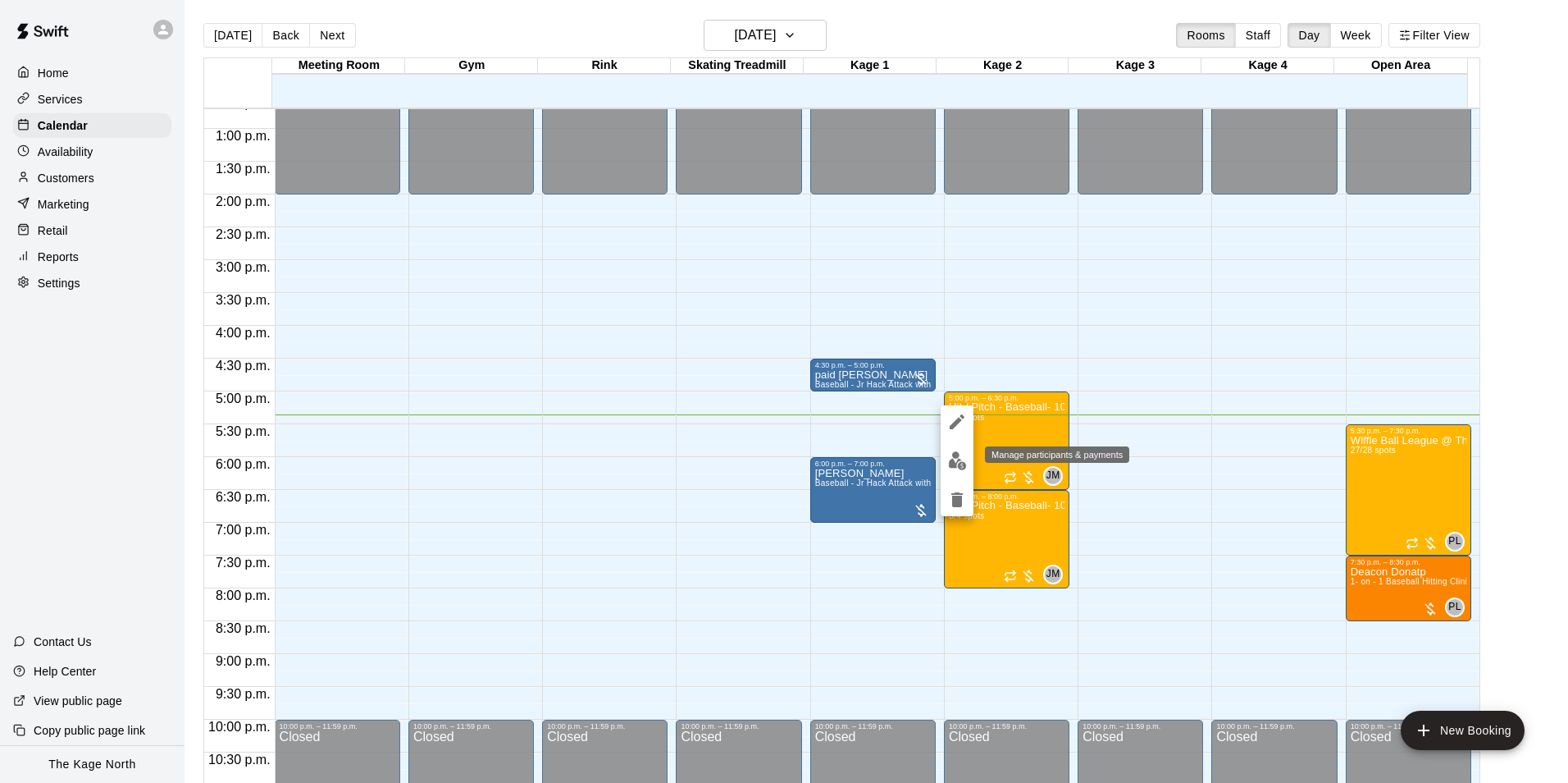
click at [951, 463] on img "edit" at bounding box center [958, 460] width 19 height 19
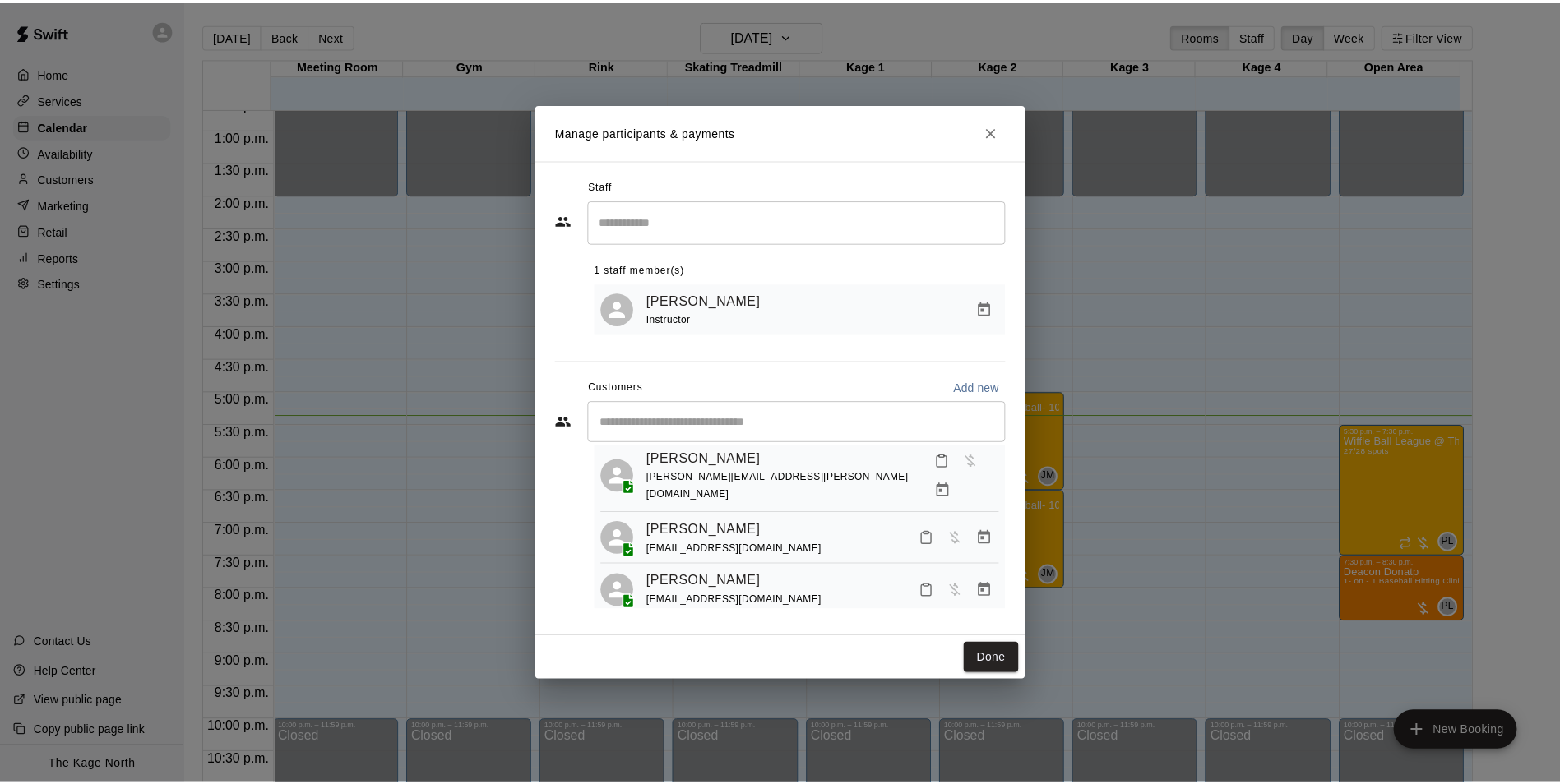
scroll to position [100, 0]
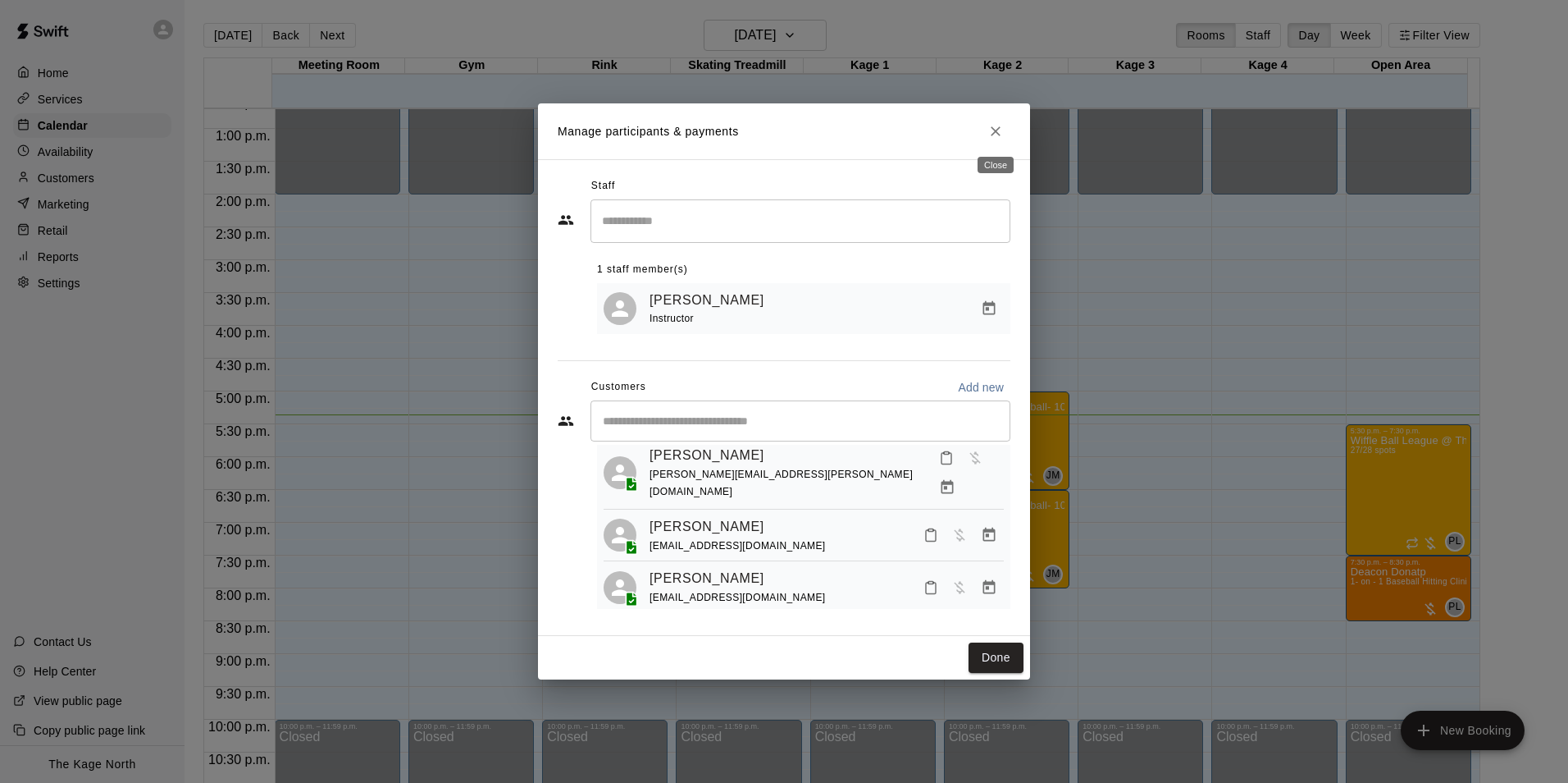
click at [994, 133] on icon "Close" at bounding box center [996, 132] width 10 height 10
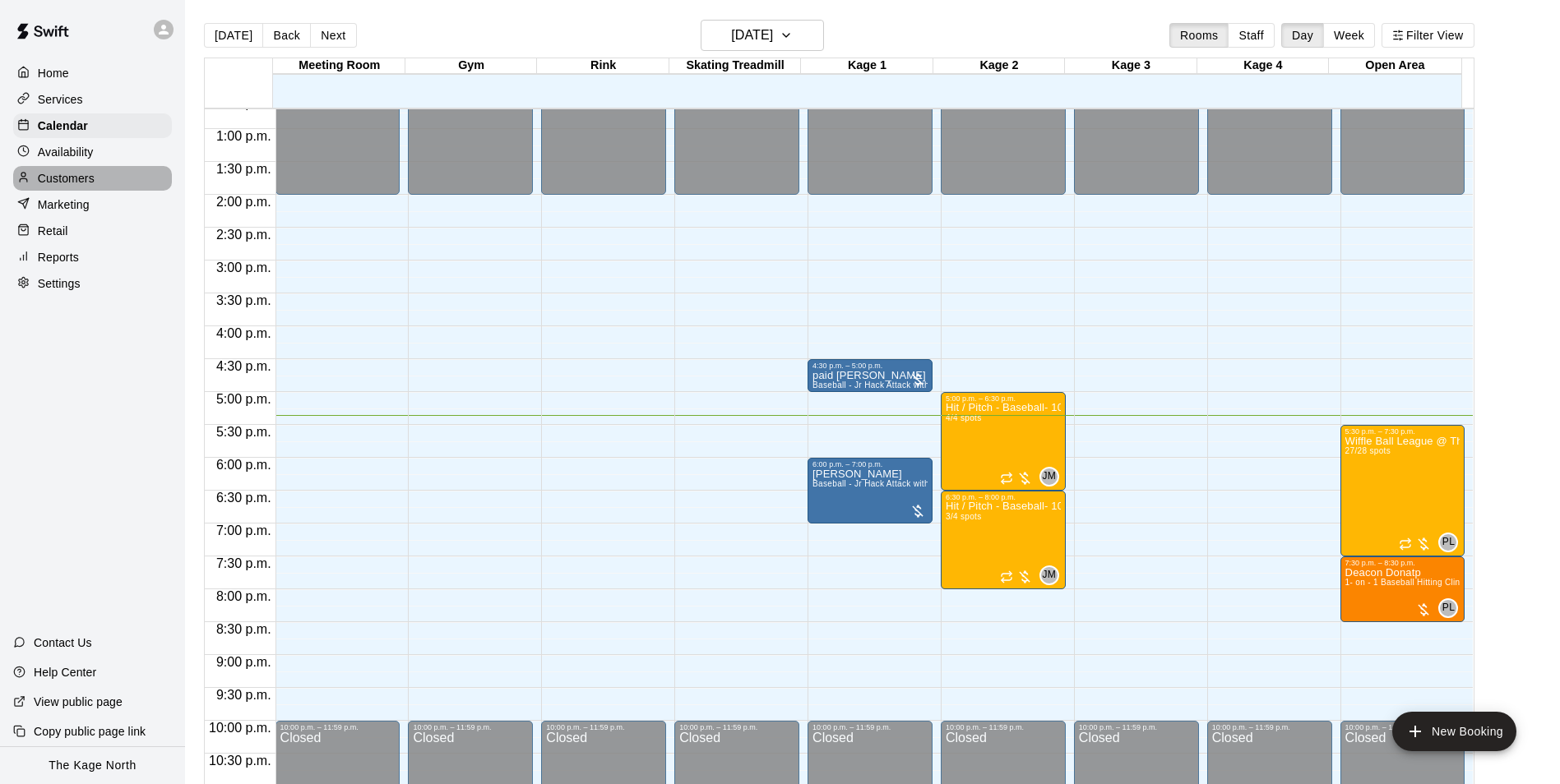
click at [99, 180] on div "Customers" at bounding box center [92, 178] width 159 height 25
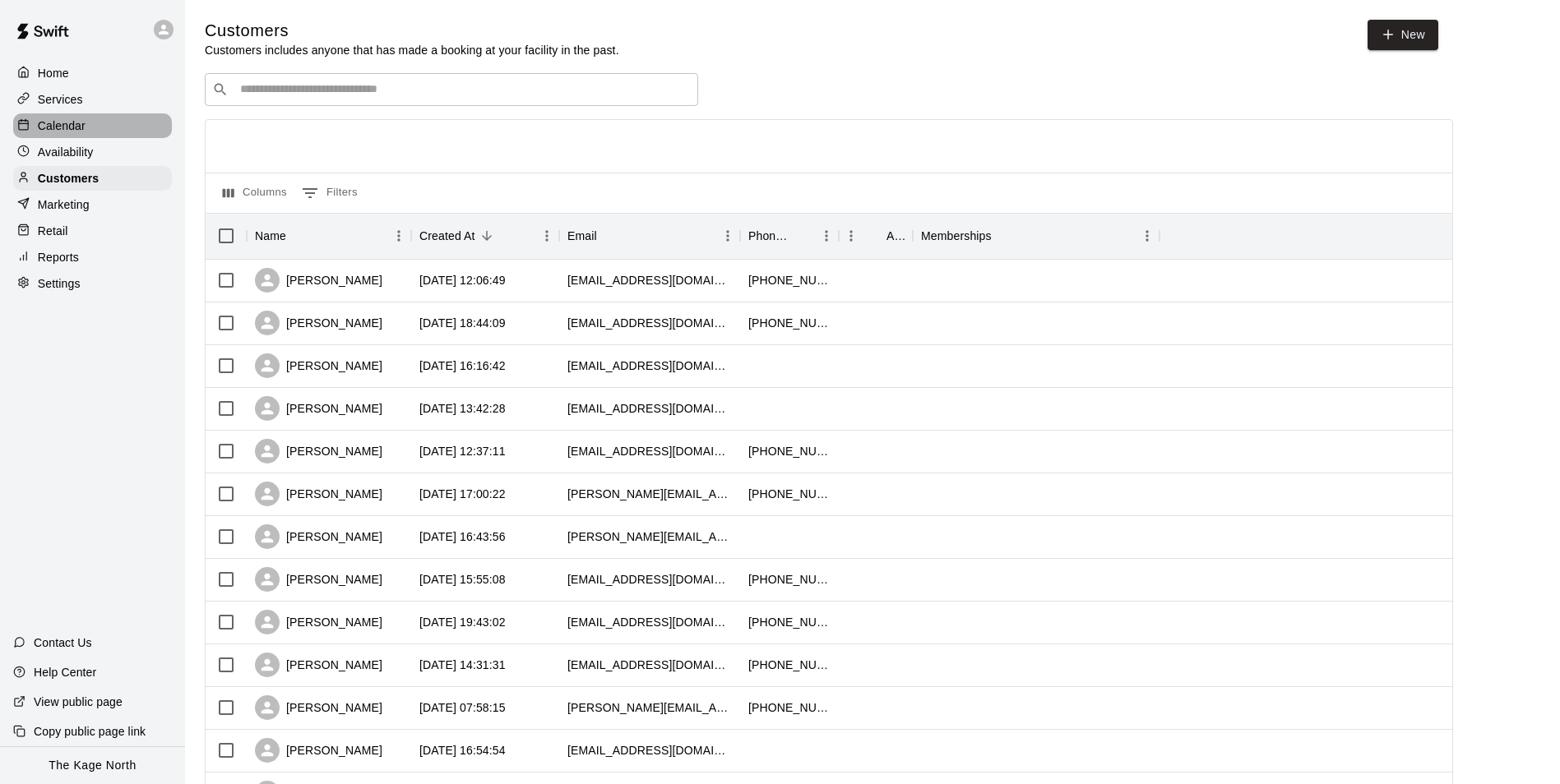
click at [81, 128] on p "Calendar" at bounding box center [61, 126] width 48 height 17
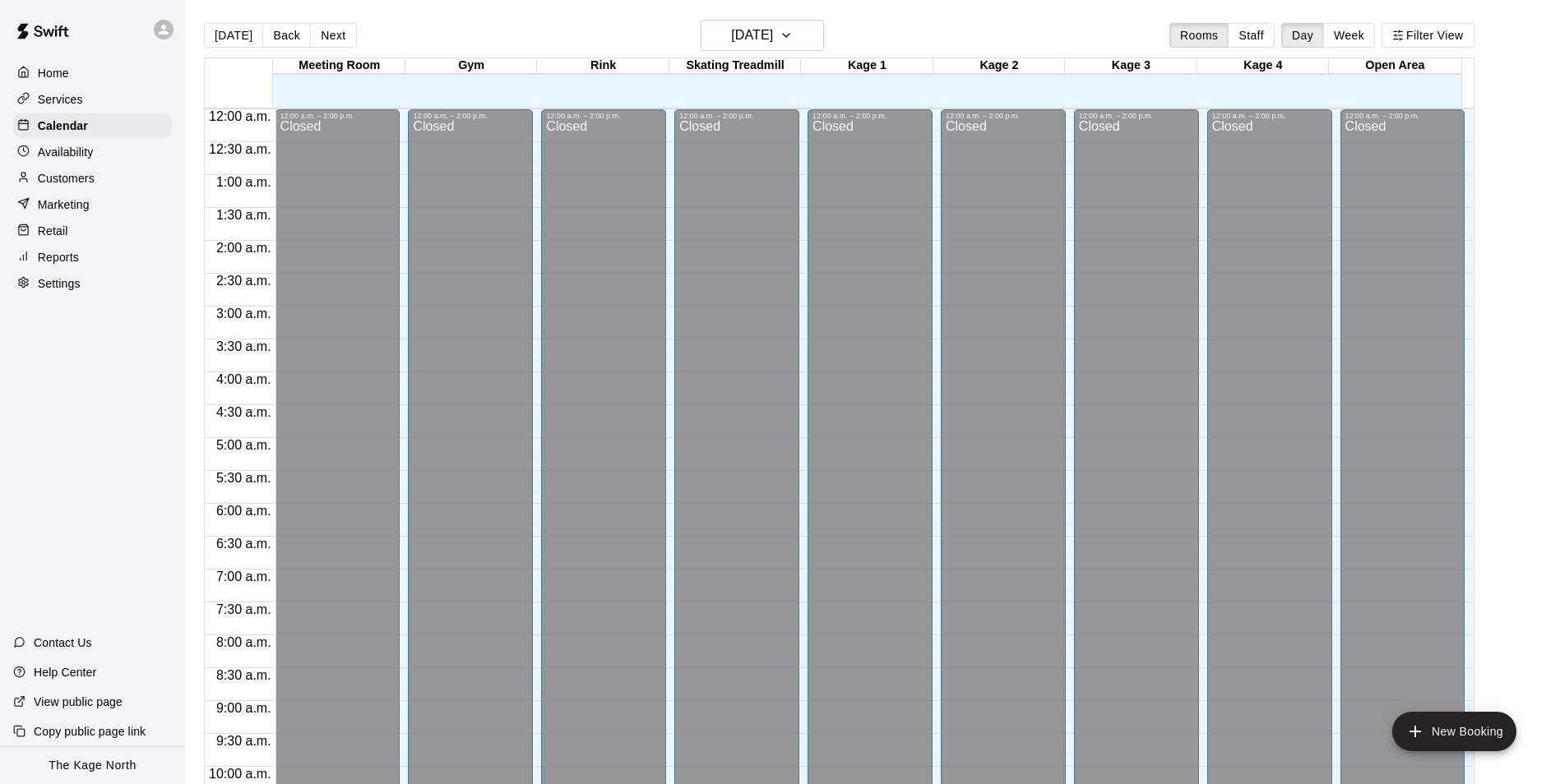
scroll to position [835, 0]
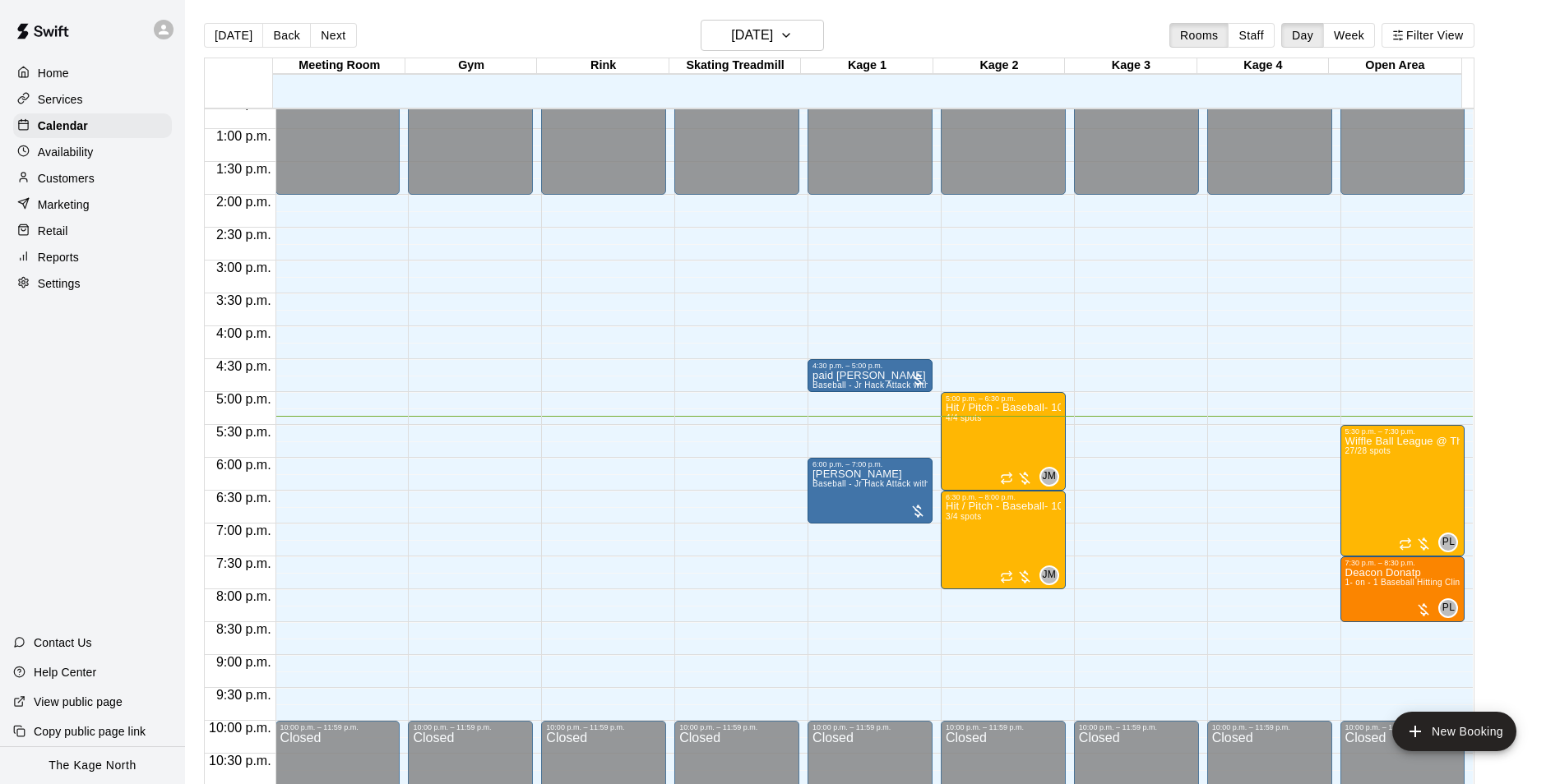
click at [73, 185] on p "Customers" at bounding box center [65, 178] width 57 height 17
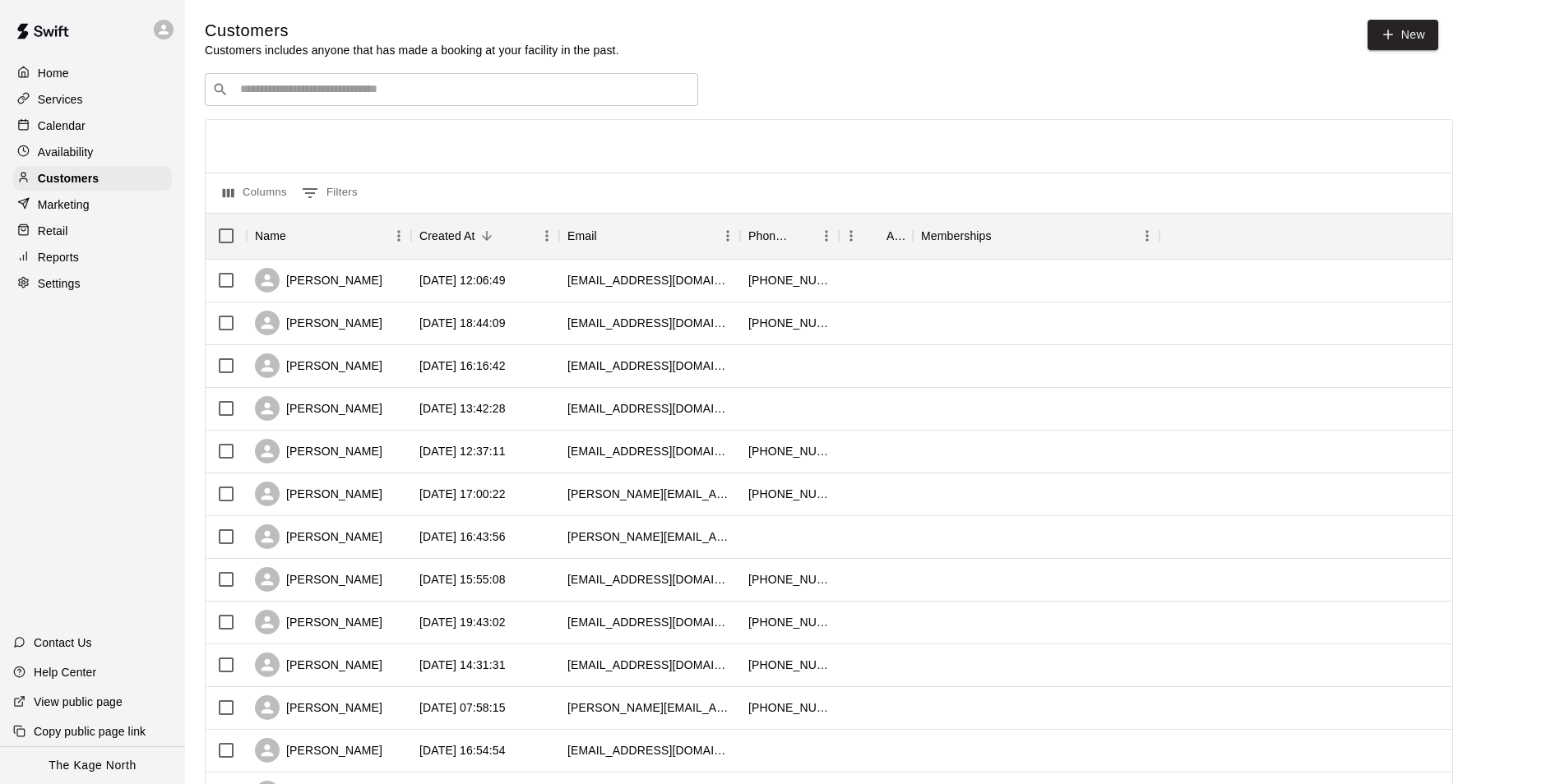
click at [65, 118] on div "Calendar" at bounding box center [92, 125] width 159 height 25
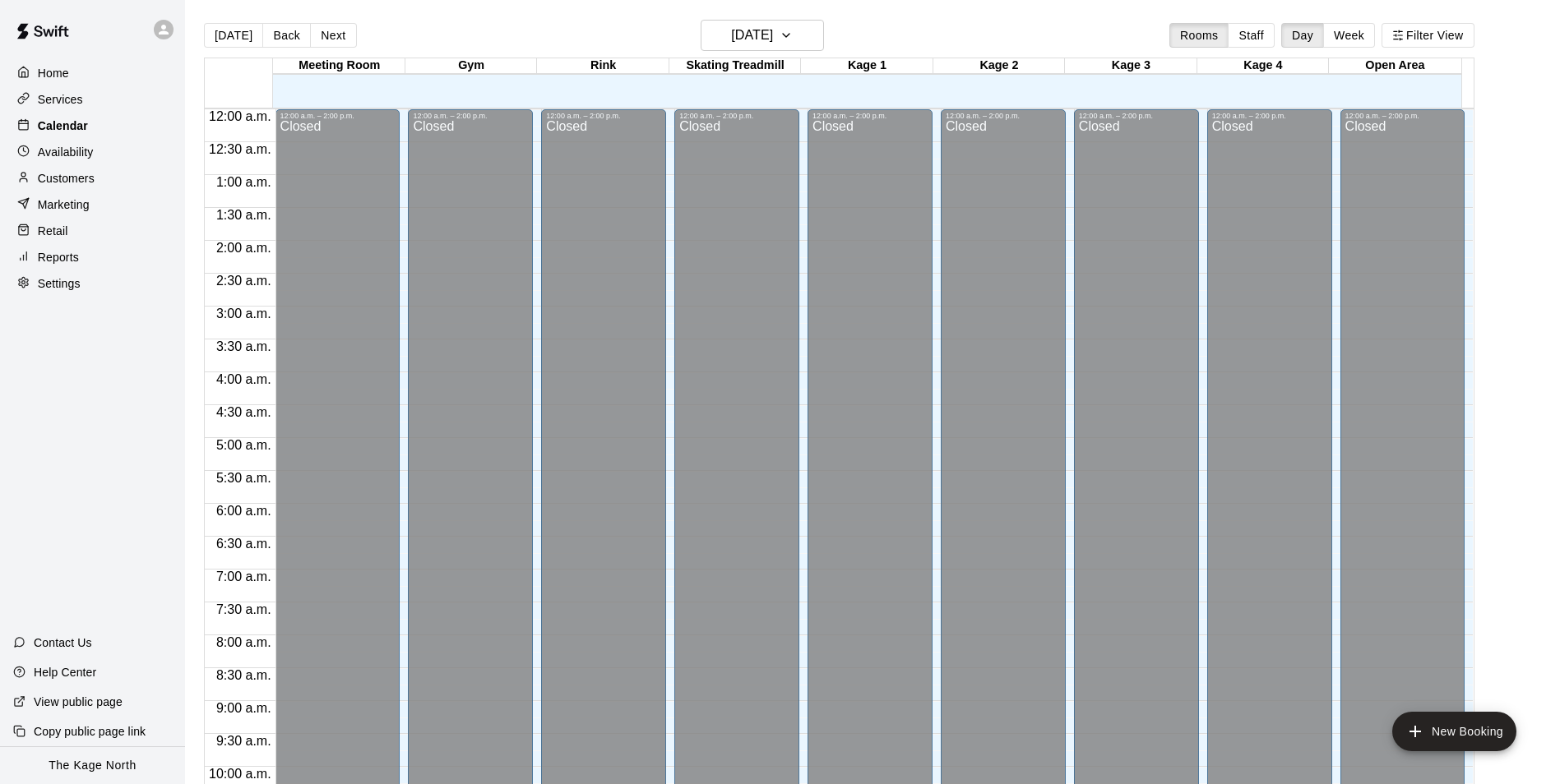
scroll to position [835, 0]
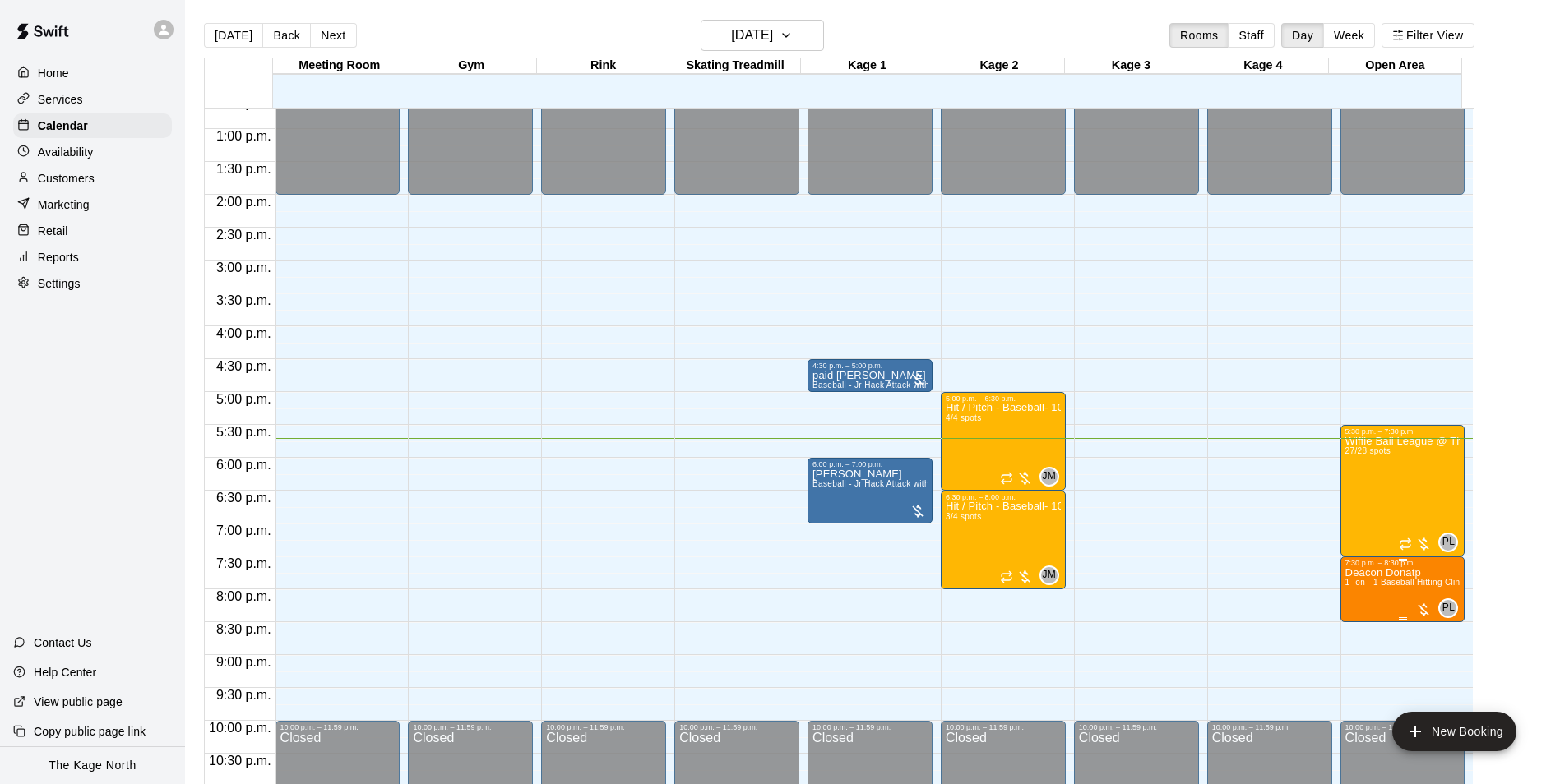
click at [1375, 581] on span "1- on - 1 Baseball Hitting Clinic" at bounding box center [1406, 582] width 122 height 9
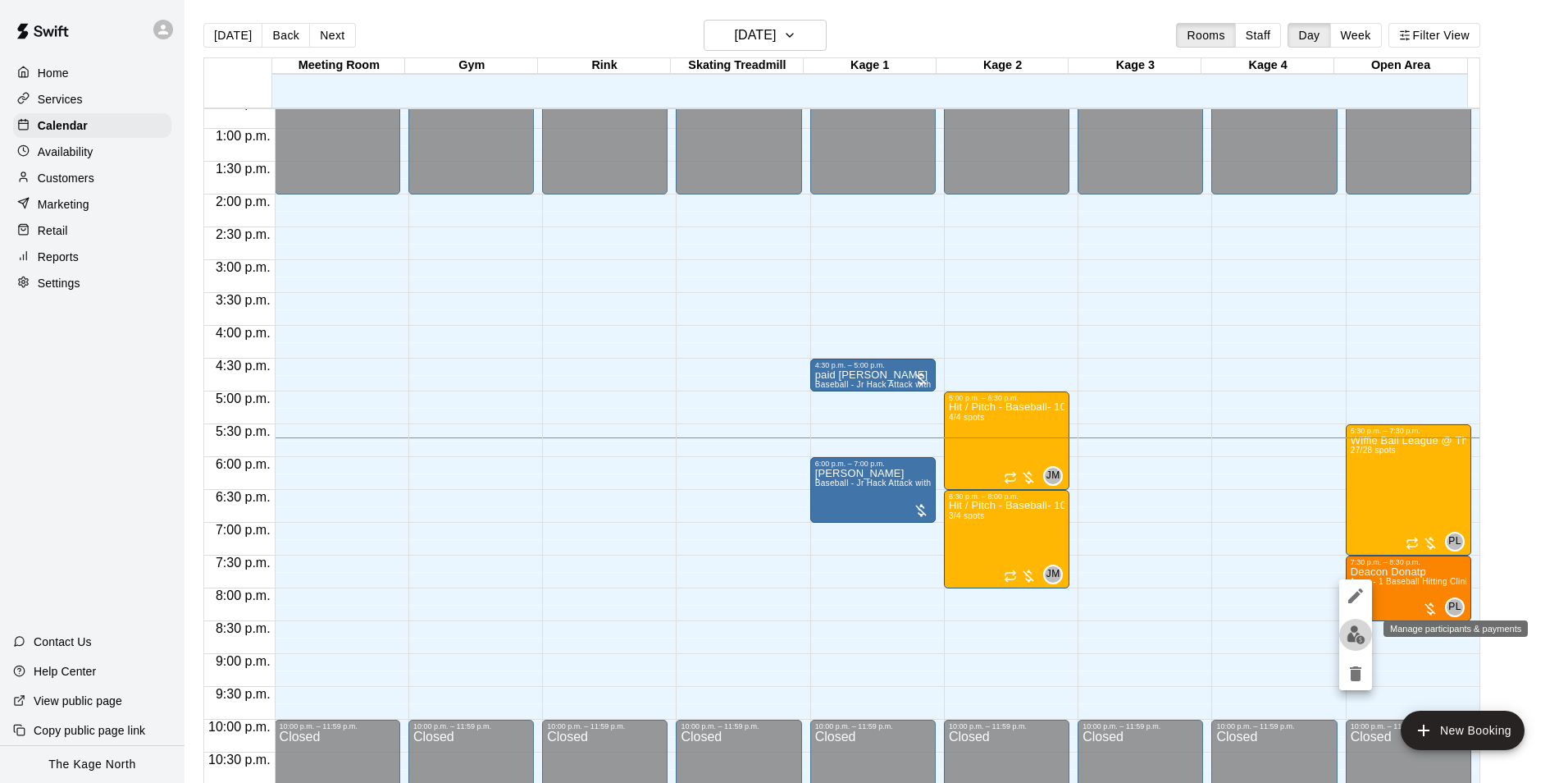
click at [1357, 639] on img "edit" at bounding box center [1356, 635] width 19 height 19
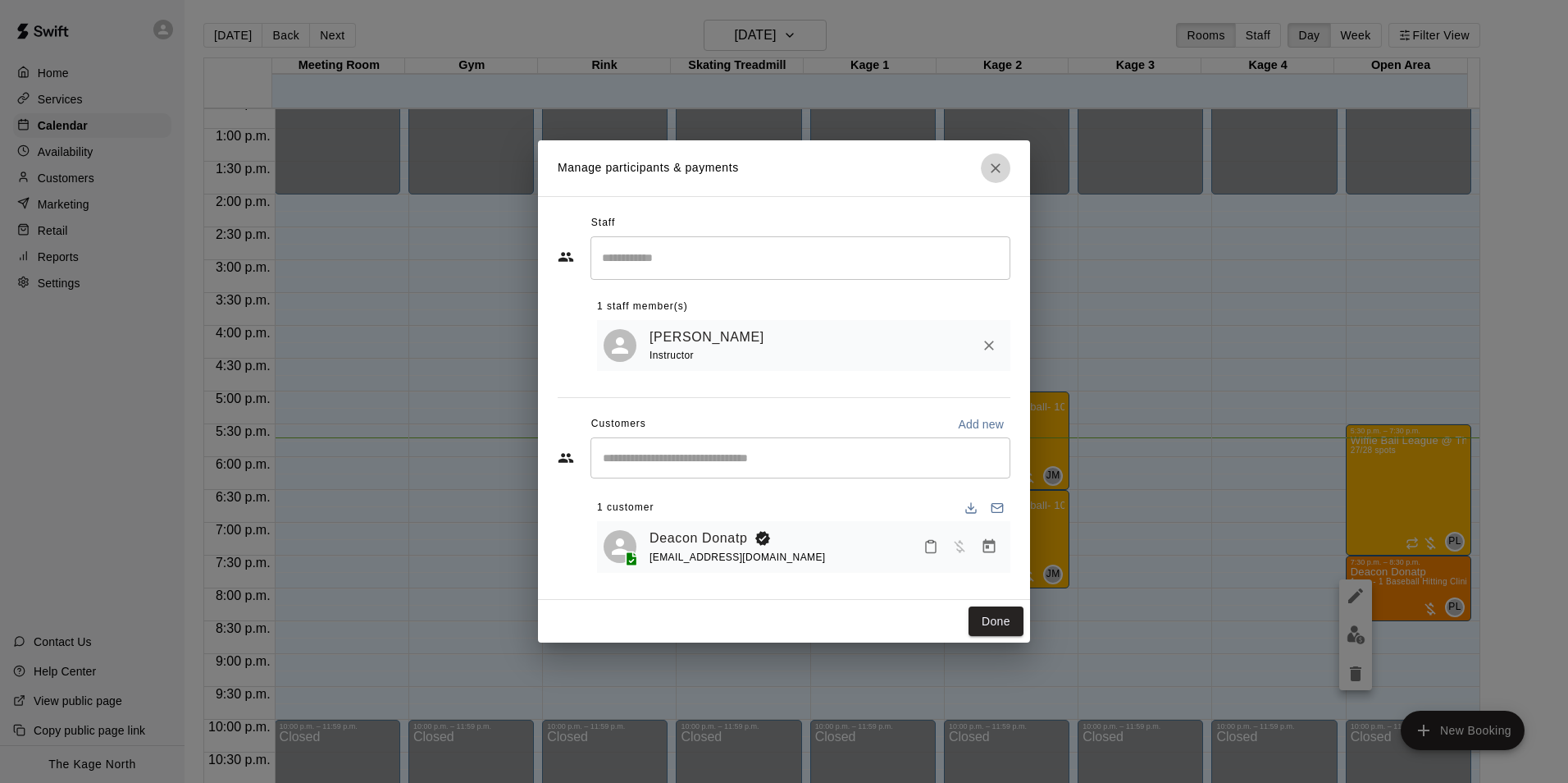
click at [999, 164] on icon "Close" at bounding box center [995, 168] width 17 height 17
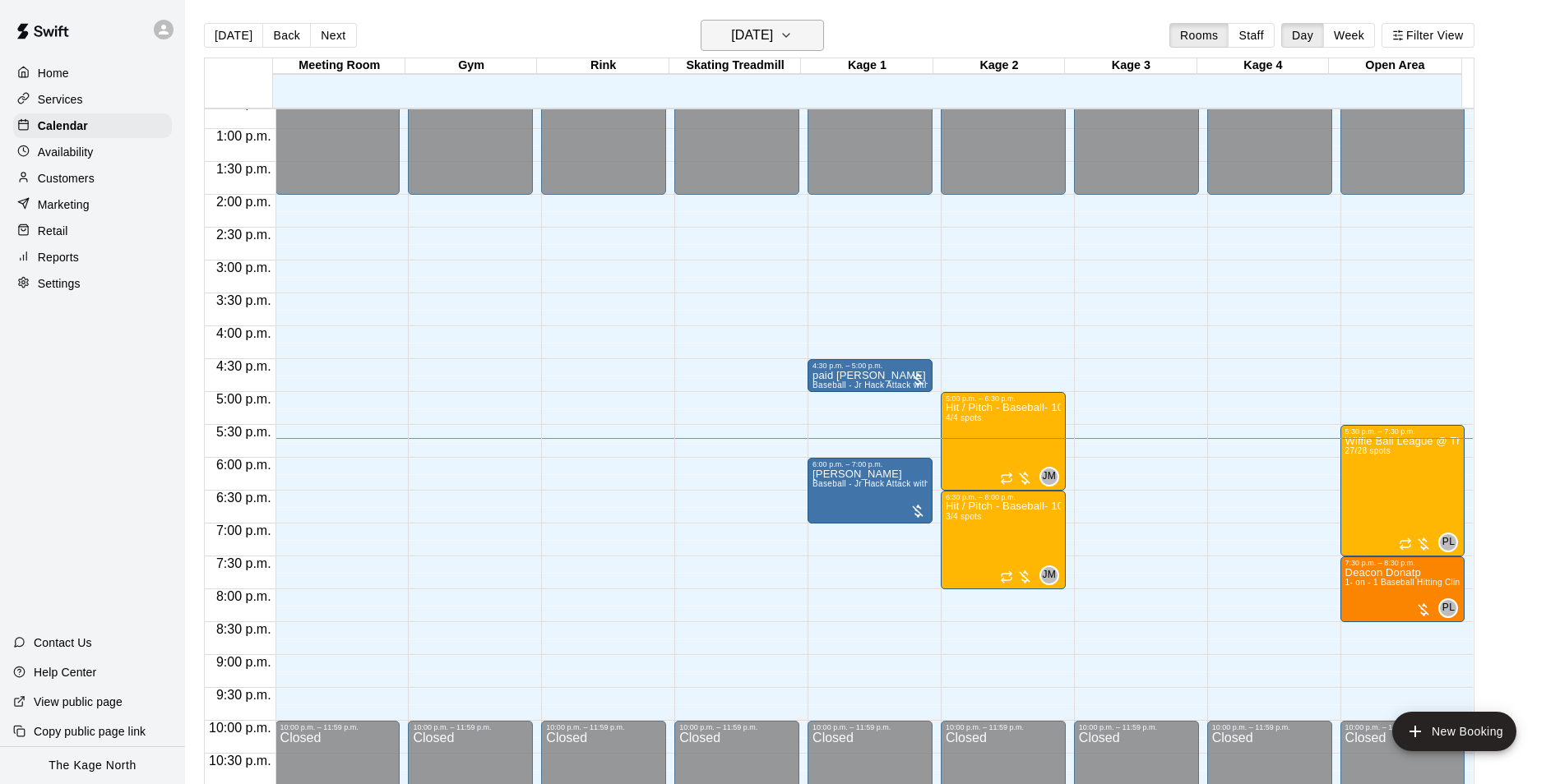
click at [773, 24] on h6 "[DATE]" at bounding box center [752, 35] width 42 height 23
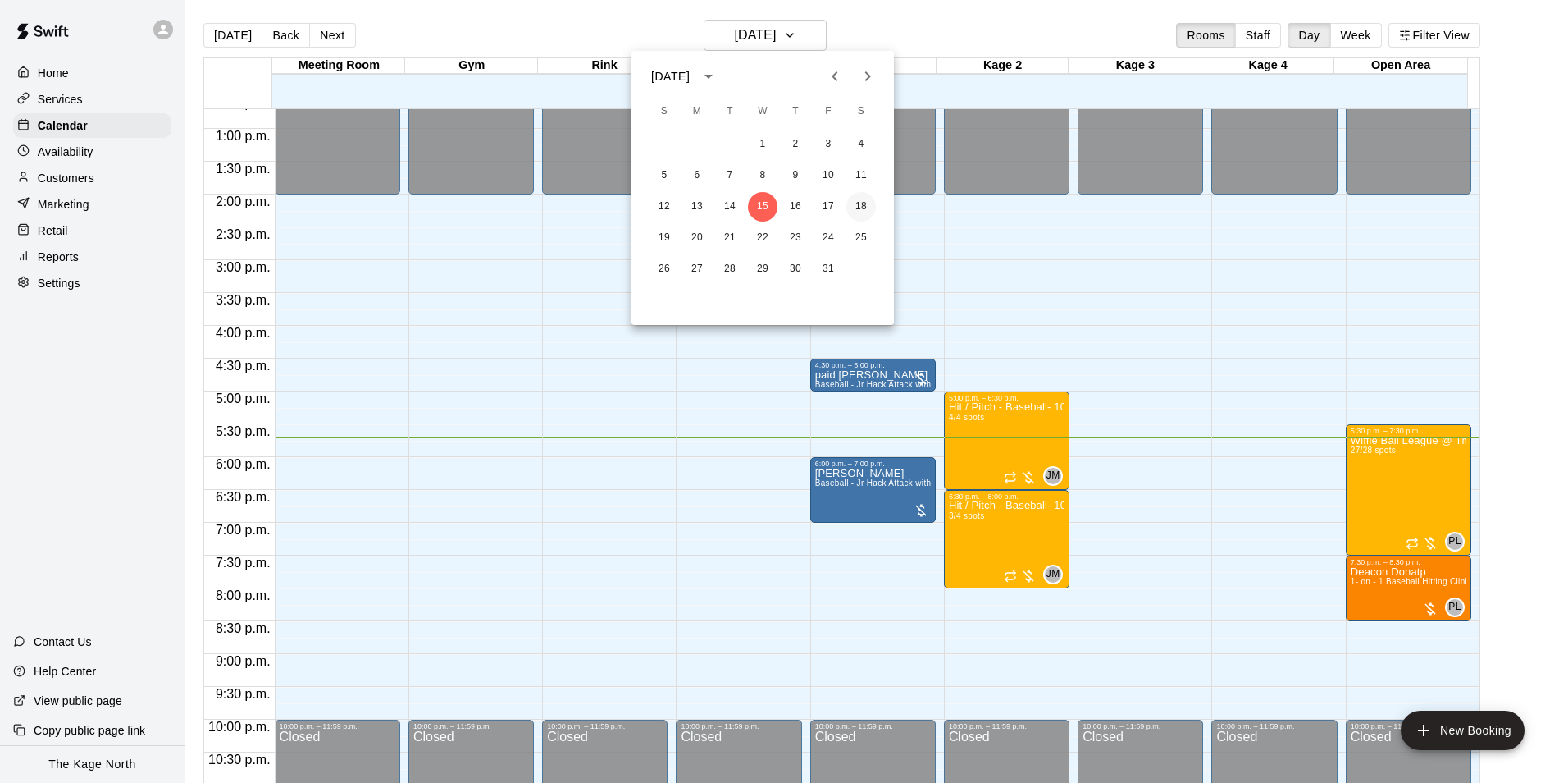
click at [860, 204] on button "18" at bounding box center [862, 207] width 30 height 30
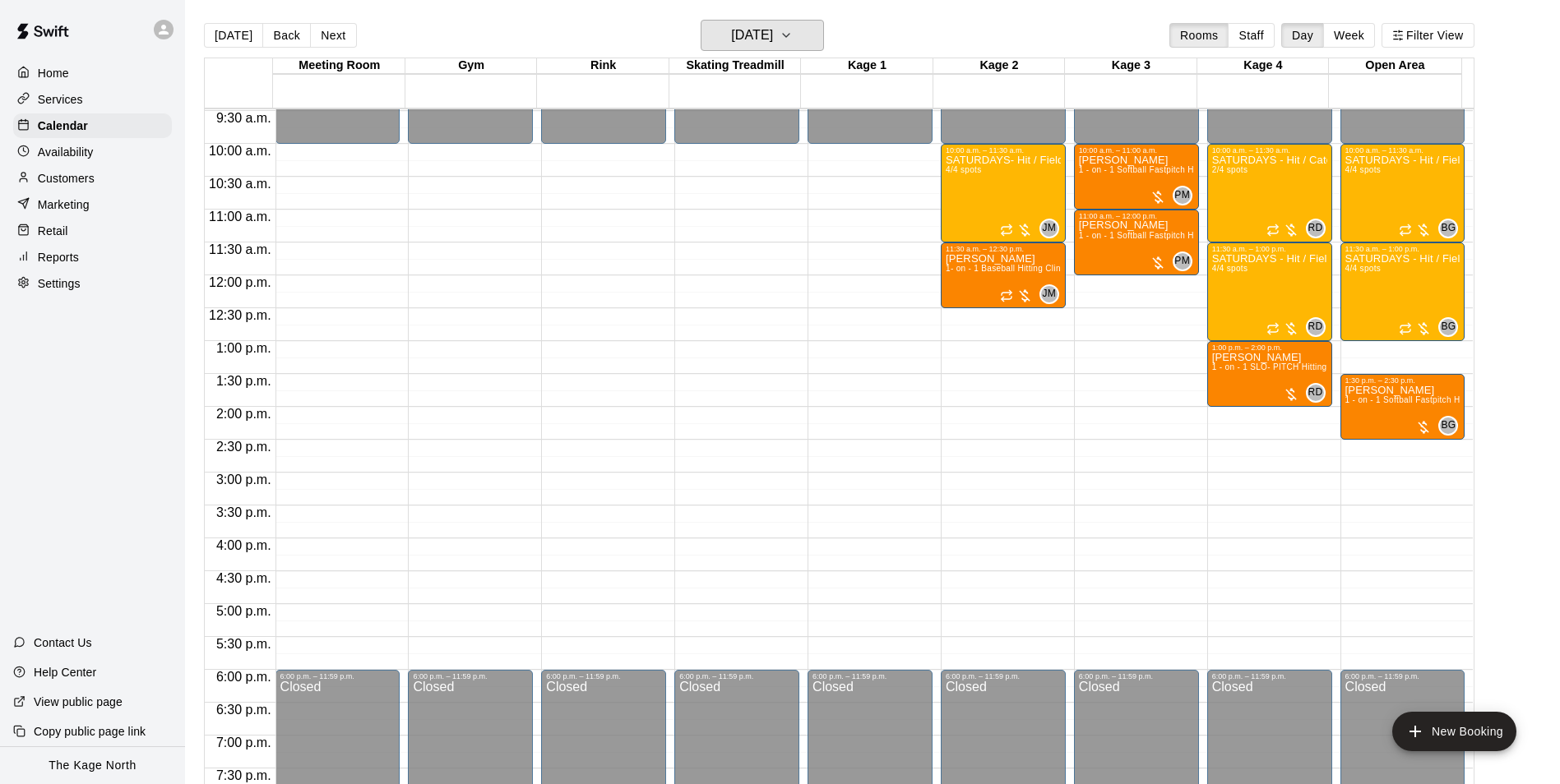
scroll to position [589, 0]
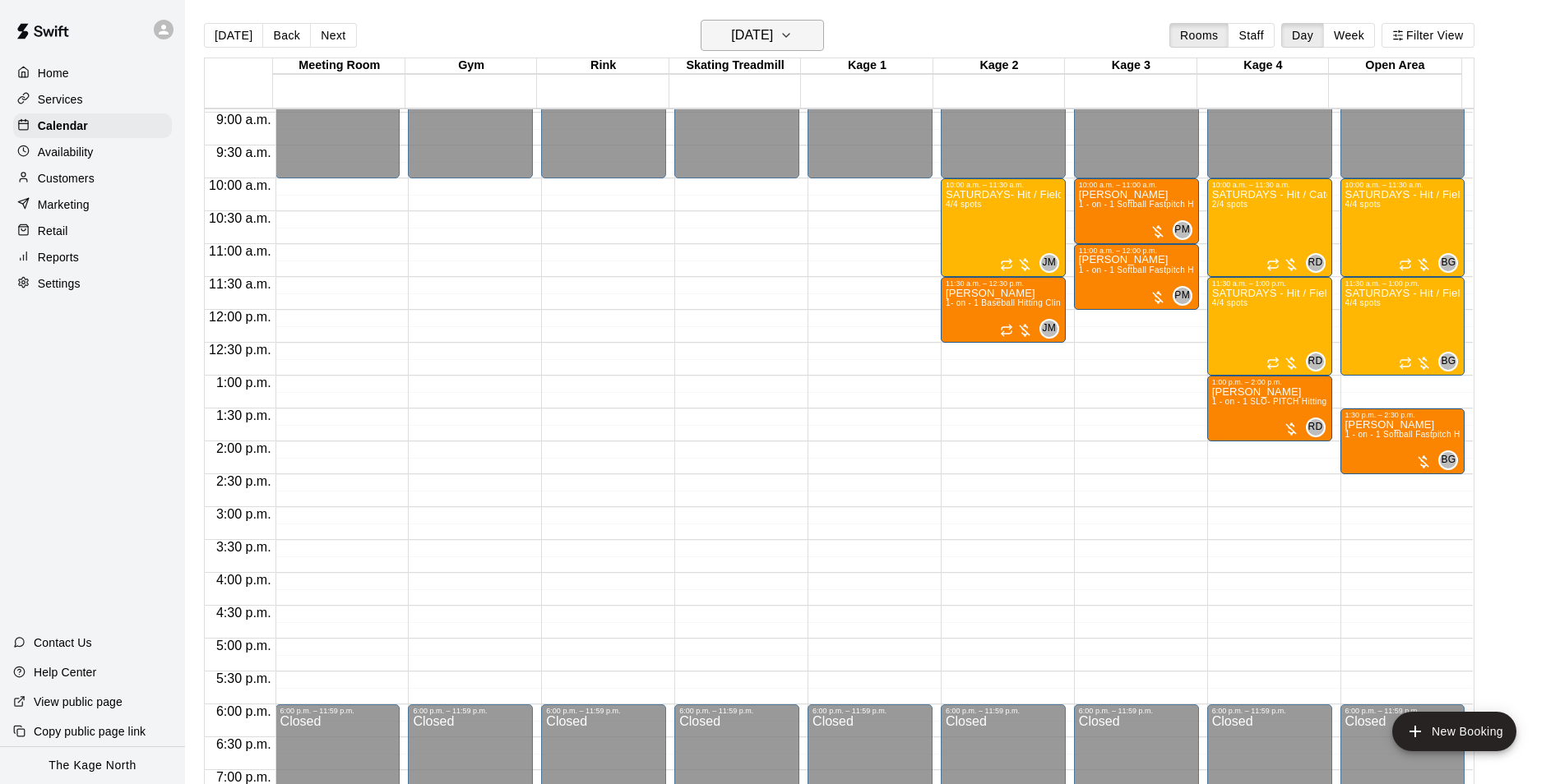
click at [766, 43] on h6 "[DATE]" at bounding box center [752, 35] width 42 height 23
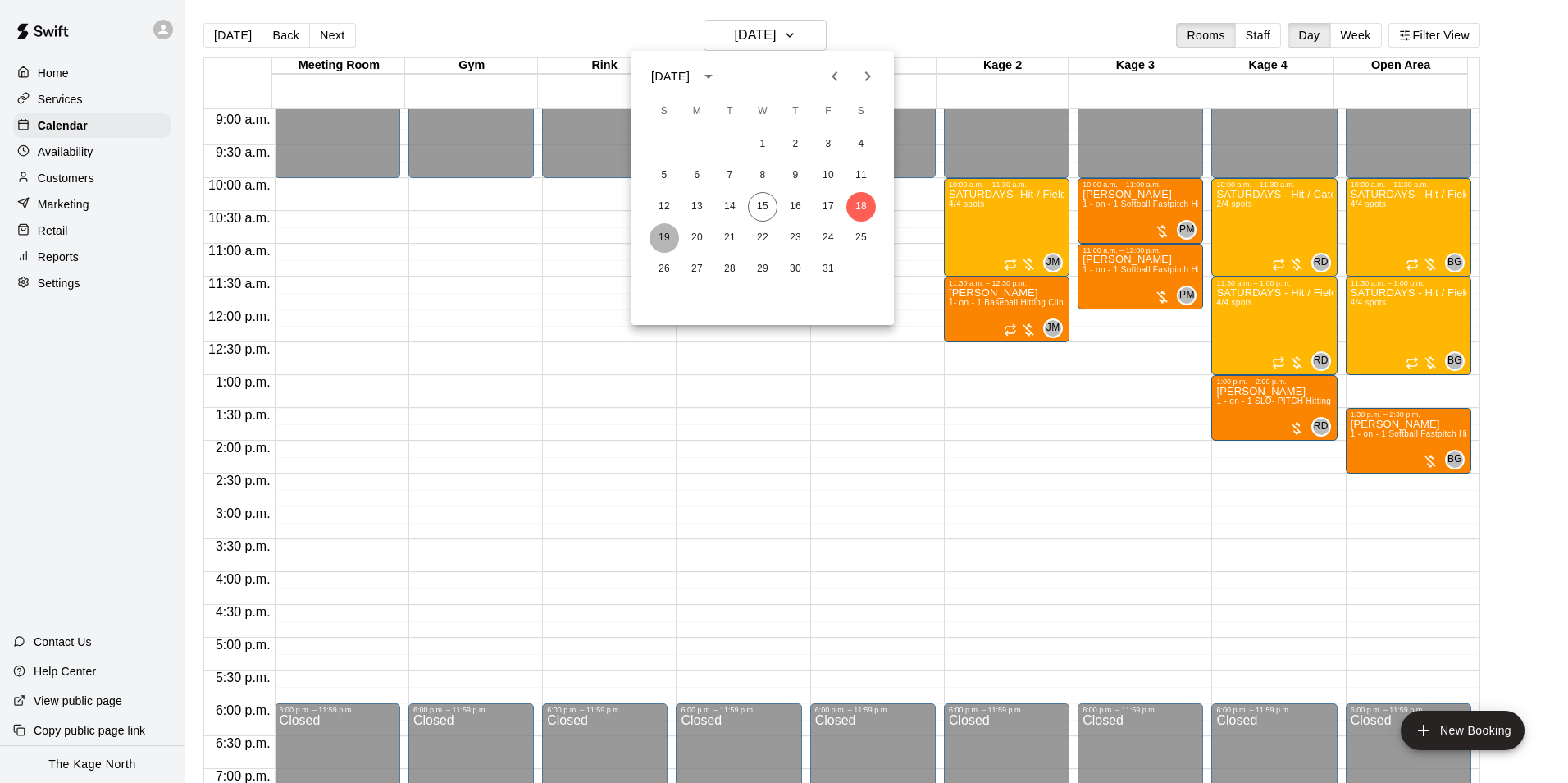
click at [666, 243] on button "19" at bounding box center [665, 239] width 30 height 30
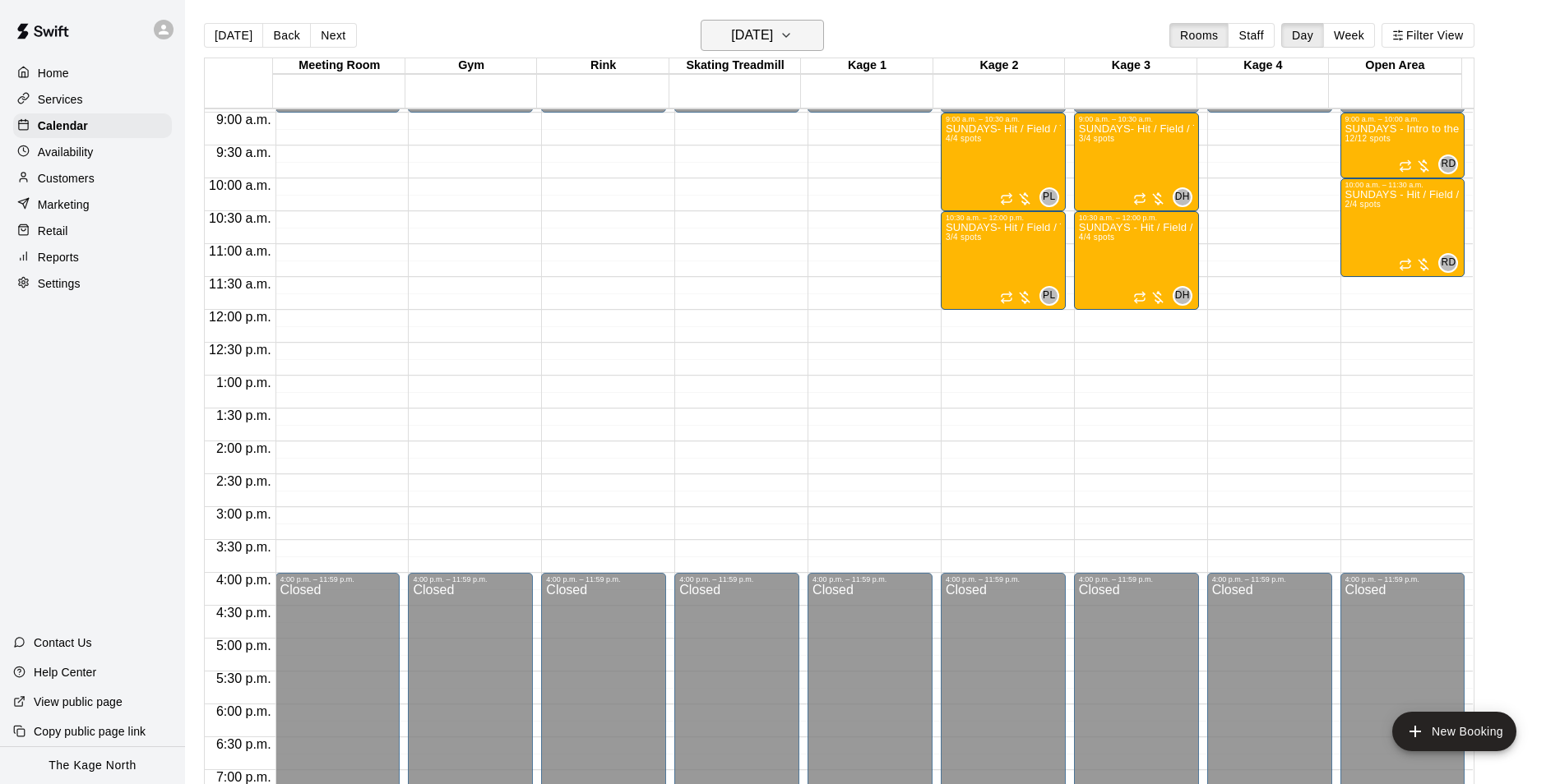
click at [773, 28] on h6 "[DATE]" at bounding box center [752, 35] width 42 height 23
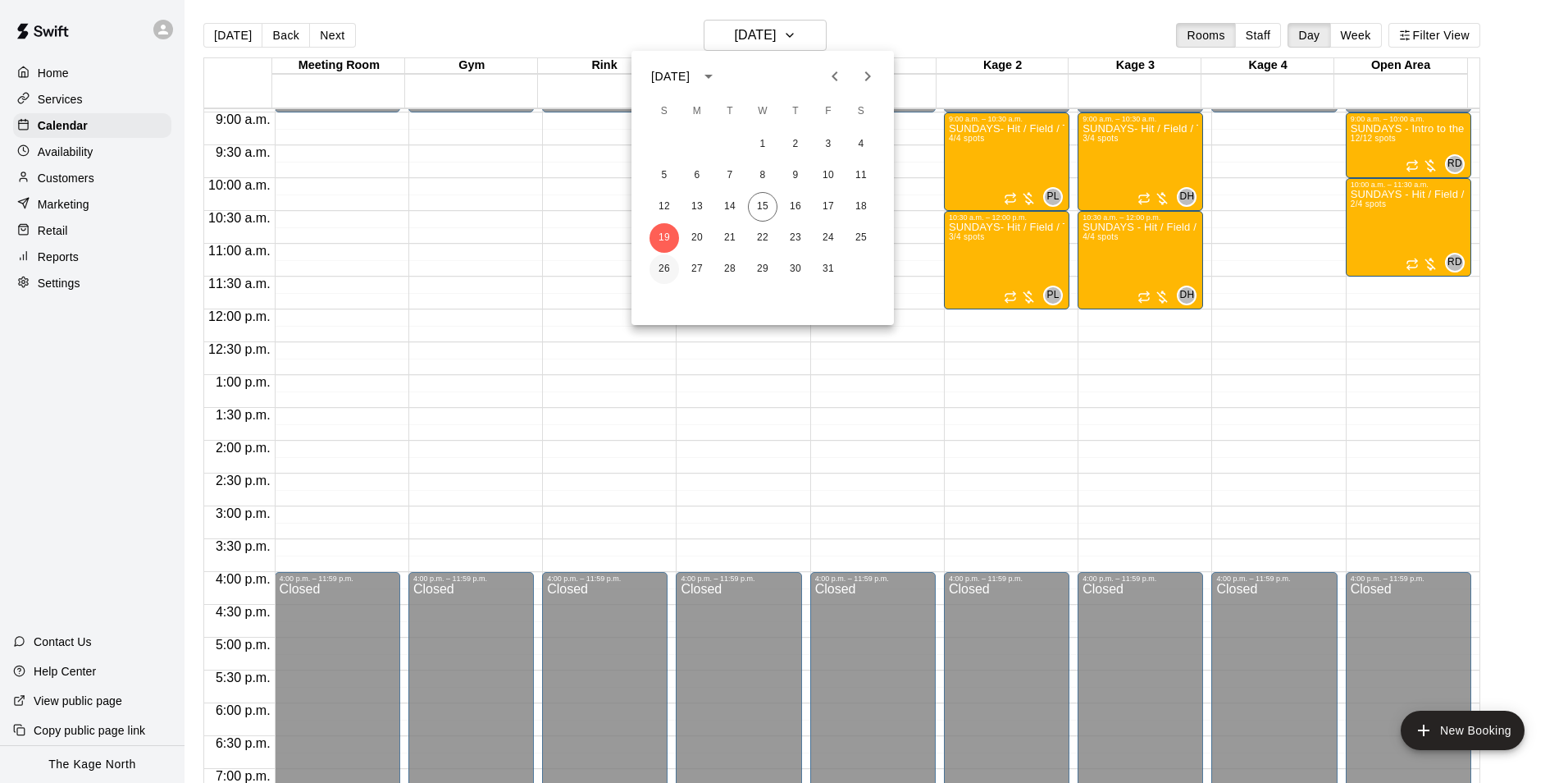
click at [656, 273] on button "26" at bounding box center [665, 269] width 30 height 30
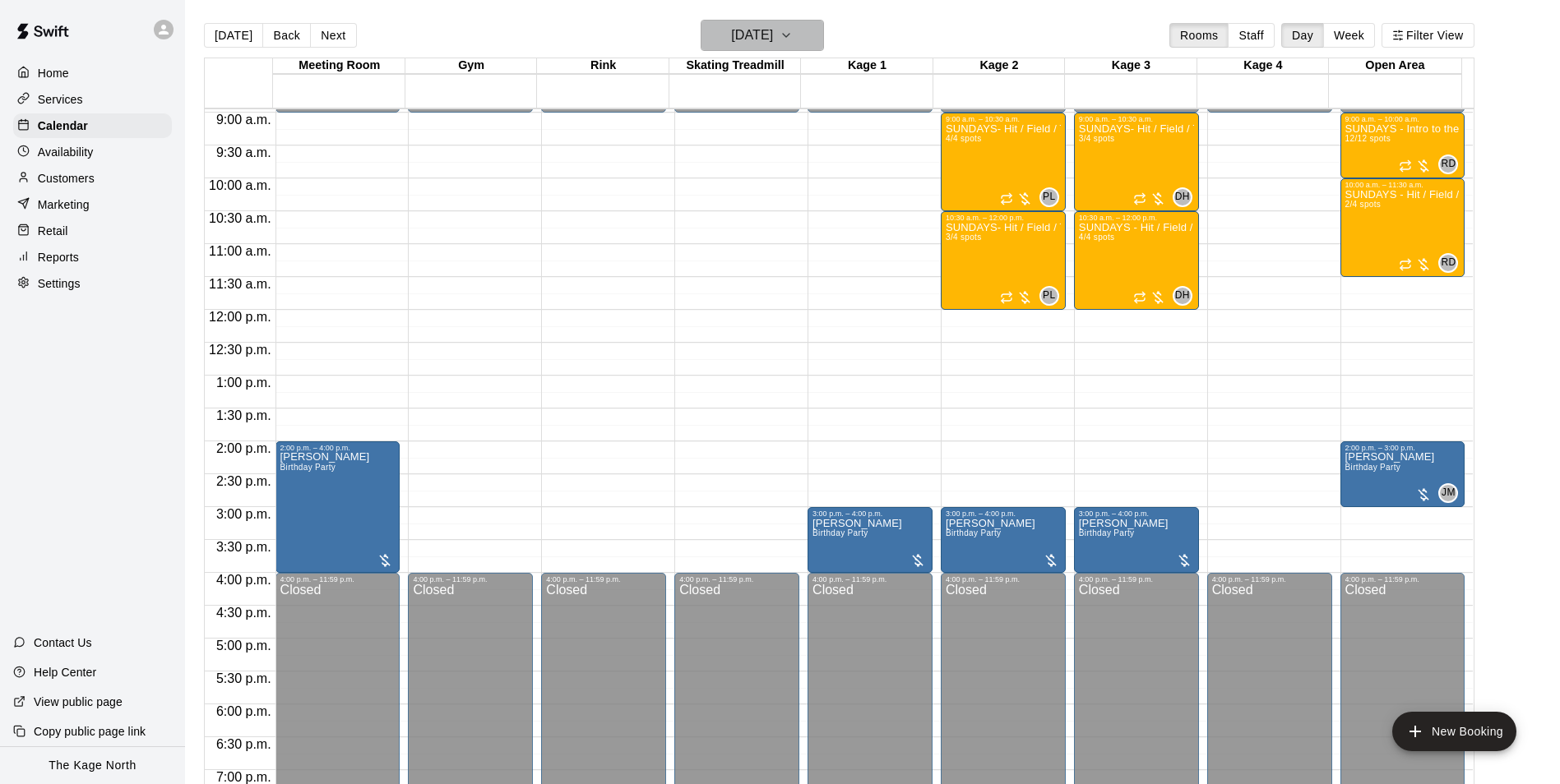
click at [773, 36] on h6 "[DATE]" at bounding box center [752, 35] width 42 height 23
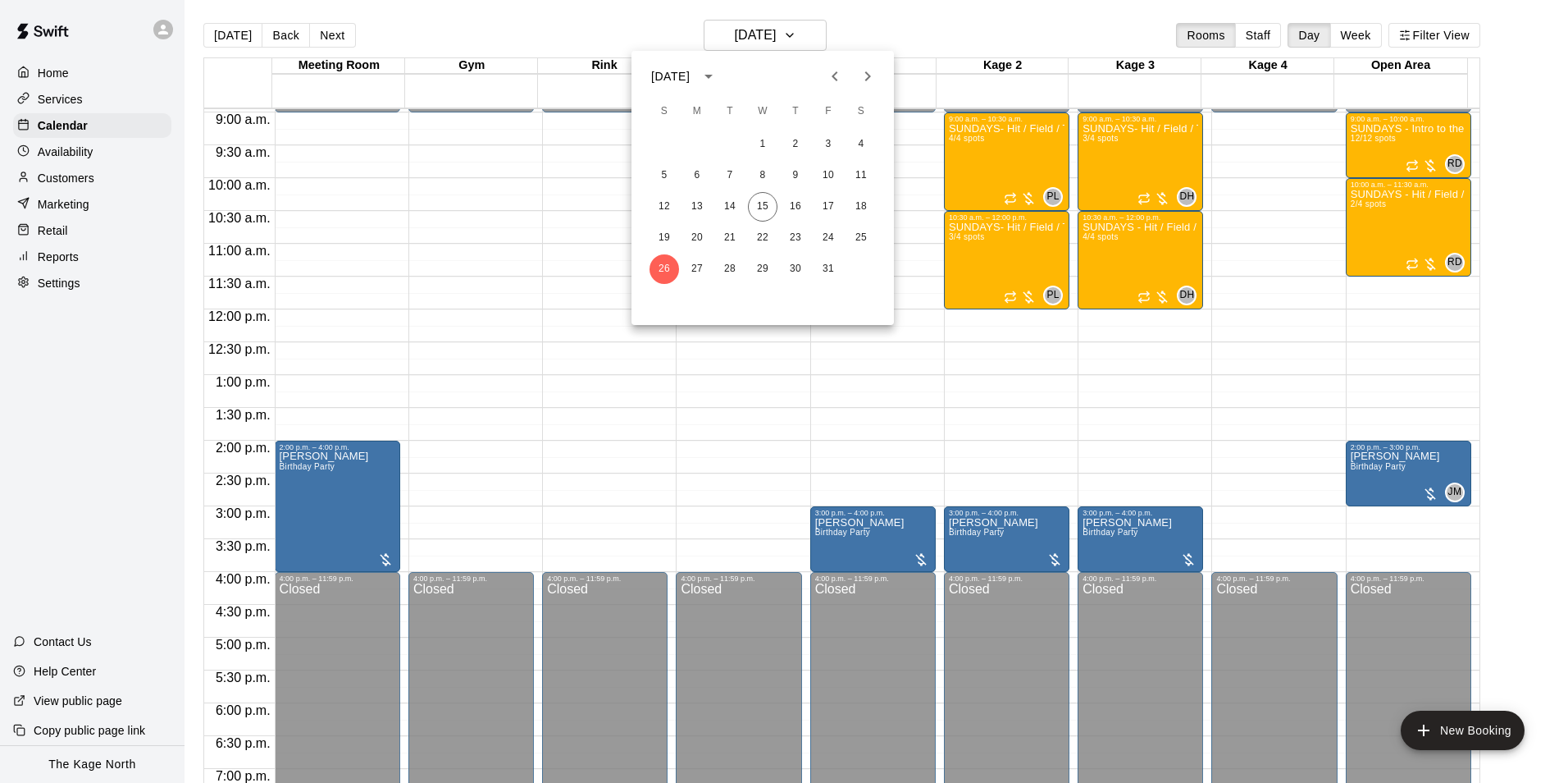
click at [874, 79] on icon "Next month" at bounding box center [868, 76] width 20 height 20
click at [667, 169] on button "2" at bounding box center [665, 176] width 30 height 30
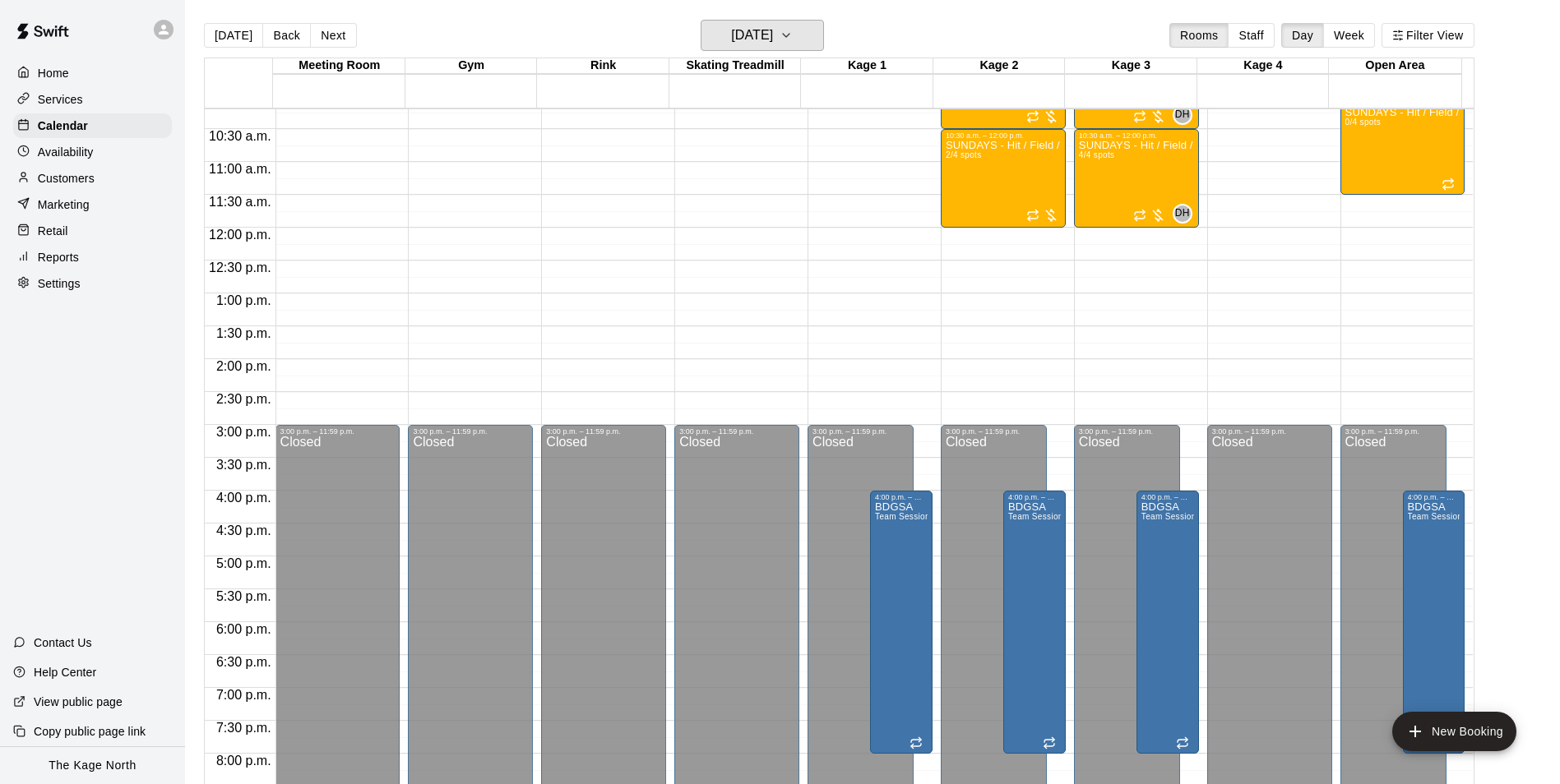
scroll to position [753, 0]
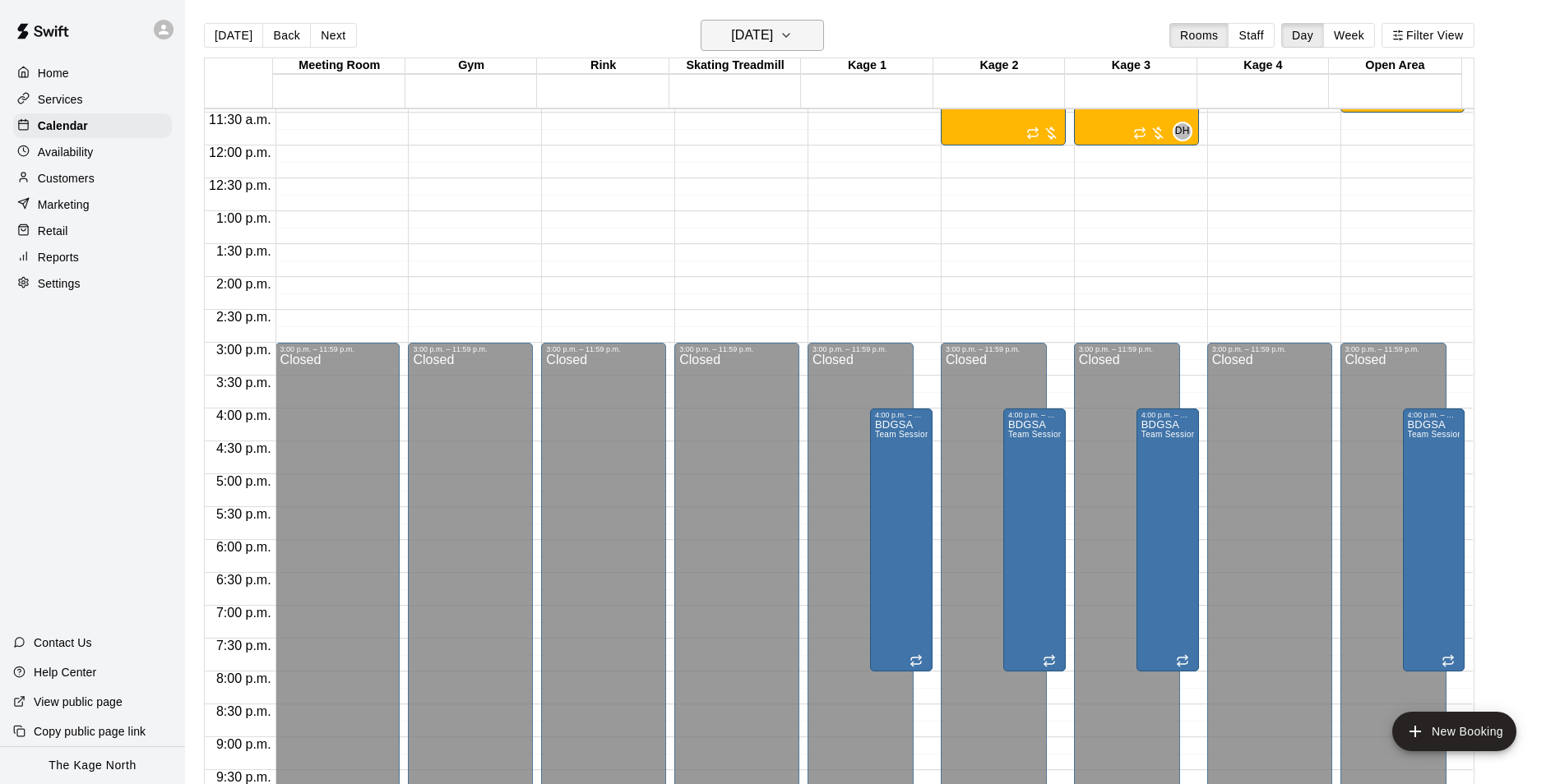
click at [761, 26] on h6 "[DATE]" at bounding box center [752, 35] width 42 height 23
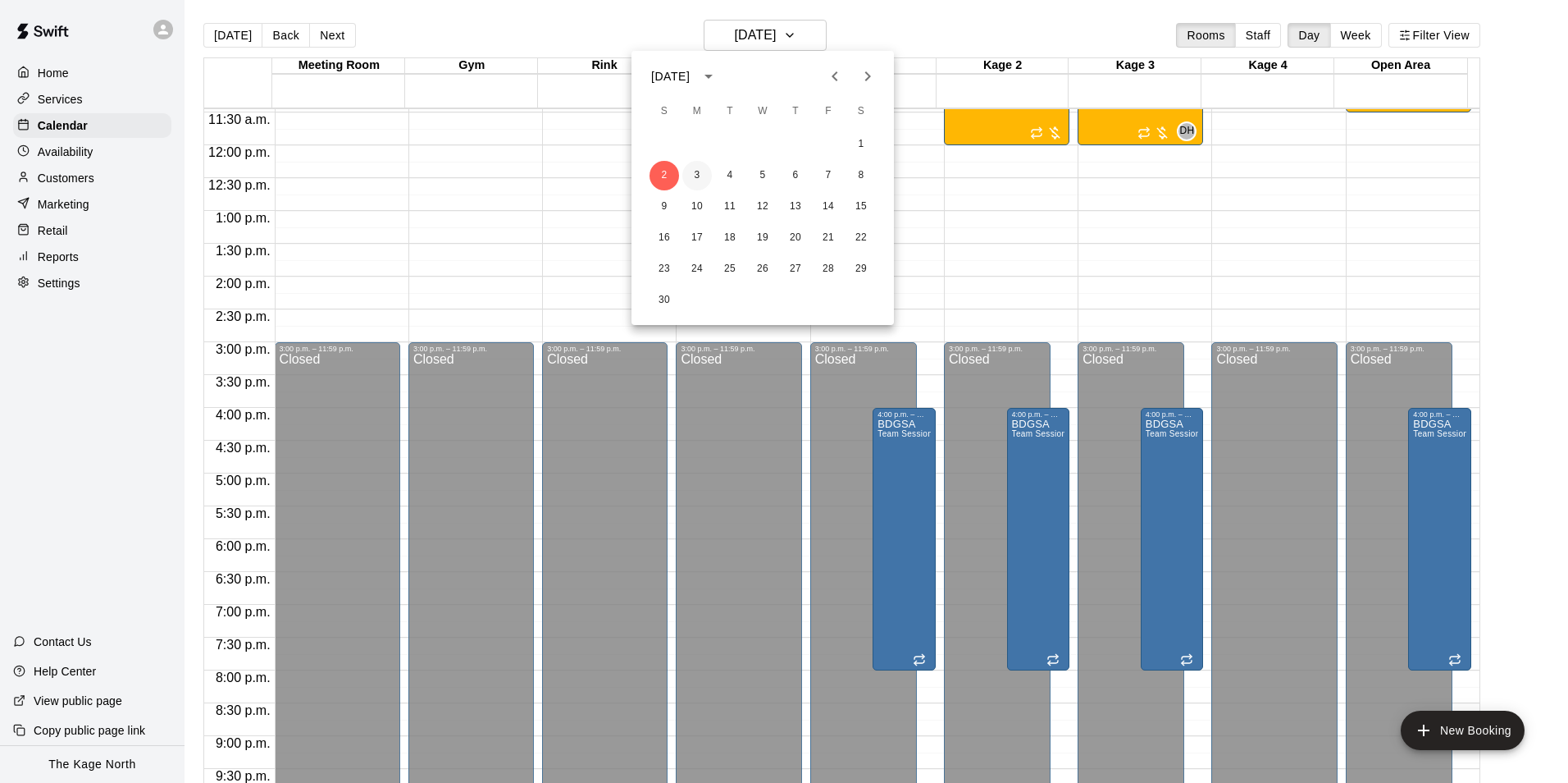
click at [702, 170] on button "3" at bounding box center [697, 176] width 30 height 30
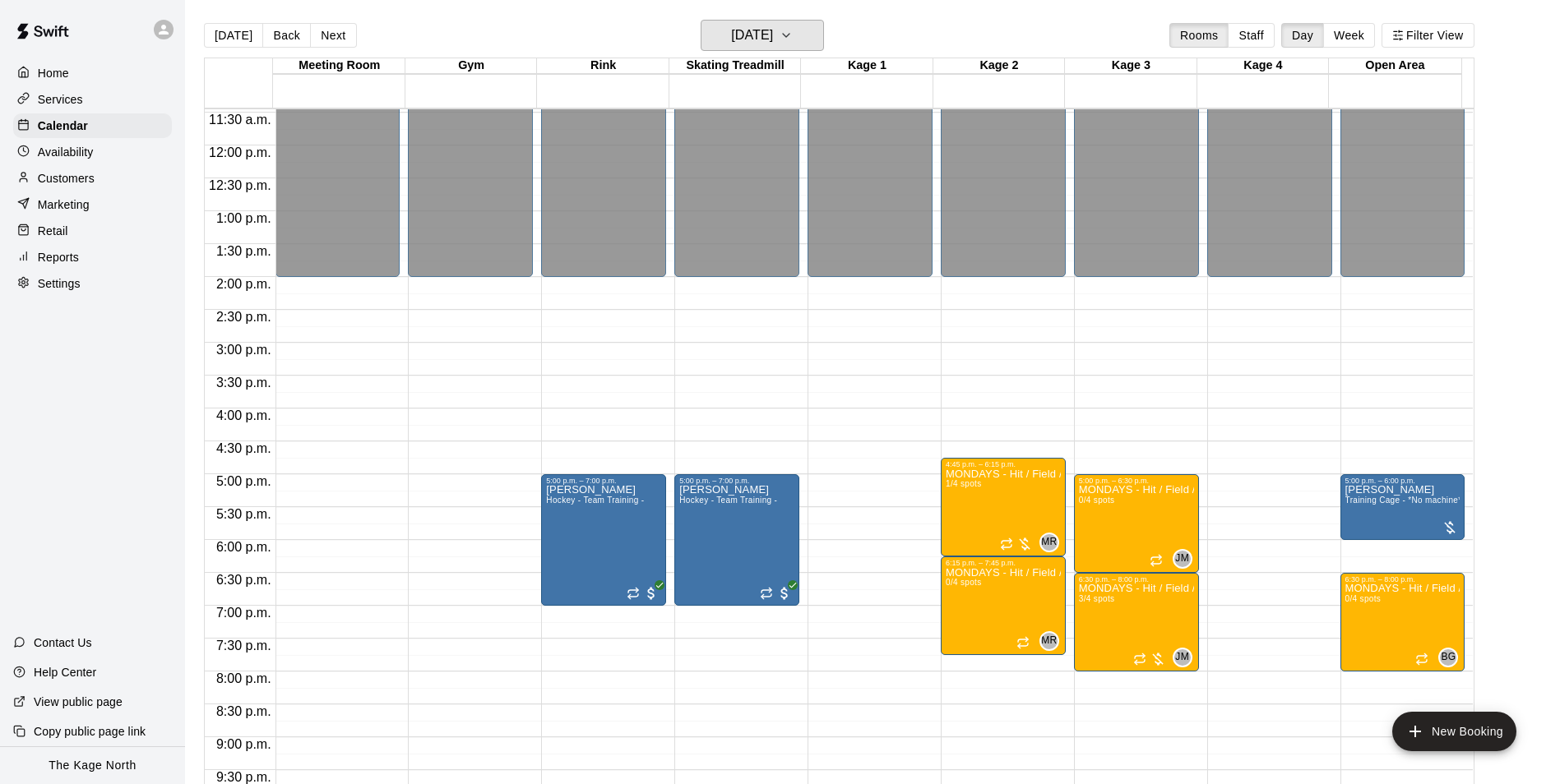
scroll to position [886, 0]
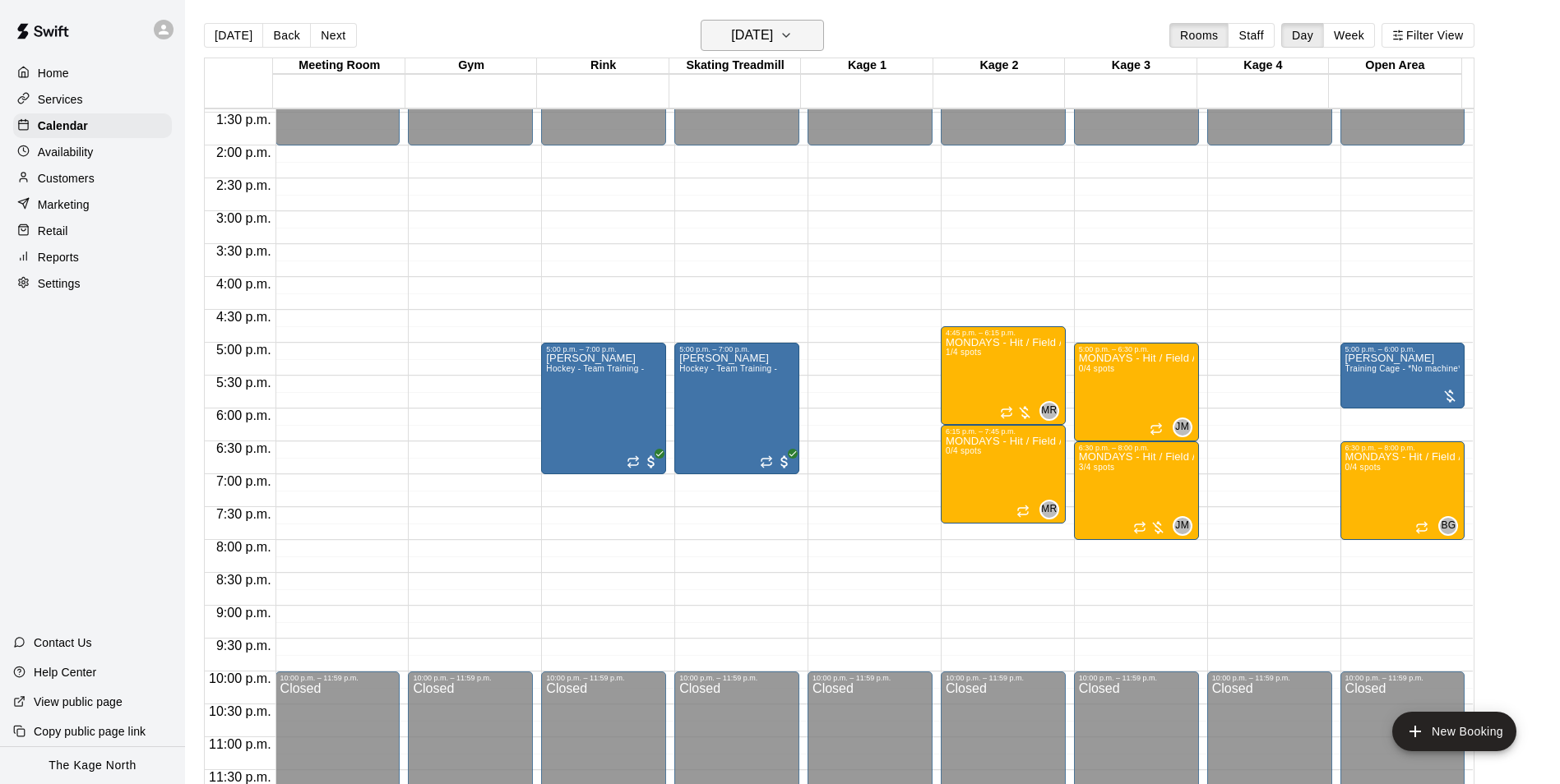
click at [806, 37] on button "[DATE]" at bounding box center [763, 36] width 123 height 32
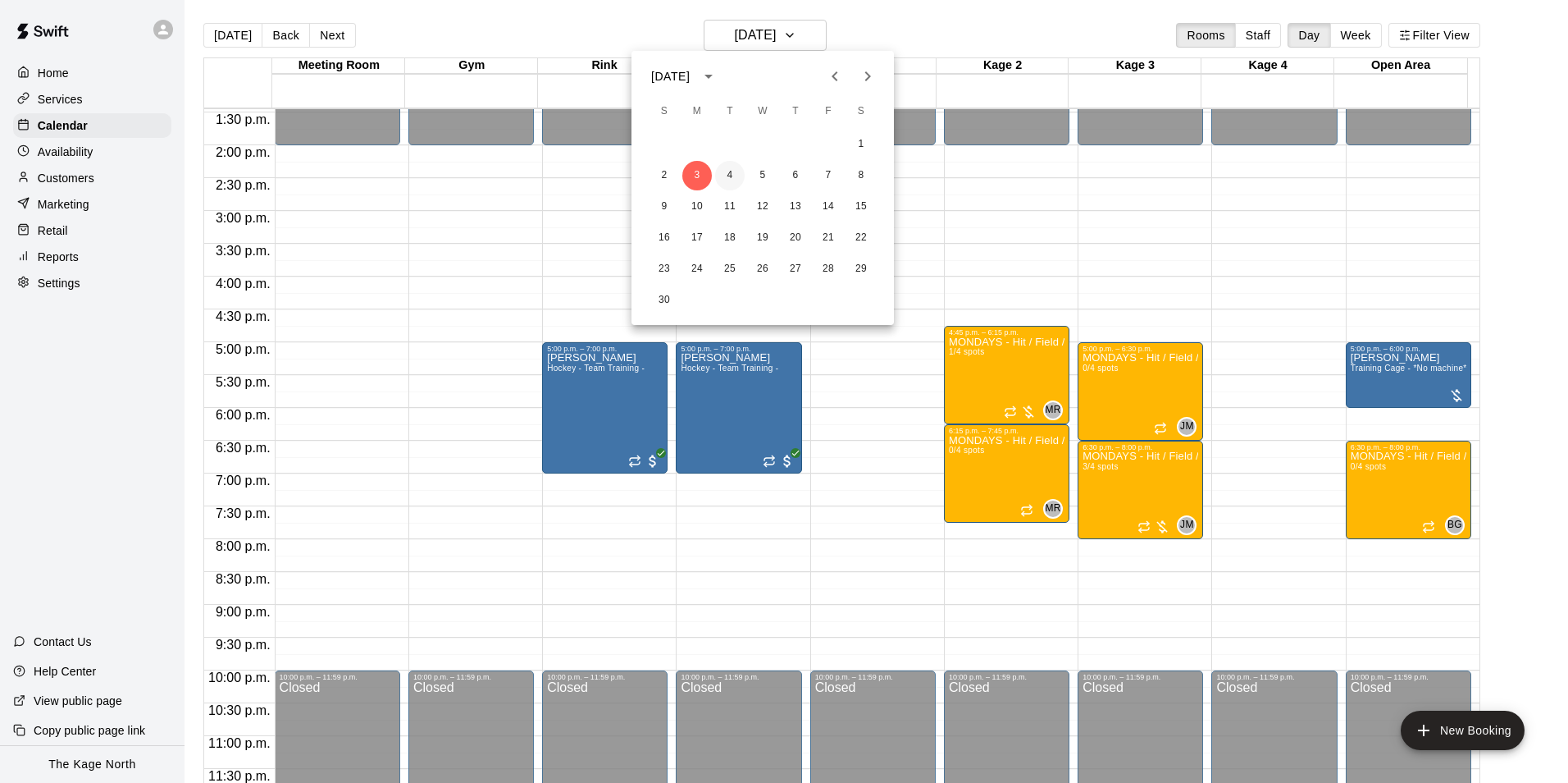
click at [736, 166] on button "4" at bounding box center [730, 176] width 30 height 30
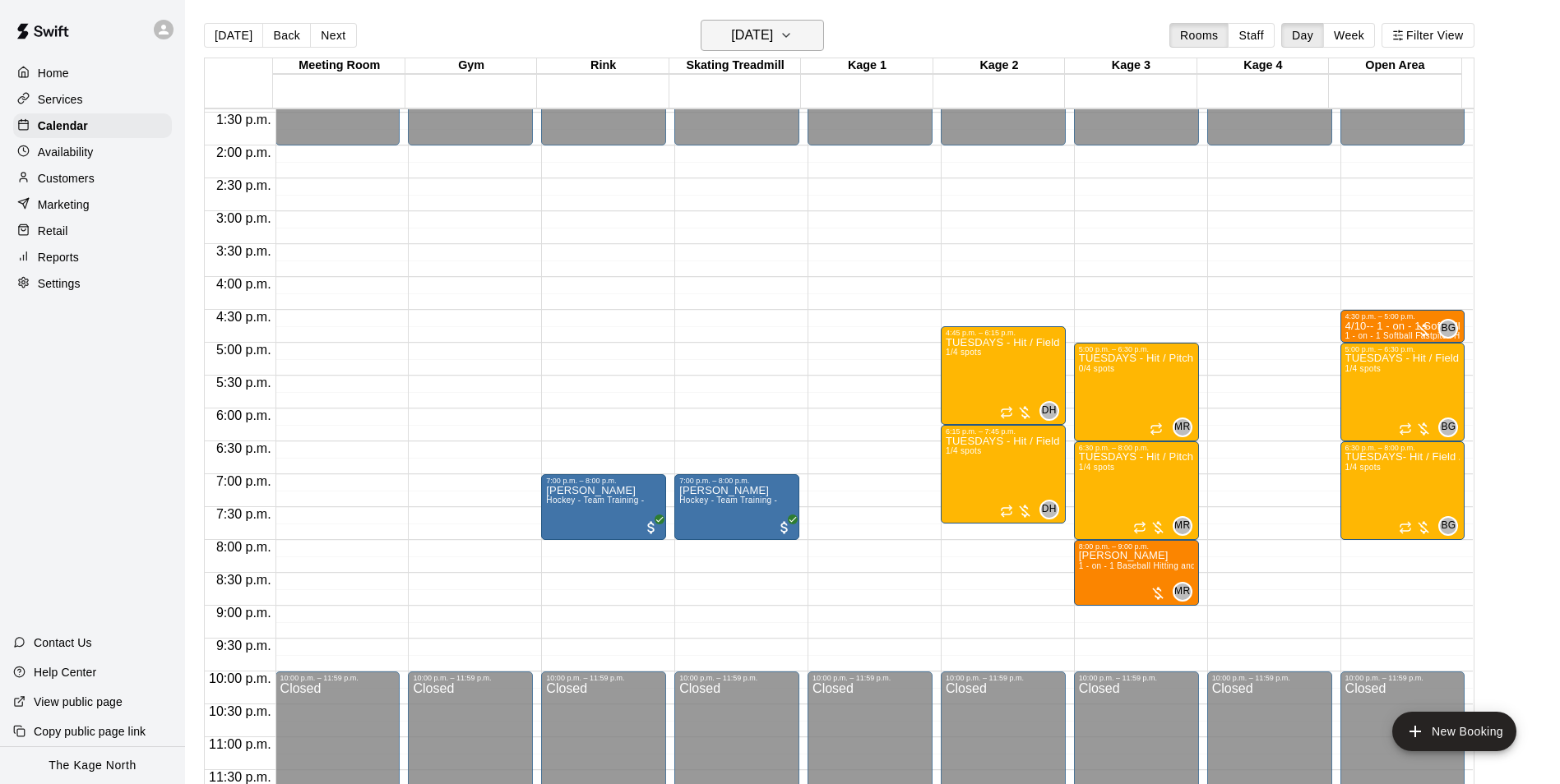
click at [771, 28] on h6 "[DATE]" at bounding box center [752, 35] width 42 height 23
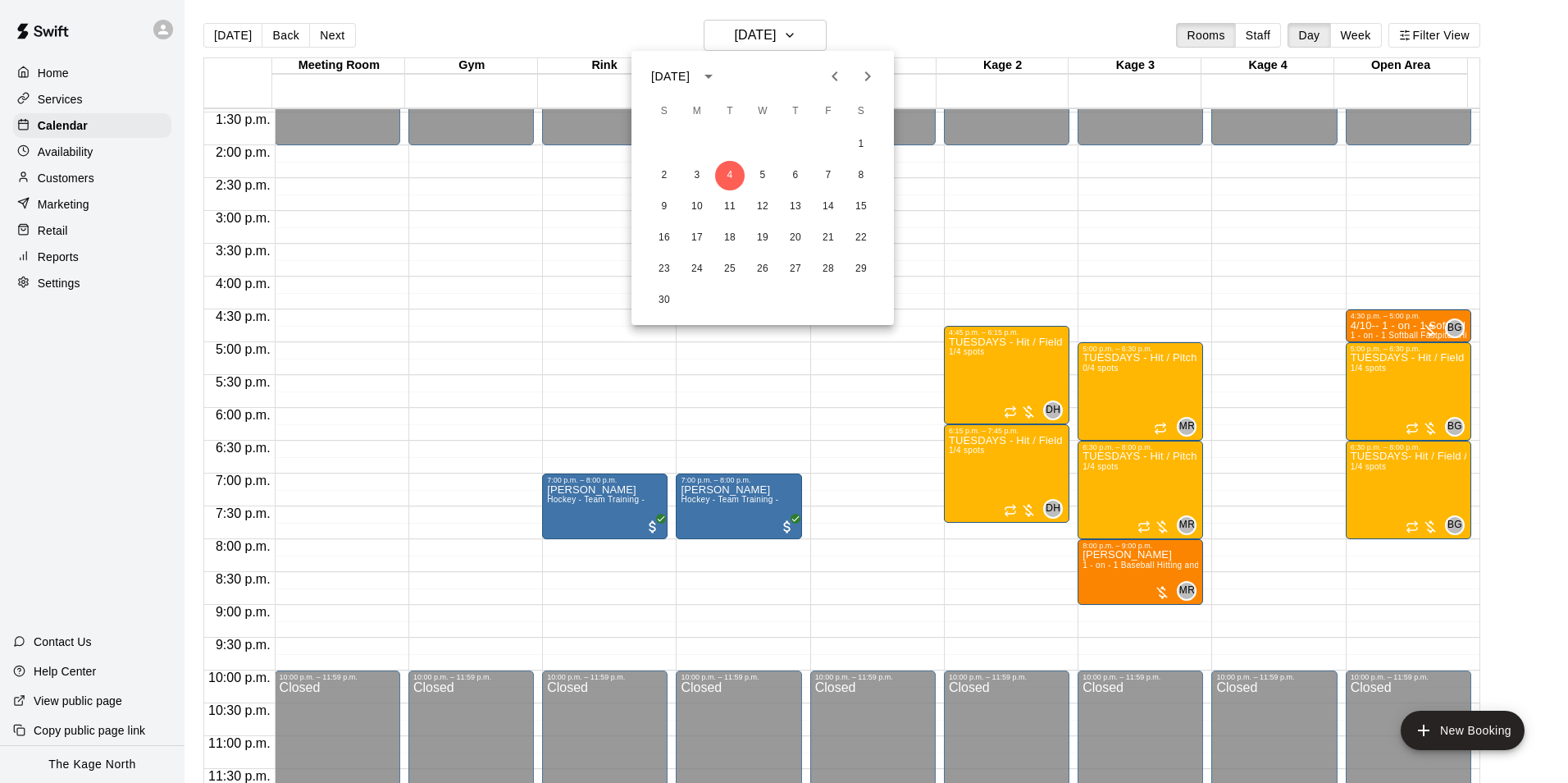
click at [833, 79] on icon "Previous month" at bounding box center [835, 76] width 20 height 20
drag, startPoint x: 766, startPoint y: 200, endPoint x: 1010, endPoint y: 403, distance: 317.4
click at [769, 204] on button "15" at bounding box center [763, 207] width 30 height 30
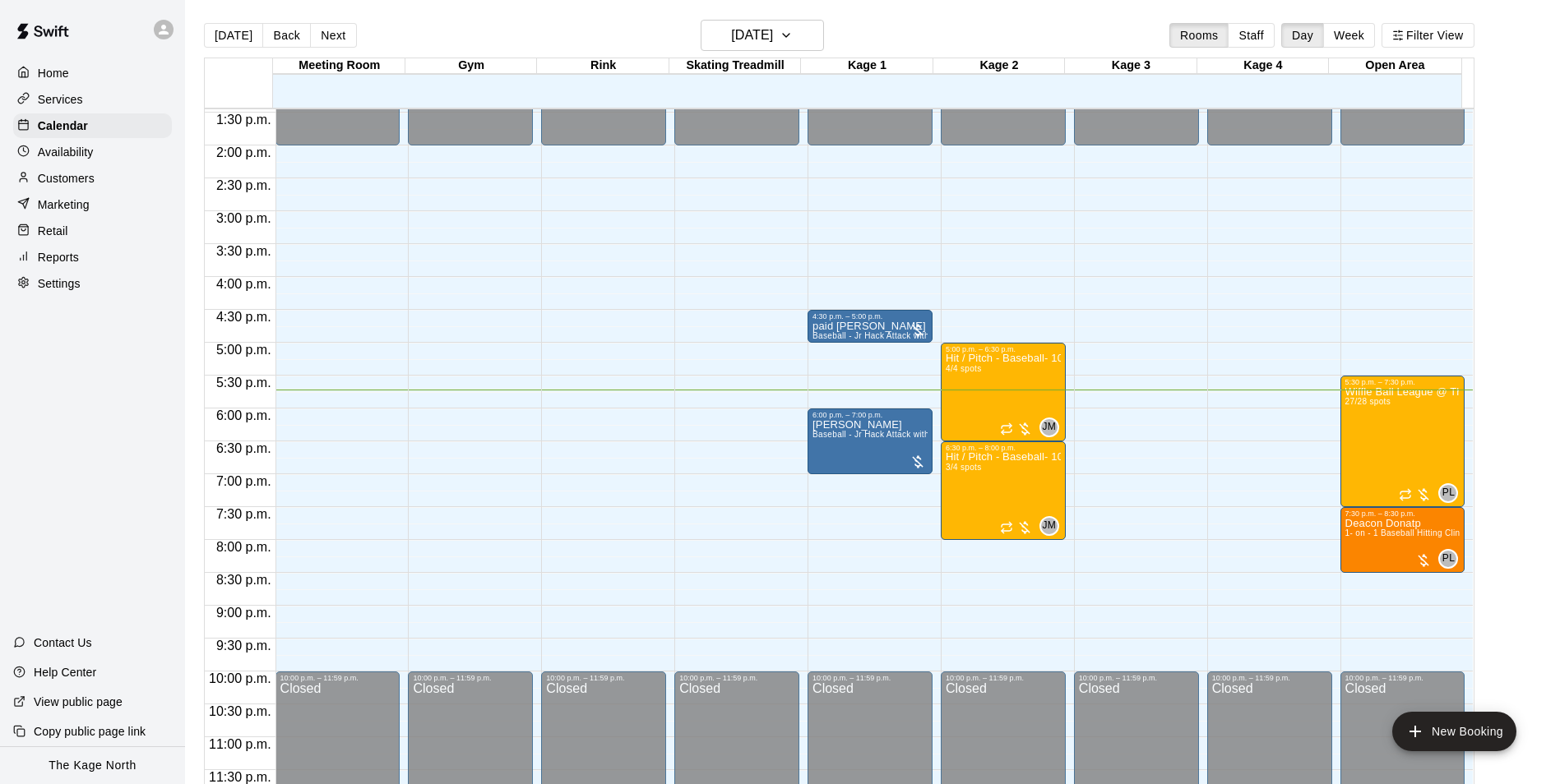
click at [791, 17] on main "[DATE] Back [DATE][DATE] Rooms Staff Day Week Filter View Meeting Room 15 Wed G…" at bounding box center [873, 405] width 1375 height 811
click at [773, 30] on h6 "[DATE]" at bounding box center [752, 35] width 42 height 23
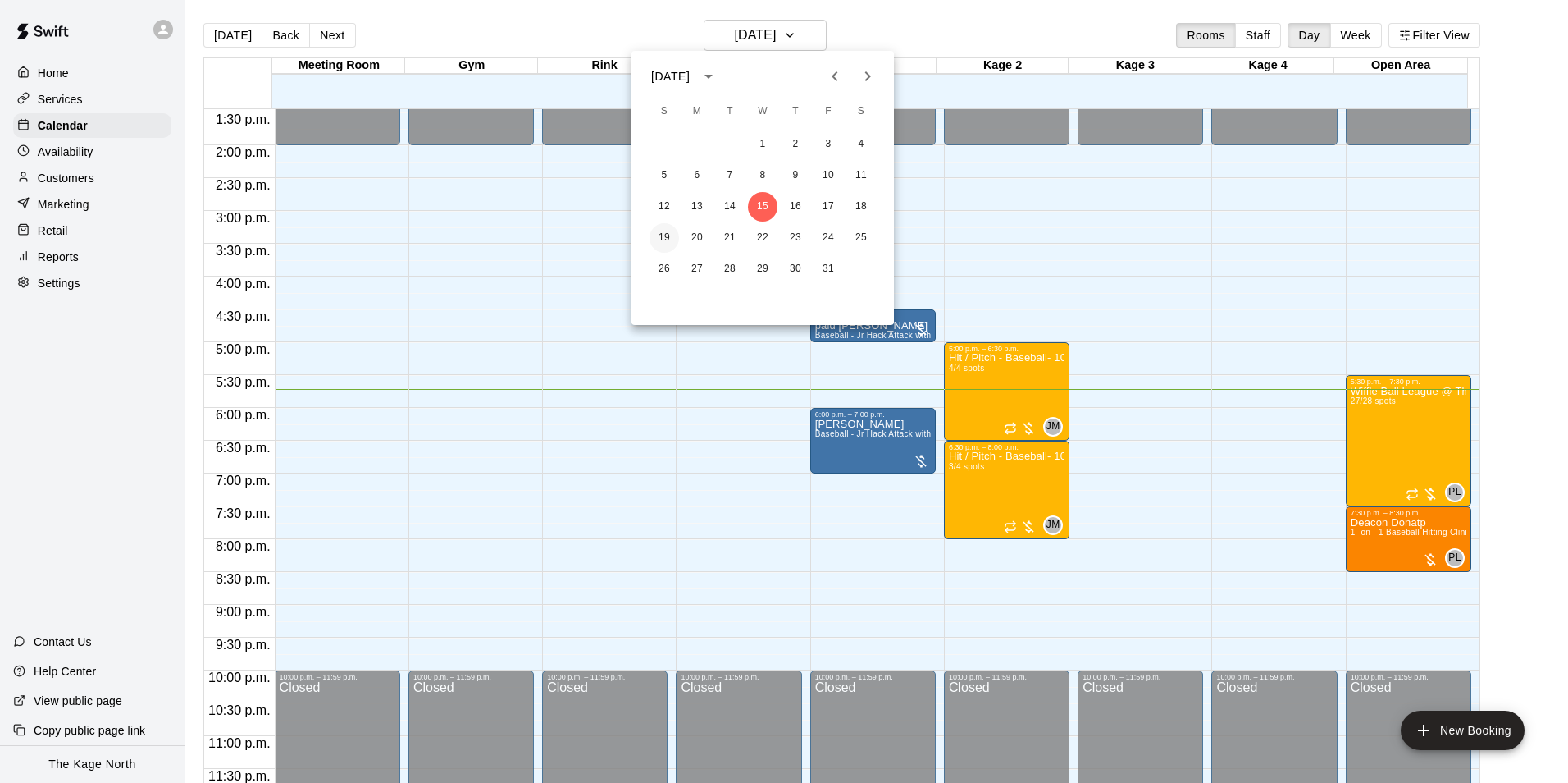
click at [662, 229] on button "19" at bounding box center [665, 239] width 30 height 30
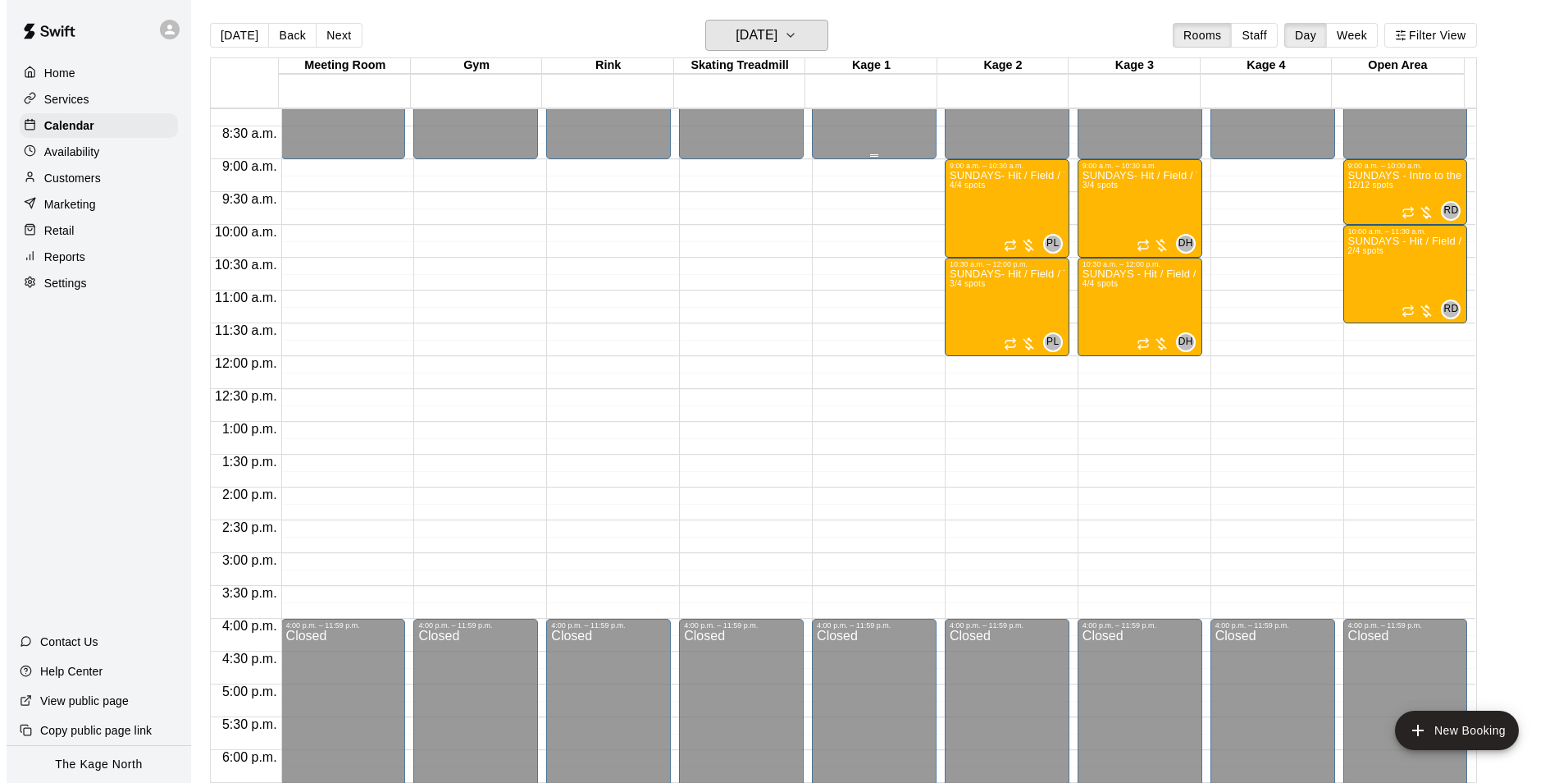
scroll to position [392, 0]
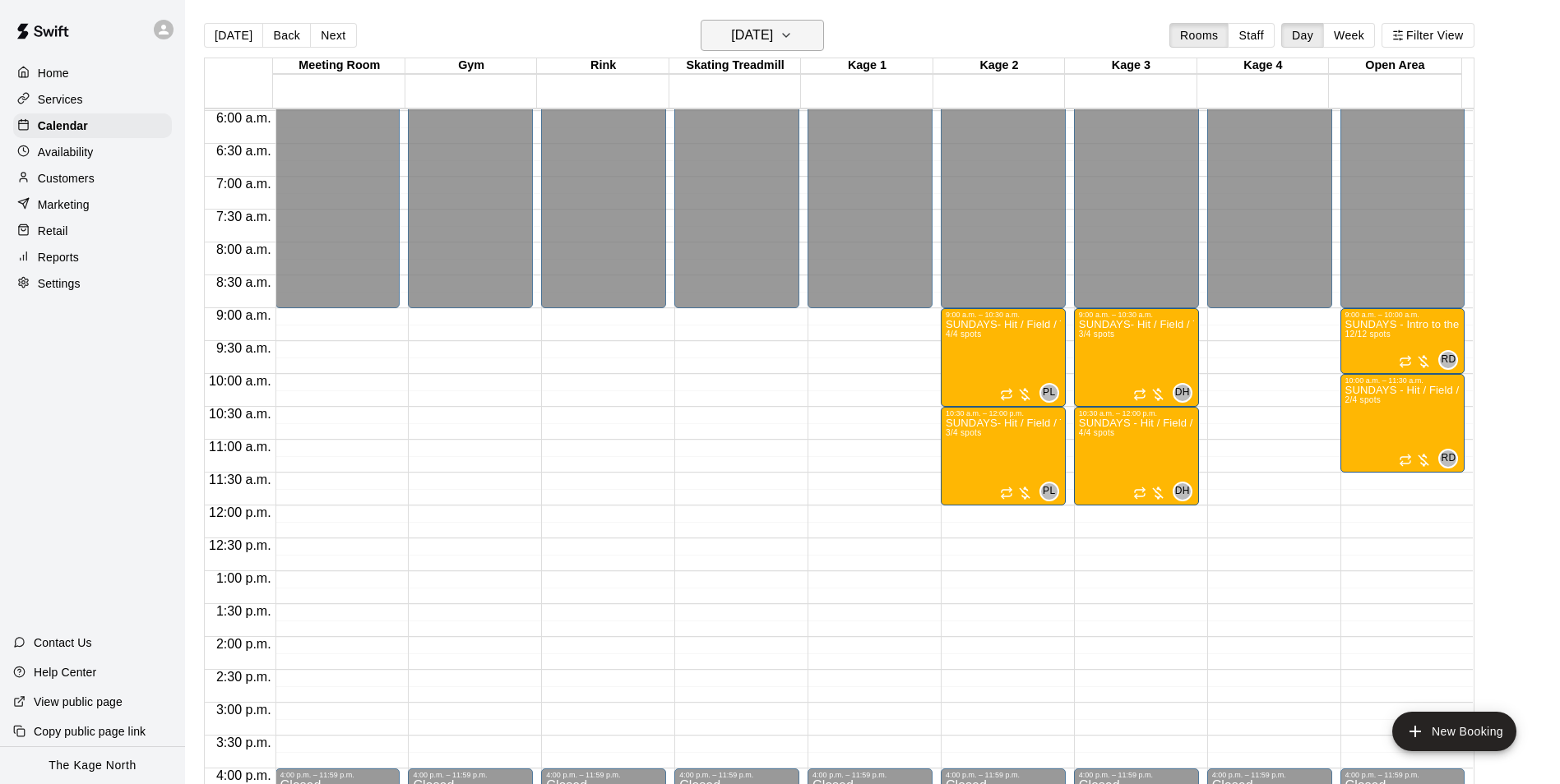
click at [773, 41] on h6 "[DATE]" at bounding box center [752, 35] width 42 height 23
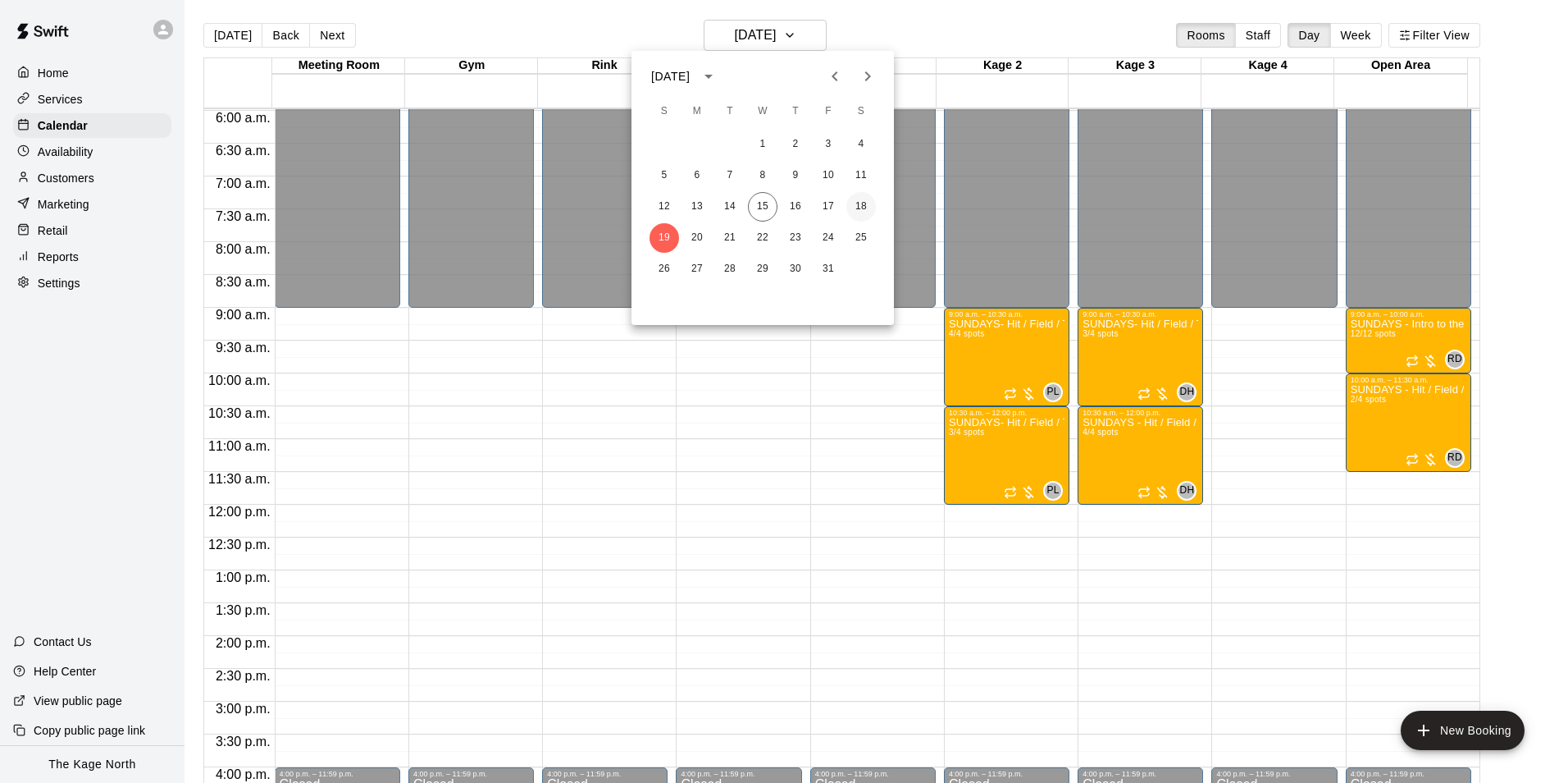
click at [862, 204] on button "18" at bounding box center [862, 207] width 30 height 30
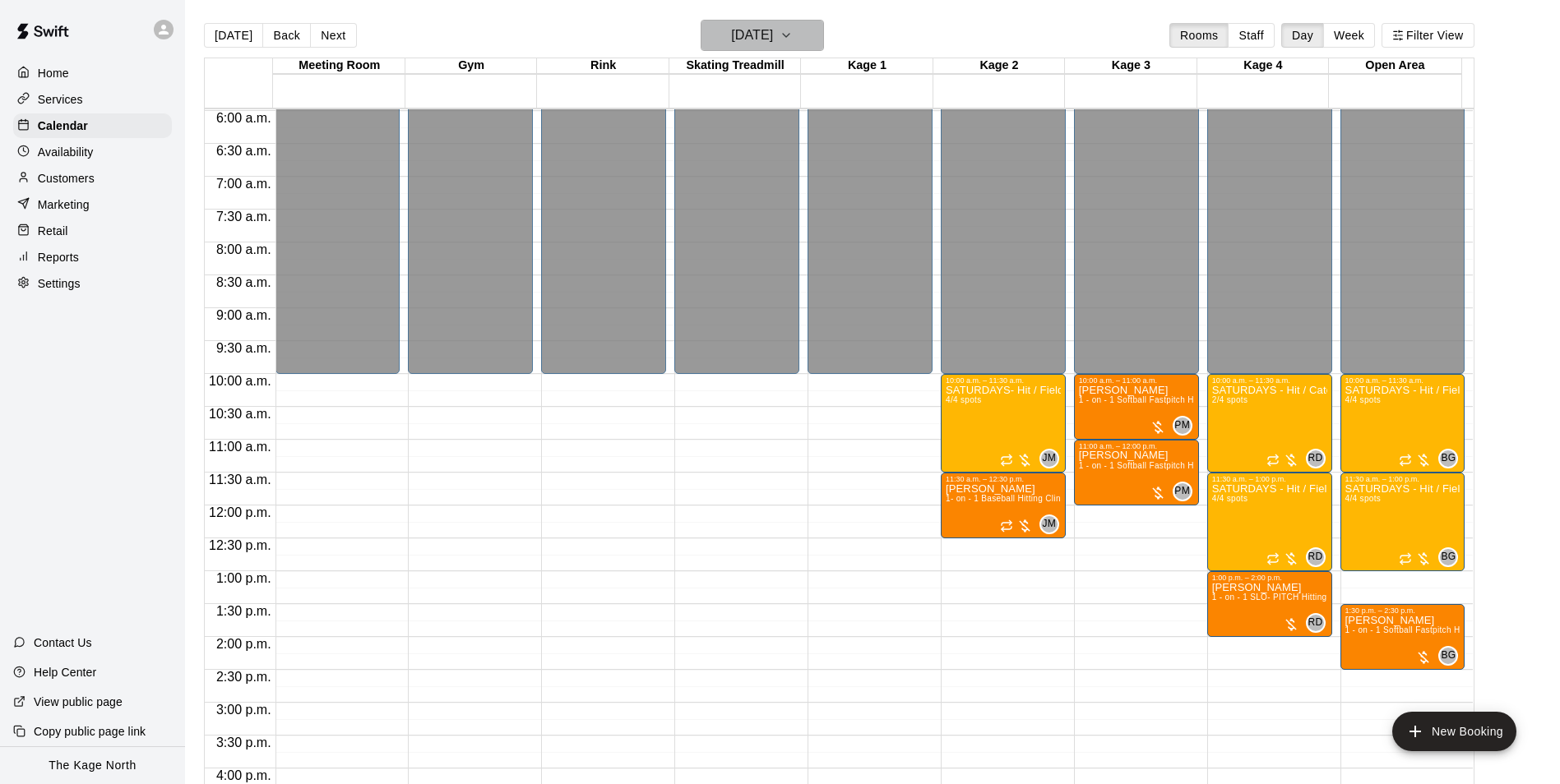
click at [773, 40] on h6 "[DATE]" at bounding box center [752, 35] width 42 height 23
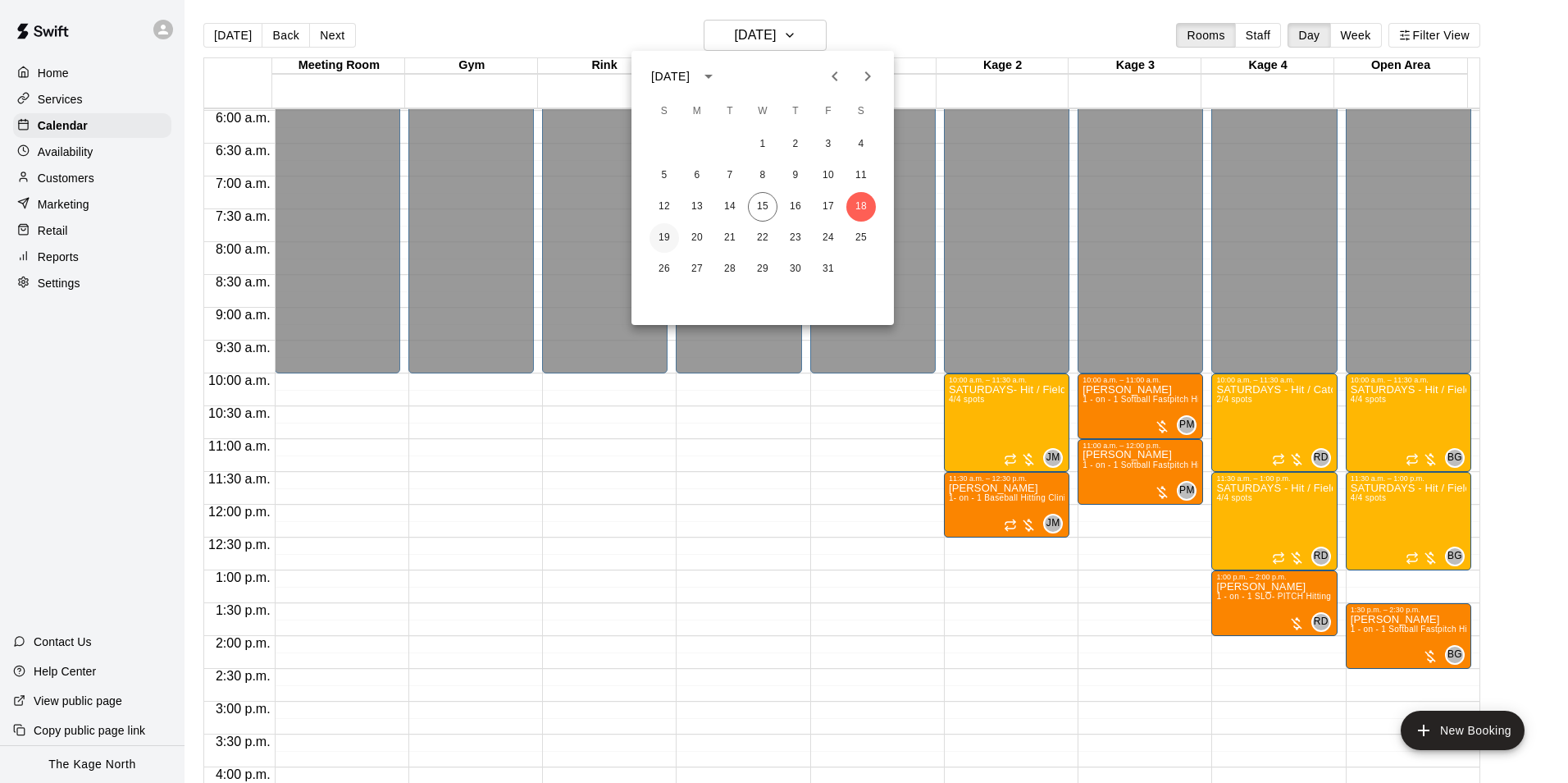
click at [671, 237] on button "19" at bounding box center [665, 239] width 30 height 30
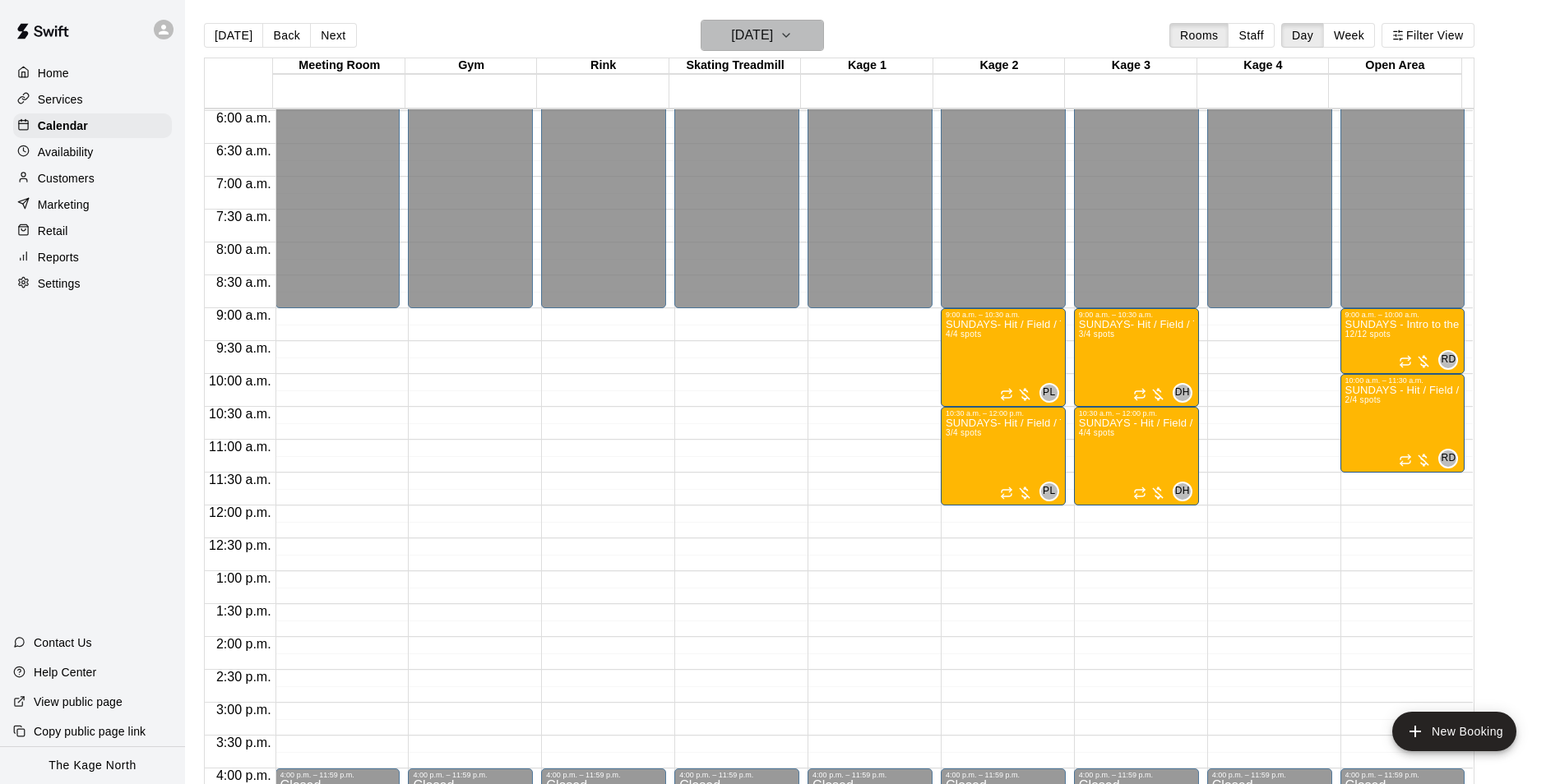
click at [756, 32] on h6 "[DATE]" at bounding box center [752, 35] width 42 height 23
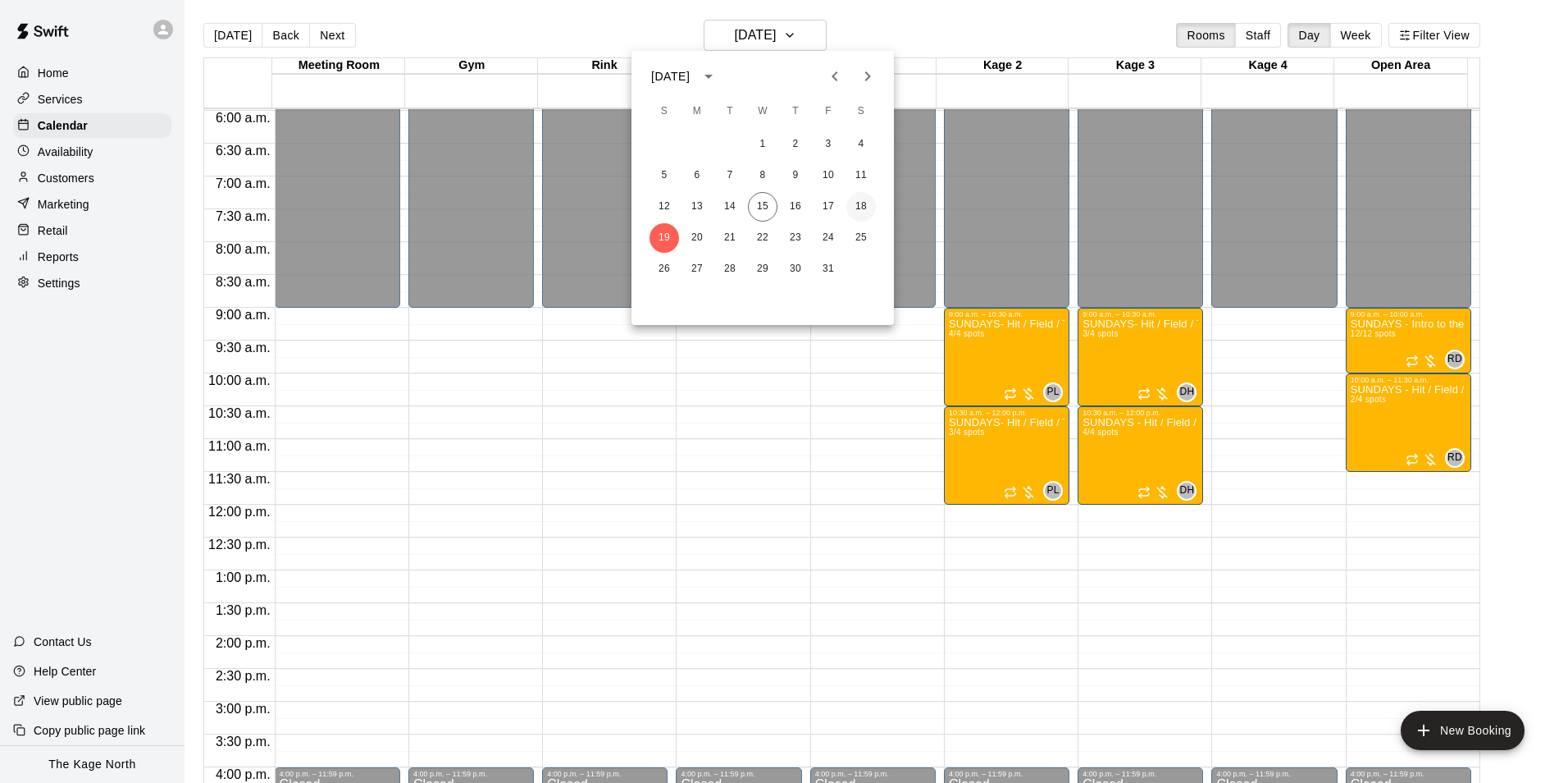
click at [860, 204] on button "18" at bounding box center [862, 207] width 30 height 30
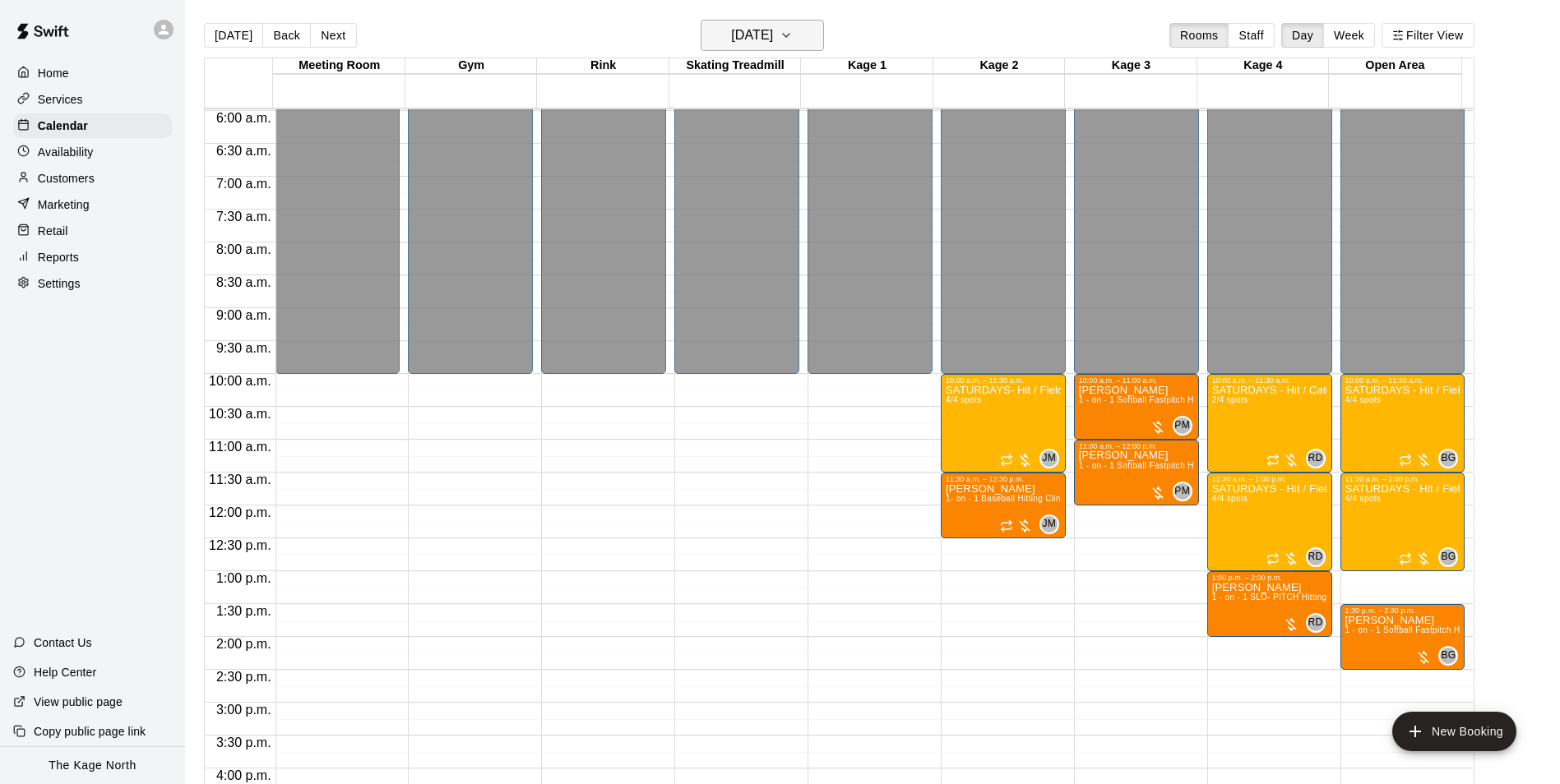
click at [773, 38] on h6 "[DATE]" at bounding box center [752, 35] width 42 height 23
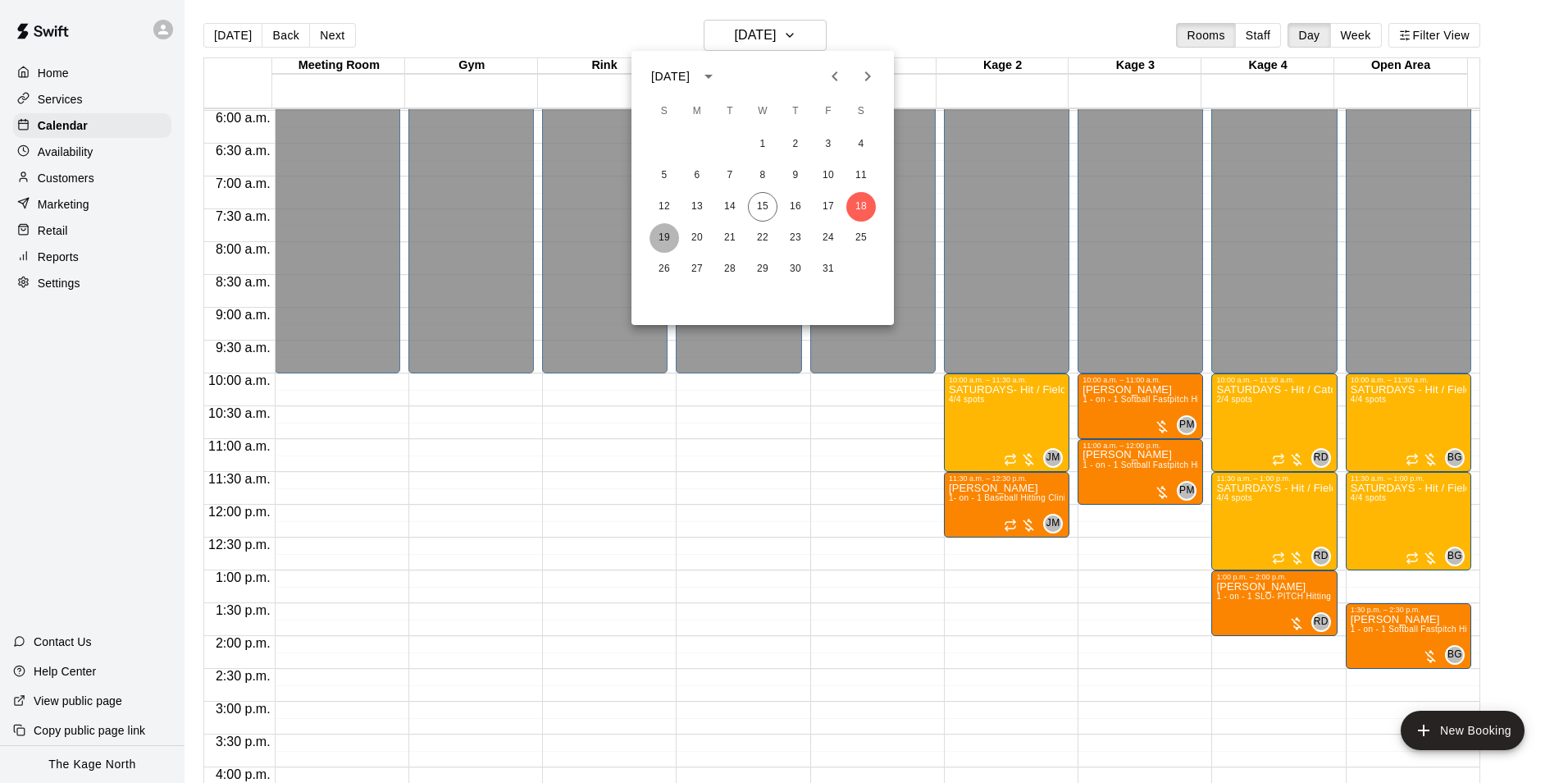
click at [670, 234] on button "19" at bounding box center [665, 239] width 30 height 30
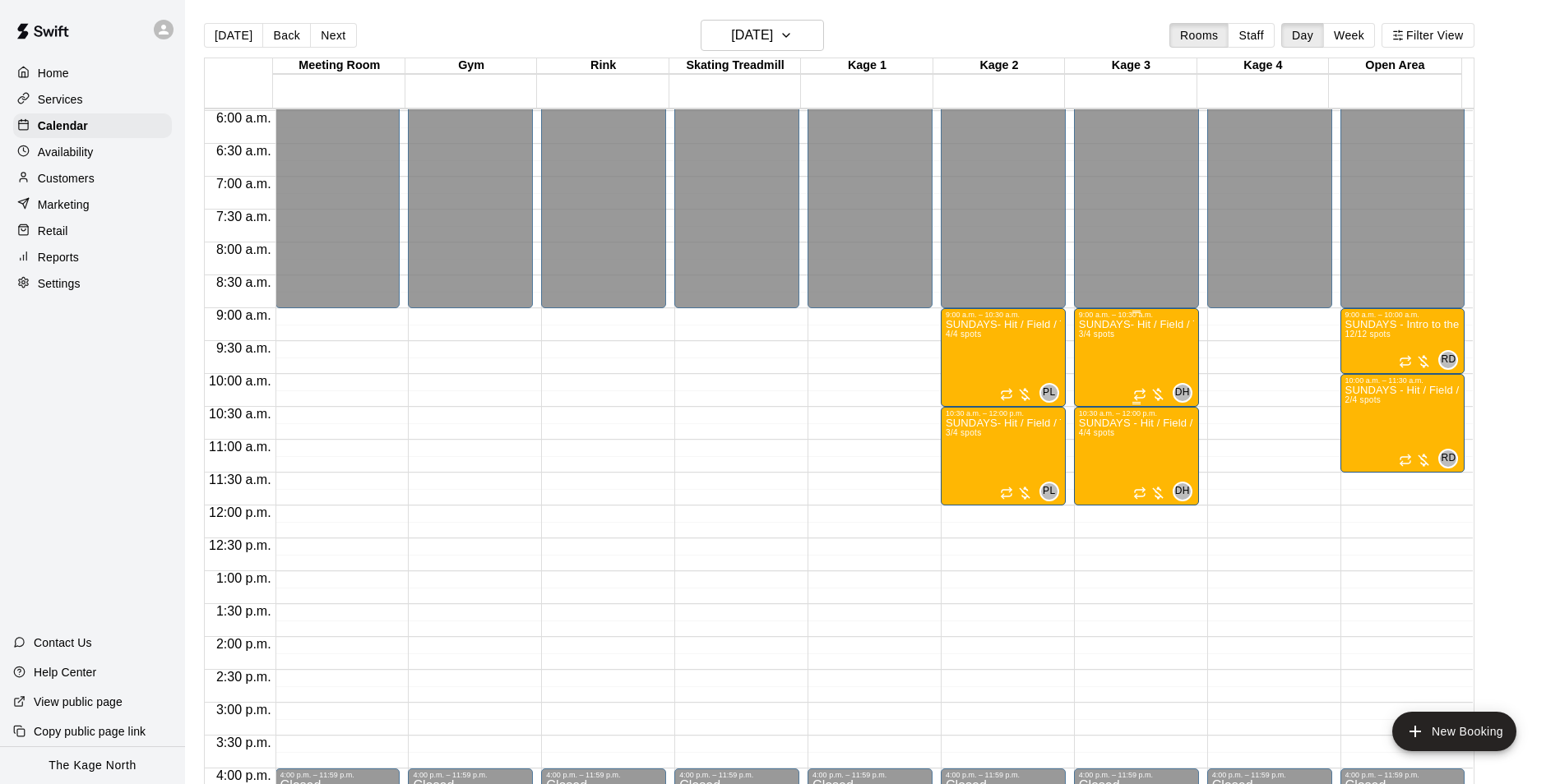
click at [1146, 357] on div "SUNDAYS- Hit / Field / Throw - Baseball Program - 7U-9U 3/4 spots" at bounding box center [1137, 711] width 115 height 784
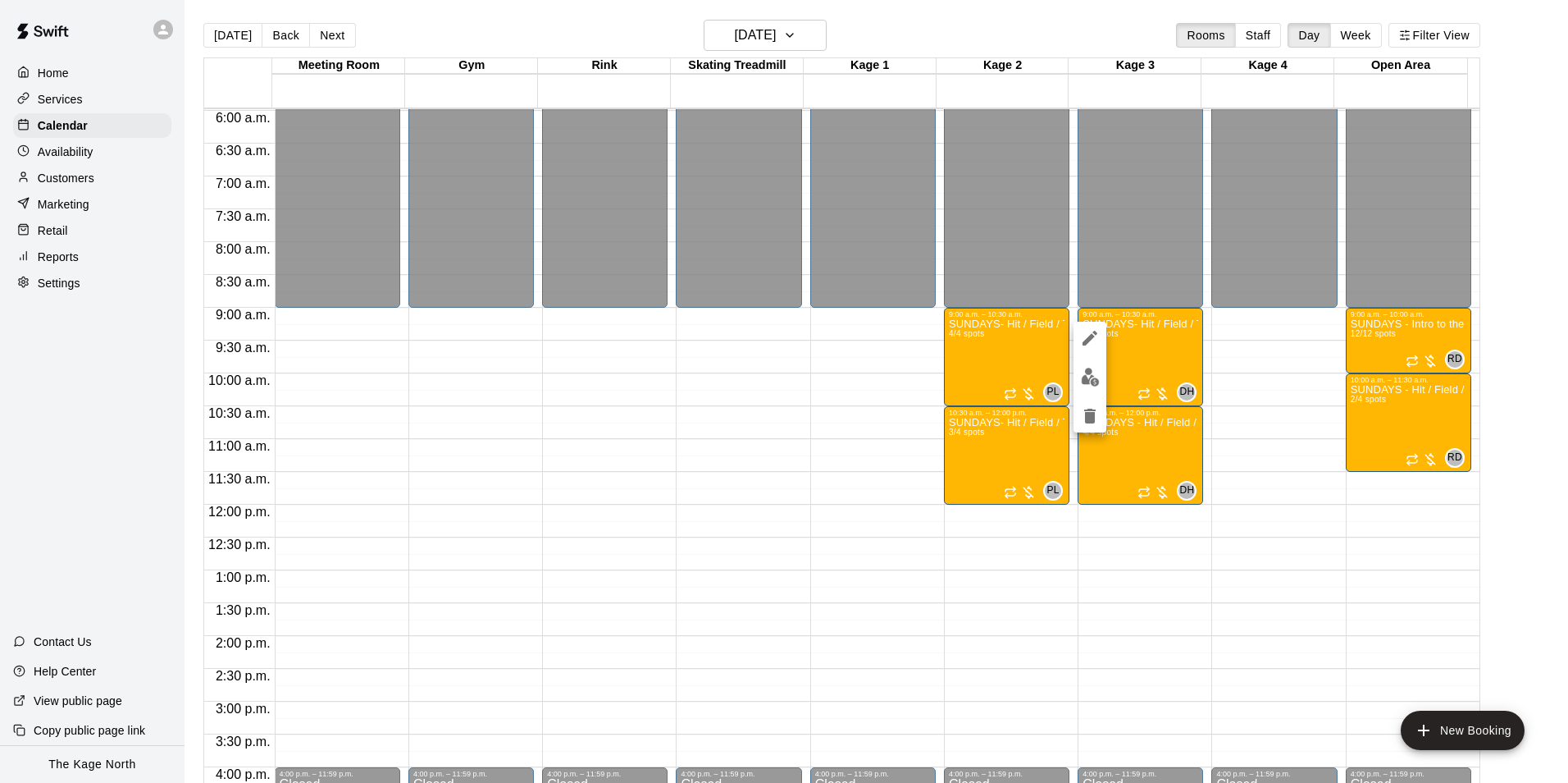
click at [1081, 383] on img "edit" at bounding box center [1090, 376] width 19 height 19
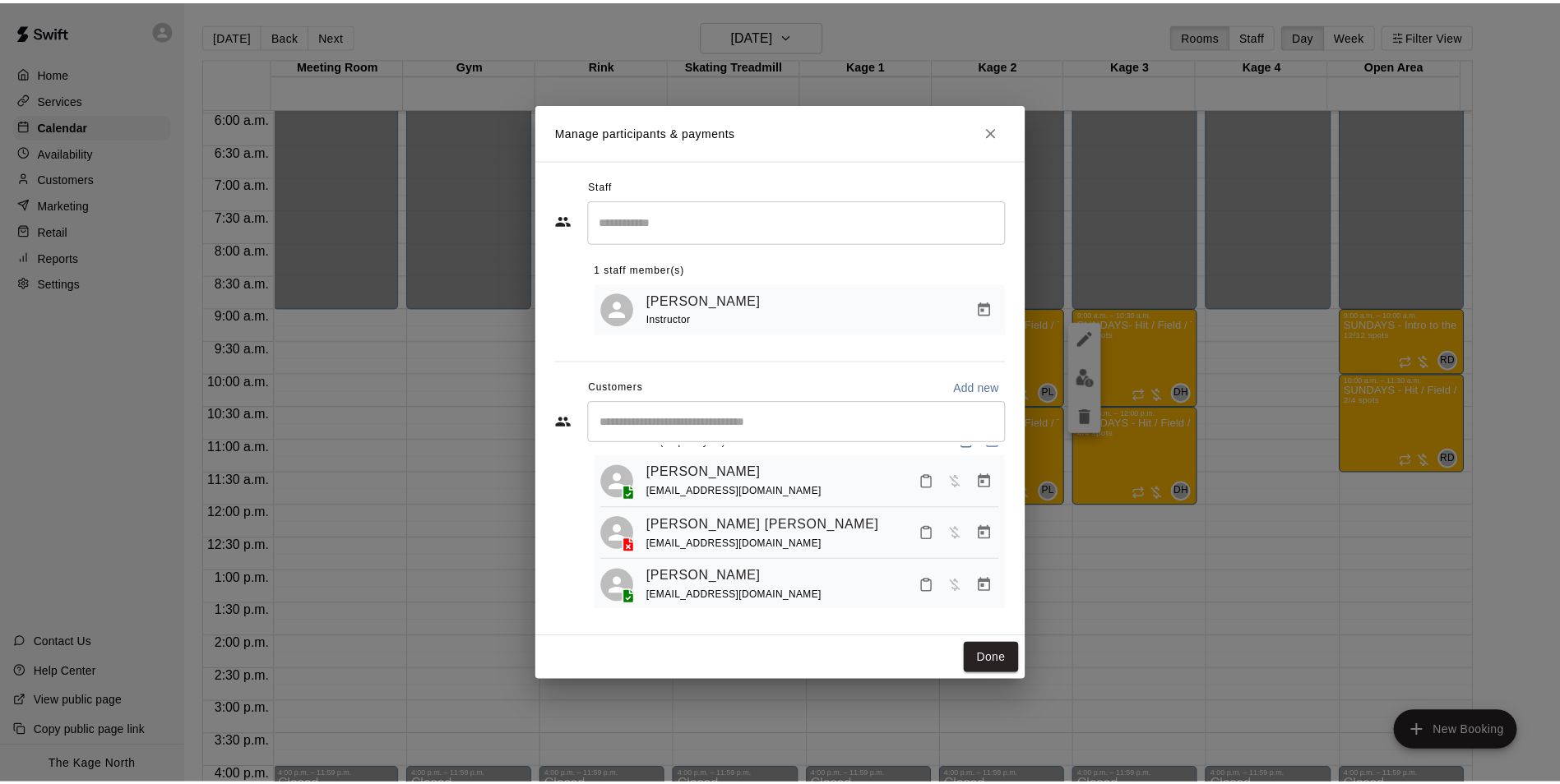
scroll to position [46, 0]
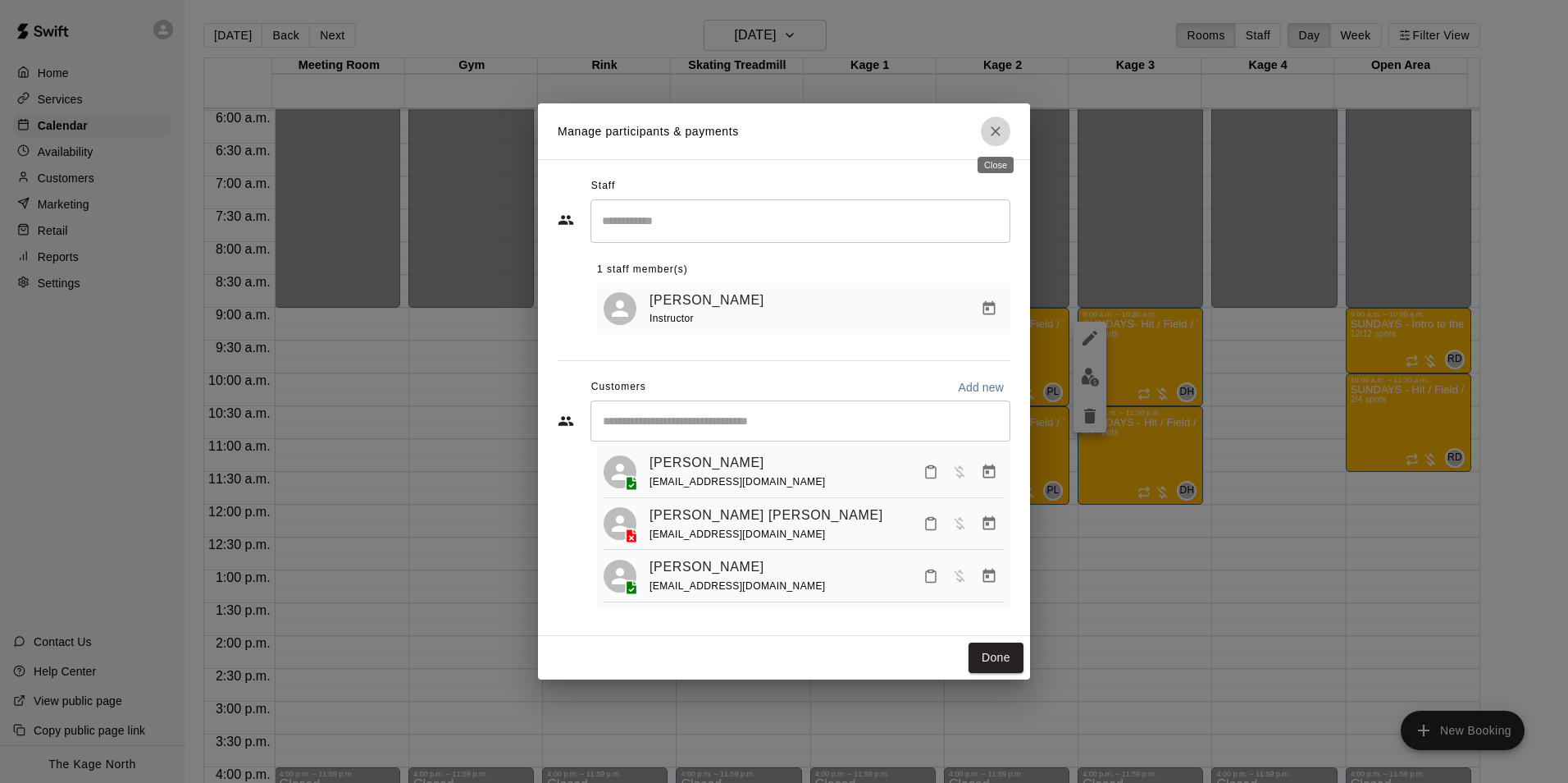
click at [997, 125] on icon "Close" at bounding box center [995, 131] width 17 height 17
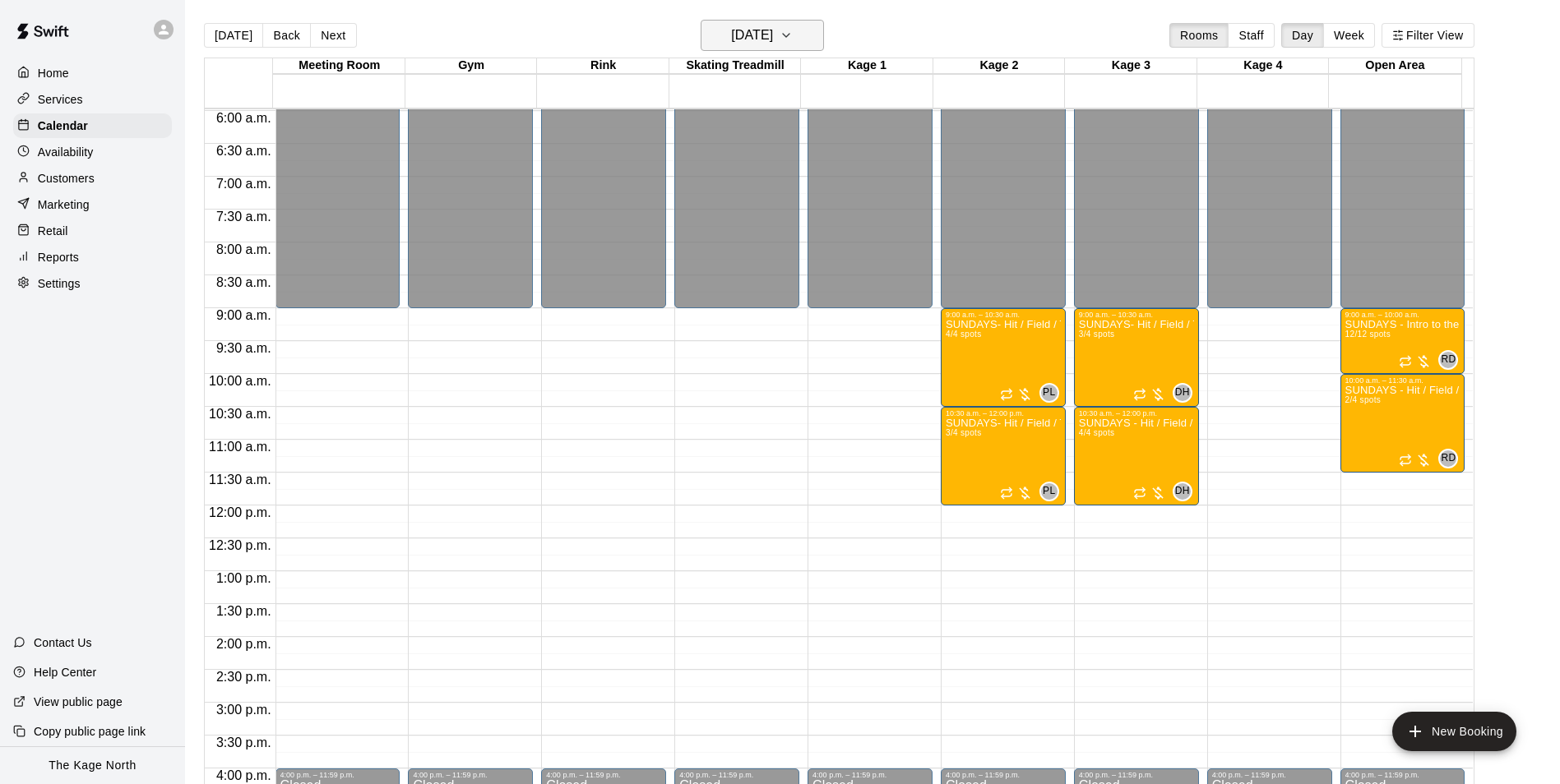
click at [773, 39] on h6 "[DATE]" at bounding box center [752, 35] width 42 height 23
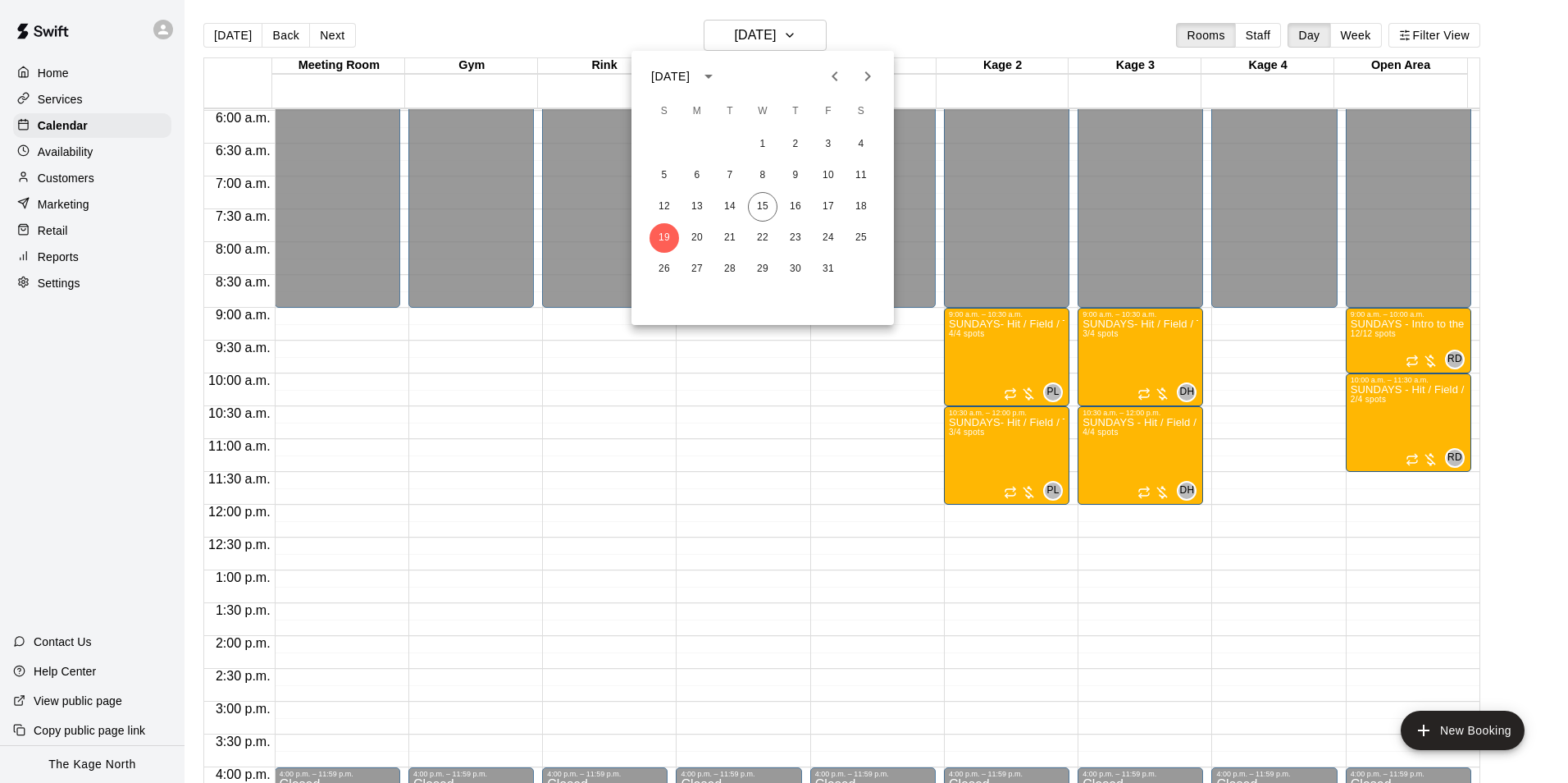
click at [863, 27] on div at bounding box center [784, 391] width 1568 height 783
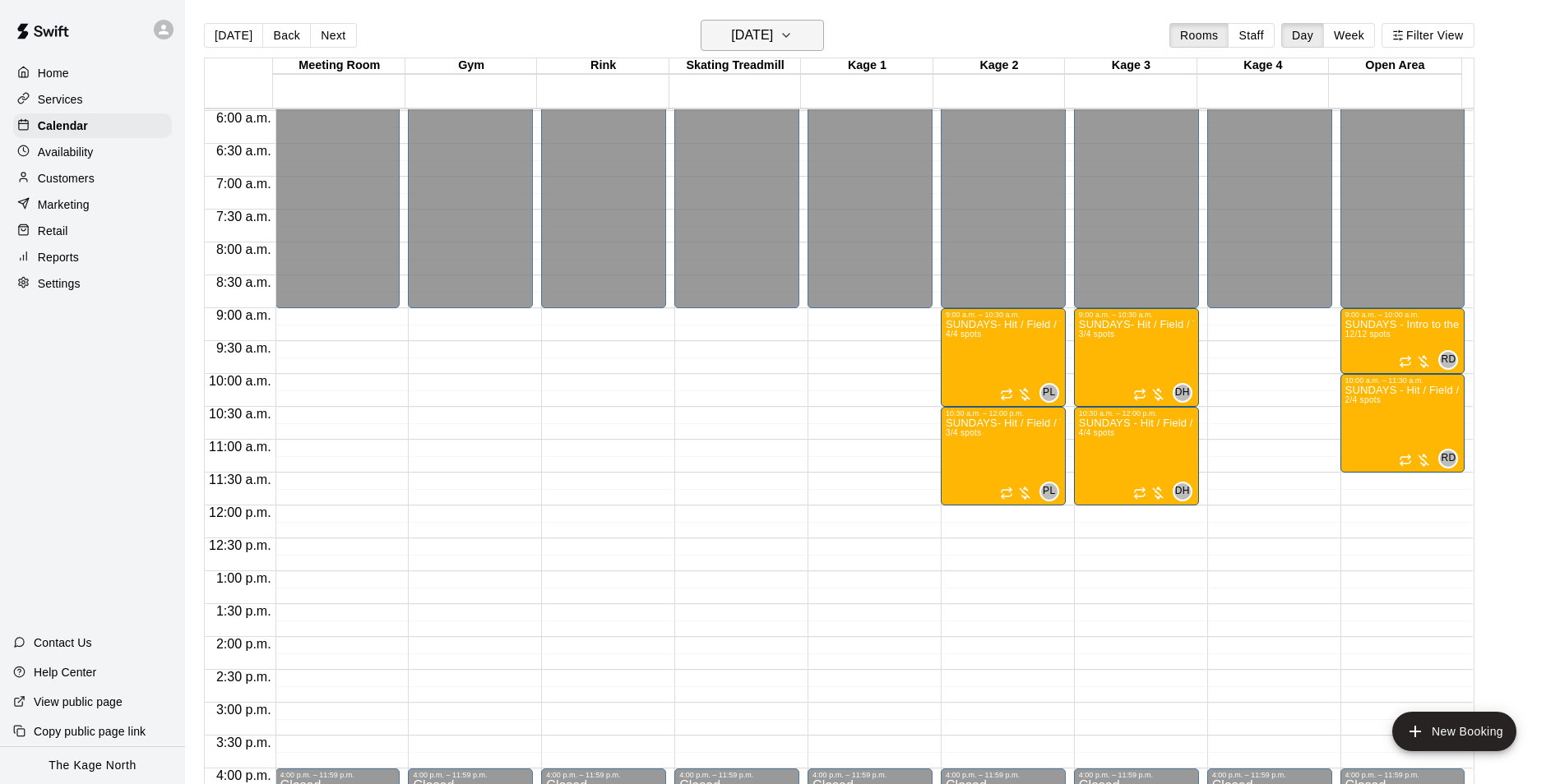
click at [773, 35] on h6 "[DATE]" at bounding box center [752, 35] width 42 height 23
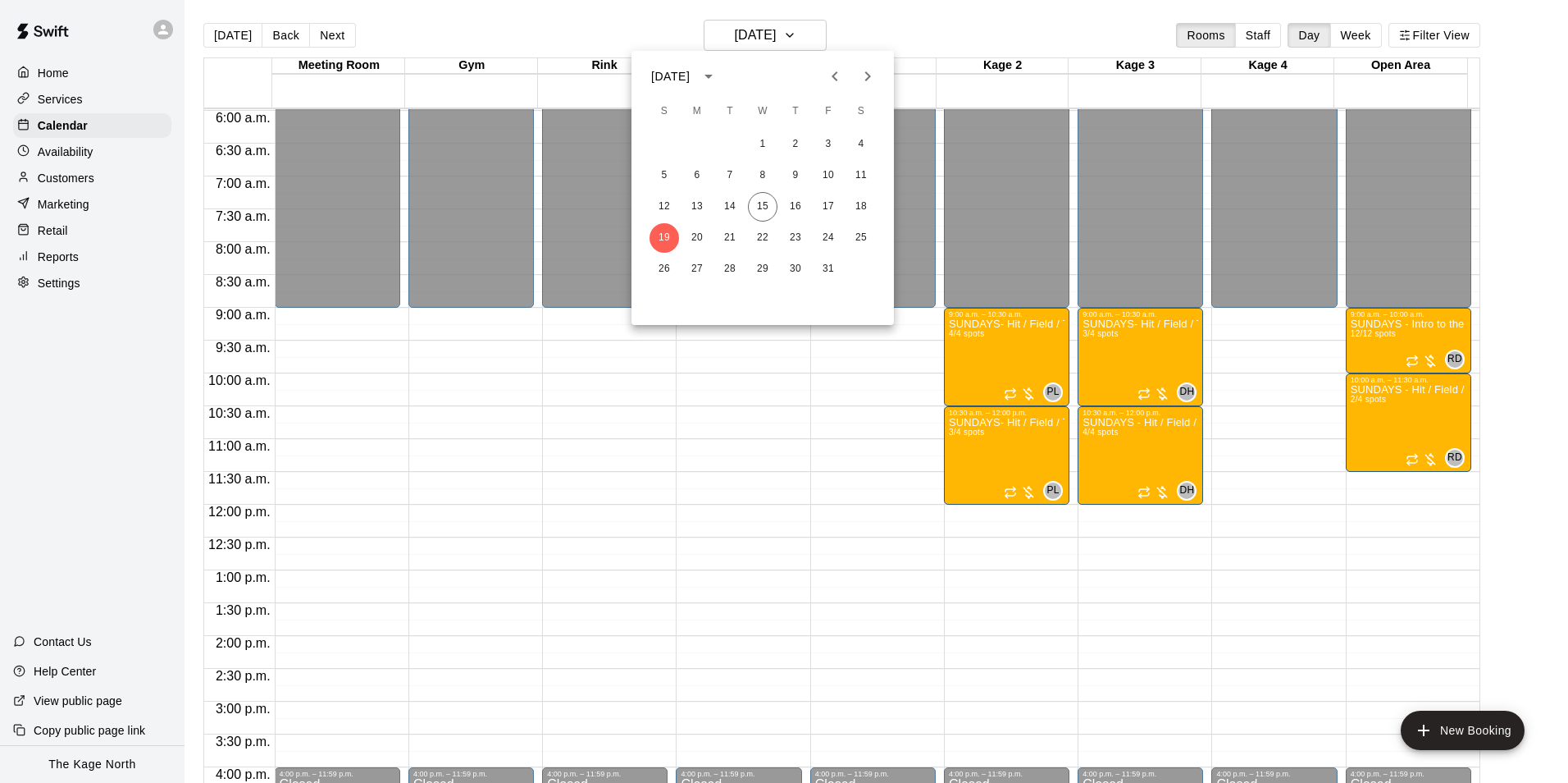
click at [921, 32] on div at bounding box center [784, 391] width 1568 height 783
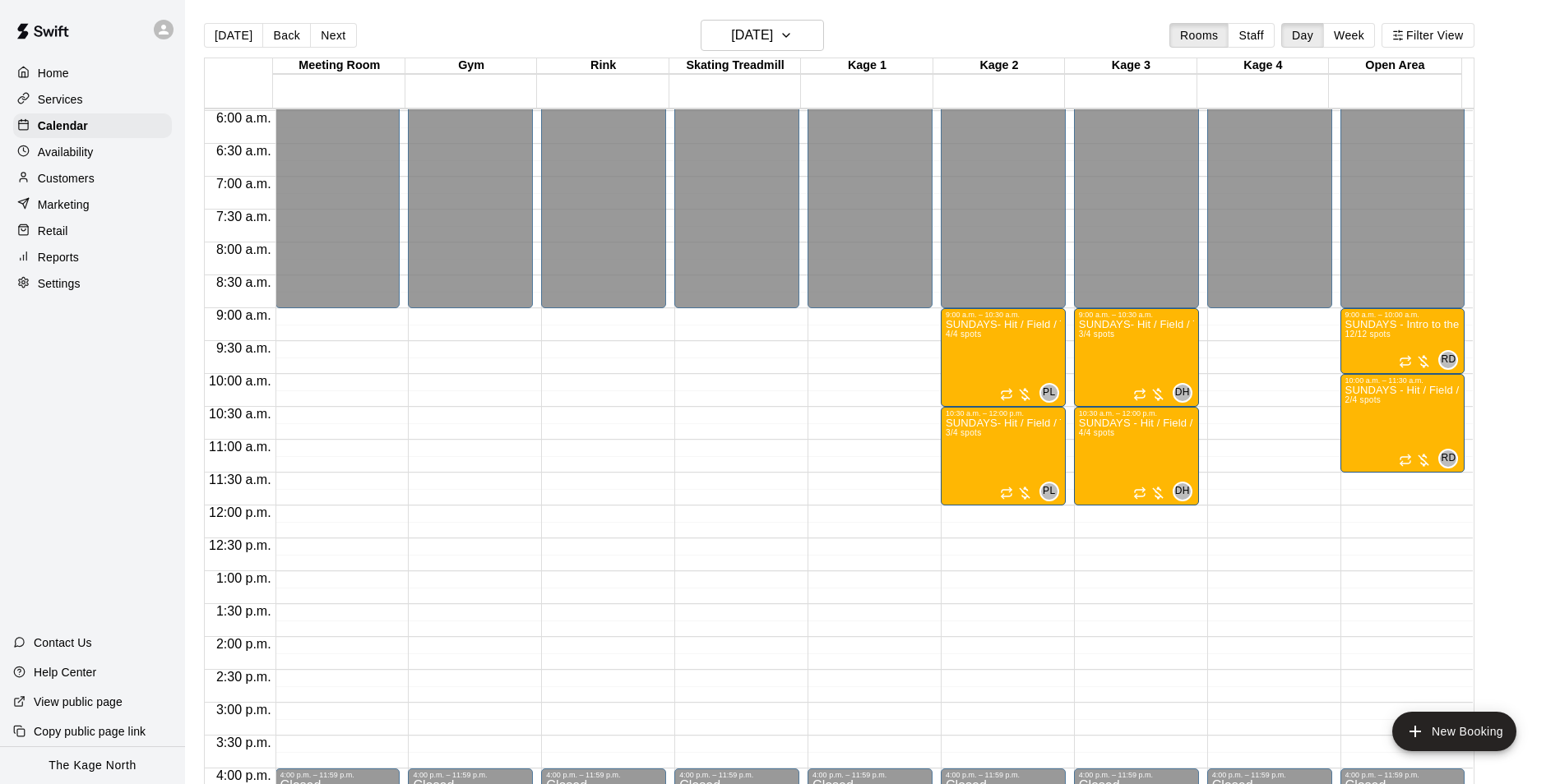
click at [112, 180] on div "Customers" at bounding box center [92, 178] width 159 height 25
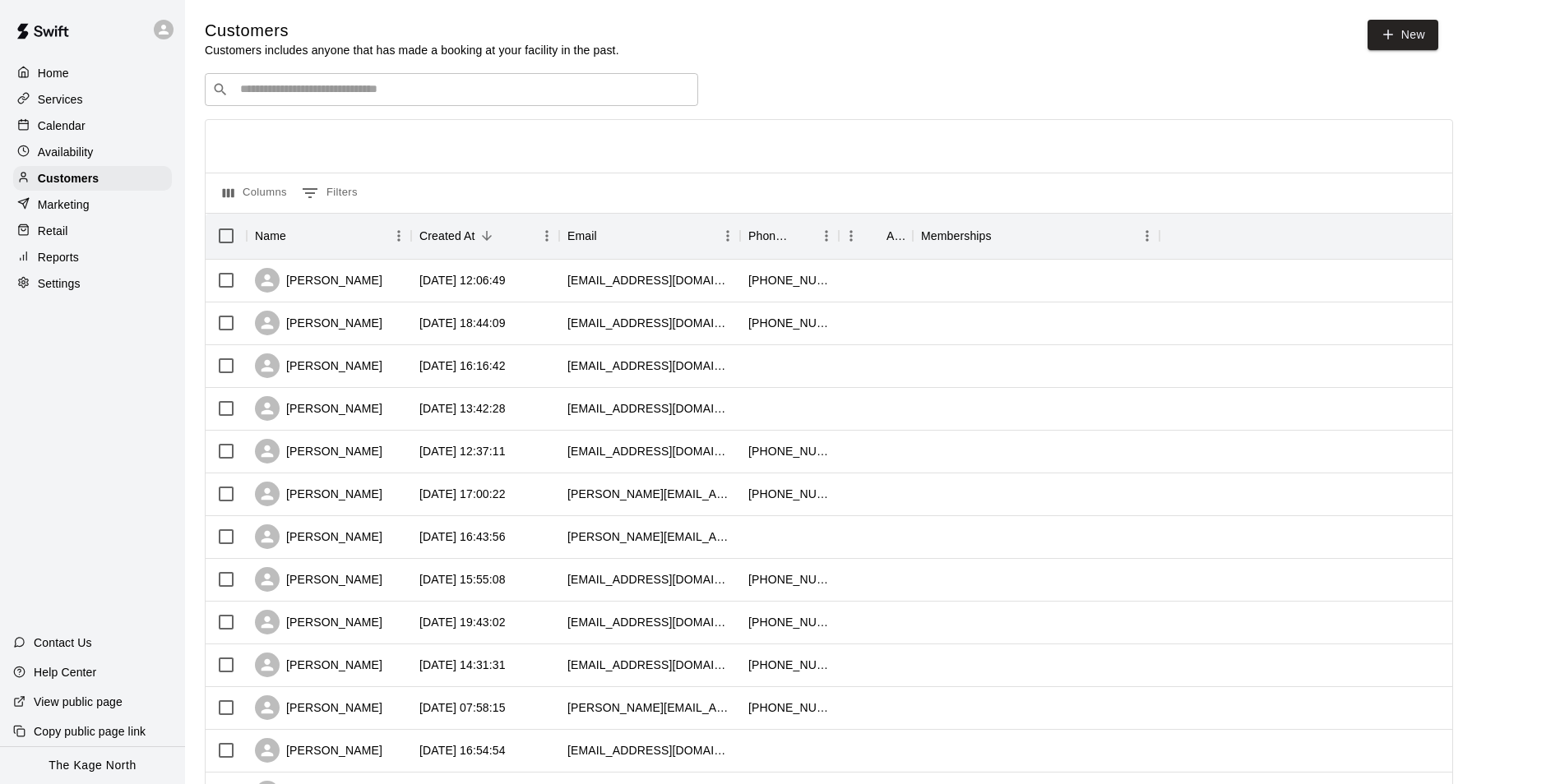
click at [349, 70] on div "Customers Customers includes anyone that has made a booking at your facility in…" at bounding box center [872, 696] width 1336 height 1353
click at [348, 89] on input "Search customers by name or email" at bounding box center [462, 89] width 455 height 17
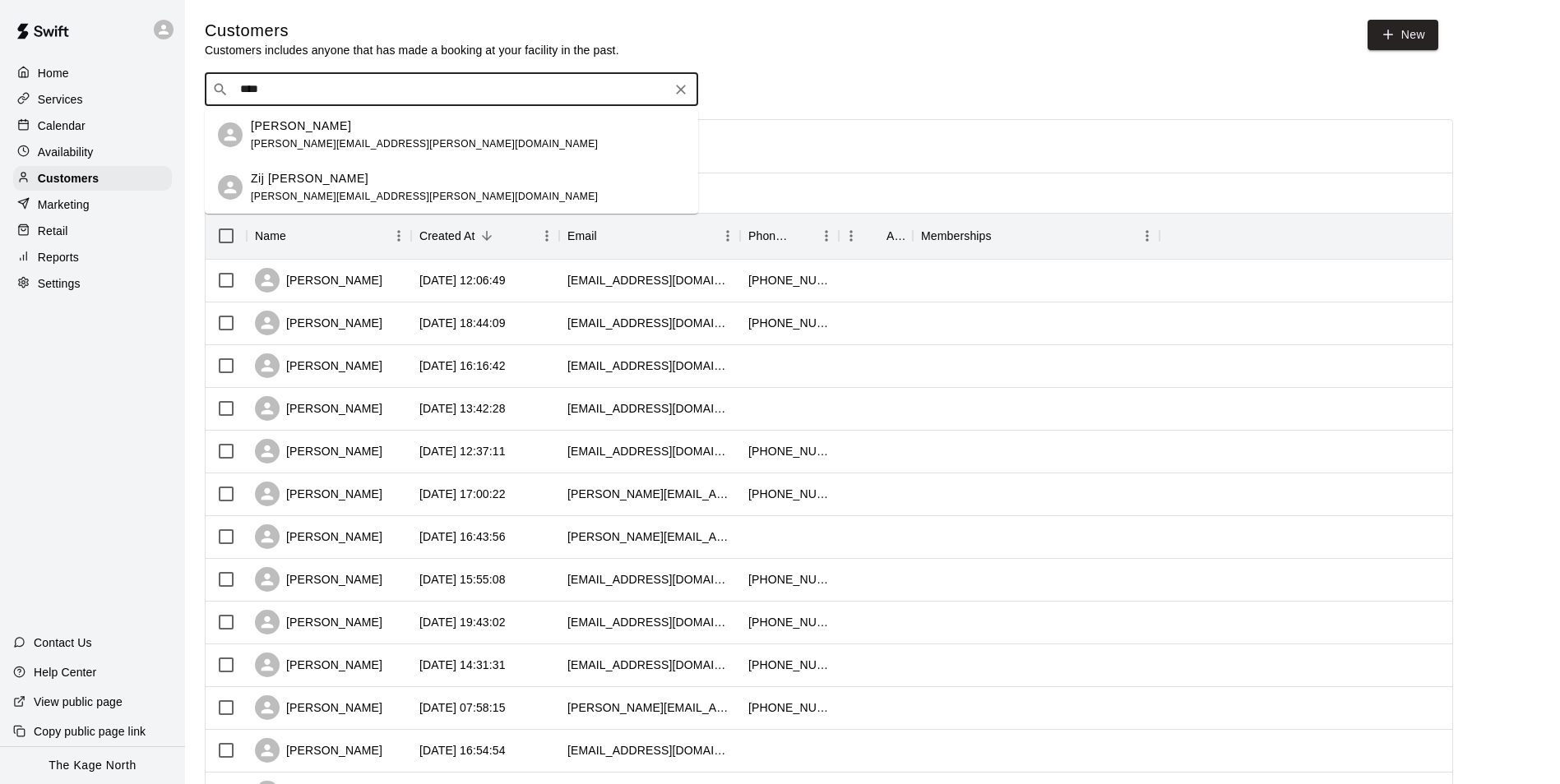
type input "****"
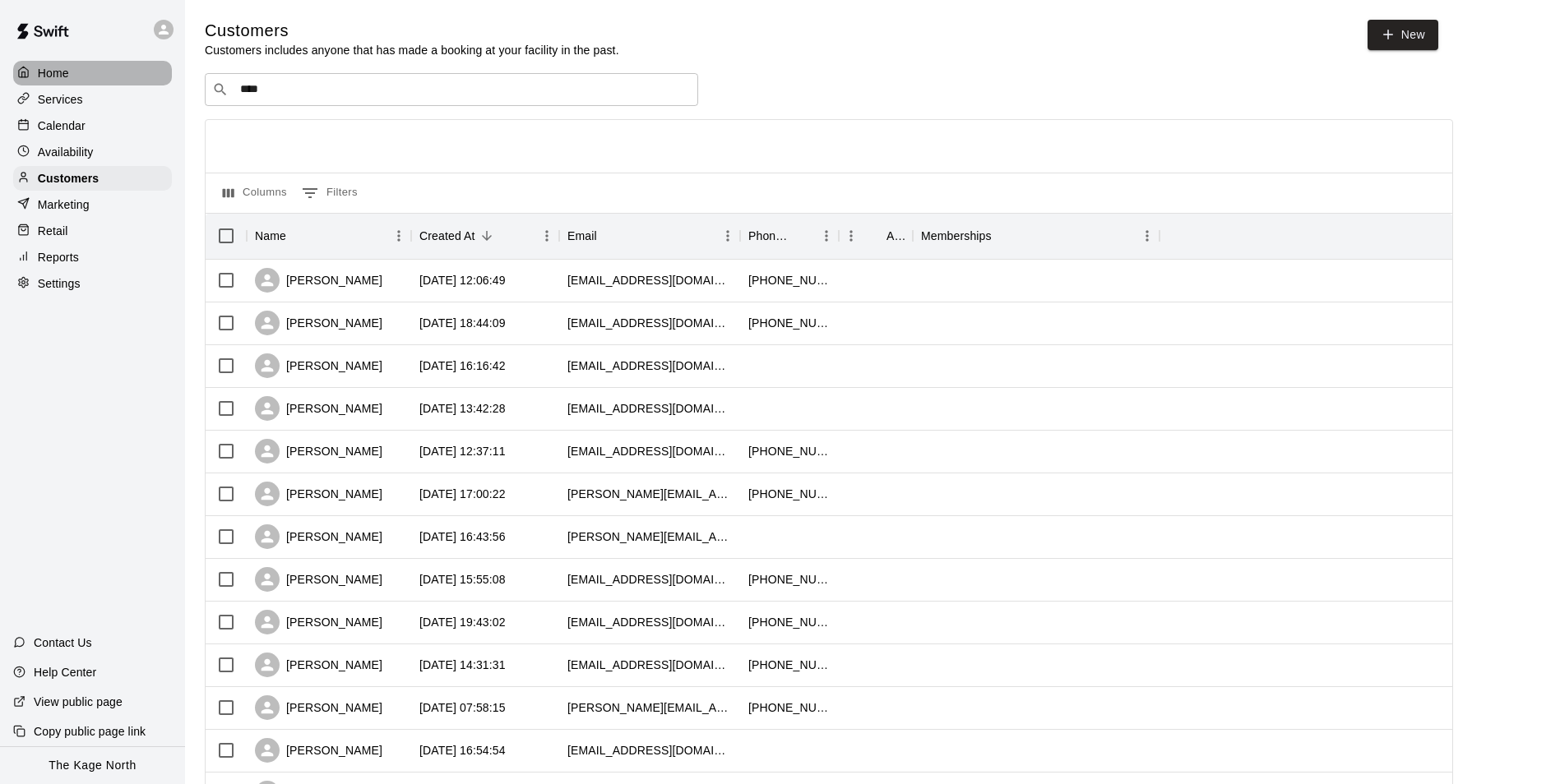
click at [74, 69] on div "Home" at bounding box center [92, 72] width 159 height 25
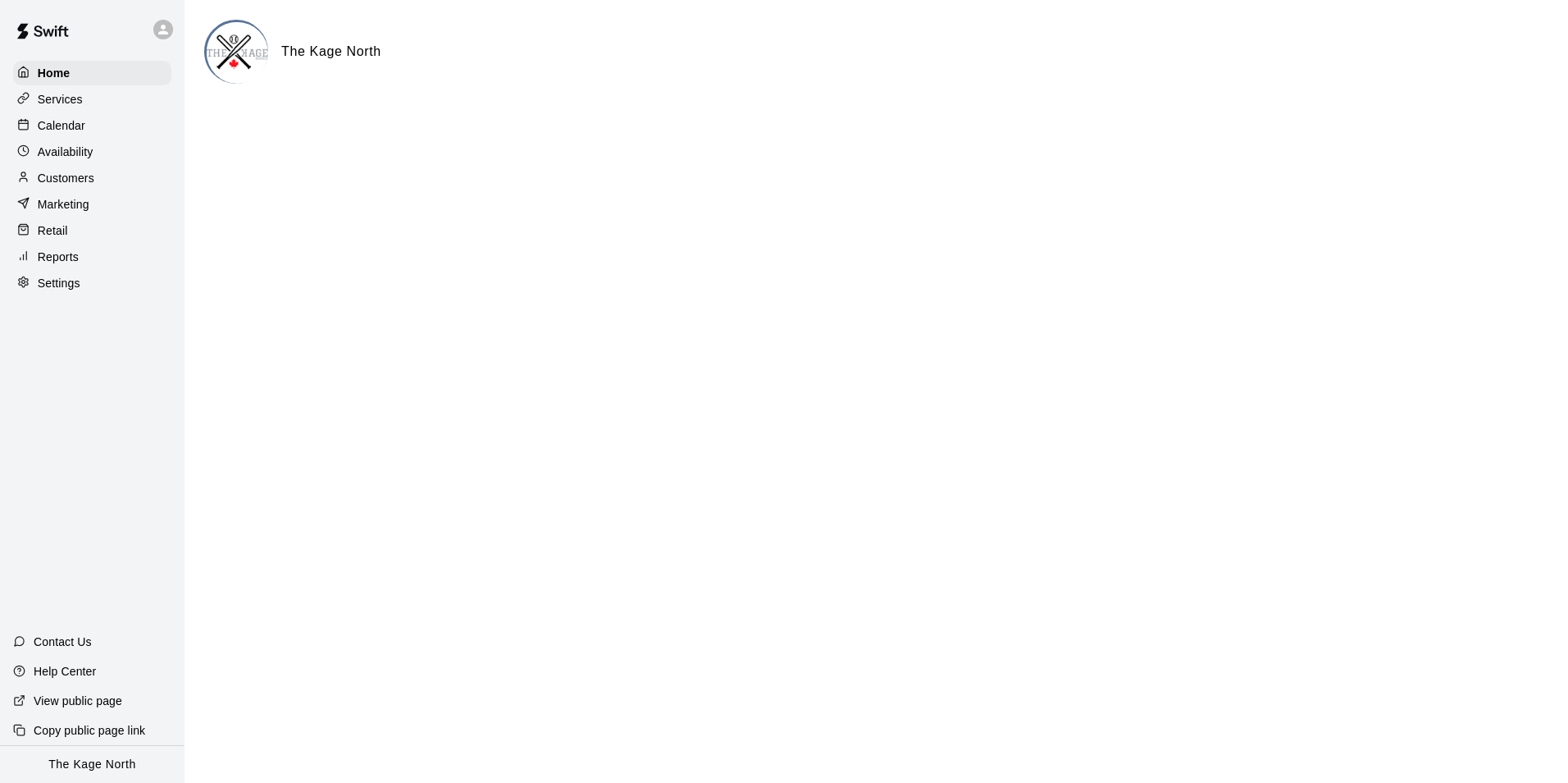
click at [79, 124] on p "Calendar" at bounding box center [61, 126] width 47 height 17
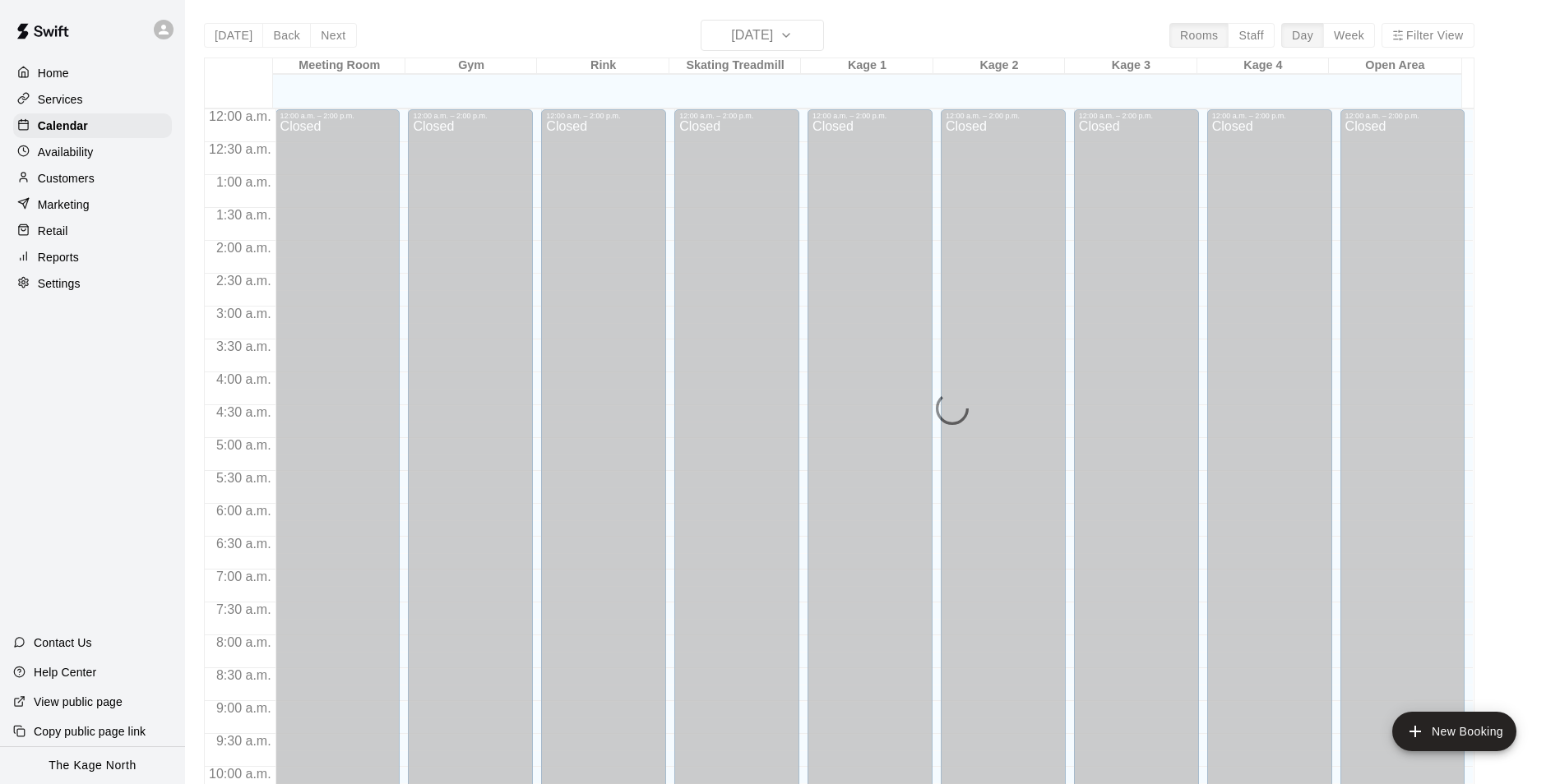
scroll to position [835, 0]
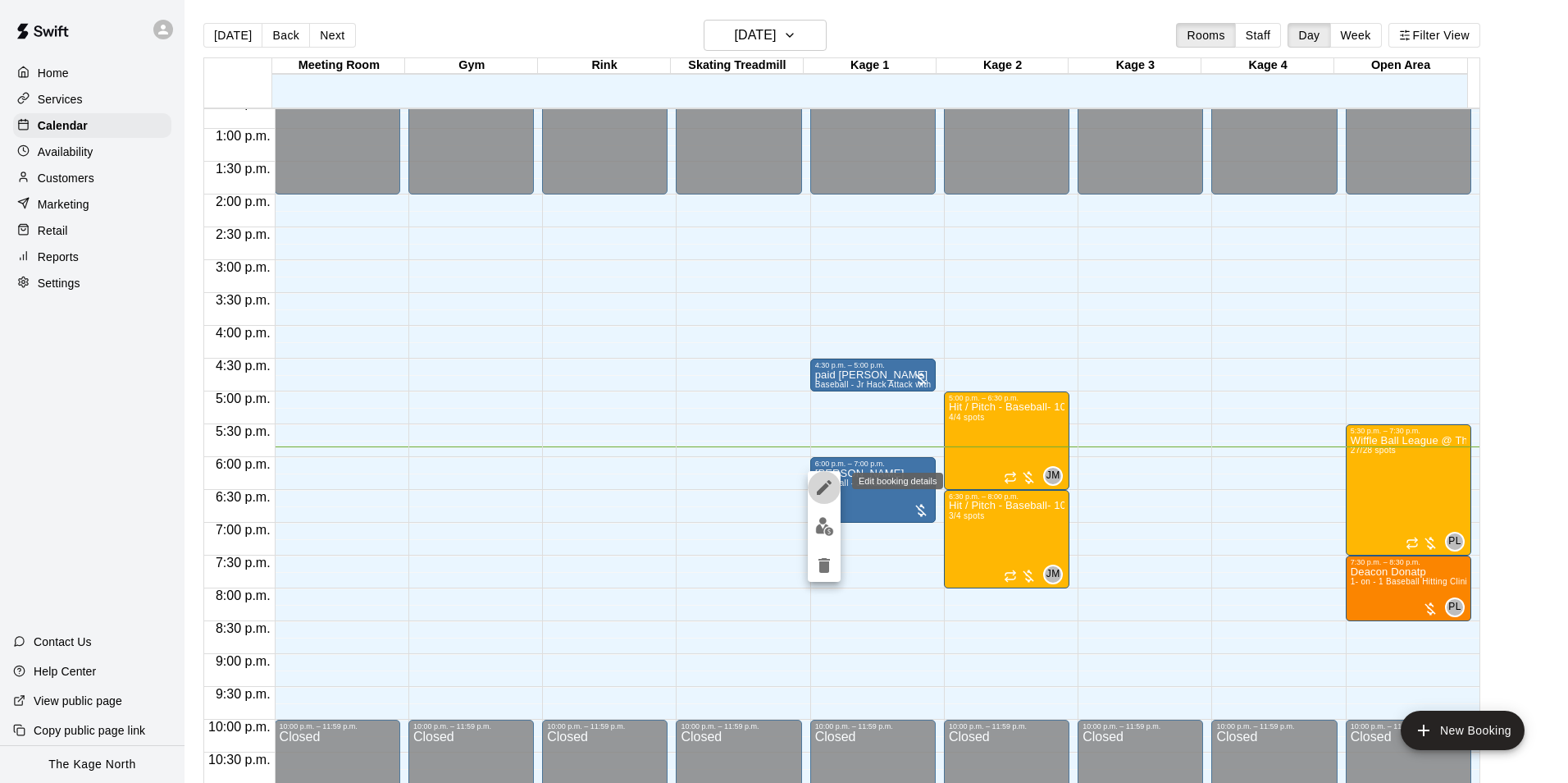
click at [819, 483] on icon "edit" at bounding box center [824, 488] width 20 height 20
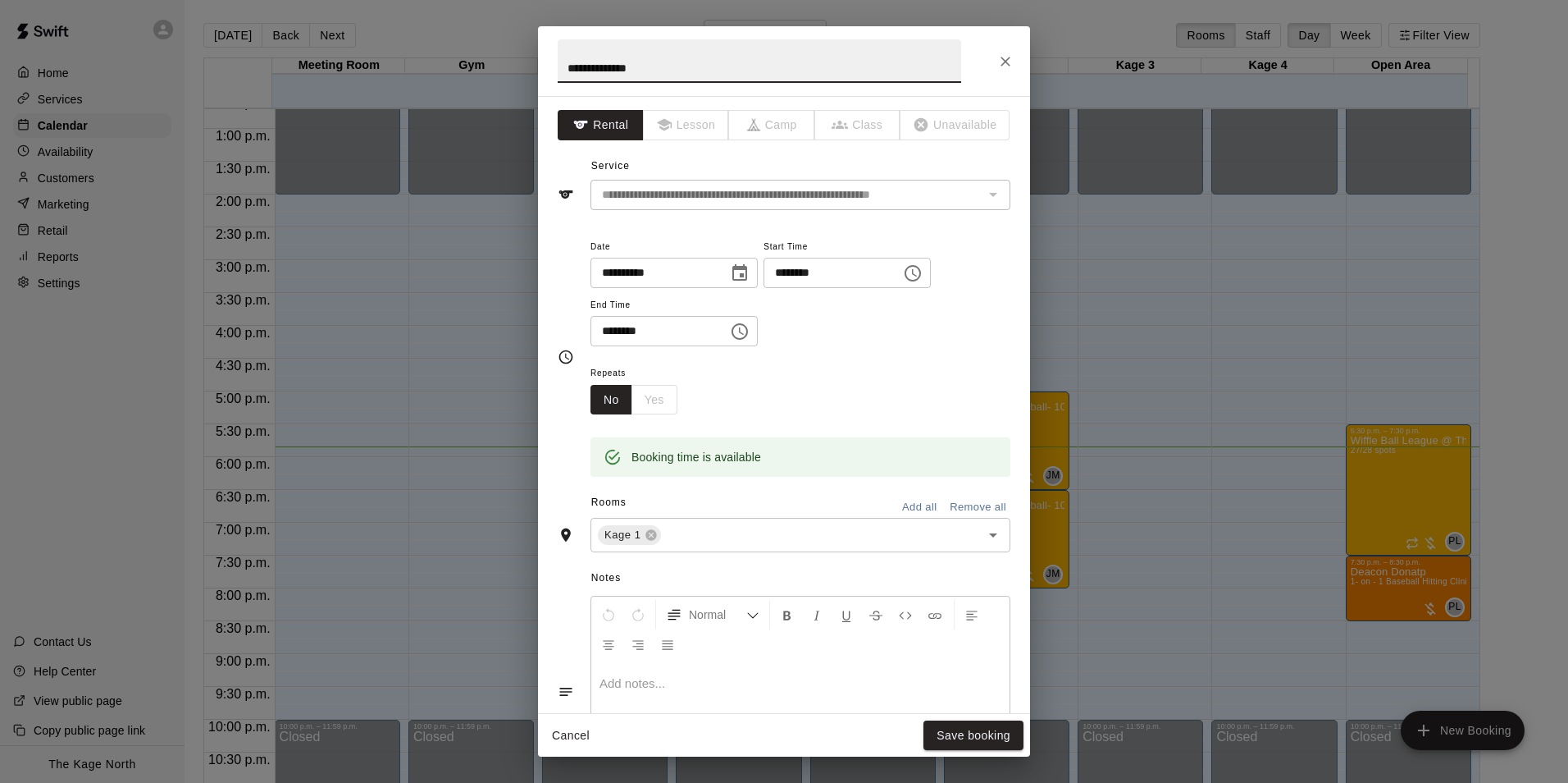
click at [565, 69] on input "**********" at bounding box center [760, 61] width 404 height 44
type input "**********"
click at [977, 739] on button "Save booking" at bounding box center [973, 735] width 100 height 31
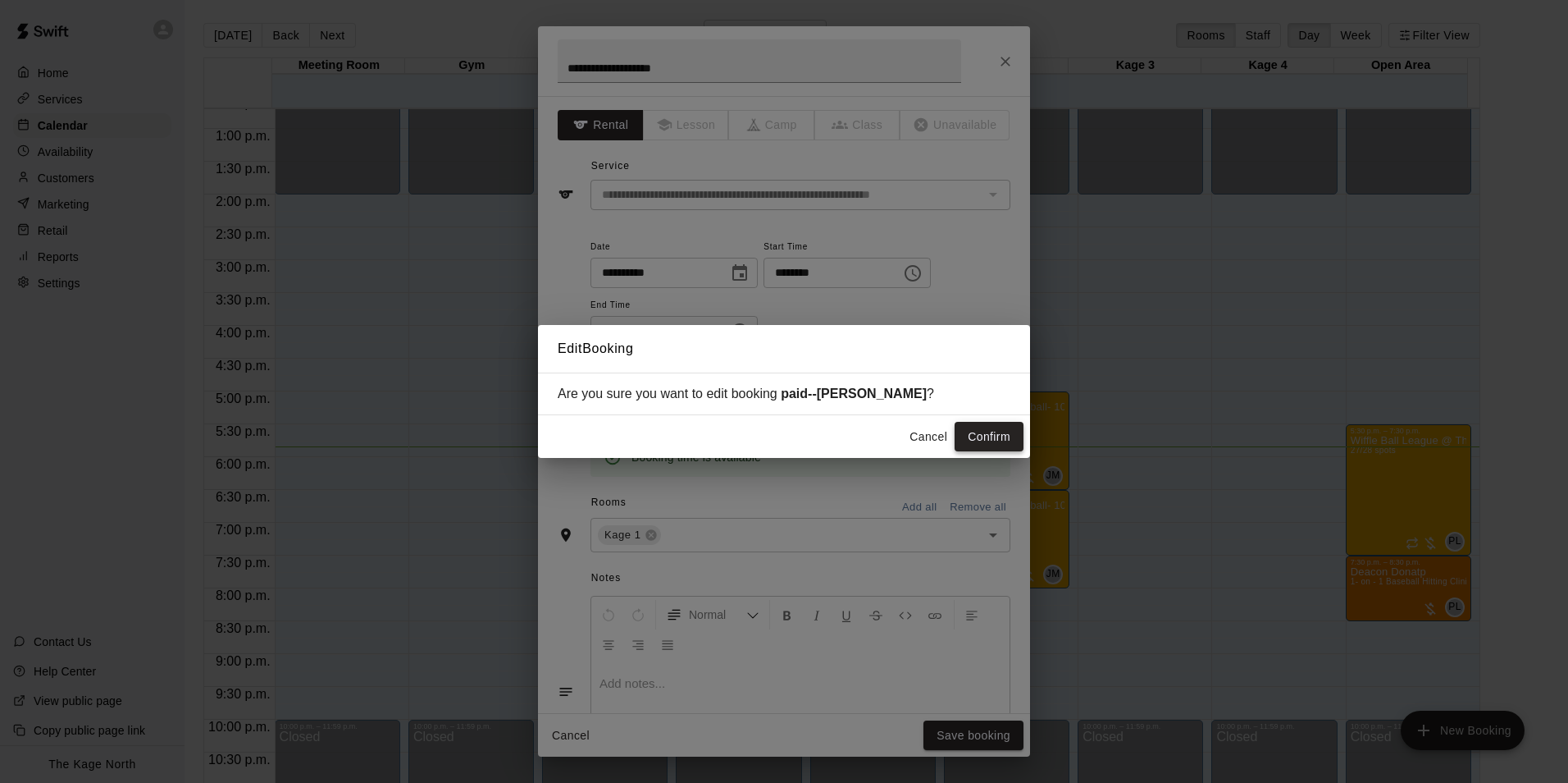
click at [1001, 435] on button "Confirm" at bounding box center [989, 437] width 69 height 31
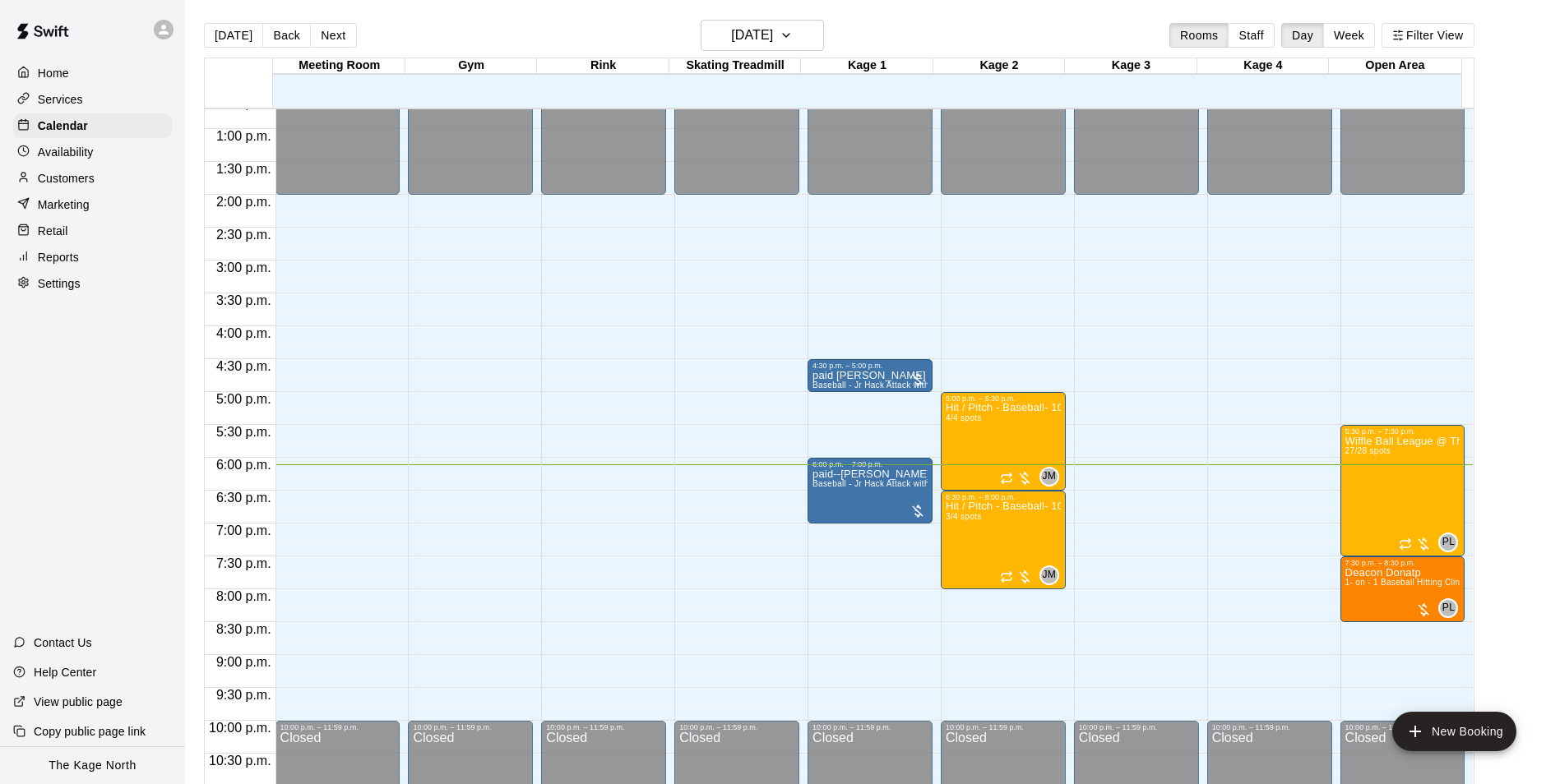
click at [31, 179] on div at bounding box center [27, 178] width 21 height 16
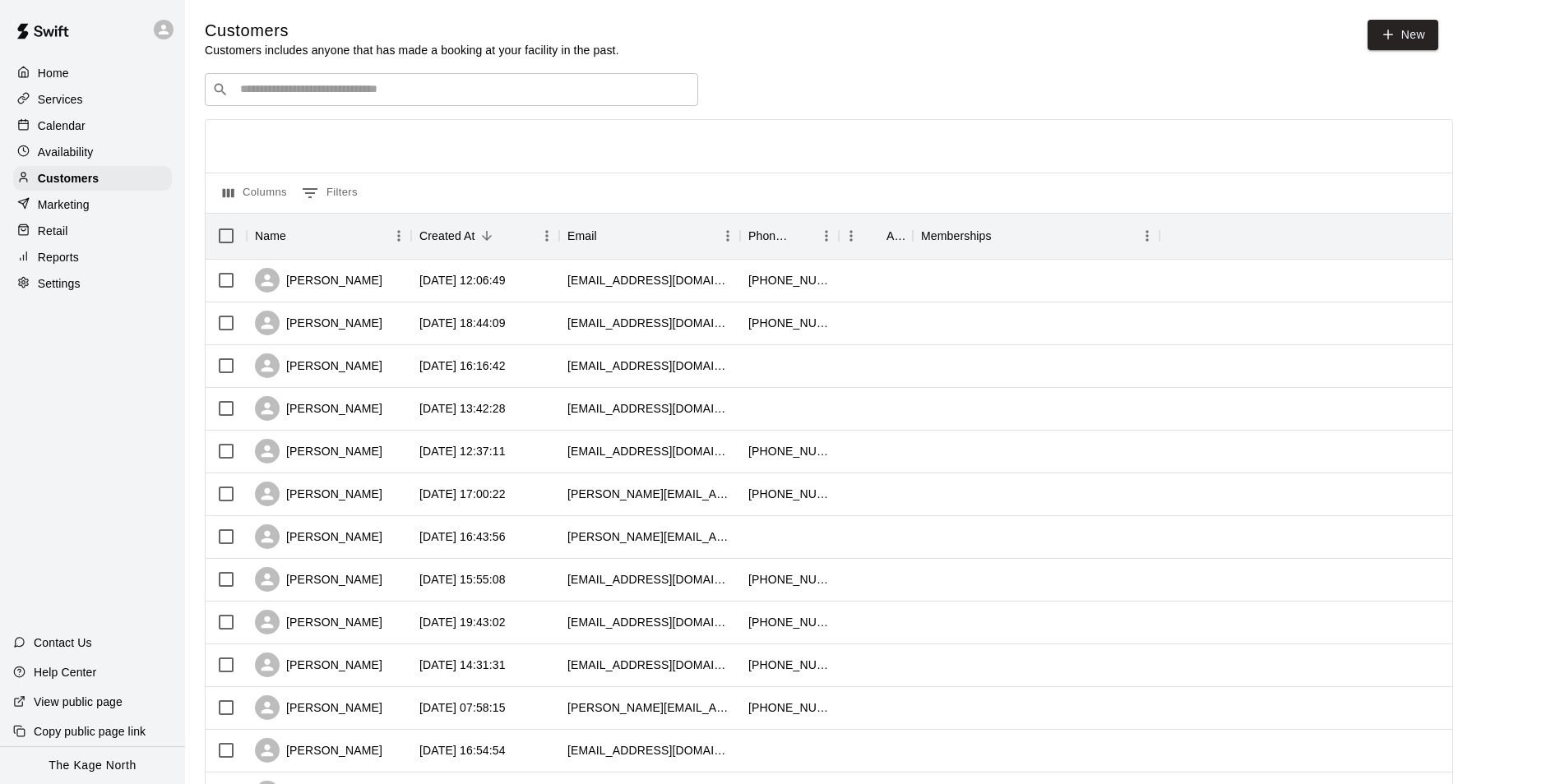
click at [60, 125] on p "Calendar" at bounding box center [61, 126] width 48 height 17
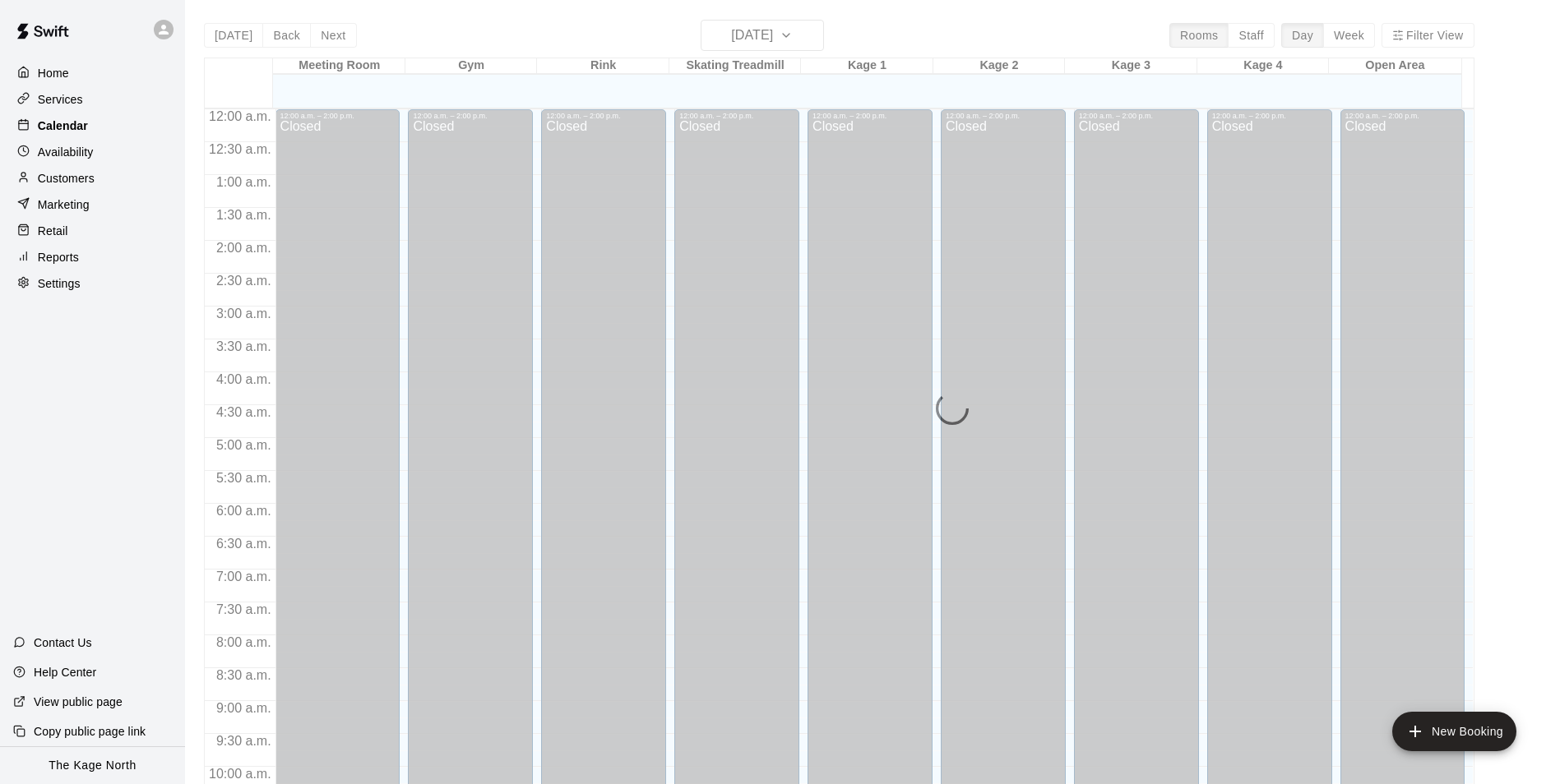
scroll to position [835, 0]
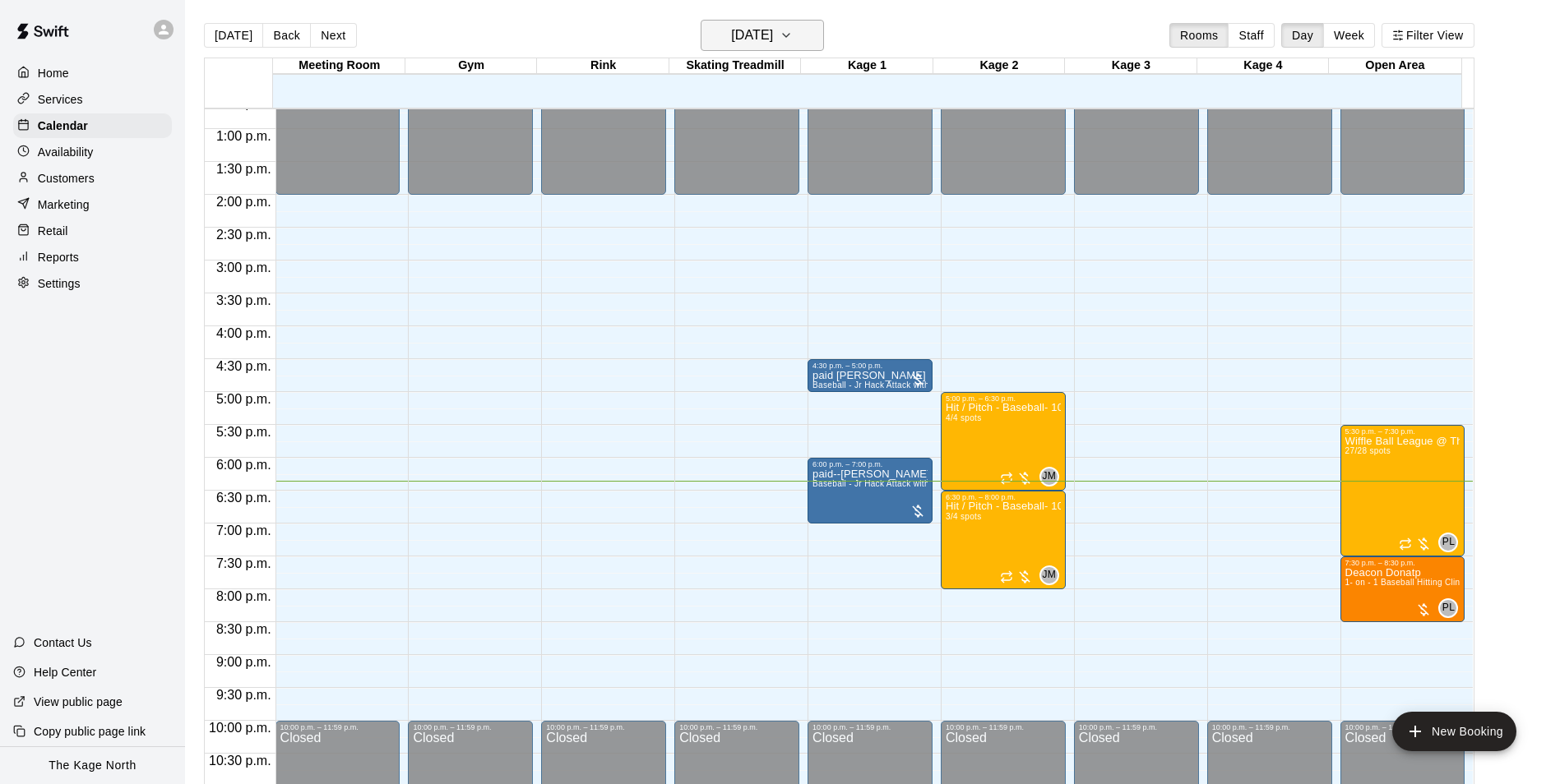
click at [773, 39] on h6 "[DATE]" at bounding box center [752, 35] width 42 height 23
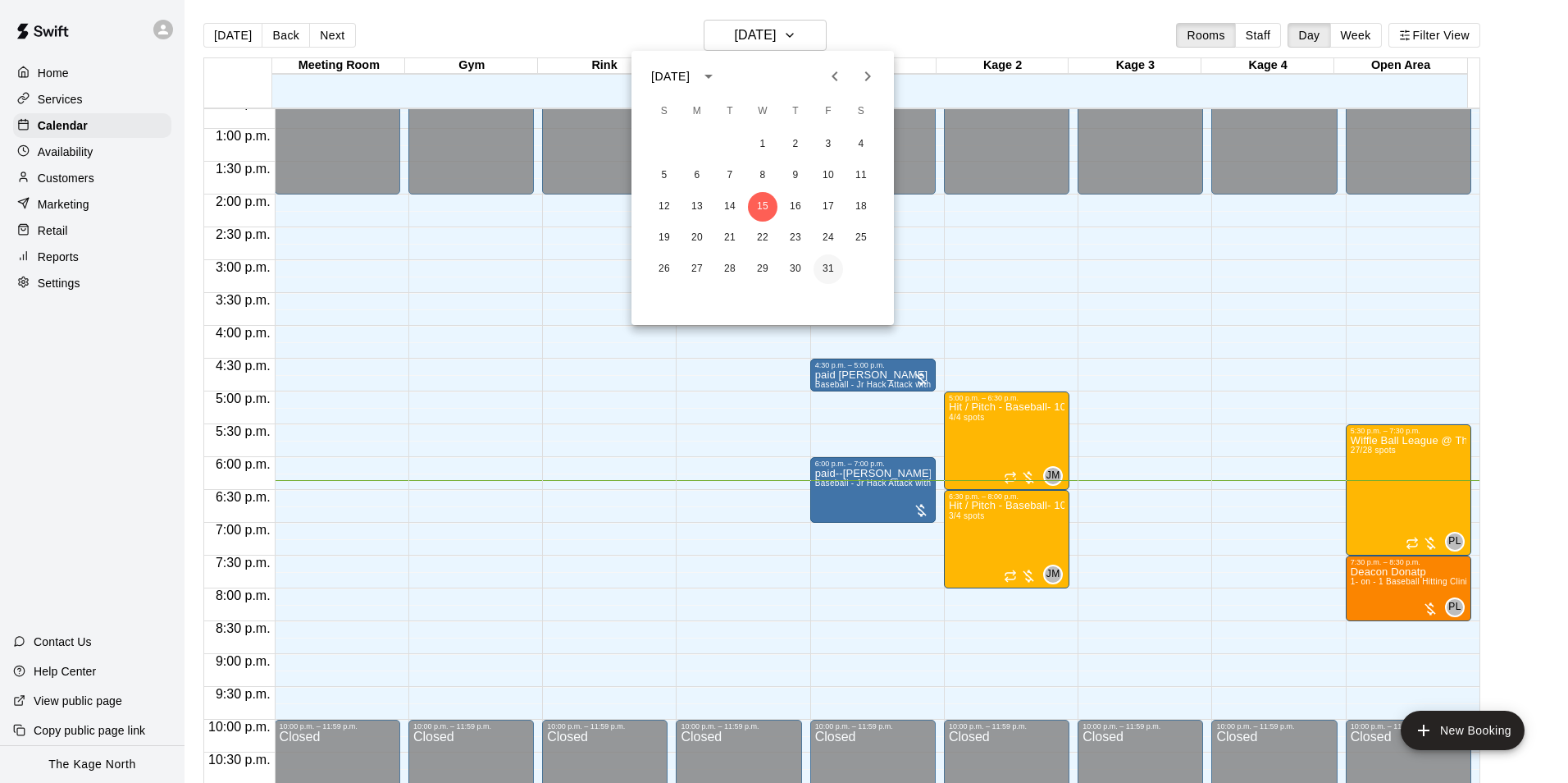
click at [820, 271] on button "31" at bounding box center [829, 269] width 30 height 30
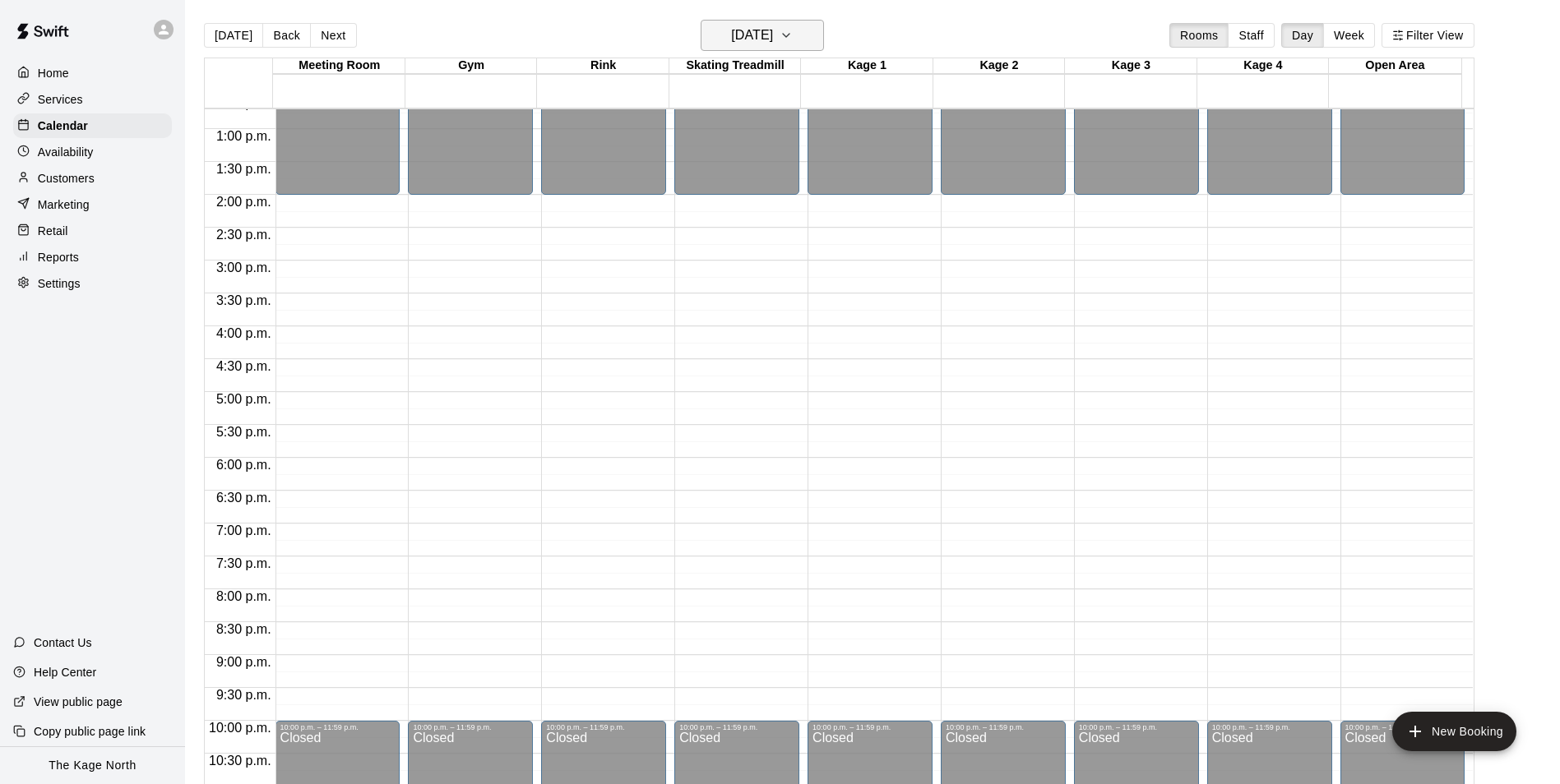
click at [773, 41] on h6 "[DATE]" at bounding box center [752, 35] width 42 height 23
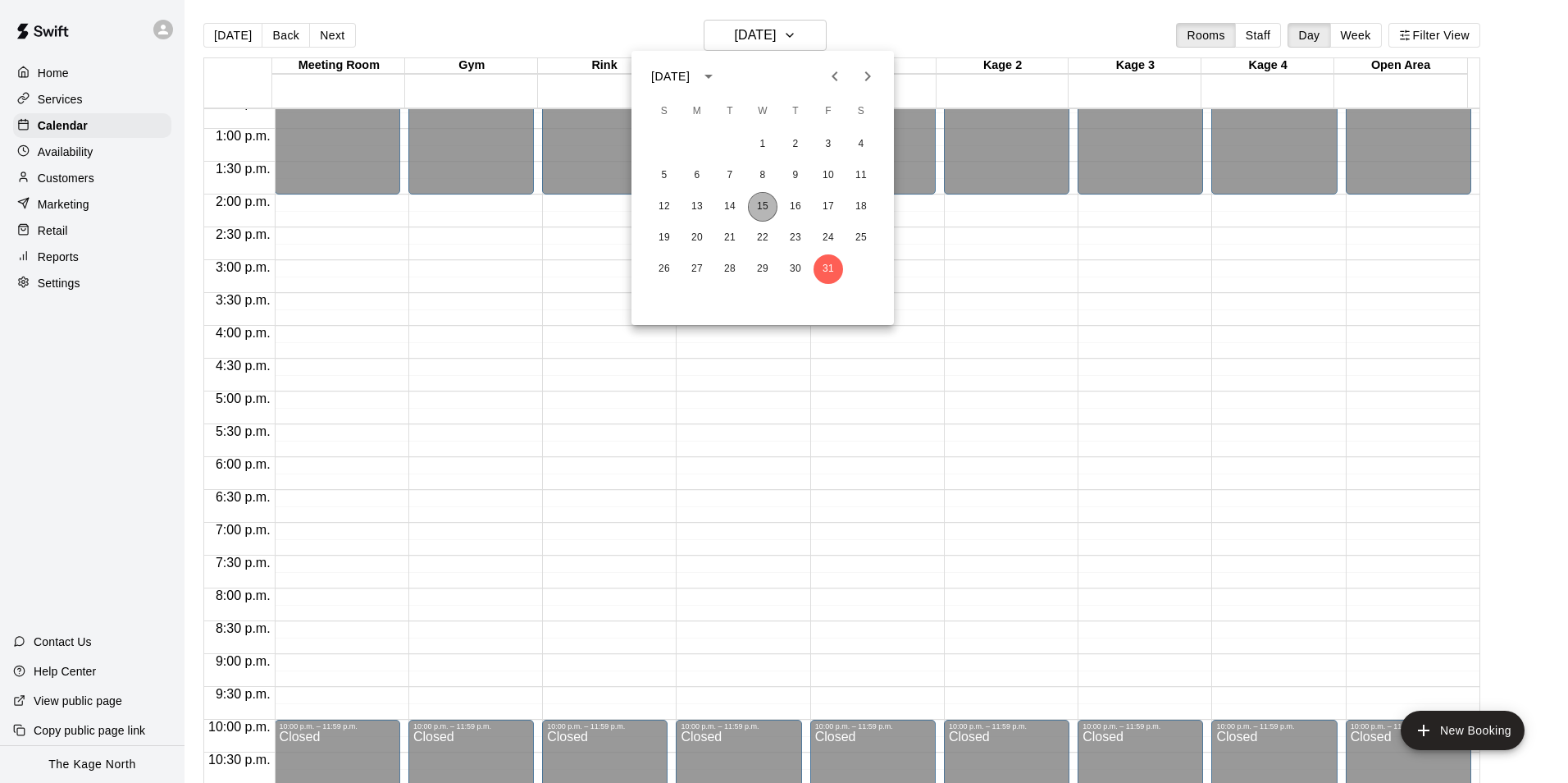
click at [760, 208] on button "15" at bounding box center [763, 207] width 30 height 30
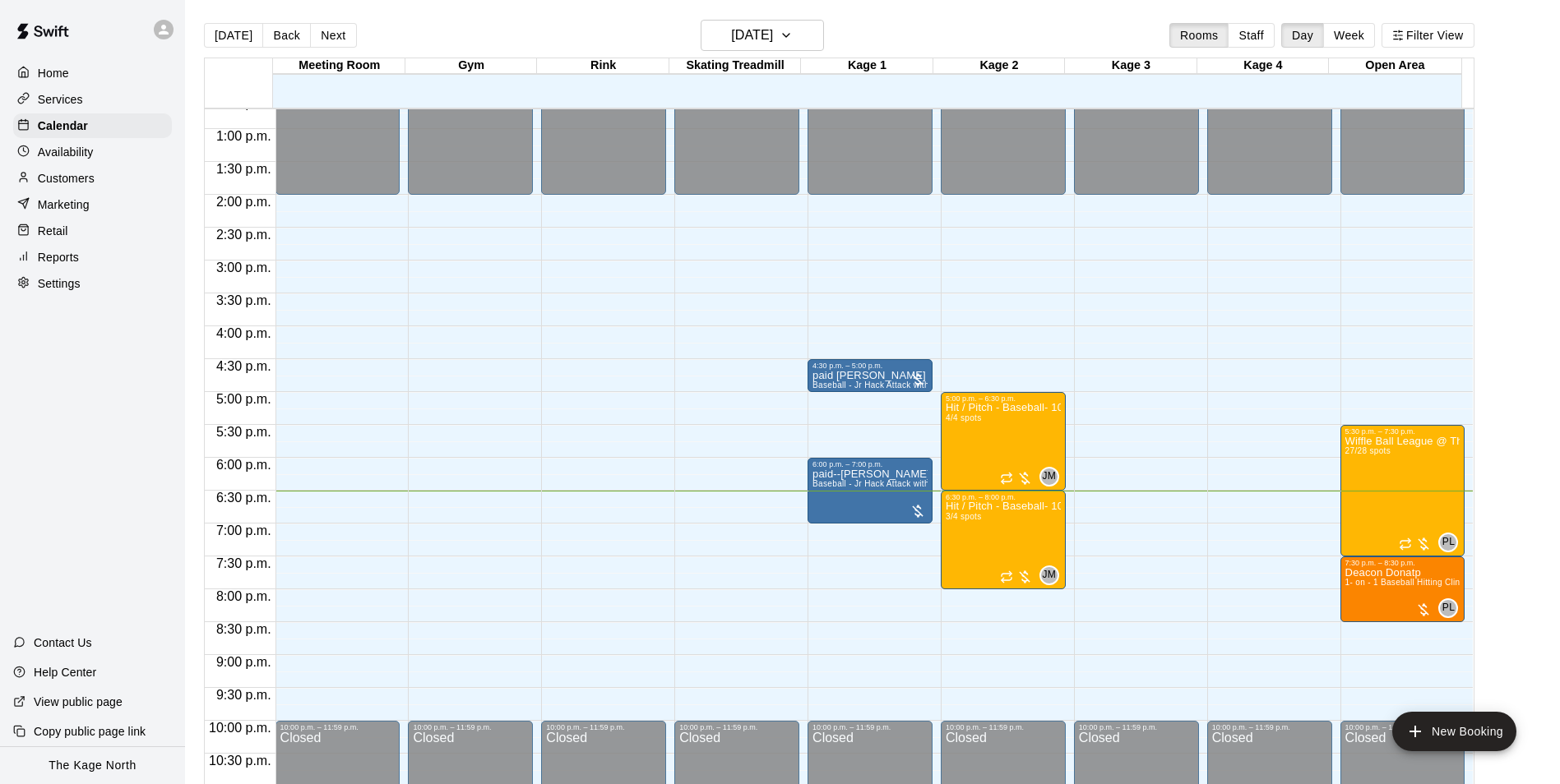
click at [61, 92] on p "Services" at bounding box center [60, 99] width 46 height 17
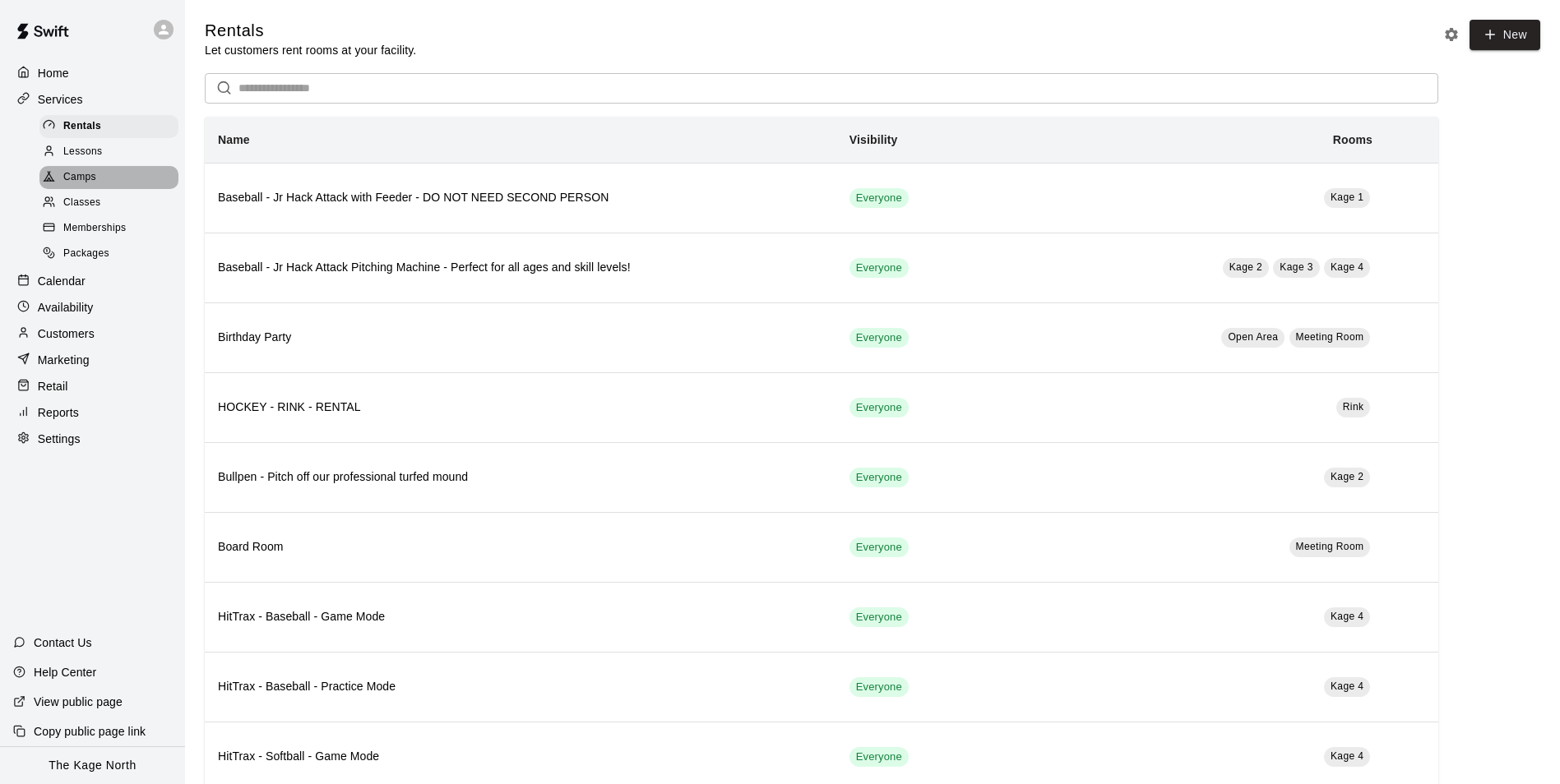
click at [84, 177] on span "Camps" at bounding box center [79, 177] width 33 height 17
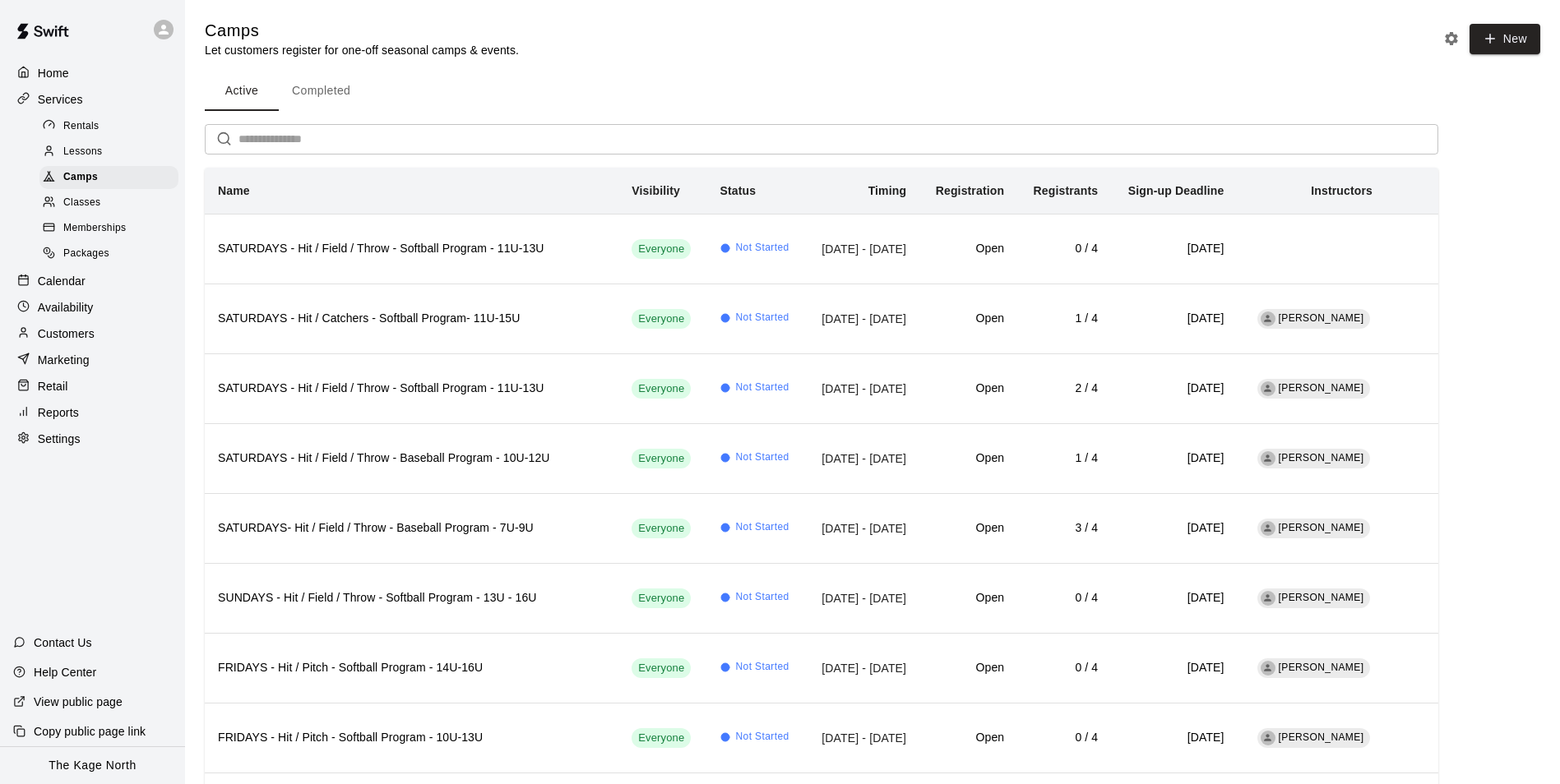
click at [46, 75] on p "Home" at bounding box center [54, 73] width 32 height 17
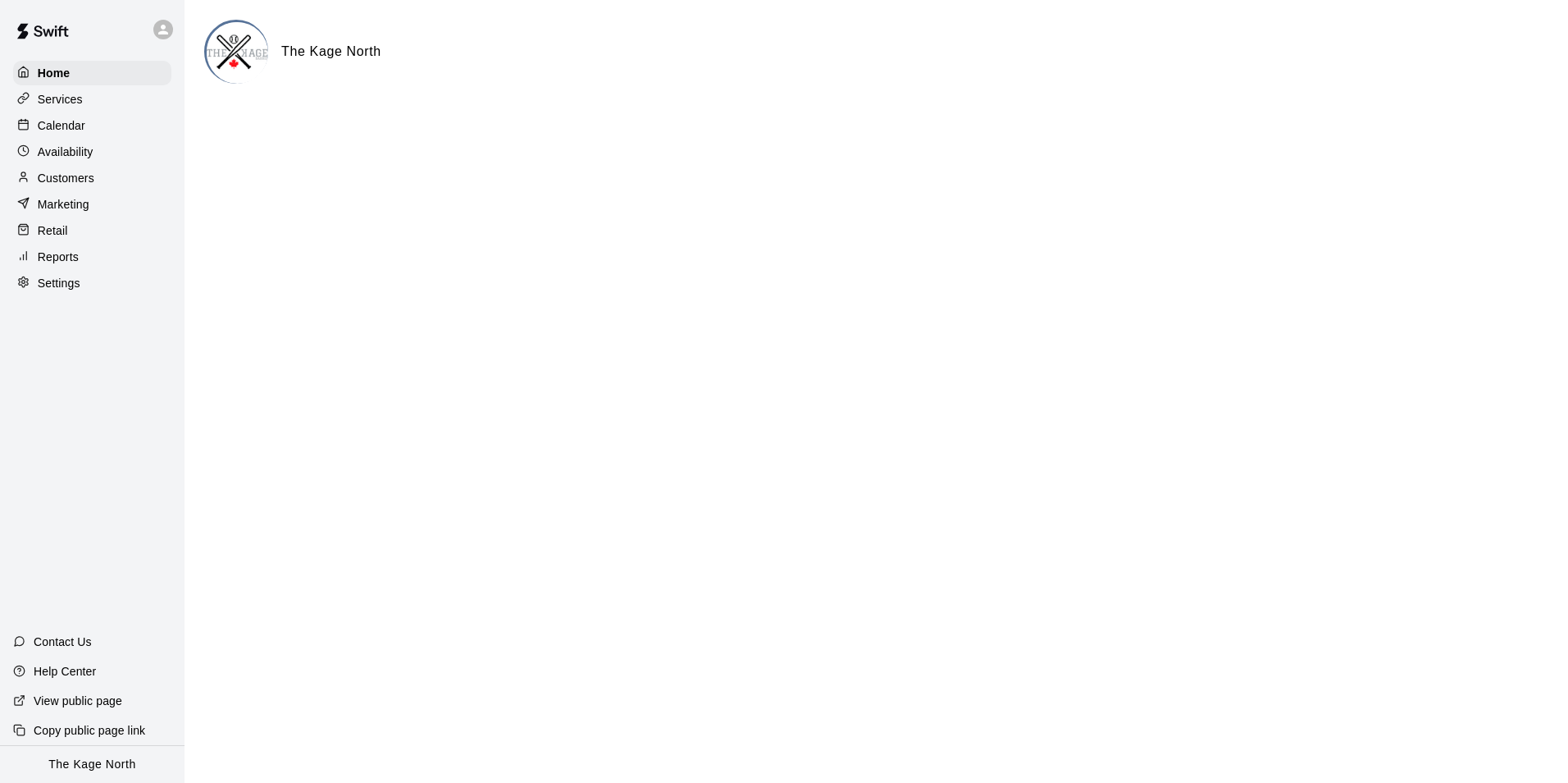
click at [77, 129] on p "Calendar" at bounding box center [61, 126] width 47 height 17
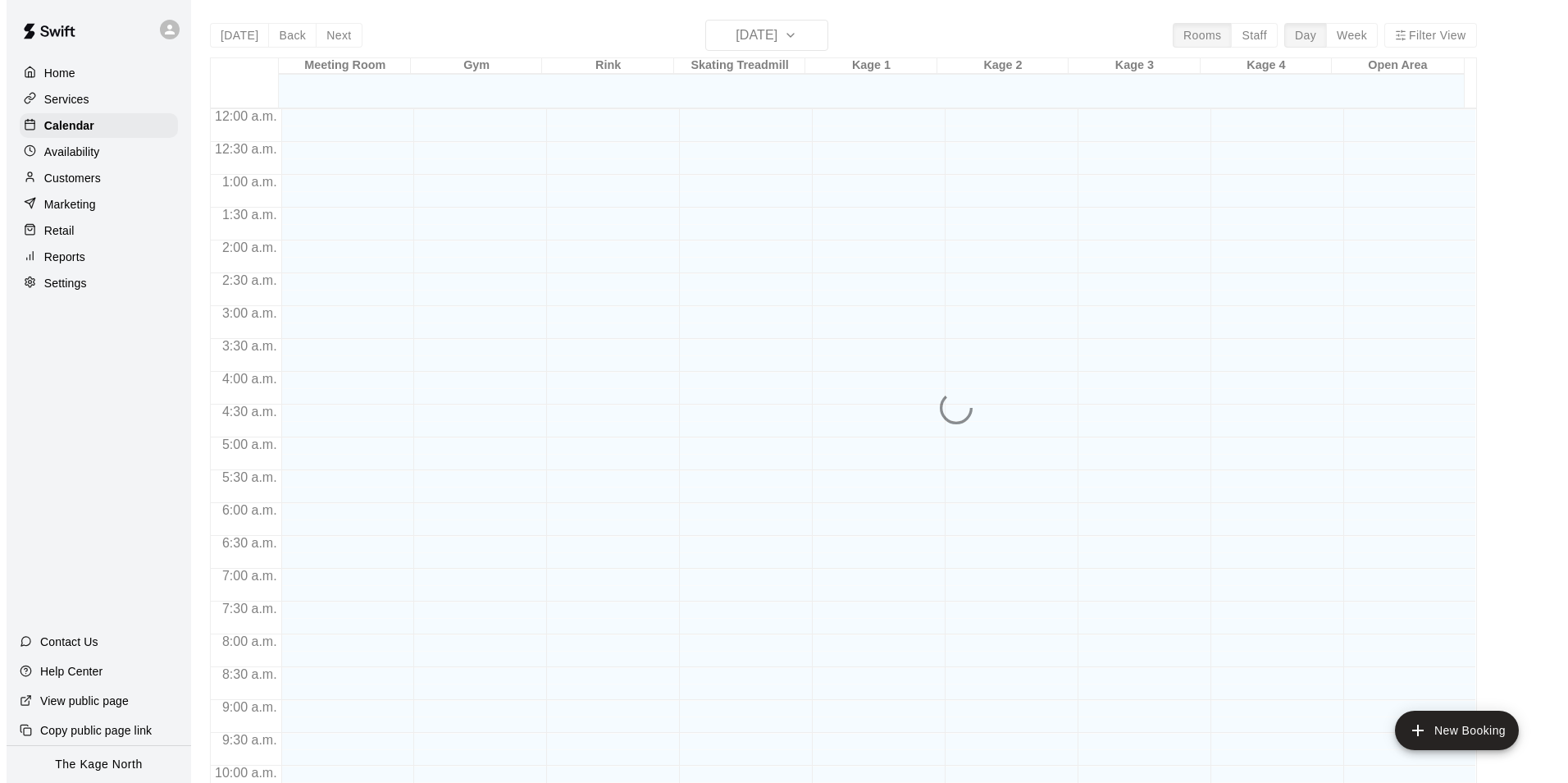
scroll to position [833, 0]
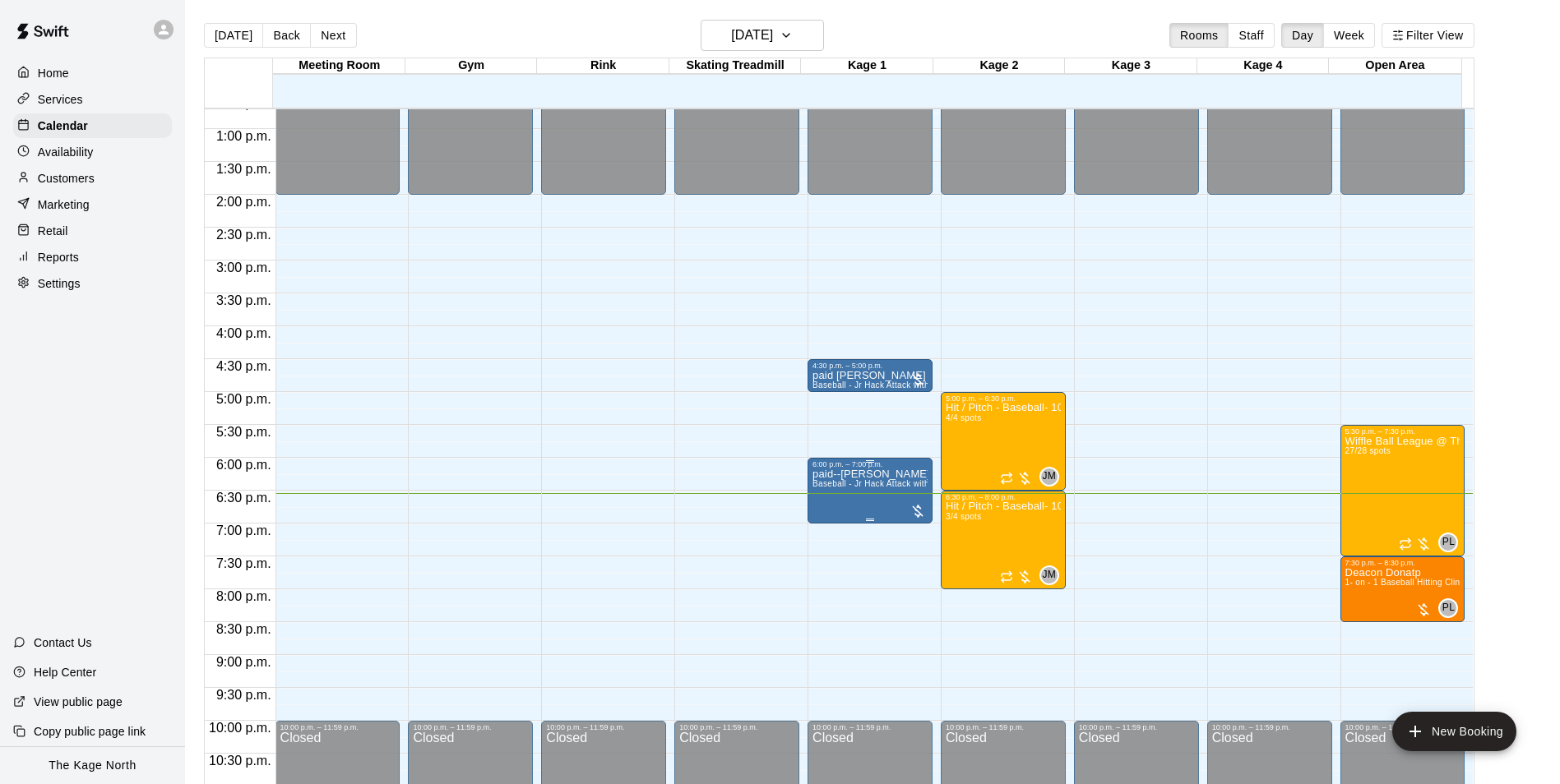
click at [863, 488] on span "Baseball - Jr Hack Attack with Feeder - DO NOT NEED SECOND PERSON" at bounding box center [959, 483] width 294 height 9
click at [823, 536] on img "edit" at bounding box center [826, 536] width 19 height 19
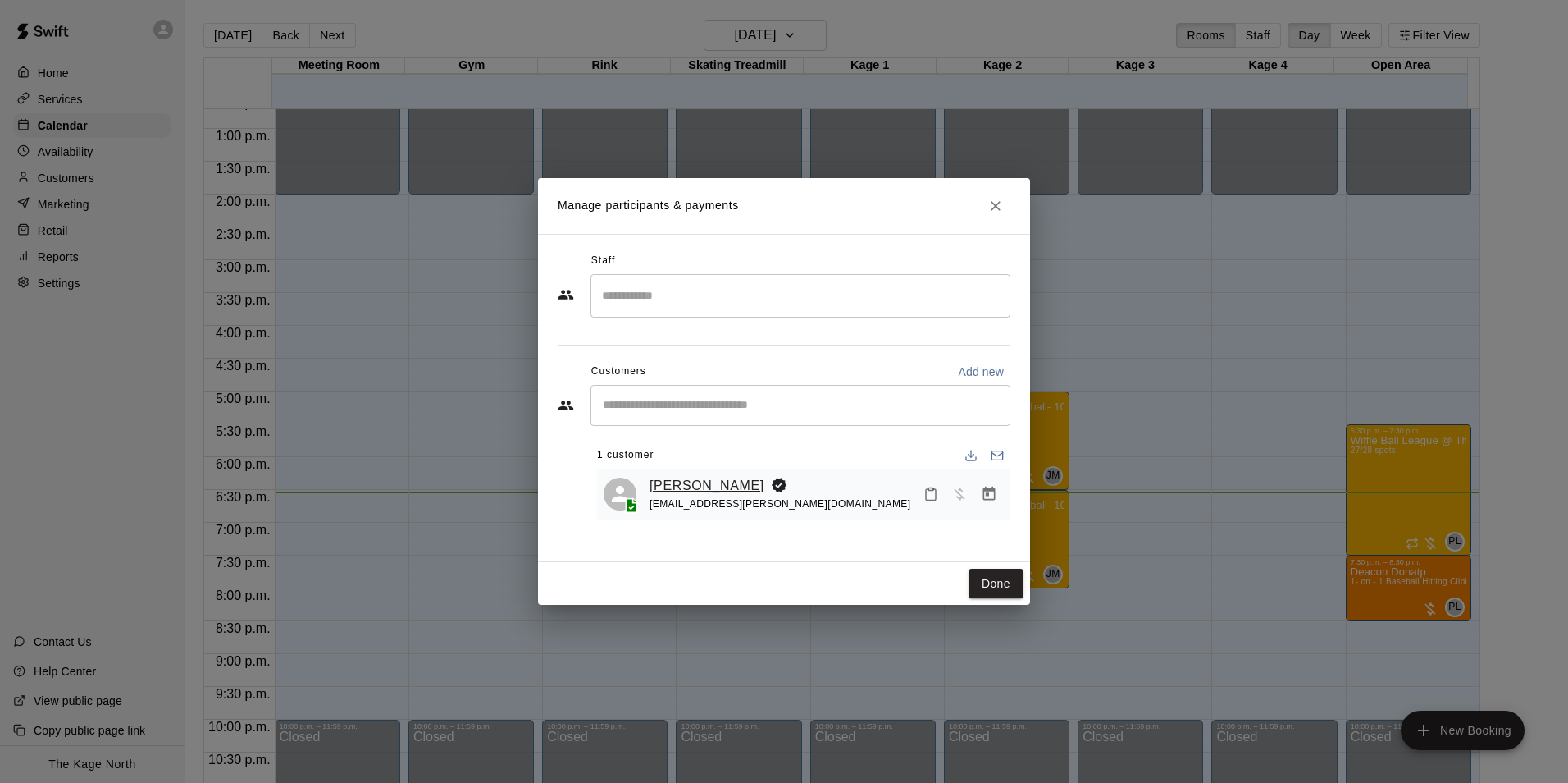
click at [703, 484] on link "[PERSON_NAME]" at bounding box center [707, 486] width 115 height 22
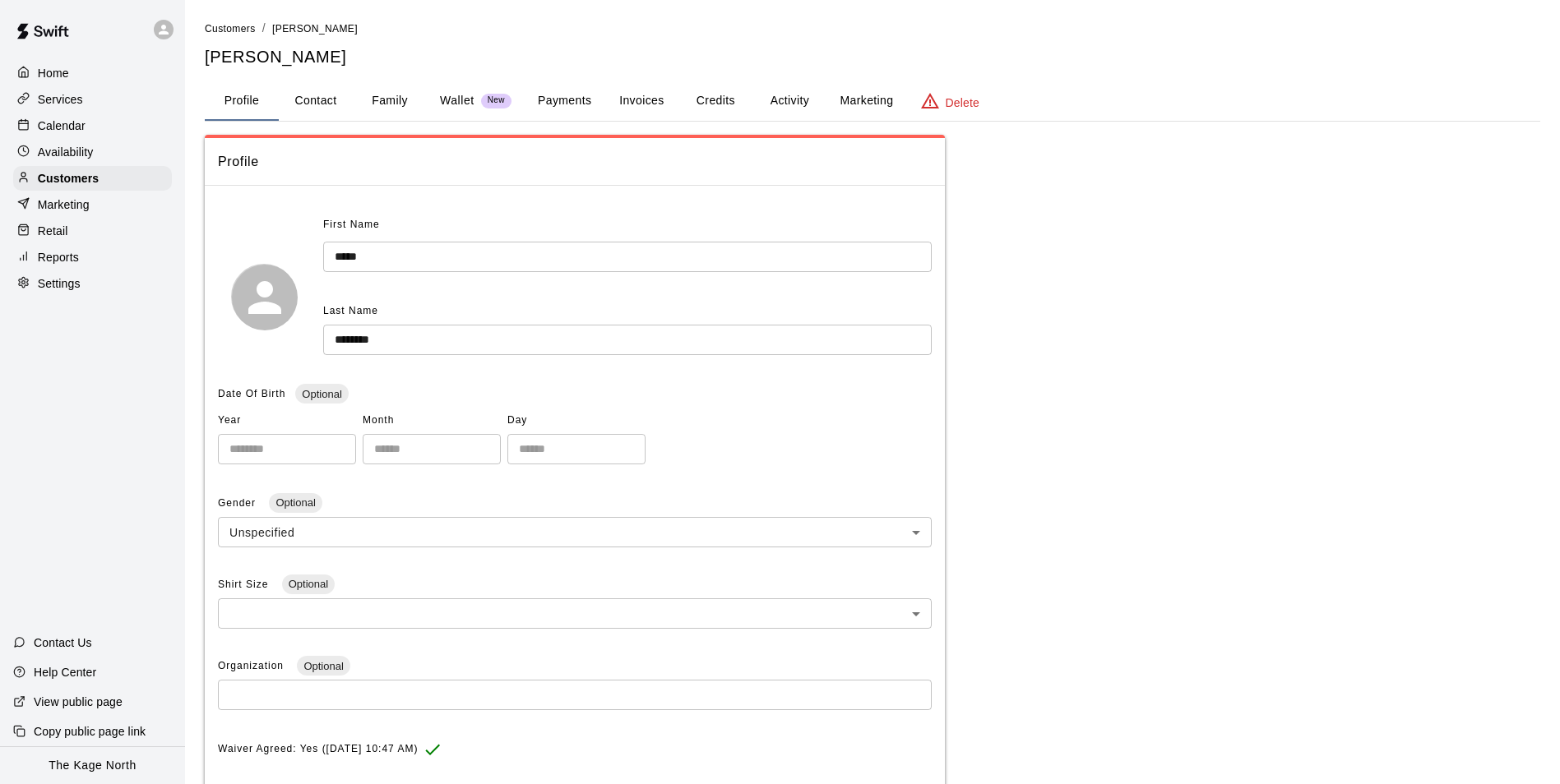
click at [379, 100] on button "Family" at bounding box center [390, 101] width 74 height 40
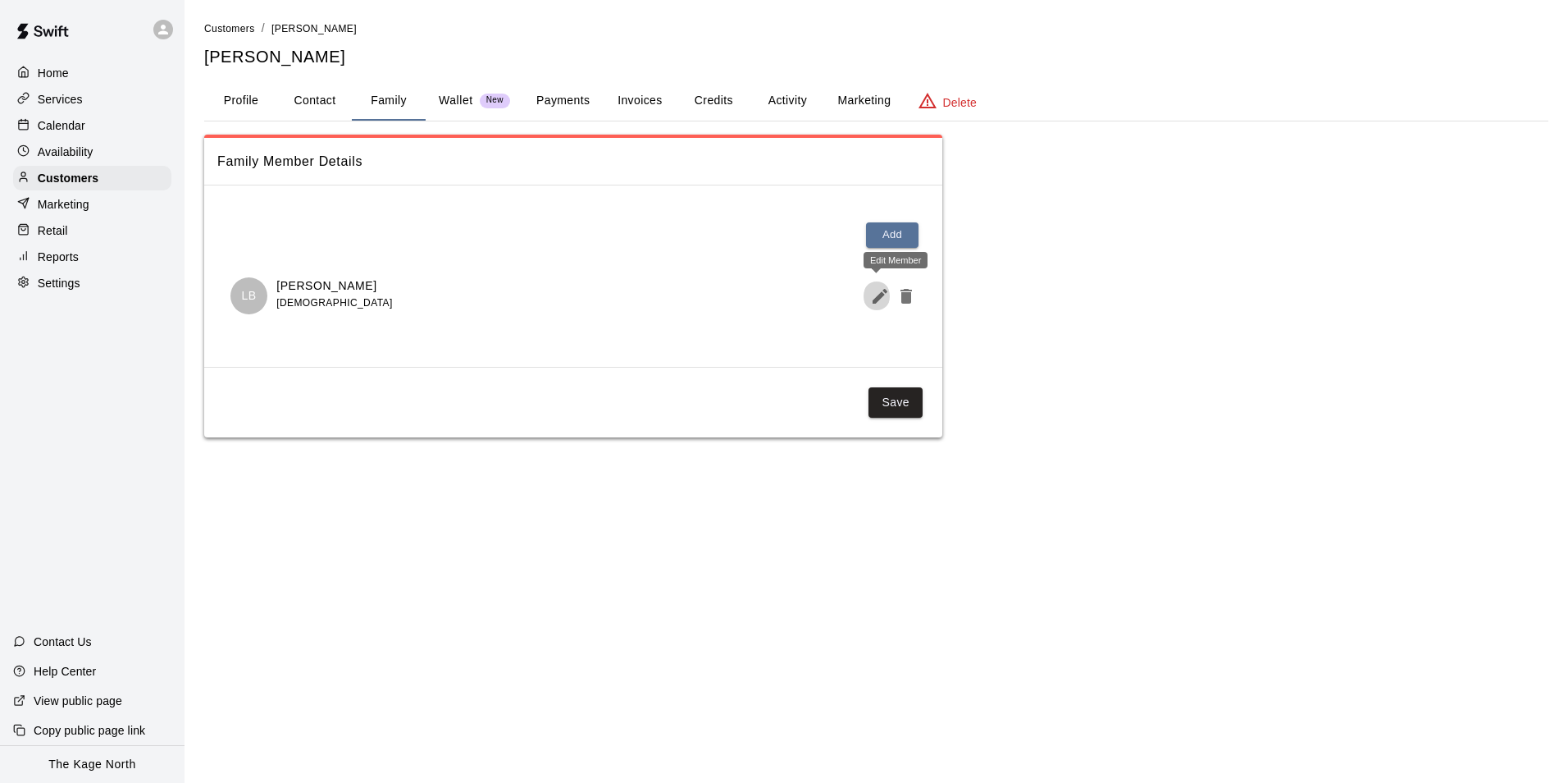
click at [872, 296] on icon "Edit Member" at bounding box center [880, 296] width 20 height 20
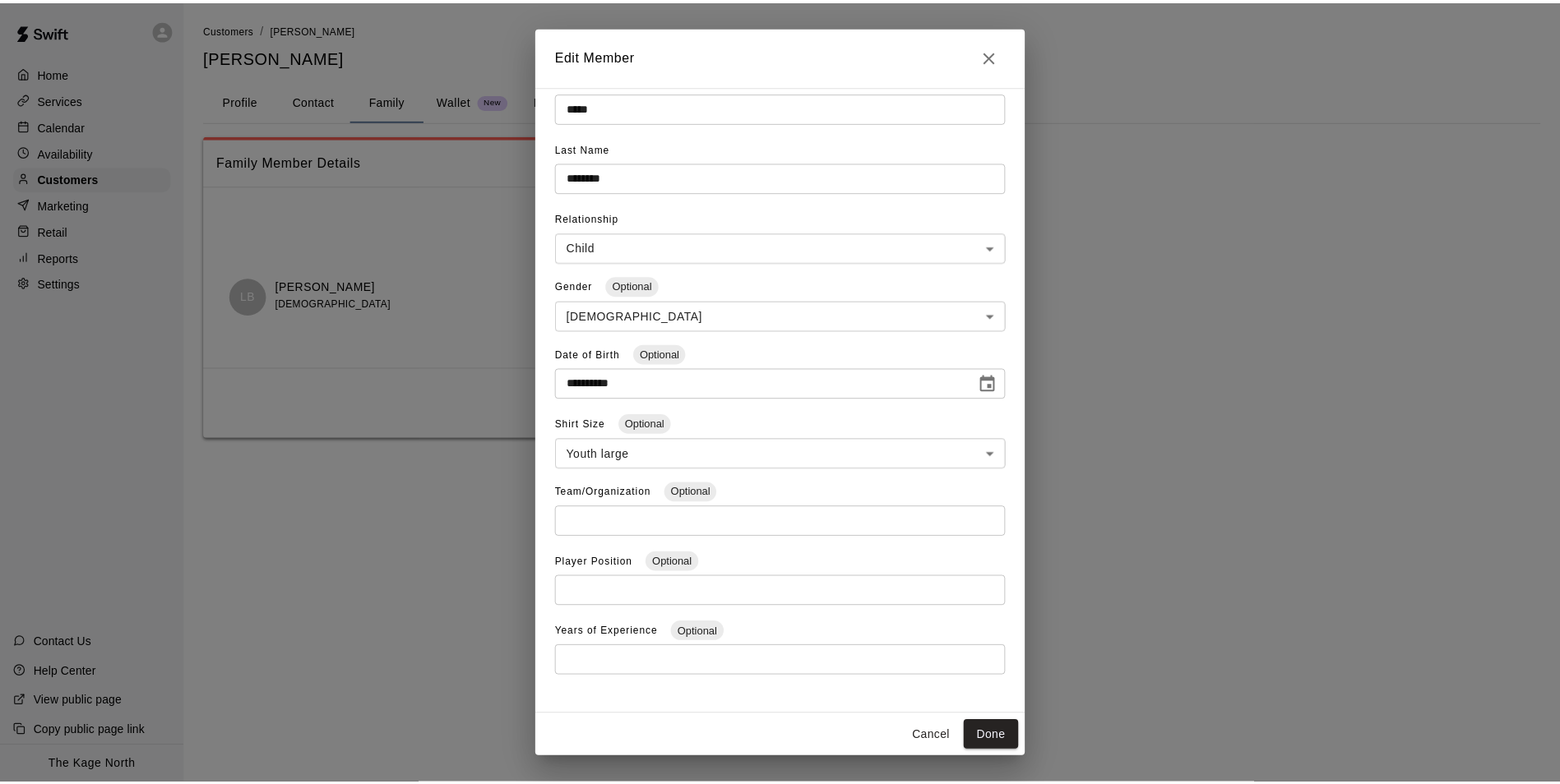
scroll to position [49, 0]
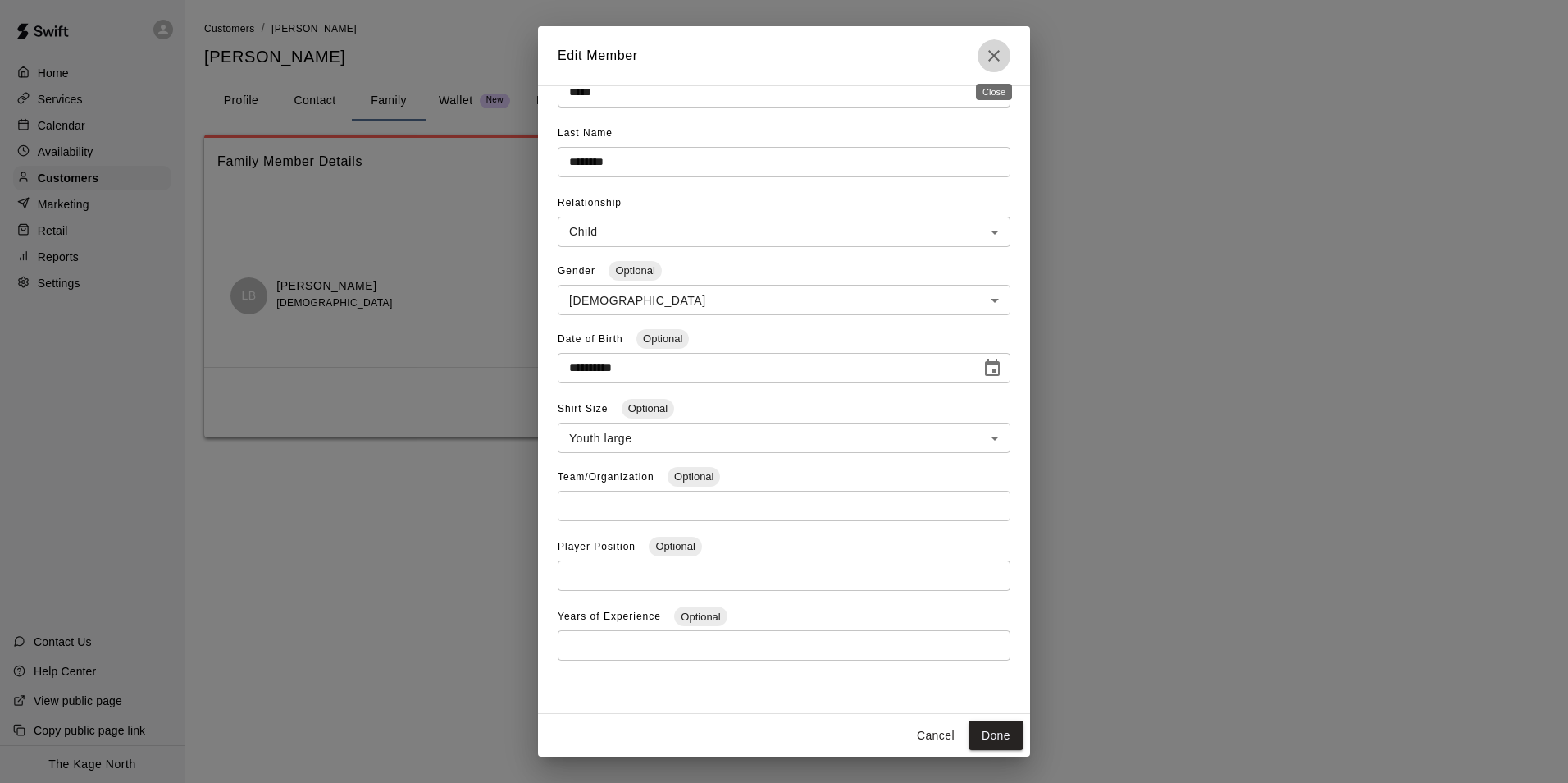
click at [993, 55] on icon "Close" at bounding box center [994, 56] width 12 height 12
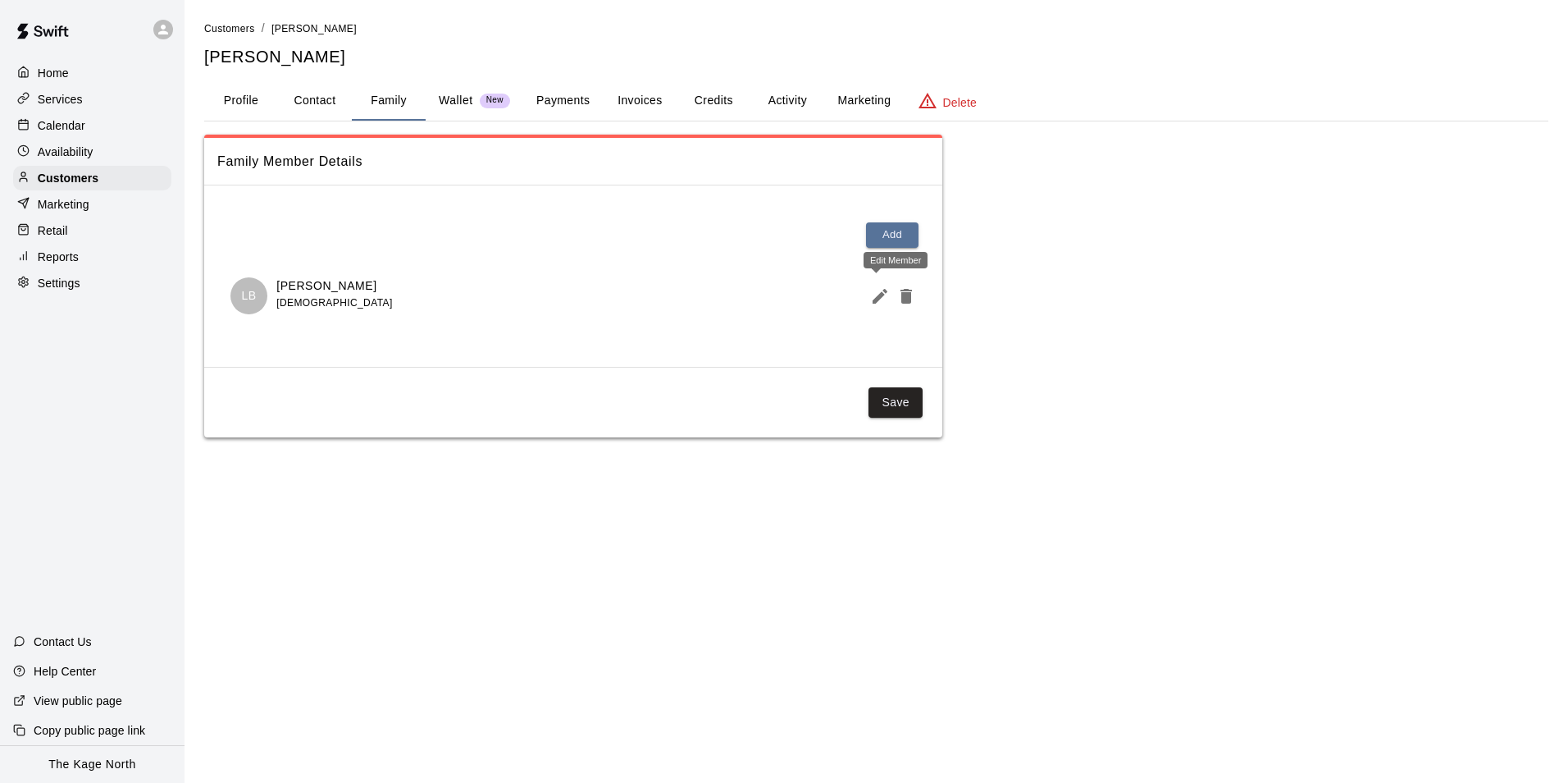
click at [873, 300] on icon "Edit Member" at bounding box center [880, 296] width 20 height 20
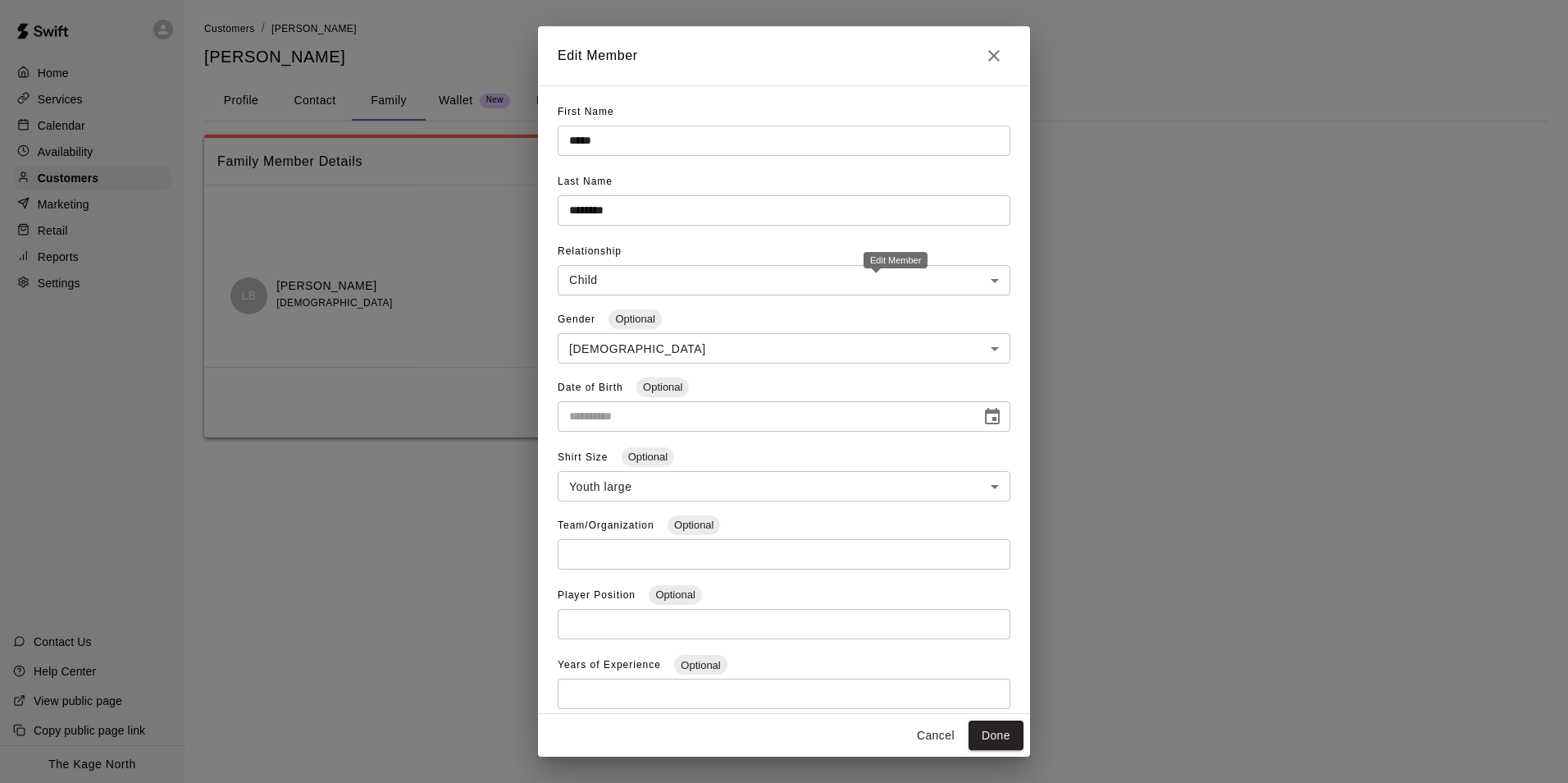
type input "**********"
click at [1001, 53] on icon "Close" at bounding box center [994, 55] width 20 height 20
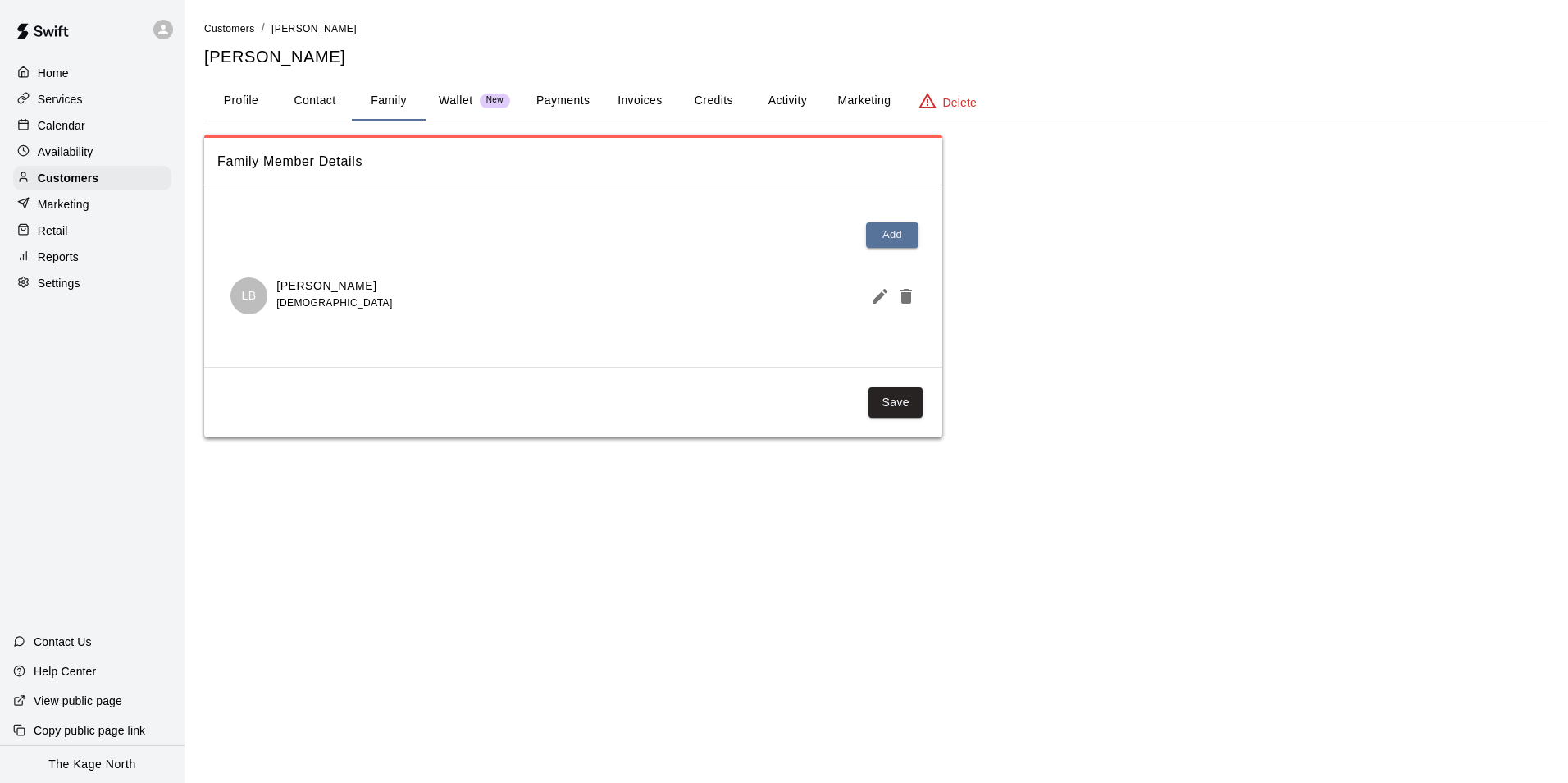
click at [317, 112] on button "Contact" at bounding box center [315, 101] width 74 height 40
select select "**"
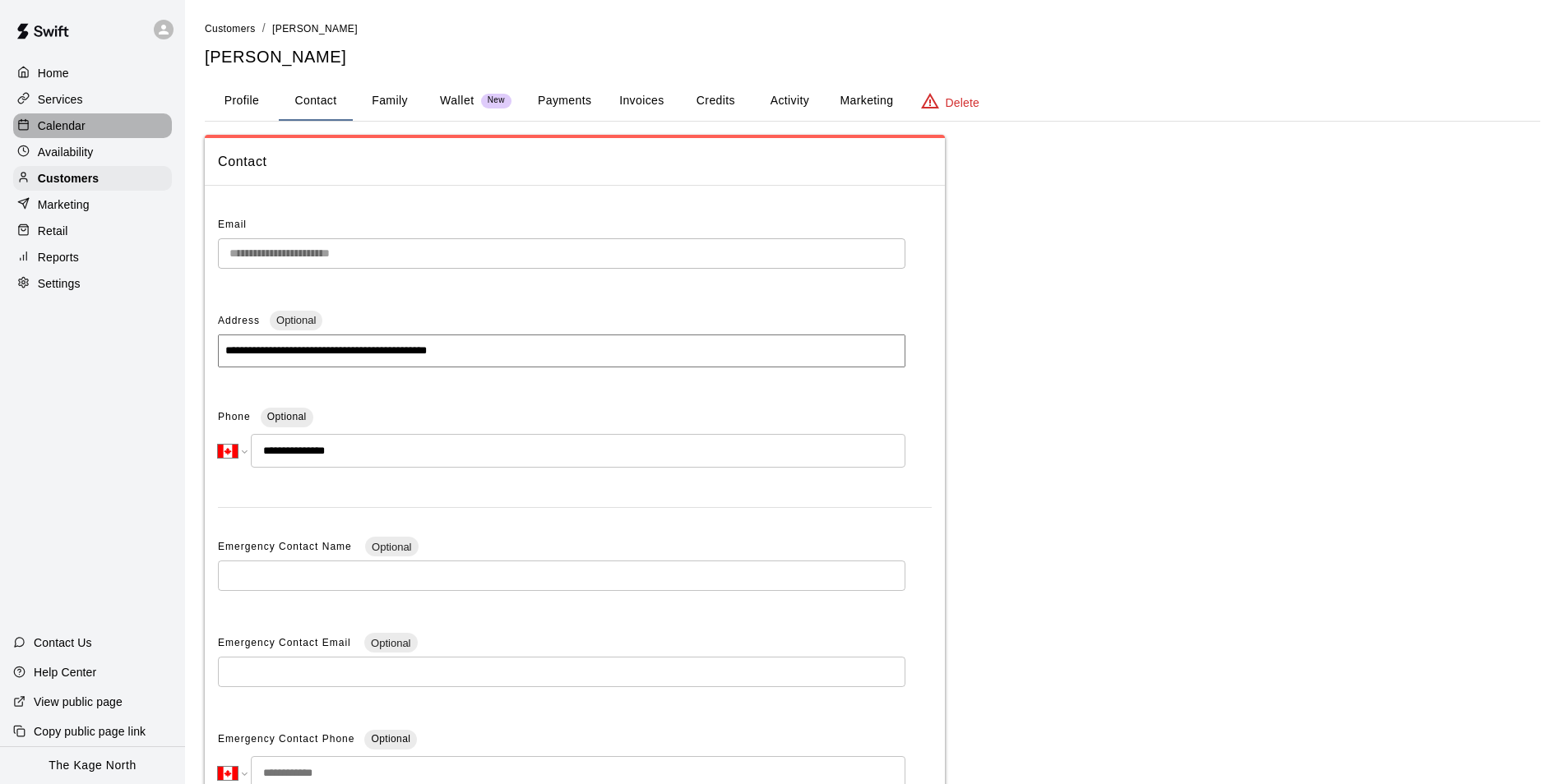
click at [60, 134] on p "Calendar" at bounding box center [61, 126] width 48 height 17
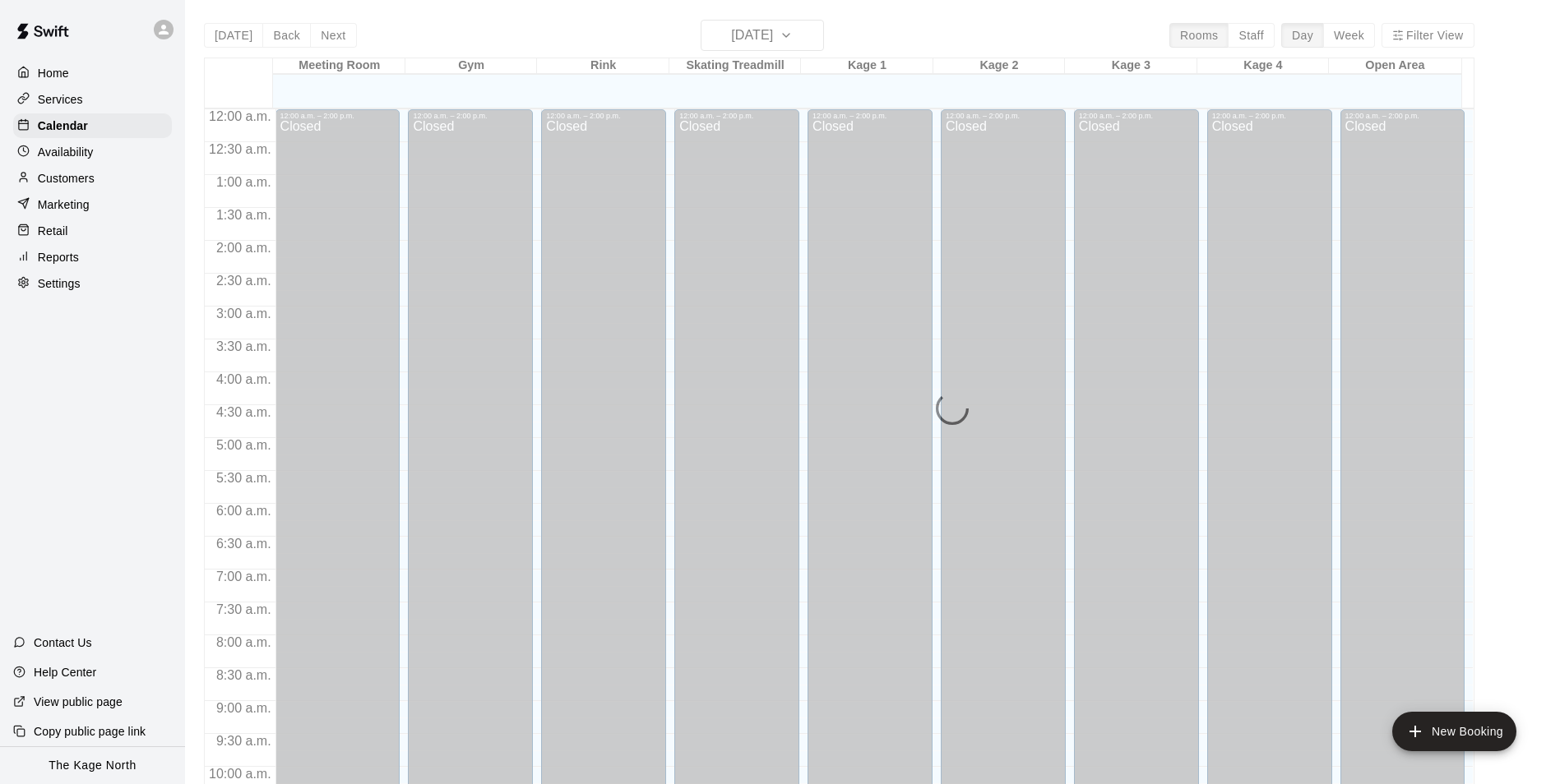
scroll to position [835, 0]
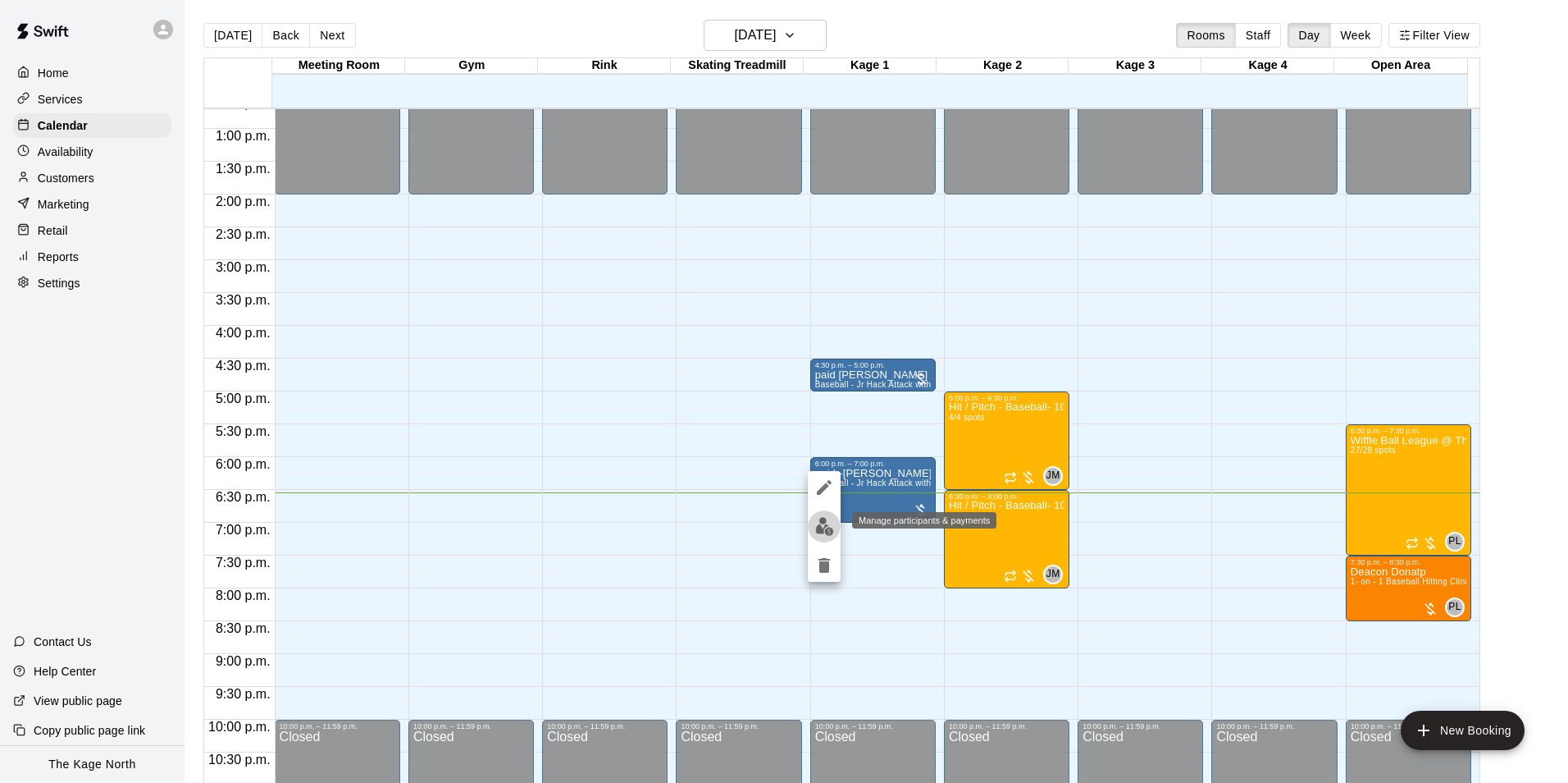
click at [829, 528] on img "edit" at bounding box center [824, 526] width 19 height 19
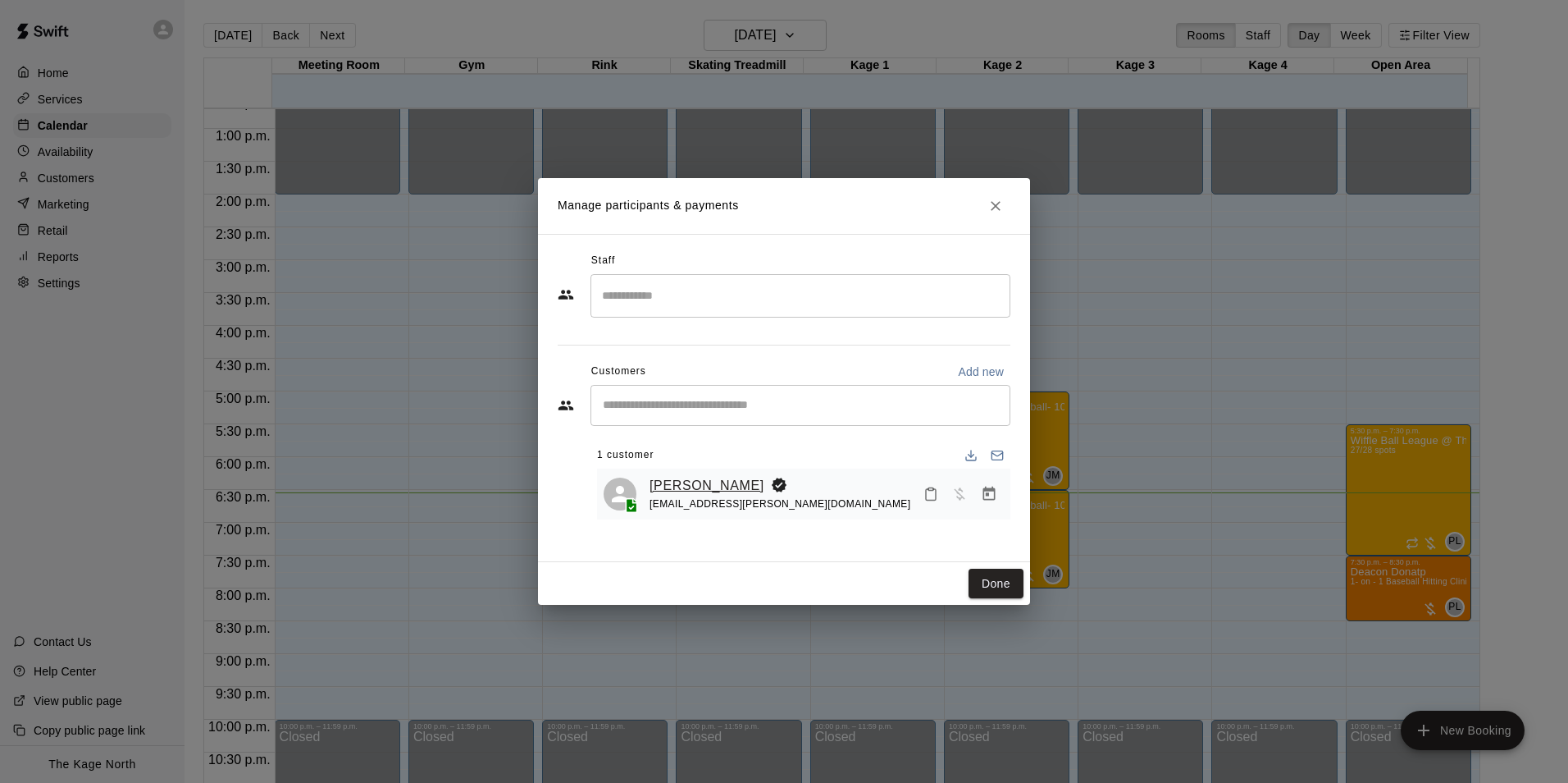
click at [707, 480] on link "[PERSON_NAME]" at bounding box center [707, 486] width 115 height 22
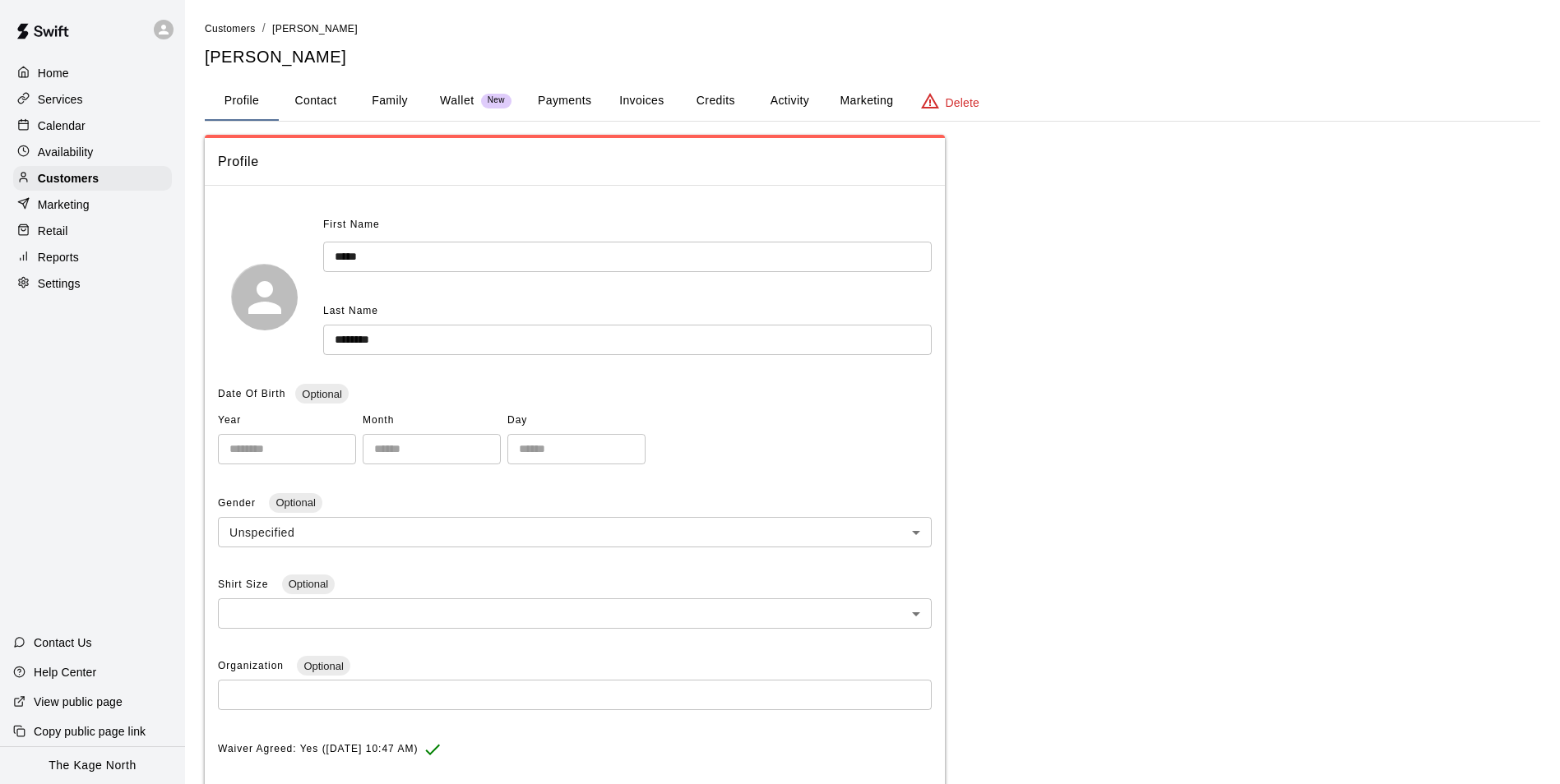
click at [799, 97] on button "Activity" at bounding box center [789, 101] width 74 height 40
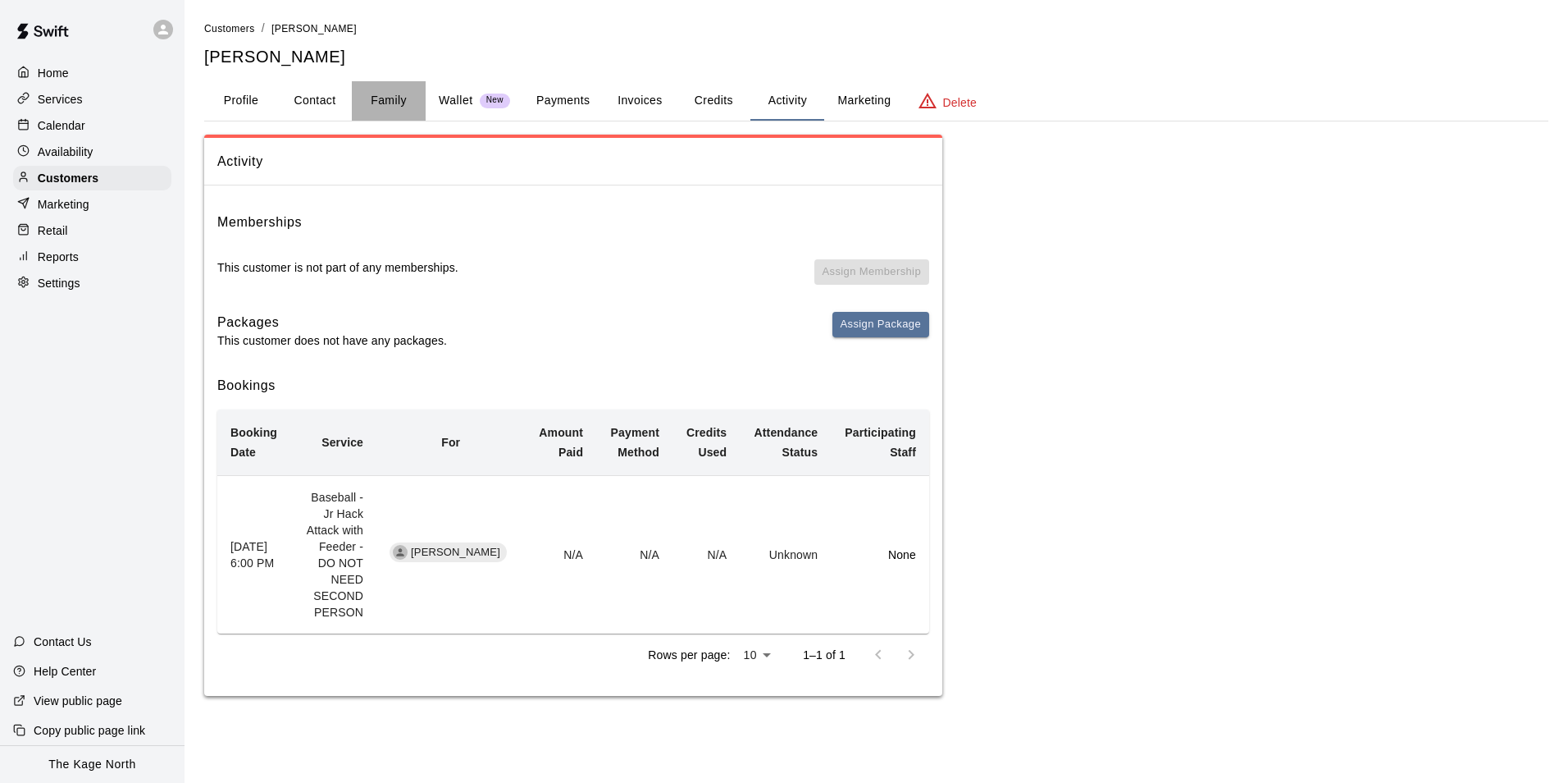
click at [399, 102] on button "Family" at bounding box center [389, 101] width 74 height 40
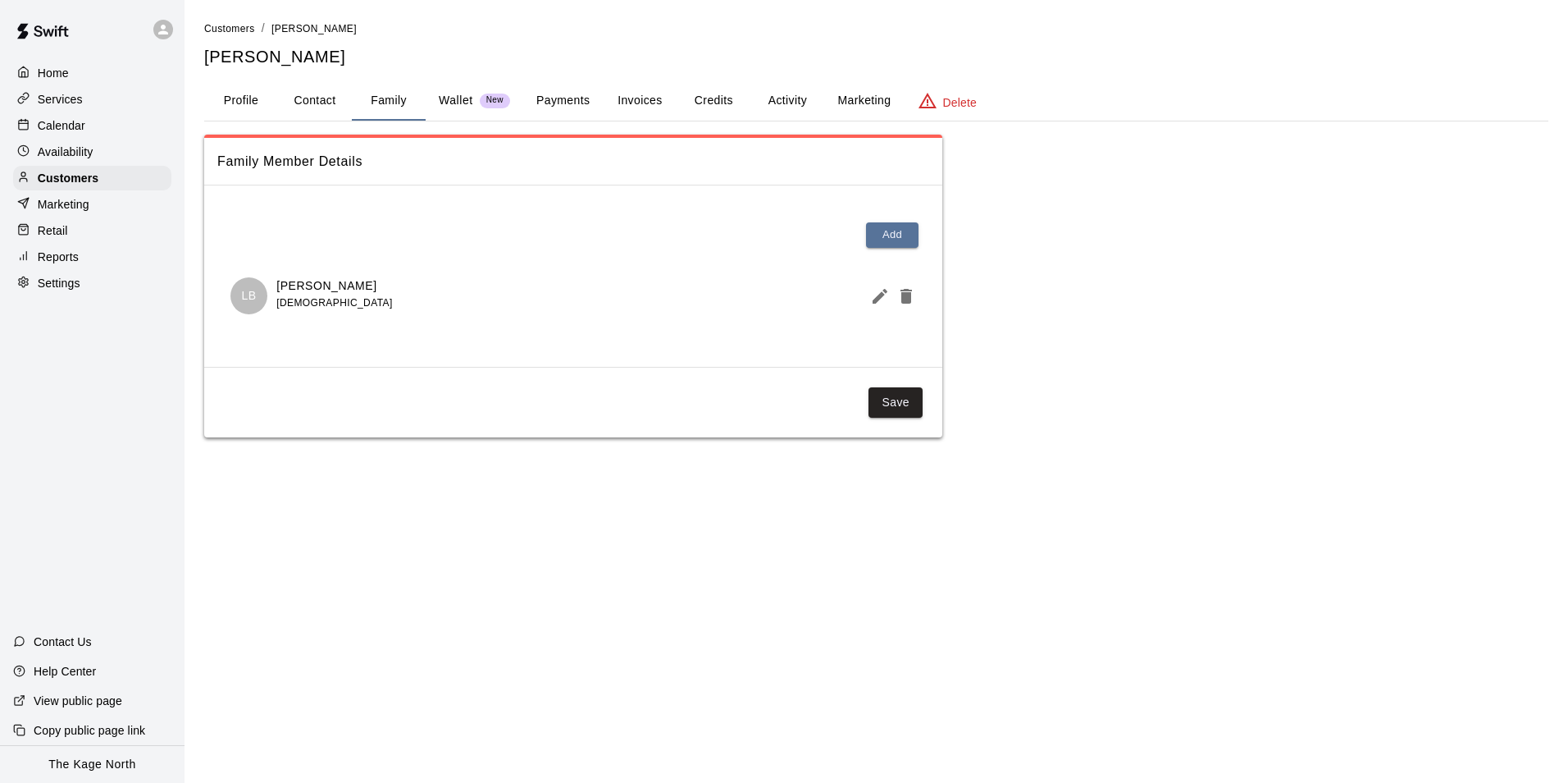
click at [313, 102] on button "Contact" at bounding box center [315, 101] width 74 height 40
select select "**"
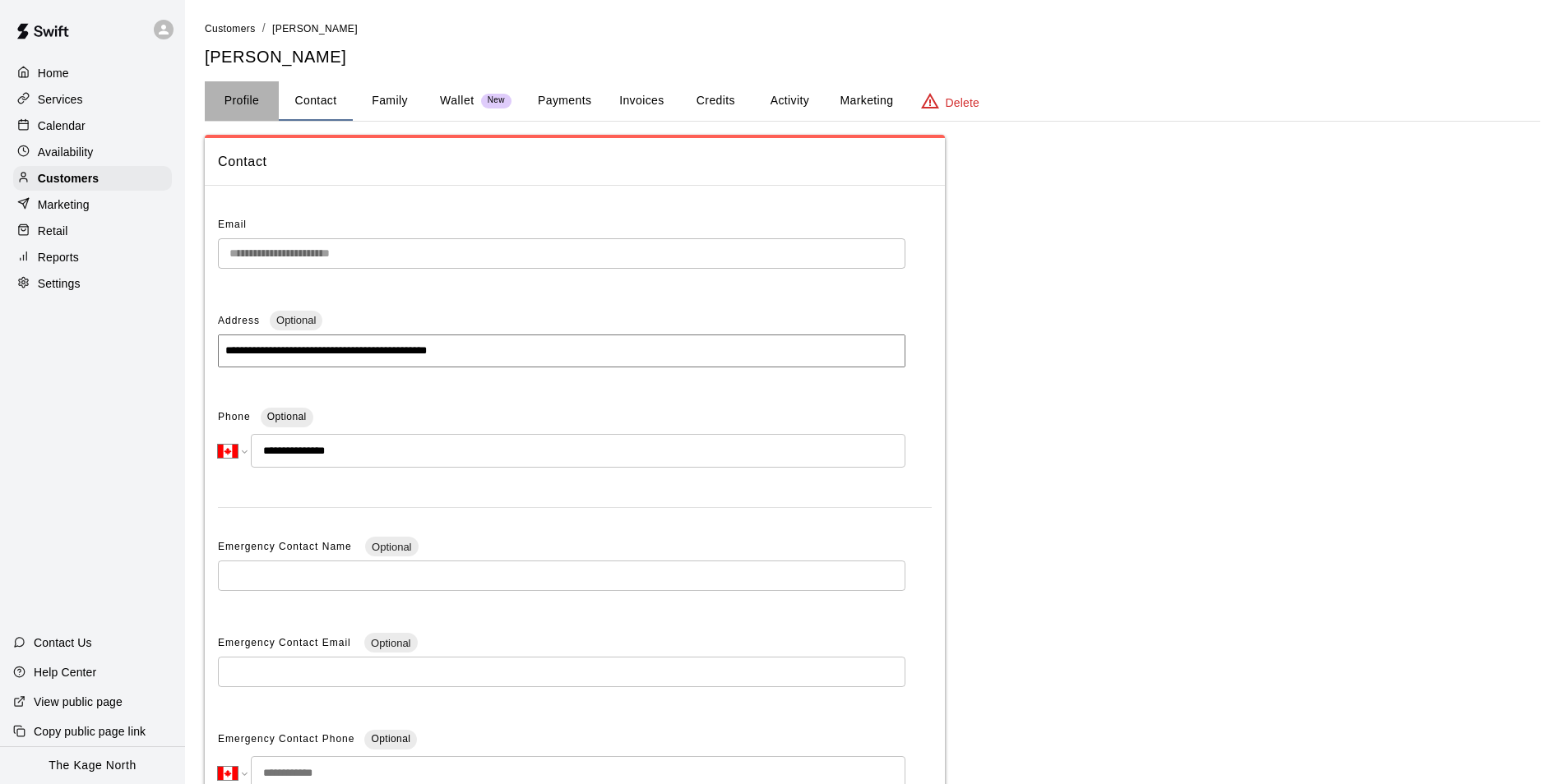
click at [243, 114] on button "Profile" at bounding box center [241, 101] width 74 height 40
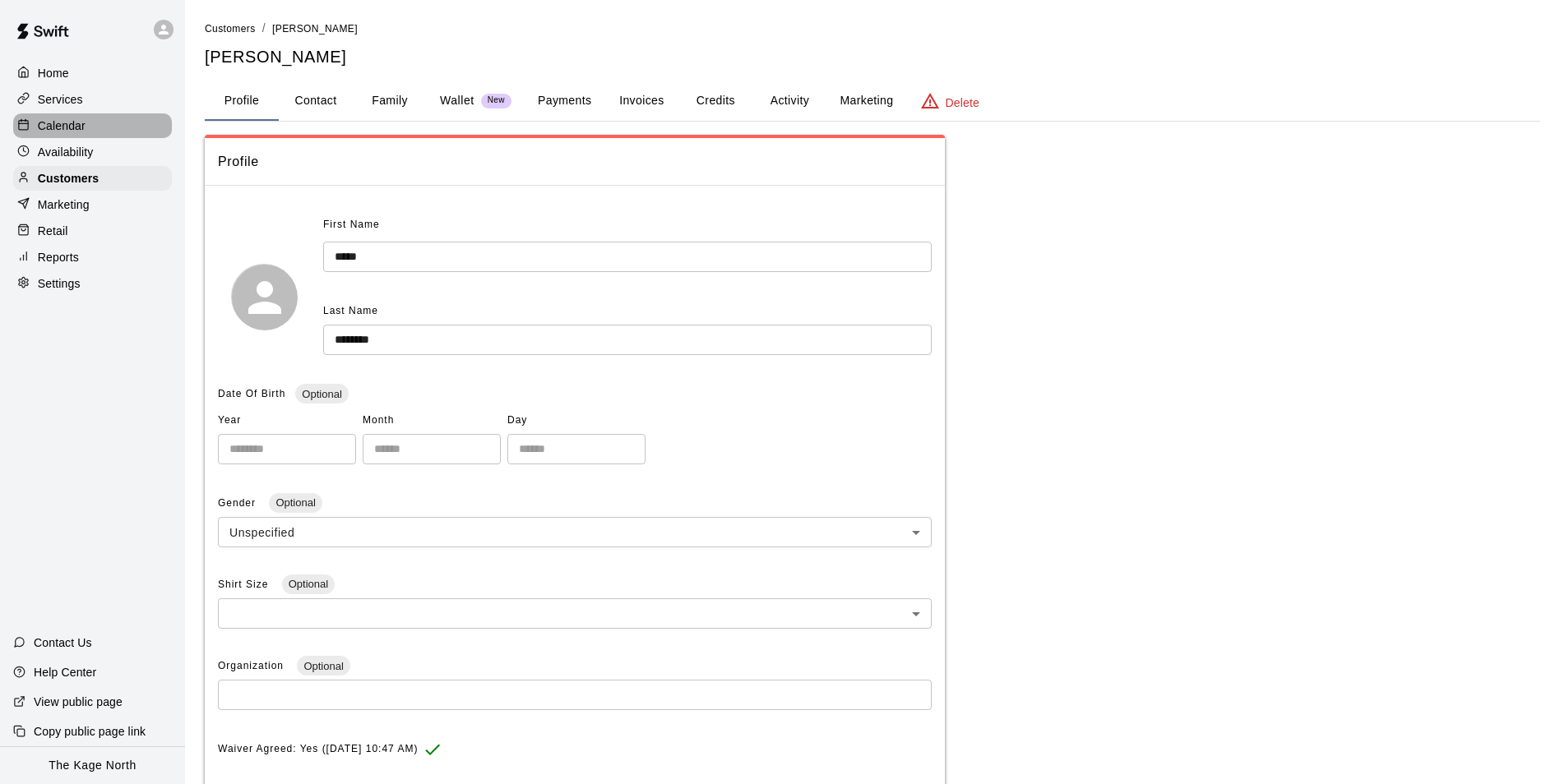
click at [75, 126] on p "Calendar" at bounding box center [61, 126] width 48 height 17
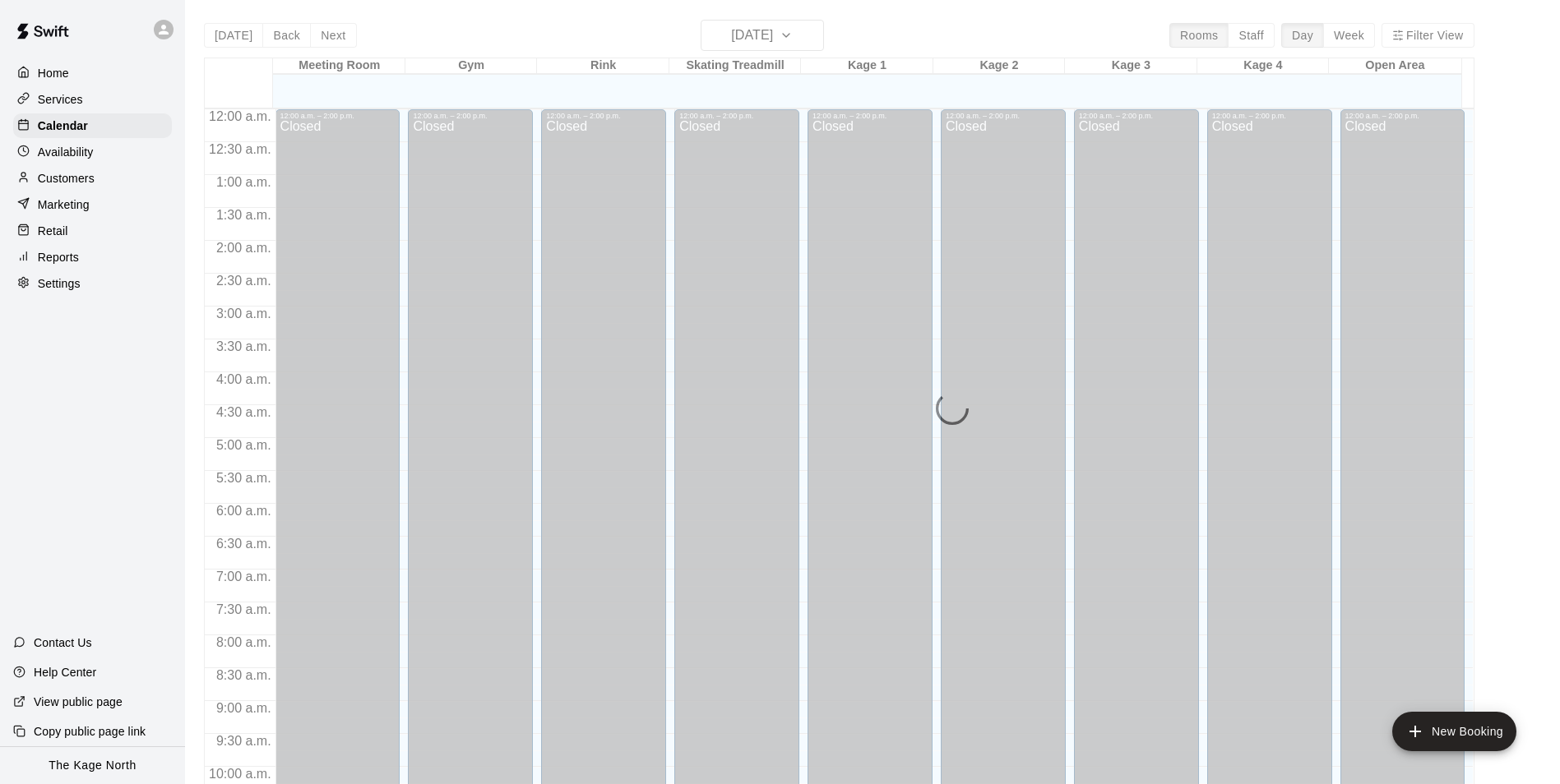
scroll to position [835, 0]
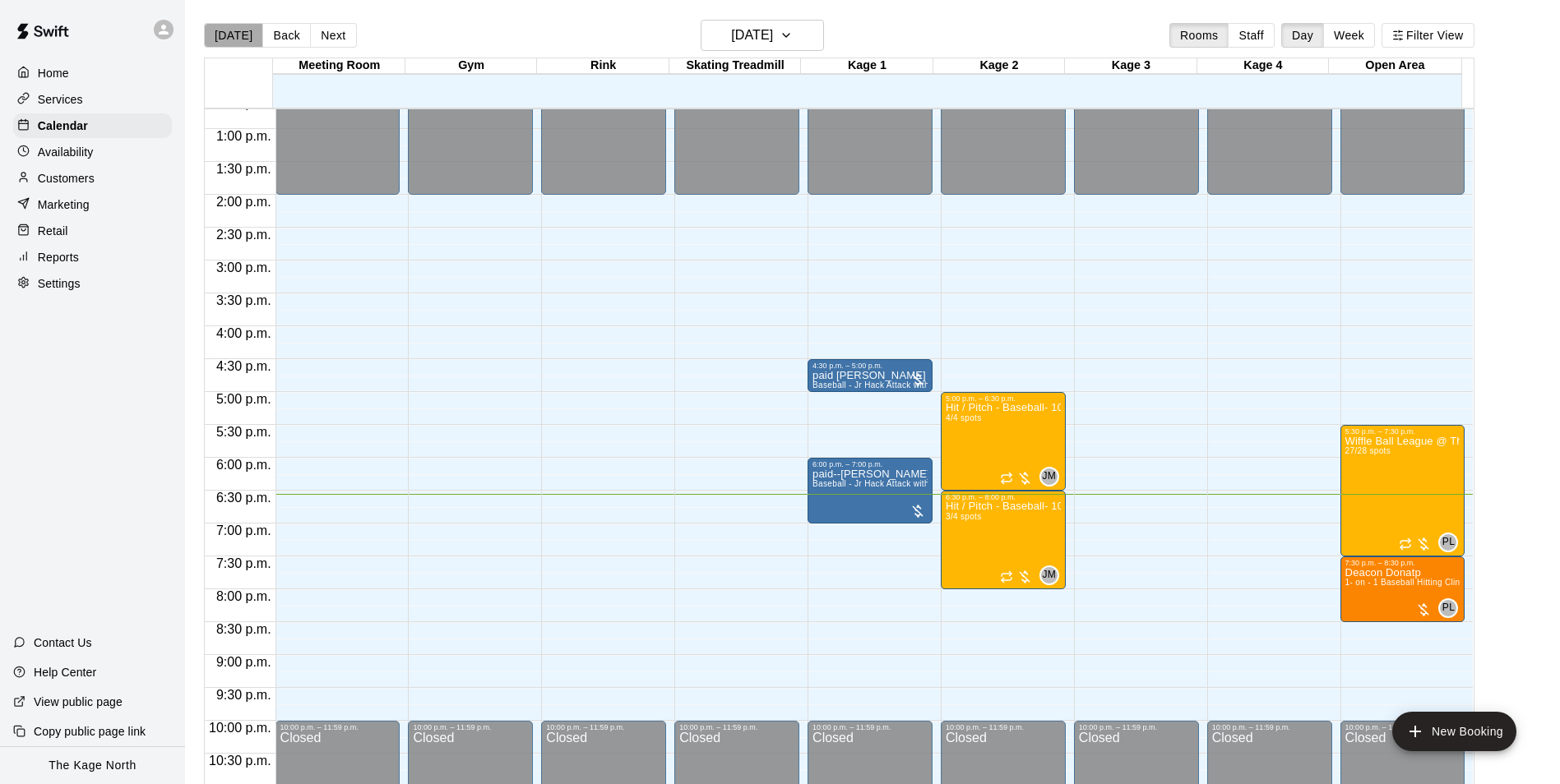
click at [235, 38] on button "[DATE]" at bounding box center [234, 35] width 60 height 25
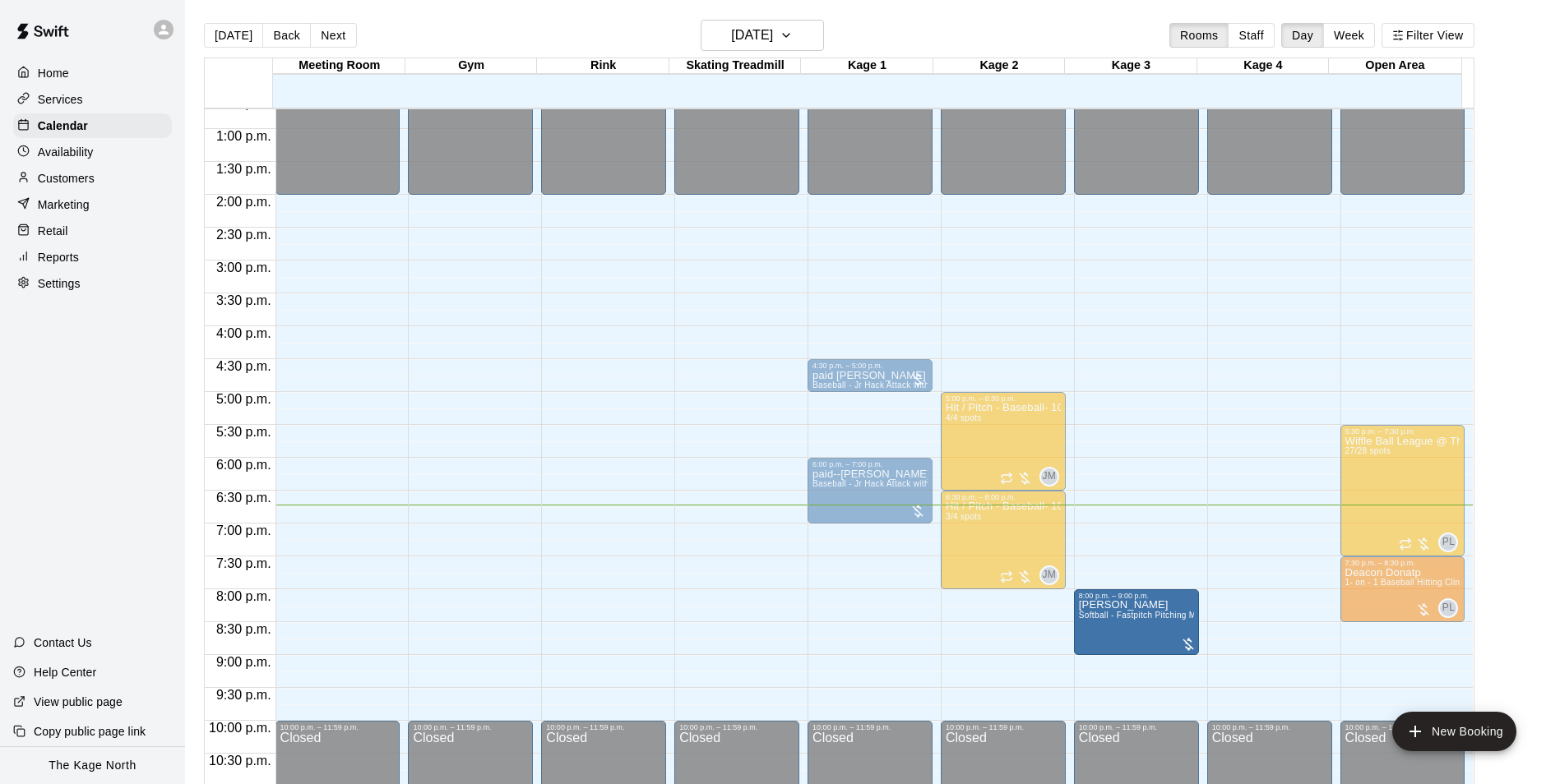
drag, startPoint x: 1013, startPoint y: 611, endPoint x: 1102, endPoint y: 623, distance: 89.8
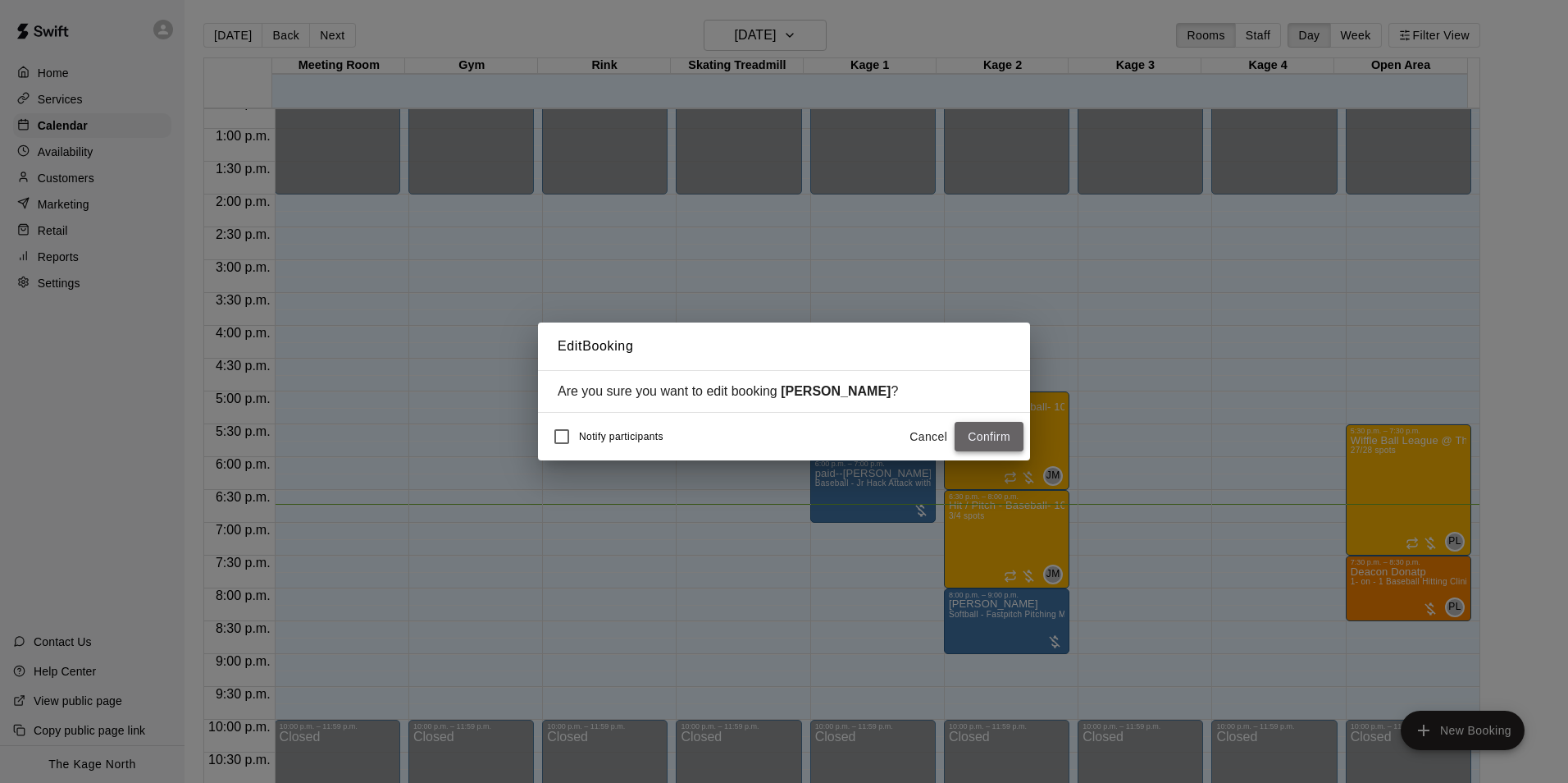
click at [987, 439] on button "Confirm" at bounding box center [989, 437] width 69 height 31
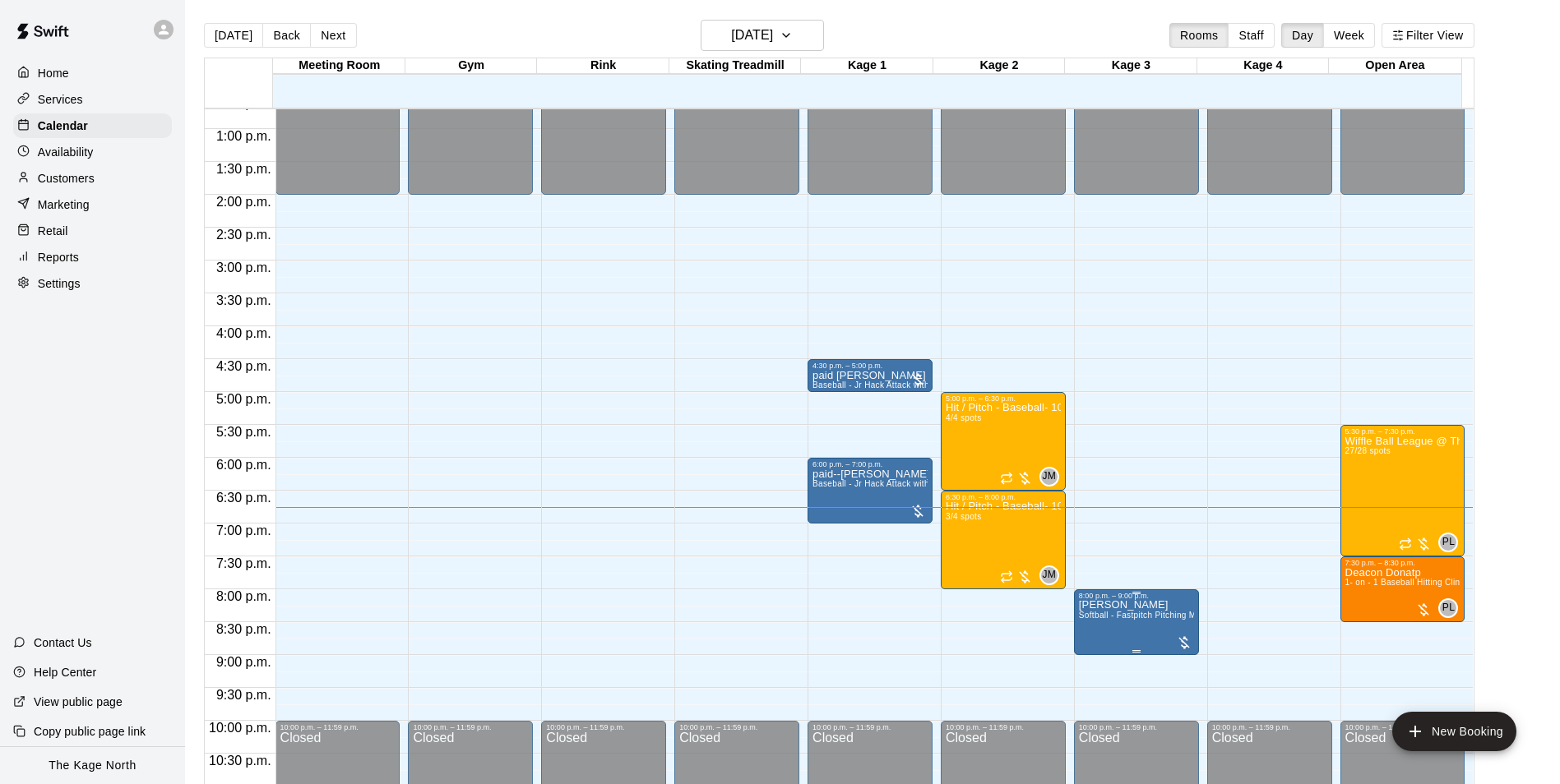
click at [1146, 600] on div "8:00 p.m. – 9:00 p.m." at bounding box center [1137, 596] width 115 height 8
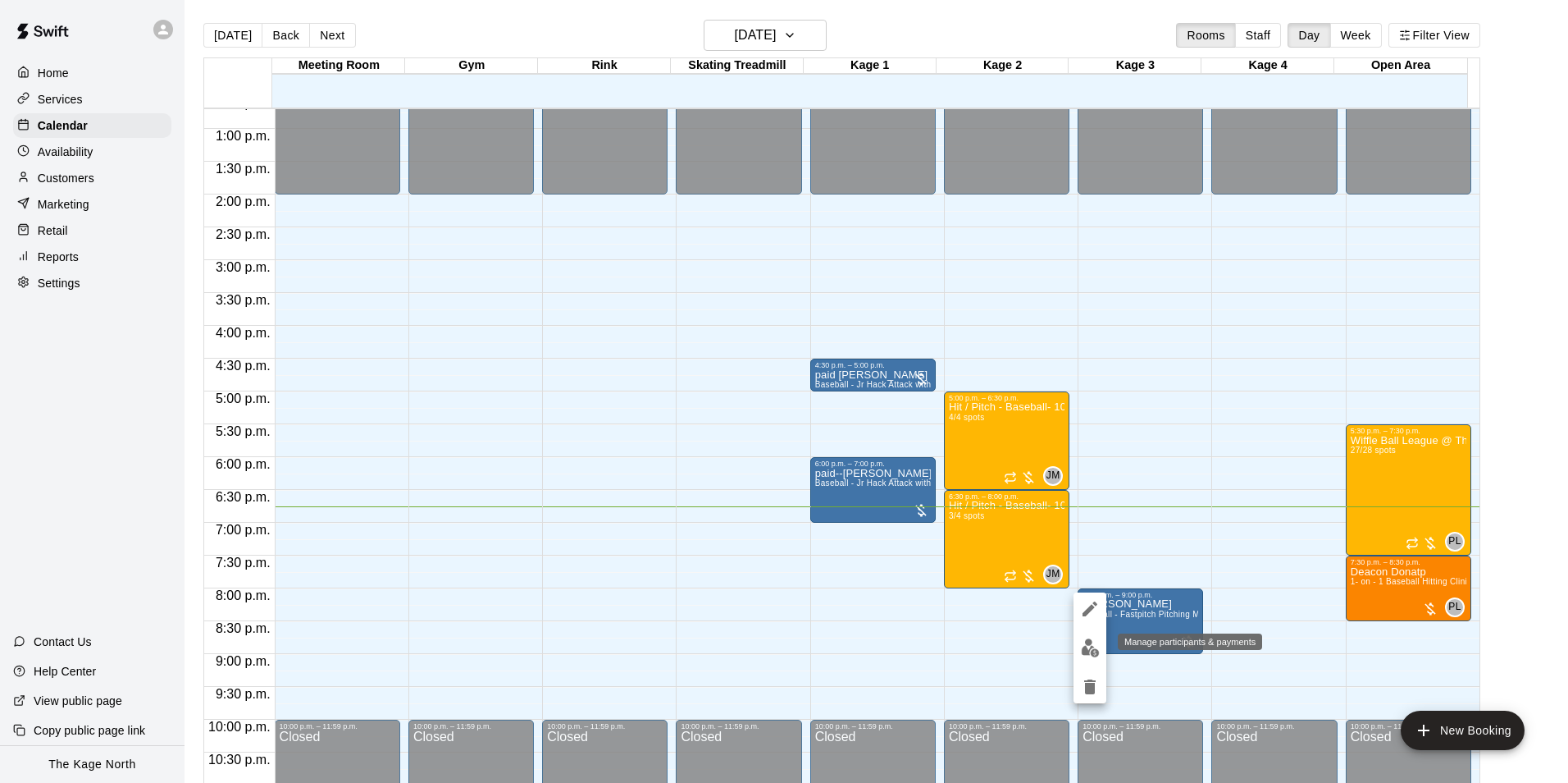
click at [1086, 645] on img "edit" at bounding box center [1090, 647] width 19 height 19
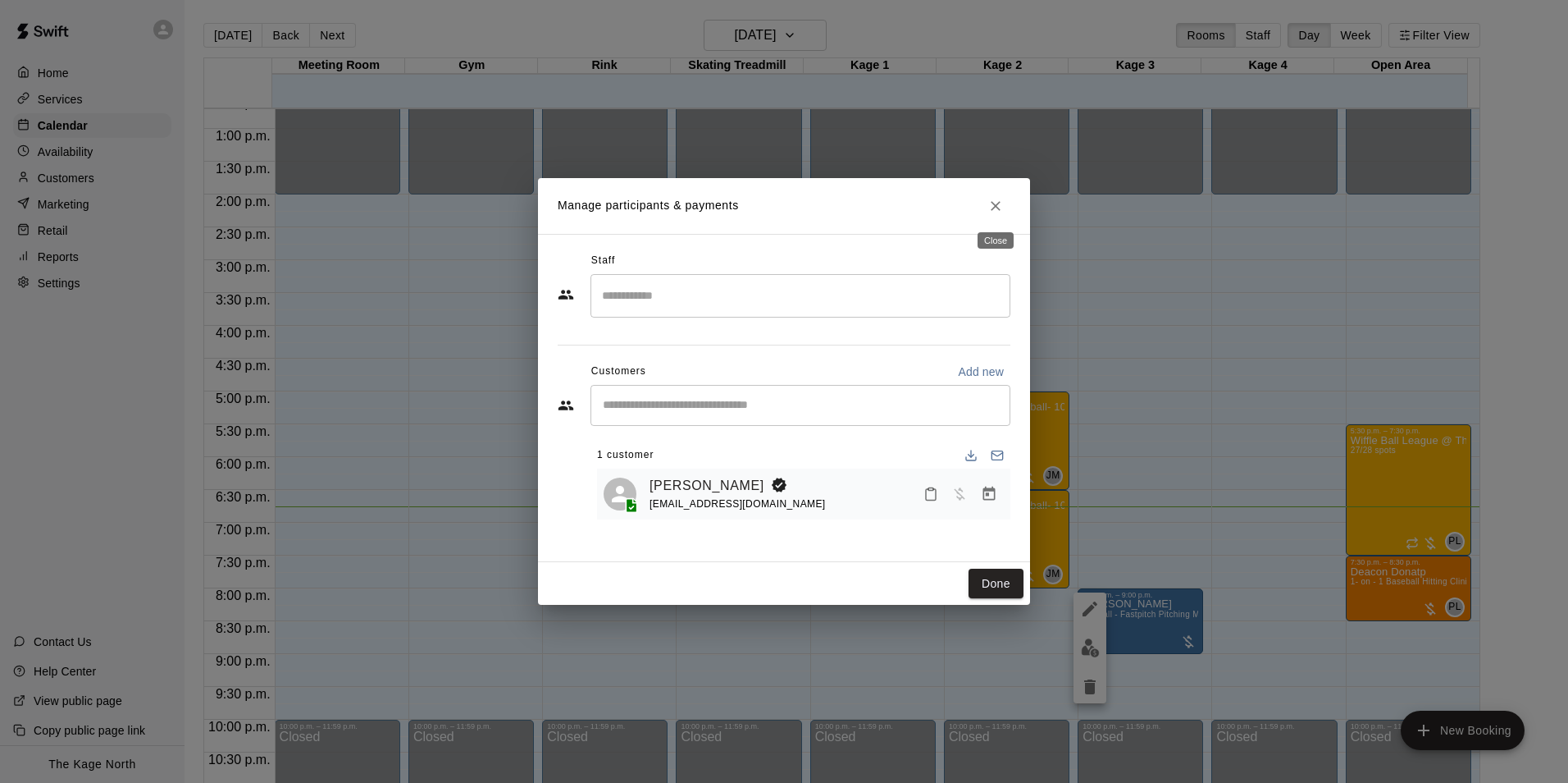
click at [987, 202] on icon "Close" at bounding box center [995, 206] width 17 height 17
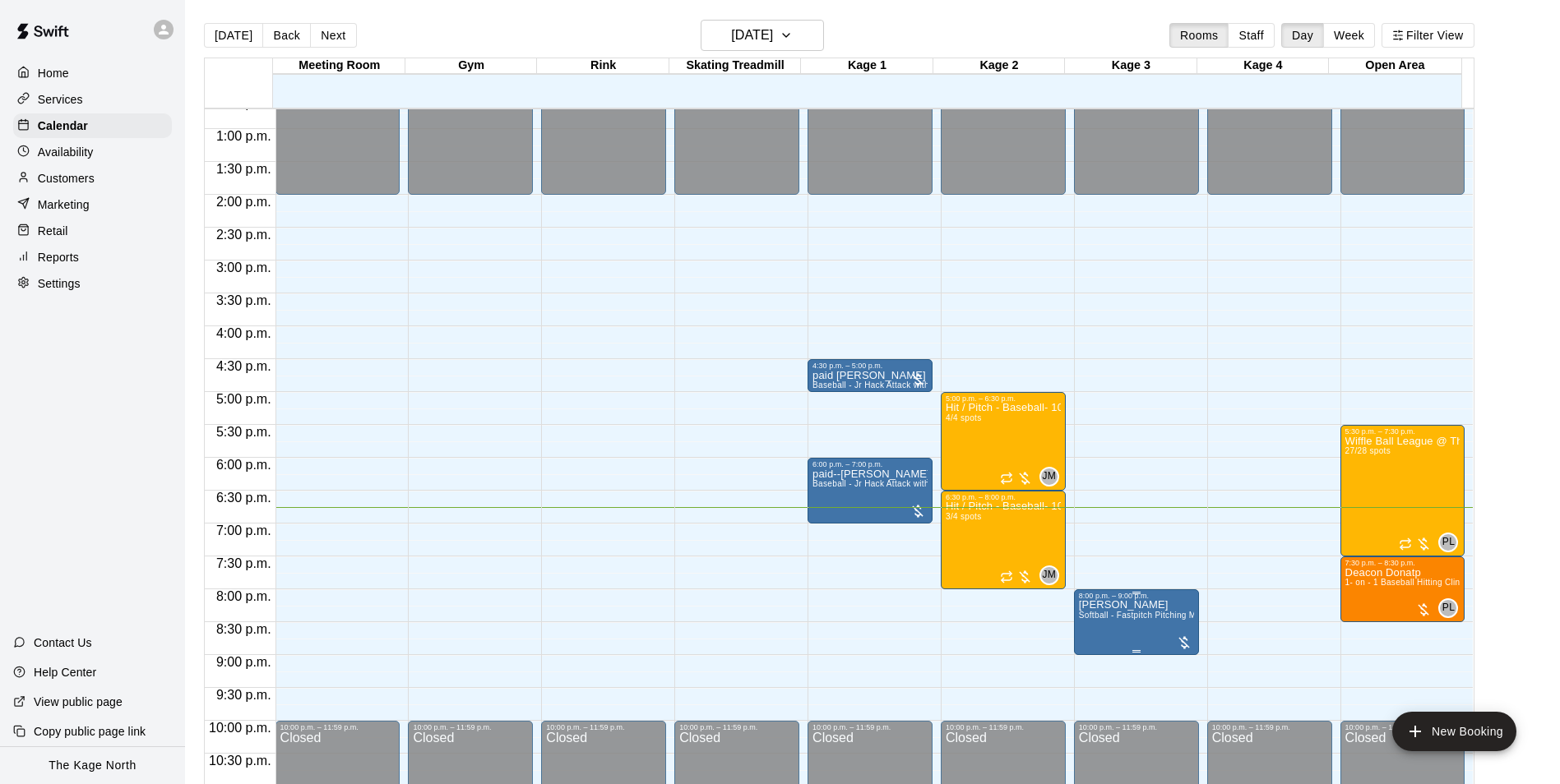
click at [1117, 605] on p "[PERSON_NAME]" at bounding box center [1137, 605] width 115 height 0
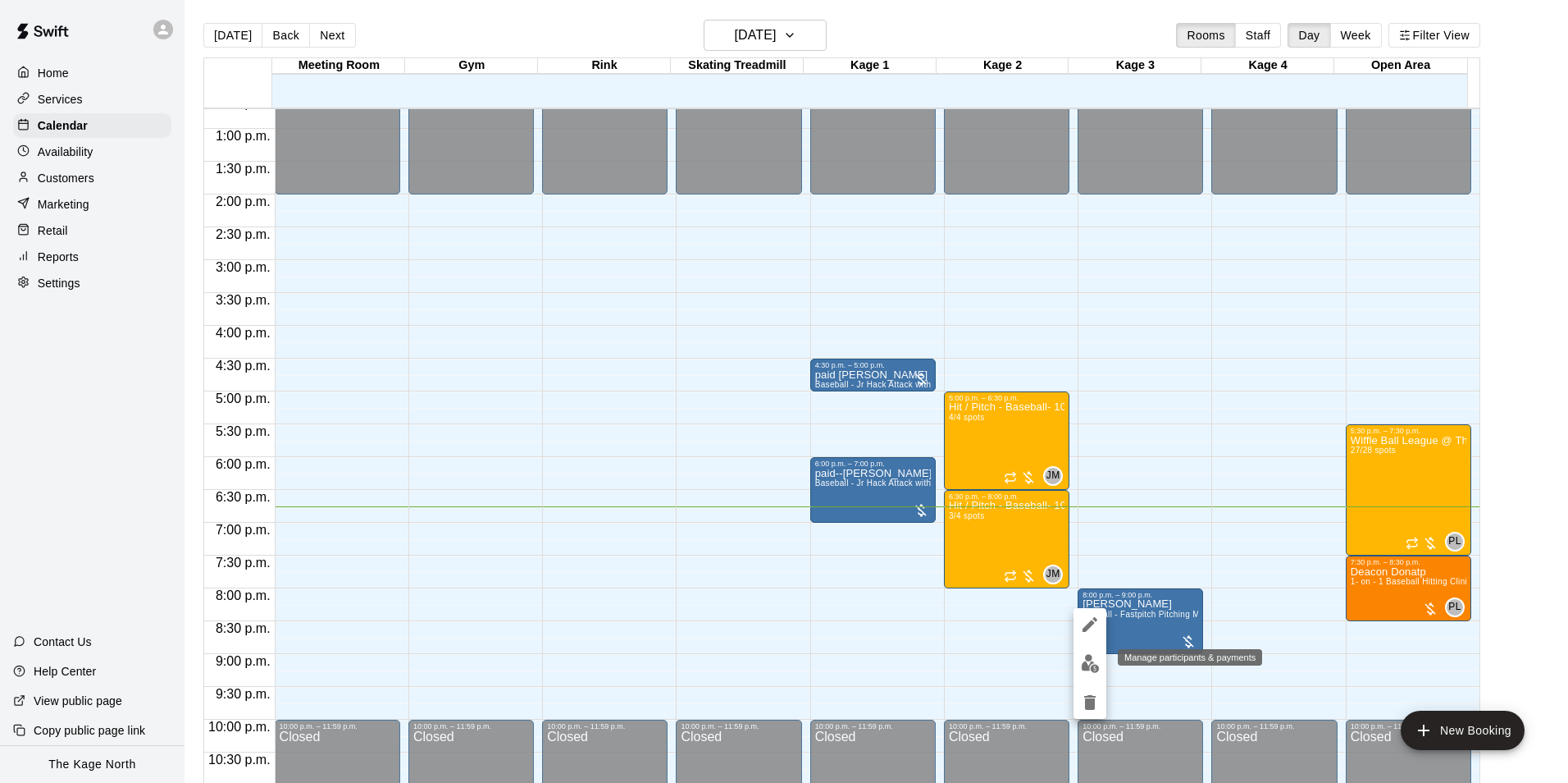
click at [1083, 654] on img "edit" at bounding box center [1090, 663] width 19 height 19
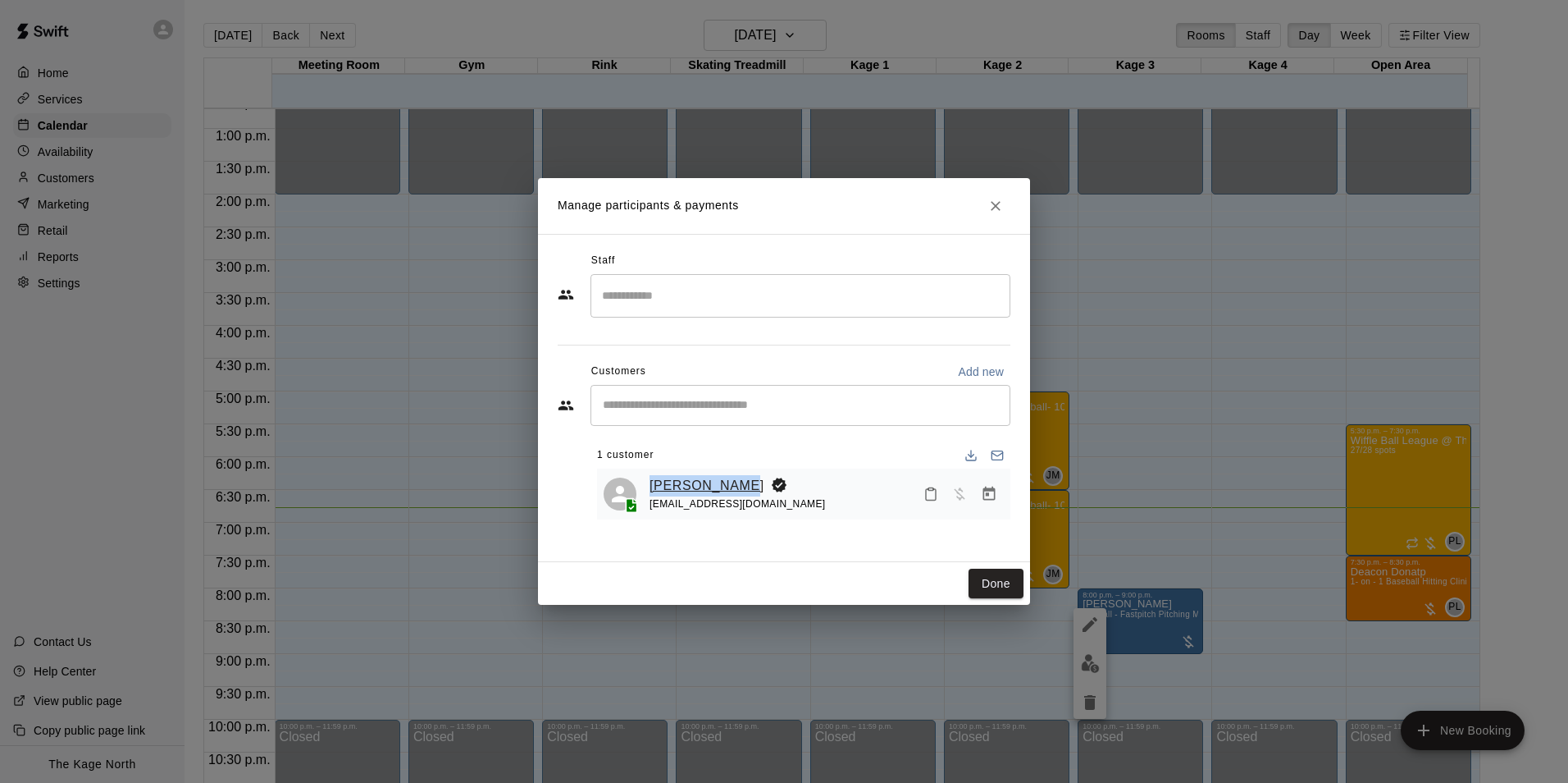
drag, startPoint x: 736, startPoint y: 487, endPoint x: 650, endPoint y: 481, distance: 86.2
click at [650, 481] on div "[PERSON_NAME]" at bounding box center [738, 486] width 176 height 22
copy link "[PERSON_NAME]"
click at [993, 212] on icon "Close" at bounding box center [995, 206] width 17 height 17
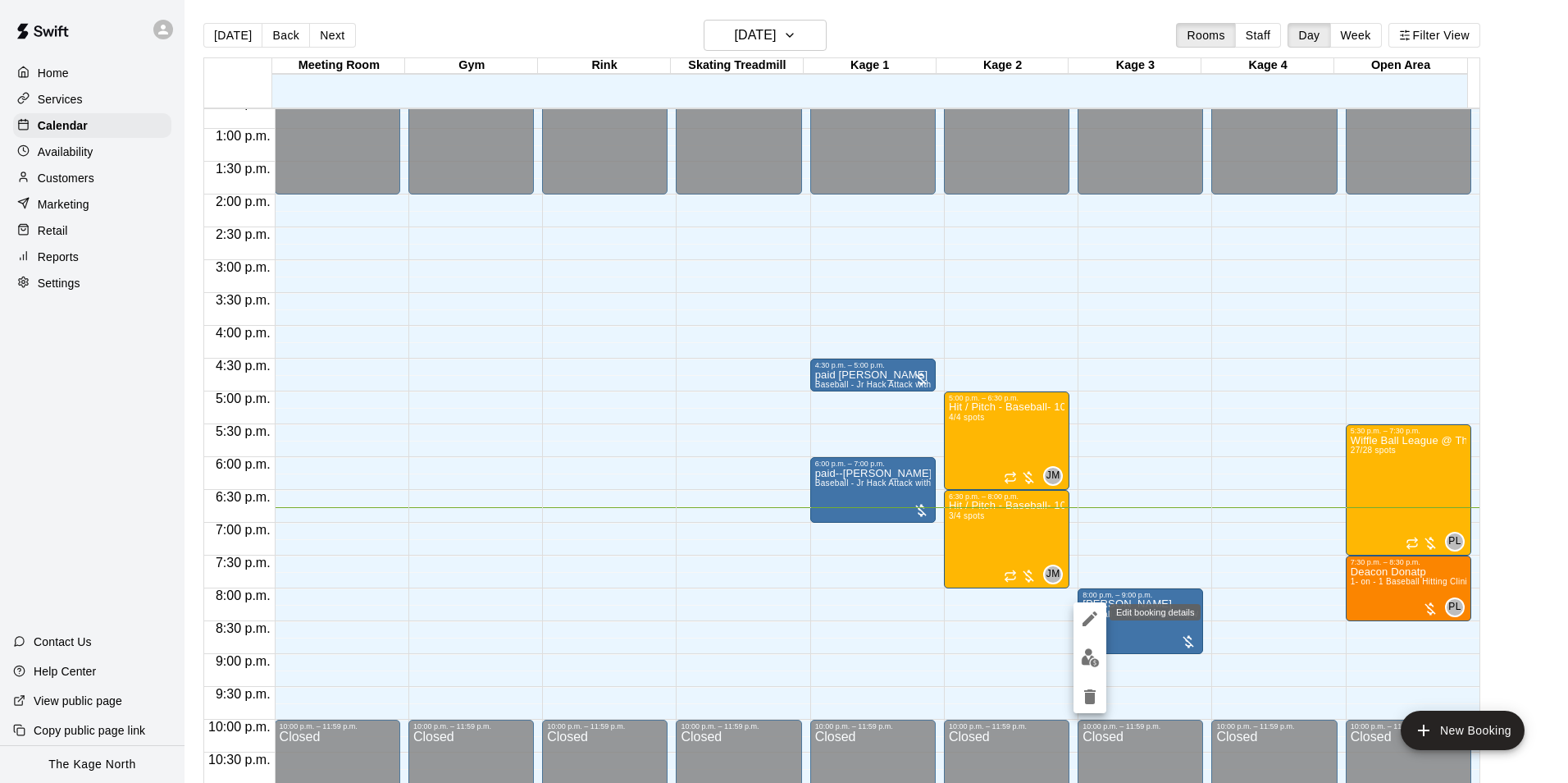
click at [1093, 616] on icon "edit" at bounding box center [1090, 619] width 15 height 15
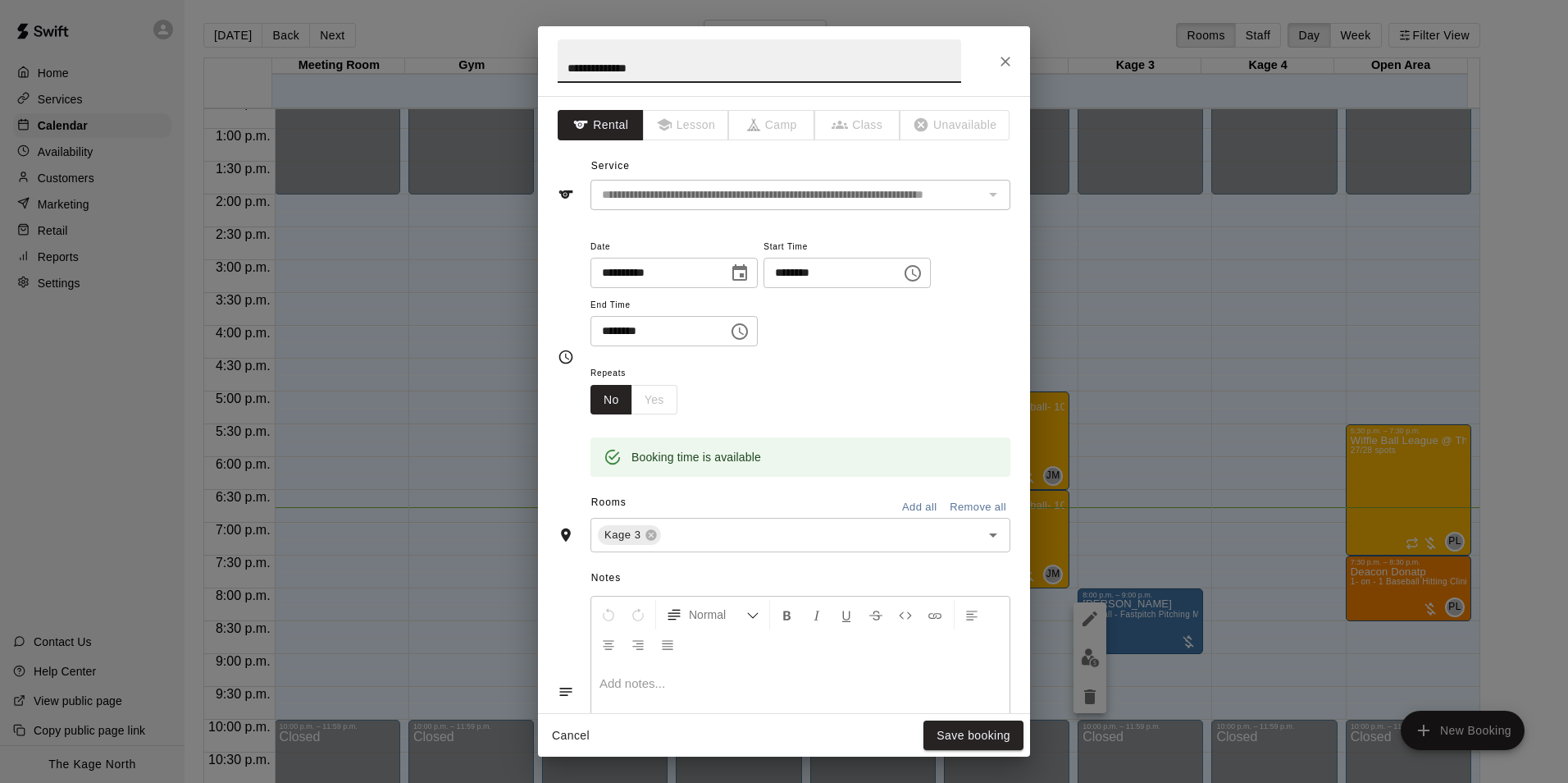
click at [565, 57] on input "**********" at bounding box center [760, 61] width 404 height 44
type input "**********"
click at [1008, 72] on button "Close" at bounding box center [1006, 61] width 30 height 30
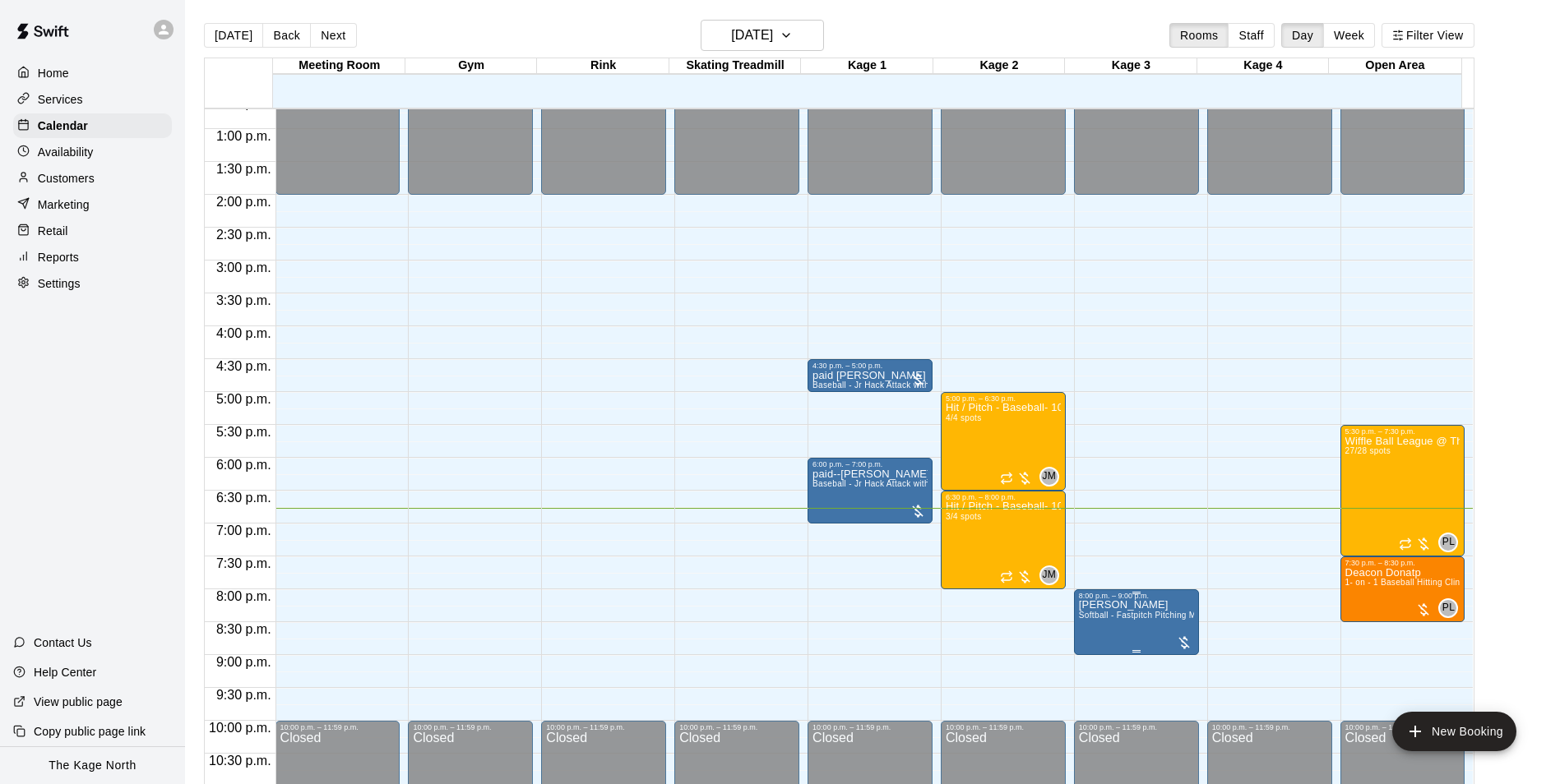
click at [1115, 619] on span "Softball - Fastpitch Pitching Machine - Requires second person to feed machine" at bounding box center [1235, 615] width 311 height 9
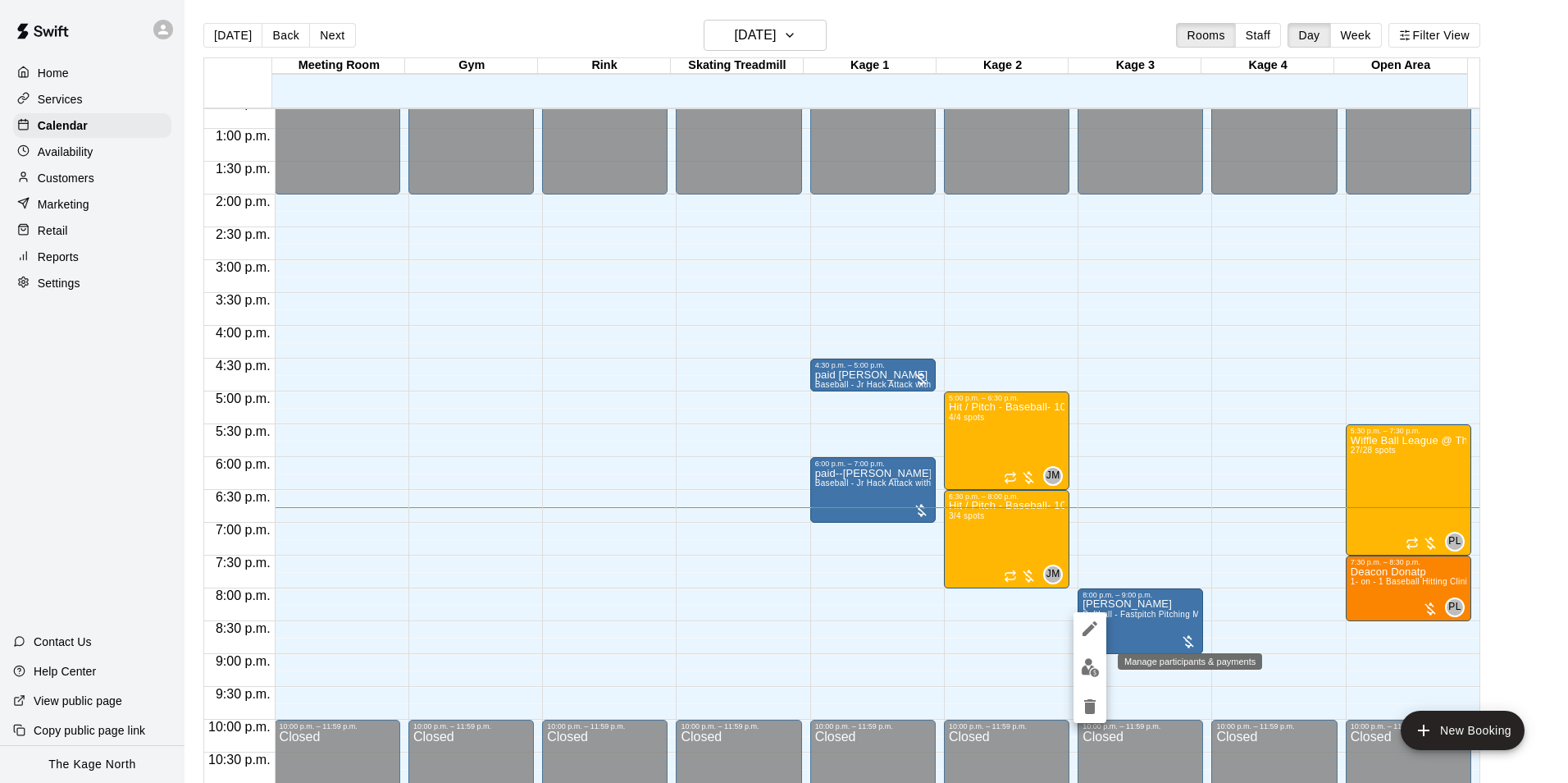
click at [1088, 659] on img "edit" at bounding box center [1090, 667] width 19 height 19
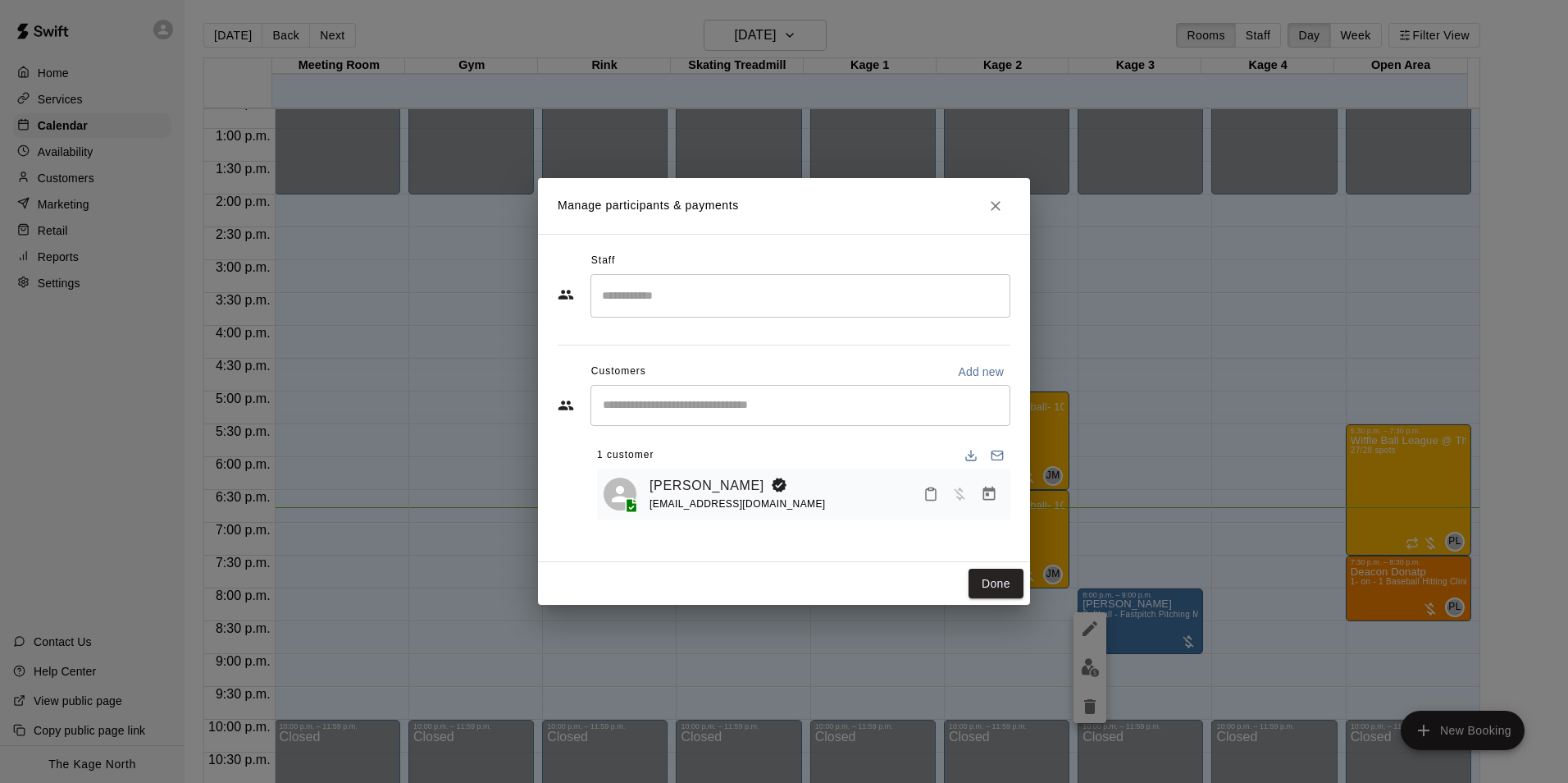
drag, startPoint x: 1006, startPoint y: 202, endPoint x: 1042, endPoint y: 263, distance: 70.8
click at [1006, 202] on button "Close" at bounding box center [996, 206] width 30 height 30
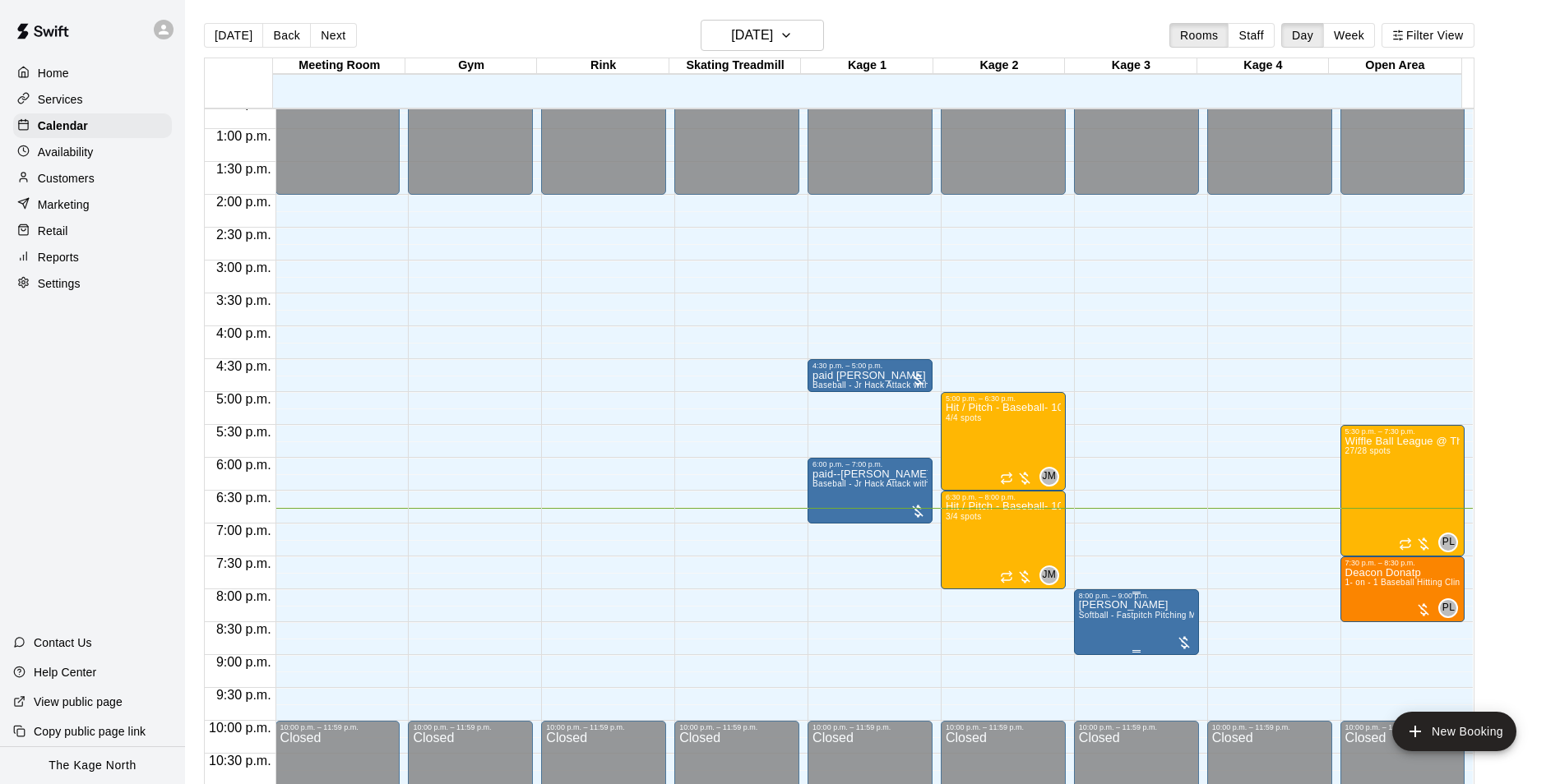
click at [1130, 616] on span "Softball - Fastpitch Pitching Machine - Requires second person to feed machine" at bounding box center [1235, 615] width 311 height 9
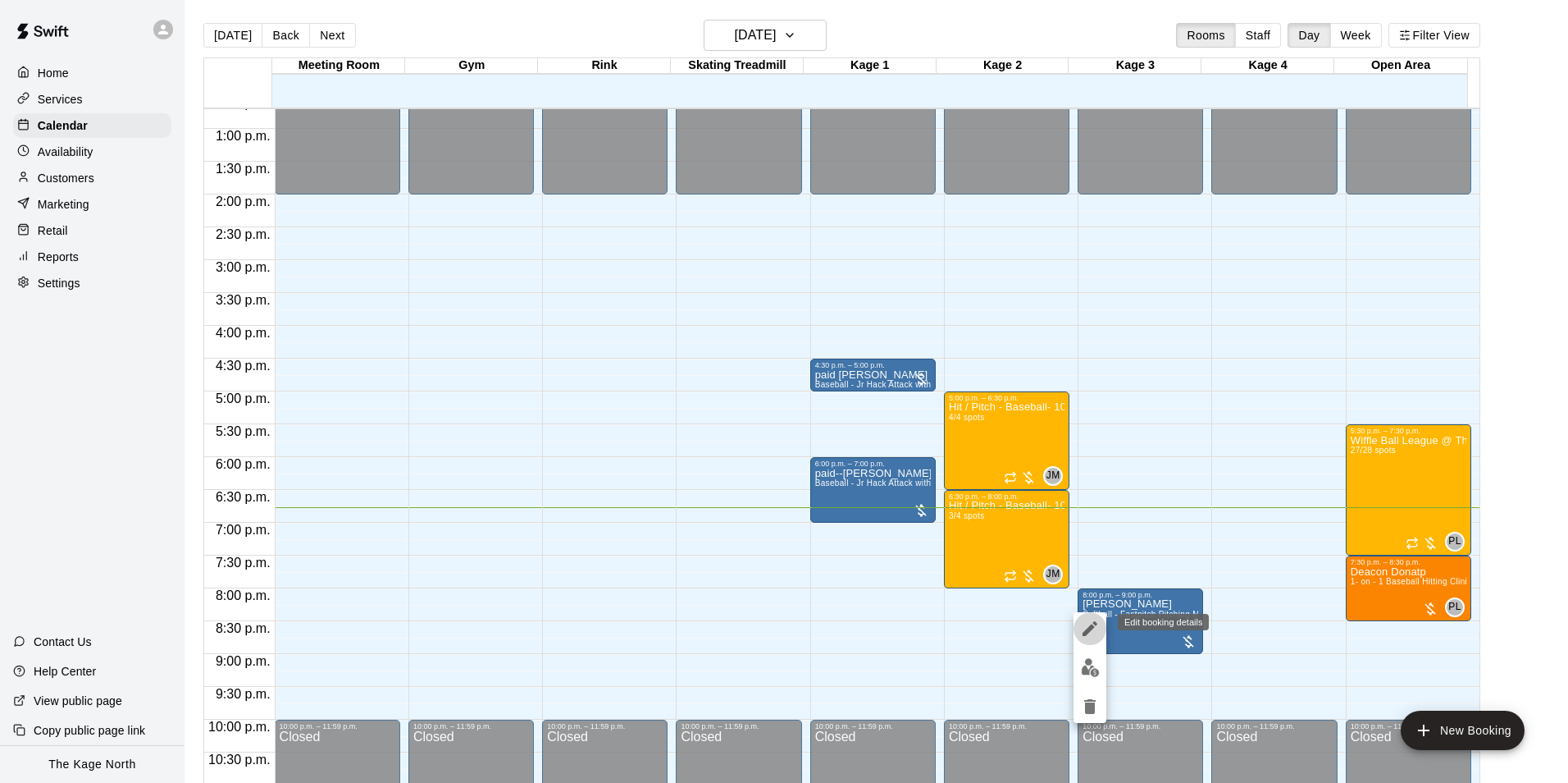
click at [1088, 629] on icon "edit" at bounding box center [1090, 629] width 15 height 15
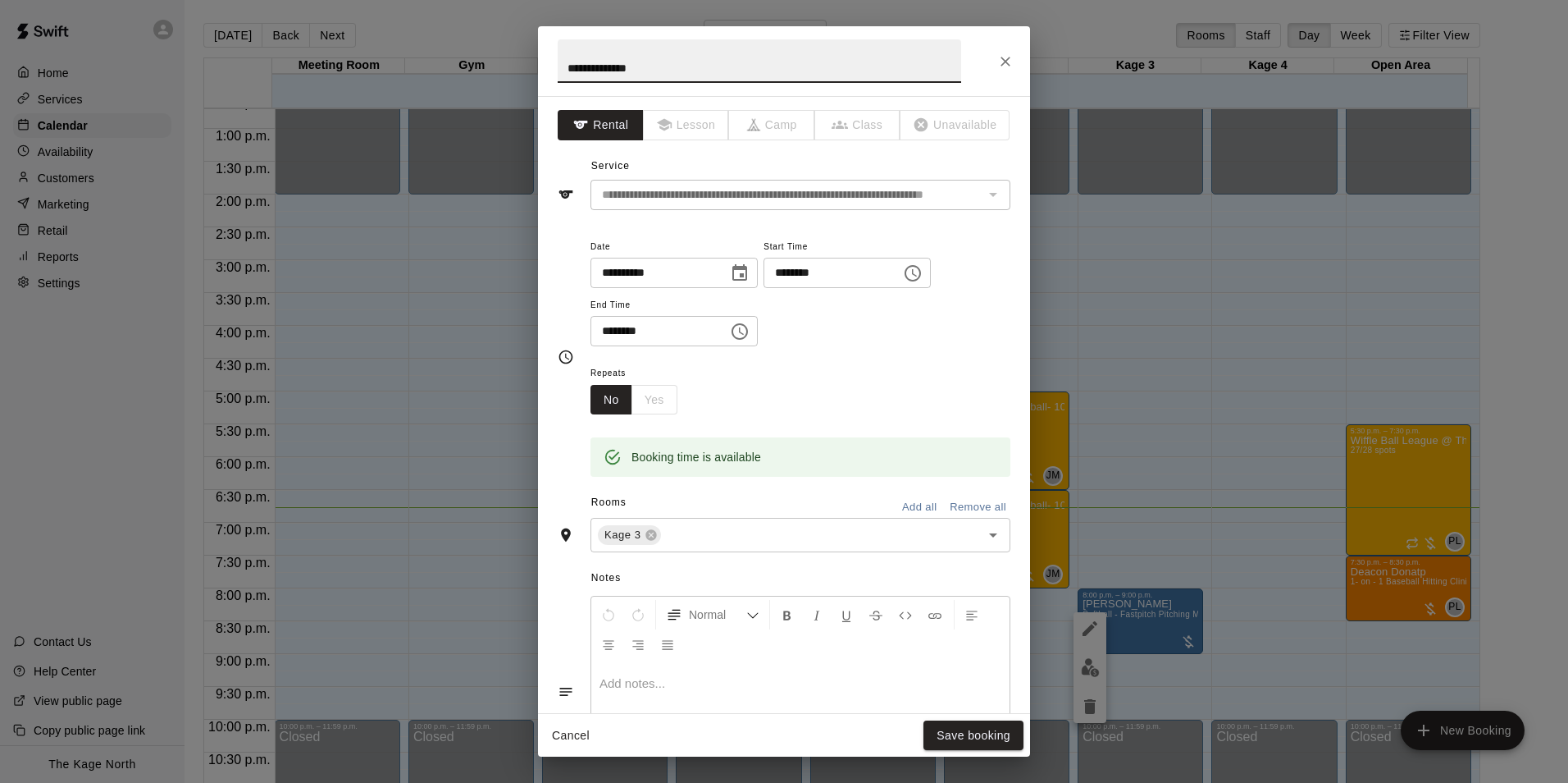
click at [559, 60] on input "**********" at bounding box center [760, 61] width 404 height 44
type input "**********"
click at [962, 724] on button "Save booking" at bounding box center [973, 735] width 100 height 31
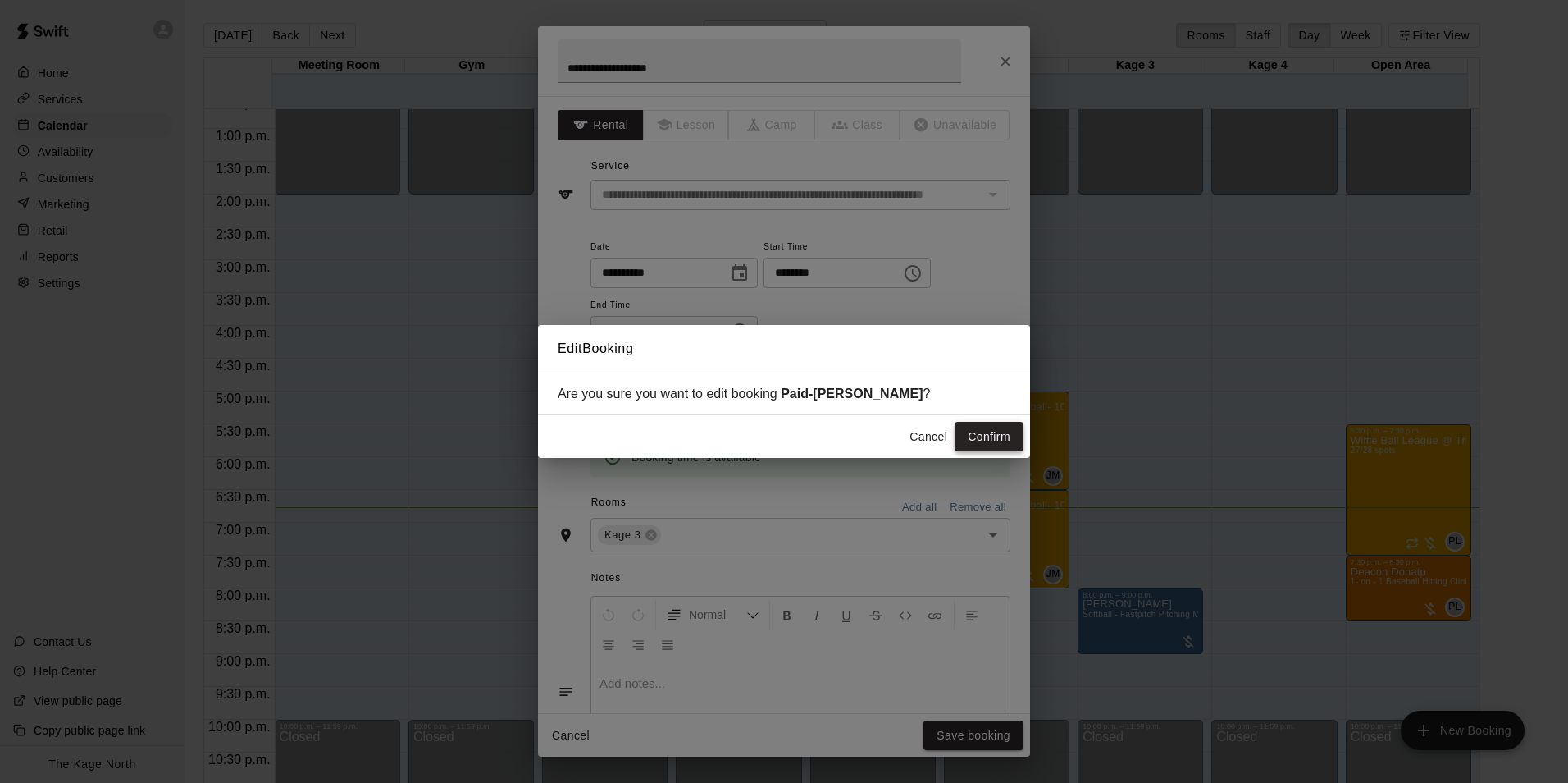
click at [991, 437] on button "Confirm" at bounding box center [989, 437] width 69 height 31
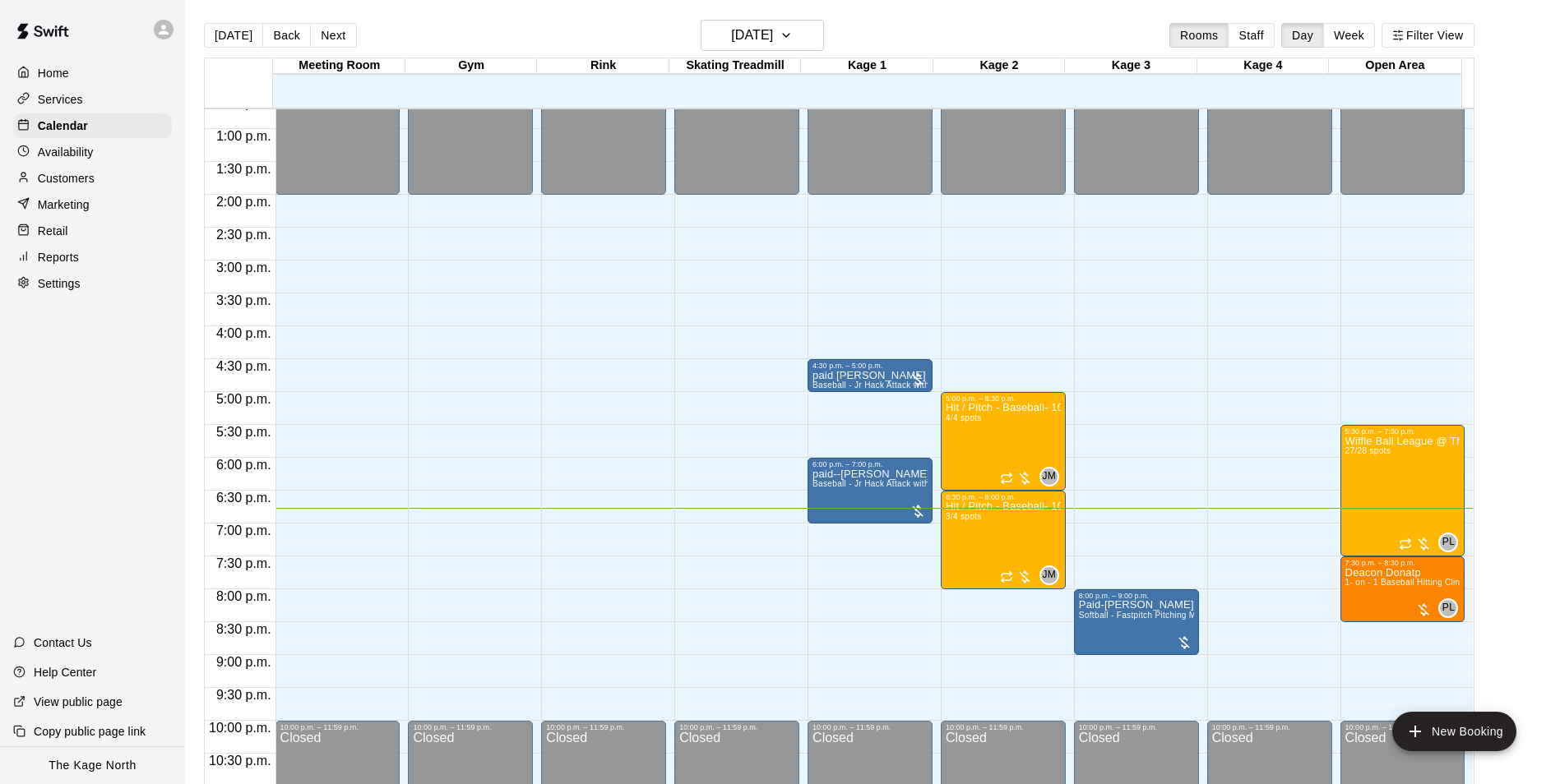
drag, startPoint x: 1215, startPoint y: 571, endPoint x: 1254, endPoint y: 570, distance: 39.0
click at [1215, 571] on div "12:00 a.m. – 2:00 p.m. Closed 10:00 p.m. – 11:59 p.m. Closed" at bounding box center [1269, 63] width 125 height 1578
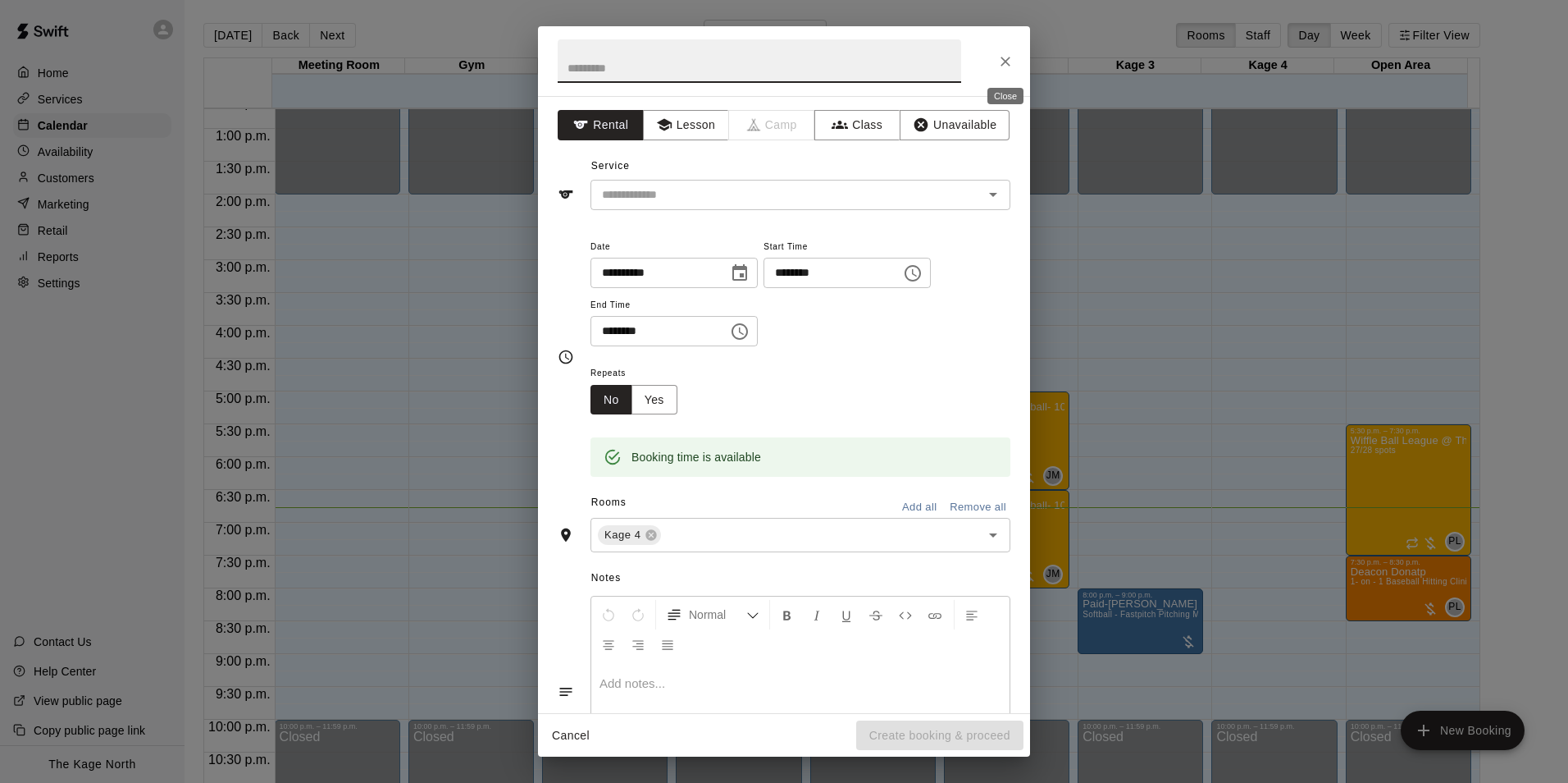
click at [1006, 57] on icon "Close" at bounding box center [1005, 61] width 17 height 17
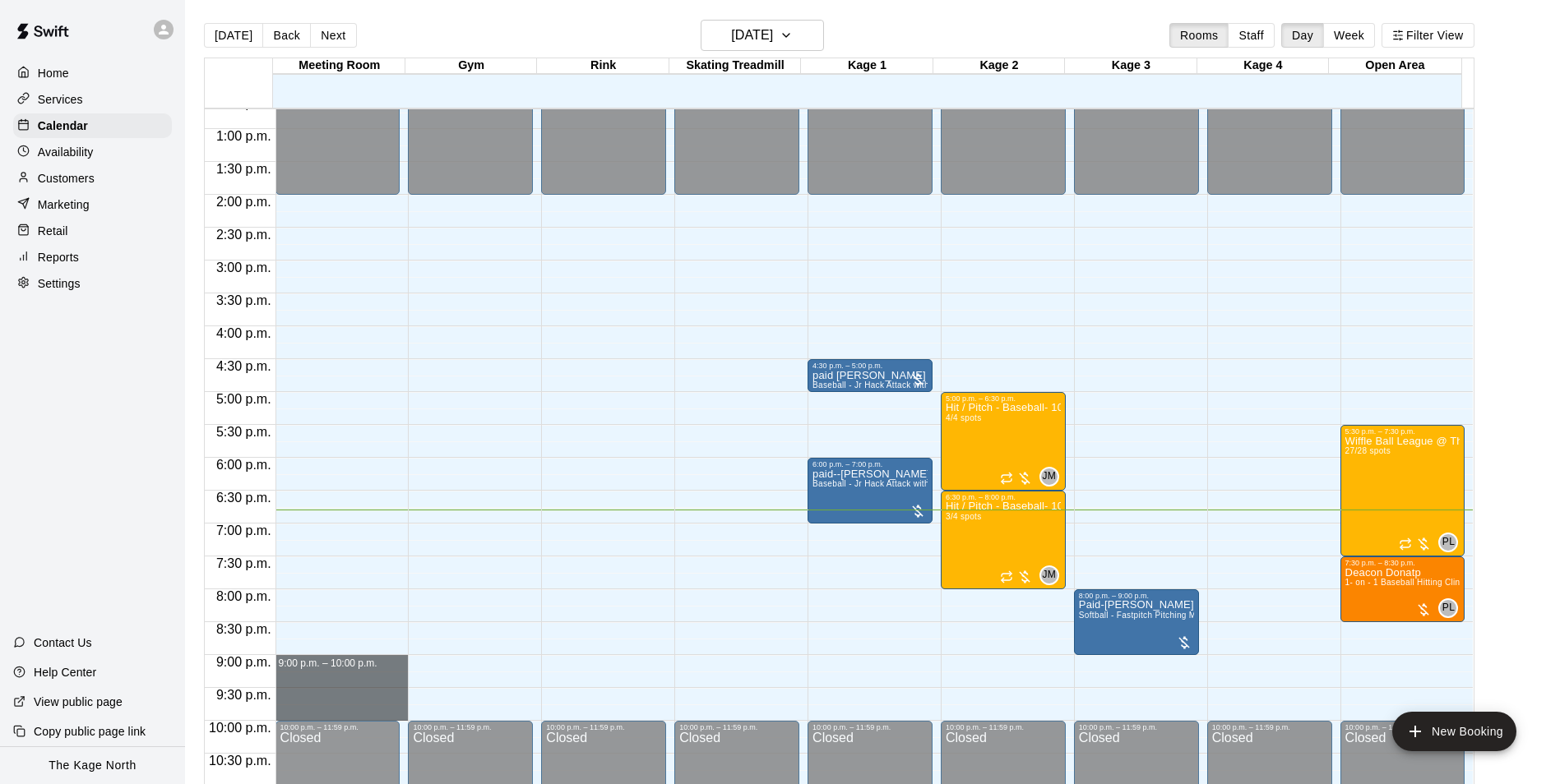
drag, startPoint x: 337, startPoint y: 662, endPoint x: 337, endPoint y: 710, distance: 48.0
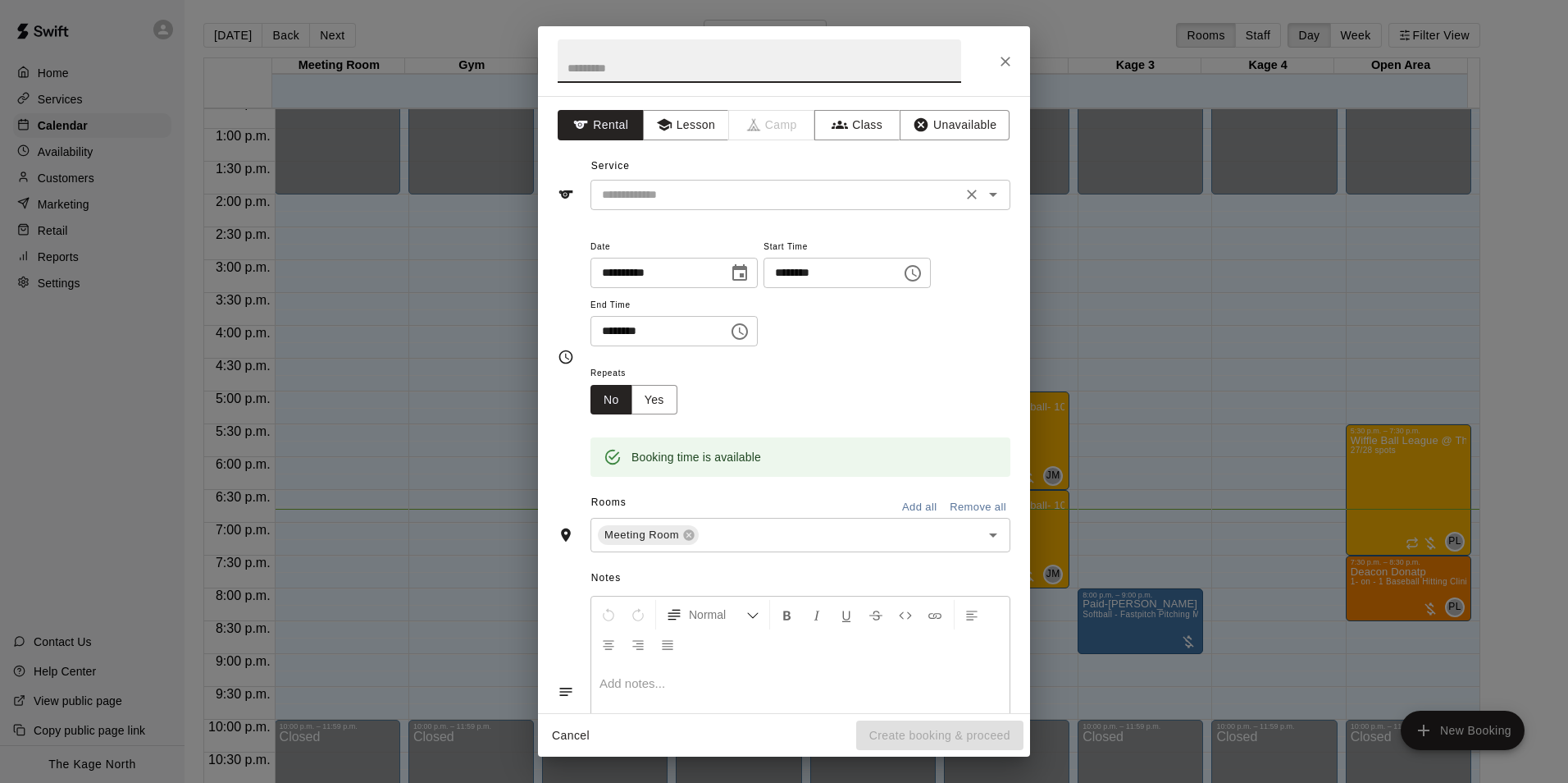
click at [643, 192] on input "text" at bounding box center [777, 195] width 362 height 21
click at [970, 129] on button "Unavailable" at bounding box center [955, 125] width 110 height 31
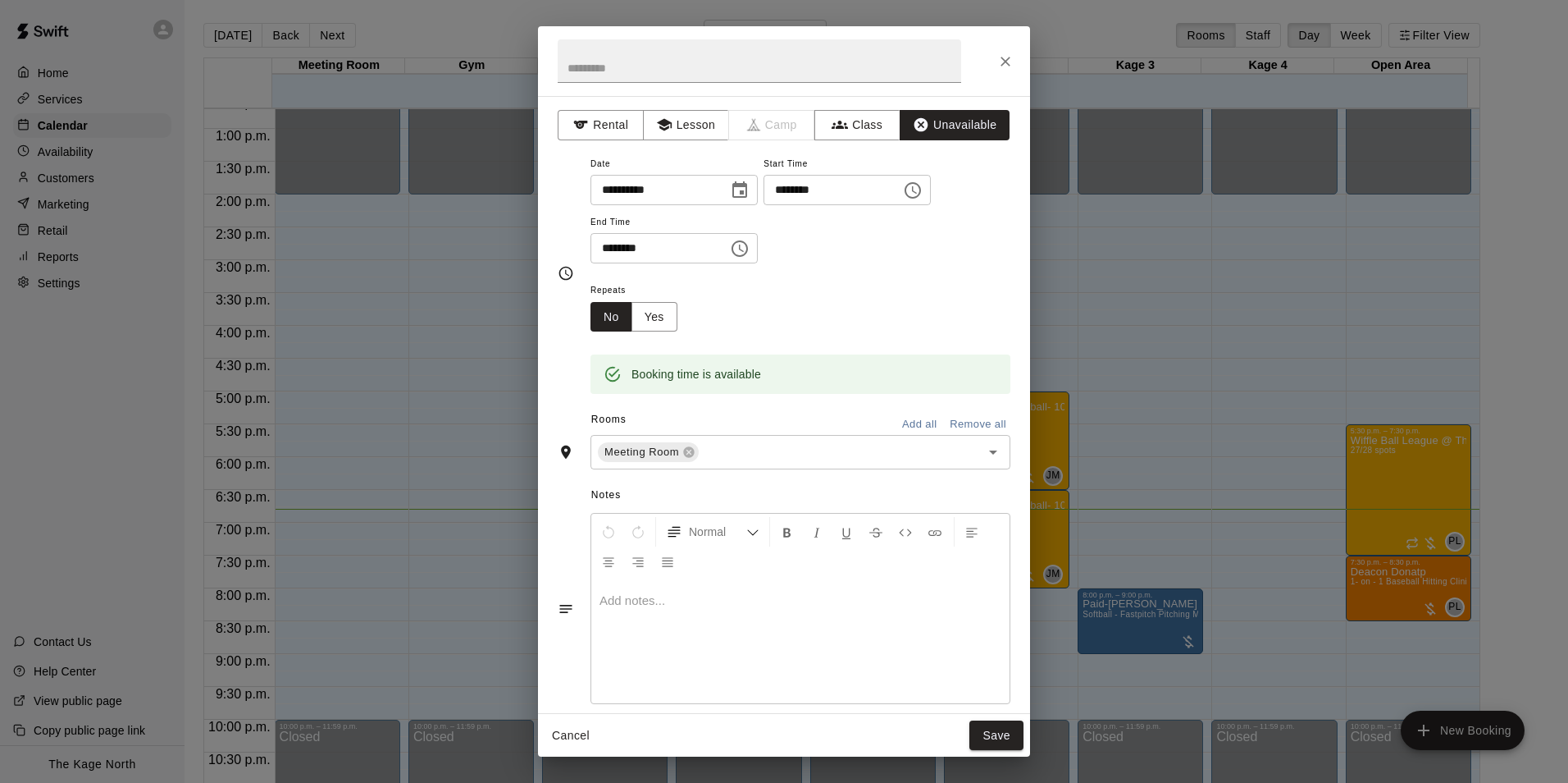
click at [910, 426] on button "Add all" at bounding box center [919, 425] width 52 height 26
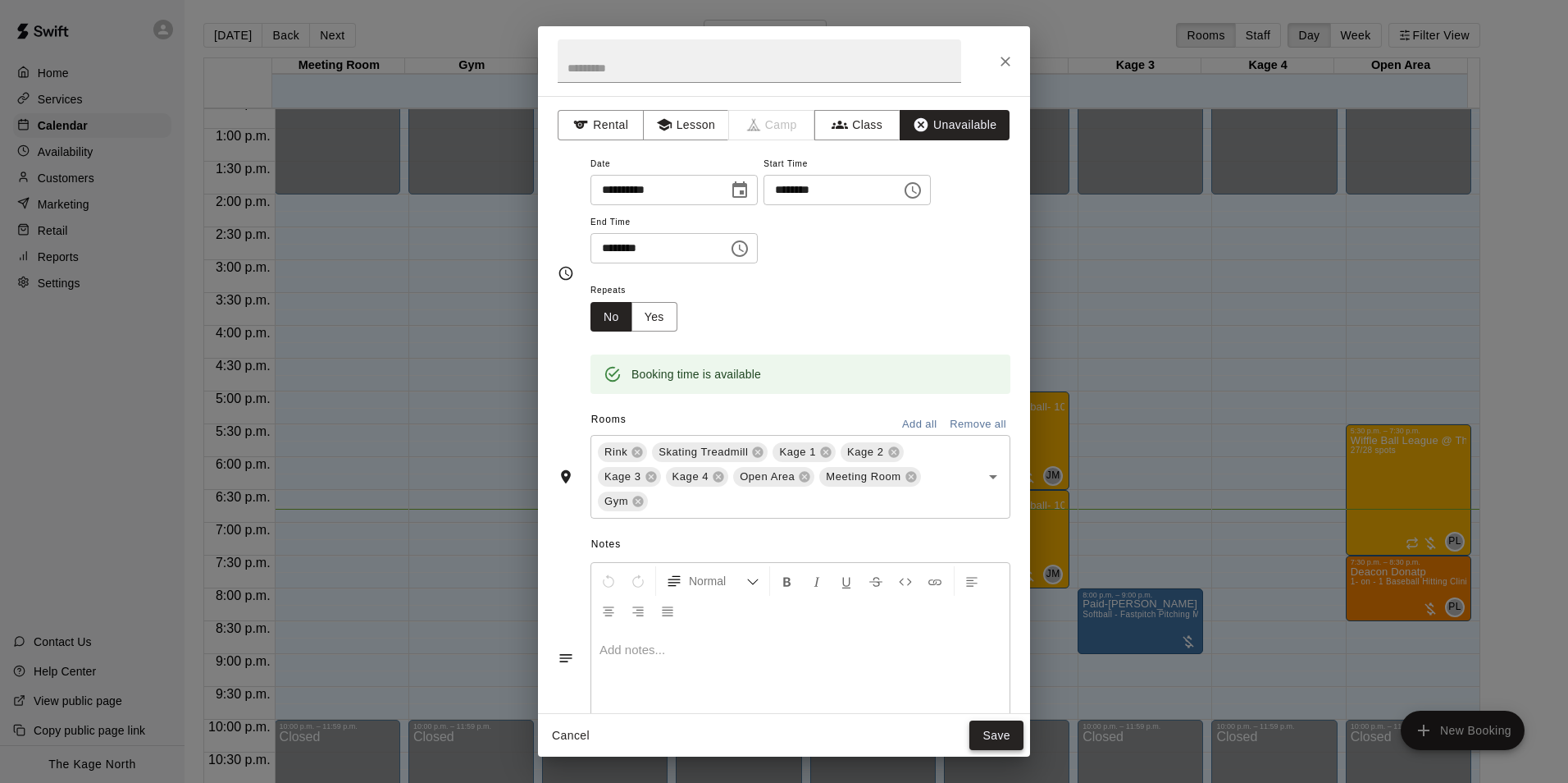
click at [1001, 734] on button "Save" at bounding box center [996, 735] width 54 height 31
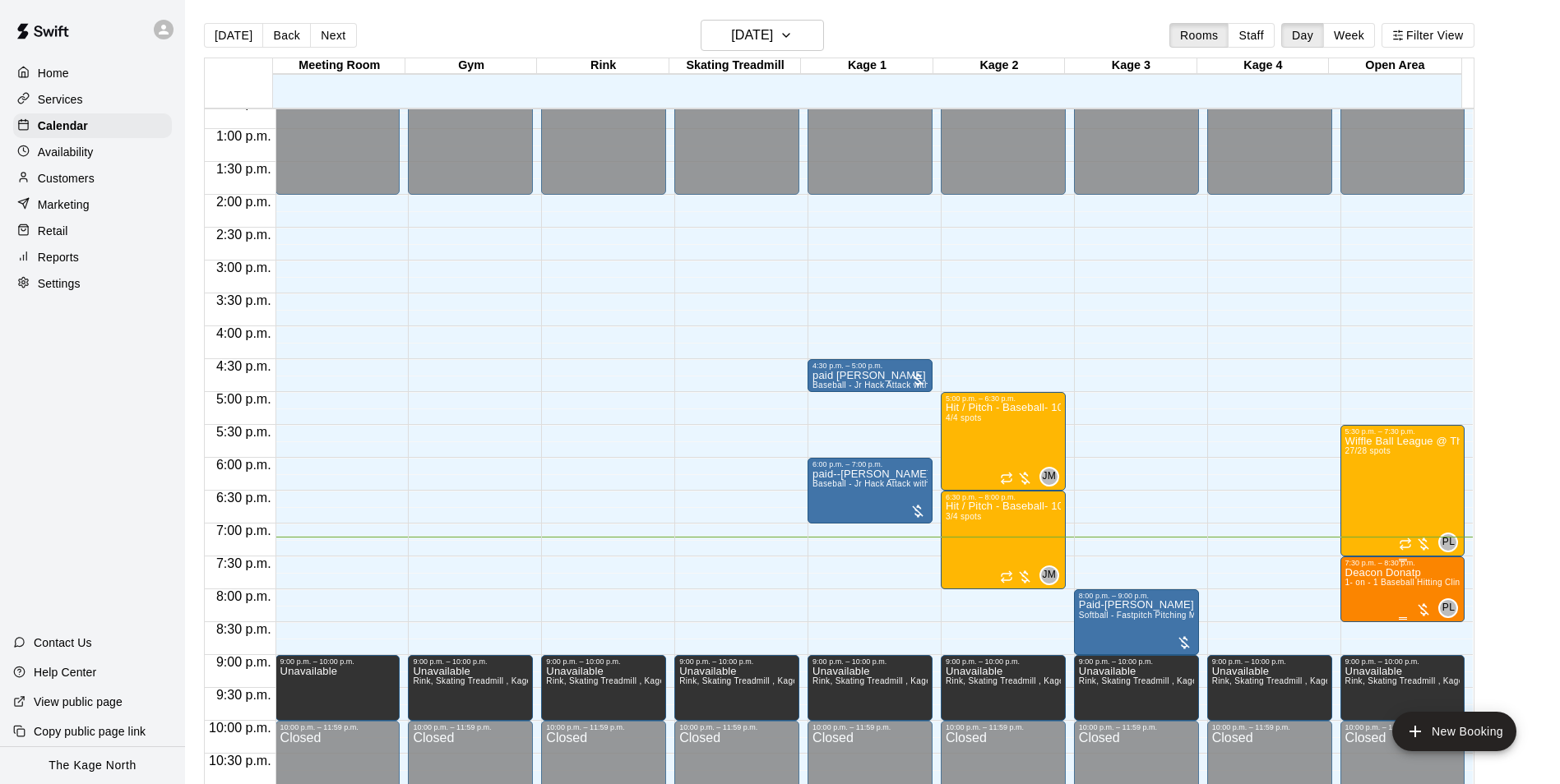
click at [1379, 573] on p "Deacon Donatp" at bounding box center [1403, 573] width 115 height 0
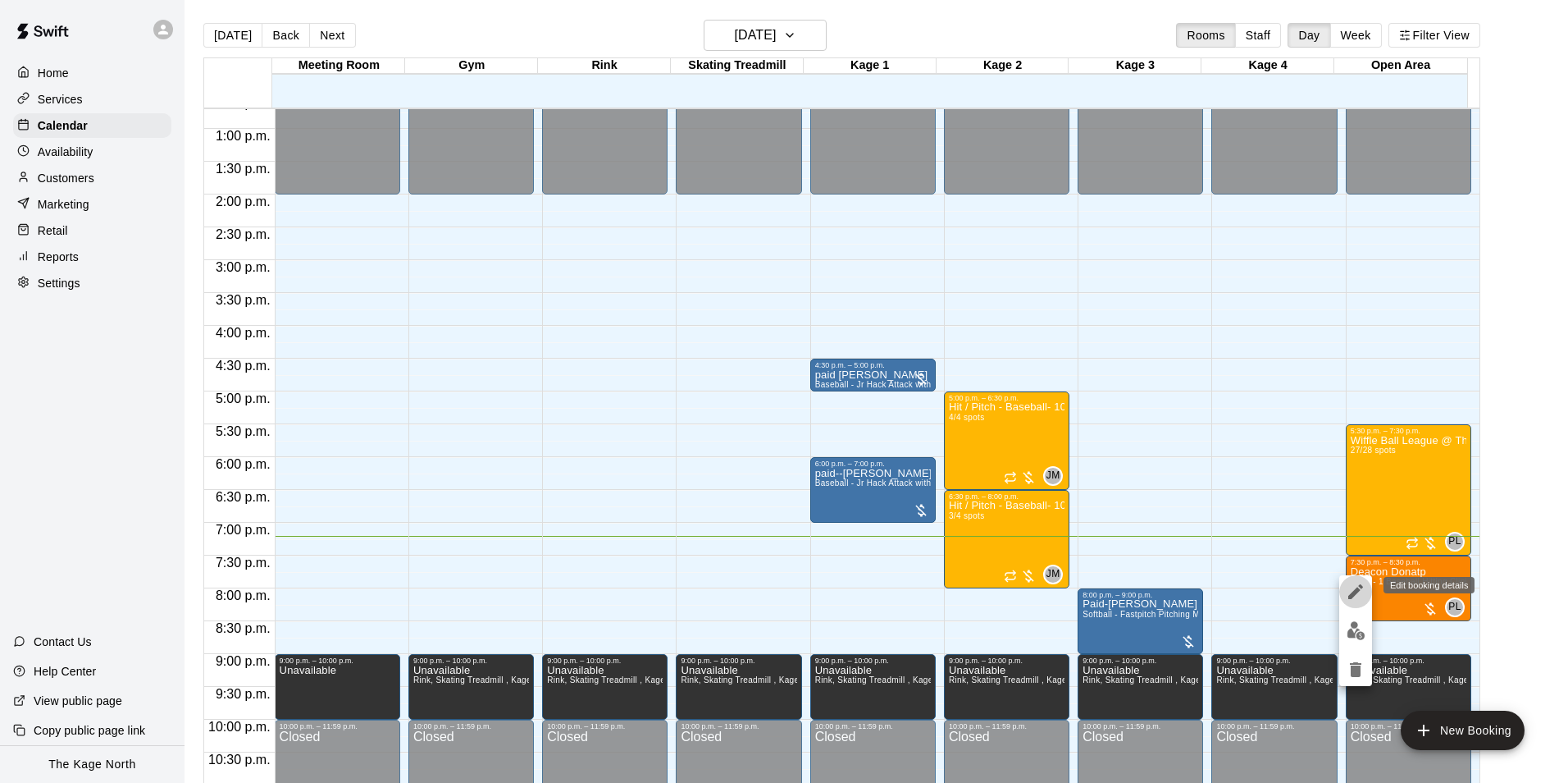
click at [1353, 585] on icon "edit" at bounding box center [1356, 592] width 20 height 20
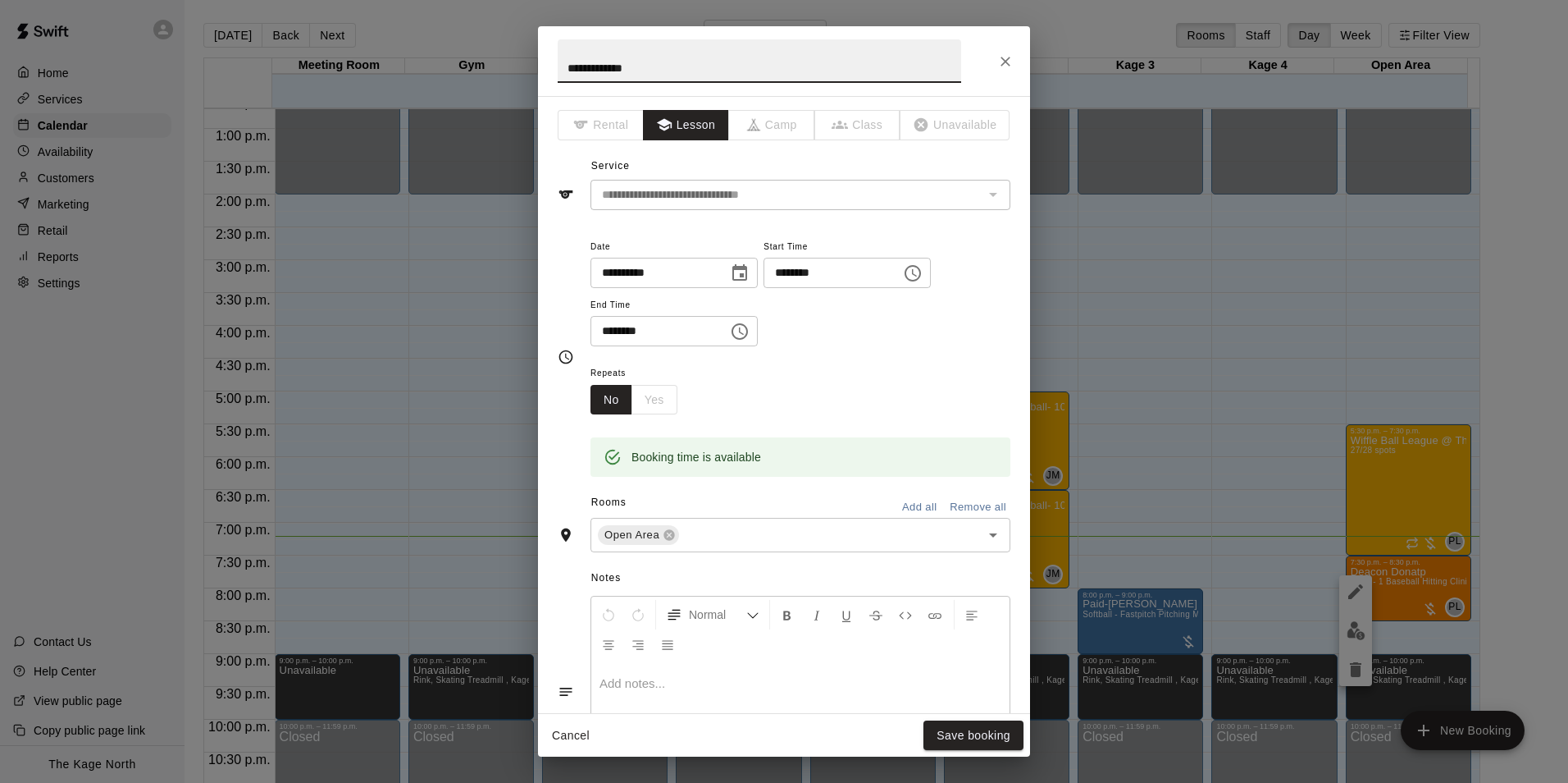
click at [692, 63] on input "**********" at bounding box center [760, 61] width 404 height 44
click at [566, 72] on input "**********" at bounding box center [760, 61] width 404 height 44
type input "**********"
click at [1001, 740] on button "Save booking" at bounding box center [973, 735] width 100 height 31
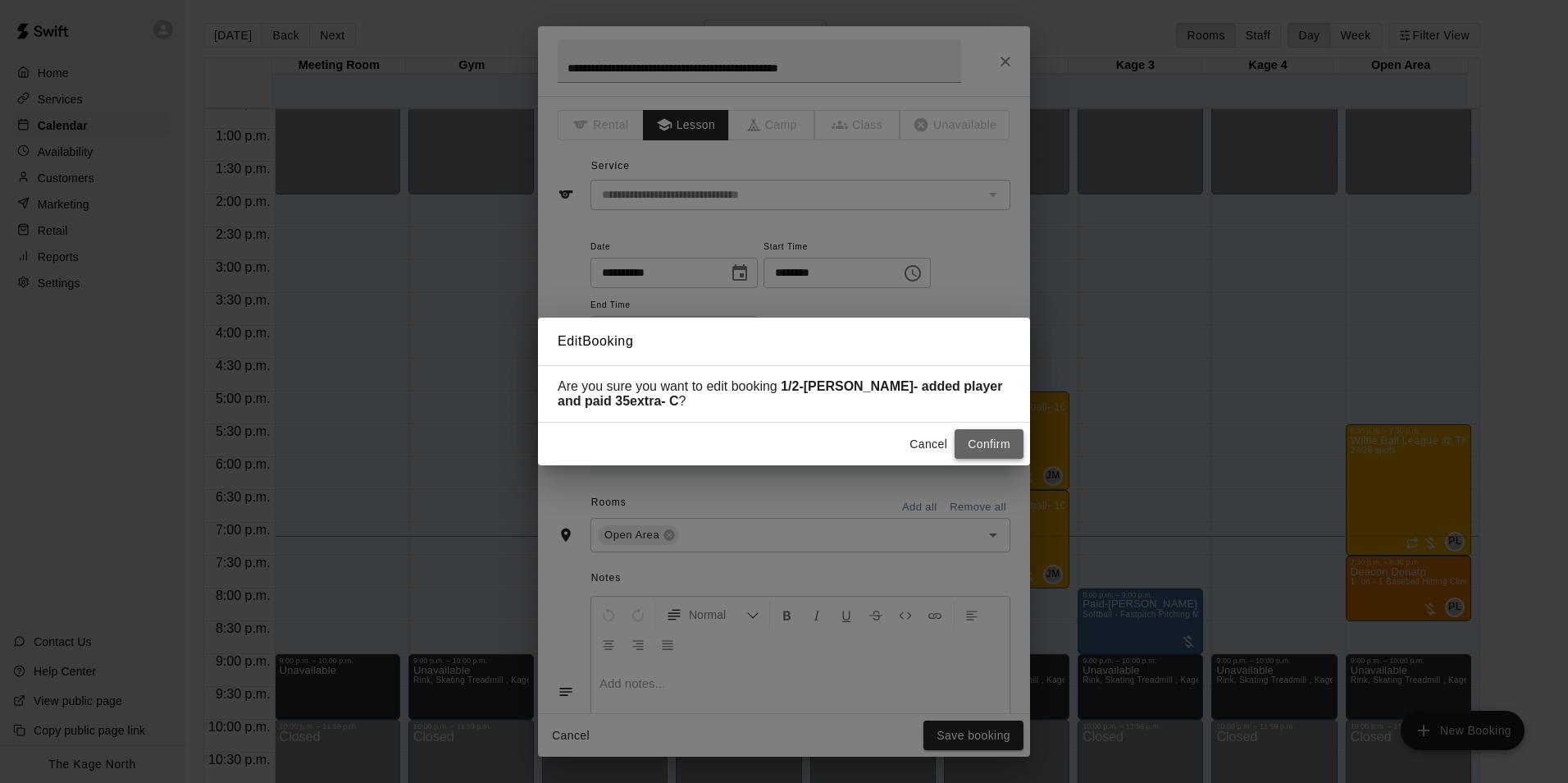
click at [966, 444] on button "Confirm" at bounding box center [989, 444] width 69 height 31
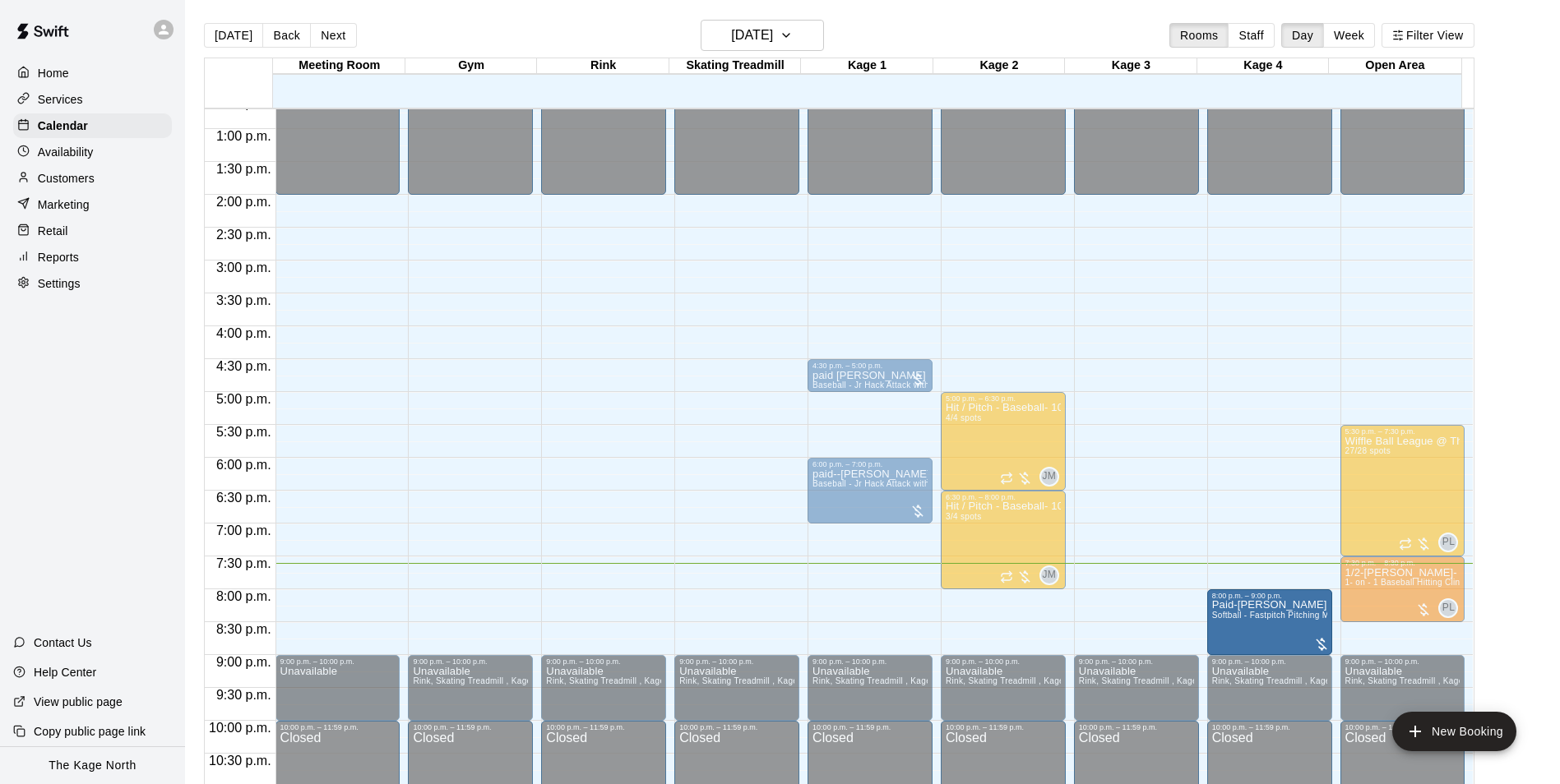
drag, startPoint x: 1137, startPoint y: 609, endPoint x: 1253, endPoint y: 614, distance: 116.1
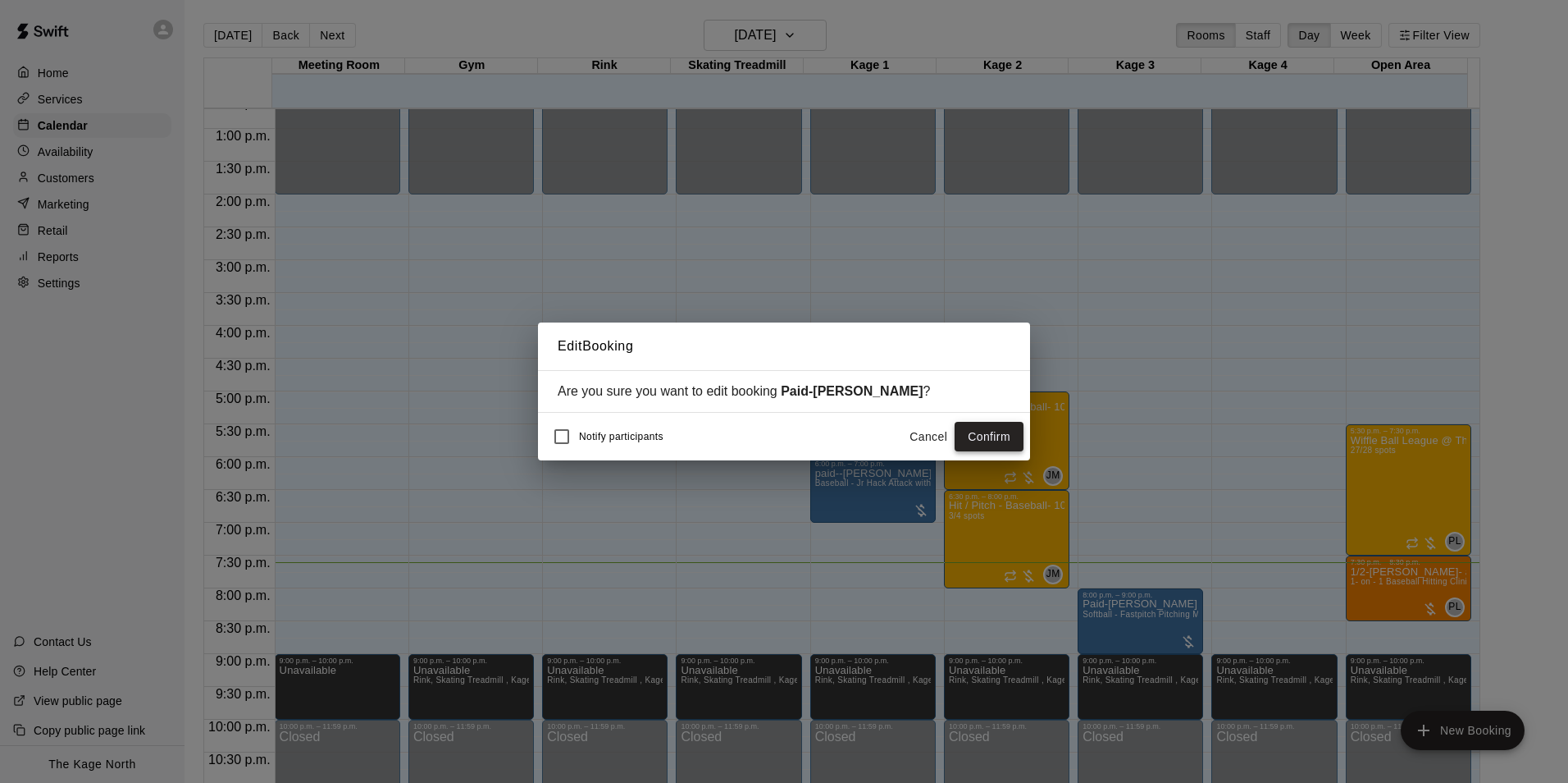
click at [994, 435] on button "Confirm" at bounding box center [989, 437] width 69 height 31
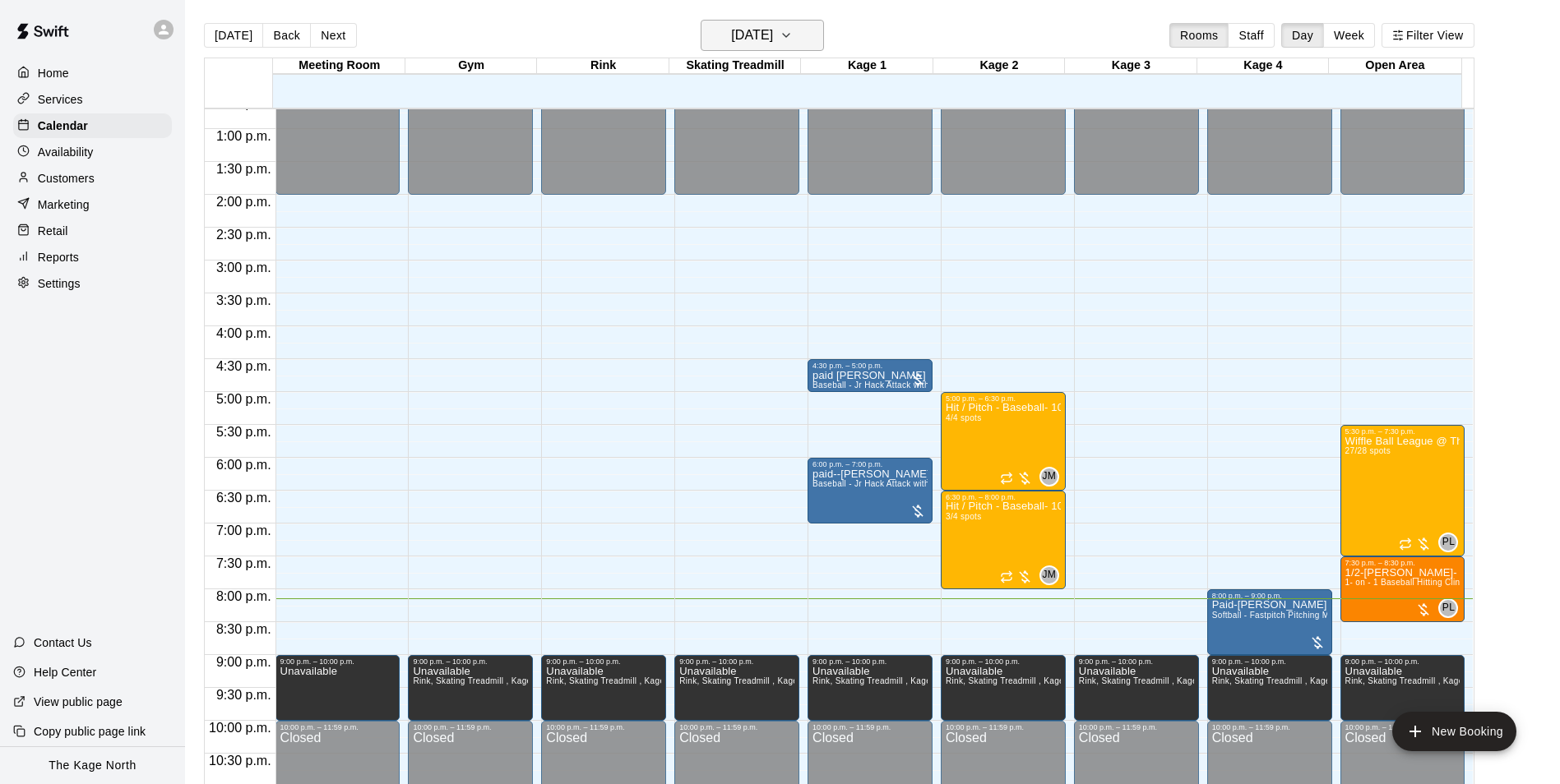
click at [773, 36] on h6 "[DATE]" at bounding box center [752, 35] width 42 height 23
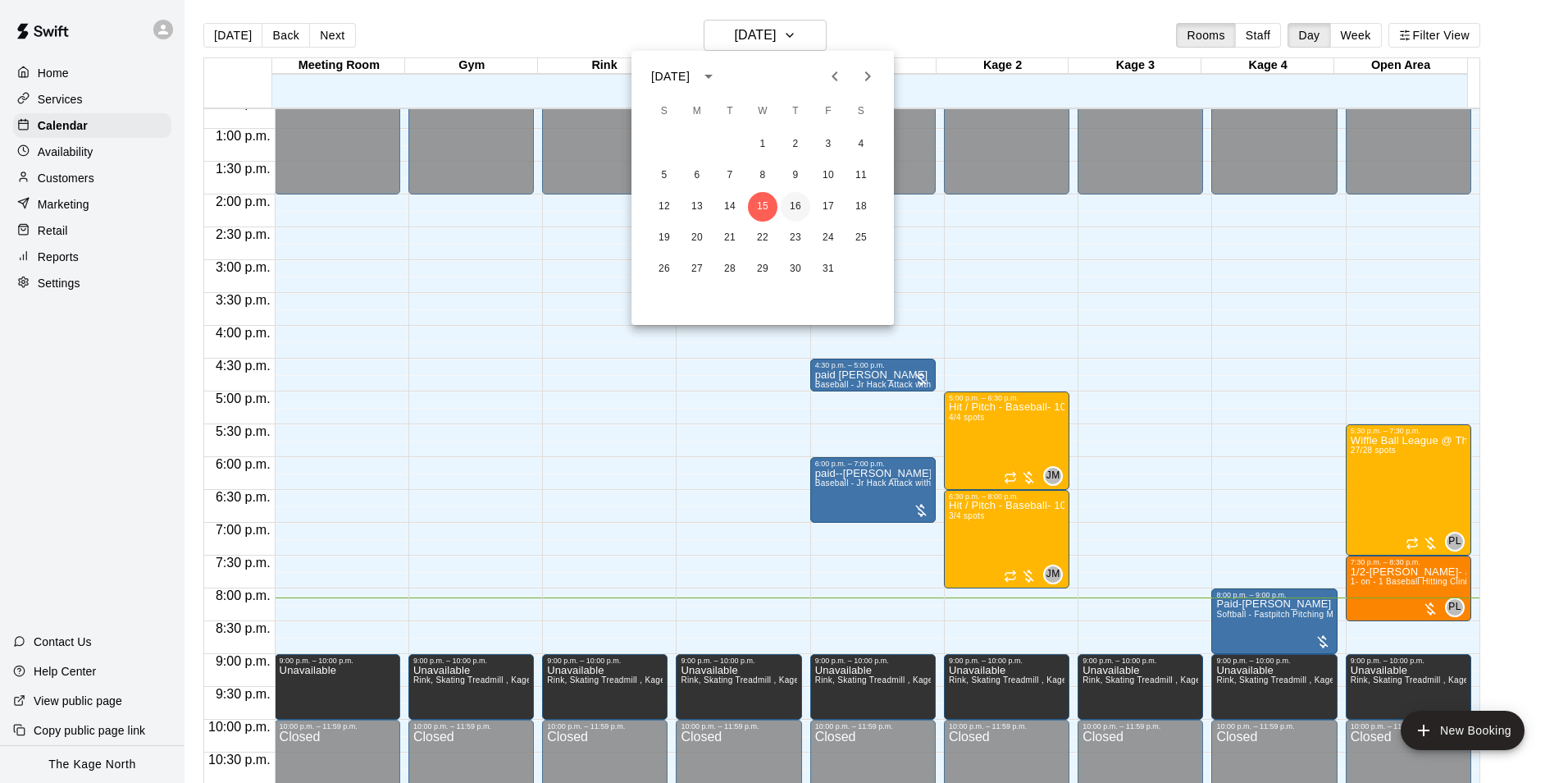
click at [799, 206] on button "16" at bounding box center [795, 207] width 30 height 30
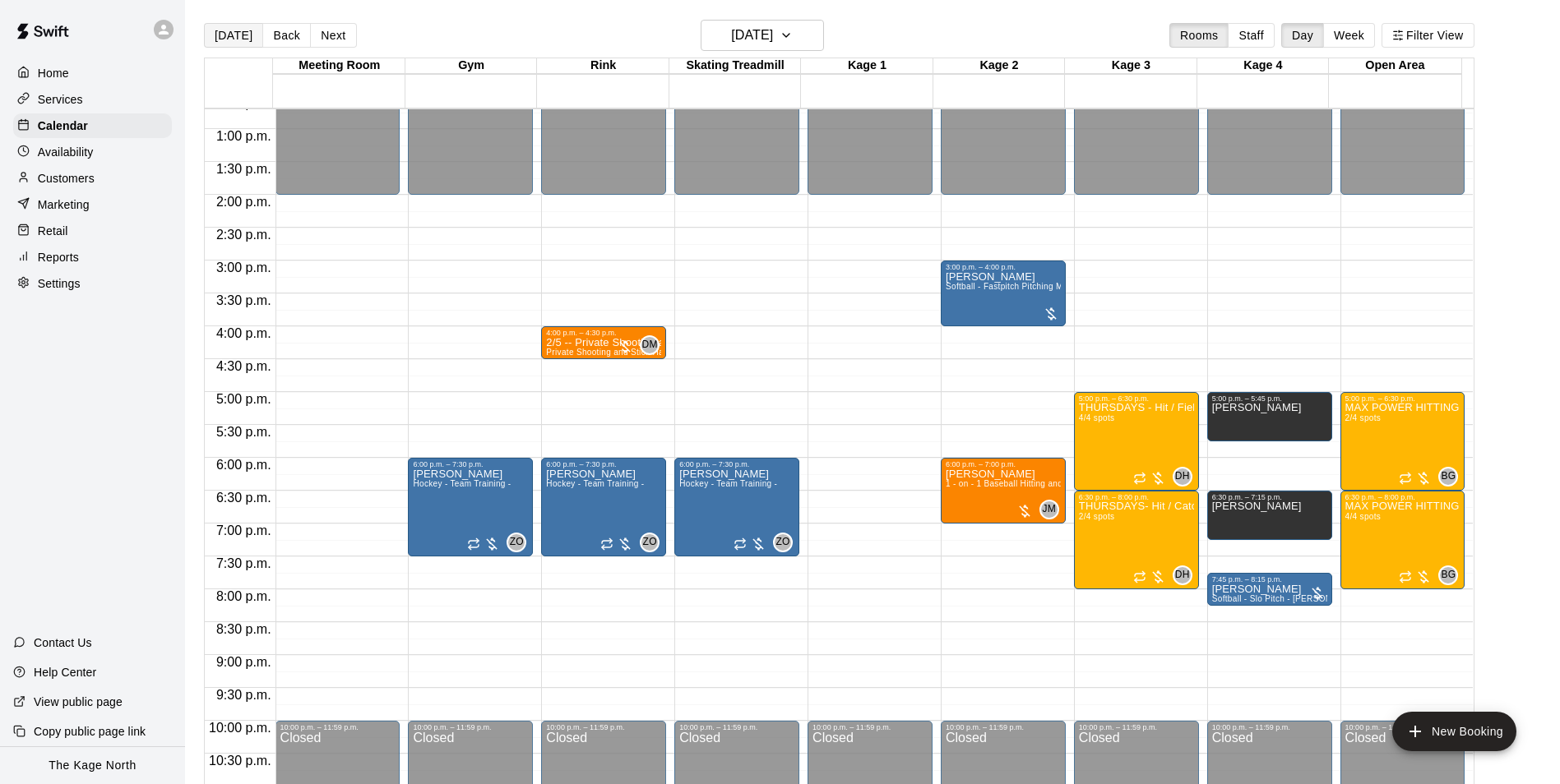
click at [229, 39] on button "[DATE]" at bounding box center [234, 35] width 60 height 25
